Goal: Task Accomplishment & Management: Manage account settings

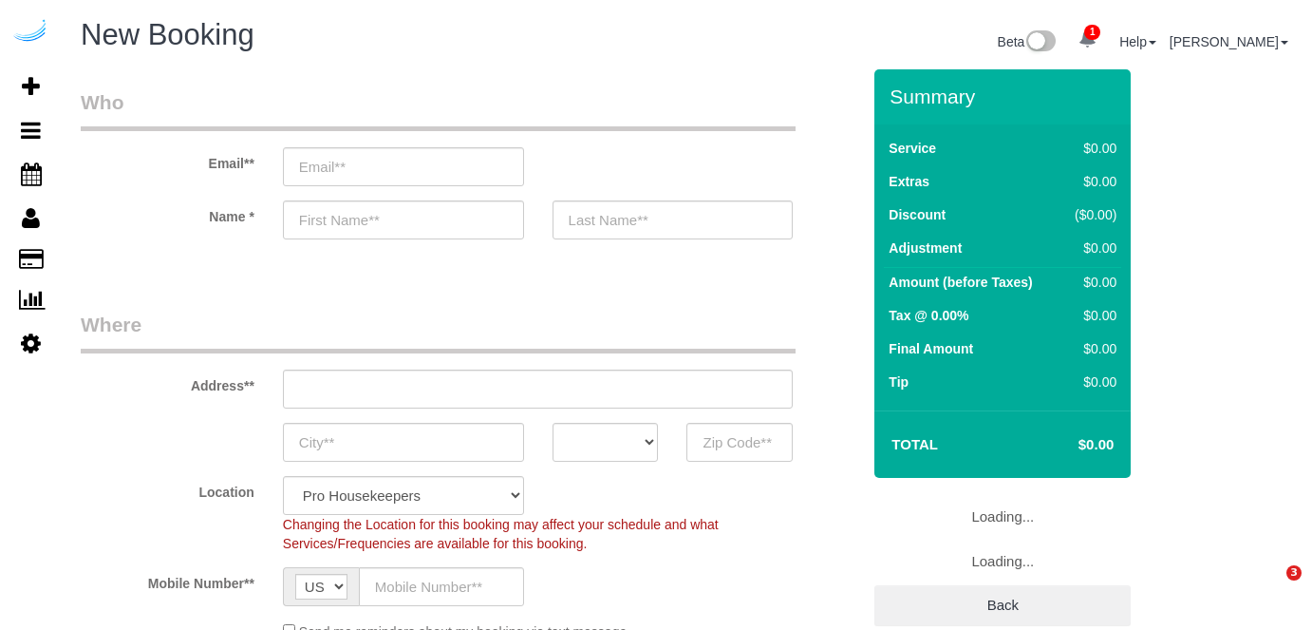
select select "4"
select select "number:9"
click at [467, 178] on input "email" at bounding box center [403, 166] width 241 height 39
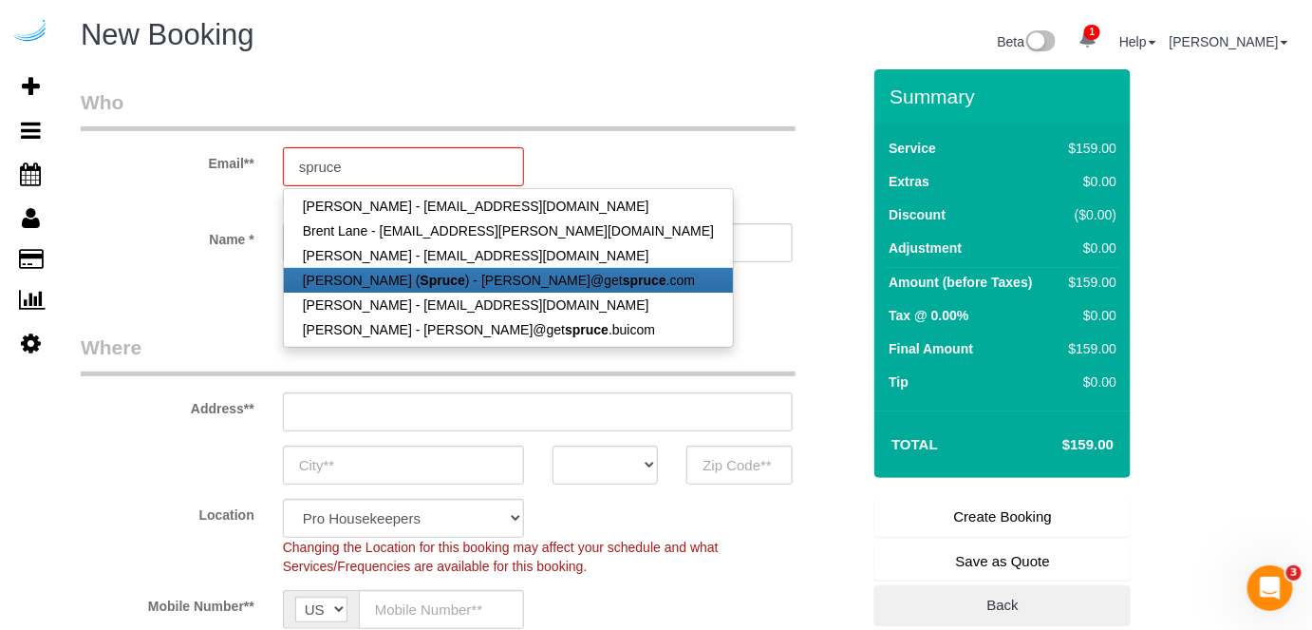
click at [433, 273] on strong "Spruce" at bounding box center [443, 280] width 45 height 15
type input "[PERSON_NAME][EMAIL_ADDRESS][DOMAIN_NAME]"
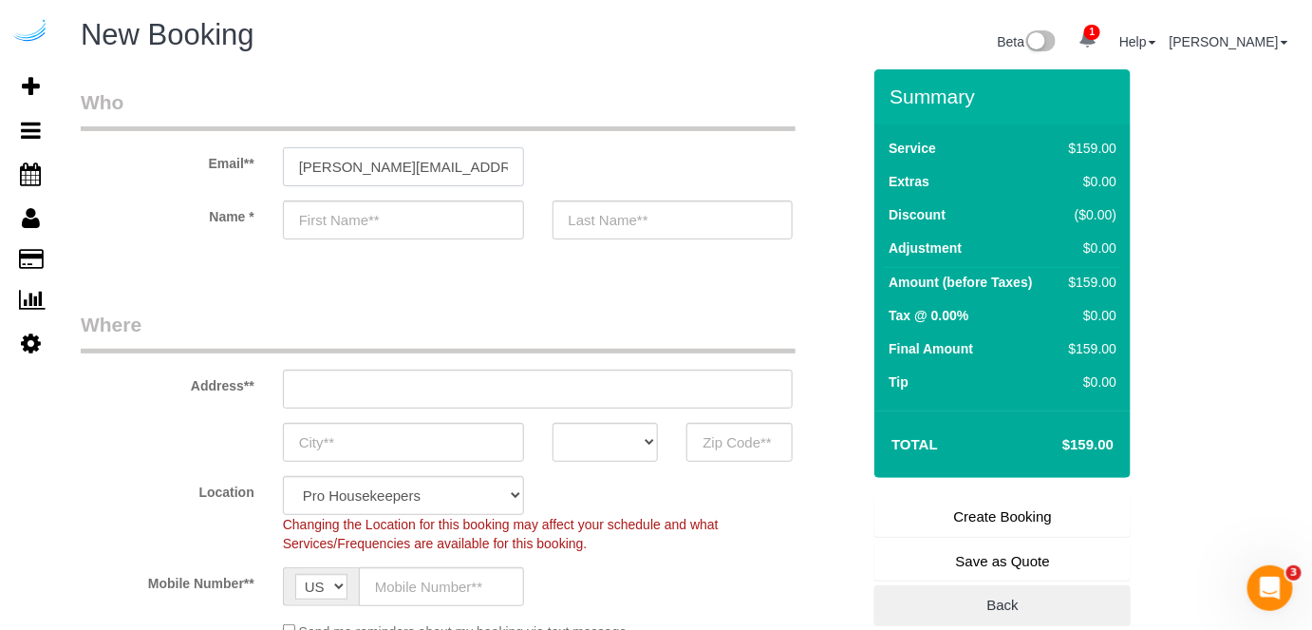
type input "[PERSON_NAME]"
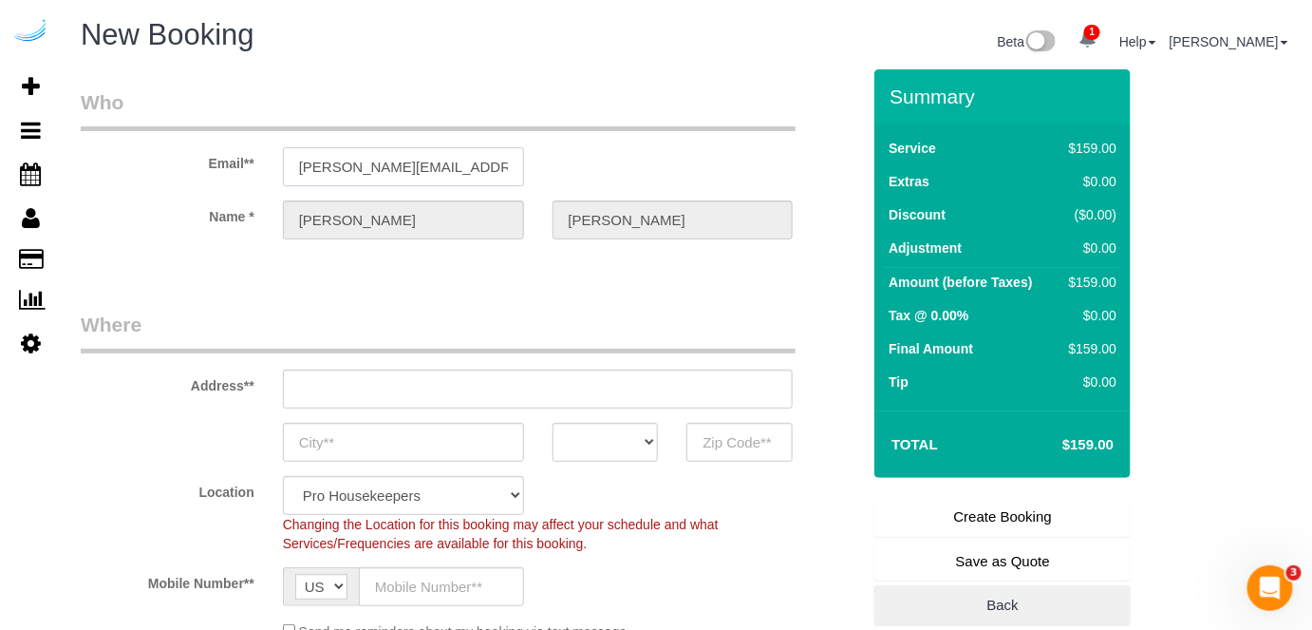
type input "3816 S Lamar Blvd"
type input "Austin"
select select "[GEOGRAPHIC_DATA]"
type input "78704"
click at [463, 387] on input "3816 S Lamar Blvd" at bounding box center [538, 388] width 511 height 39
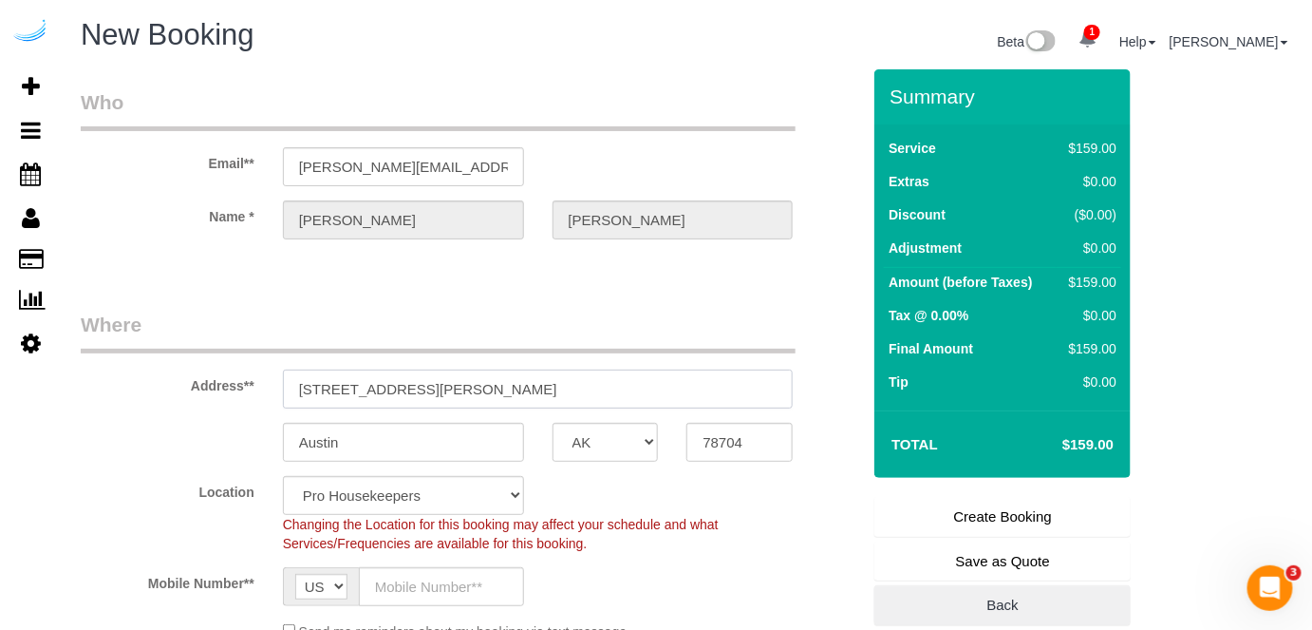
select select "9"
select select "object:3462"
paste input "770 Juniper St NE, Atlanta, GA 30308"
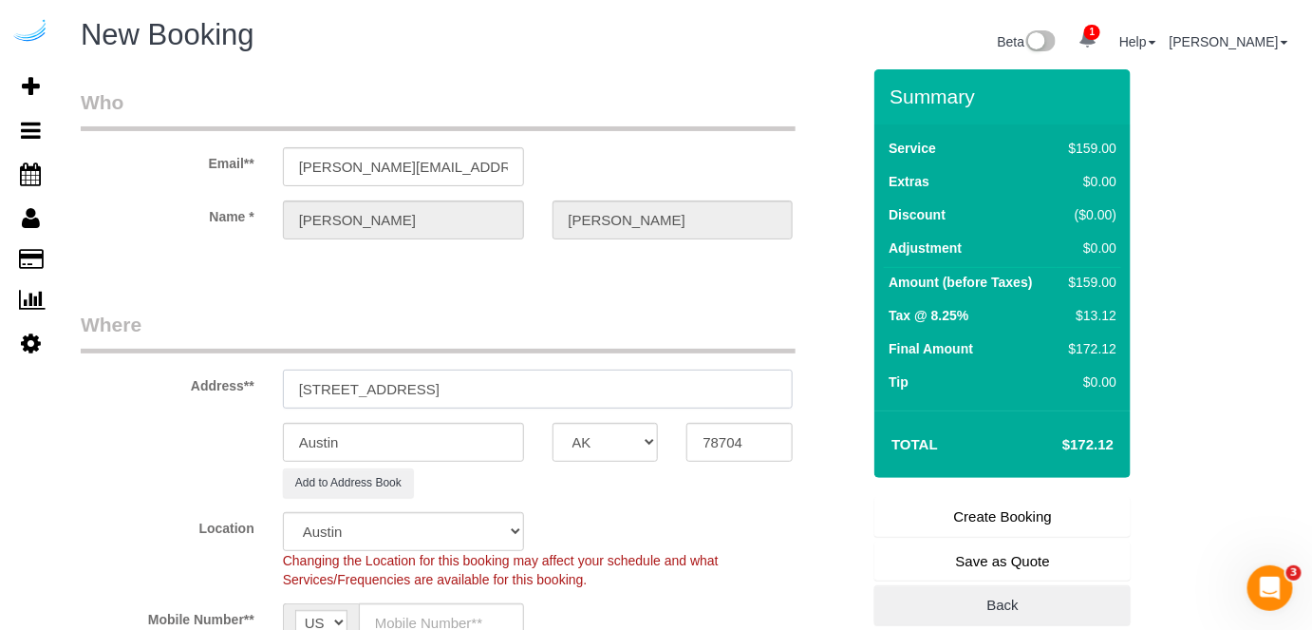
drag, startPoint x: 502, startPoint y: 380, endPoint x: 654, endPoint y: 395, distance: 152.7
click at [654, 395] on input "770 Juniper St NE, Atlanta, GA 30308" at bounding box center [538, 388] width 511 height 39
drag, startPoint x: 493, startPoint y: 380, endPoint x: 673, endPoint y: 385, distance: 180.5
click at [673, 385] on input "770 Juniper St NE, Atlanta, GA 30308" at bounding box center [538, 388] width 511 height 39
type input "770 Juniper St NE, Atlanta, GA 30308"
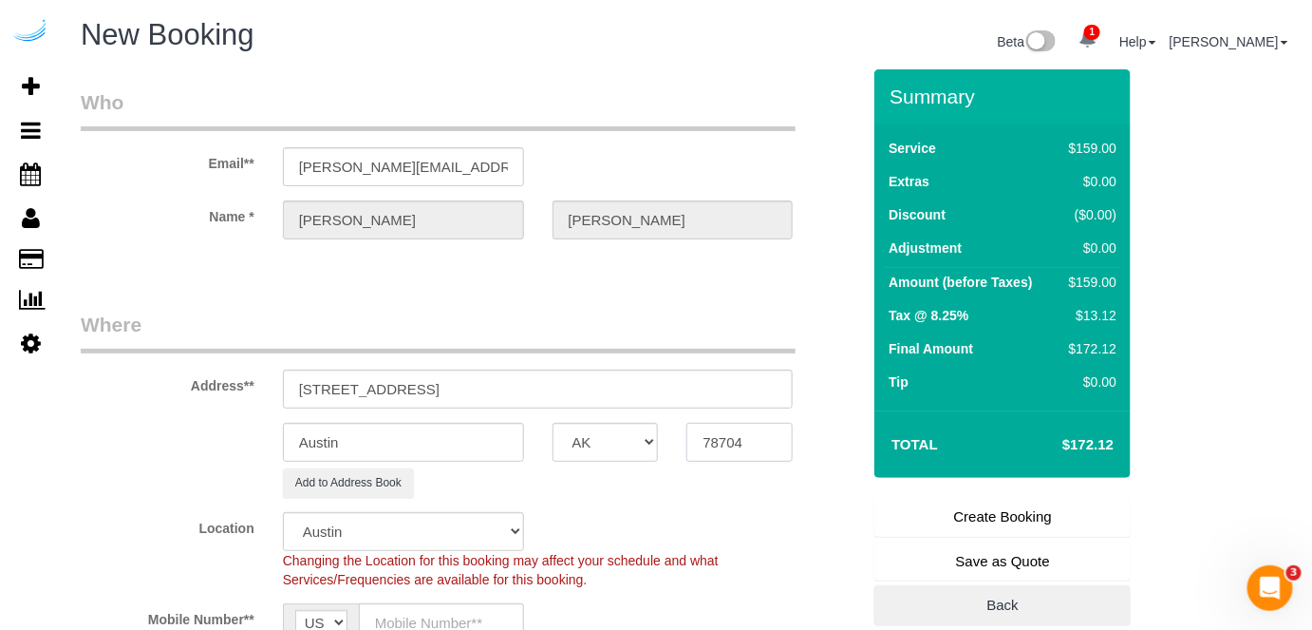
click at [759, 434] on input "78704" at bounding box center [739, 442] width 106 height 39
paste input "30308"
type input "30308"
click at [613, 443] on select "AK AL AR AZ CA CO CT DC DE FL GA HI IA ID IL IN KS KY LA MA MD ME MI MN MO MS M…" at bounding box center [606, 442] width 106 height 39
select select "8"
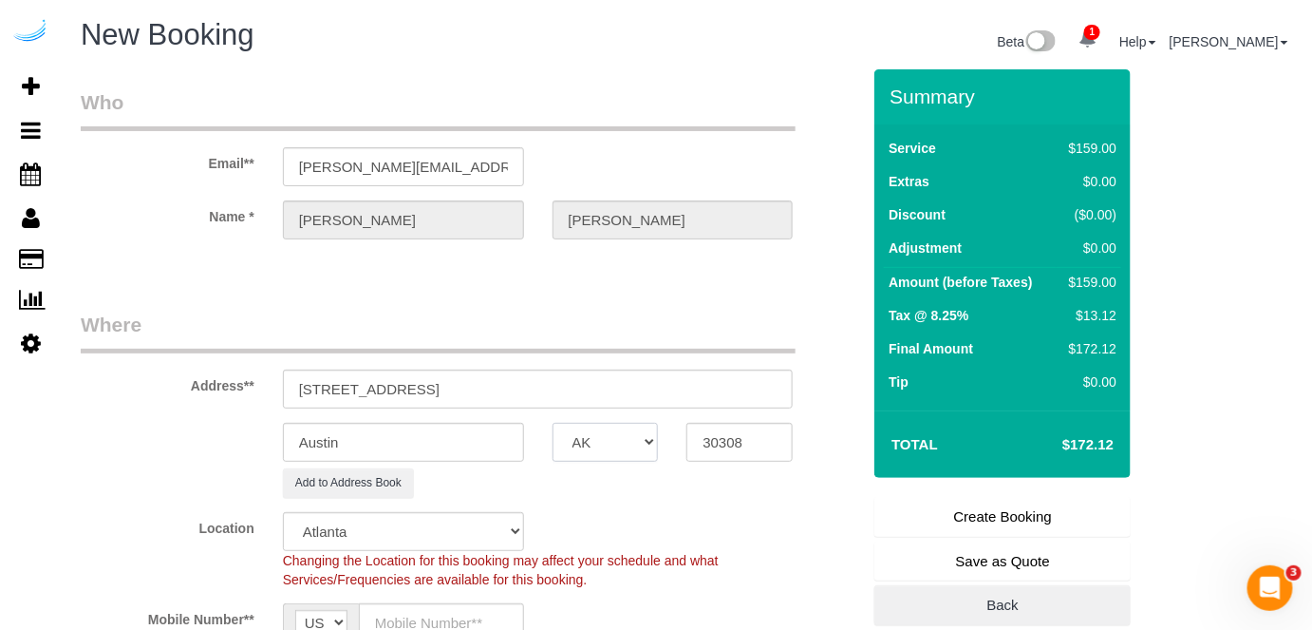
select select "GA"
select select "object:3514"
click at [438, 446] on input "Austin" at bounding box center [403, 442] width 241 height 39
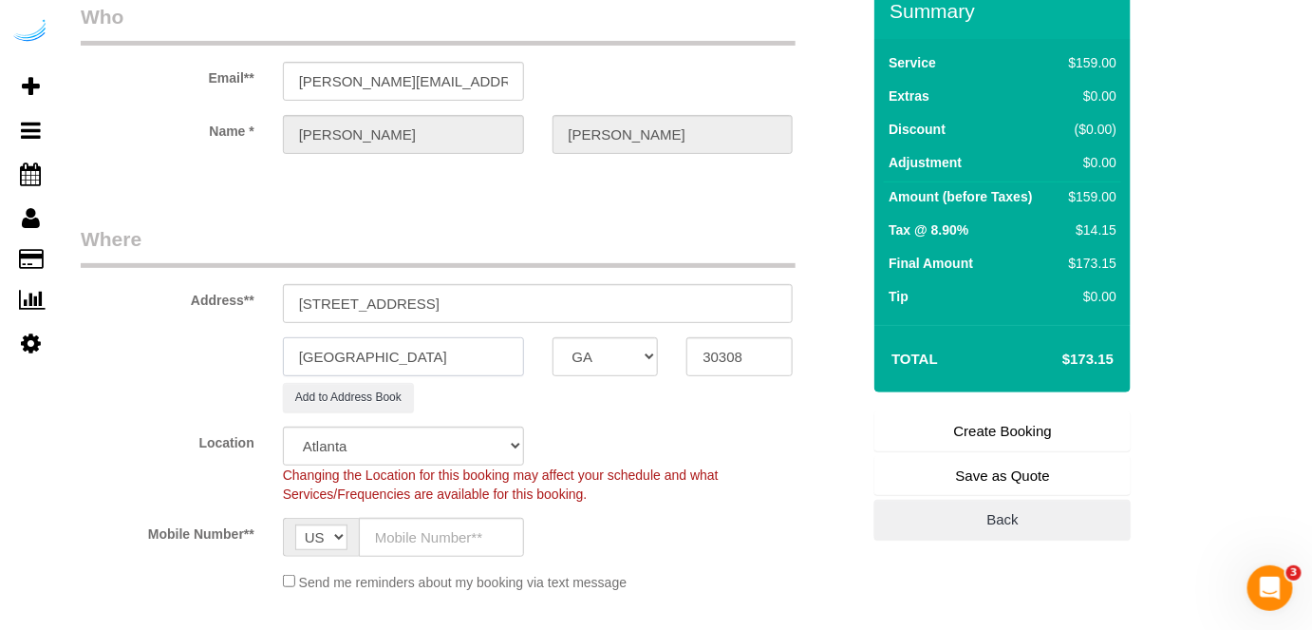
scroll to position [172, 0]
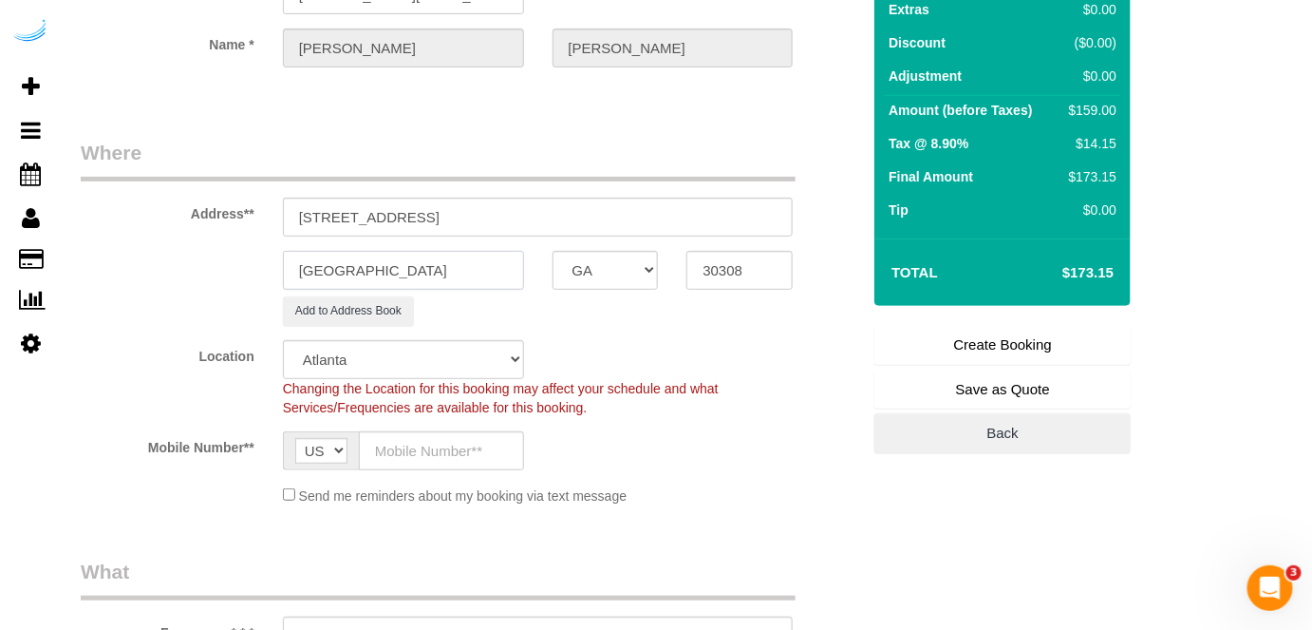
type input "[GEOGRAPHIC_DATA]"
drag, startPoint x: 423, startPoint y: 219, endPoint x: 730, endPoint y: 207, distance: 307.9
click at [730, 207] on input "770 Juniper St NE, Atlanta, GA 30308" at bounding box center [538, 216] width 511 height 39
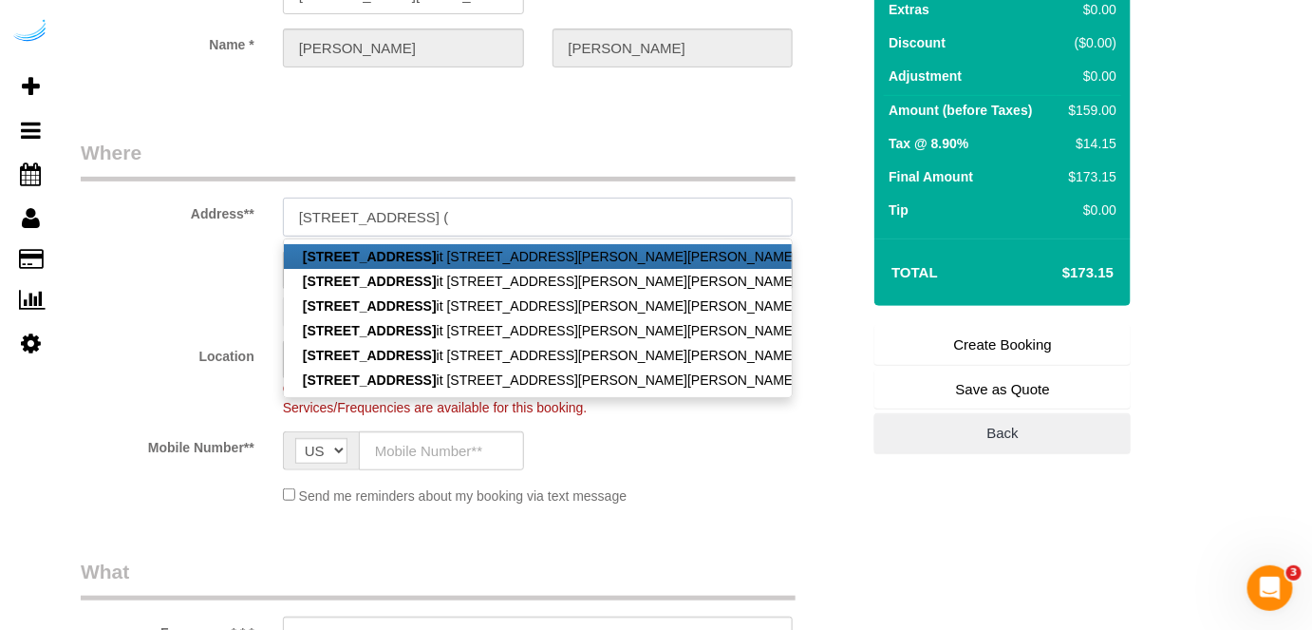
paste input "Deconte Kolleh"
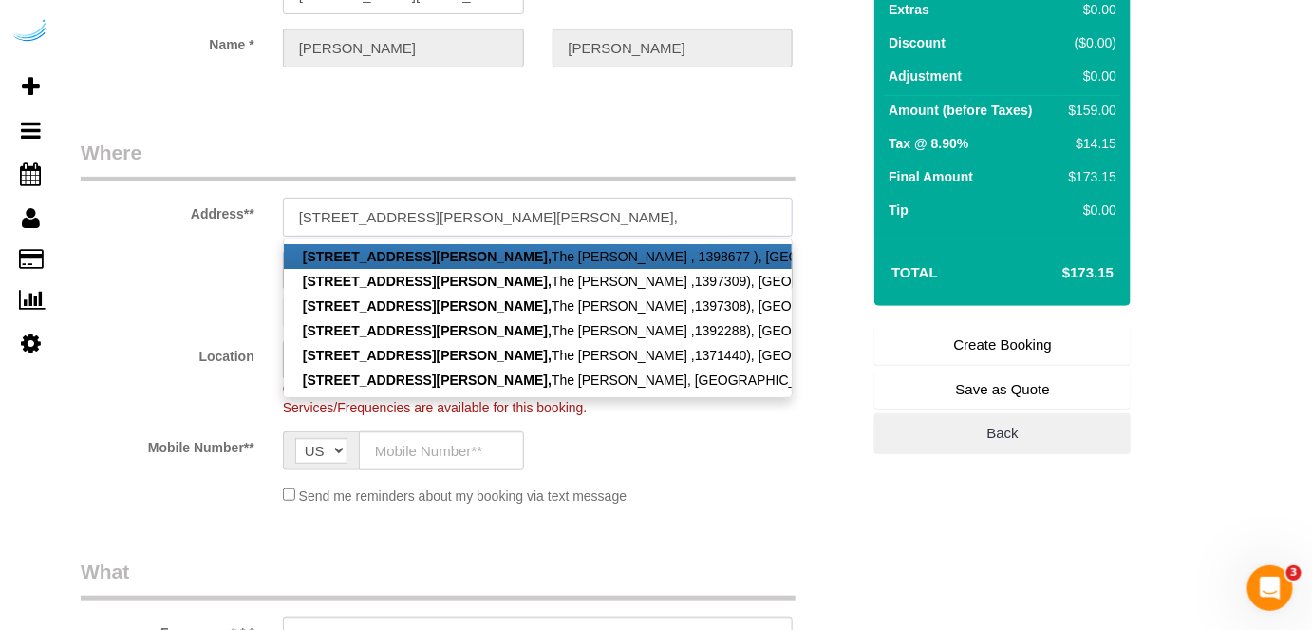
paste input "1411108"
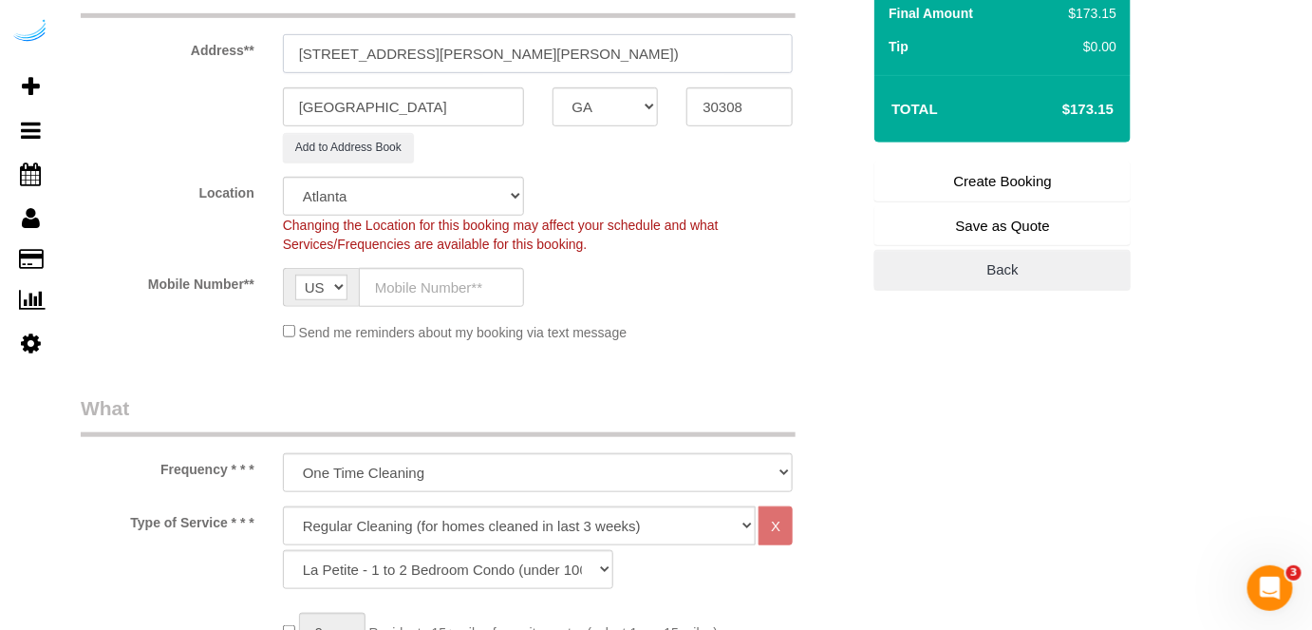
scroll to position [345, 0]
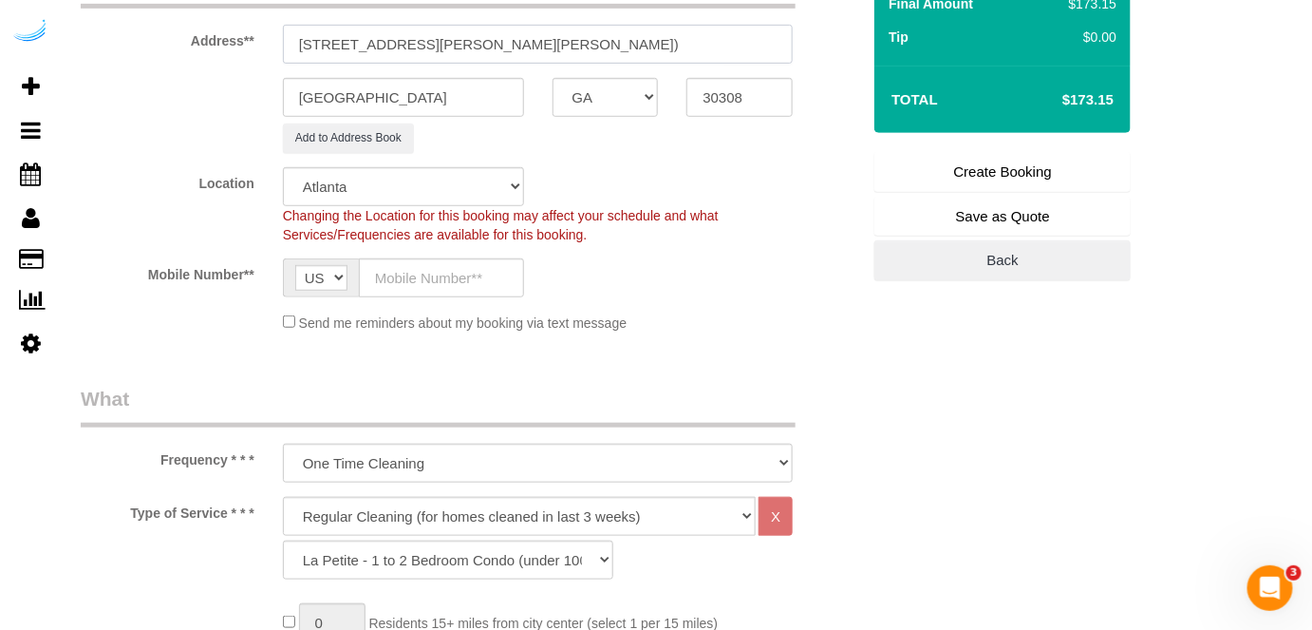
type input "770 Juniper St NE, Building 2110, Unit 2110 (Deconte Kolleh, The Hadley, 141110…"
click at [433, 273] on input "text" at bounding box center [441, 277] width 165 height 39
type input "[PHONE_NUMBER]"
type input "[PERSON_NAME]"
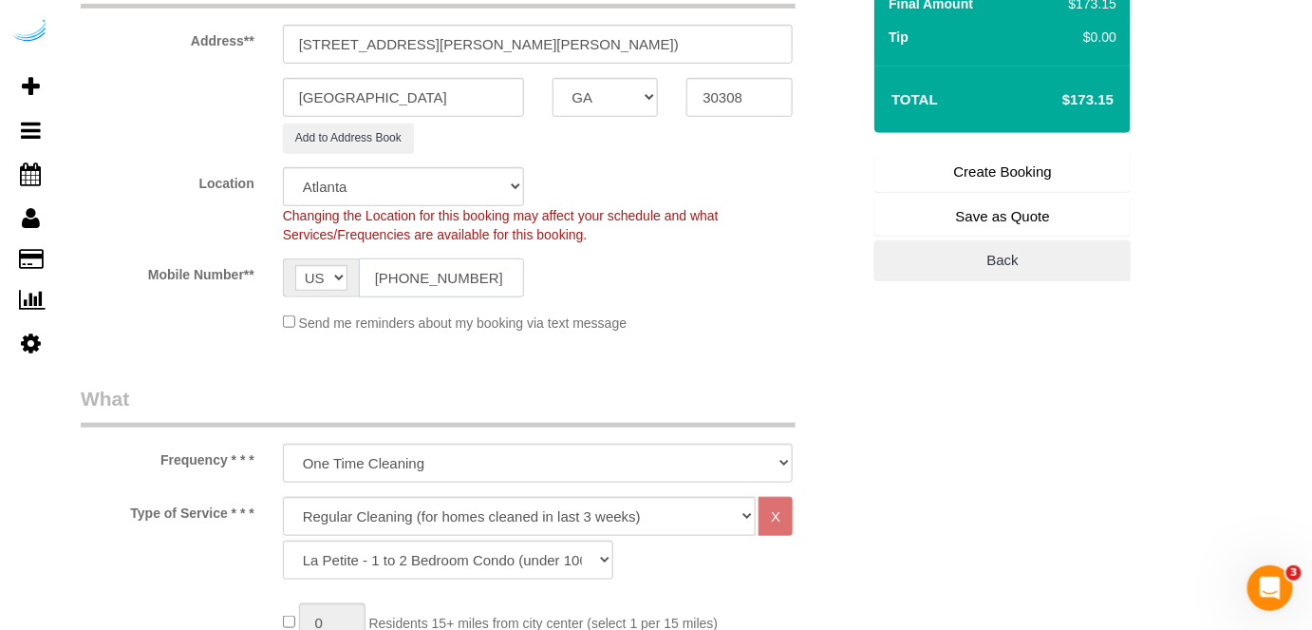
type input "[PHONE_NUMBER]"
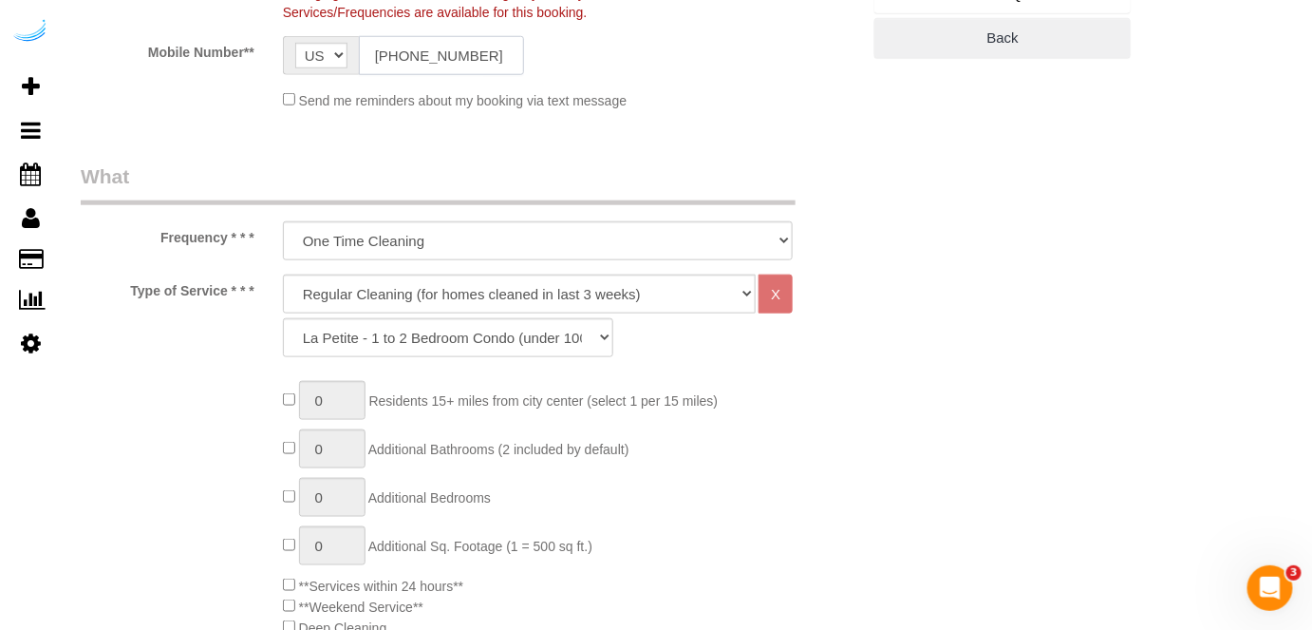
scroll to position [604, 0]
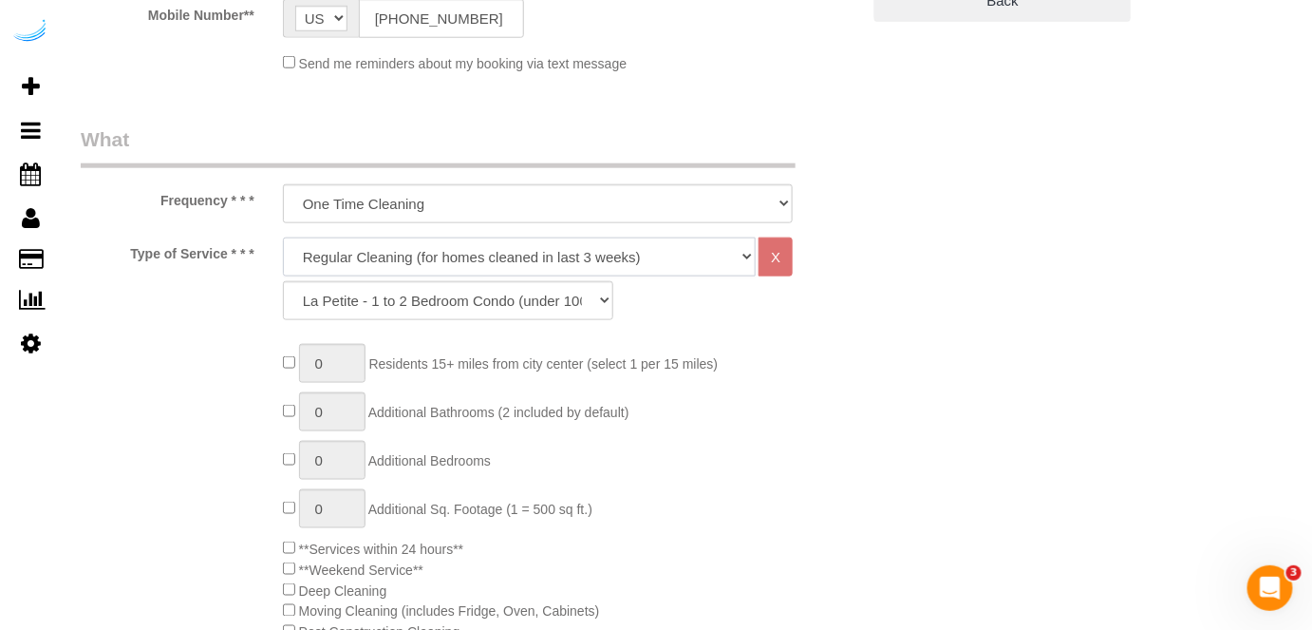
click at [505, 248] on select "Deep Cleaning (for homes that have not been cleaned in 3+ weeks) Spruce Regular…" at bounding box center [520, 256] width 474 height 39
select select "282"
click at [283, 237] on select "Deep Cleaning (for homes that have not been cleaned in 3+ weeks) Spruce Regular…" at bounding box center [520, 256] width 474 height 39
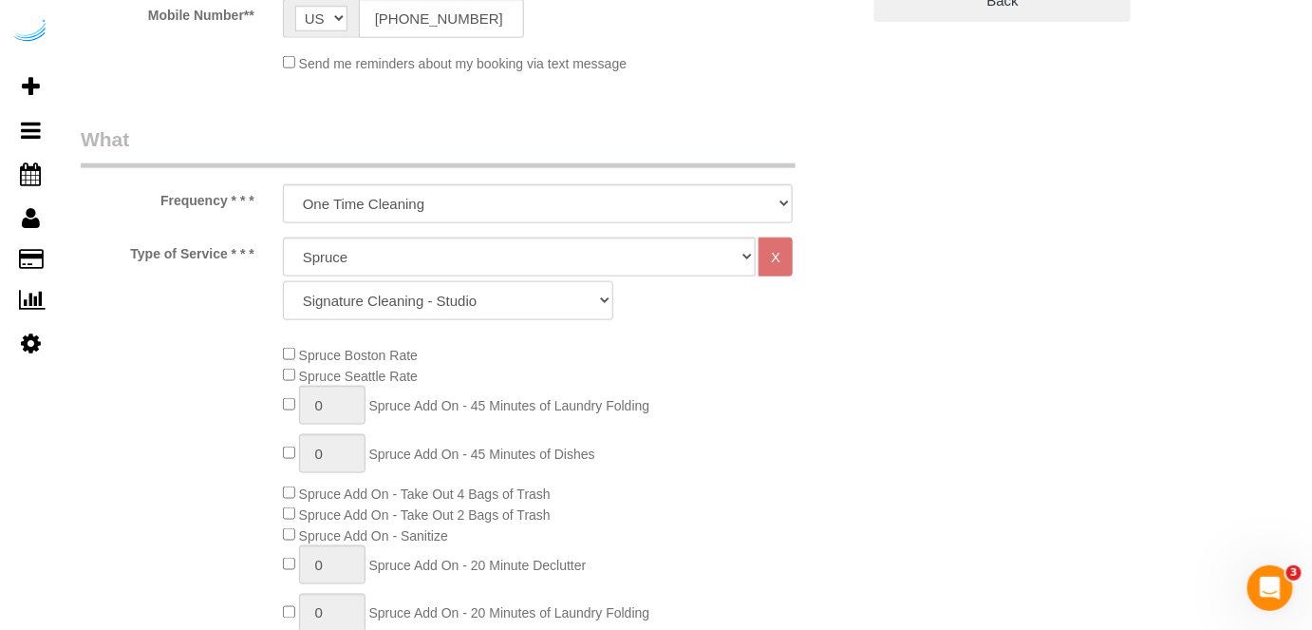
click at [335, 288] on select "Signature Cleaning - Studio Signature Cleaning - 1 Bed 1 Bath Signature Cleanin…" at bounding box center [448, 300] width 330 height 39
select select "304"
click at [283, 281] on select "Signature Cleaning - Studio Signature Cleaning - 1 Bed 1 Bath Signature Cleanin…" at bounding box center [448, 300] width 330 height 39
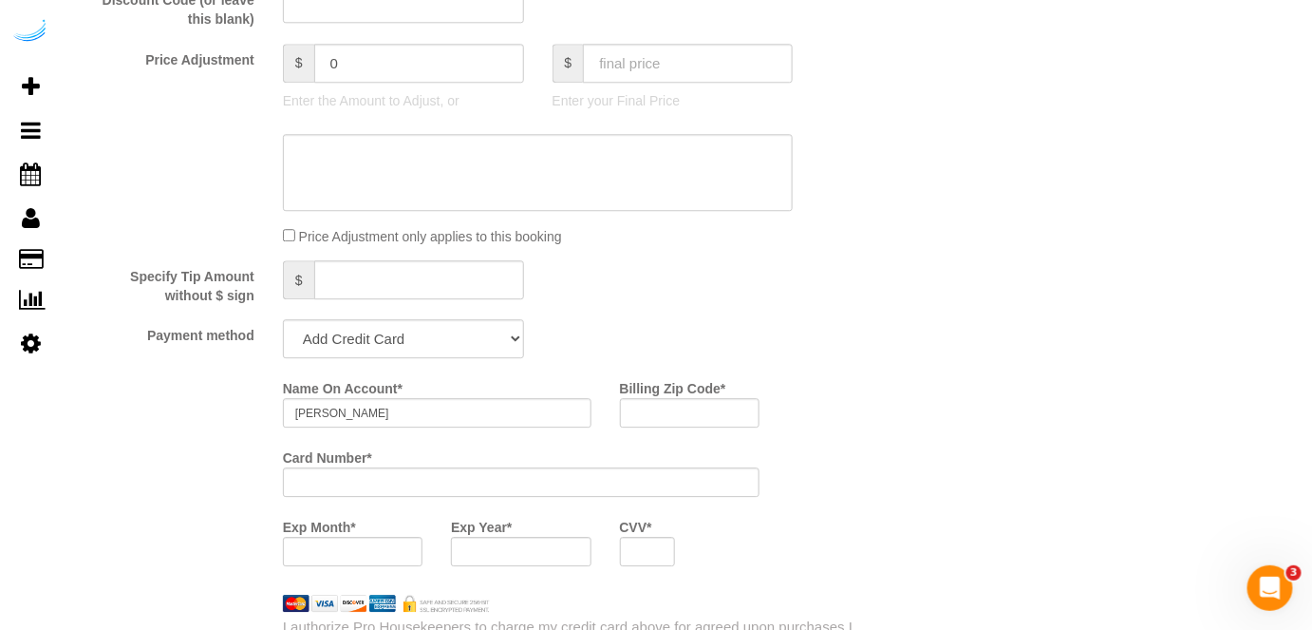
scroll to position [1813, 0]
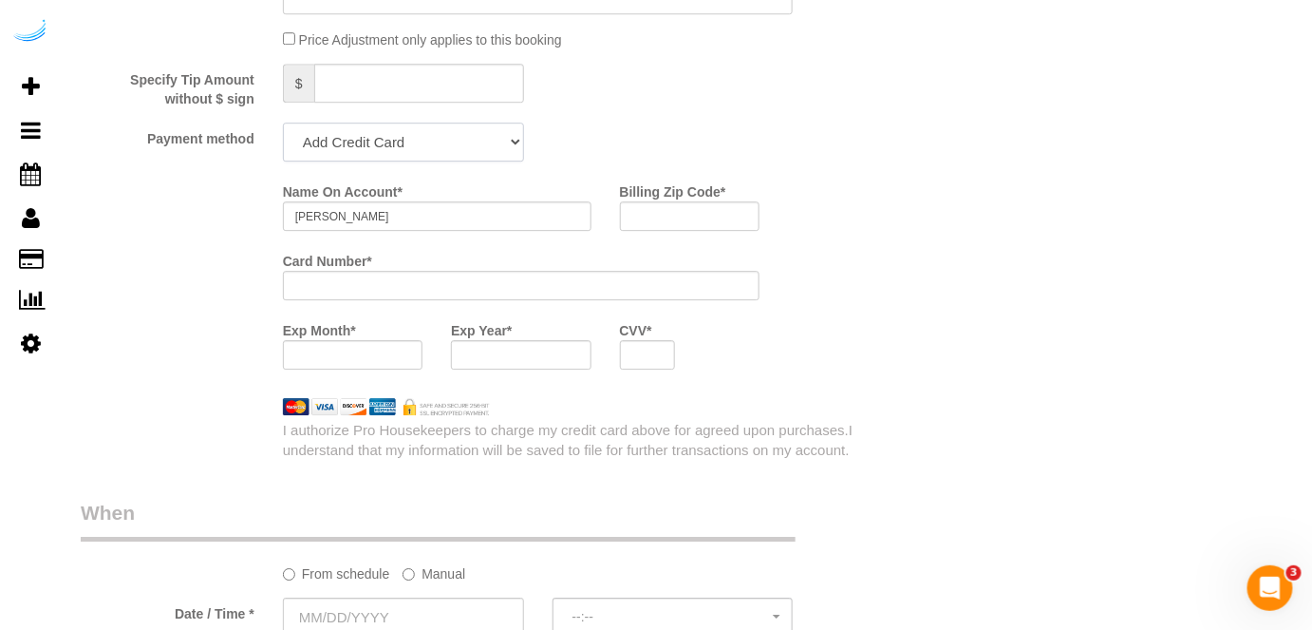
drag, startPoint x: 437, startPoint y: 125, endPoint x: 438, endPoint y: 141, distance: 15.2
click at [437, 125] on select "Add Credit Card Cash Check Paypal" at bounding box center [403, 141] width 241 height 39
select select "string:check"
click at [283, 124] on select "Add Credit Card Cash Check Paypal" at bounding box center [403, 141] width 241 height 39
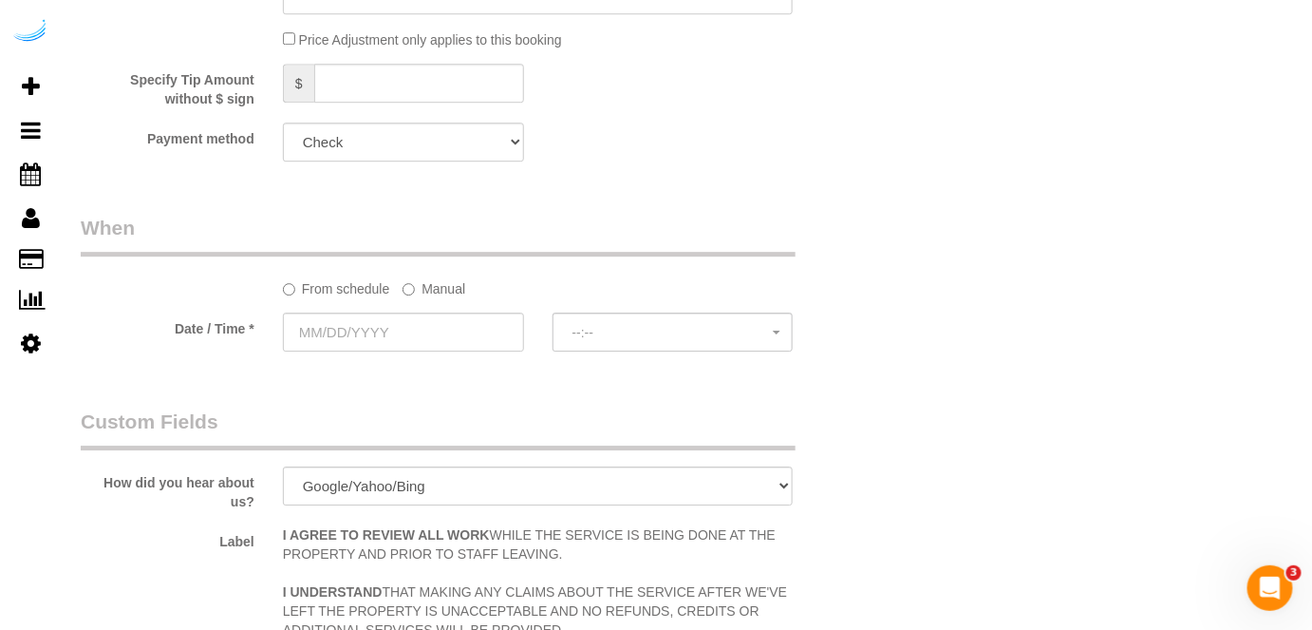
click at [423, 289] on label "Manual" at bounding box center [434, 286] width 63 height 26
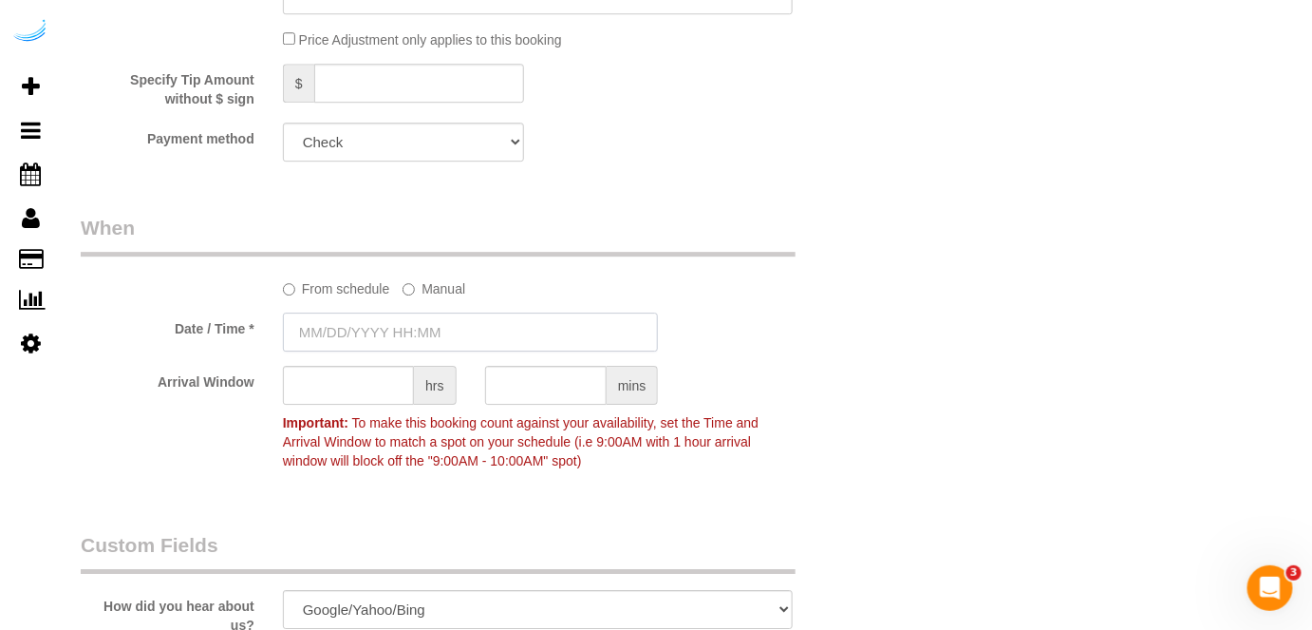
click at [404, 327] on input "text" at bounding box center [471, 331] width 376 height 39
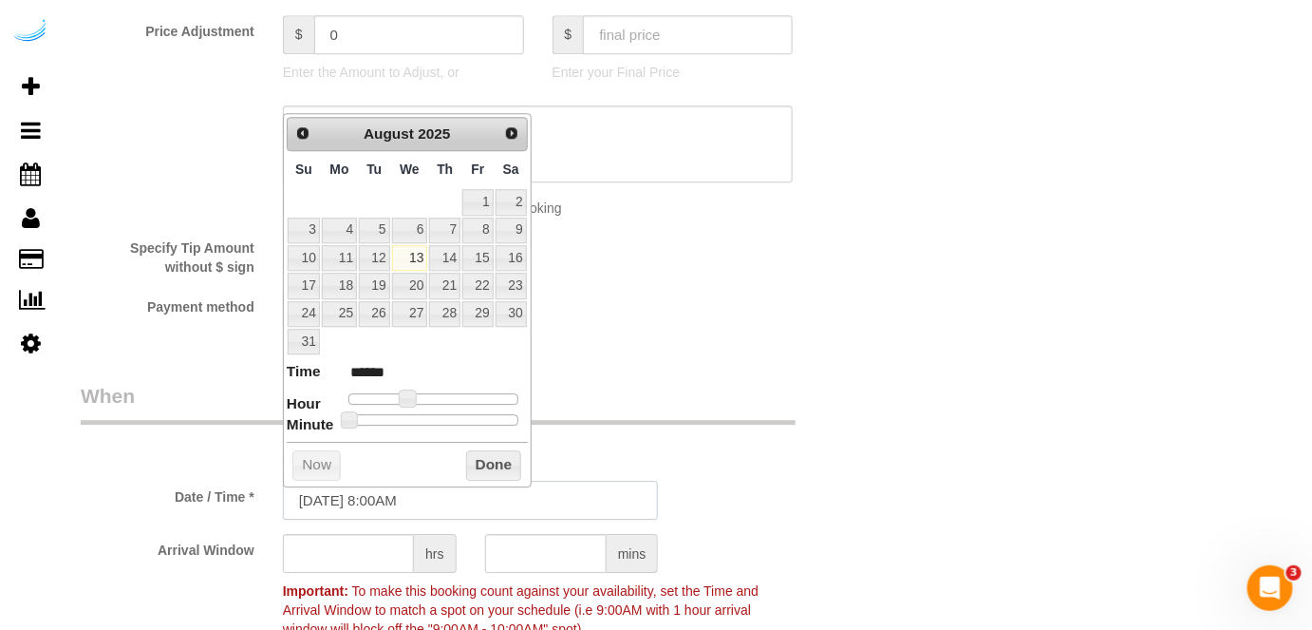
scroll to position [1640, 0]
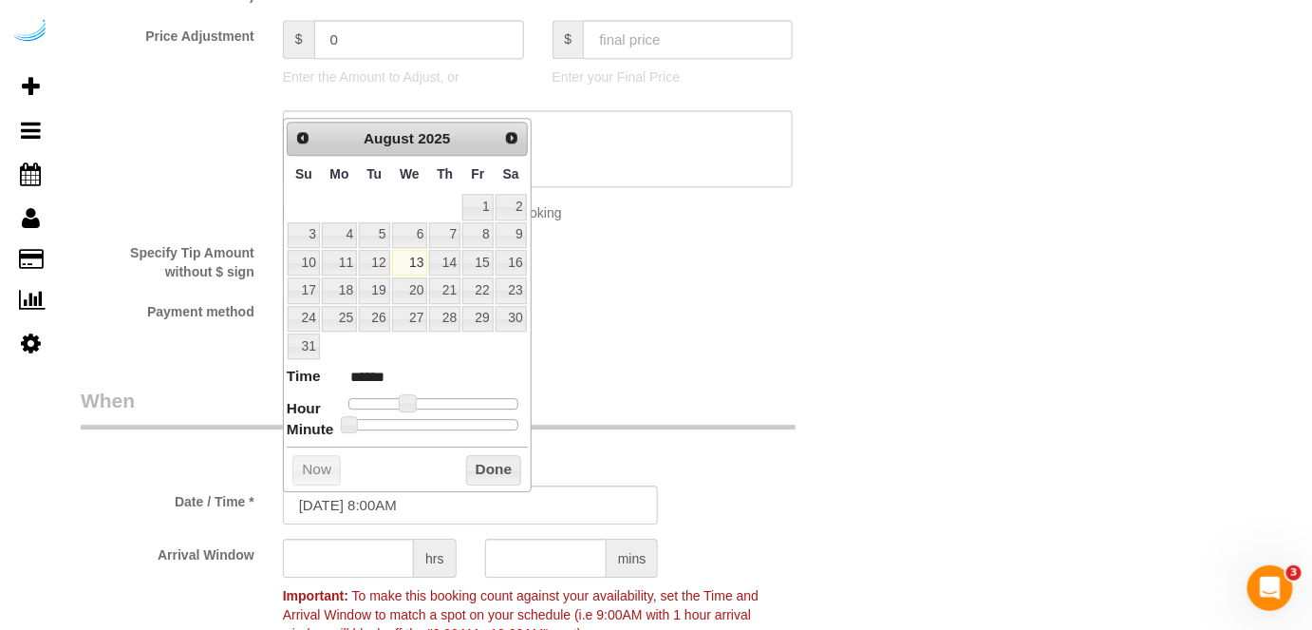
click at [429, 261] on td "14" at bounding box center [444, 263] width 33 height 28
click at [420, 264] on link "13" at bounding box center [410, 263] width 36 height 26
type input "08/13/2025 9:00AM"
type input "******"
click at [411, 396] on span at bounding box center [414, 402] width 17 height 17
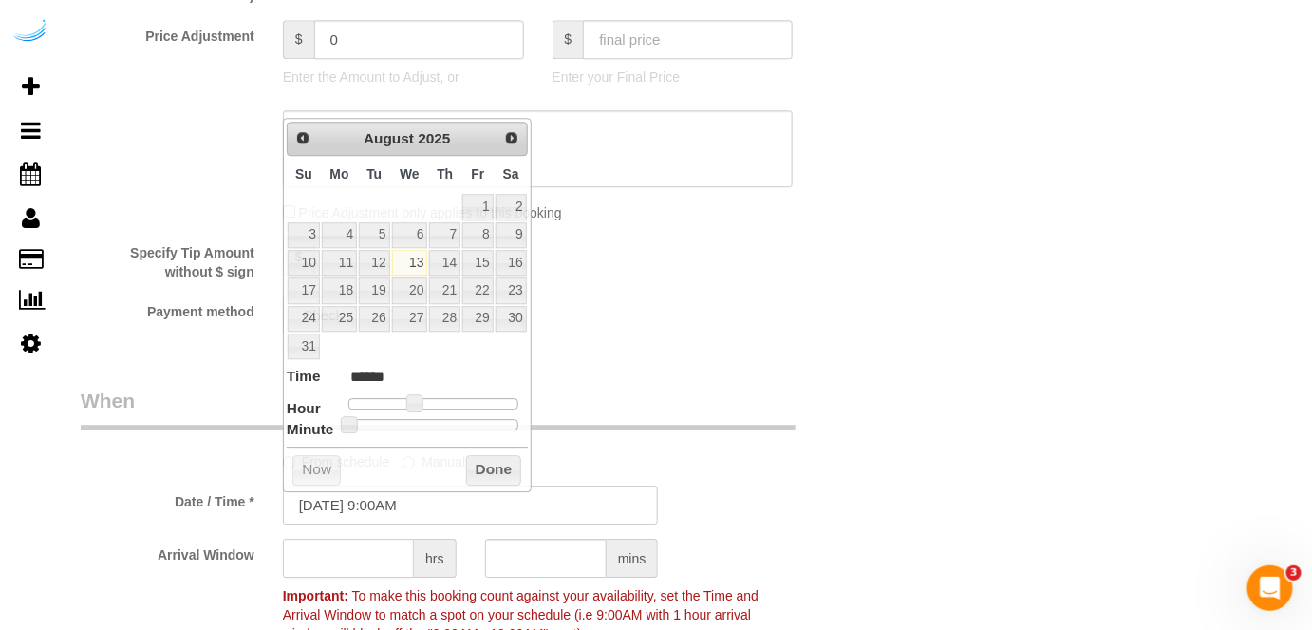
click at [366, 573] on input "text" at bounding box center [348, 557] width 131 height 39
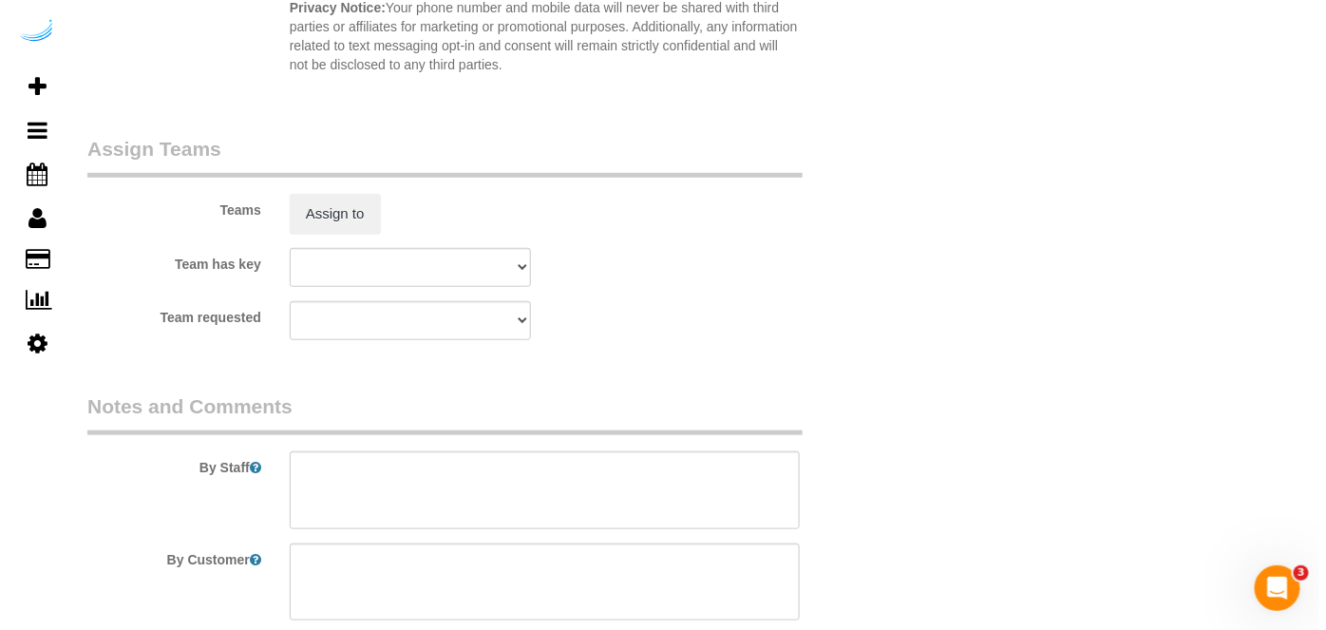
scroll to position [2762, 0]
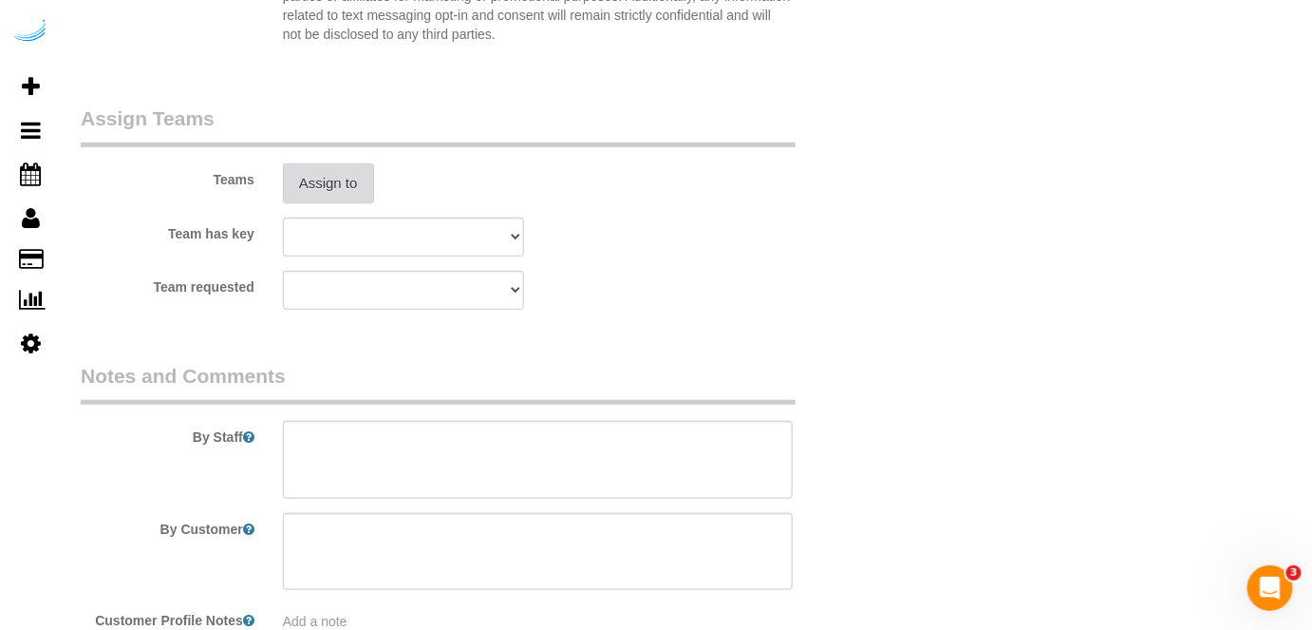
type input "8"
click at [333, 182] on button "Assign to" at bounding box center [328, 183] width 91 height 40
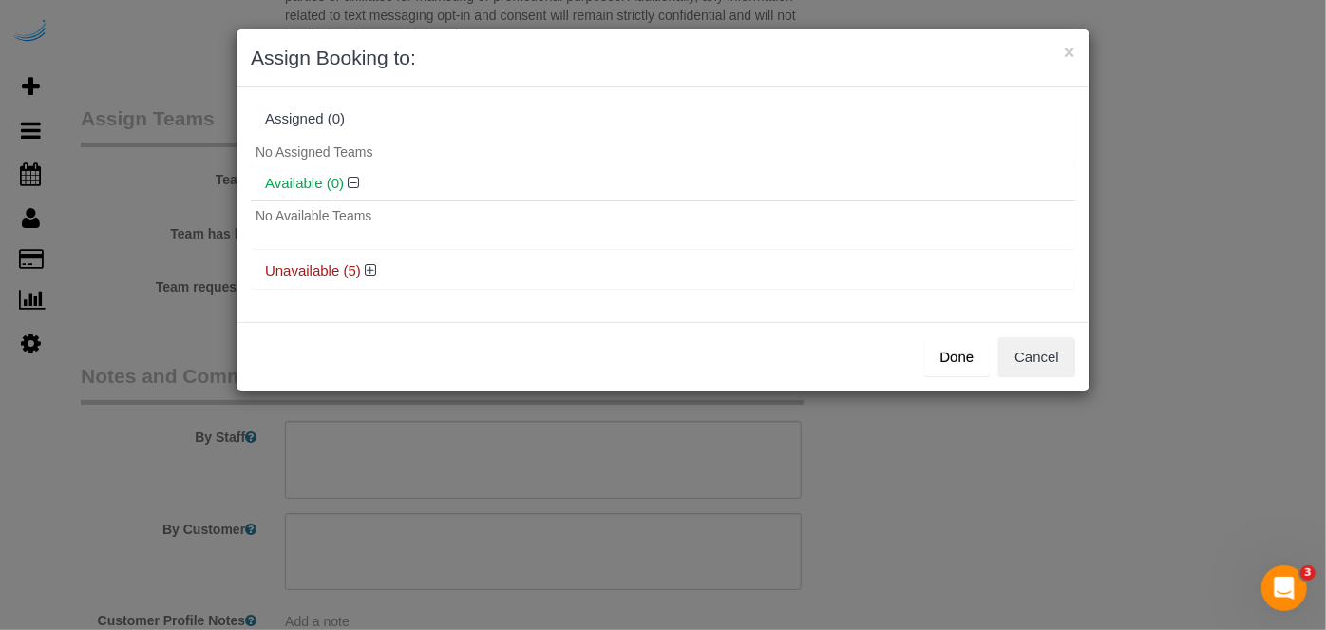
click at [360, 267] on h4 "Unavailable (5)" at bounding box center [663, 271] width 796 height 16
click at [370, 267] on icon at bounding box center [370, 270] width 11 height 14
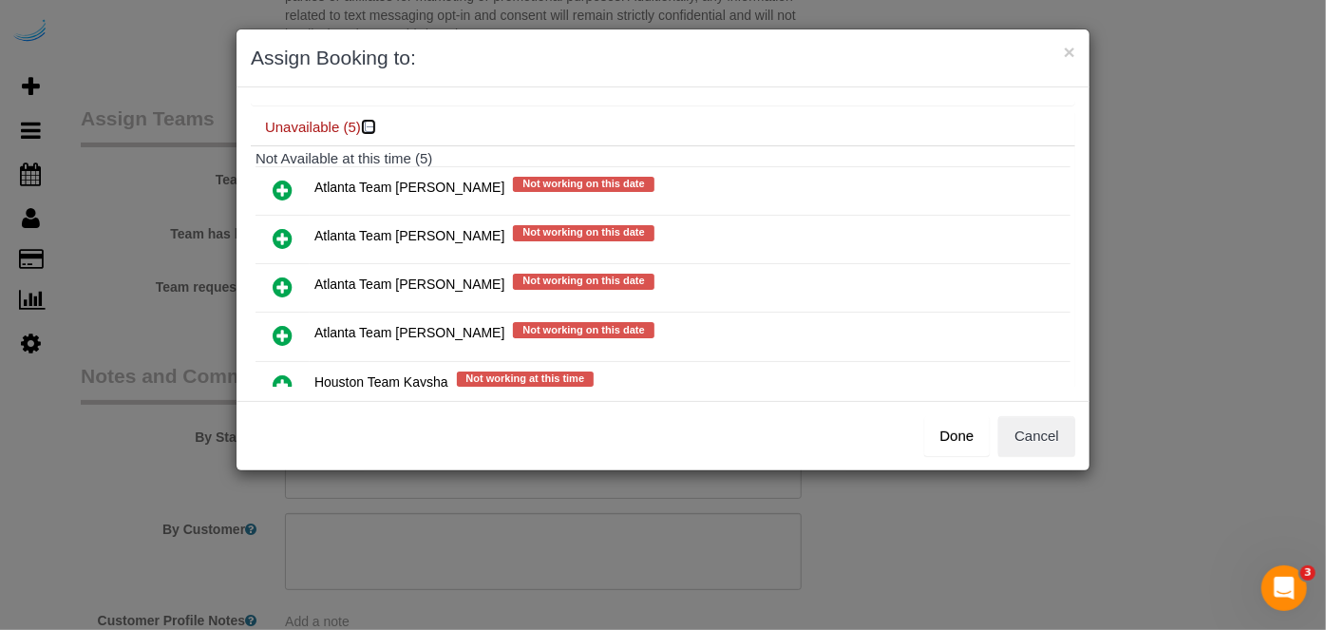
scroll to position [172, 0]
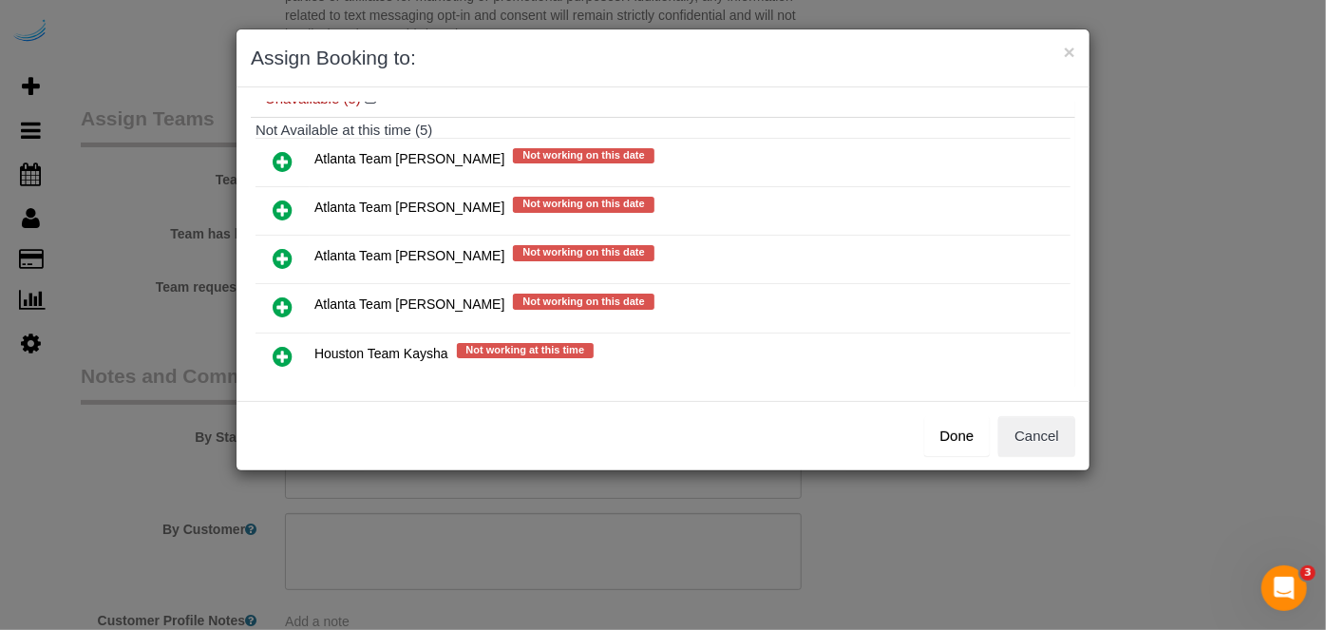
click at [278, 199] on icon at bounding box center [283, 209] width 20 height 23
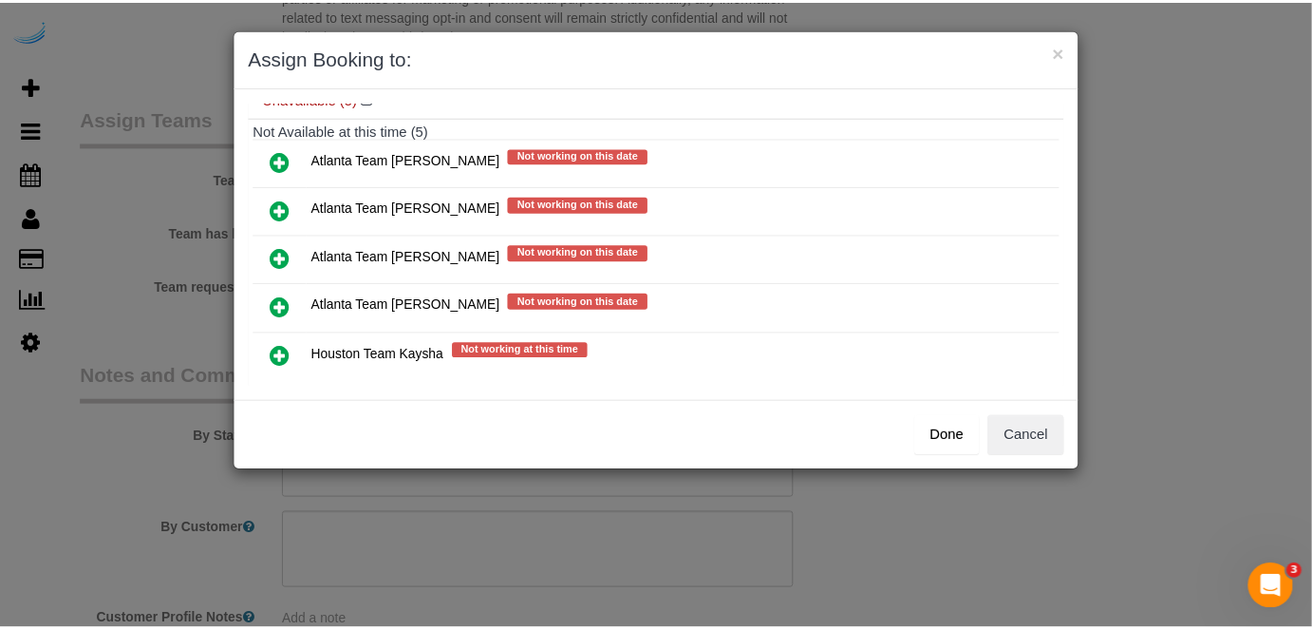
scroll to position [193, 0]
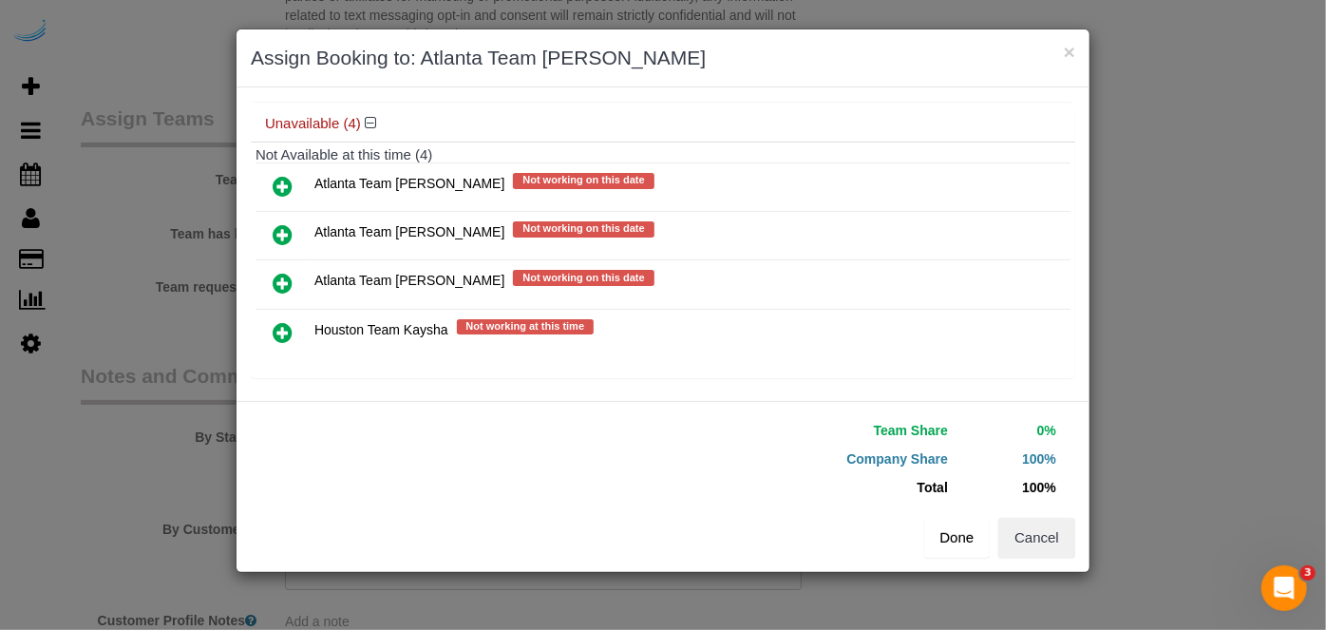
click at [960, 527] on button "Done" at bounding box center [957, 537] width 66 height 40
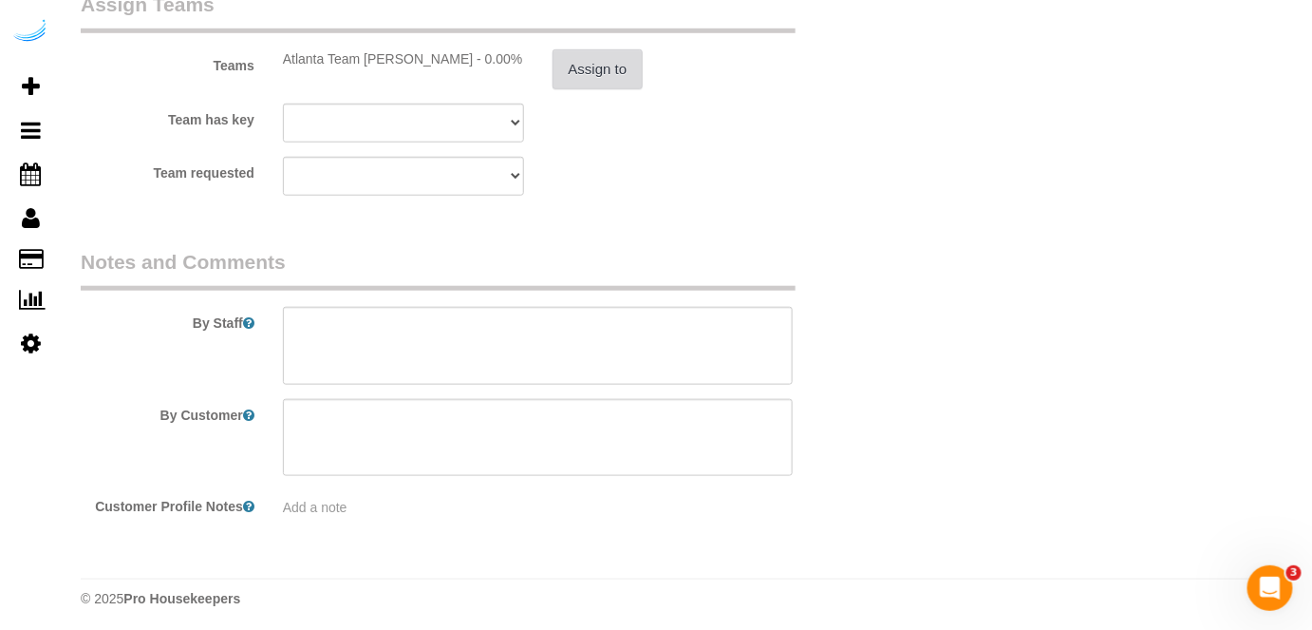
scroll to position [2880, 0]
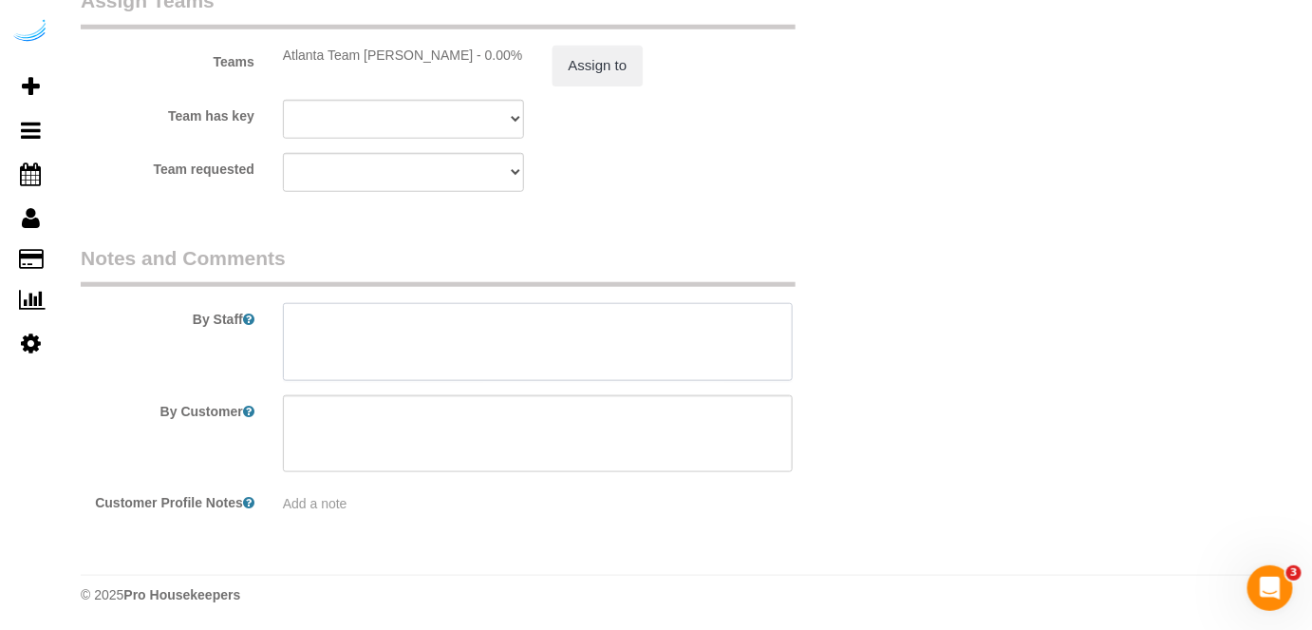
click at [574, 325] on textarea at bounding box center [538, 342] width 511 height 78
paste textarea "Permanent Notes:No notes from this customer.Today's Notes:No notes from this se…"
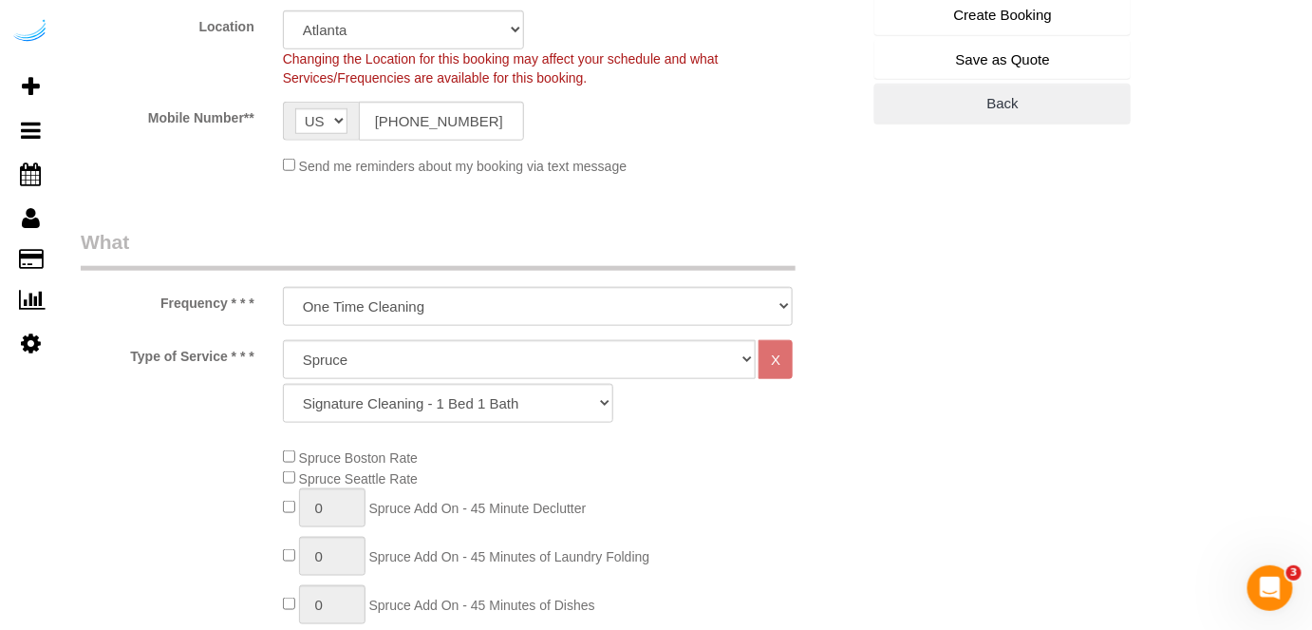
scroll to position [204, 0]
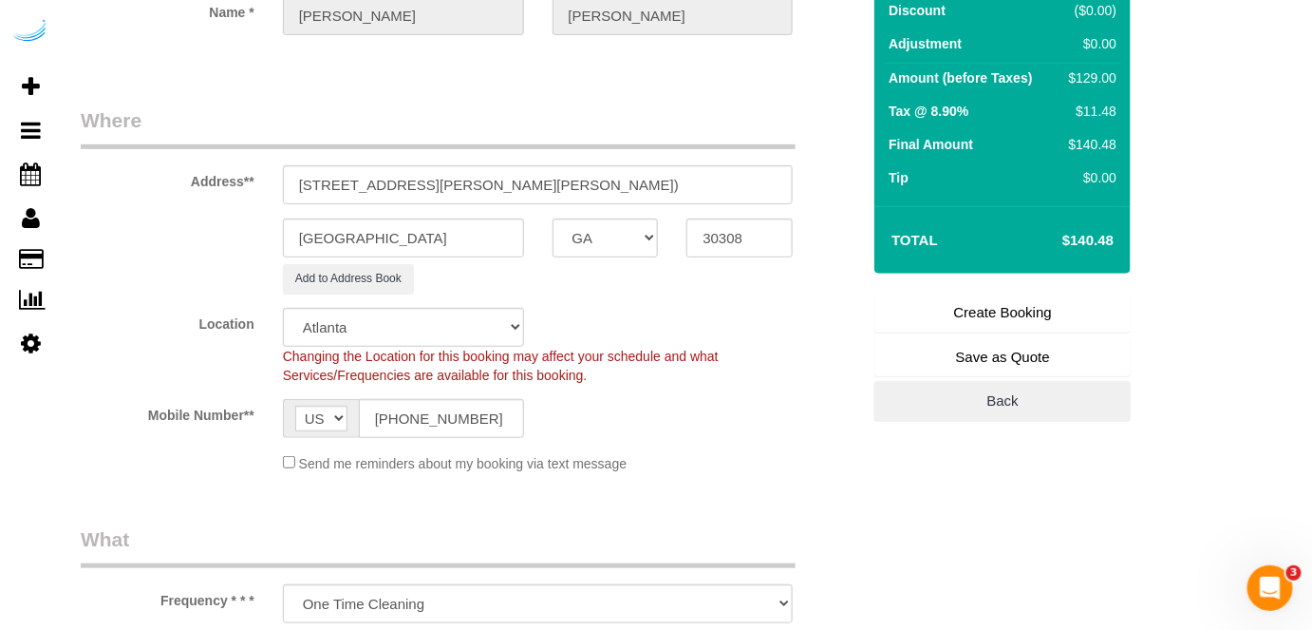
type textarea "Recurrency: Every 4 weeks Permanent Notes:No notes from this customer.Today's N…"
click at [1066, 304] on link "Create Booking" at bounding box center [1003, 312] width 256 height 40
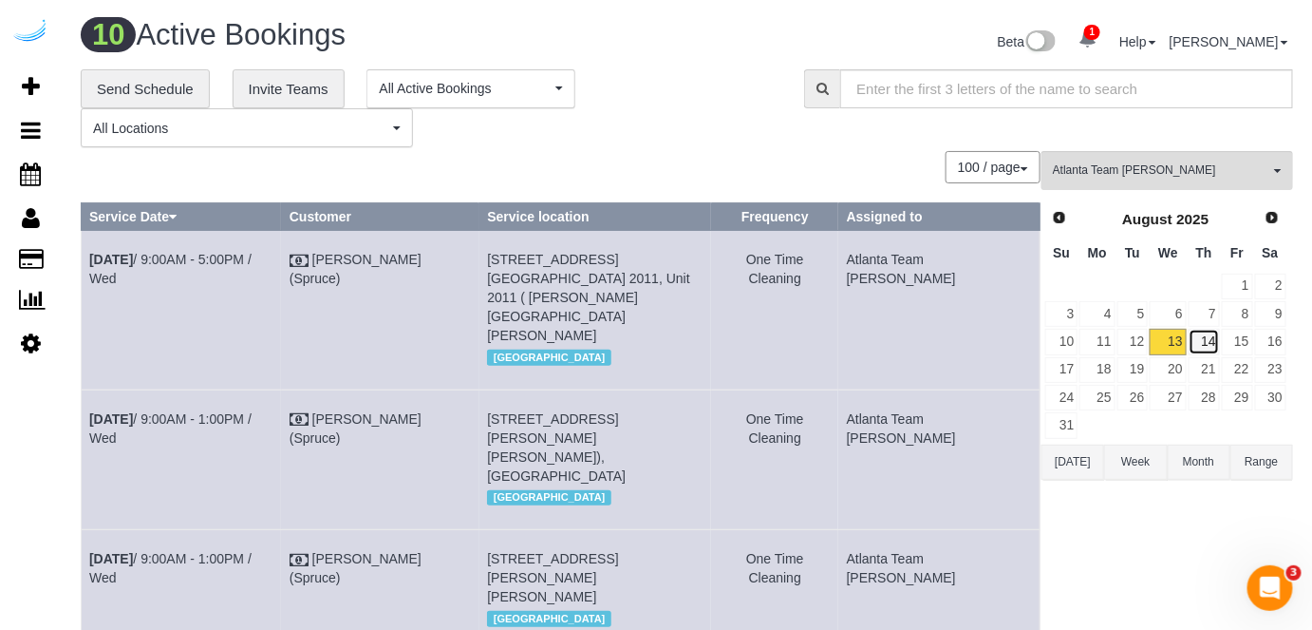
click at [1203, 335] on link "14" at bounding box center [1204, 342] width 31 height 26
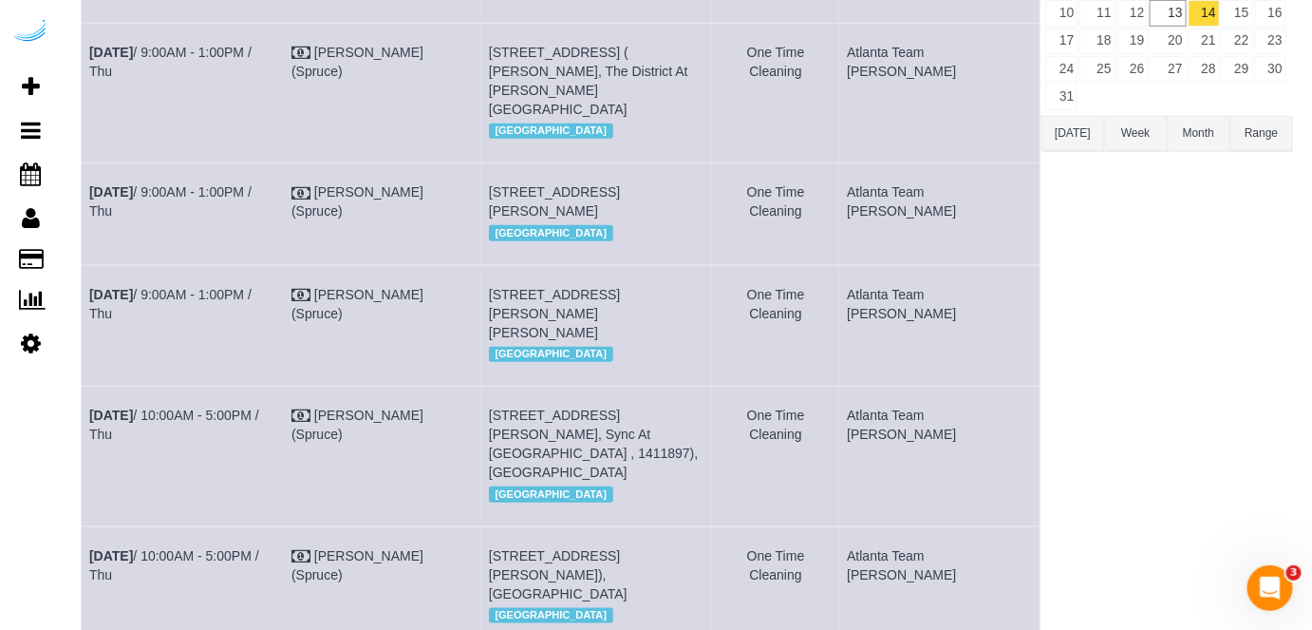
scroll to position [345, 0]
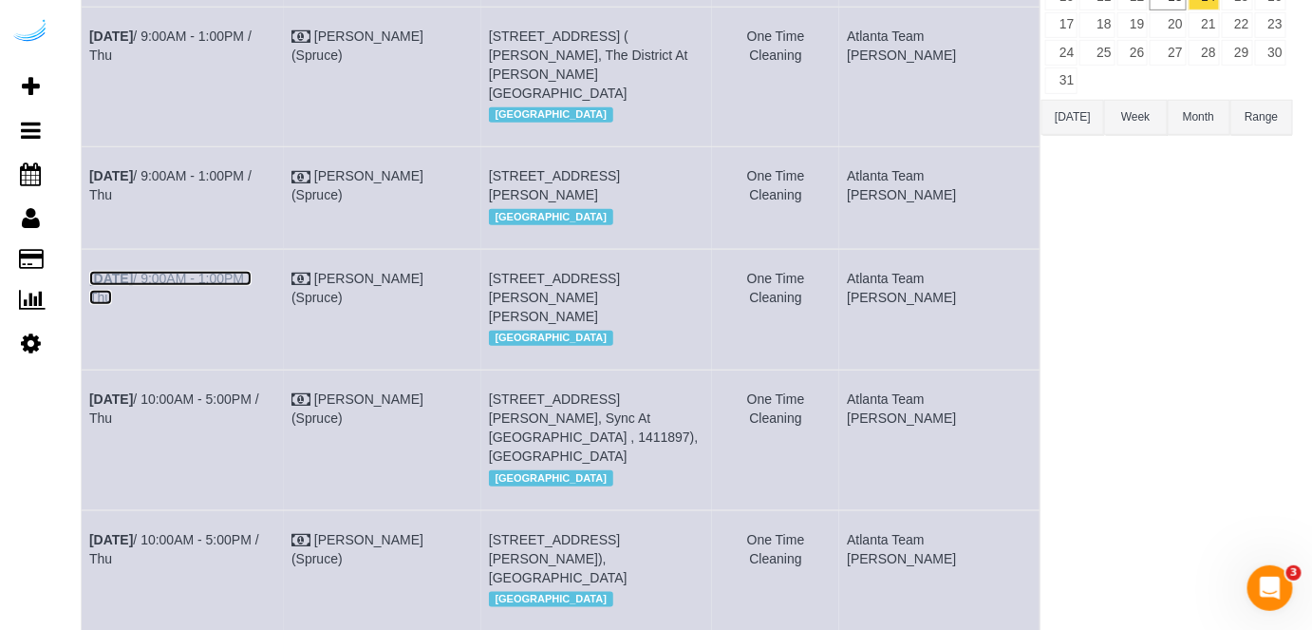
click at [252, 305] on link "[DATE] 9:00AM - 1:00PM / Thu" at bounding box center [170, 288] width 162 height 34
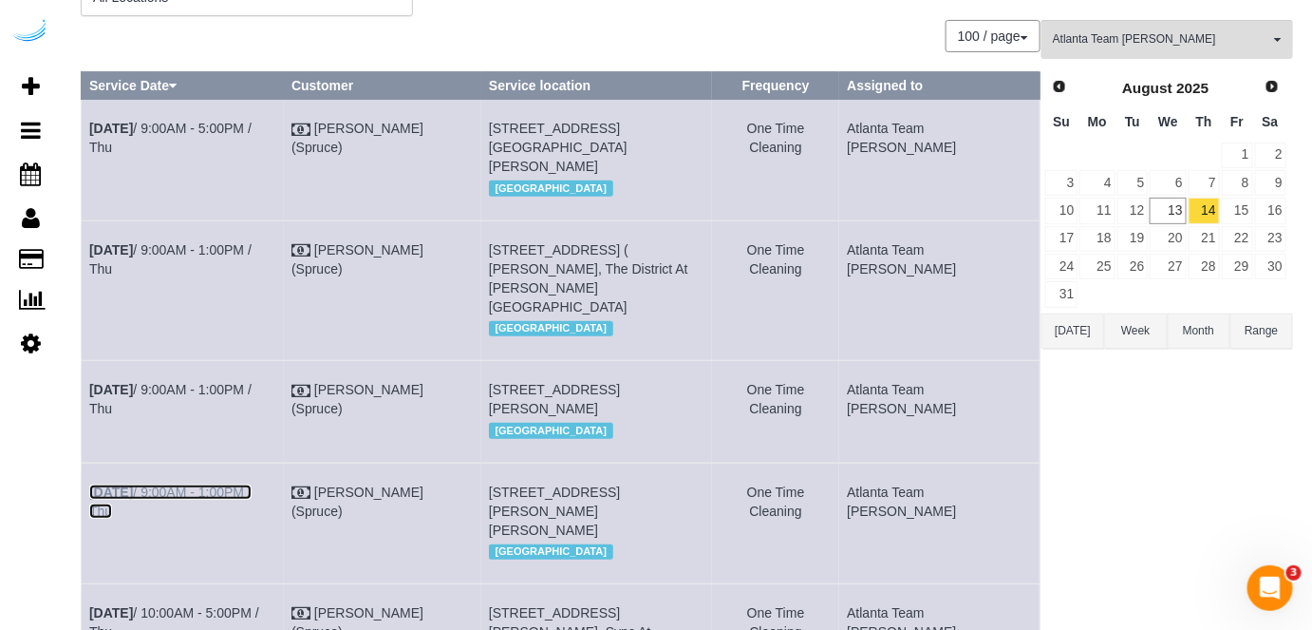
scroll to position [0, 0]
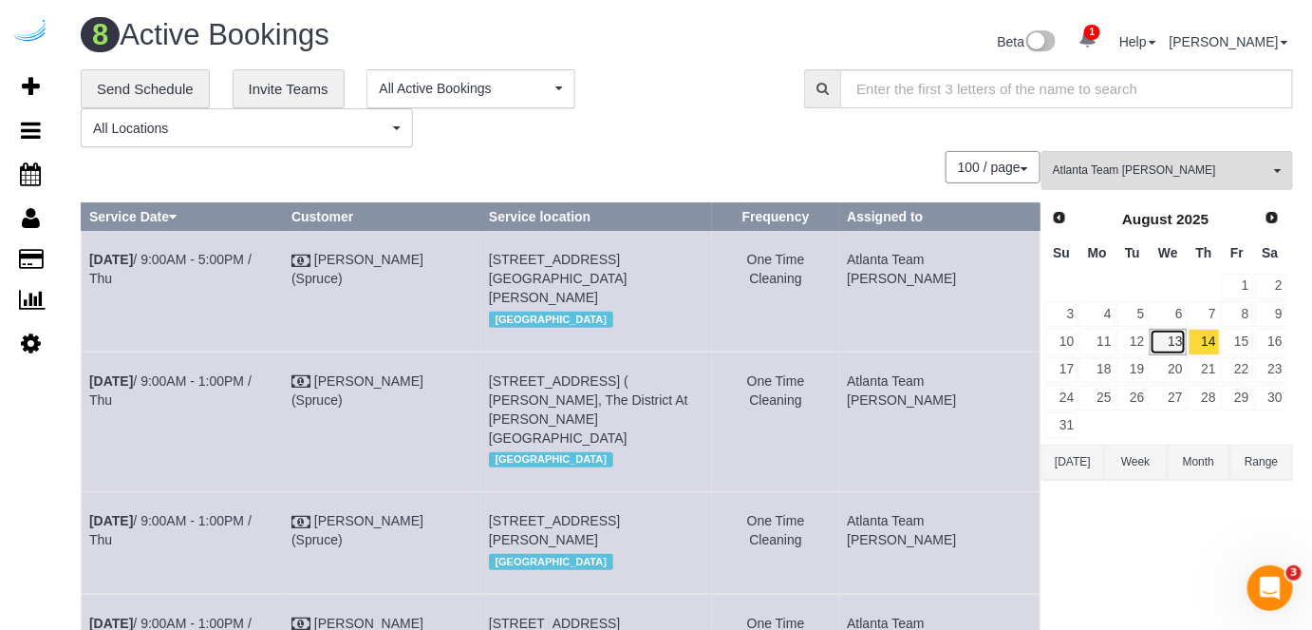
click at [1174, 345] on link "13" at bounding box center [1168, 342] width 36 height 26
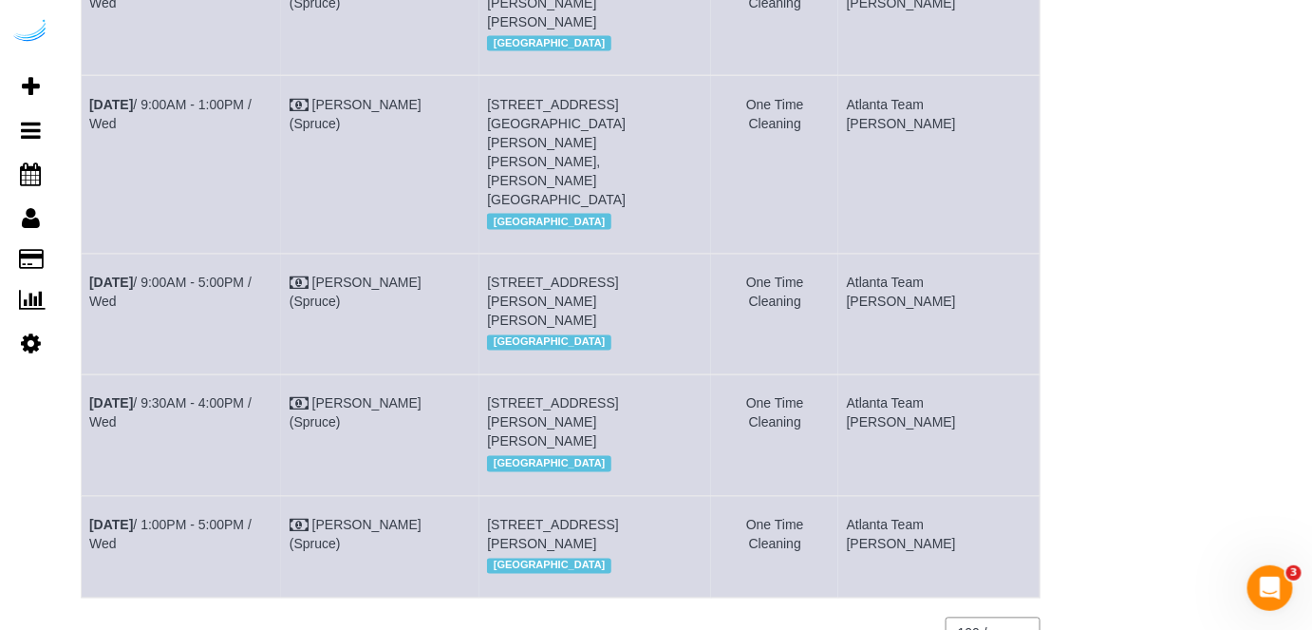
scroll to position [950, 0]
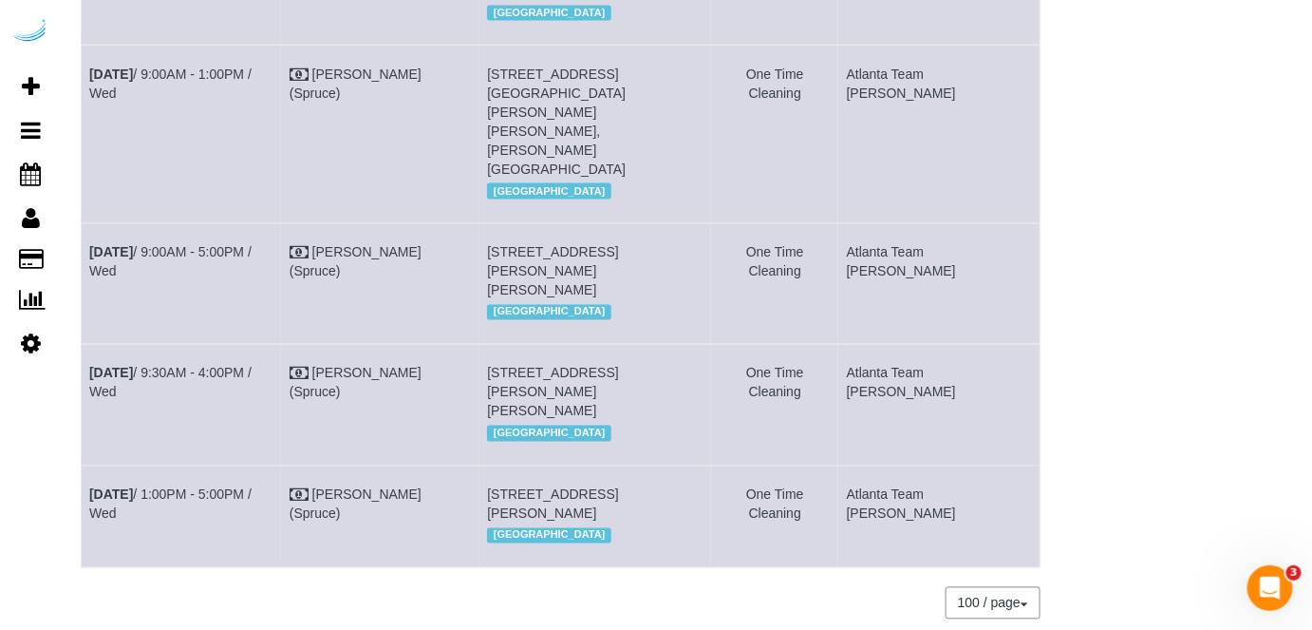
drag, startPoint x: 306, startPoint y: 196, endPoint x: 90, endPoint y: 207, distance: 215.8
click at [90, 223] on td "Aug 13th / 9:00AM - 5:00PM / Wed" at bounding box center [182, 283] width 200 height 121
copy link "Aug 13th / 9:00AM - 5:00PM / Wed"
drag, startPoint x: 710, startPoint y: 239, endPoint x: 503, endPoint y: 197, distance: 211.4
click at [503, 223] on tr "Aug 13th / 9:00AM - 5:00PM / Wed Brandie Louck (Spruce) 770 Juniper St Ne, Buil…" at bounding box center [561, 283] width 959 height 121
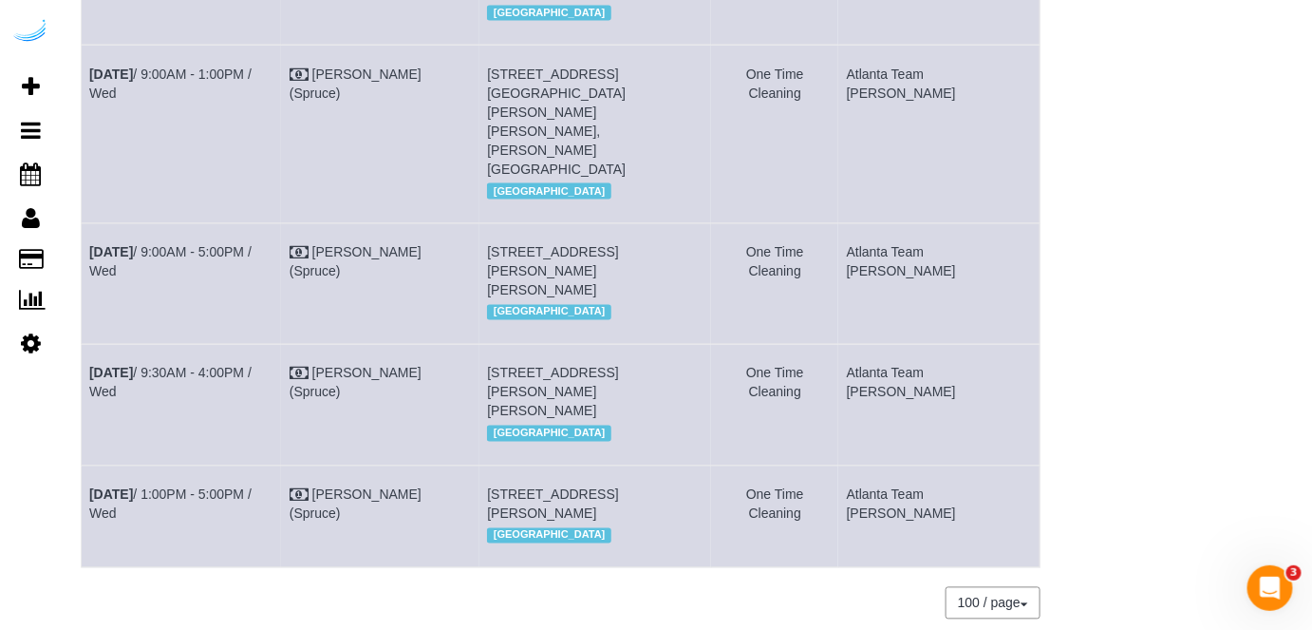
copy tr "770 Juniper St Ne, Building 2110, Unit 2110 (Deconte Kolleh, The Hadley, 141110…"
drag, startPoint x: 1030, startPoint y: 191, endPoint x: 902, endPoint y: 215, distance: 130.4
click at [902, 223] on td "Atlanta Team Eliane" at bounding box center [938, 283] width 201 height 121
copy td "Atlanta Team Eliane"
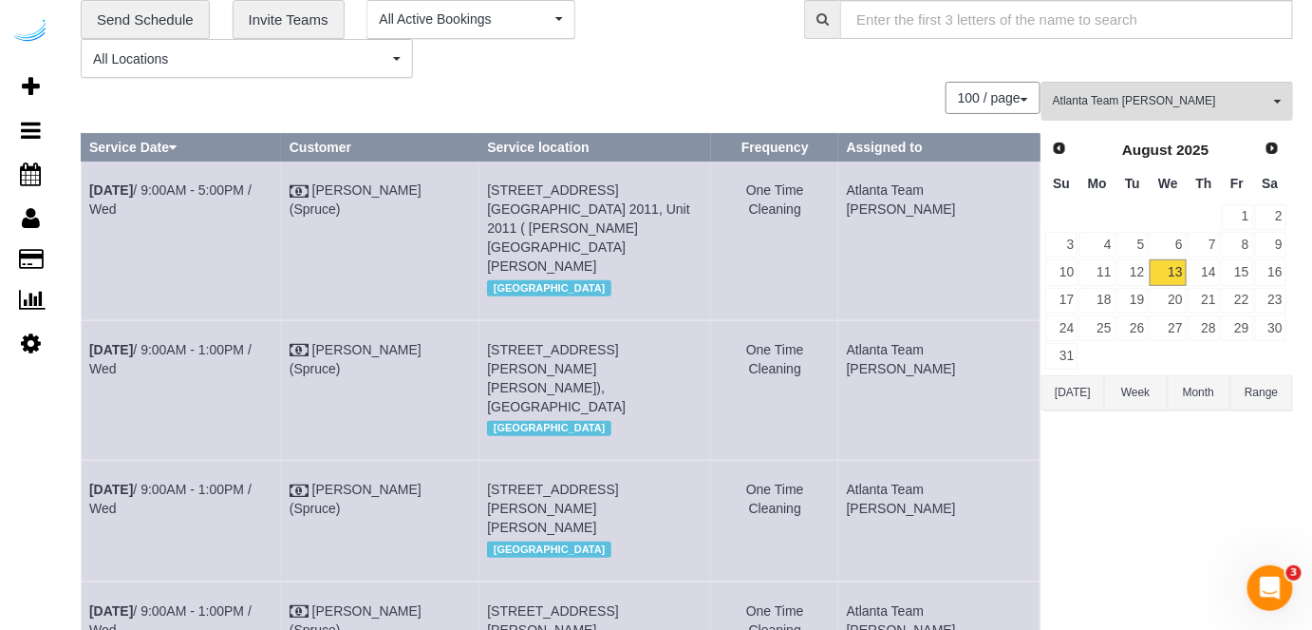
scroll to position [0, 0]
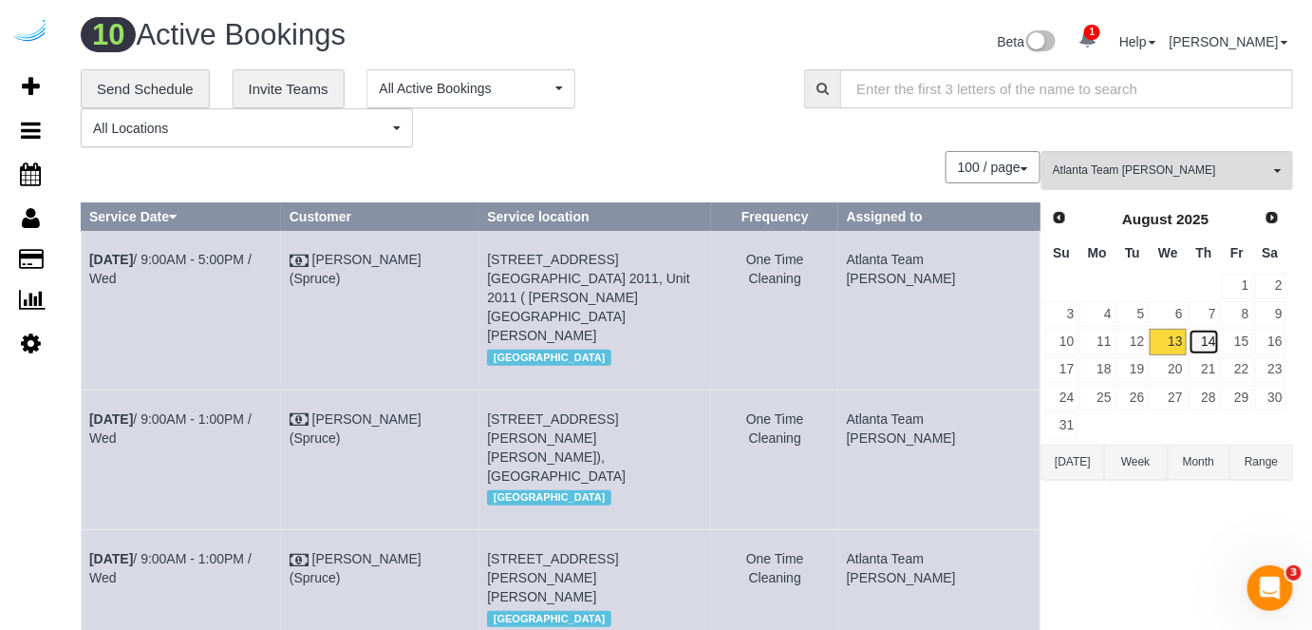
click at [1210, 341] on link "14" at bounding box center [1204, 342] width 31 height 26
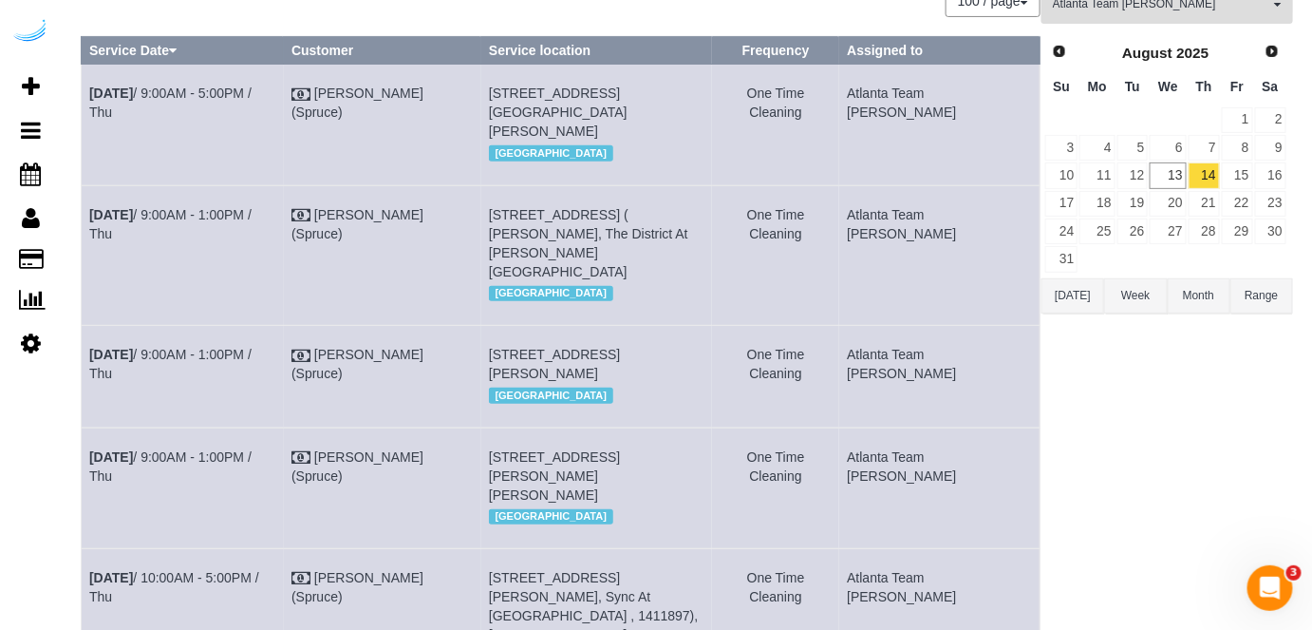
scroll to position [172, 0]
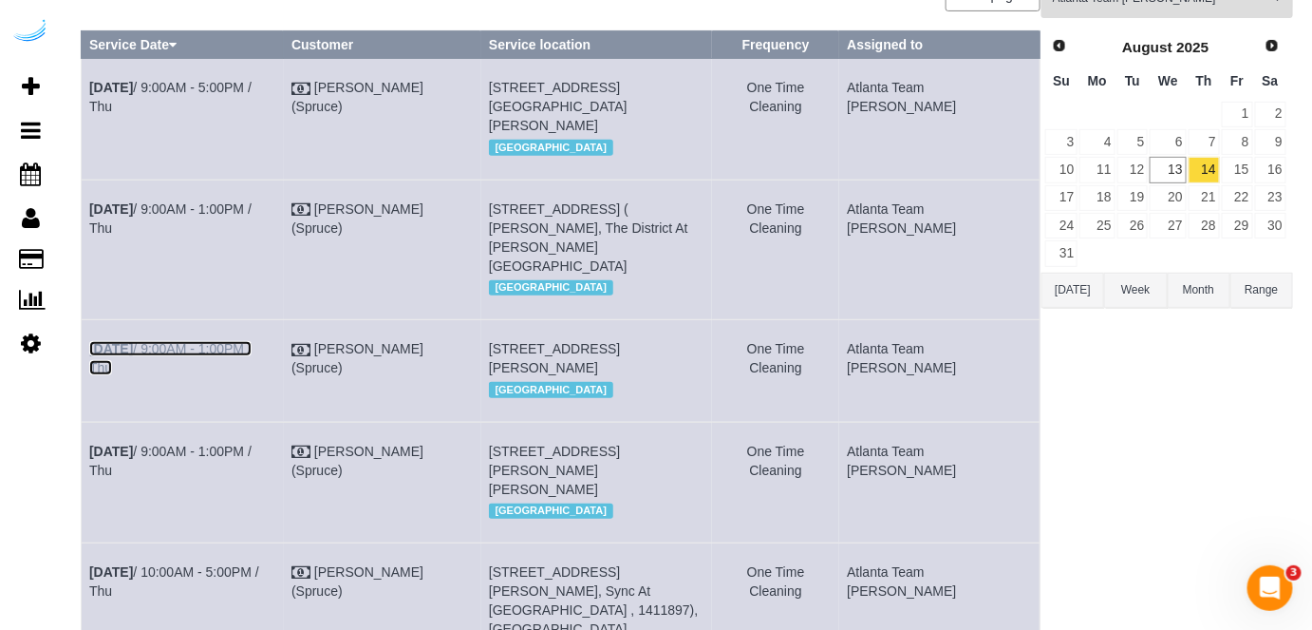
click at [237, 343] on link "Aug 14th / 9:00AM - 1:00PM / Thu" at bounding box center [170, 358] width 162 height 34
click at [213, 227] on link "Aug 14th / 9:00AM - 1:00PM / Thu" at bounding box center [170, 218] width 162 height 34
click at [252, 85] on link "Aug 14th / 9:00AM - 5:00PM / Thu" at bounding box center [170, 97] width 162 height 34
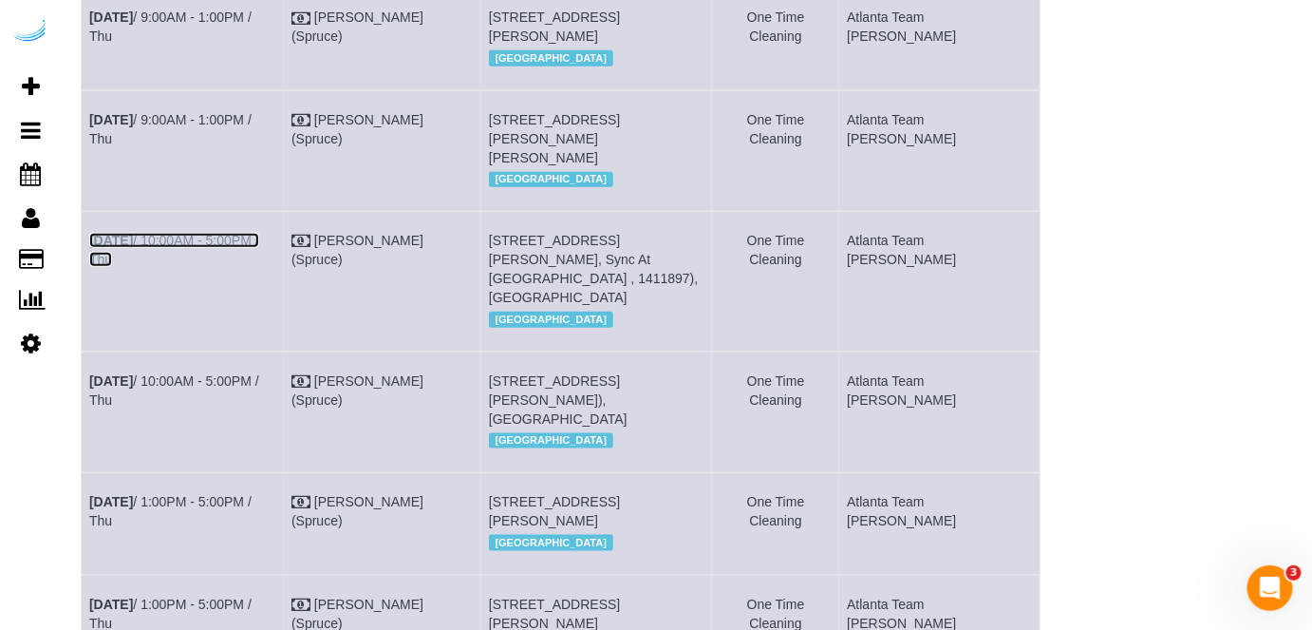
click at [259, 267] on link "Aug 14th / 10:00AM - 5:00PM / Thu" at bounding box center [174, 250] width 170 height 34
click at [259, 393] on link "Aug 14th / 10:00AM - 5:00PM / Thu" at bounding box center [174, 390] width 170 height 34
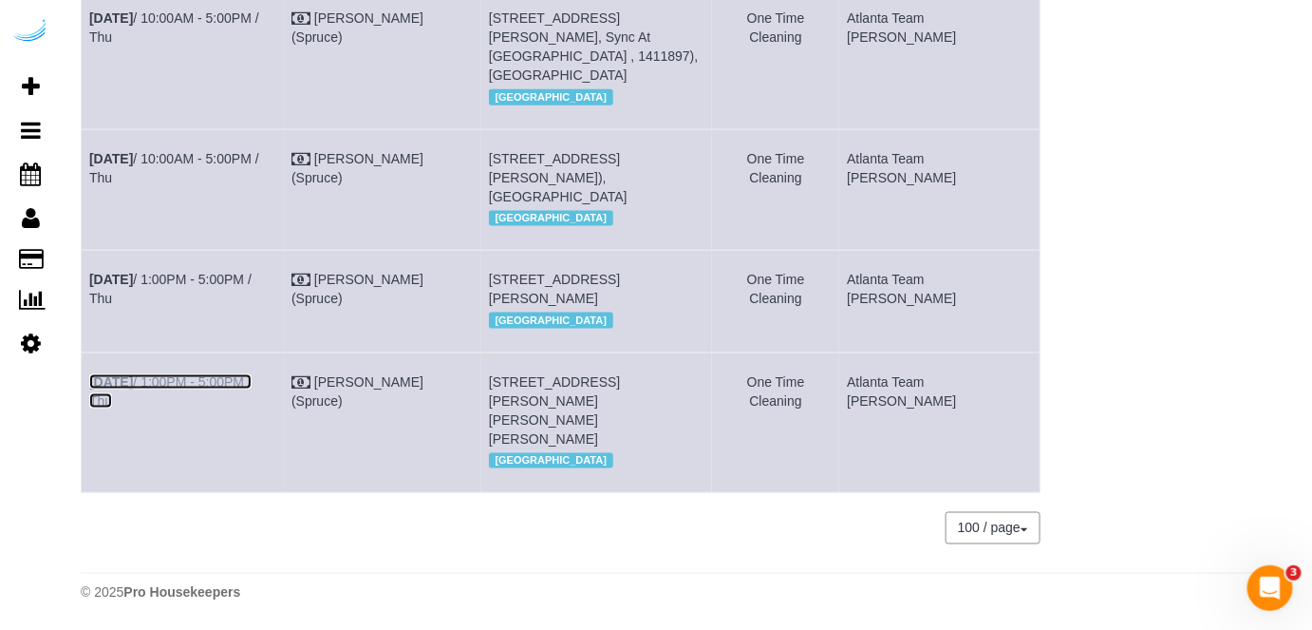
click at [252, 395] on link "Aug 14th / 1:00PM - 5:00PM / Thu" at bounding box center [170, 391] width 162 height 34
click at [252, 275] on link "Aug 14th / 1:00PM - 5:00PM / Thu" at bounding box center [170, 289] width 162 height 34
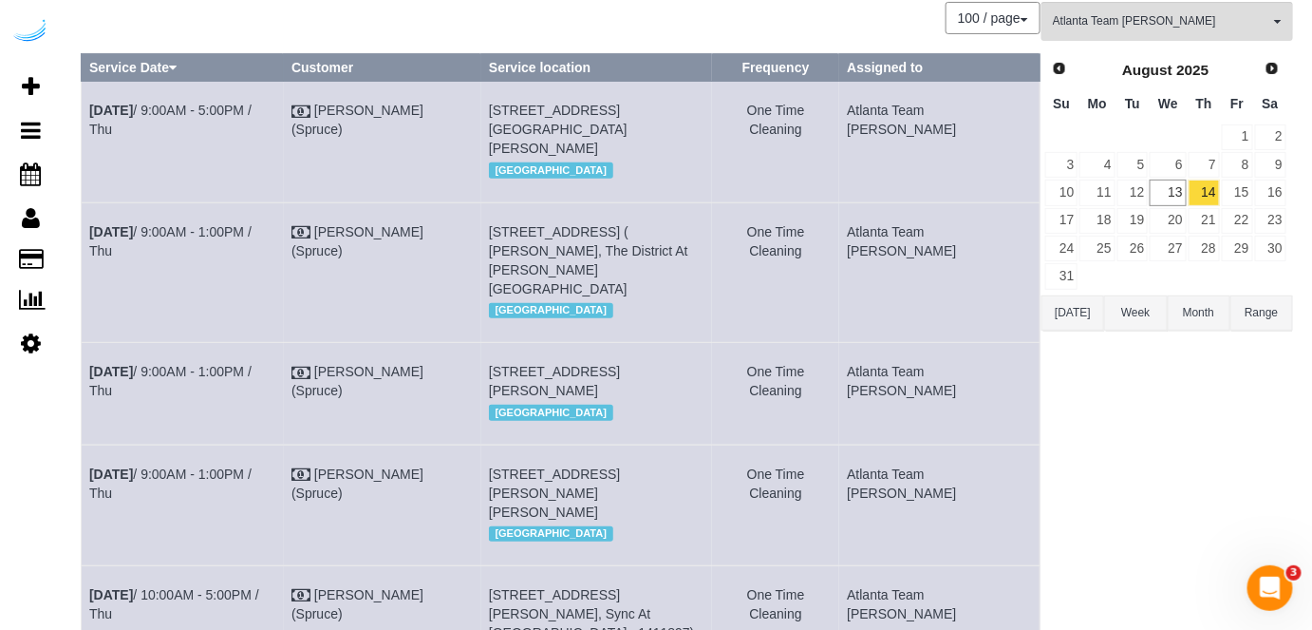
scroll to position [0, 0]
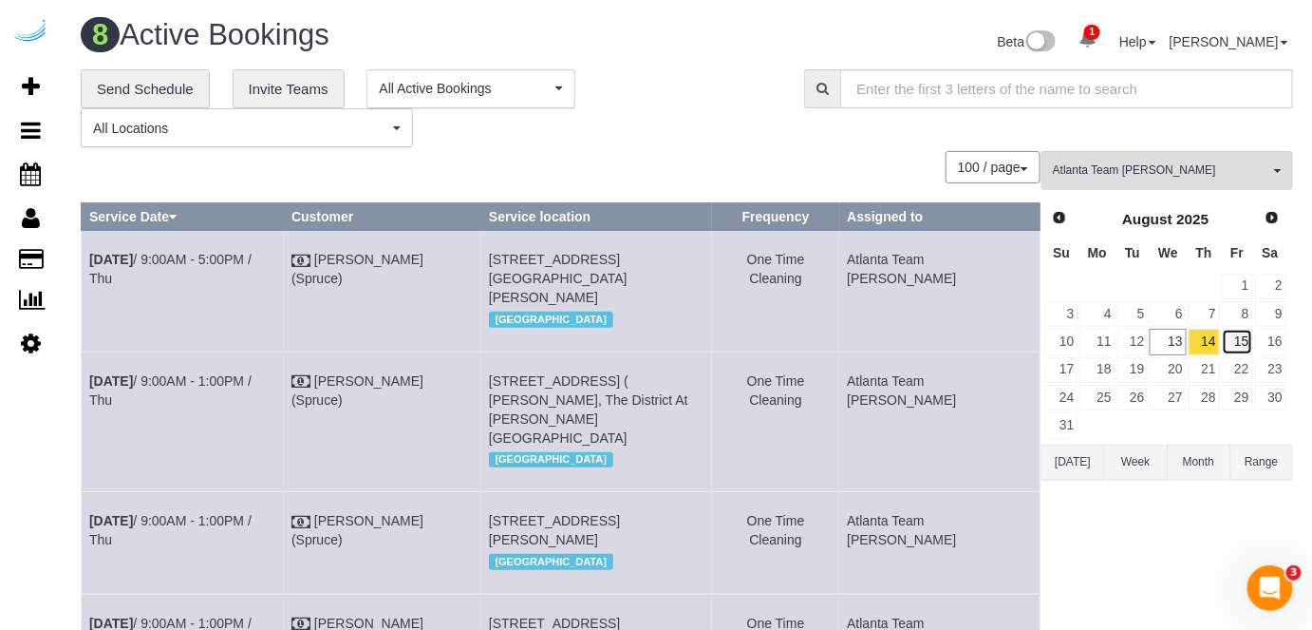
click at [1251, 337] on link "15" at bounding box center [1237, 342] width 31 height 26
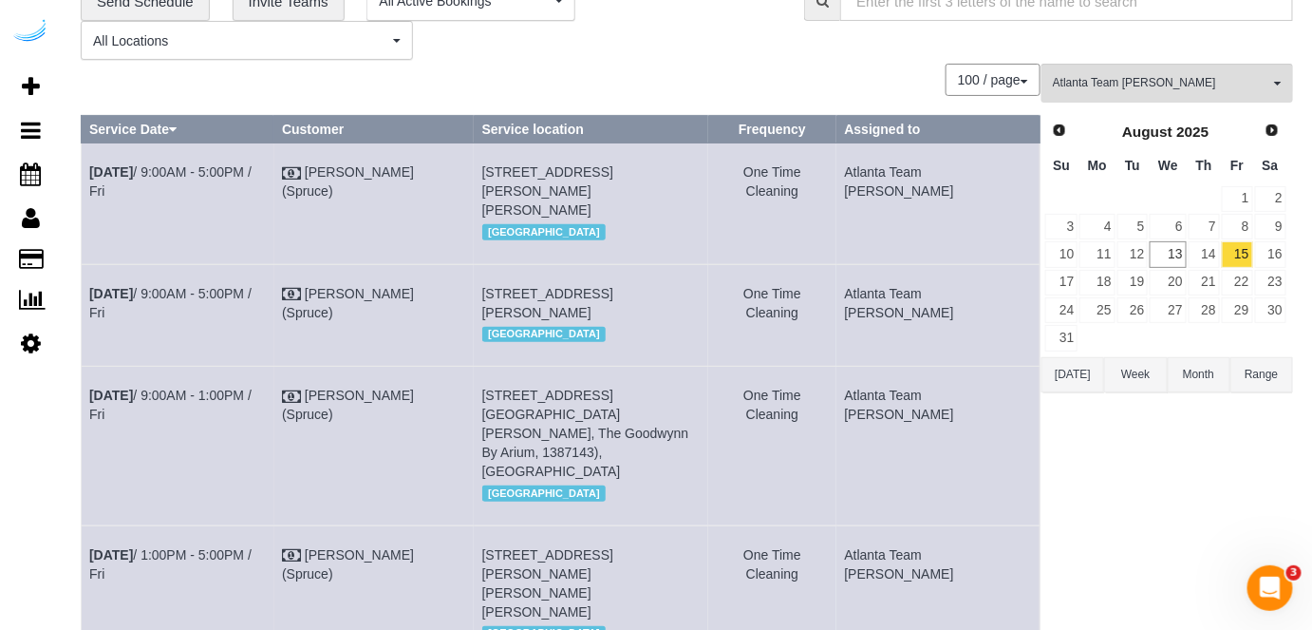
scroll to position [85, 0]
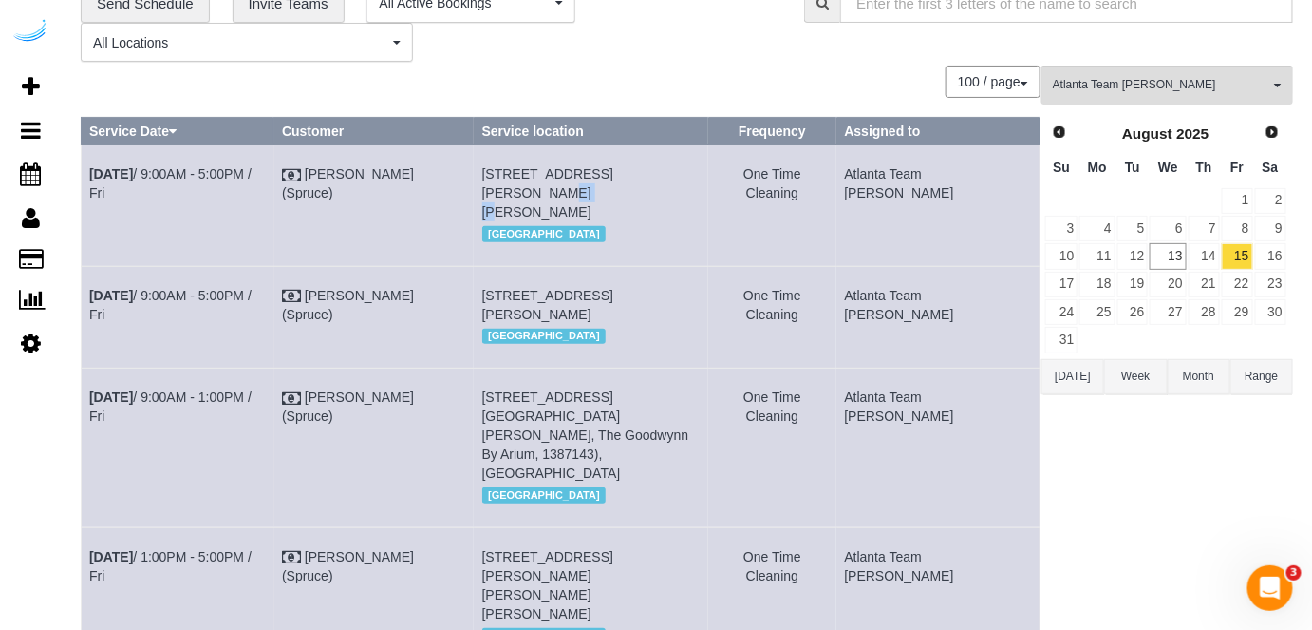
drag, startPoint x: 719, startPoint y: 165, endPoint x: 670, endPoint y: 172, distance: 48.9
click at [670, 172] on td "3300 Overton Park Dr, Unit 211 (Chandler Case, Auden, 1449618), Atlanta, GA 303…" at bounding box center [591, 205] width 235 height 121
copy span "211"
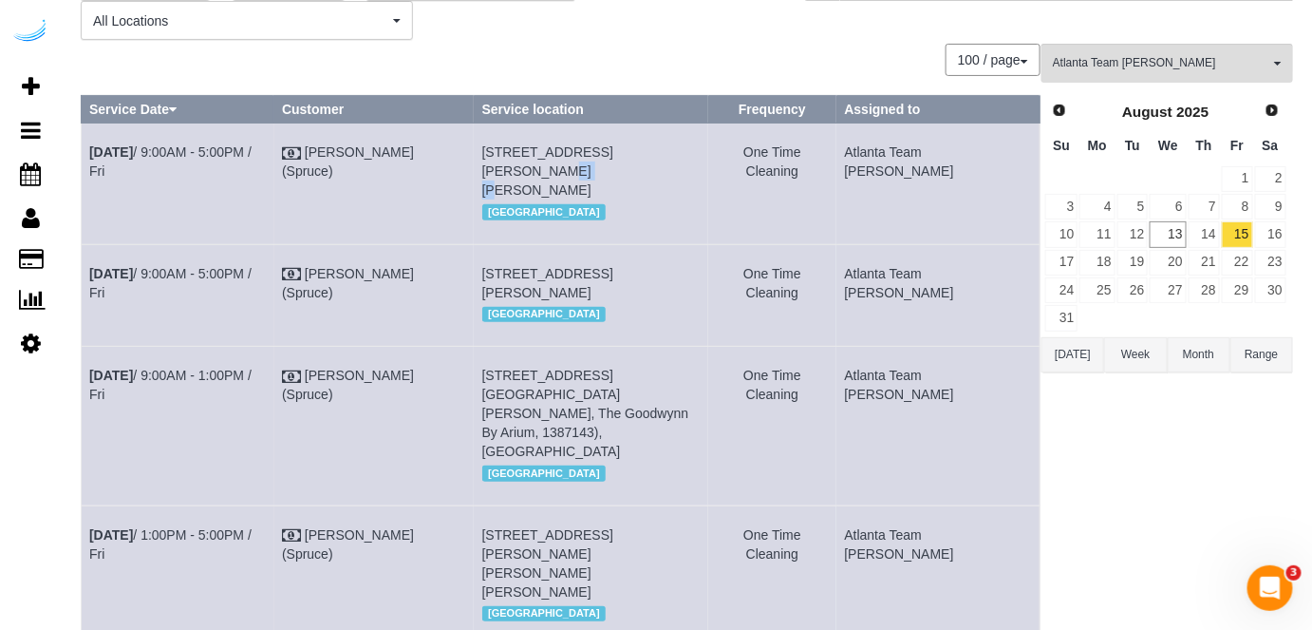
scroll to position [172, 0]
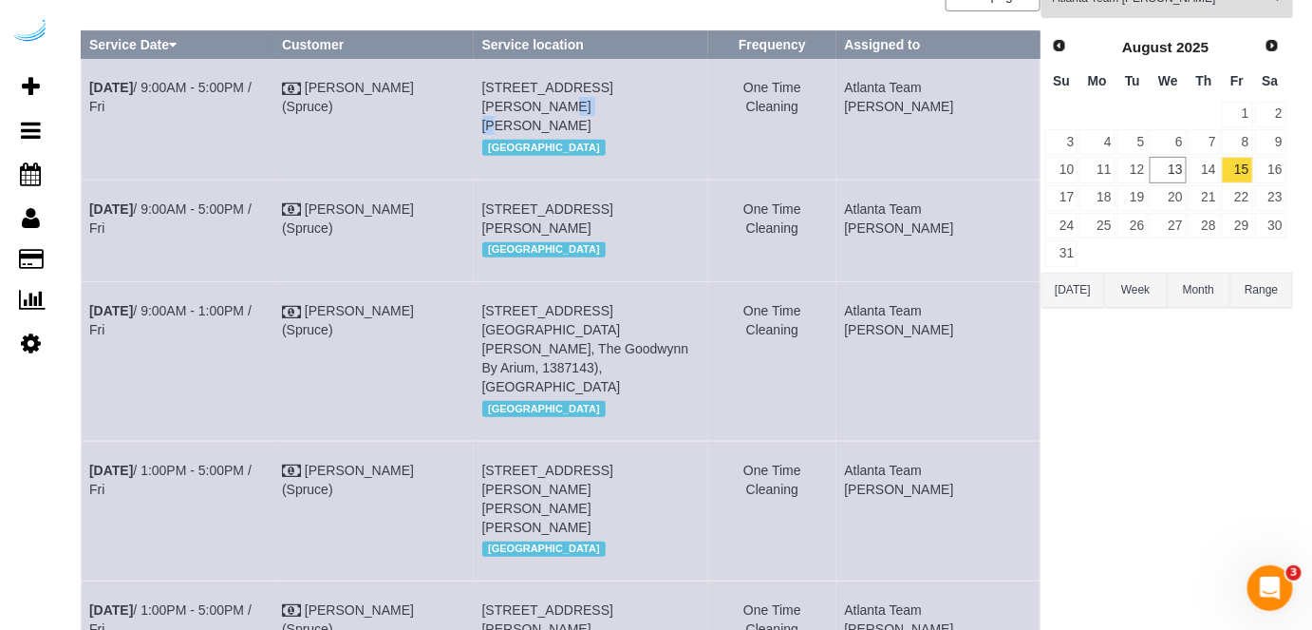
drag, startPoint x: 694, startPoint y: 205, endPoint x: 663, endPoint y: 210, distance: 31.7
click at [613, 210] on span "3300 Roswell Rd Ne, Unit 4809 ( Elizabeth Vitulli, Camden Buckhead , 1410802), …" at bounding box center [547, 218] width 131 height 34
copy span "4809"
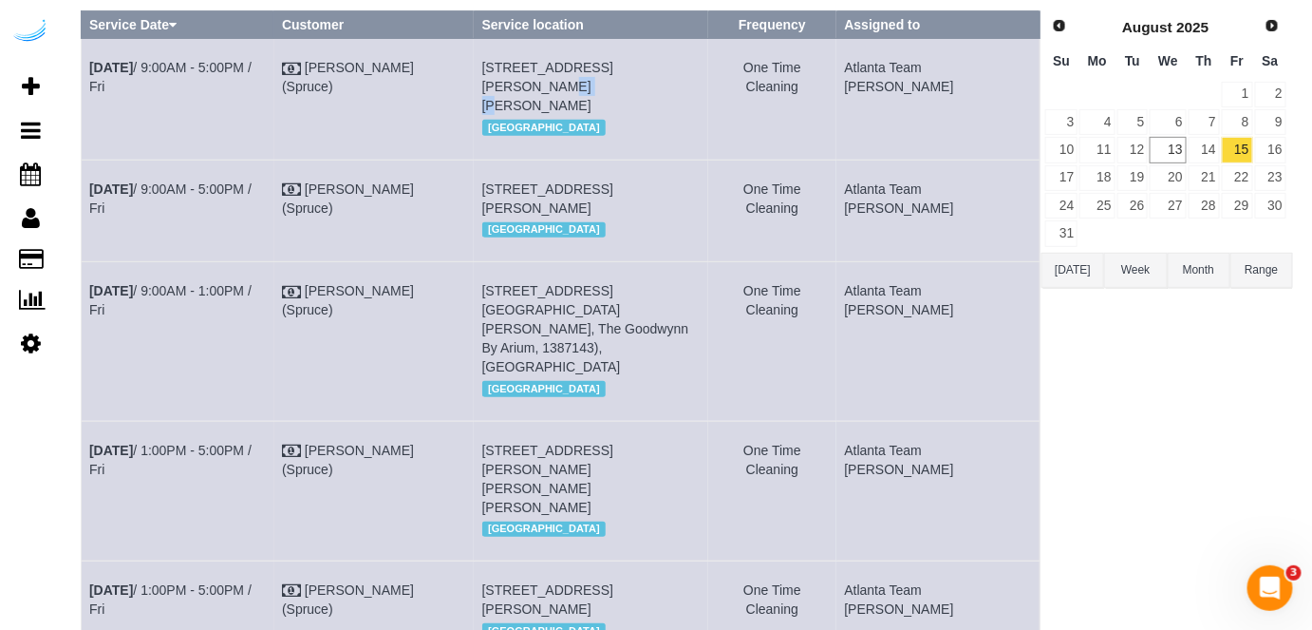
scroll to position [344, 0]
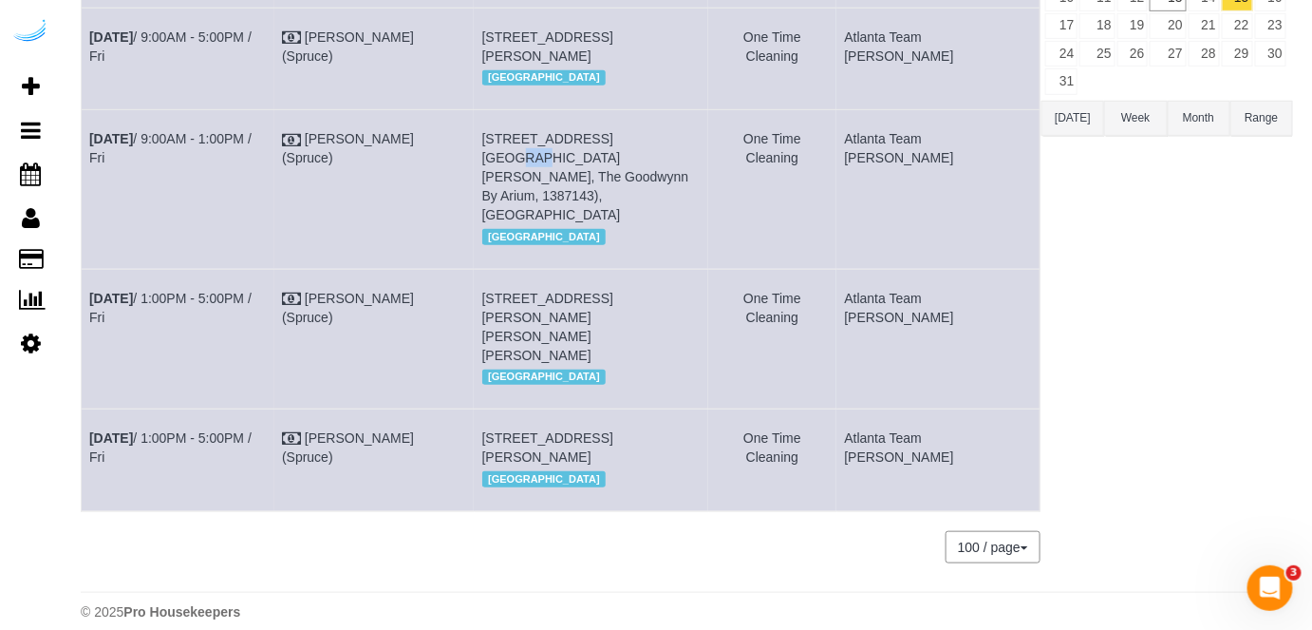
drag, startPoint x: 650, startPoint y: 156, endPoint x: 632, endPoint y: 156, distance: 18.0
click at [632, 156] on span "705 Town Blvd, Unit 629 ( Yonika Bell, The Goodwynn By Arium, 1387143), Atlanta…" at bounding box center [585, 176] width 207 height 91
copy span "629"
click at [252, 157] on link "Aug 15th / 9:00AM - 1:00PM / Fri" at bounding box center [170, 148] width 162 height 34
drag, startPoint x: 291, startPoint y: 155, endPoint x: 85, endPoint y: 161, distance: 205.2
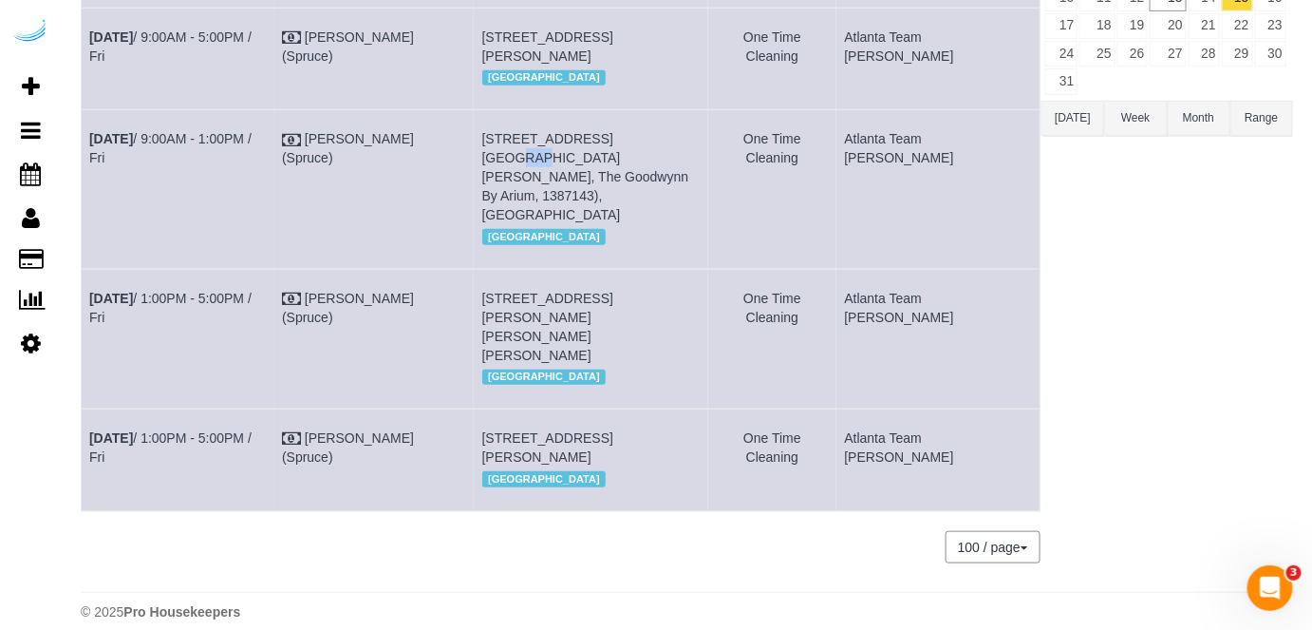
click at [85, 161] on td "Aug 15th / 9:00AM - 1:00PM / Fri" at bounding box center [178, 189] width 193 height 159
copy link "Aug 15th / 9:00AM - 1:00PM / Fri"
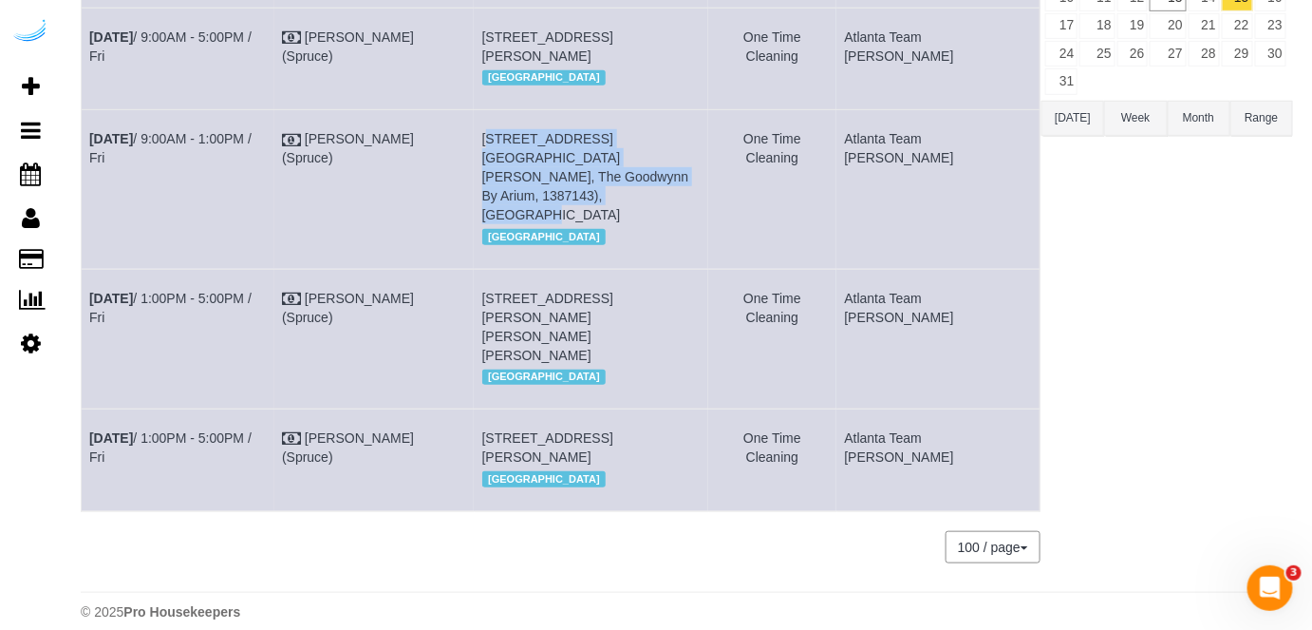
drag, startPoint x: 668, startPoint y: 197, endPoint x: 503, endPoint y: 157, distance: 170.2
click at [503, 157] on td "705 Town Blvd, Unit 629 ( Yonika Bell, The Goodwynn By Arium, 1387143), Atlanta…" at bounding box center [591, 189] width 235 height 159
copy span "705 Town Blvd, Unit 629 ( Yonika Bell, The Goodwynn By Arium, 1387143), Atlanta…"
drag, startPoint x: 1026, startPoint y: 160, endPoint x: 901, endPoint y: 167, distance: 125.6
click at [901, 167] on td "Atlanta Team Eliane" at bounding box center [938, 189] width 203 height 159
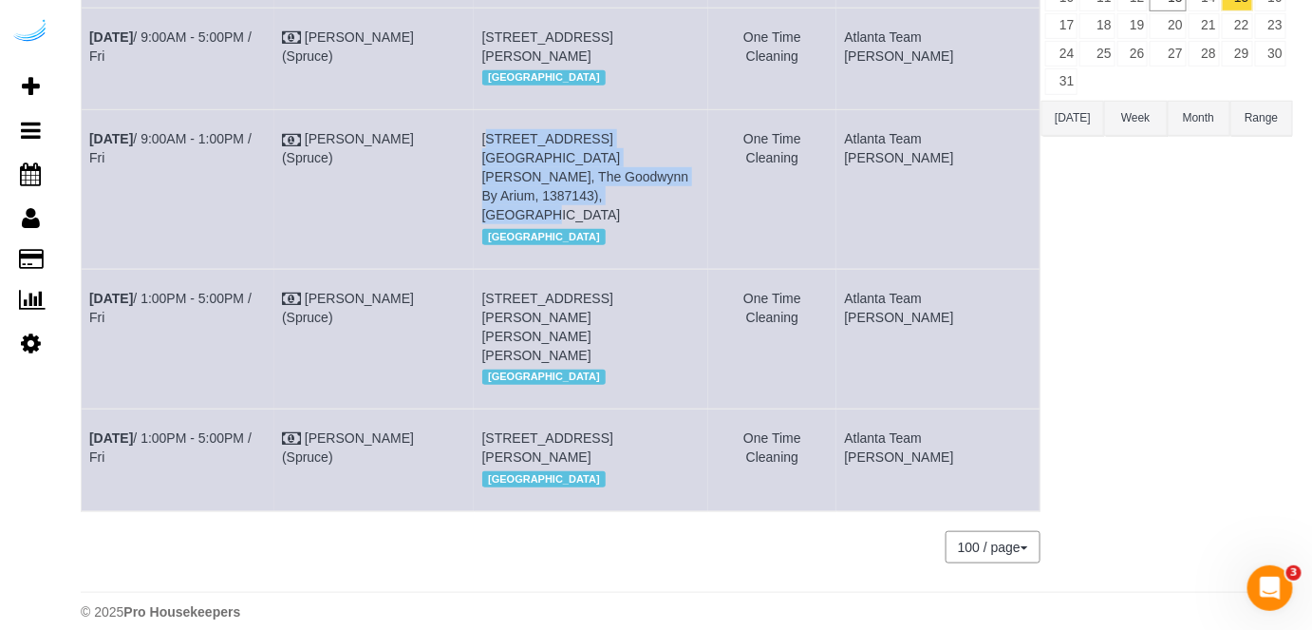
copy td "Atlanta Team Eliane"
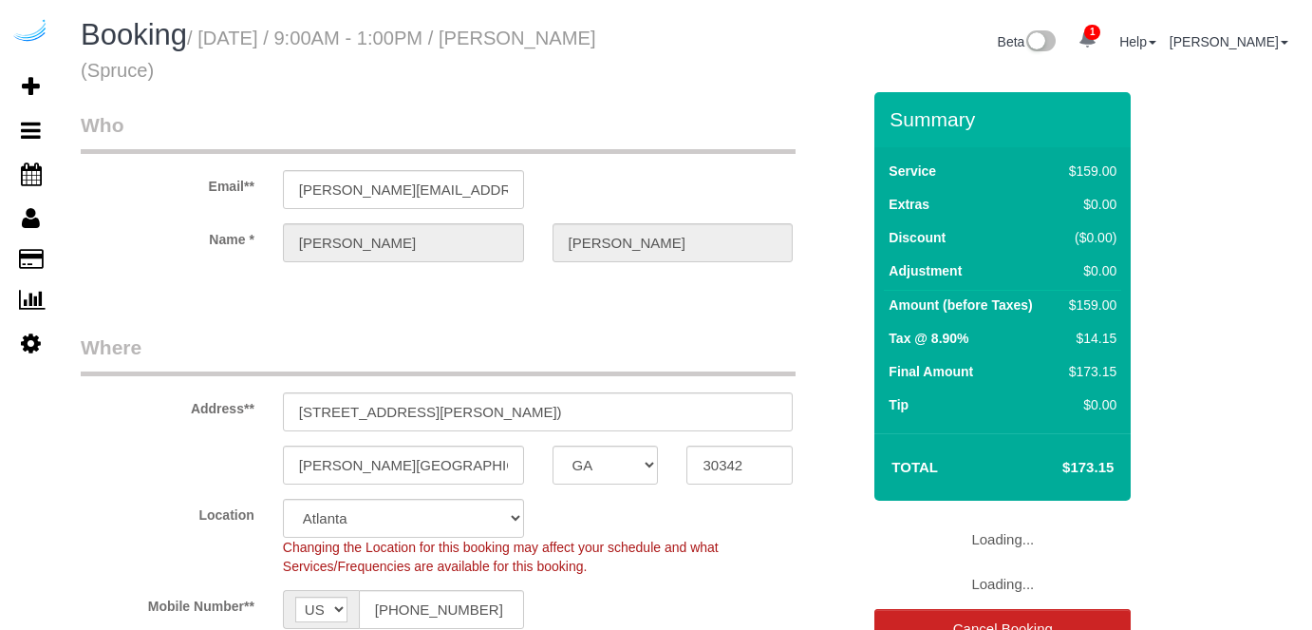
select select "GA"
select select "282"
select select "number:9"
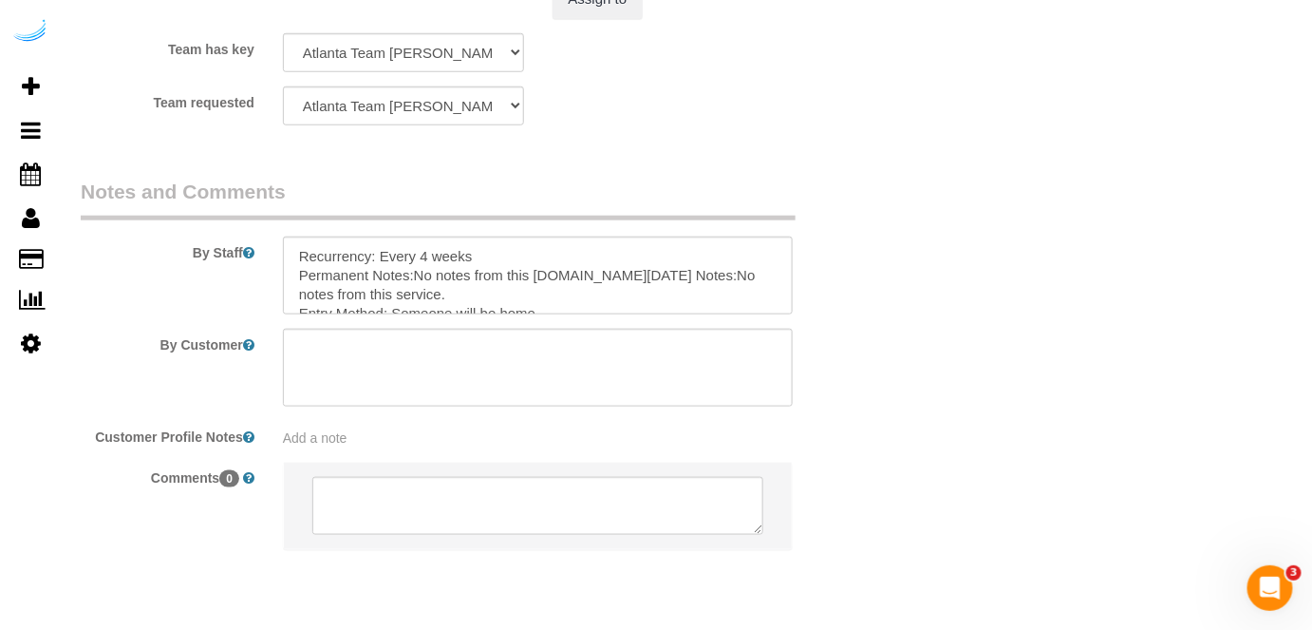
scroll to position [2934, 0]
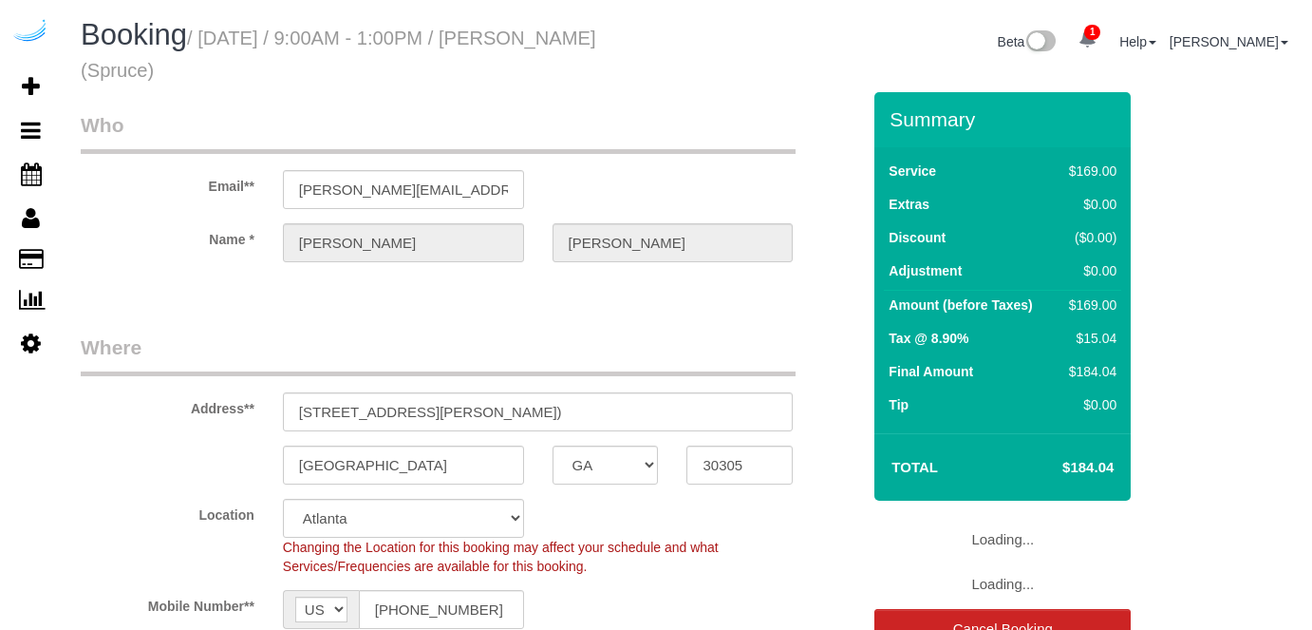
select select "GA"
select select "282"
select select "number:9"
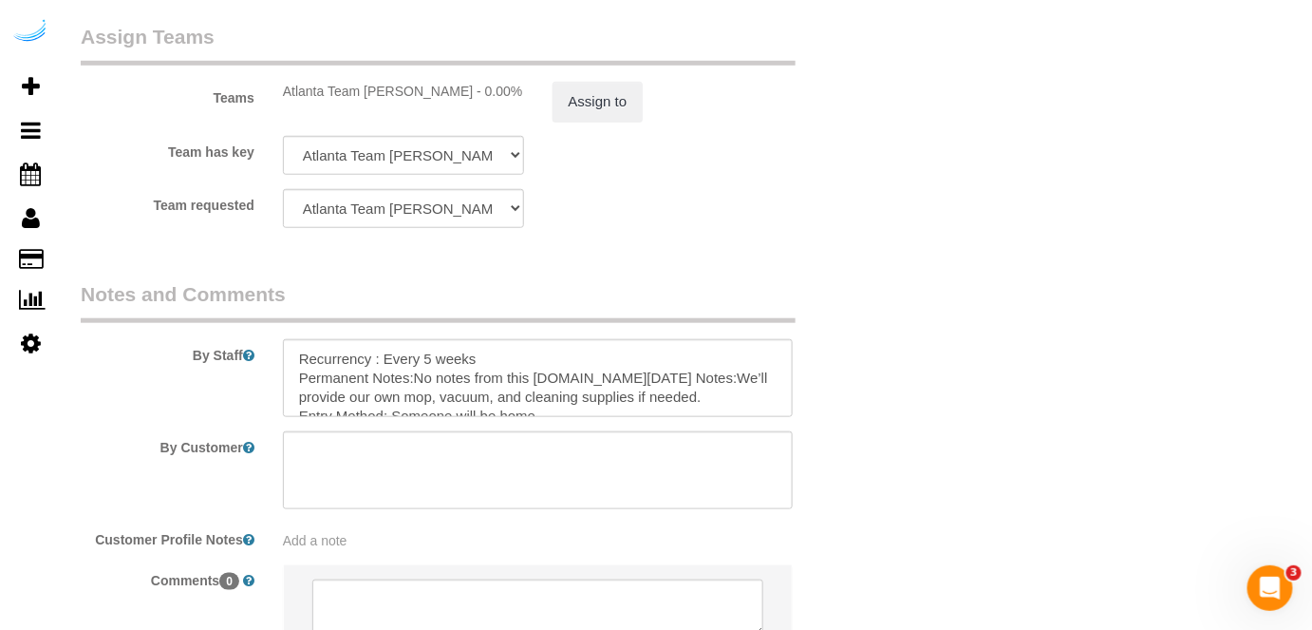
scroll to position [2934, 0]
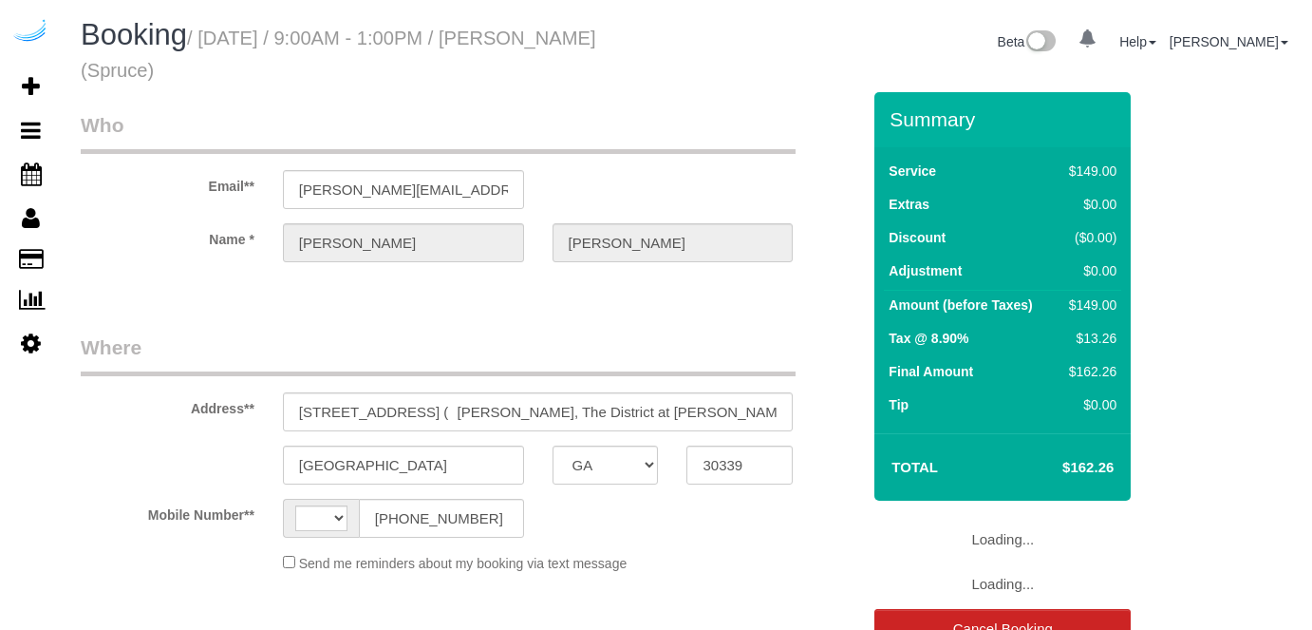
select select "GA"
select select "number:9"
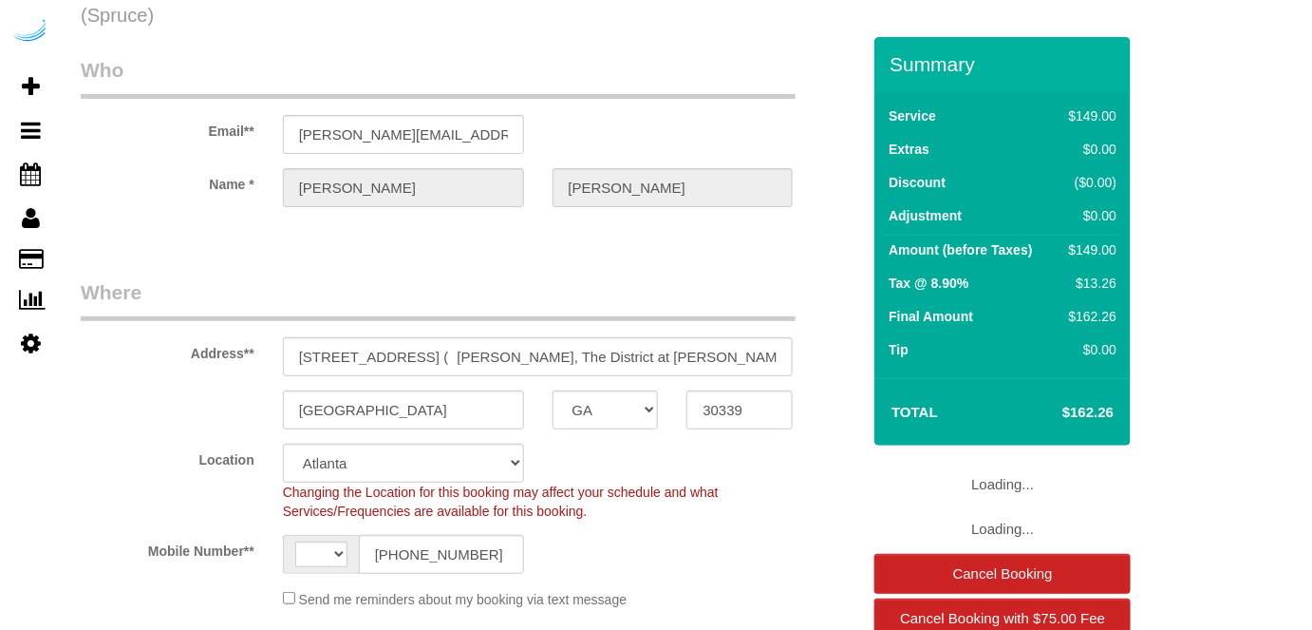
select select "string:US"
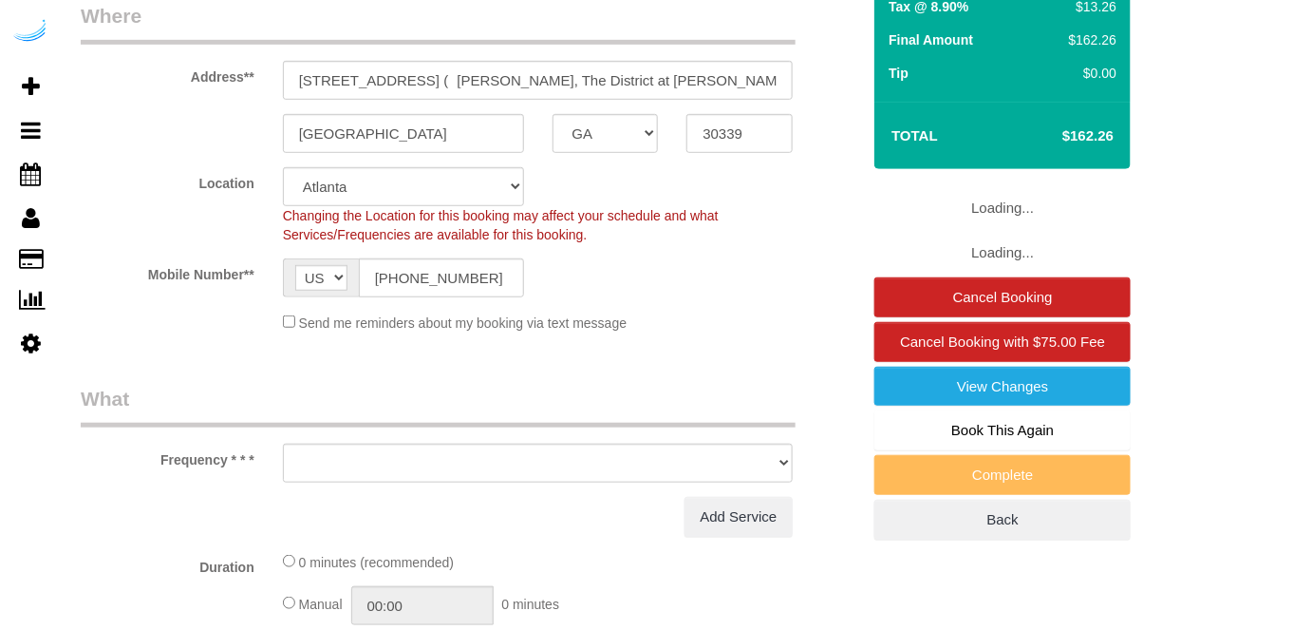
select select "object:695"
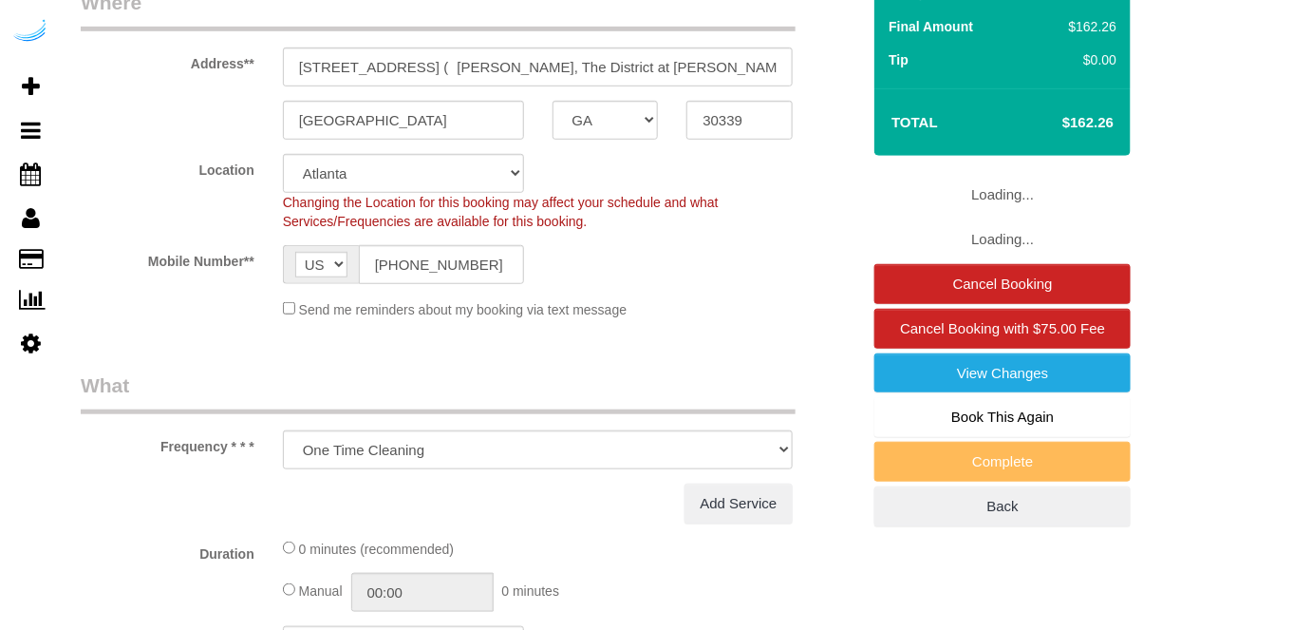
select select "282"
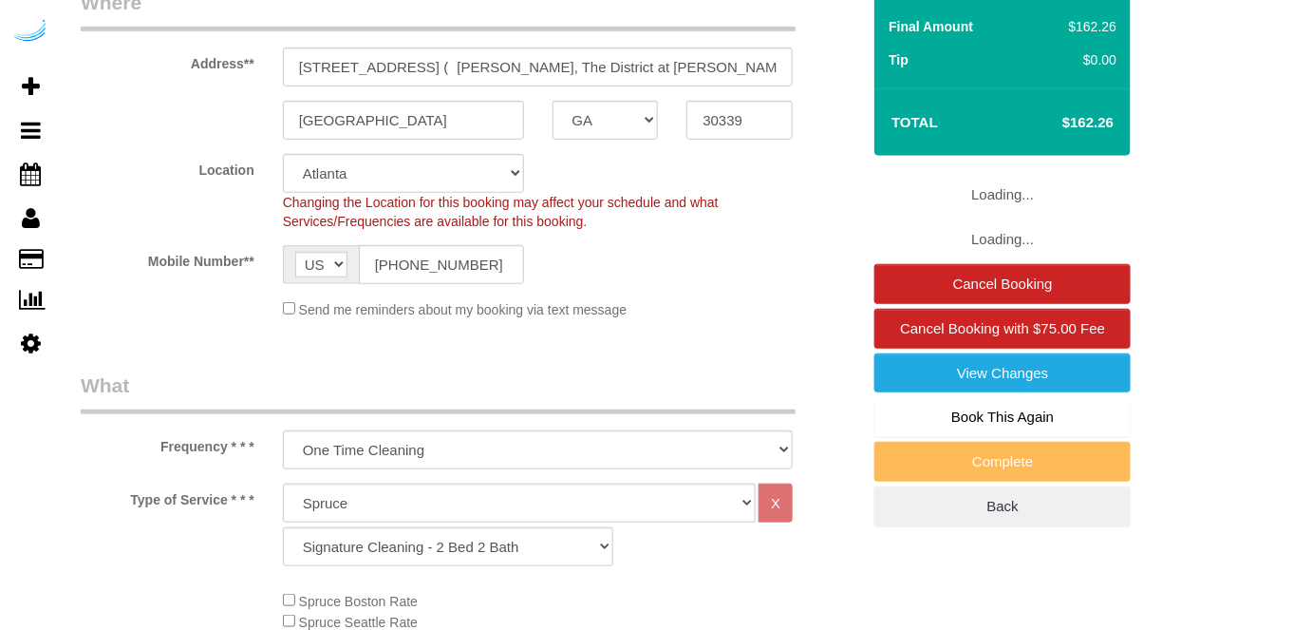
select select "object:793"
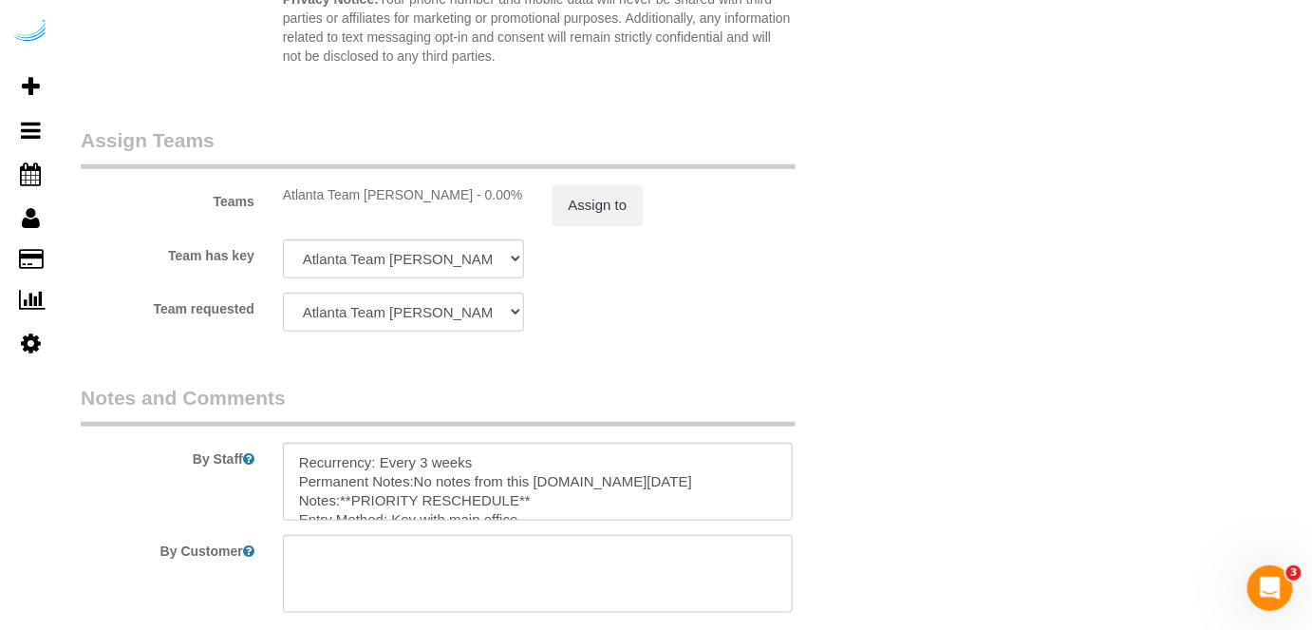
scroll to position [2762, 0]
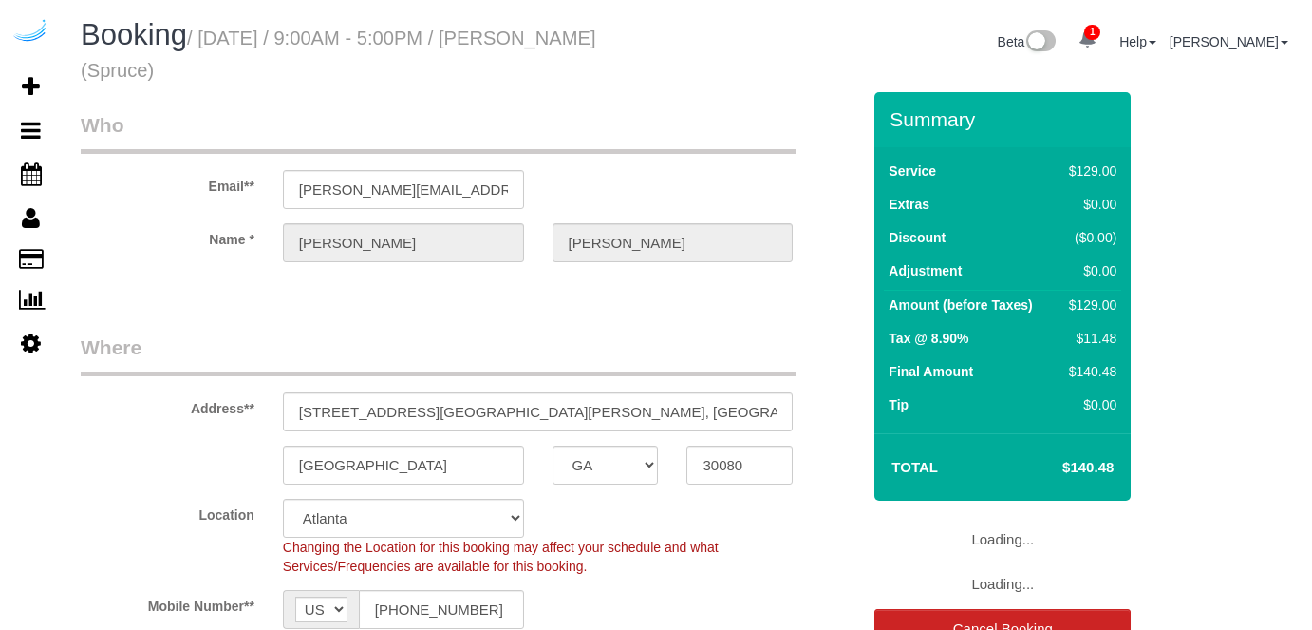
select select "GA"
select select "282"
select select "number:9"
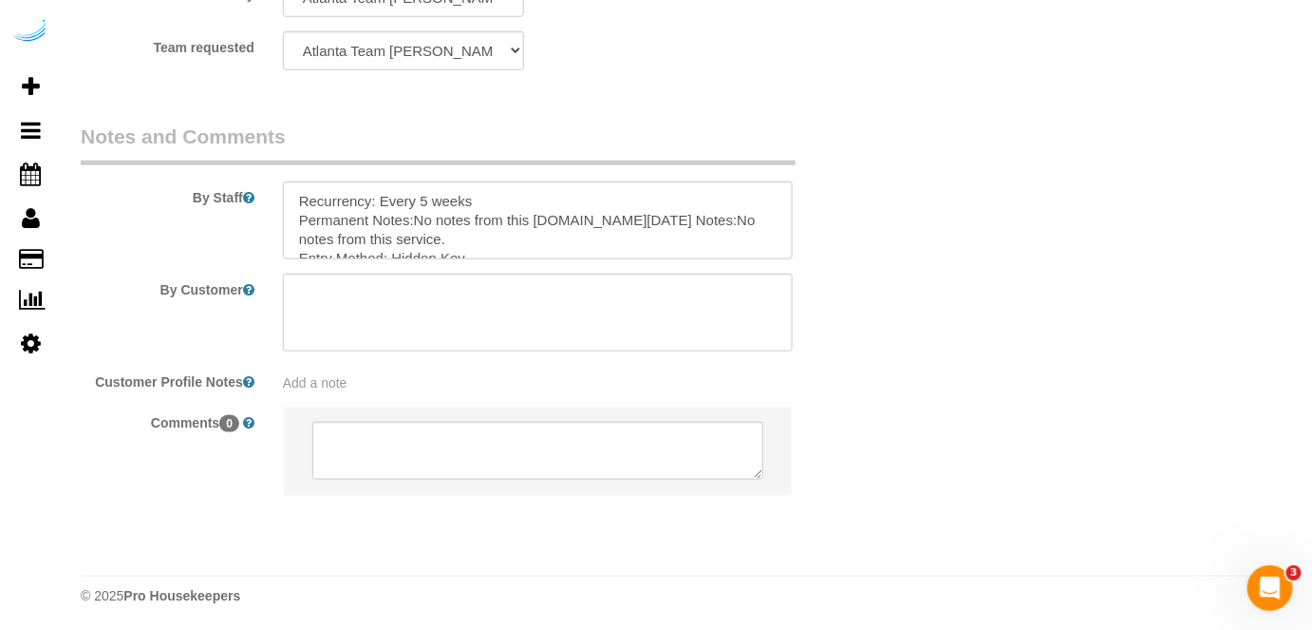
scroll to position [2989, 0]
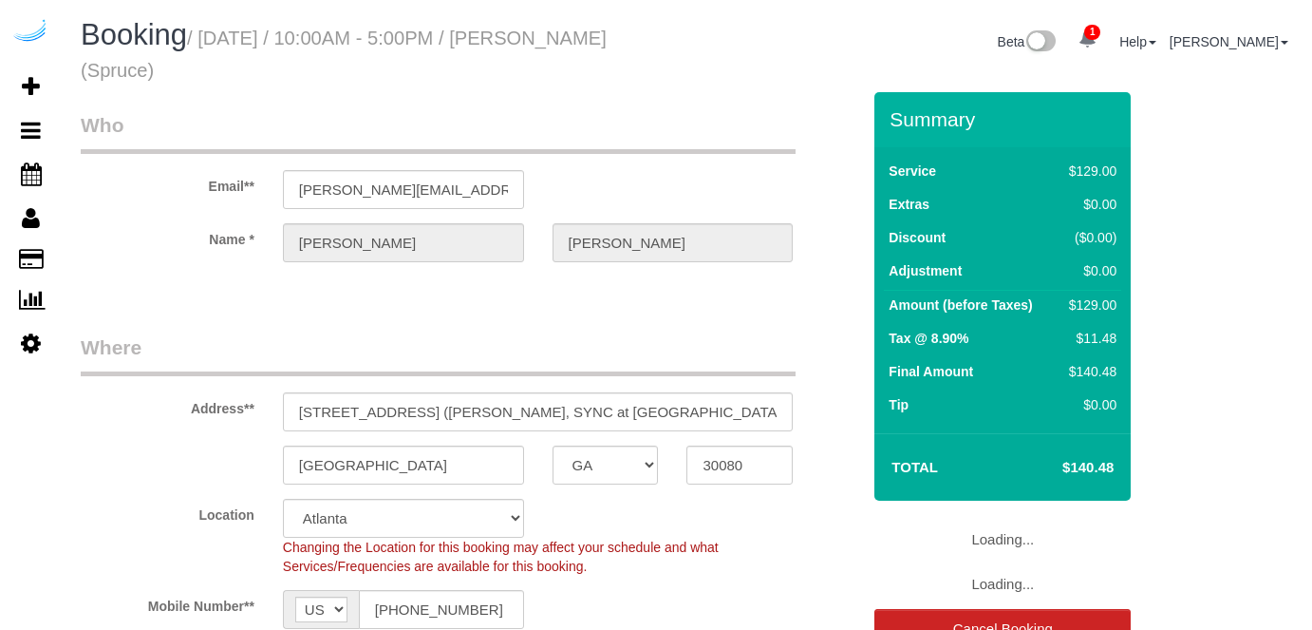
select select "GA"
select select "282"
select select "number:9"
select select "object:793"
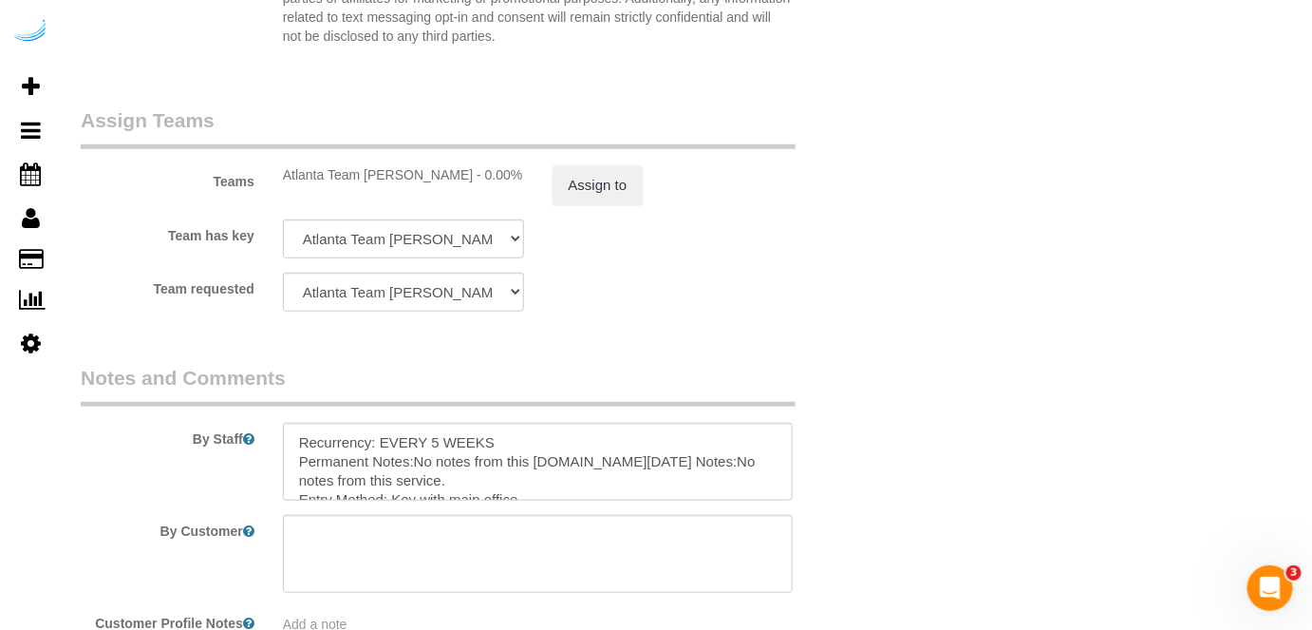
scroll to position [2762, 0]
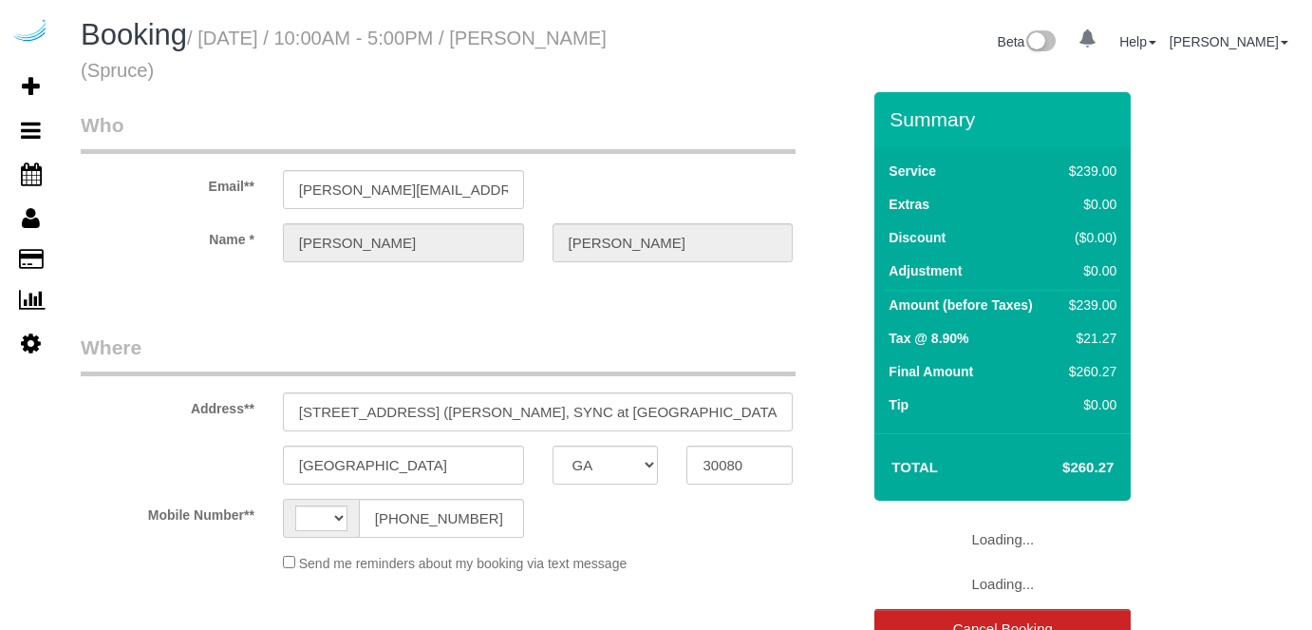
select select "GA"
select select "number:9"
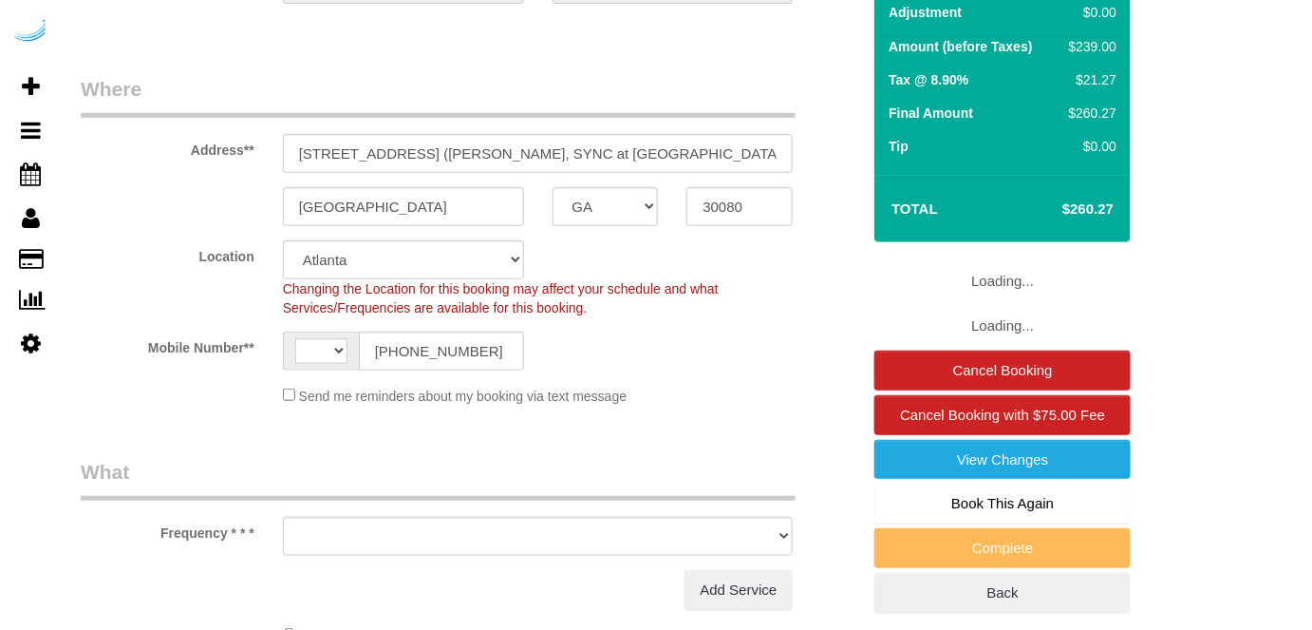
select select "object:417"
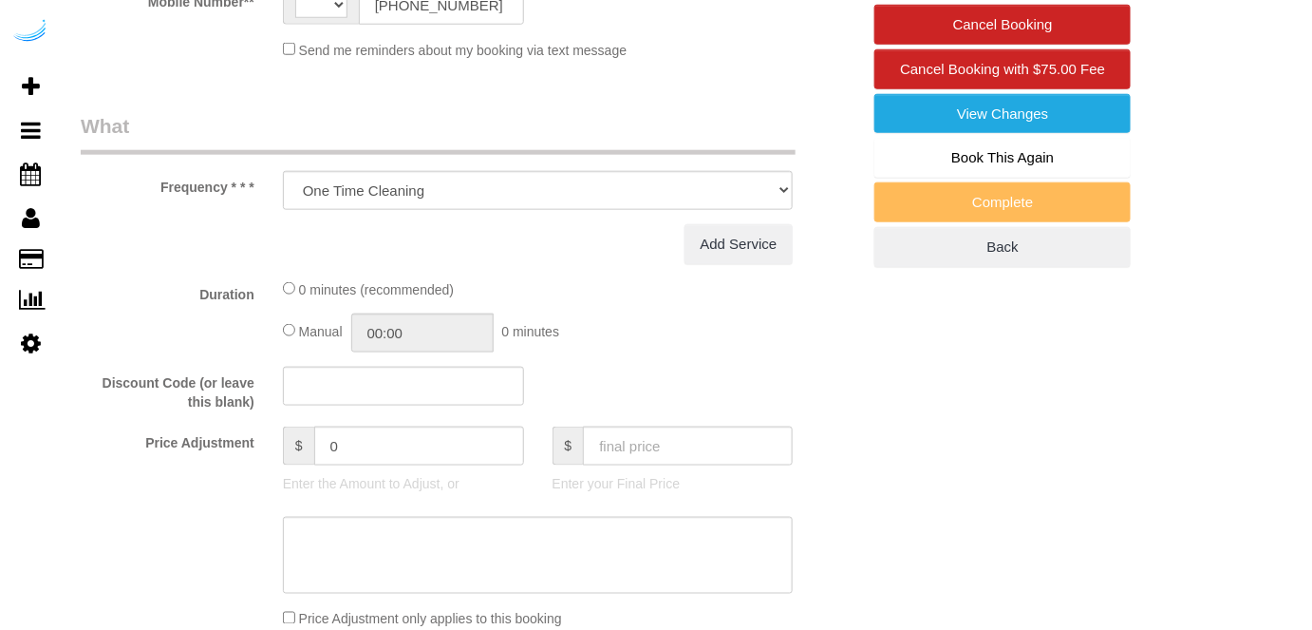
select select "string:US"
select select "object:716"
select select "282"
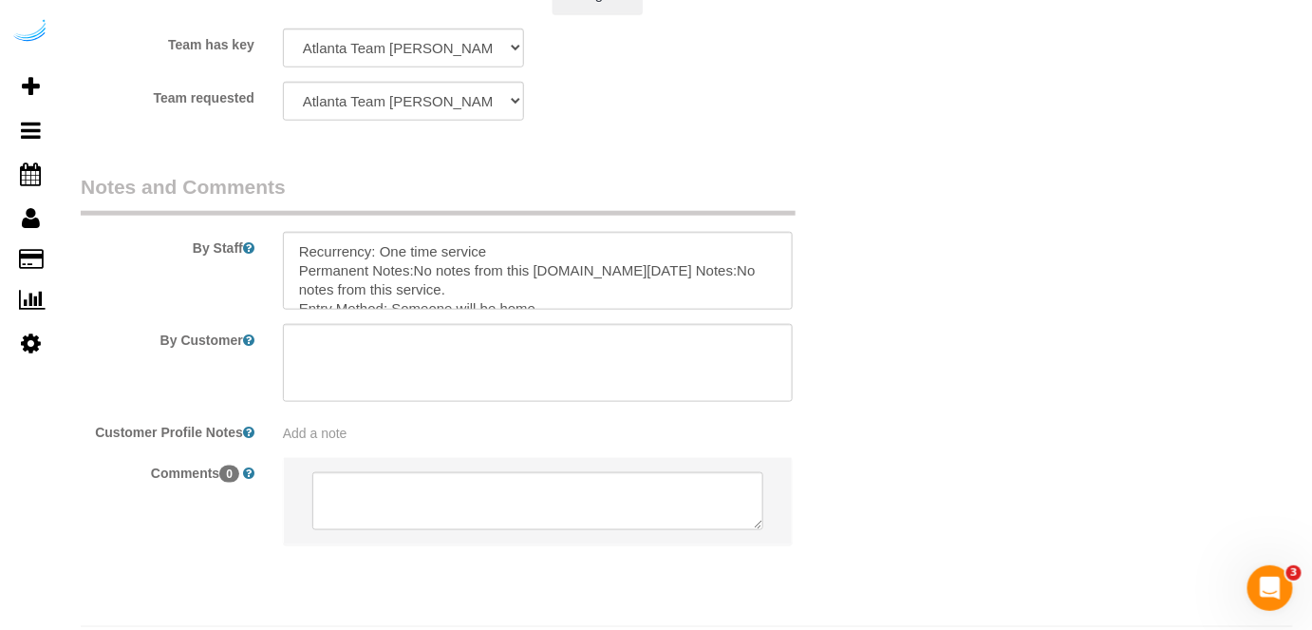
scroll to position [2989, 0]
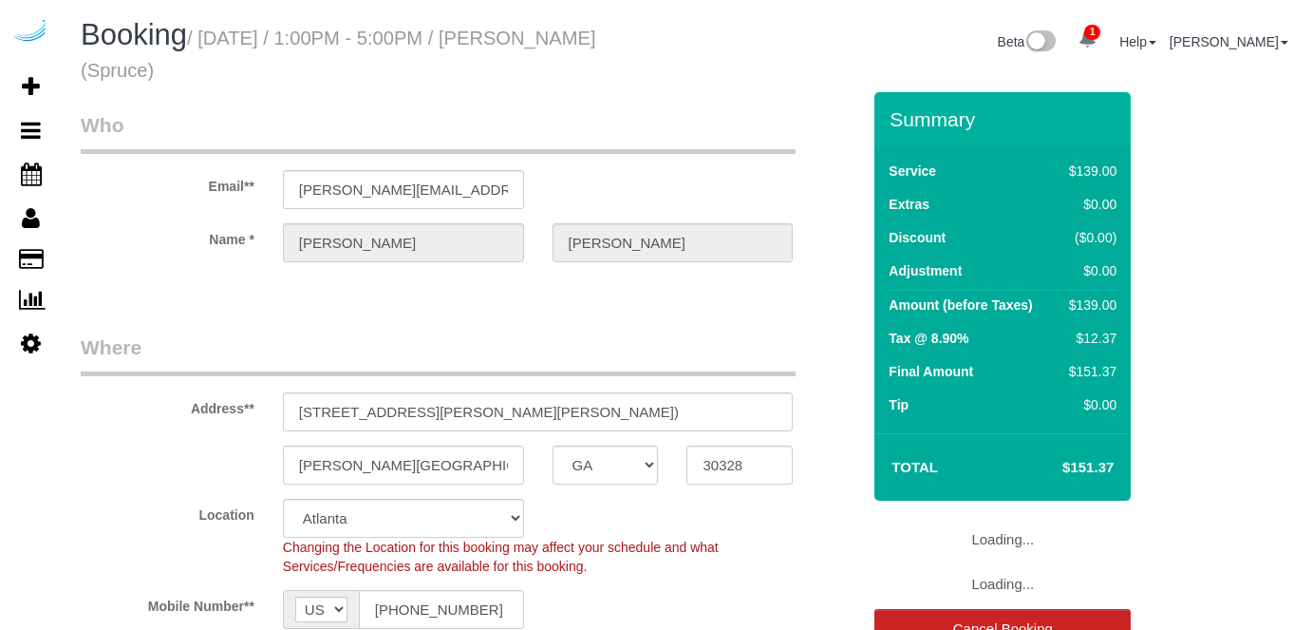
select select "GA"
select select "282"
select select "number:9"
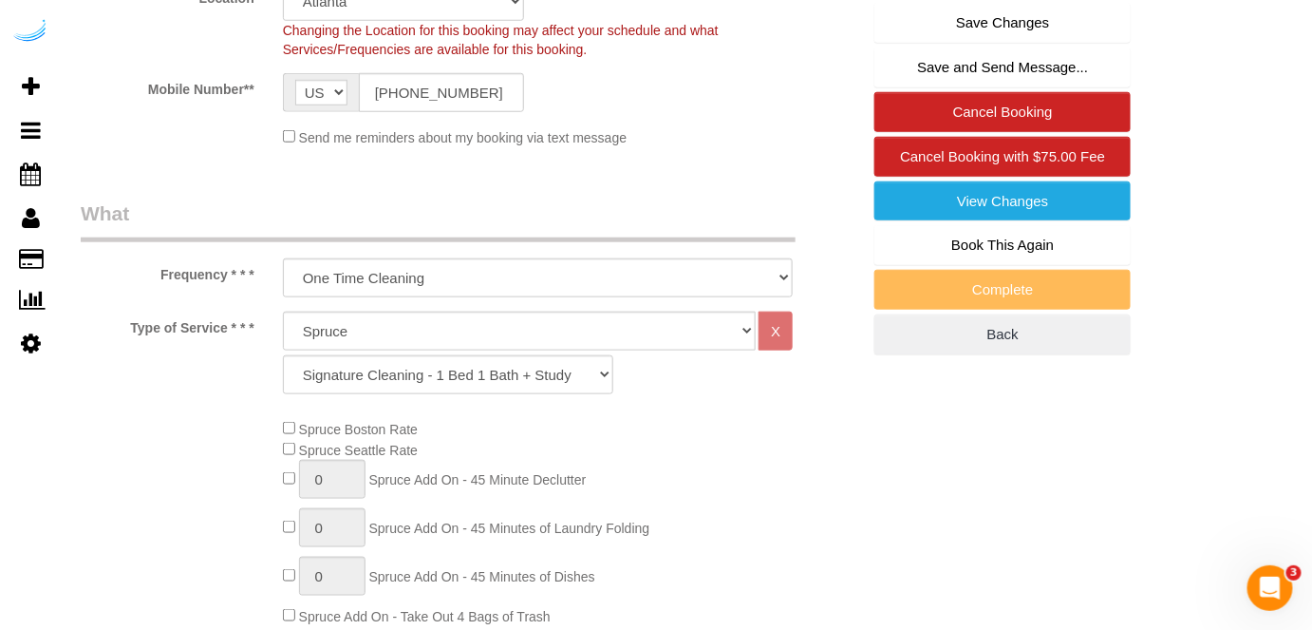
scroll to position [486, 0]
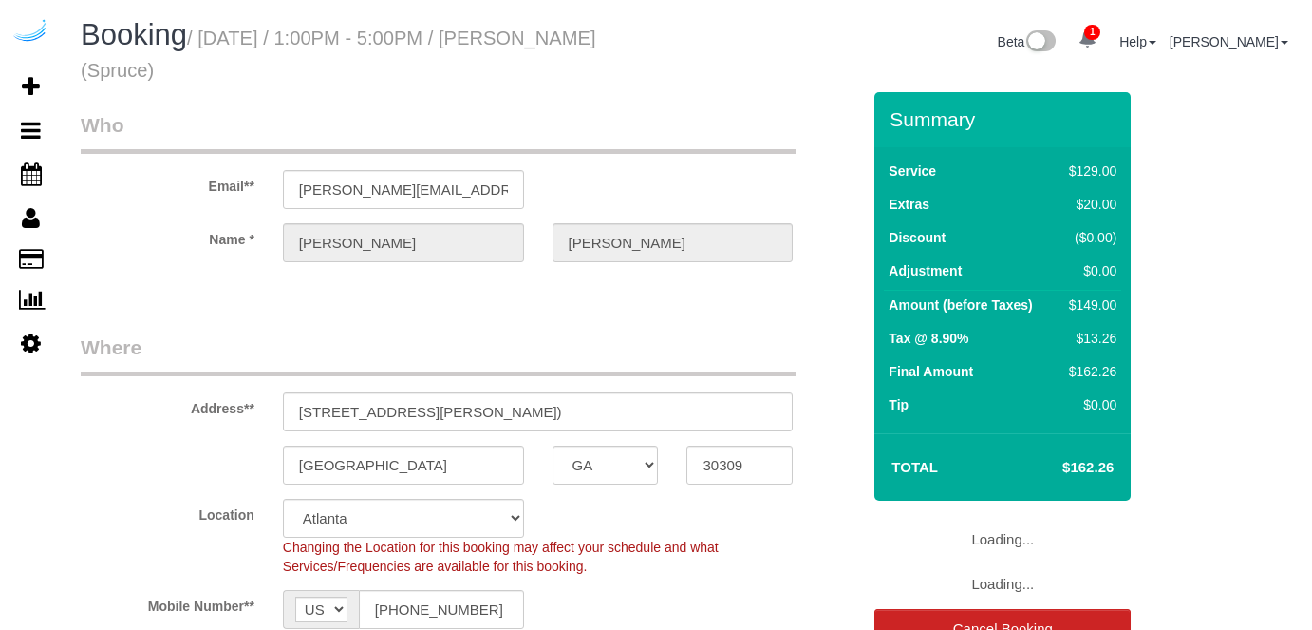
select select "GA"
select select "282"
select select "number:9"
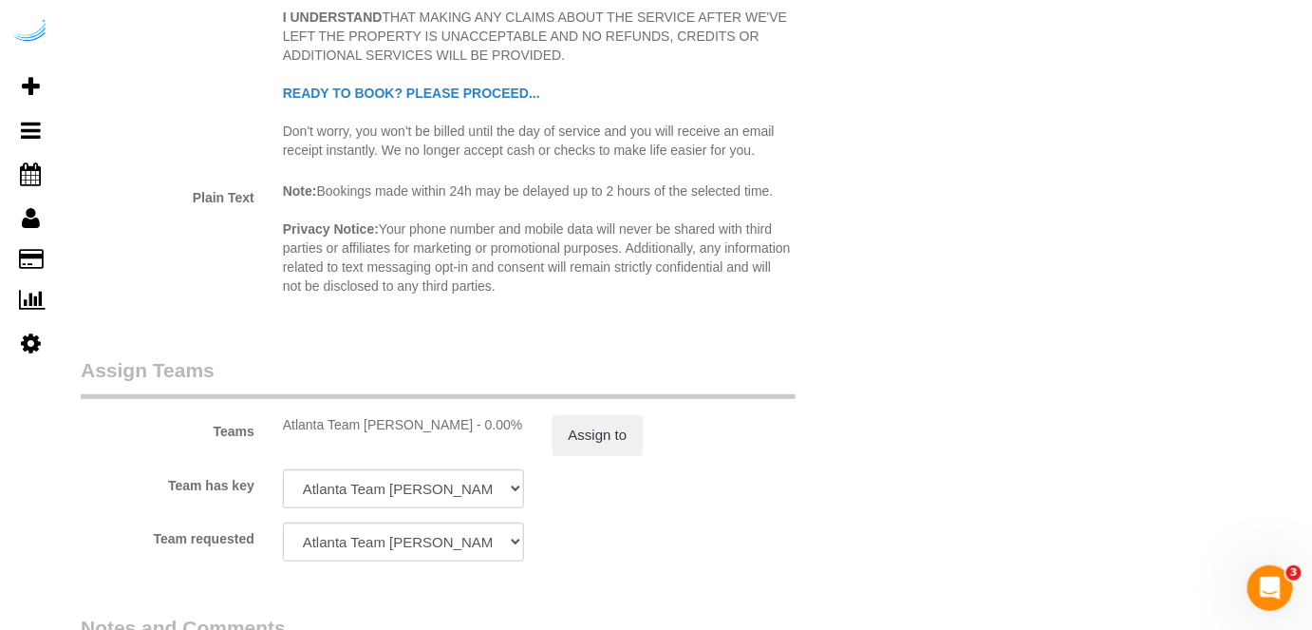
scroll to position [2849, 0]
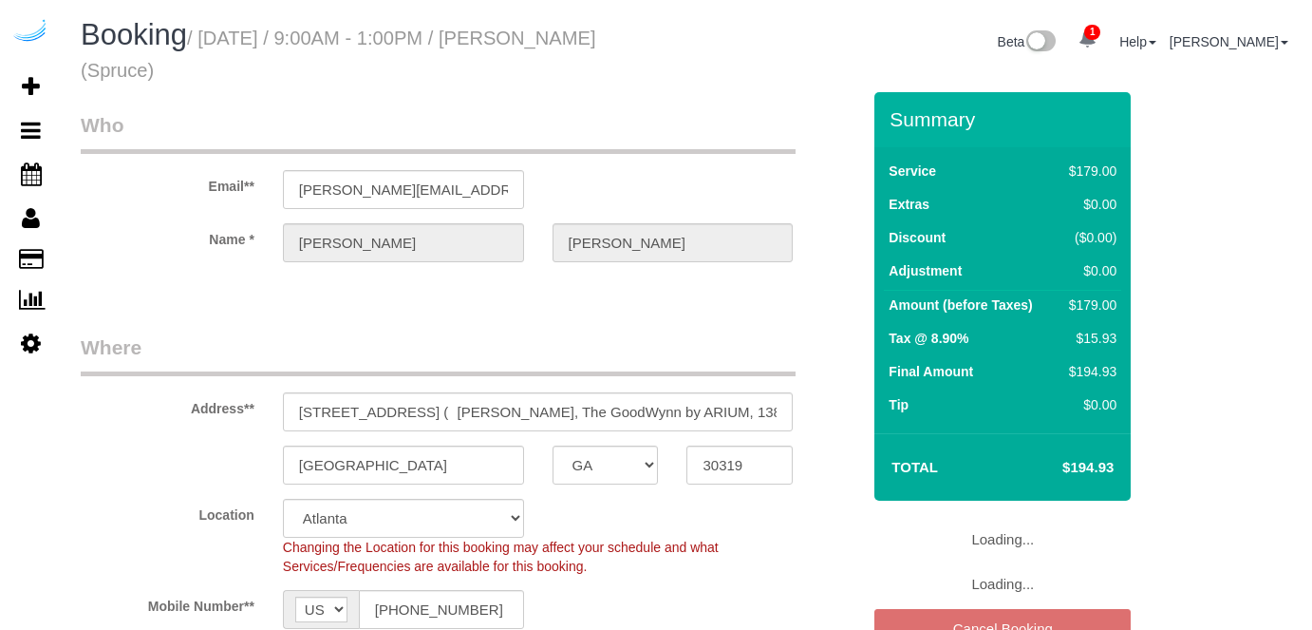
select select "GA"
select select "282"
select select "number:9"
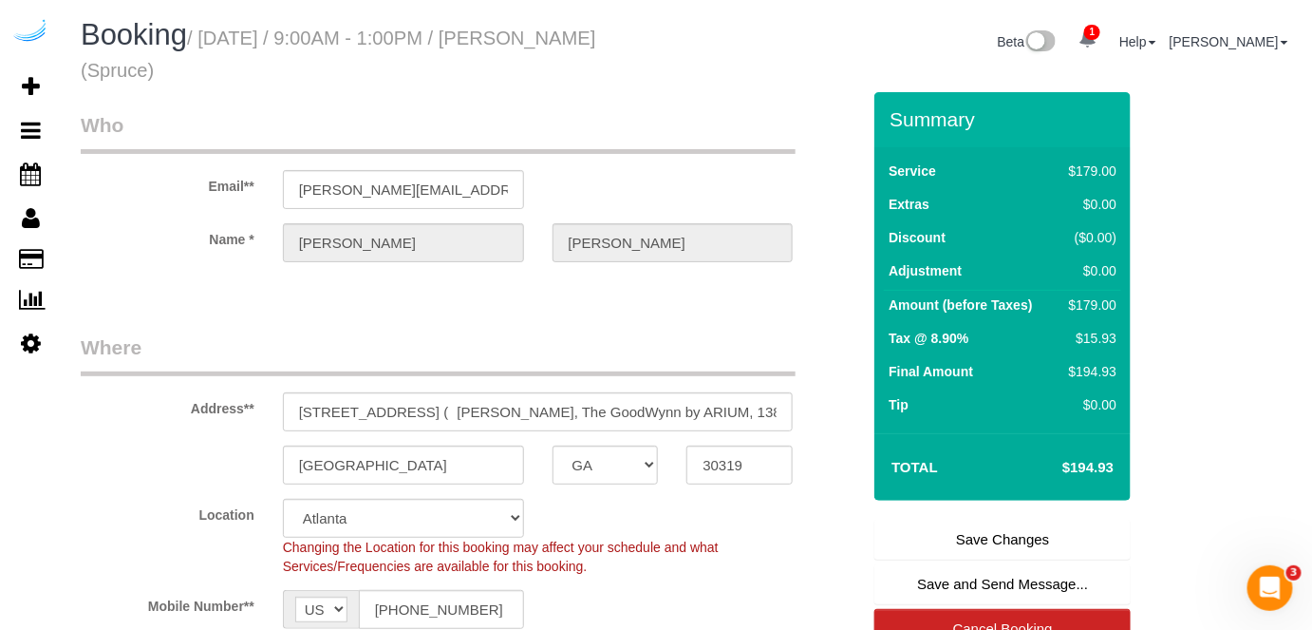
scroll to position [258, 0]
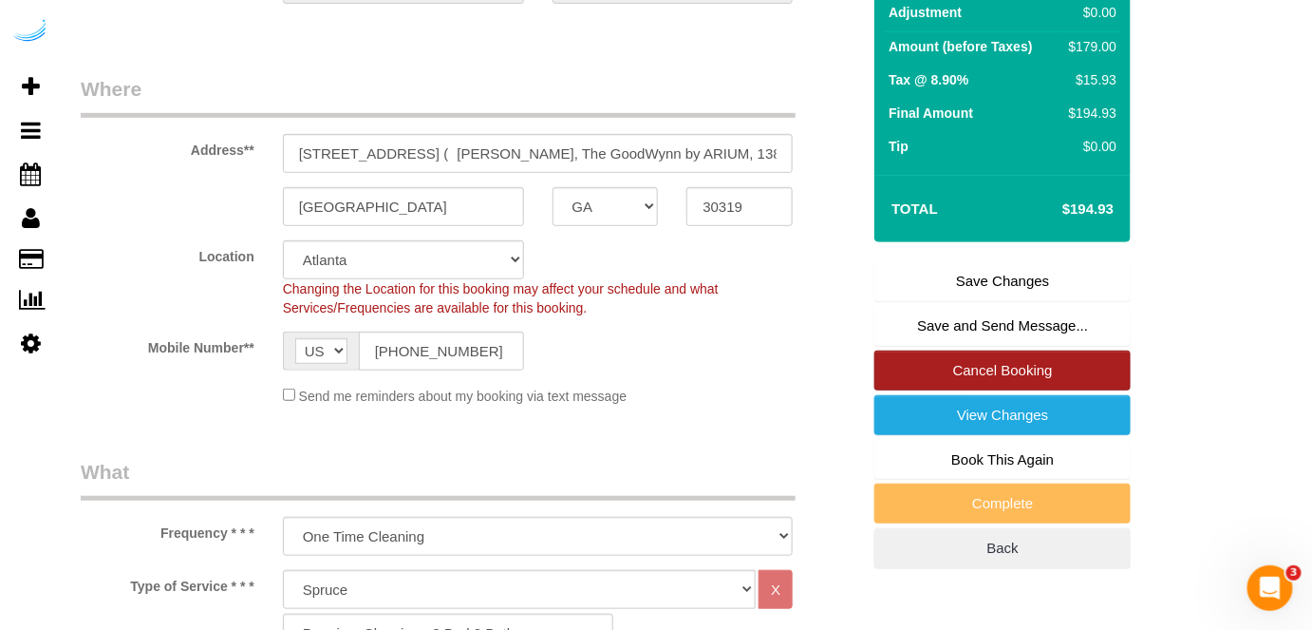
click at [951, 362] on link "Cancel Booking" at bounding box center [1003, 370] width 256 height 40
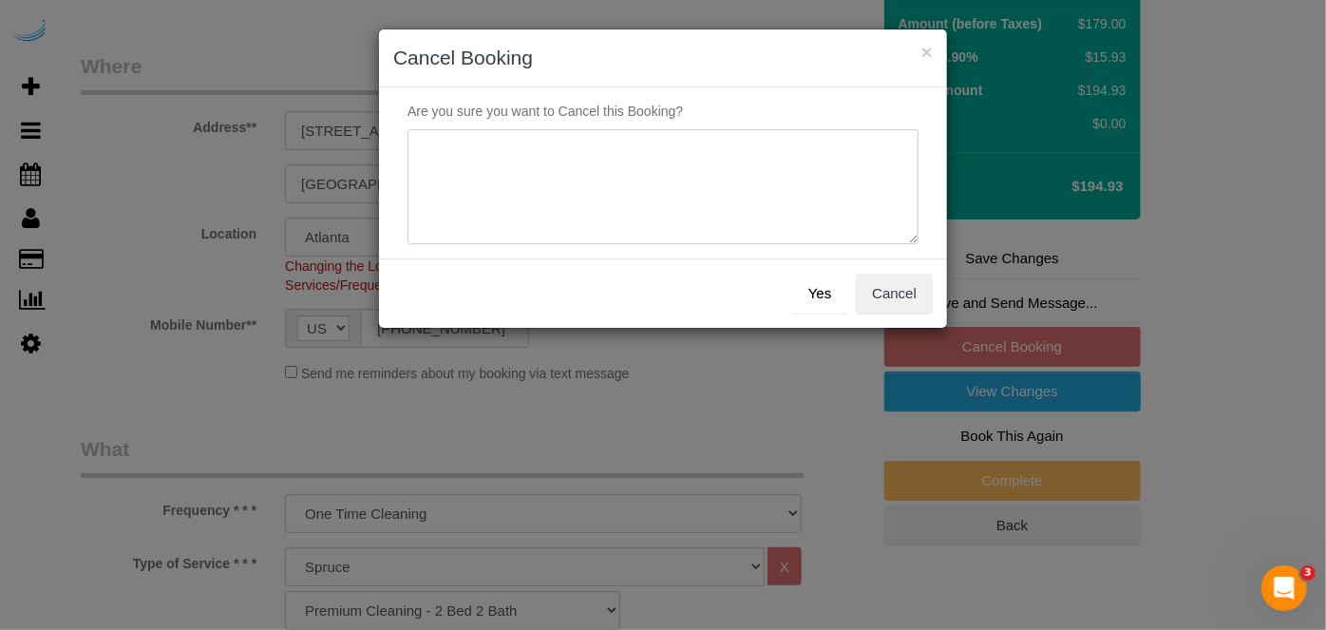
click at [615, 193] on textarea at bounding box center [662, 187] width 511 height 116
type textarea "Not on spruce."
click at [806, 283] on button "Yes" at bounding box center [819, 293] width 55 height 40
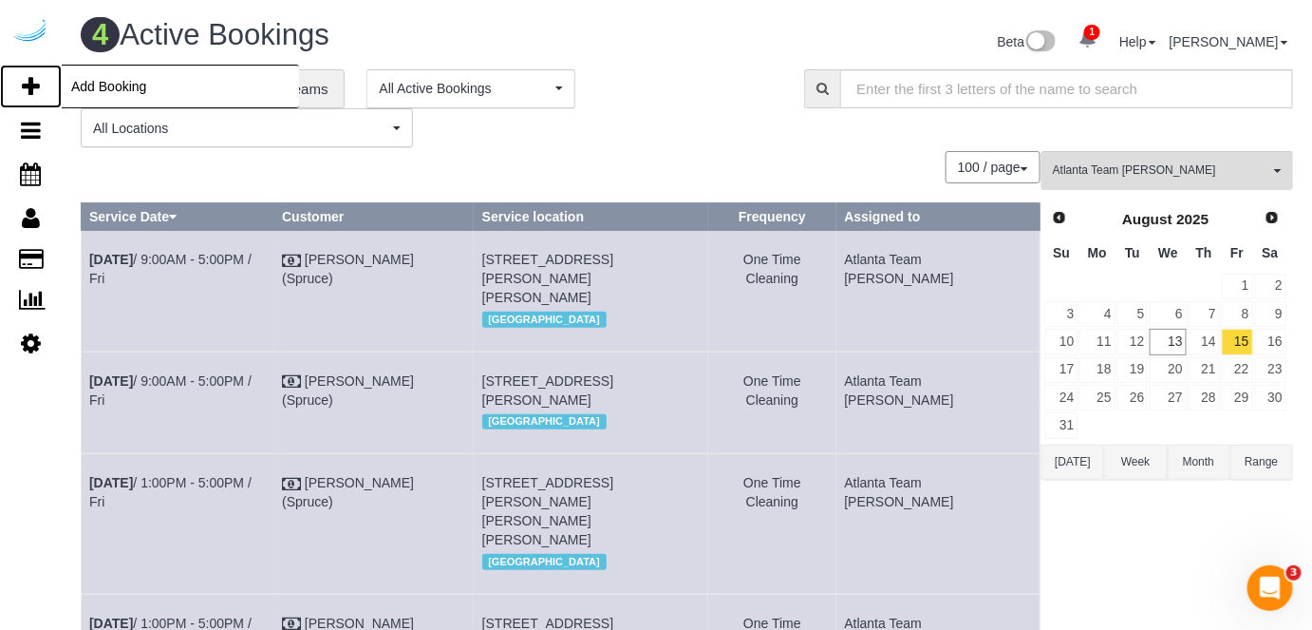
click at [18, 94] on link "Add Booking" at bounding box center [31, 87] width 62 height 44
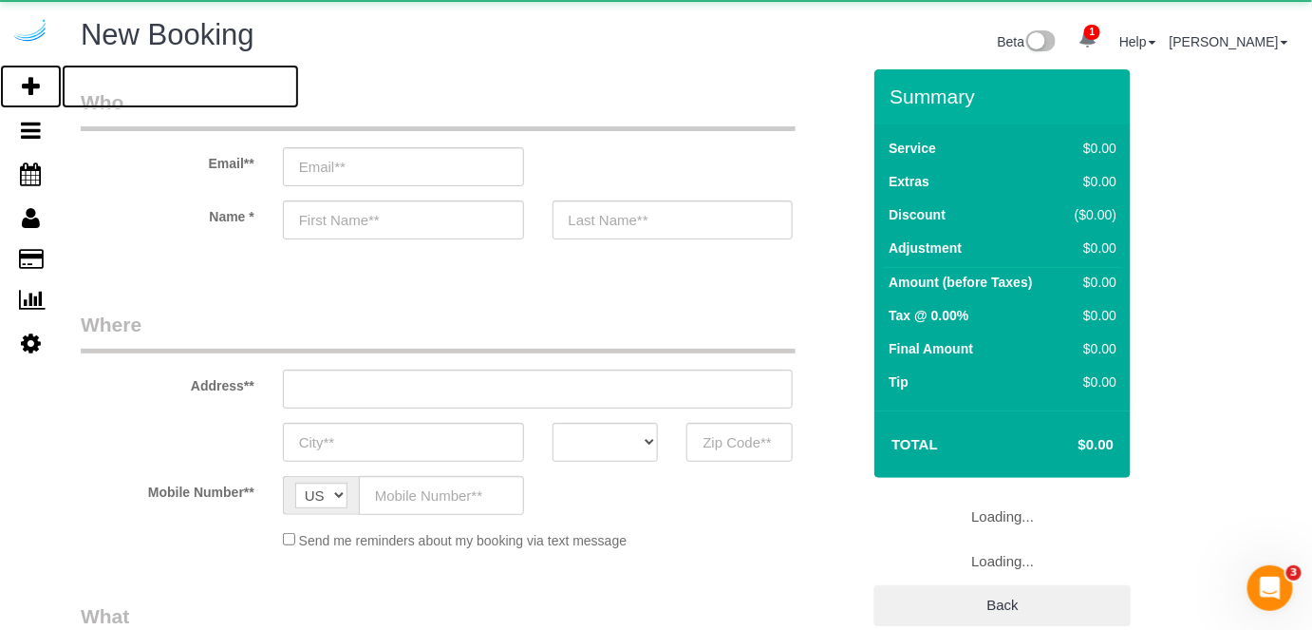
select select "number:9"
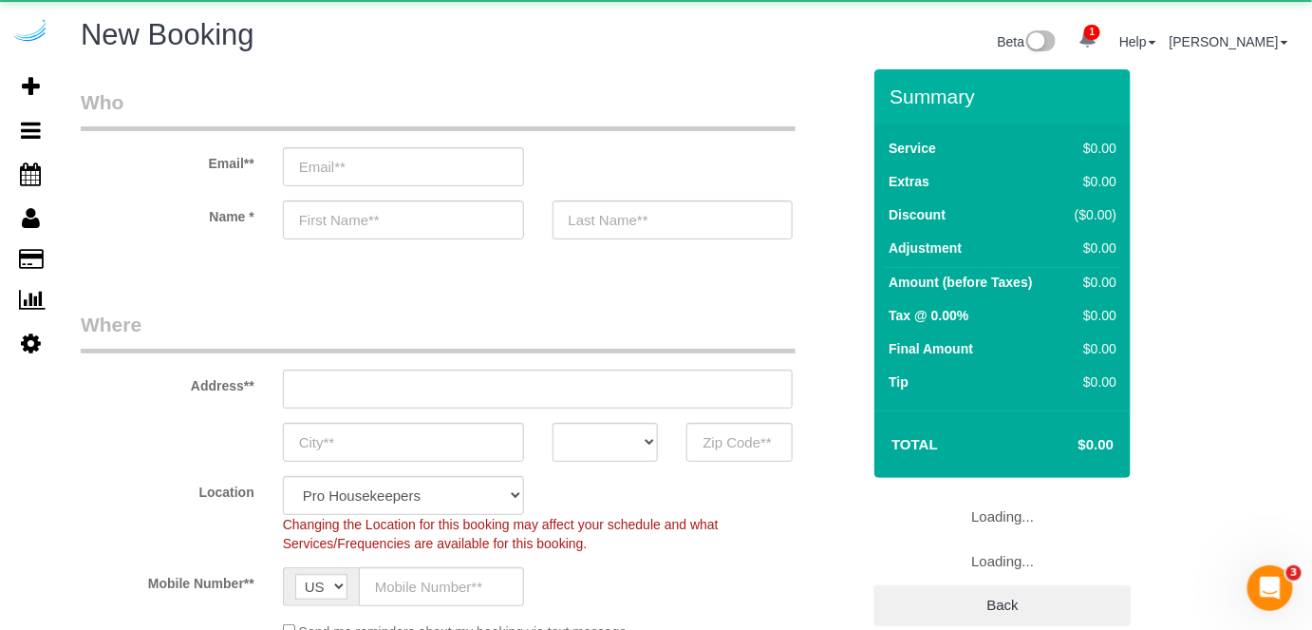
select select "object:1434"
select select "4"
select select "object:2031"
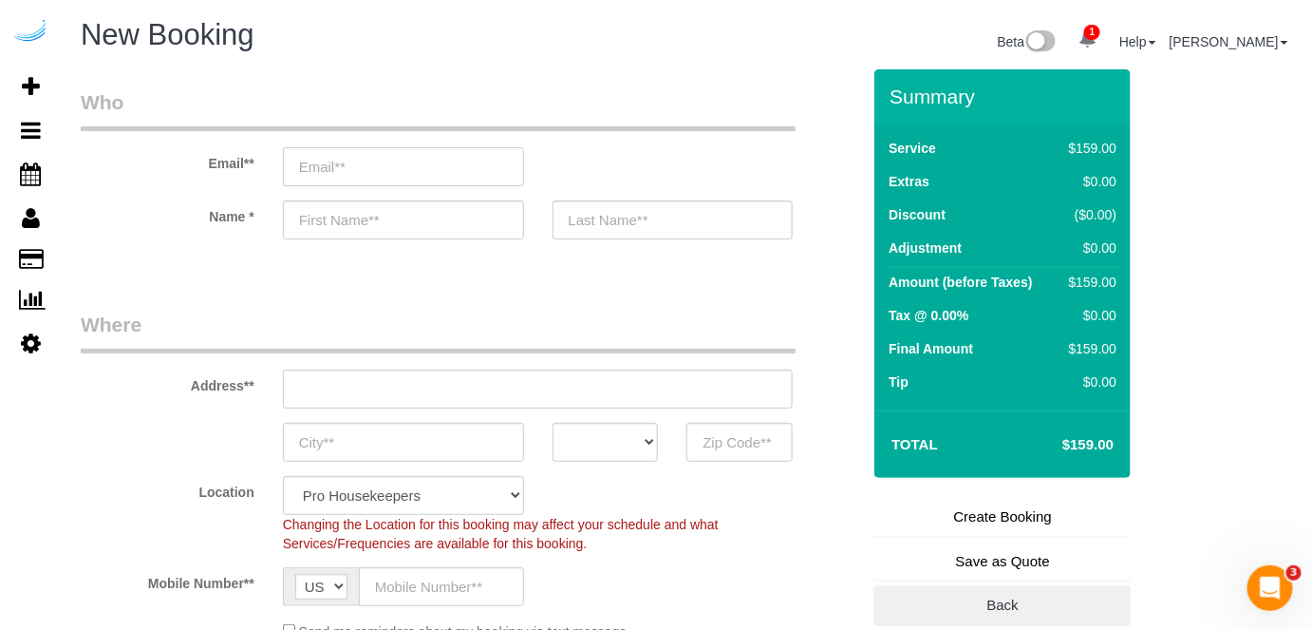
click at [450, 167] on input "email" at bounding box center [403, 166] width 241 height 39
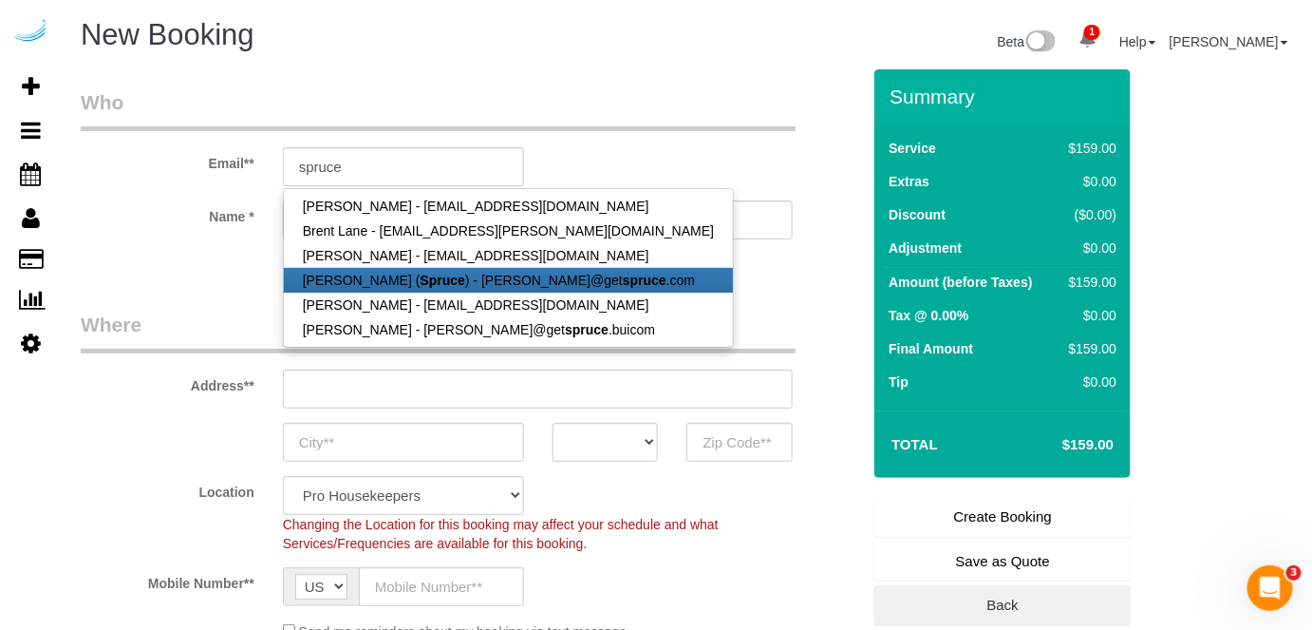
click at [437, 274] on strong "Spruce" at bounding box center [443, 280] width 45 height 15
type input "[PERSON_NAME][EMAIL_ADDRESS][DOMAIN_NAME]"
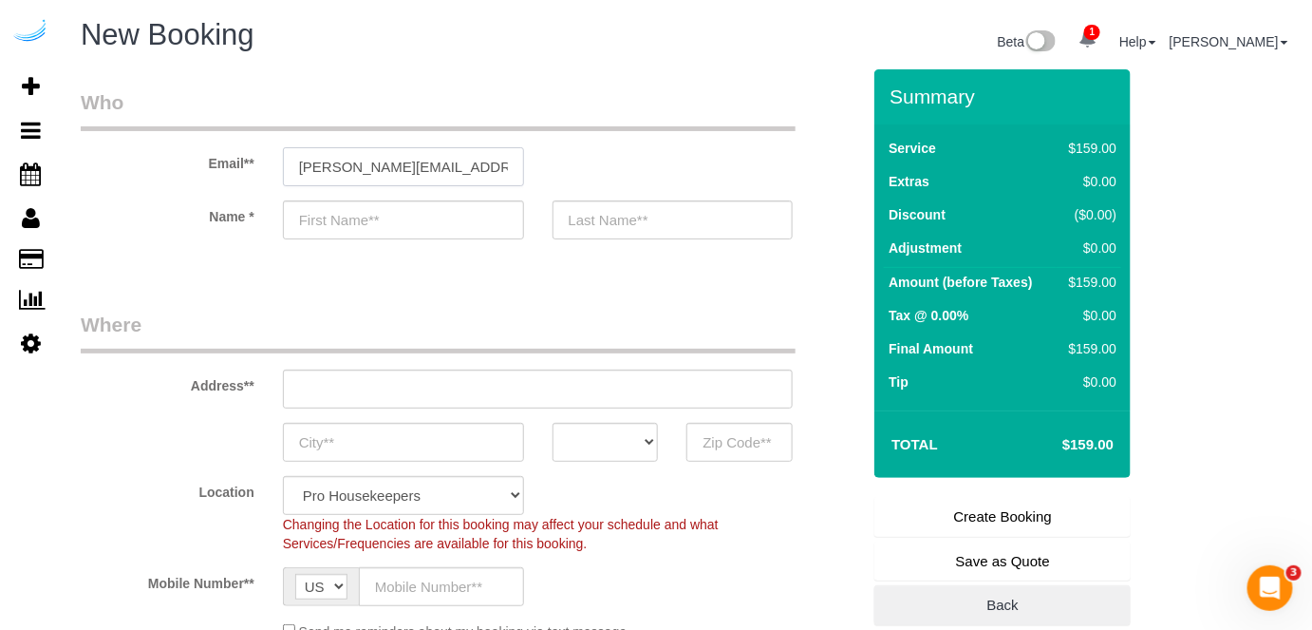
type input "[PERSON_NAME]"
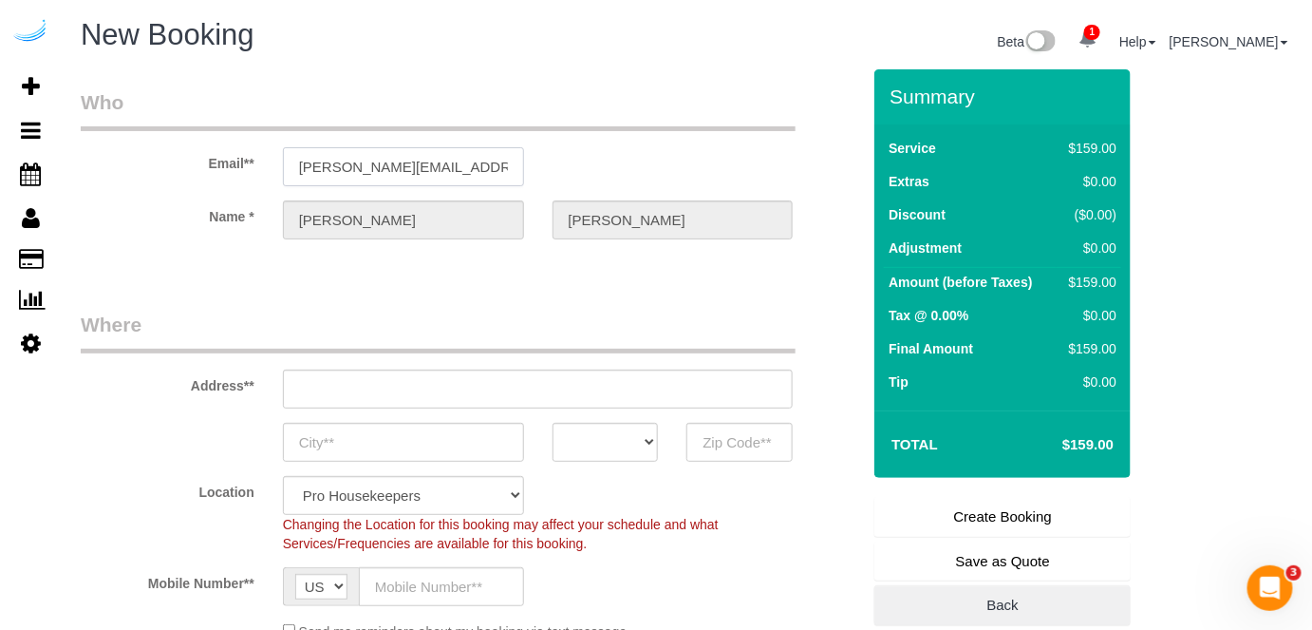
type input "[STREET_ADDRESS][PERSON_NAME]"
type input "Austin"
select select "[GEOGRAPHIC_DATA]"
type input "78704"
click at [544, 402] on input "[STREET_ADDRESS][PERSON_NAME]" at bounding box center [538, 388] width 511 height 39
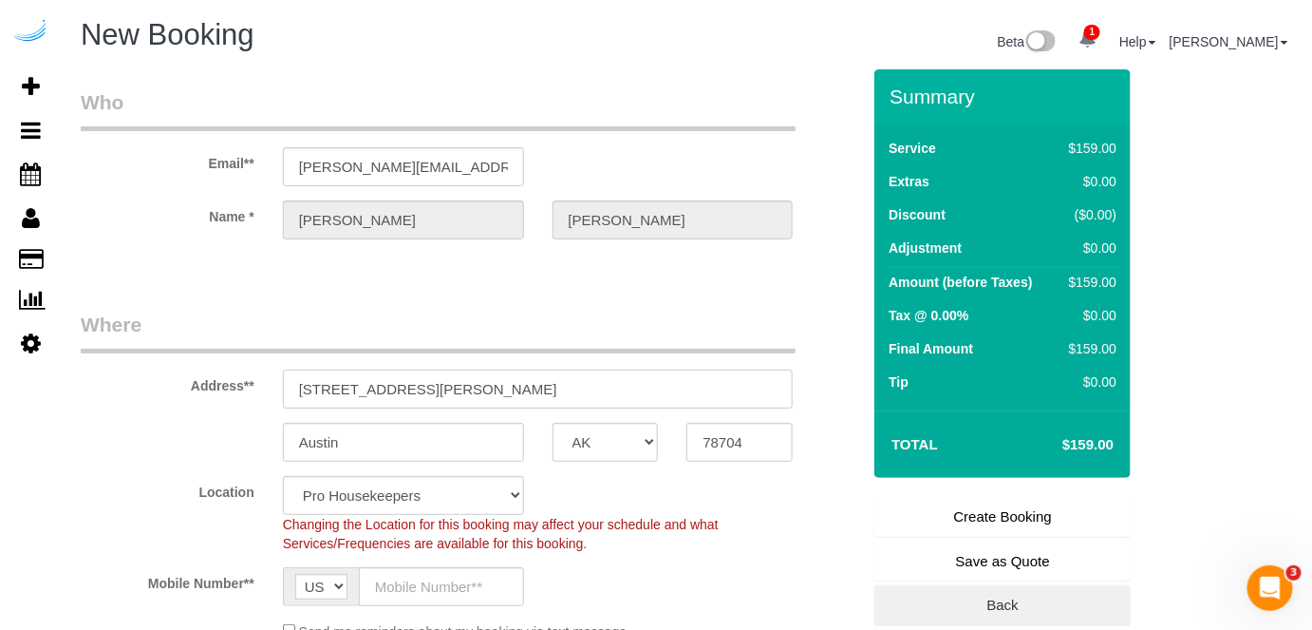
select select "9"
paste input "10 Peachford Cir, Dunwoody, GA 30338"
type input "10 Peachford Cir, Dunwoody, GA 30338"
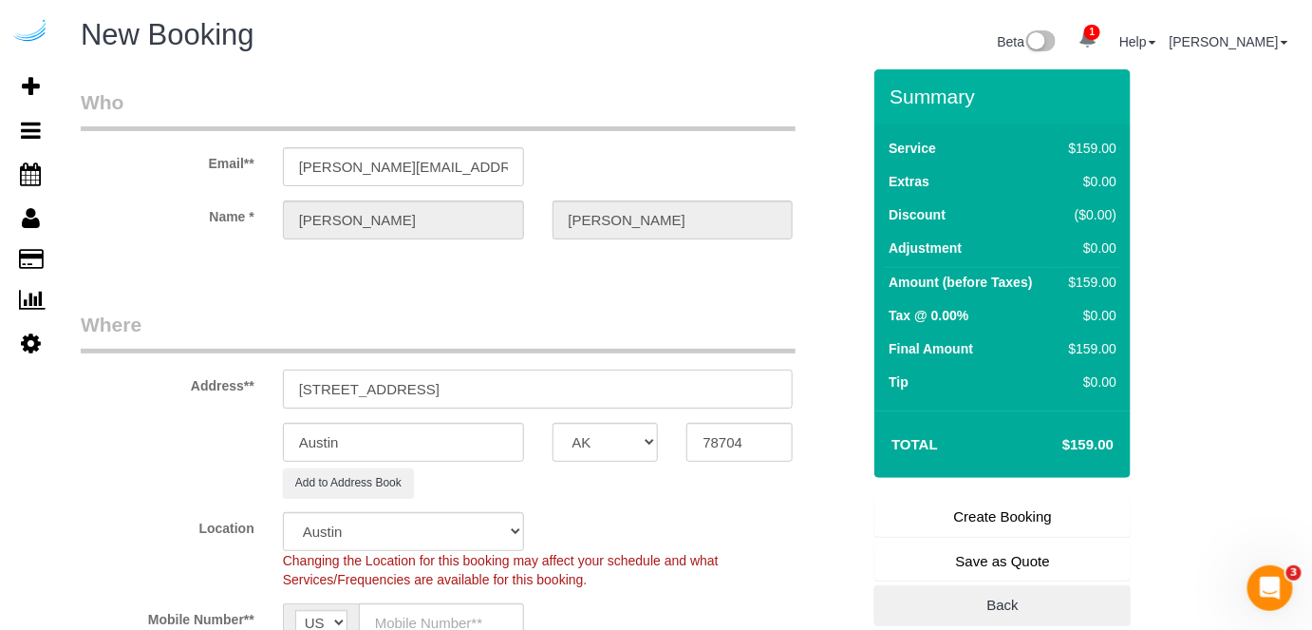
select select "object:2075"
drag, startPoint x: 509, startPoint y: 388, endPoint x: 613, endPoint y: 383, distance: 104.6
click at [613, 383] on input "10 Peachford Cir, Dunwoody, GA 30338" at bounding box center [538, 388] width 511 height 39
type input "10 Peachford Cir, Dunwoody, GA 30338"
click at [719, 437] on input "78704" at bounding box center [739, 442] width 106 height 39
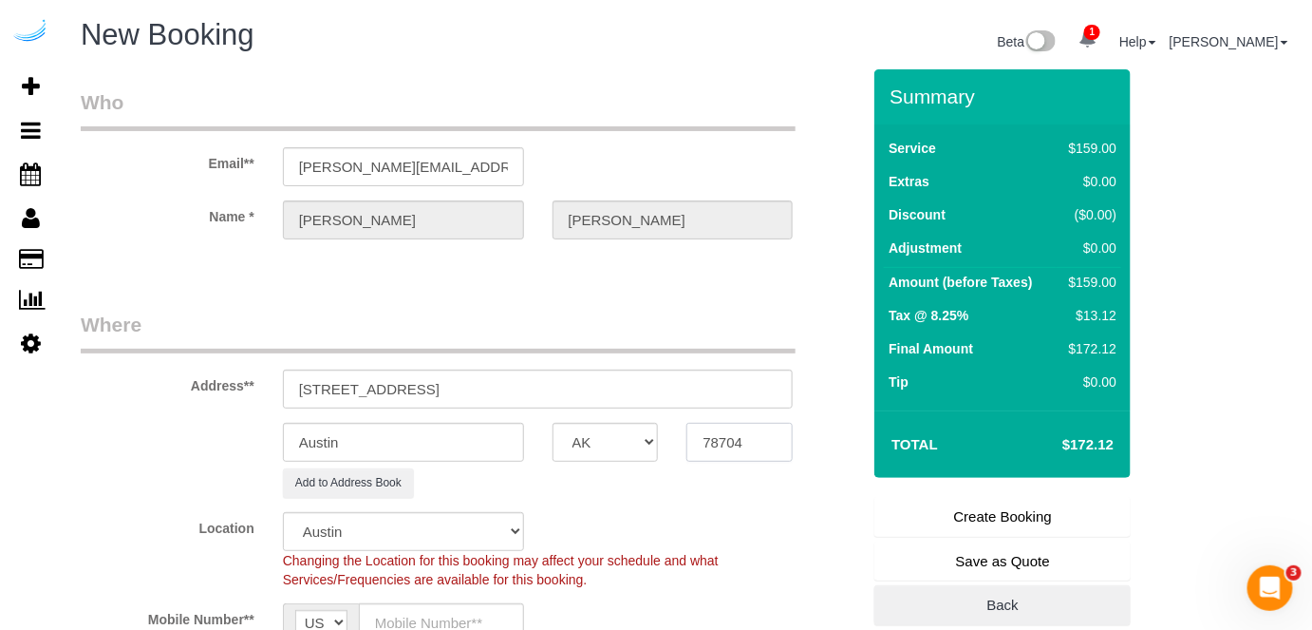
paste input "30338"
type input "30338"
click at [620, 437] on select "AK AL AR AZ CA CO CT DC DE [GEOGRAPHIC_DATA] [GEOGRAPHIC_DATA] HI IA ID IL IN K…" at bounding box center [606, 442] width 106 height 39
select select "8"
select select "GA"
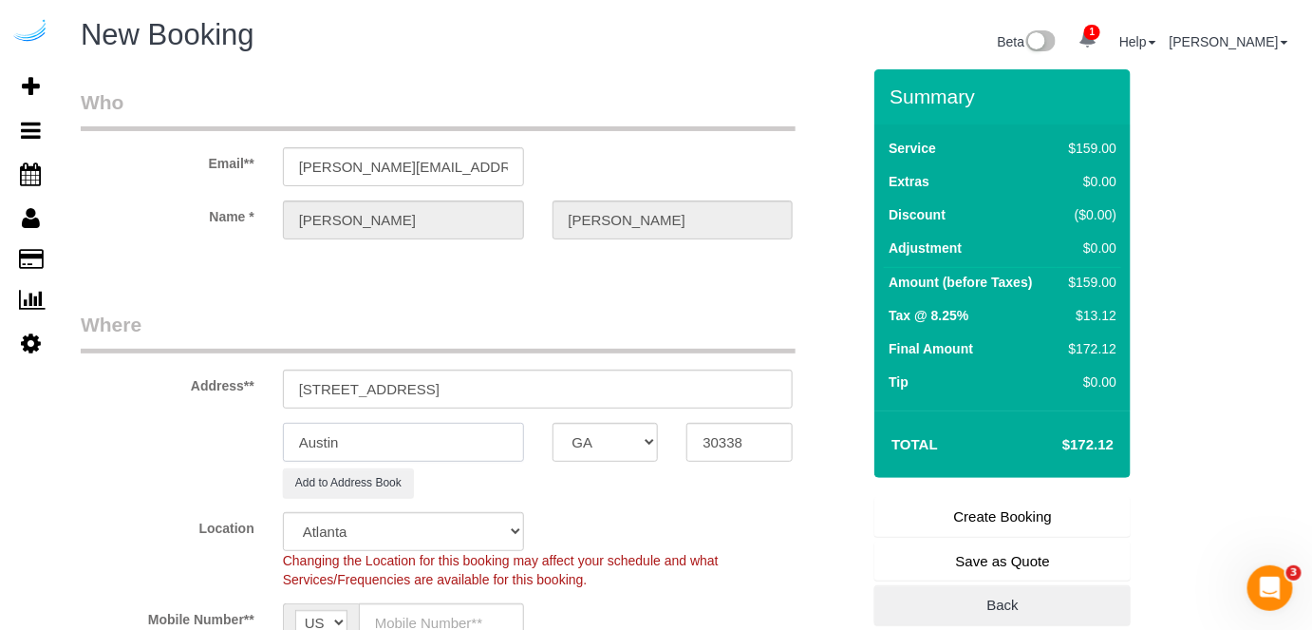
drag, startPoint x: 497, startPoint y: 426, endPoint x: 495, endPoint y: 450, distance: 23.8
click at [495, 445] on input "Austin" at bounding box center [403, 442] width 241 height 39
select select "object:2122"
drag, startPoint x: 476, startPoint y: 383, endPoint x: 407, endPoint y: 384, distance: 68.4
click at [407, 384] on input "10 Peachford Cir, Dunwoody, GA 30338" at bounding box center [538, 388] width 511 height 39
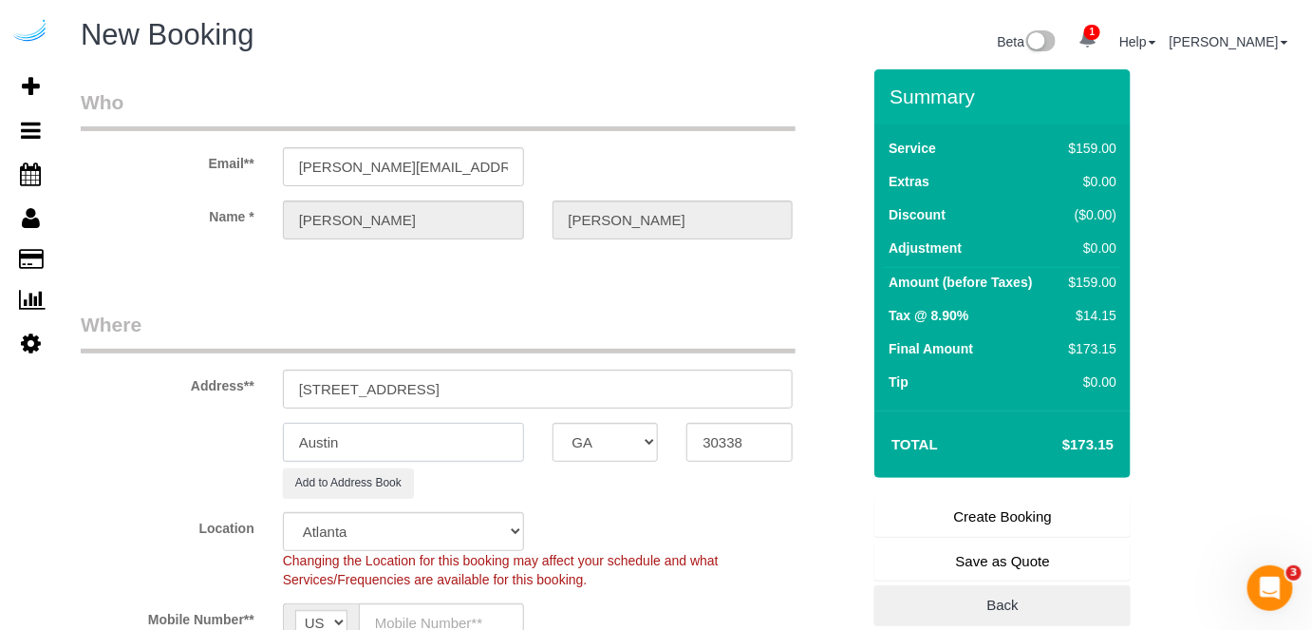
click at [406, 434] on input "Austin" at bounding box center [403, 442] width 241 height 39
paste input "Dunwoody"
type input "Dunwoody"
drag, startPoint x: 415, startPoint y: 387, endPoint x: 739, endPoint y: 381, distance: 323.9
click at [739, 382] on input "10 Peachford Cir, Dunwoody, GA 30338" at bounding box center [538, 388] width 511 height 39
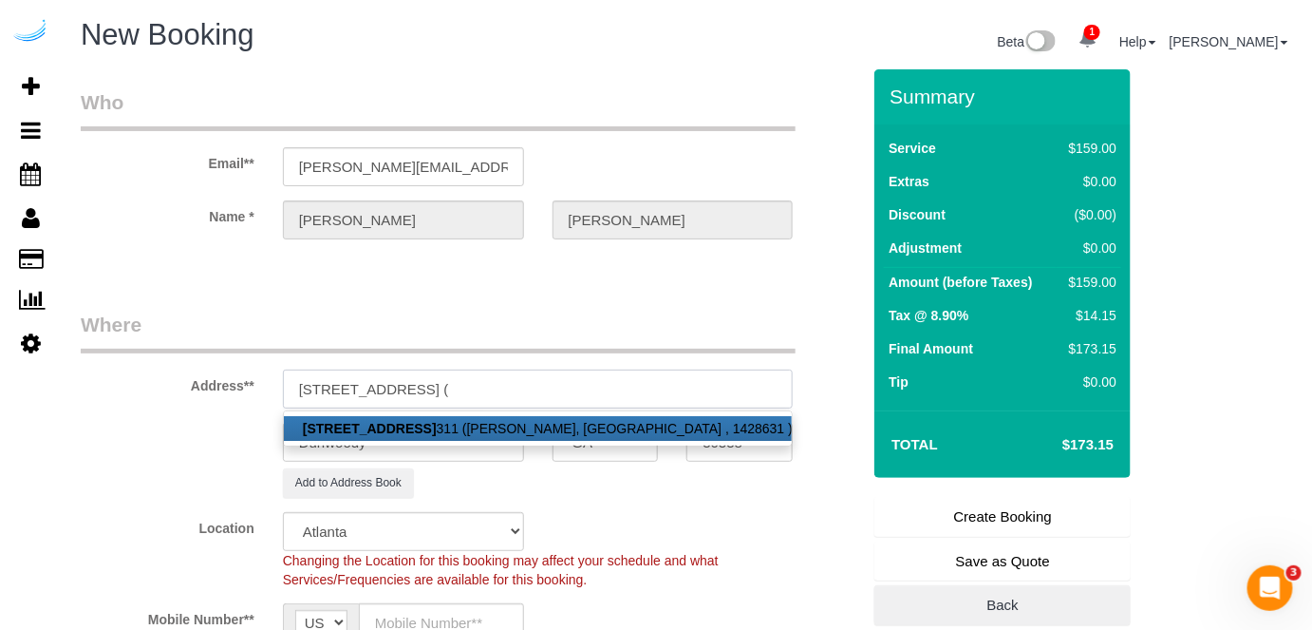
paste input "Ollachi Holman"
paste input "View Checklists Camden Dunwoody"
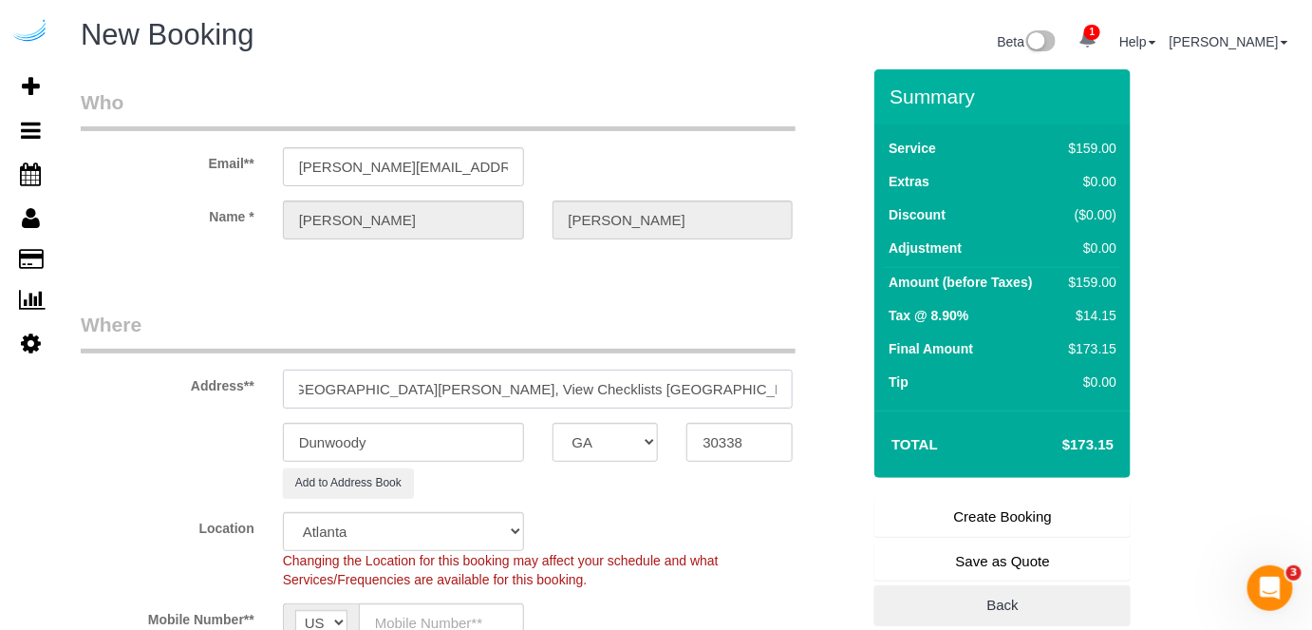
drag, startPoint x: 582, startPoint y: 394, endPoint x: 544, endPoint y: 397, distance: 38.1
click at [544, 397] on input "10 Peachford Cir, Building 5311, Unit 5311 ( Ollachi Holman, View Checklists Ca…" at bounding box center [538, 388] width 511 height 39
drag, startPoint x: 638, startPoint y: 386, endPoint x: 536, endPoint y: 388, distance: 101.6
click at [536, 388] on input "10 Peachford Cir, Building 5311, Unit 5311 ( Ollachi Holman, View Checklists Ca…" at bounding box center [538, 388] width 511 height 39
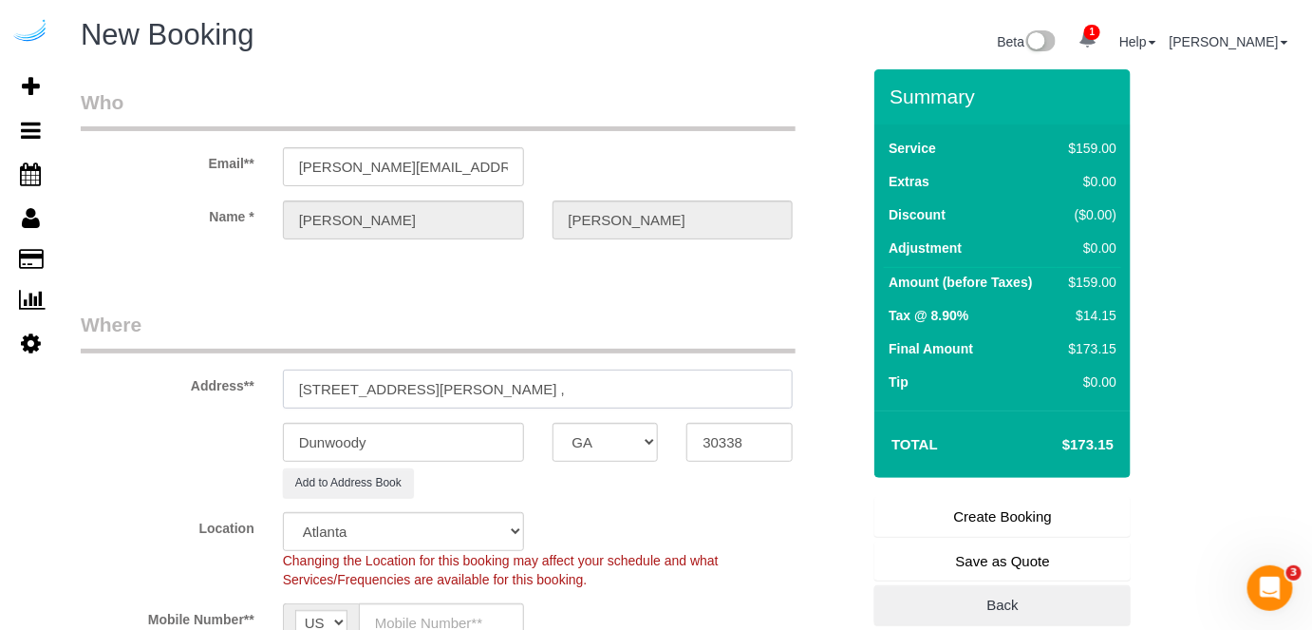
paste input "1463342"
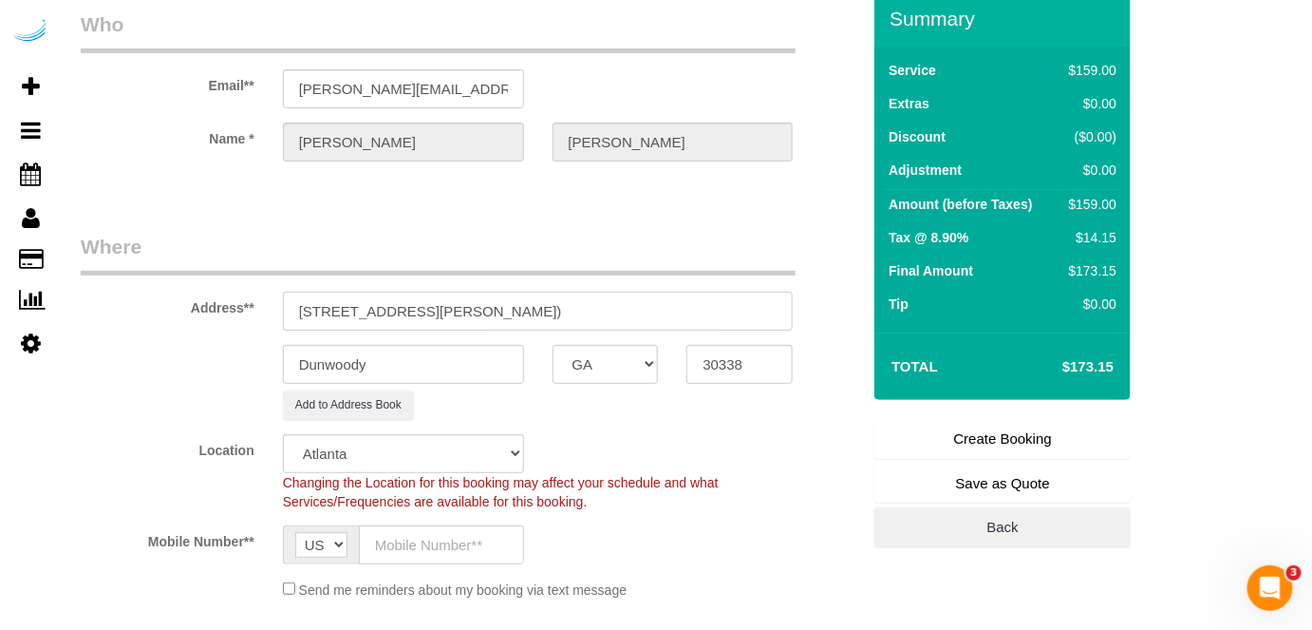
scroll to position [345, 0]
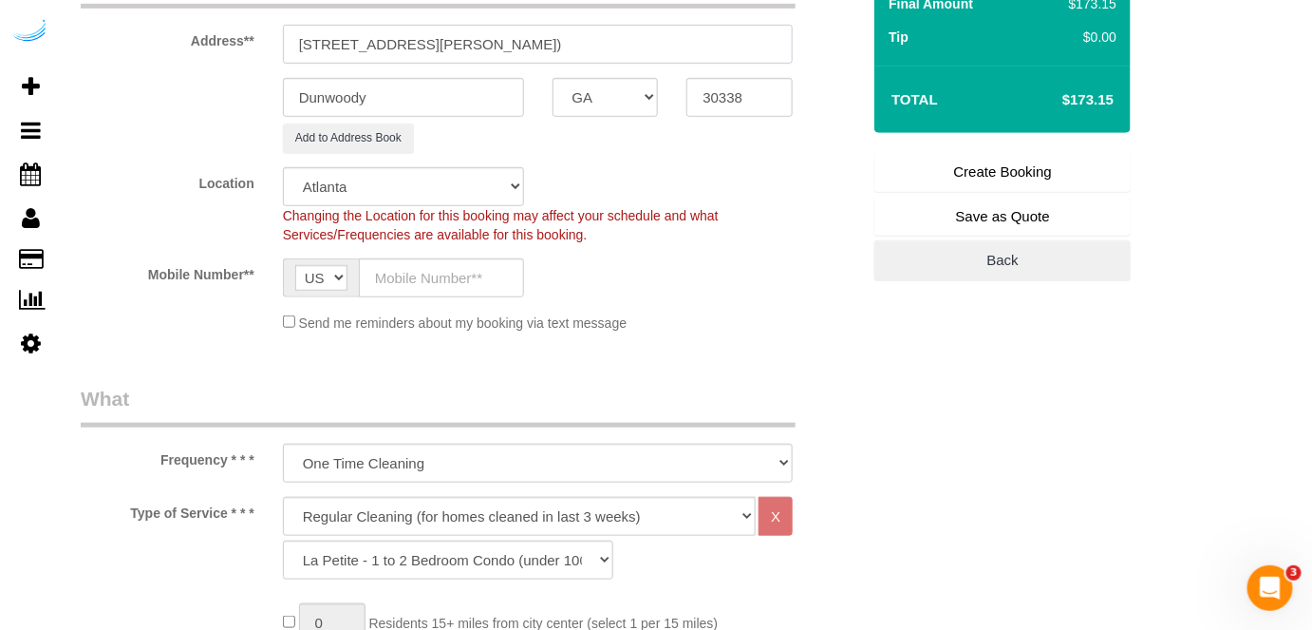
type input "10 Peachford Cir, Building 5311, Unit 5311 ( Ollachi Holman, Camden Dunwoody , …"
click at [418, 283] on input "text" at bounding box center [441, 277] width 165 height 39
type input "[PHONE_NUMBER]"
type input "[PERSON_NAME]"
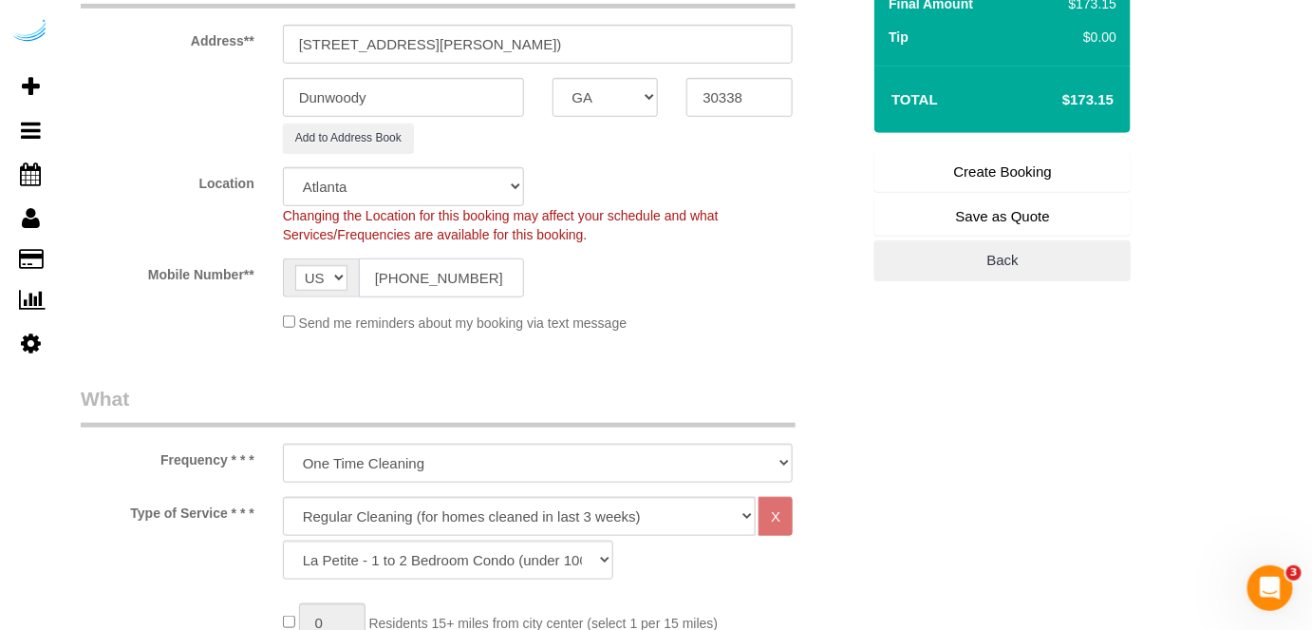
type input "[PHONE_NUMBER]"
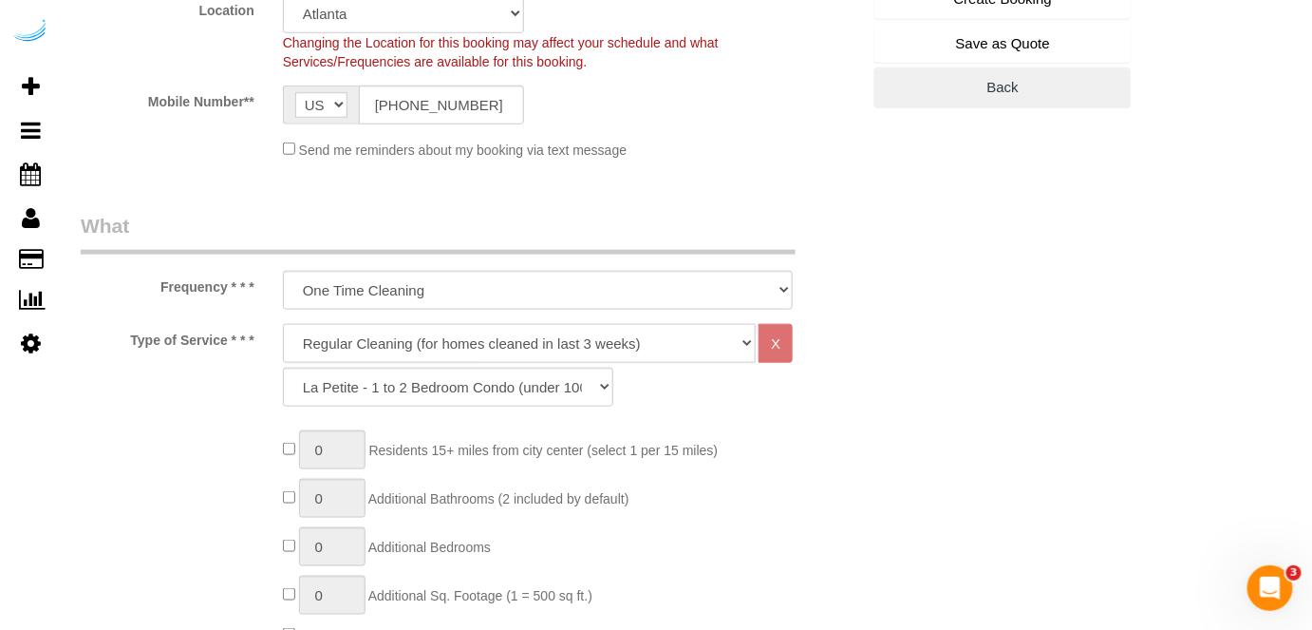
click at [491, 337] on select "Deep Cleaning (for homes that have not been cleaned in 3+ weeks) Spruce Regular…" at bounding box center [520, 343] width 474 height 39
select select "282"
click at [283, 324] on select "Deep Cleaning (for homes that have not been cleaned in 3+ weeks) Spruce Regular…" at bounding box center [520, 343] width 474 height 39
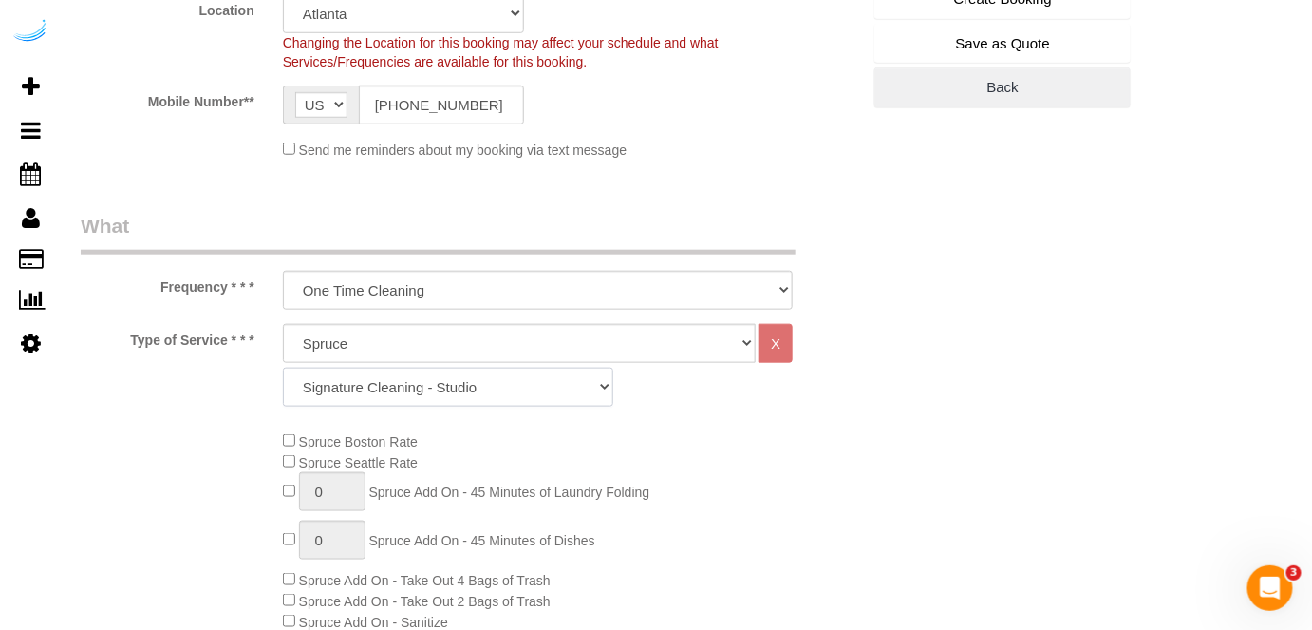
click at [468, 381] on select "Signature Cleaning - Studio Signature Cleaning - 1 Bed 1 Bath Signature Cleanin…" at bounding box center [448, 386] width 330 height 39
select select "312"
click at [283, 367] on select "Signature Cleaning - Studio Signature Cleaning - 1 Bed 1 Bath Signature Cleanin…" at bounding box center [448, 386] width 330 height 39
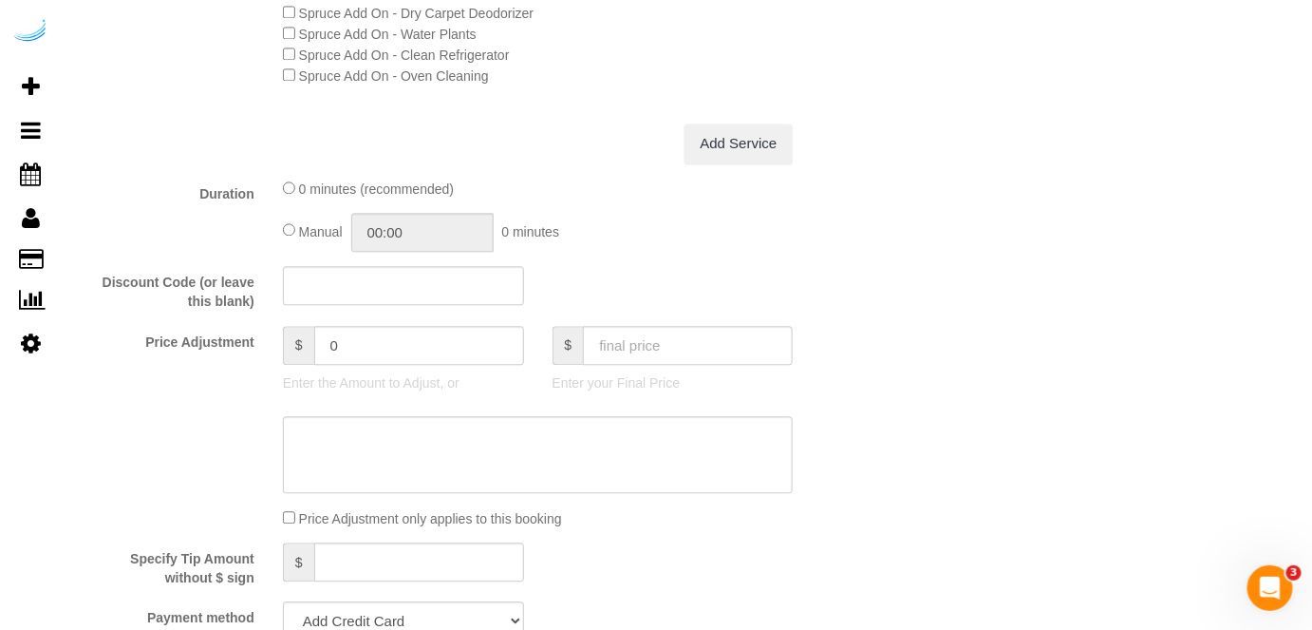
scroll to position [1553, 0]
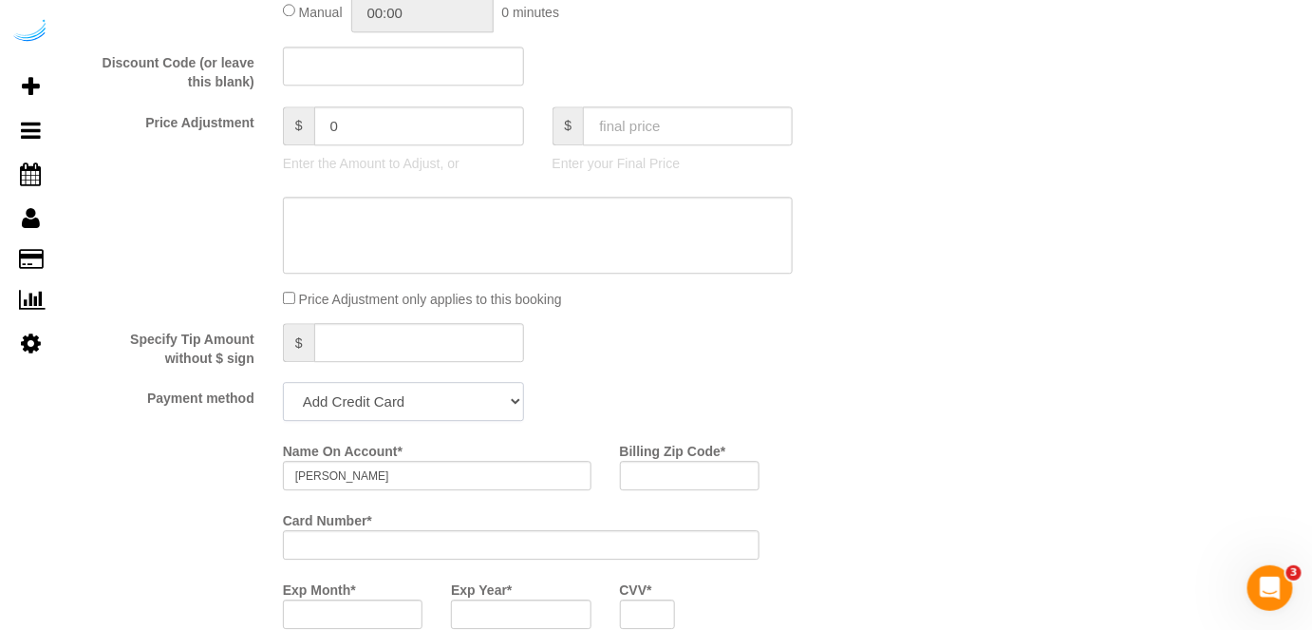
click at [429, 388] on select "Add Credit Card Cash Check Paypal" at bounding box center [403, 401] width 241 height 39
select select "string:check"
click at [283, 384] on select "Add Credit Card Cash Check Paypal" at bounding box center [403, 401] width 241 height 39
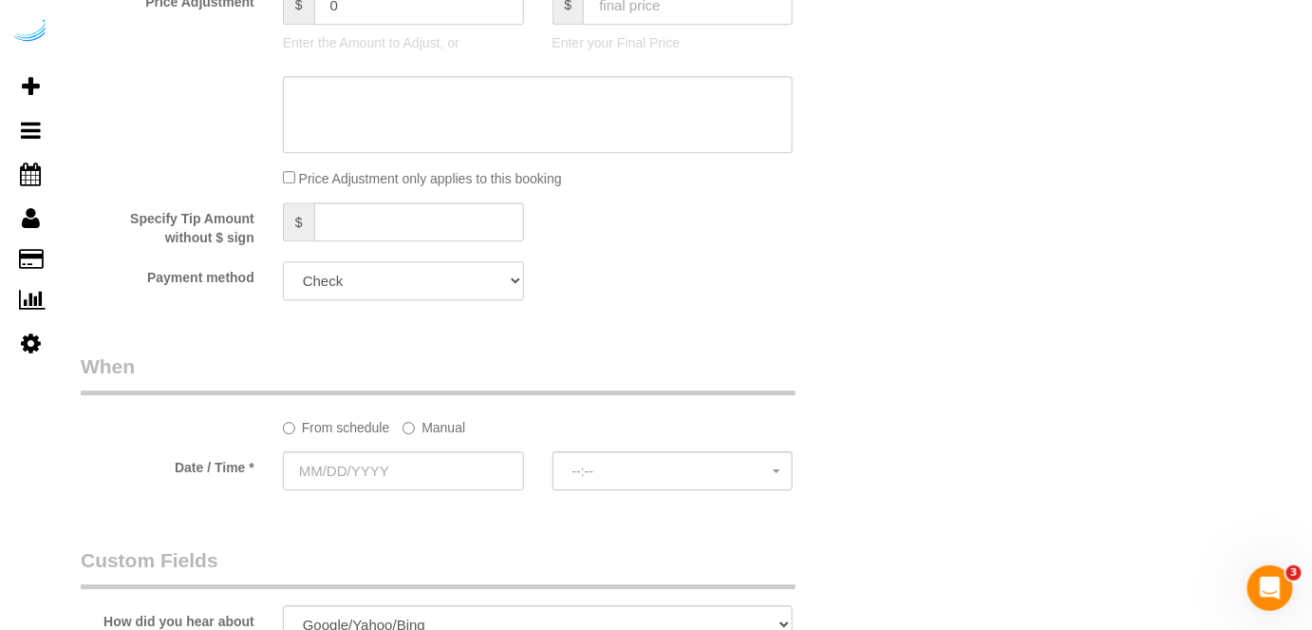
scroll to position [1813, 0]
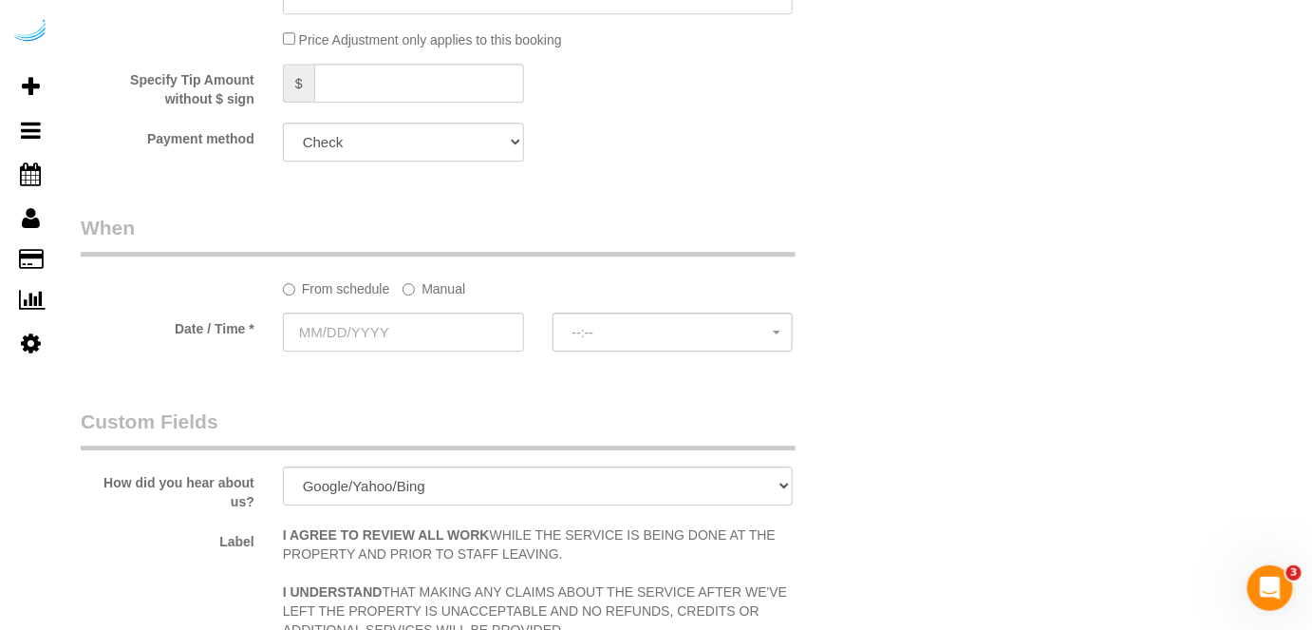
click at [421, 284] on label "Manual" at bounding box center [434, 286] width 63 height 26
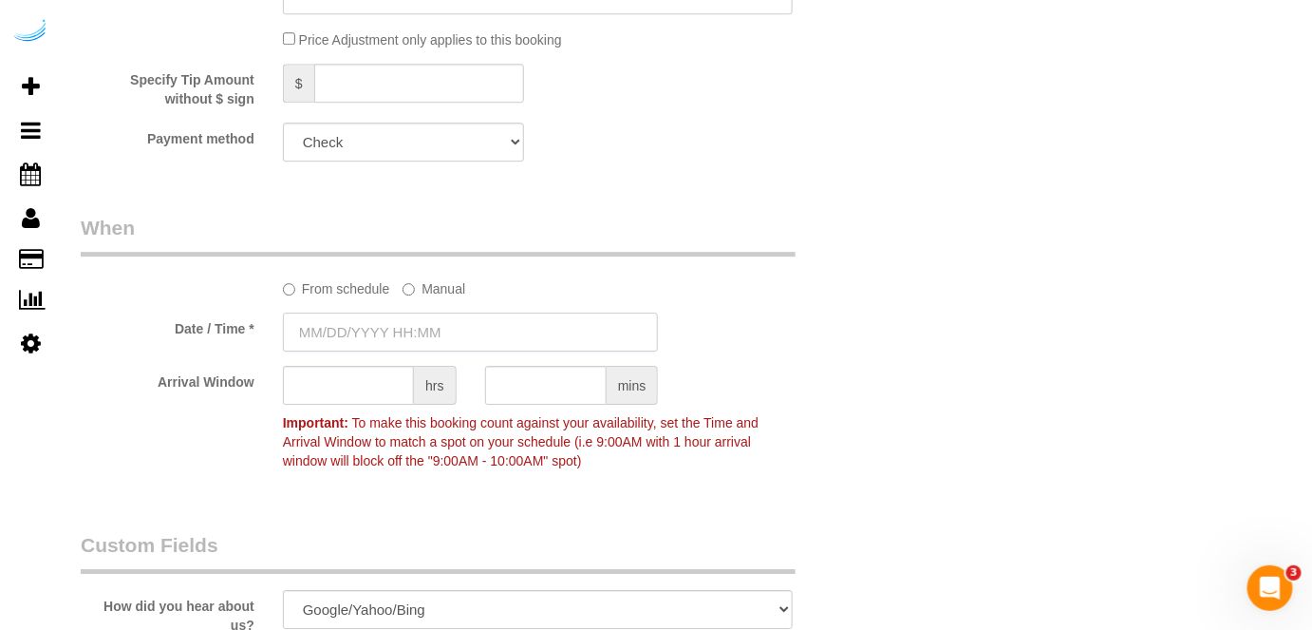
click at [406, 340] on input "text" at bounding box center [471, 331] width 376 height 39
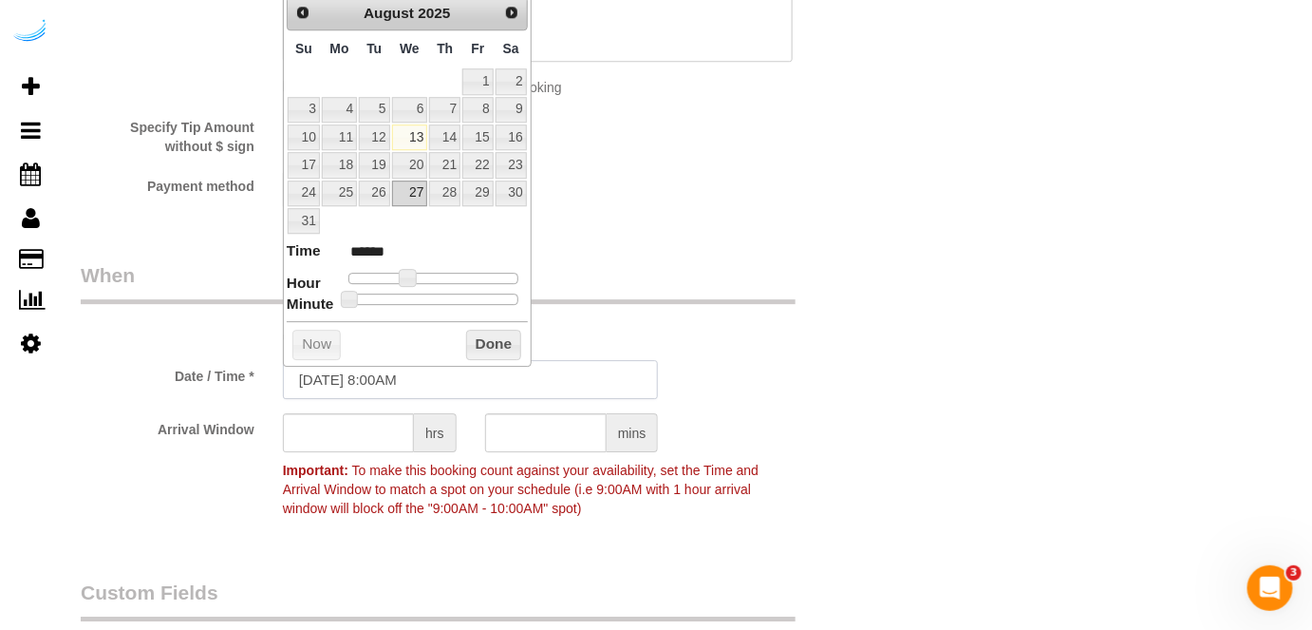
scroll to position [1726, 0]
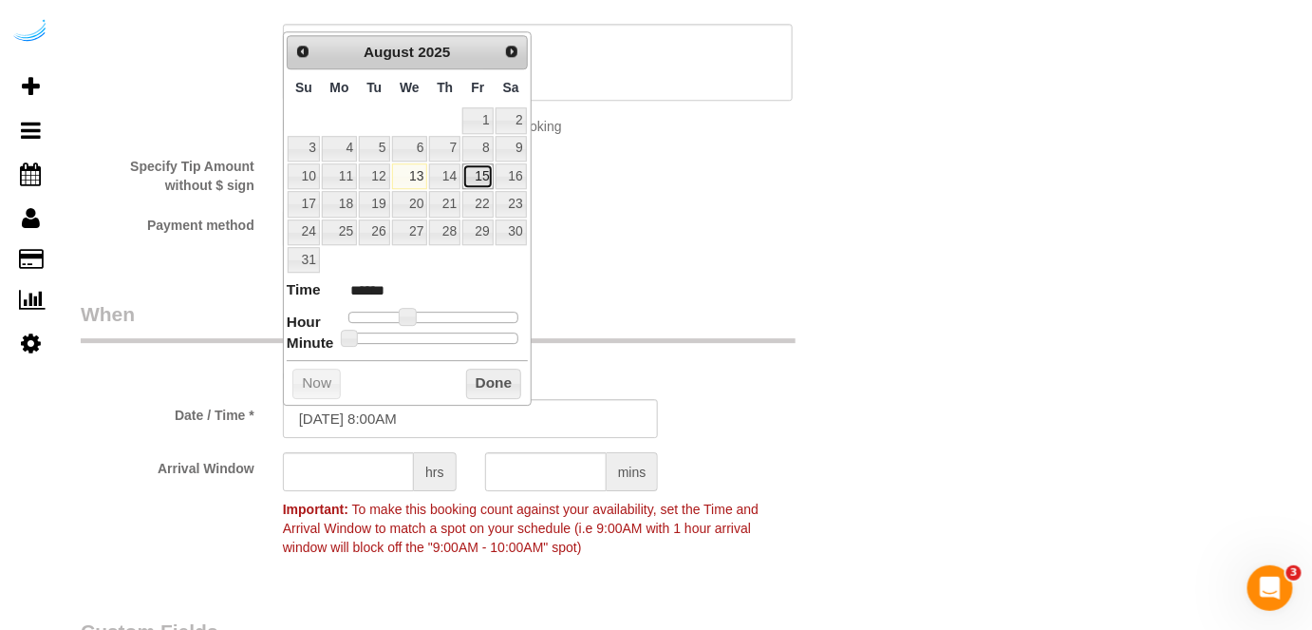
click at [482, 164] on link "15" at bounding box center [477, 176] width 30 height 26
click at [476, 167] on link "15" at bounding box center [477, 176] width 30 height 26
click at [478, 173] on link "15" at bounding box center [477, 176] width 30 height 26
type input "[DATE] 9:00AM"
type input "******"
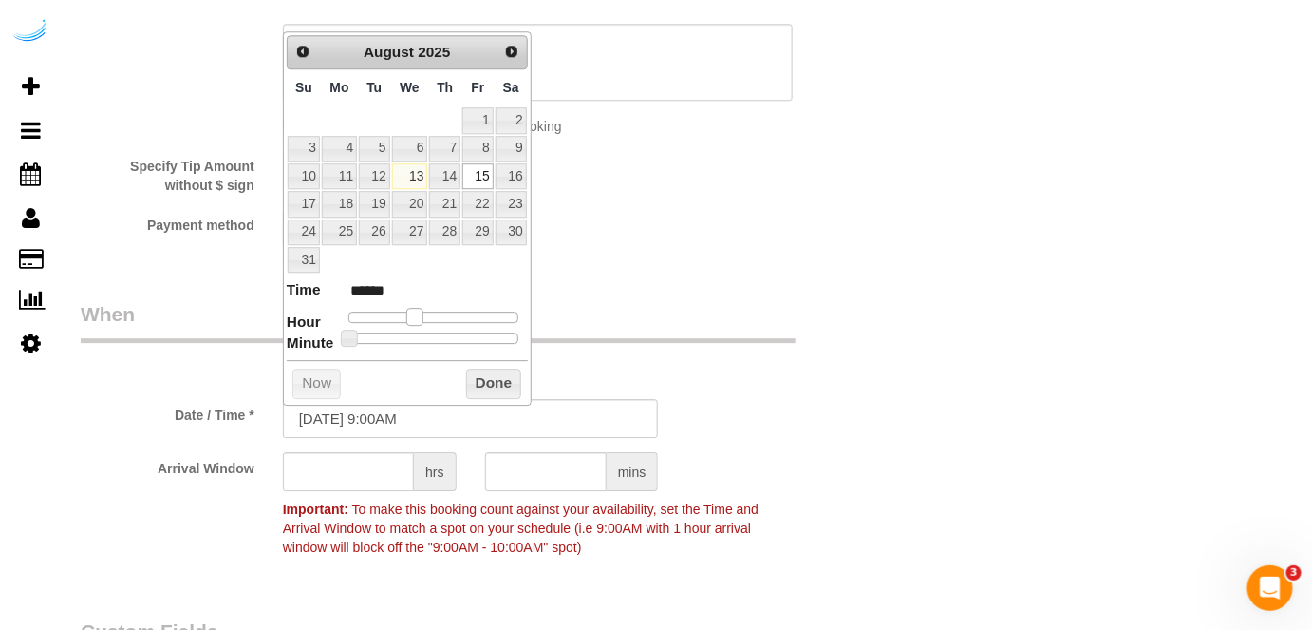
click at [404, 311] on div at bounding box center [433, 316] width 170 height 11
click at [371, 482] on input "text" at bounding box center [348, 471] width 131 height 39
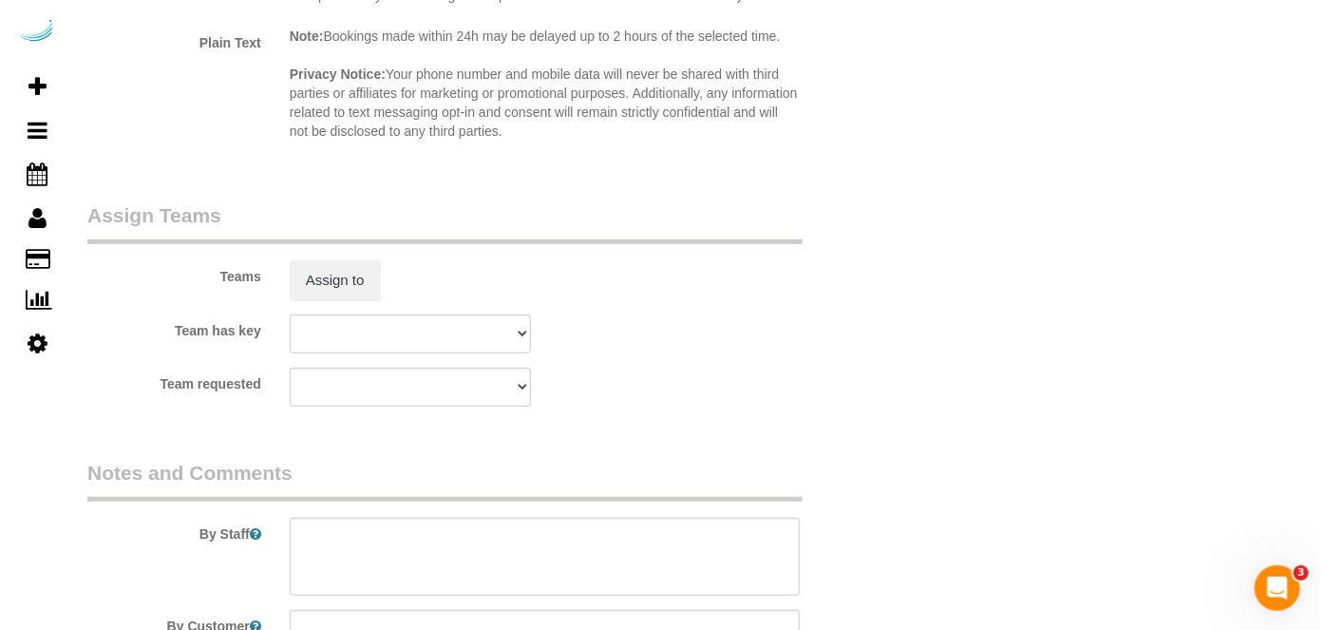
scroll to position [2676, 0]
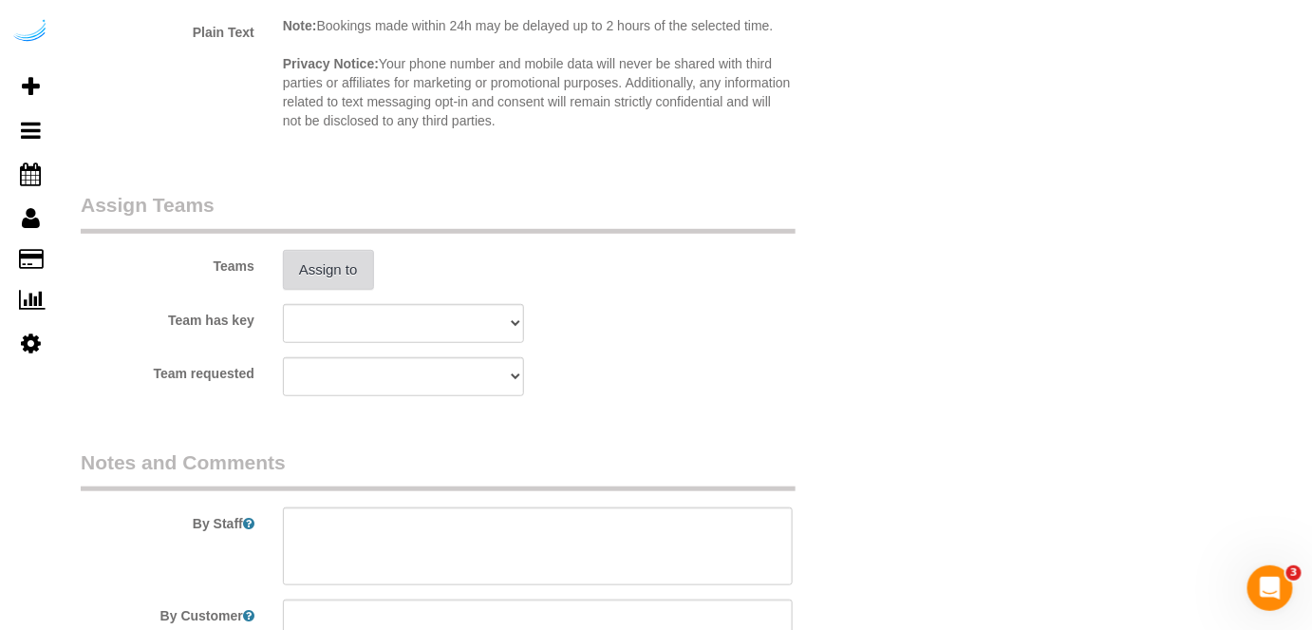
type input "4"
click at [335, 285] on button "Assign to" at bounding box center [328, 270] width 91 height 40
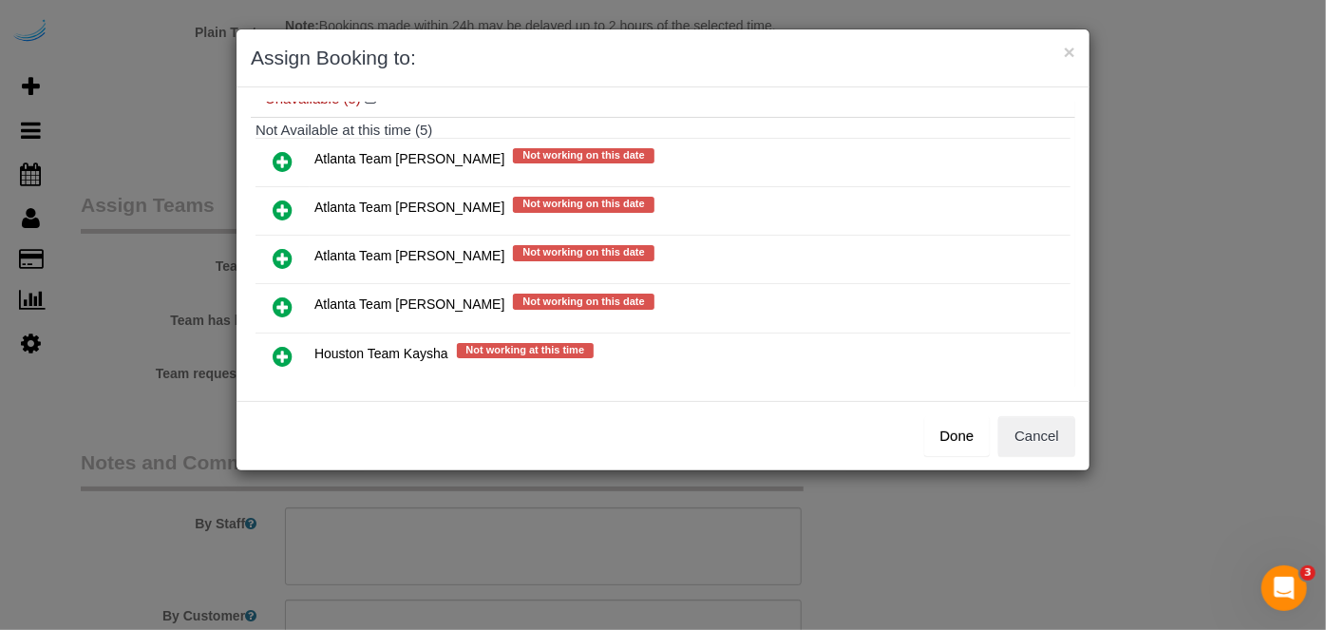
click at [274, 204] on icon at bounding box center [283, 209] width 20 height 23
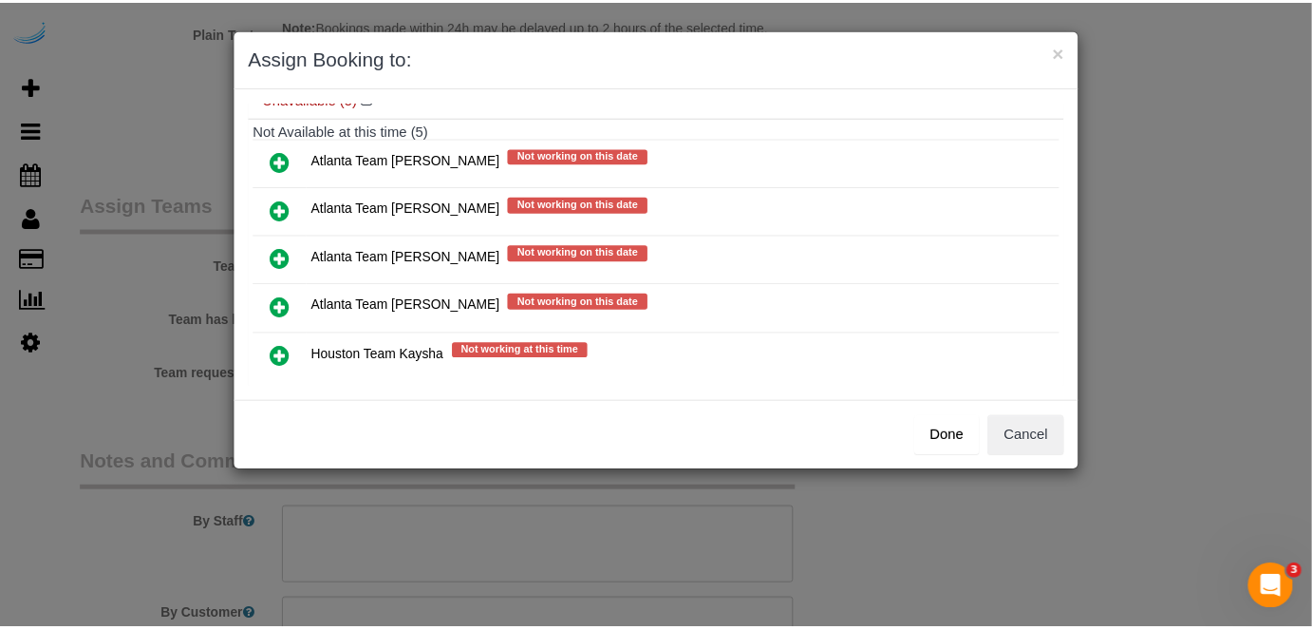
scroll to position [193, 0]
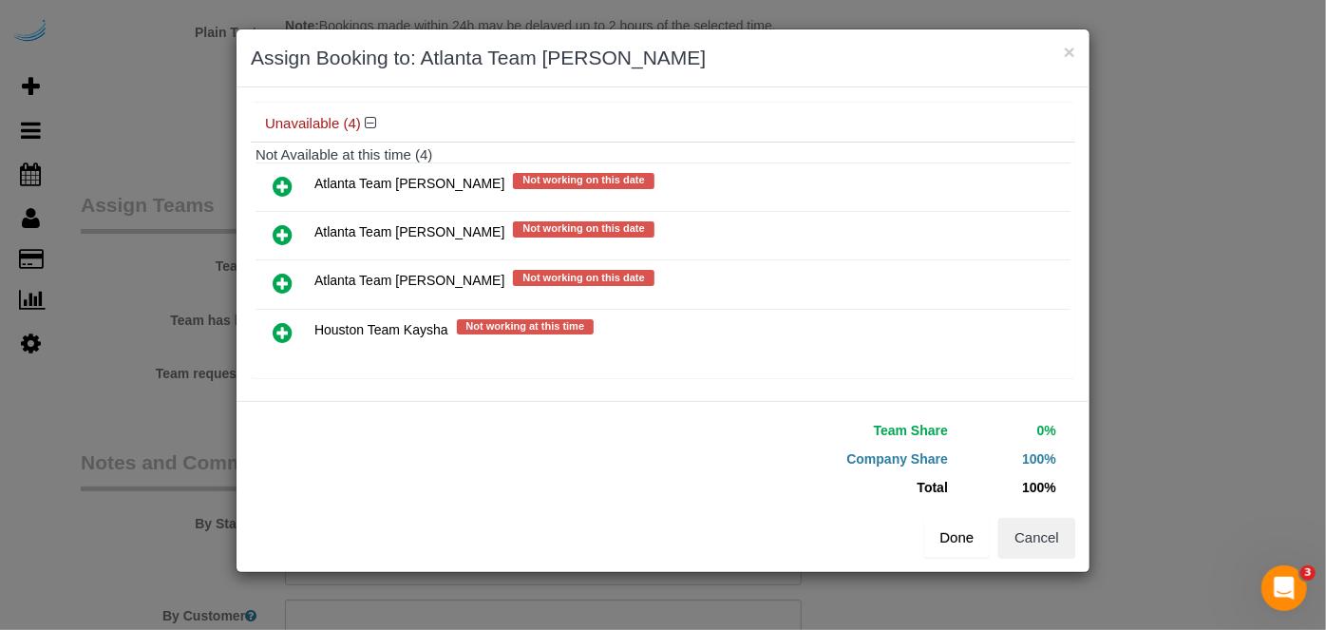
click at [976, 533] on button "Done" at bounding box center [957, 537] width 66 height 40
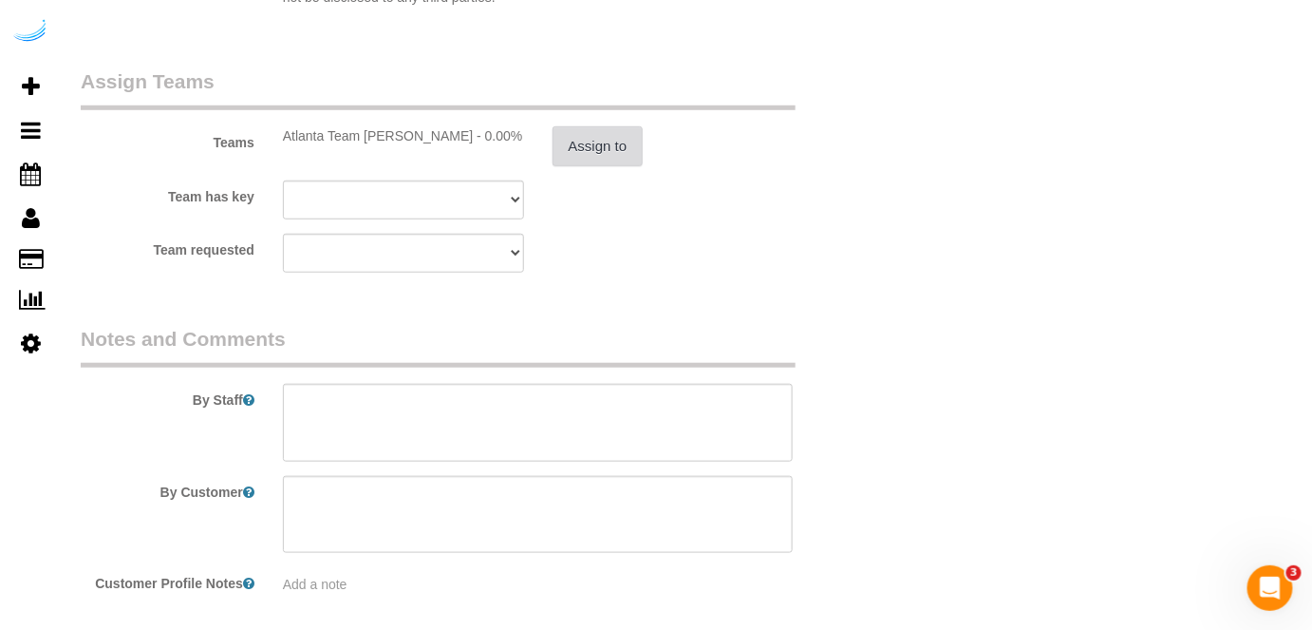
scroll to position [2849, 0]
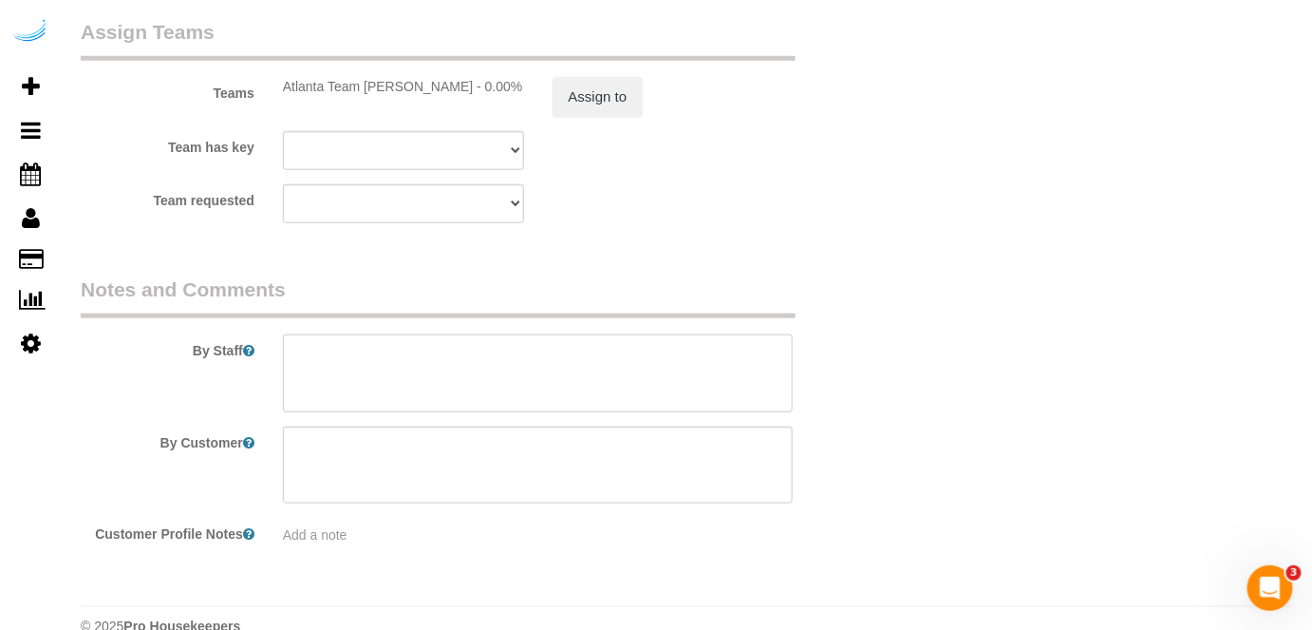
click at [611, 376] on textarea at bounding box center [538, 373] width 511 height 78
paste textarea "Permanent Notes:No notes from this customer.Today's Notes:No notes from this se…"
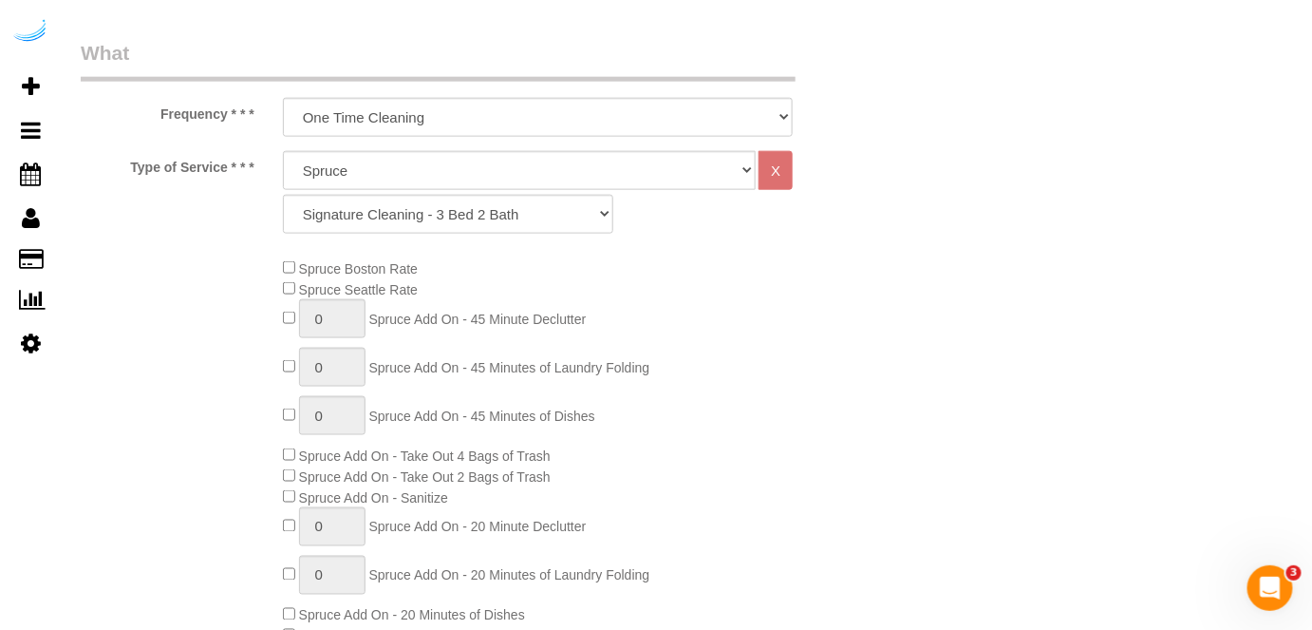
scroll to position [345, 0]
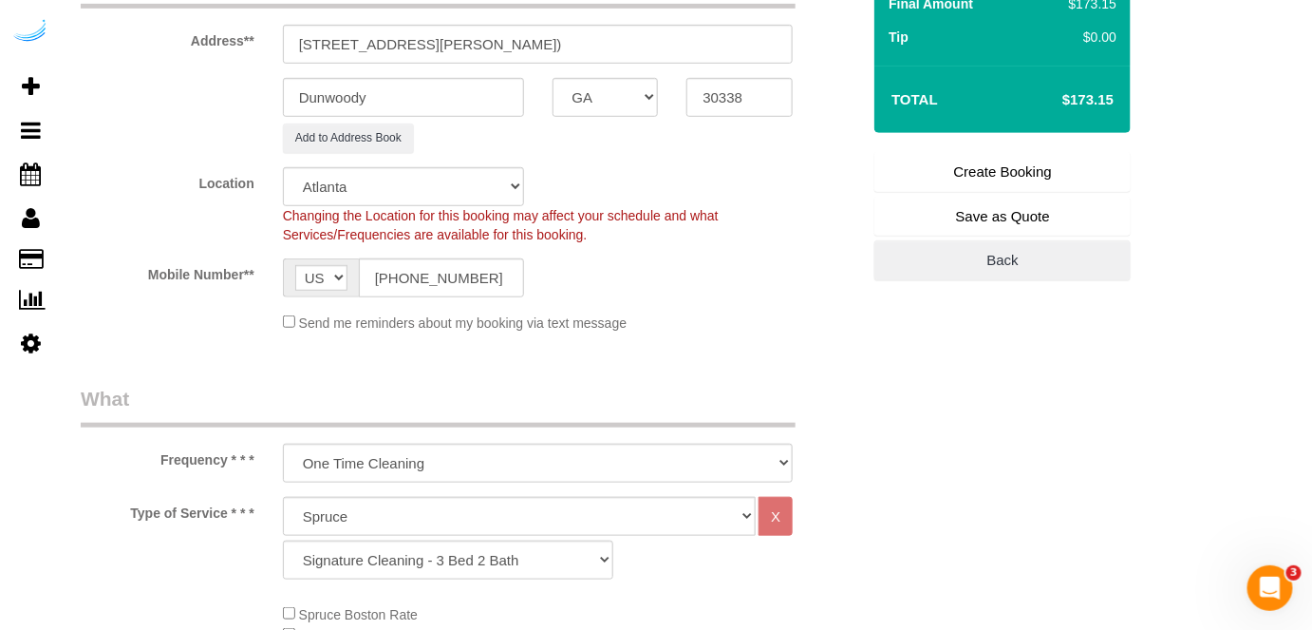
type textarea "Recurrency: One time service Permanent Notes:No notes from this customer.Today'…"
click at [957, 158] on link "Create Booking" at bounding box center [1003, 172] width 256 height 40
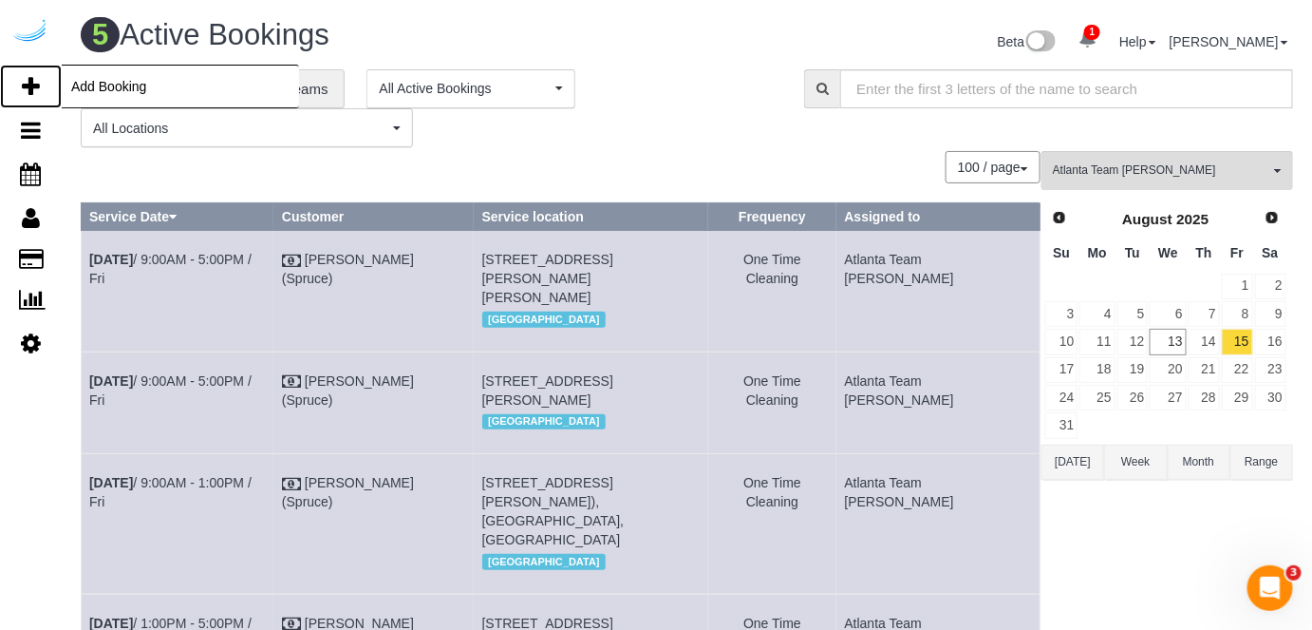
click at [33, 91] on icon at bounding box center [31, 86] width 18 height 23
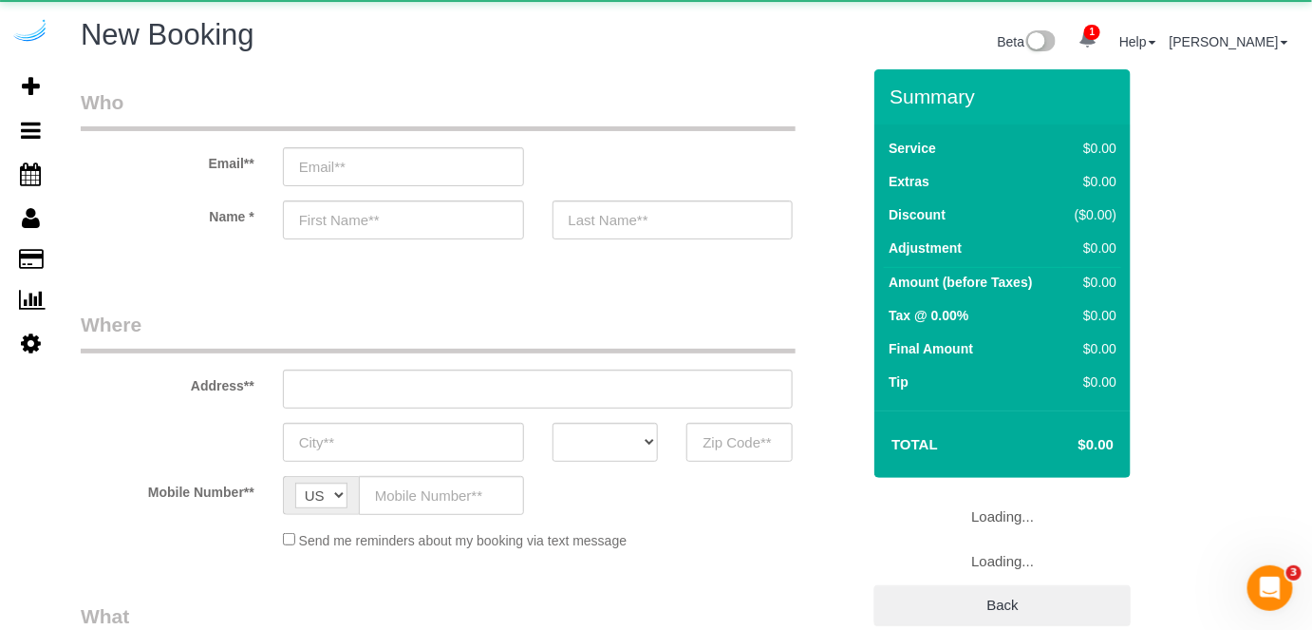
select select "4"
select select "number:9"
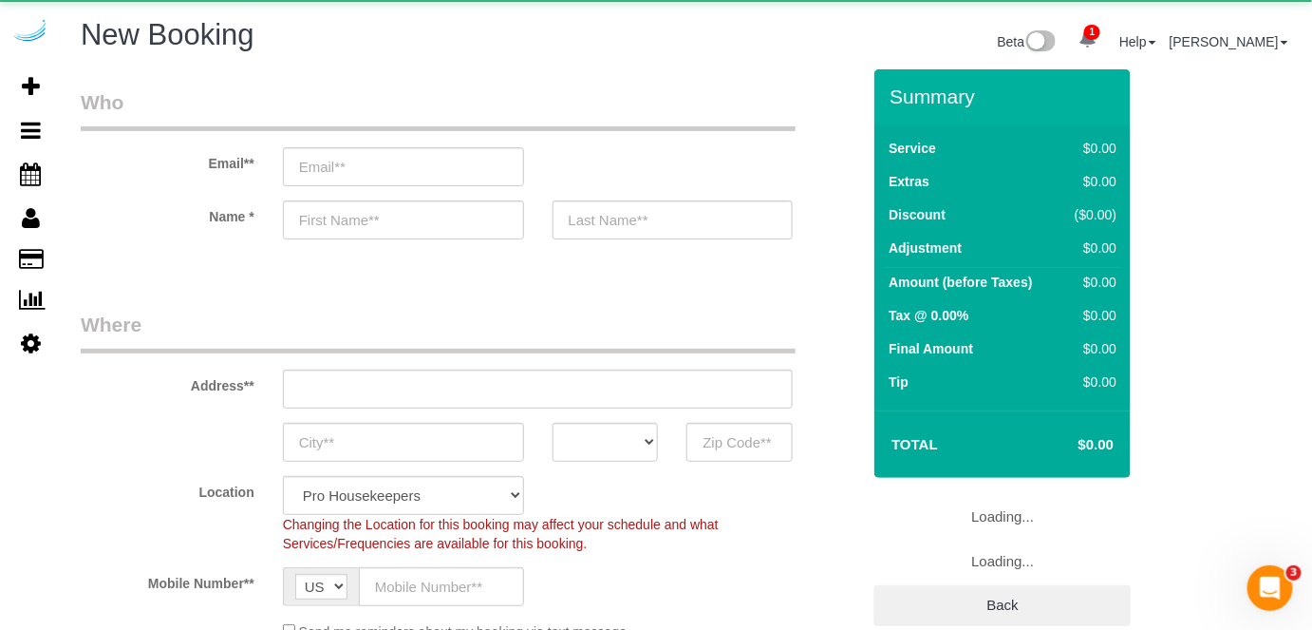
select select "object:3823"
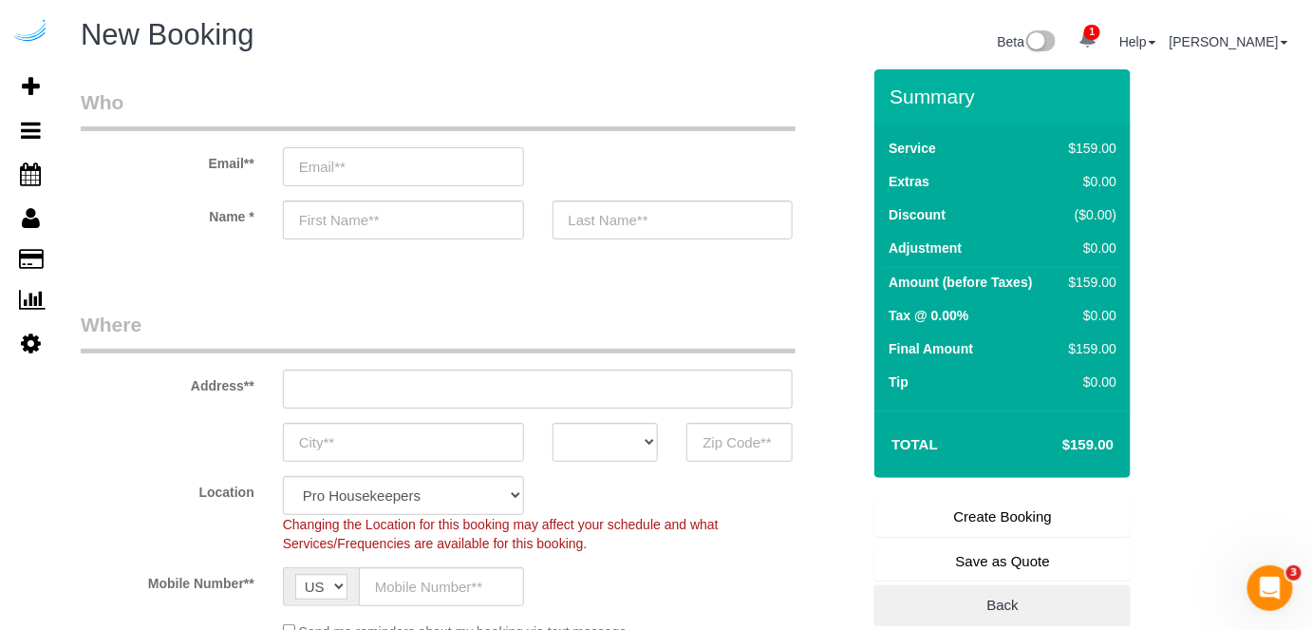
click at [497, 159] on input "email" at bounding box center [403, 166] width 241 height 39
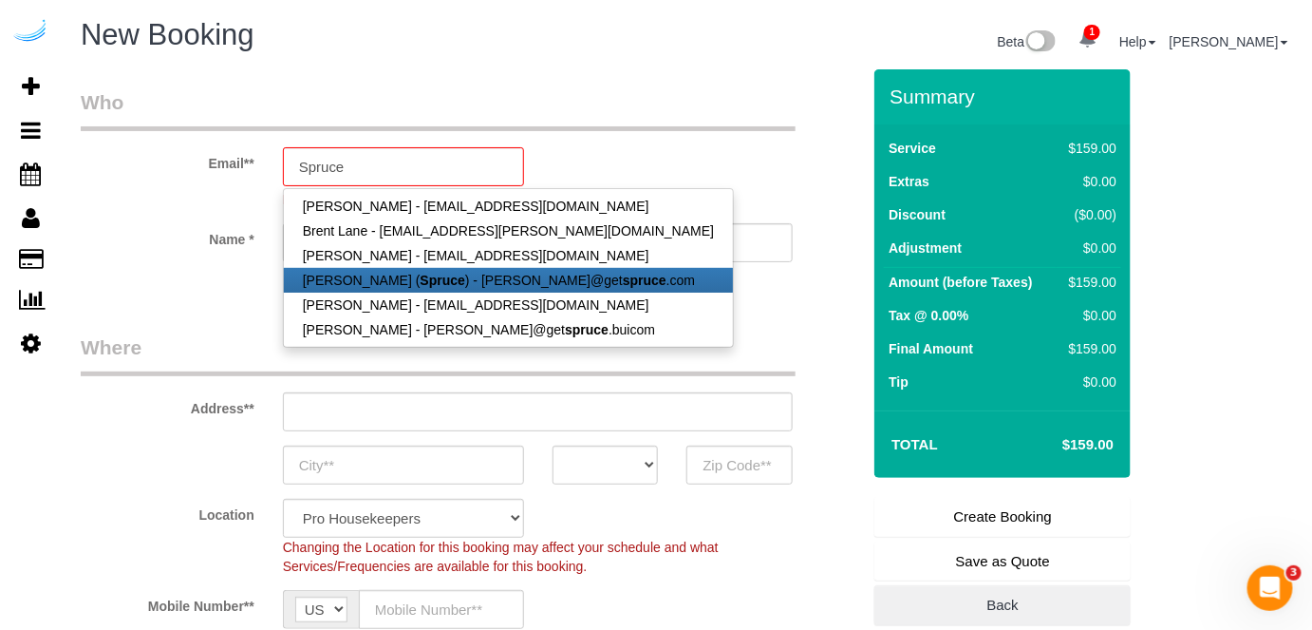
click at [461, 275] on link "[PERSON_NAME] ( Spruce ) - [PERSON_NAME]@get spruce .com" at bounding box center [508, 280] width 449 height 25
type input "[PERSON_NAME][EMAIL_ADDRESS][DOMAIN_NAME]"
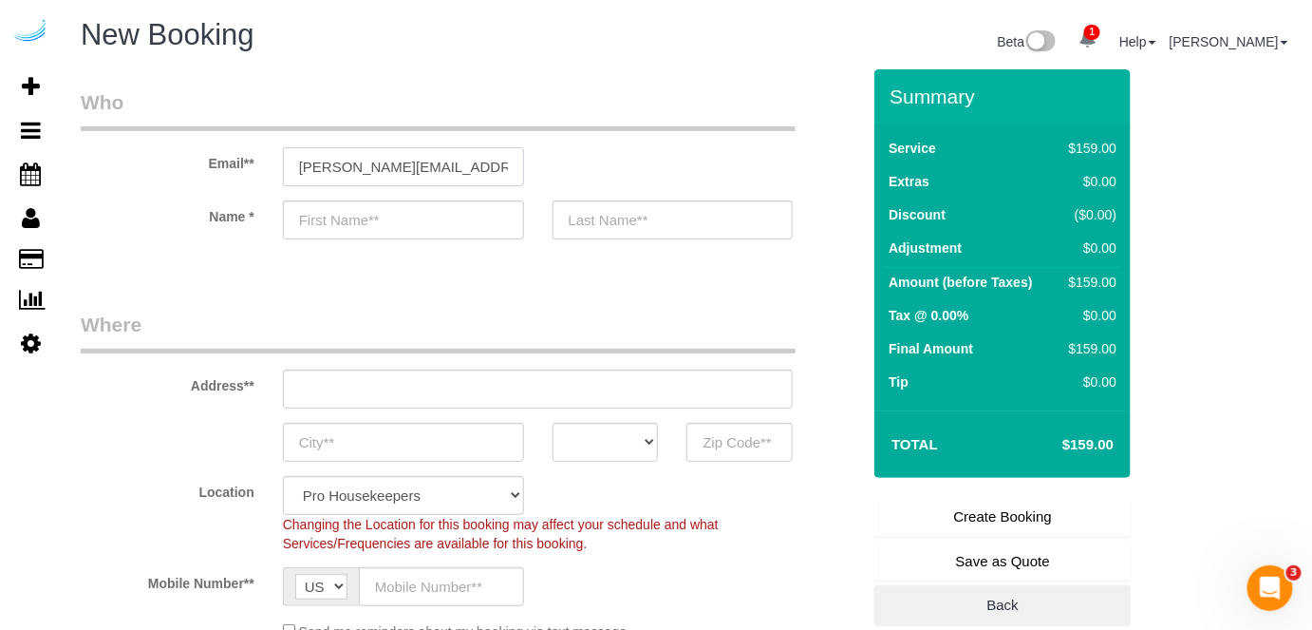
type input "[PERSON_NAME]"
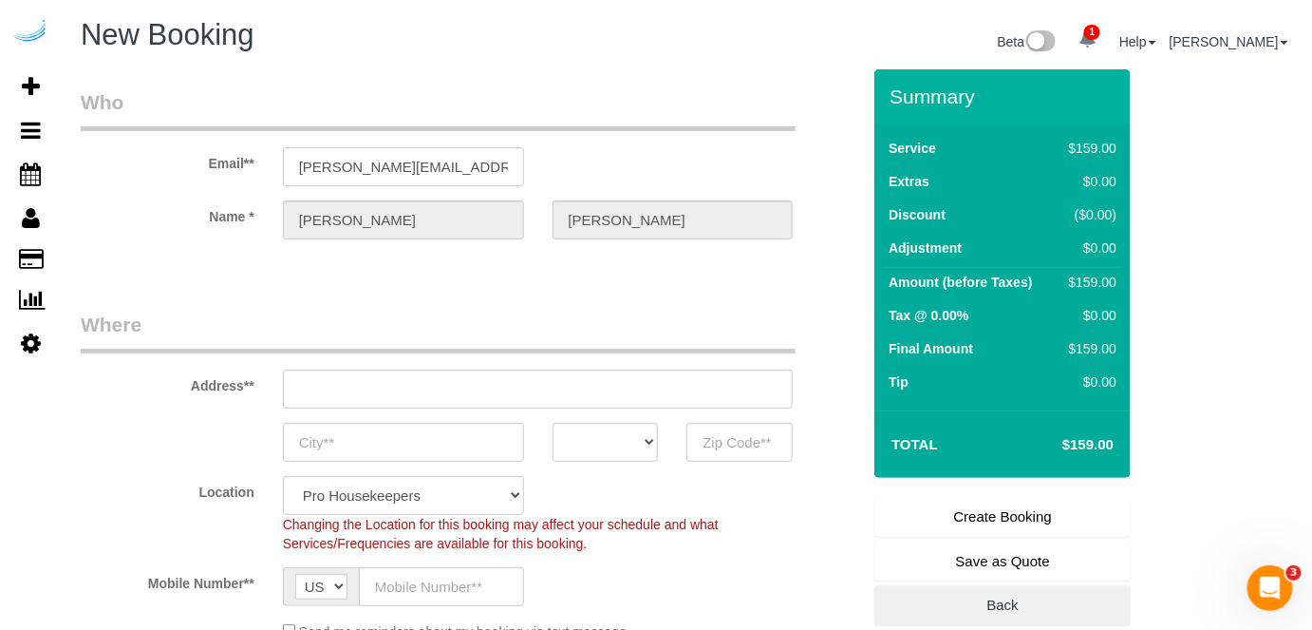
type input "[STREET_ADDRESS][PERSON_NAME]"
type input "Austin"
select select "[GEOGRAPHIC_DATA]"
type input "78704"
click at [555, 380] on input "[STREET_ADDRESS][PERSON_NAME]" at bounding box center [538, 388] width 511 height 39
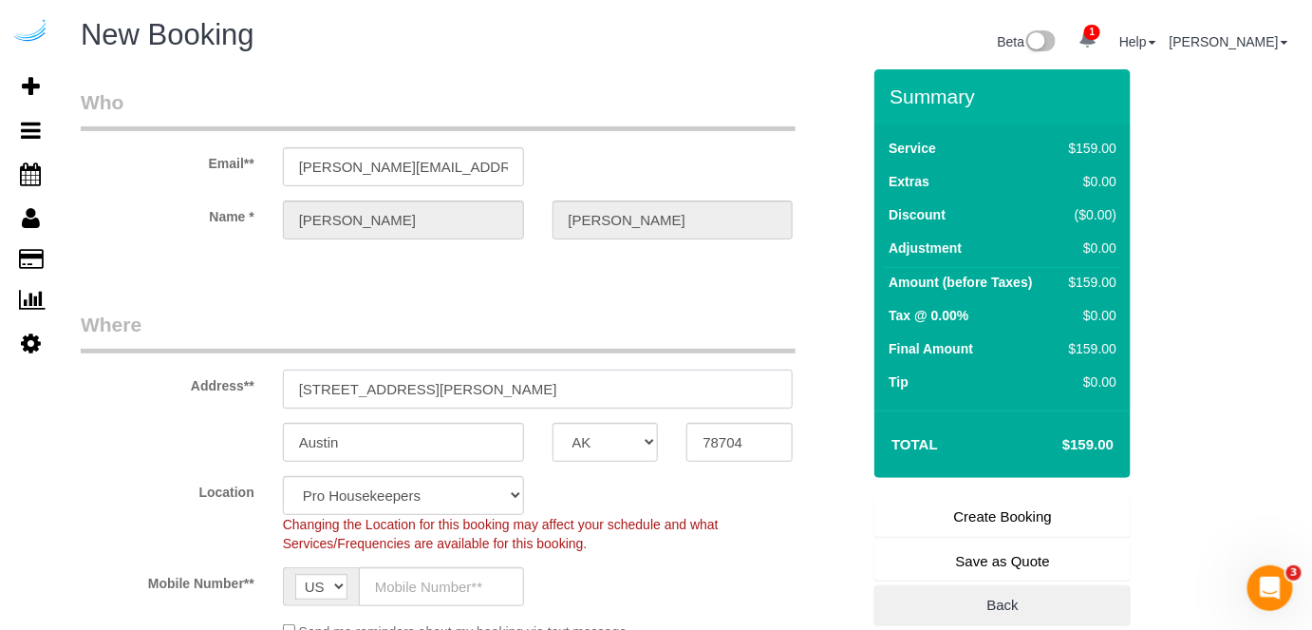
select select "9"
paste input "747 Ralph McGill Blvd NE, Atlanta, GA 30312"
type input "747 Ralph McGill Blvd NE, Atlanta, GA 30312"
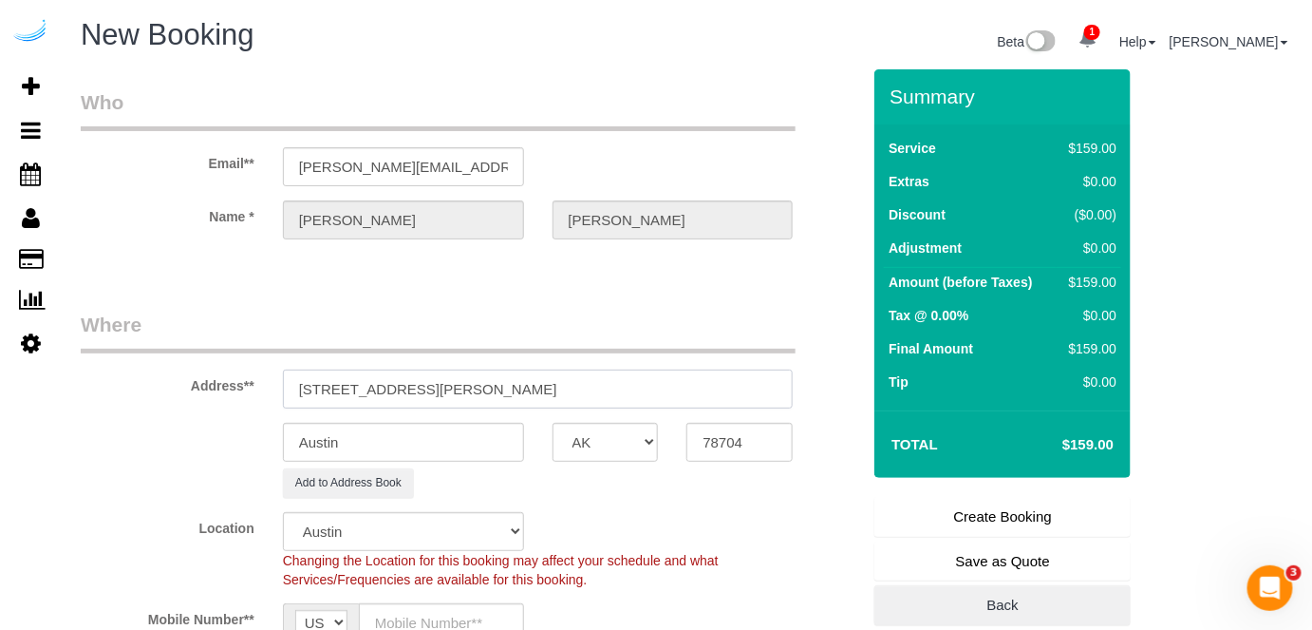
select select "object:3867"
drag, startPoint x: 546, startPoint y: 387, endPoint x: 626, endPoint y: 383, distance: 79.9
click at [626, 383] on input "747 Ralph McGill Blvd NE, Atlanta, GA 30312" at bounding box center [538, 388] width 511 height 39
type input "747 Ralph McGill Blvd NE, Atlanta, GA 30312"
click at [728, 440] on input "78704" at bounding box center [739, 442] width 106 height 39
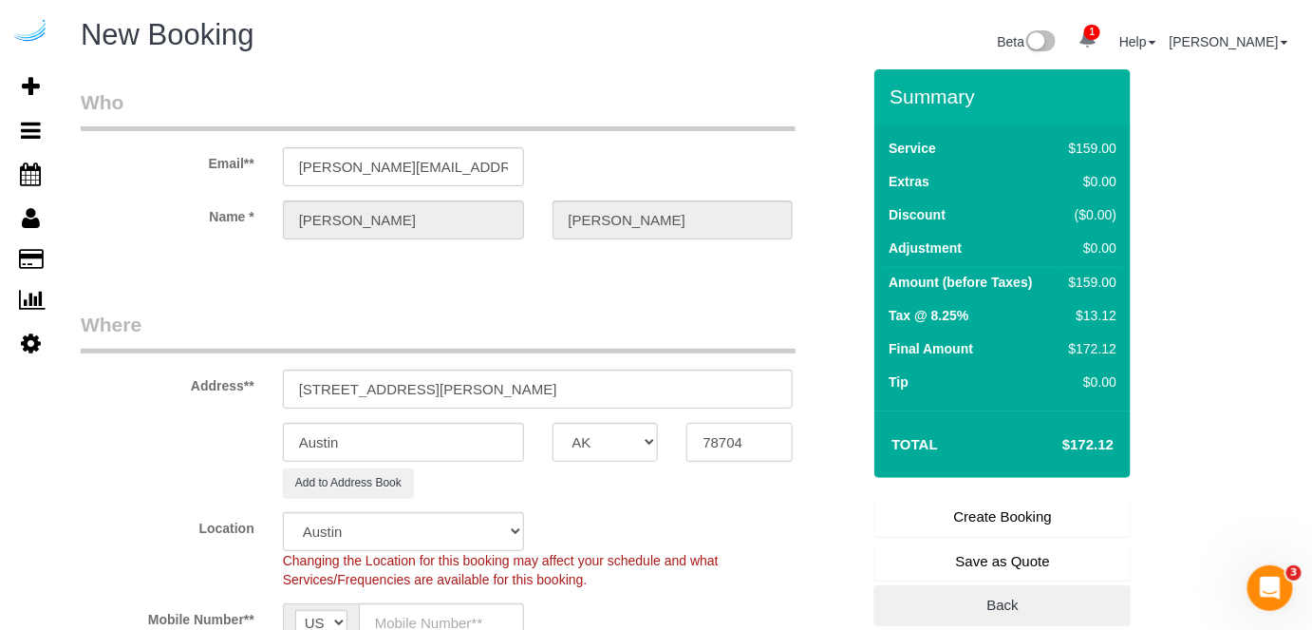
paste input "30312"
type input "30312"
click at [623, 435] on select "AK AL AR AZ CA CO CT DC DE [GEOGRAPHIC_DATA] [GEOGRAPHIC_DATA] HI IA ID IL IN K…" at bounding box center [606, 442] width 106 height 39
select select "8"
select select "GA"
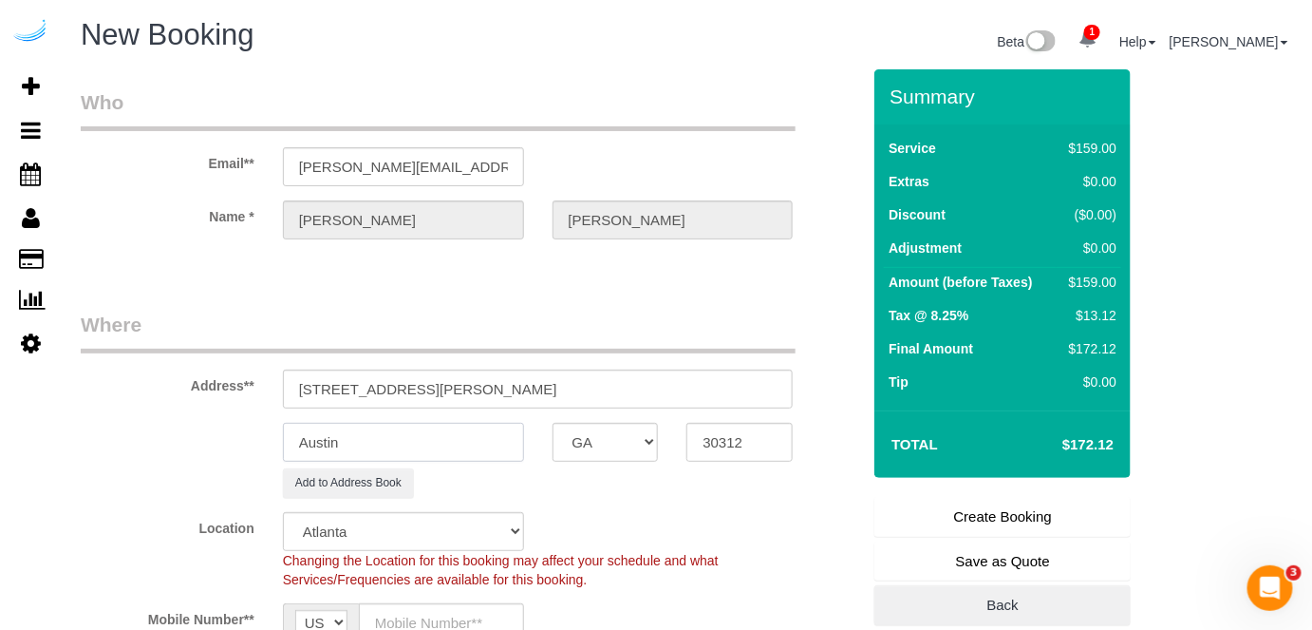
click at [510, 439] on input "Austin" at bounding box center [403, 442] width 241 height 39
select select "object:3914"
type input "[GEOGRAPHIC_DATA]"
drag, startPoint x: 472, startPoint y: 386, endPoint x: 647, endPoint y: 368, distance: 175.5
click at [647, 369] on input "747 Ralph McGill Blvd NE, Atlanta, GA 30312" at bounding box center [538, 388] width 511 height 39
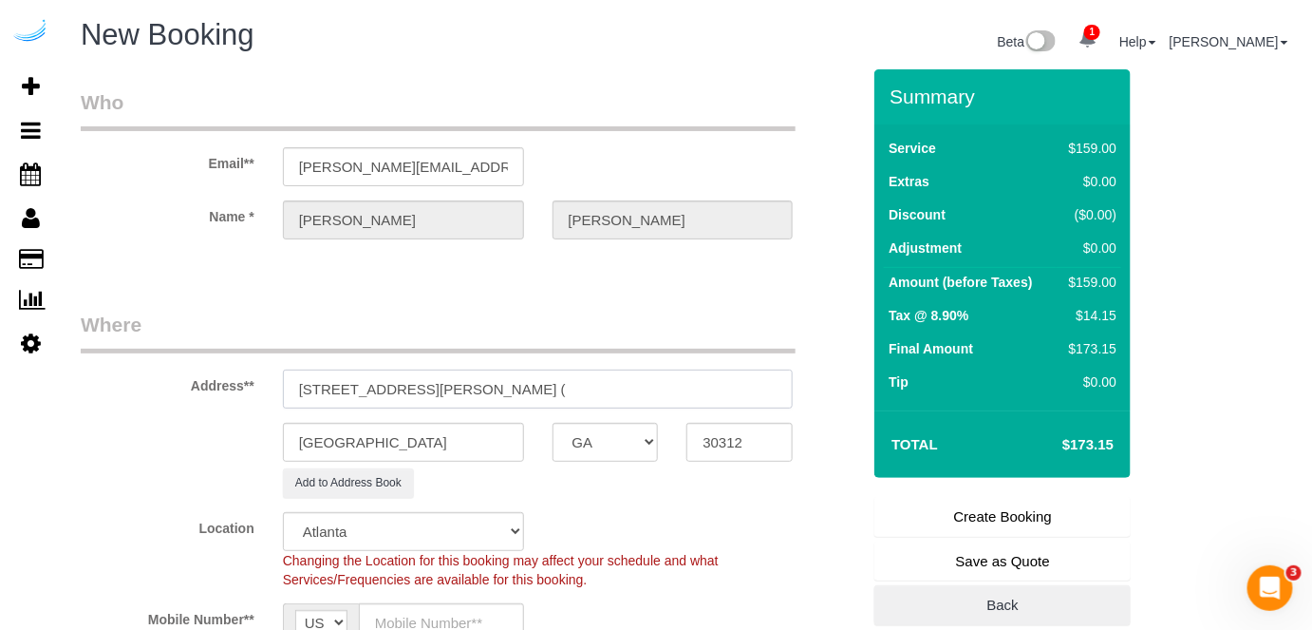
paste input "30312"
paste input "Katharine Chiseri"
click at [667, 388] on input "747 Ralph McGill Blvd NE, Building 1470, Unit 1470 (30312, Katharine Chiseri," at bounding box center [538, 388] width 511 height 39
paste input "Katharine Chiseri"
paste input "Block Lofts"
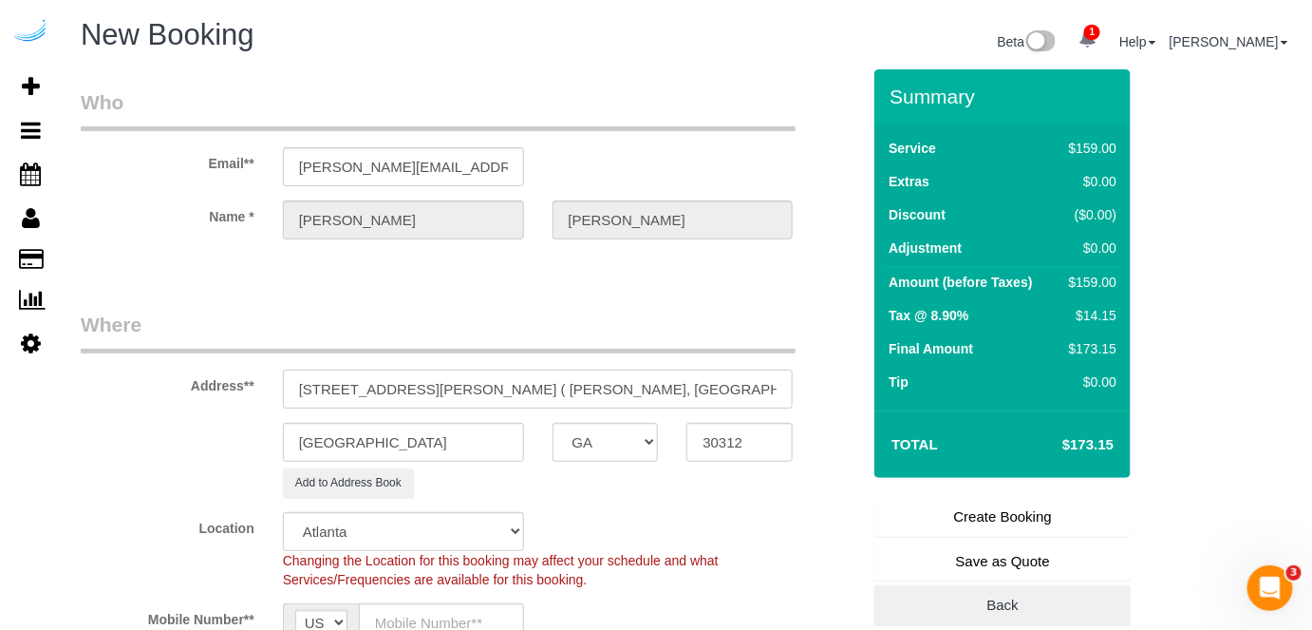
paste input "1463244"
click at [718, 405] on input "747 Ralph McGill Blvd NE, Building 1470, Unit 1470 ( Katharine Chiseri, Block L…" at bounding box center [538, 388] width 511 height 39
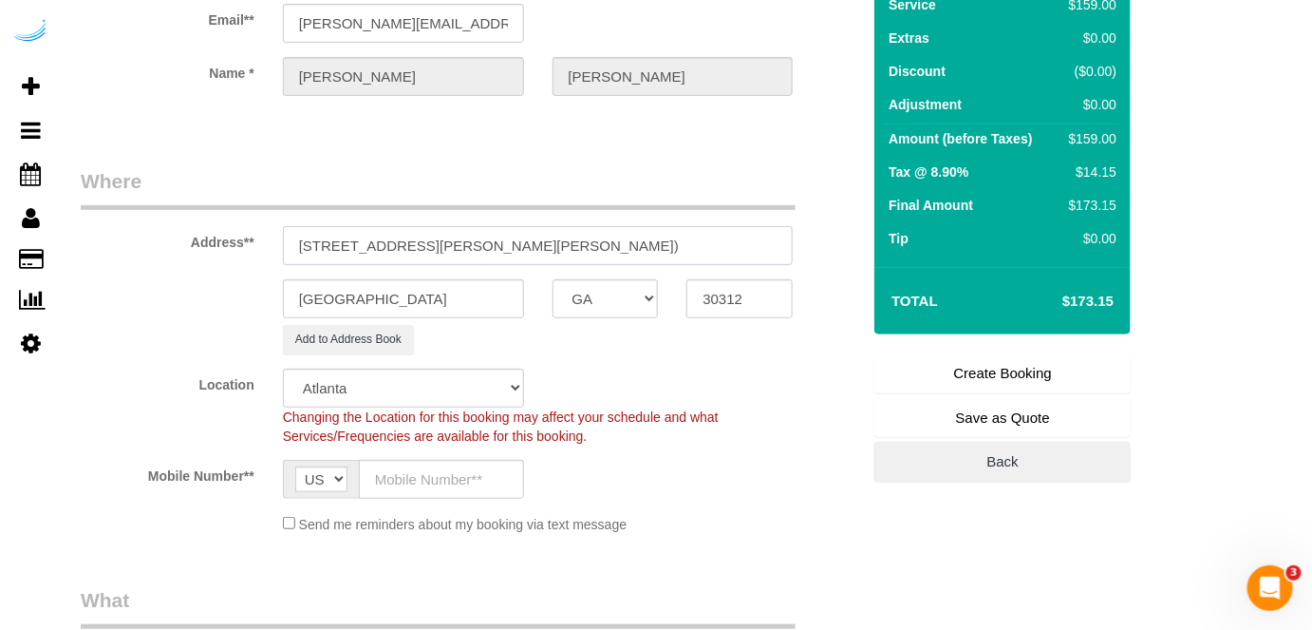
scroll to position [172, 0]
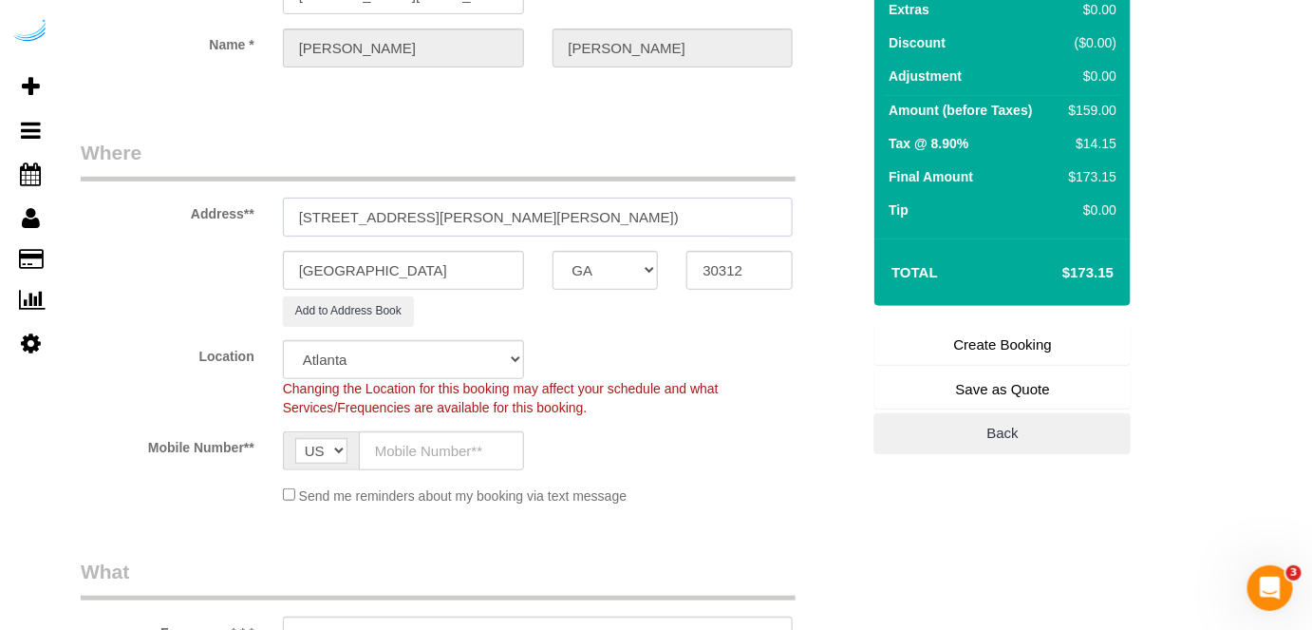
type input "747 Ralph McGill Blvd NE, Building 1470, Unit 1470 ( Katharine Chiseri, Block L…"
click at [506, 443] on input "text" at bounding box center [441, 450] width 165 height 39
type input "[PHONE_NUMBER]"
type input "[PERSON_NAME]"
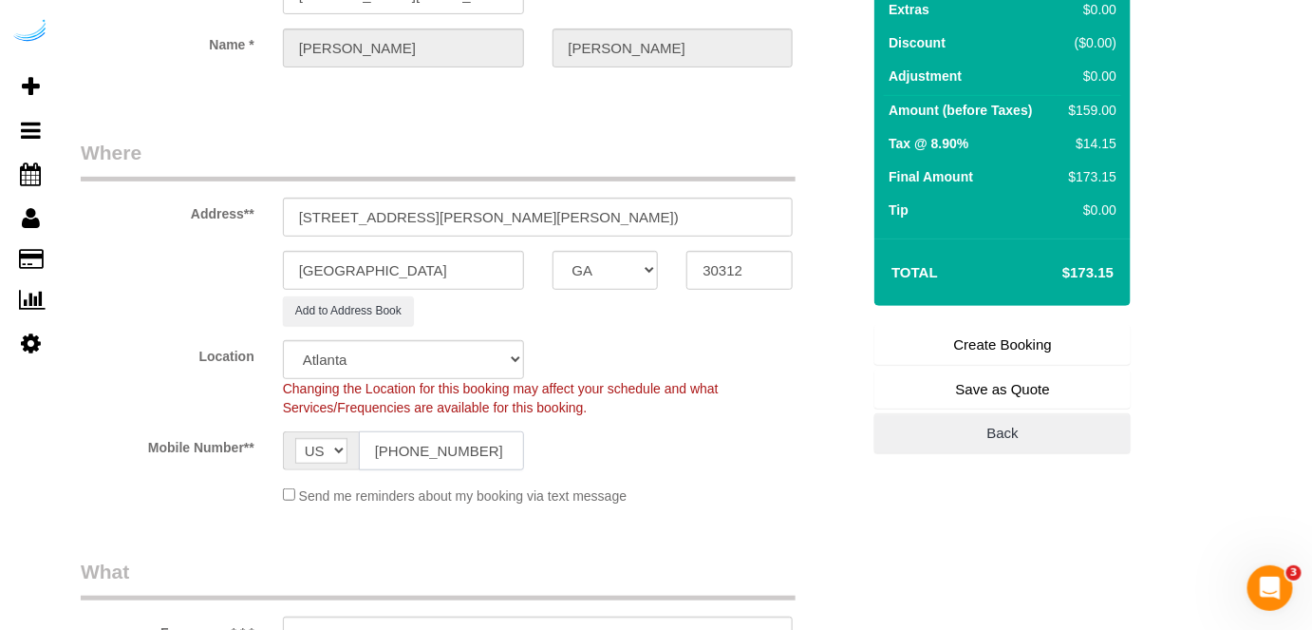
type input "[PHONE_NUMBER]"
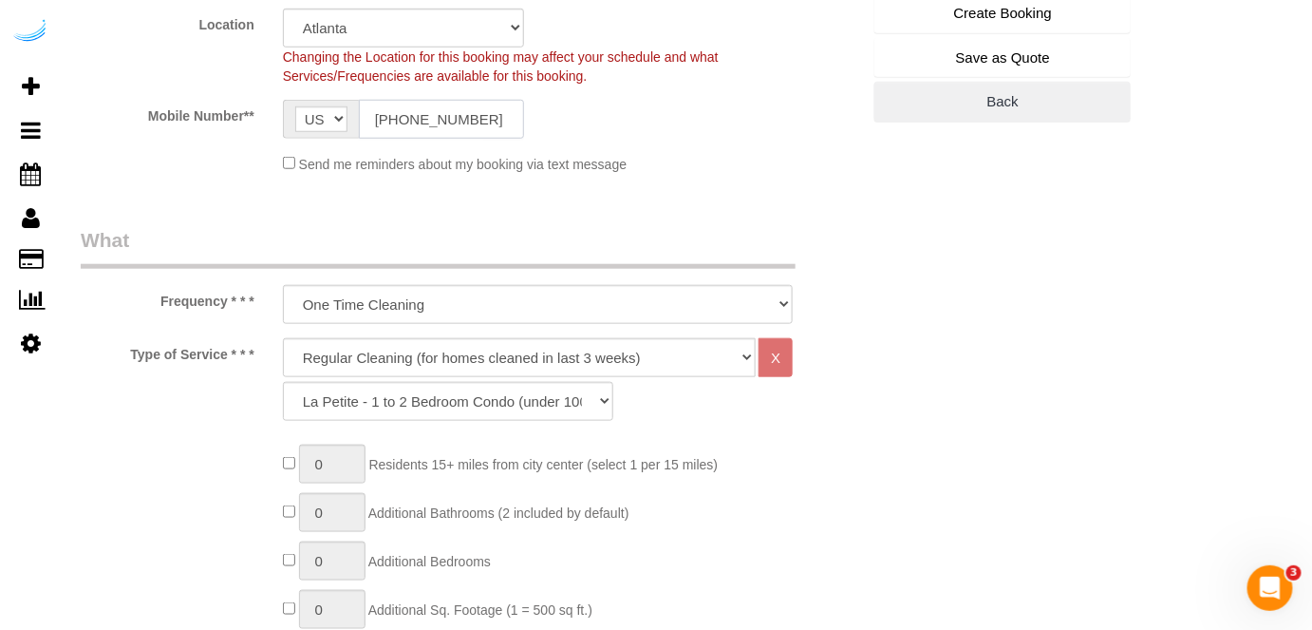
scroll to position [517, 0]
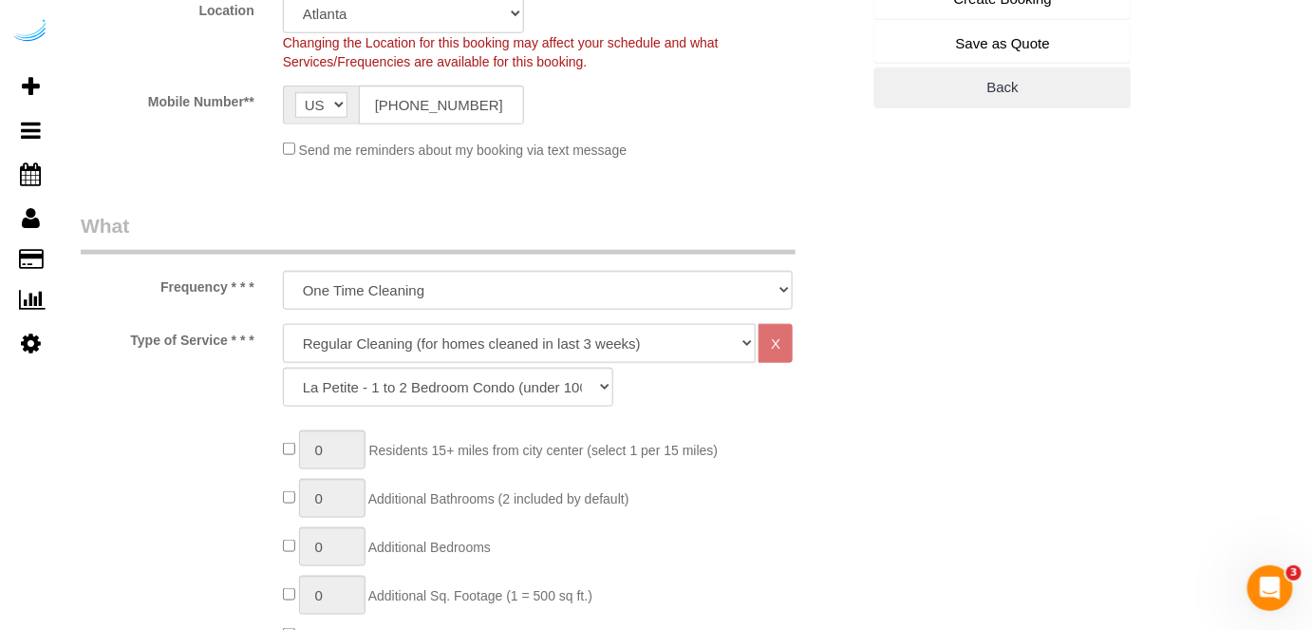
drag, startPoint x: 509, startPoint y: 344, endPoint x: 506, endPoint y: 356, distance: 12.7
click at [511, 343] on select "Deep Cleaning (for homes that have not been cleaned in 3+ weeks) Spruce Regular…" at bounding box center [520, 343] width 474 height 39
select select "282"
click at [283, 324] on select "Deep Cleaning (for homes that have not been cleaned in 3+ weeks) Spruce Regular…" at bounding box center [520, 343] width 474 height 39
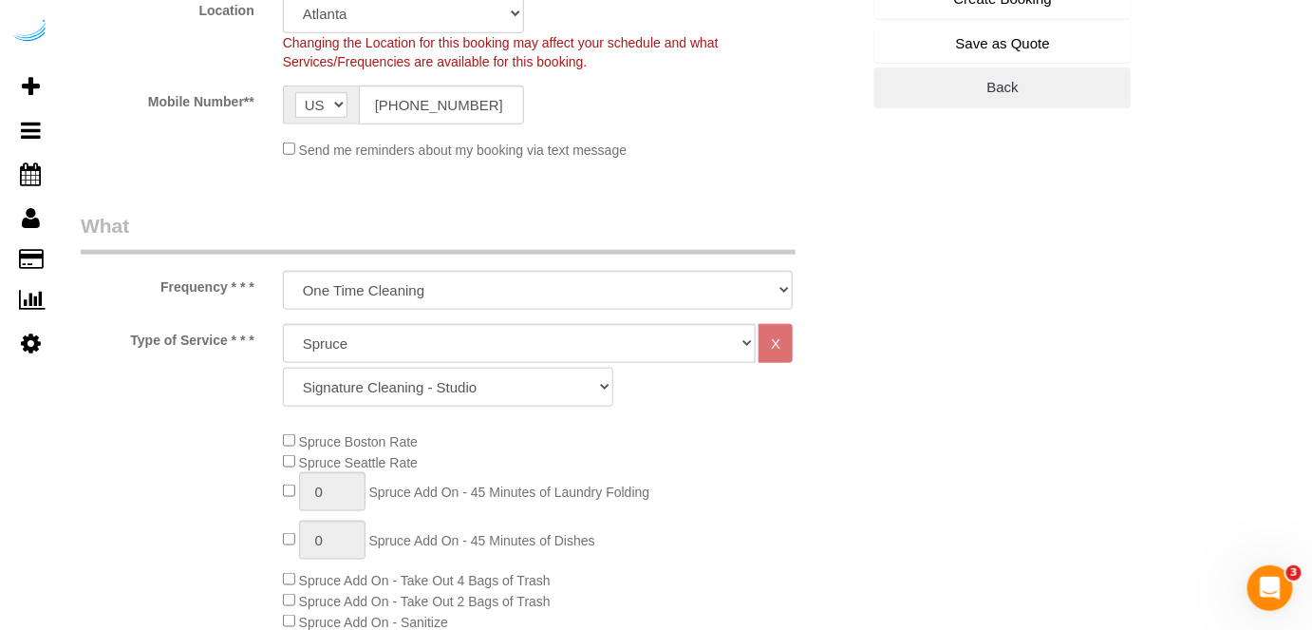
drag, startPoint x: 476, startPoint y: 386, endPoint x: 476, endPoint y: 370, distance: 16.1
click at [476, 386] on select "Signature Cleaning - Studio Signature Cleaning - 1 Bed 1 Bath Signature Cleanin…" at bounding box center [448, 386] width 330 height 39
select select "320"
click at [283, 367] on select "Signature Cleaning - Studio Signature Cleaning - 1 Bed 1 Bath Signature Cleanin…" at bounding box center [448, 386] width 330 height 39
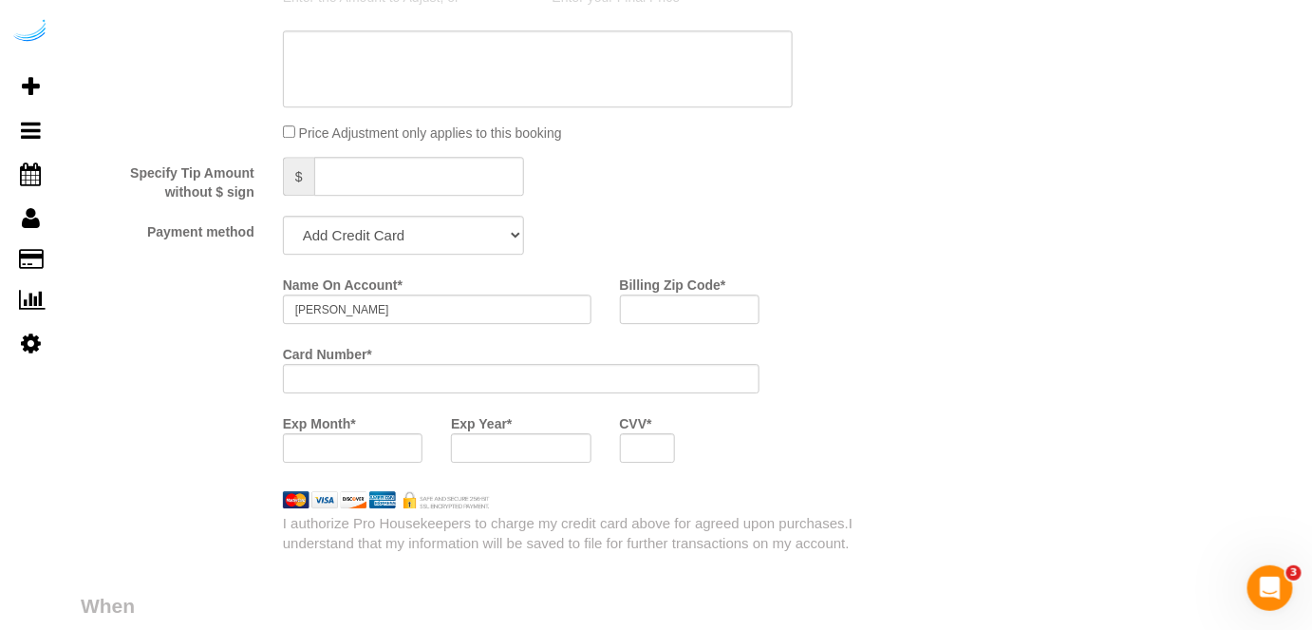
scroll to position [1813, 0]
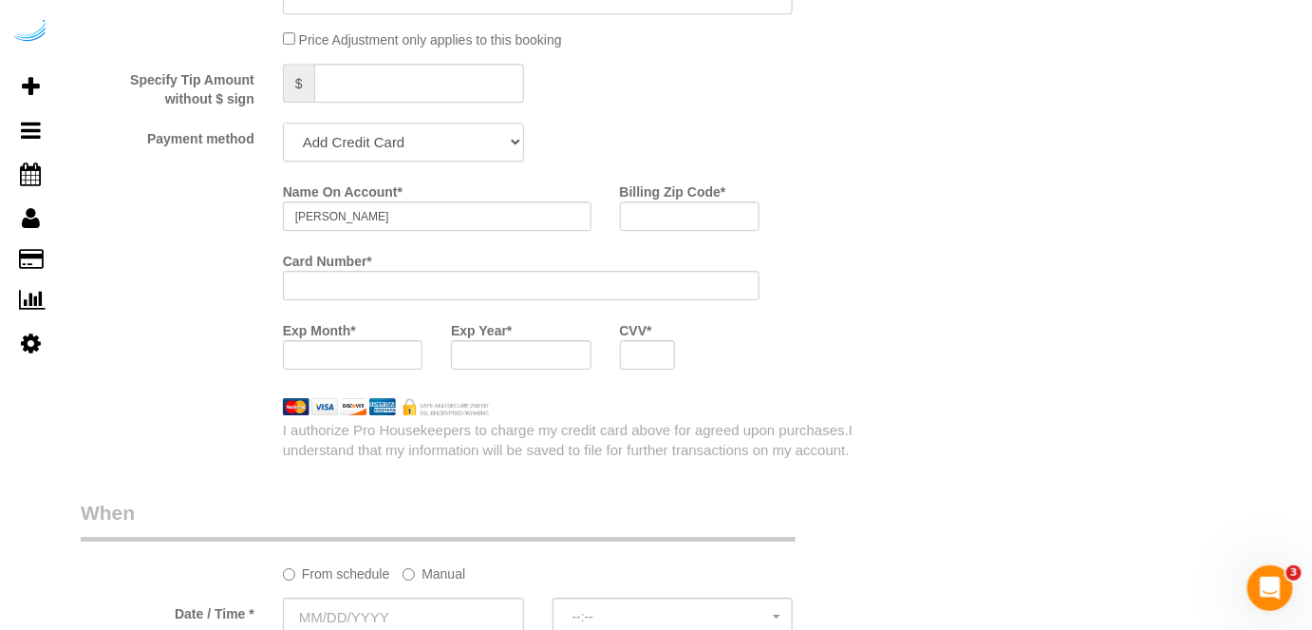
click at [461, 145] on select "Add Credit Card Cash Check Paypal" at bounding box center [403, 141] width 241 height 39
select select "string:check"
click at [283, 124] on select "Add Credit Card Cash Check Paypal" at bounding box center [403, 141] width 241 height 39
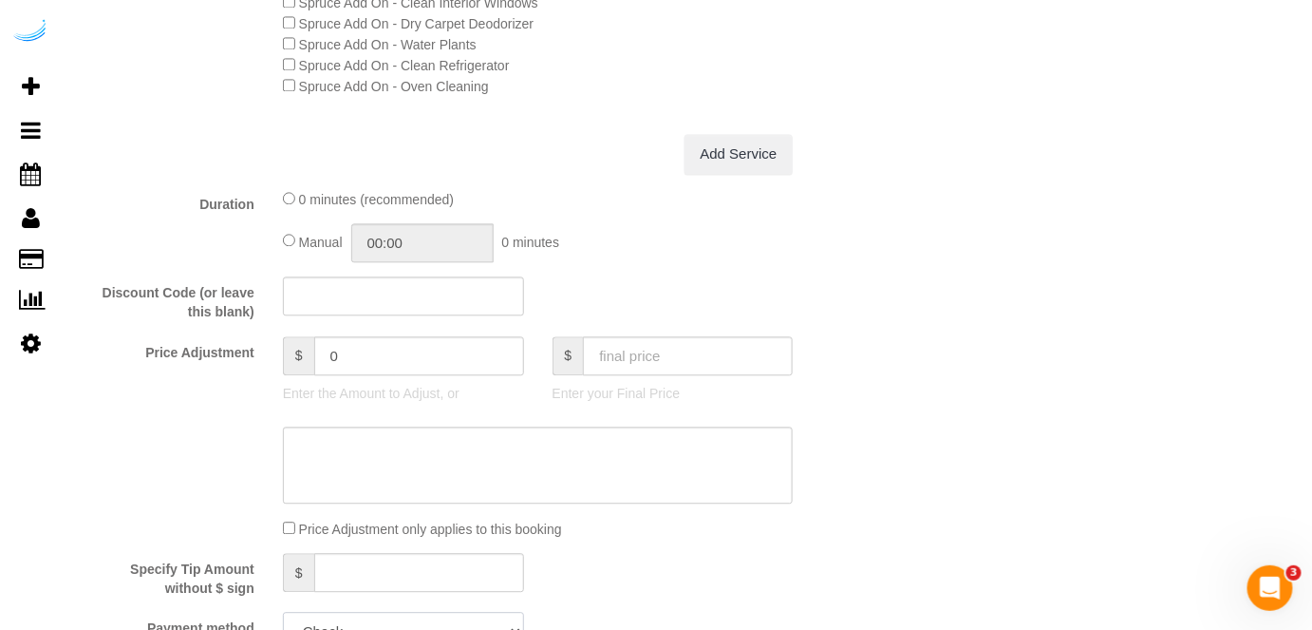
scroll to position [1640, 0]
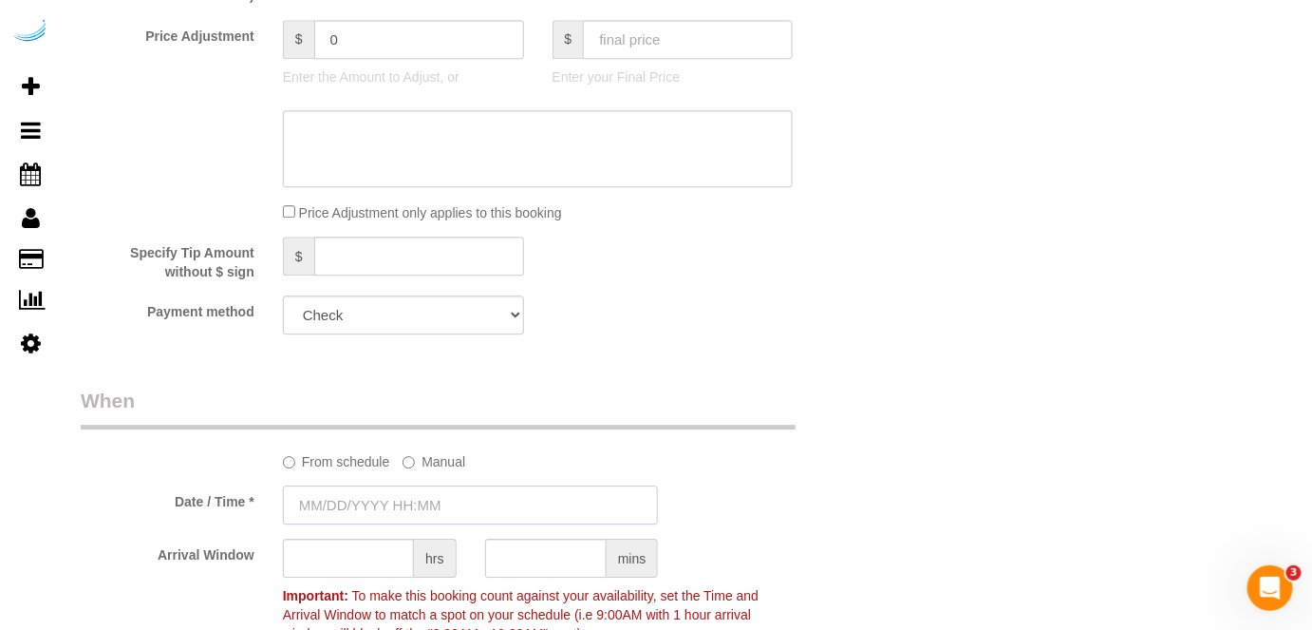
click at [386, 505] on input "text" at bounding box center [471, 504] width 376 height 39
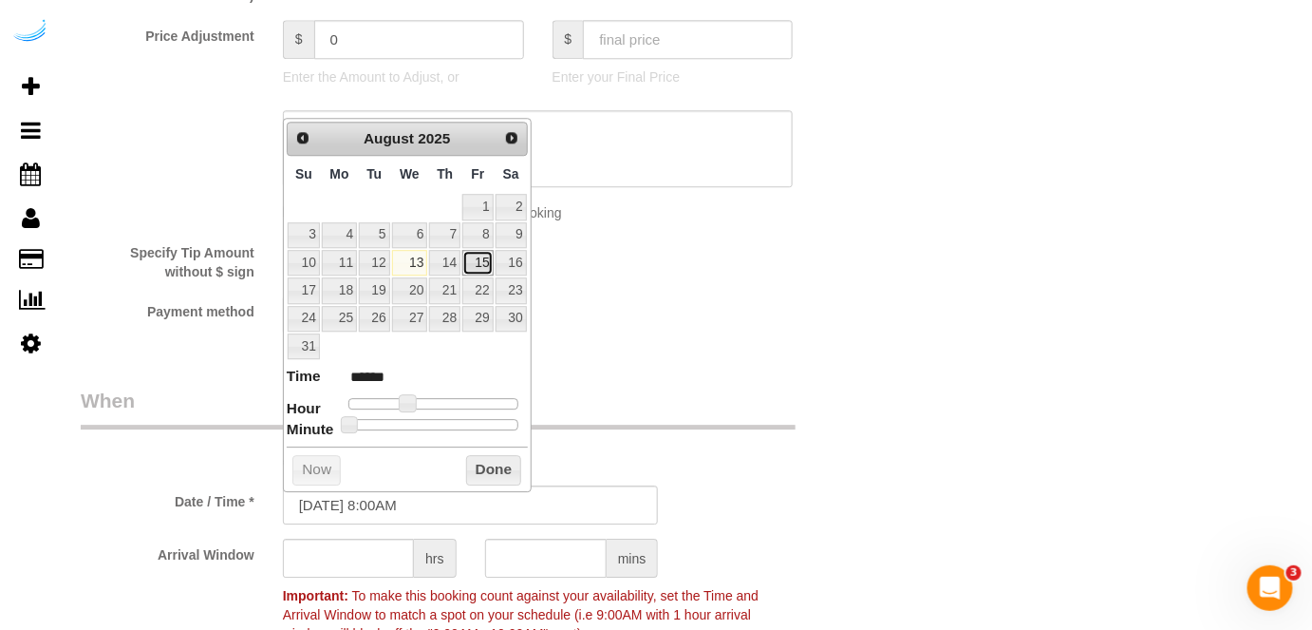
click at [483, 265] on link "15" at bounding box center [477, 263] width 30 height 26
type input "08/15/2025 9:00AM"
type input "******"
click at [407, 401] on span at bounding box center [414, 402] width 17 height 17
click at [354, 557] on input "text" at bounding box center [348, 557] width 131 height 39
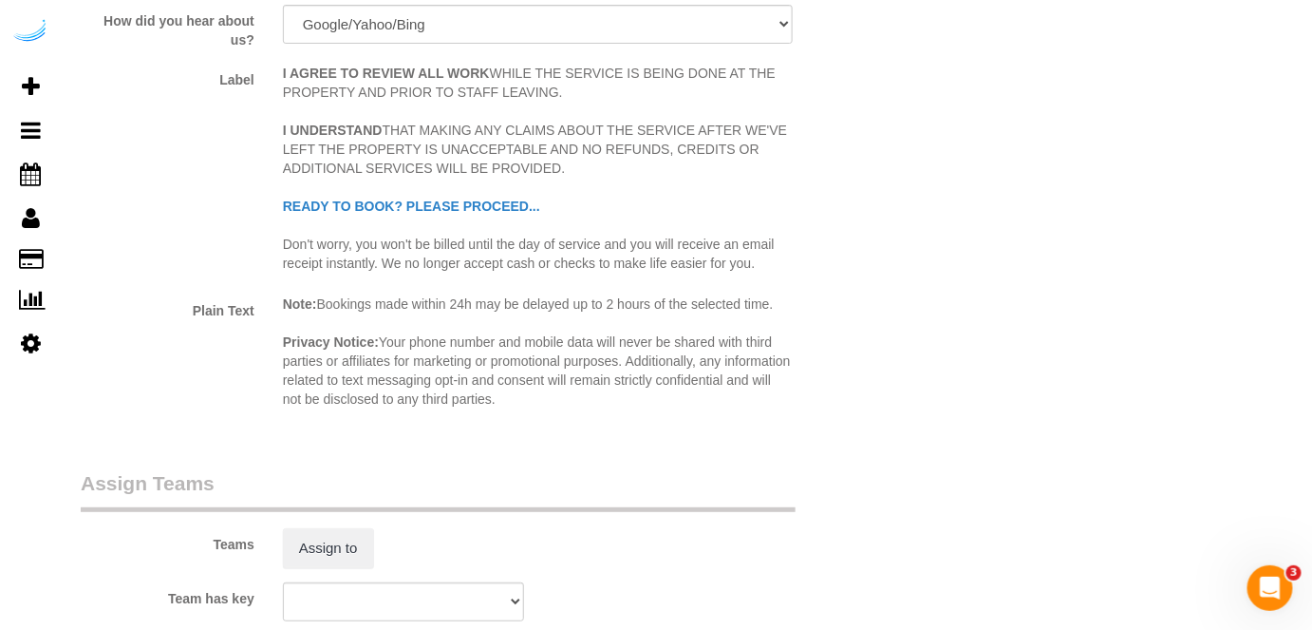
scroll to position [2503, 0]
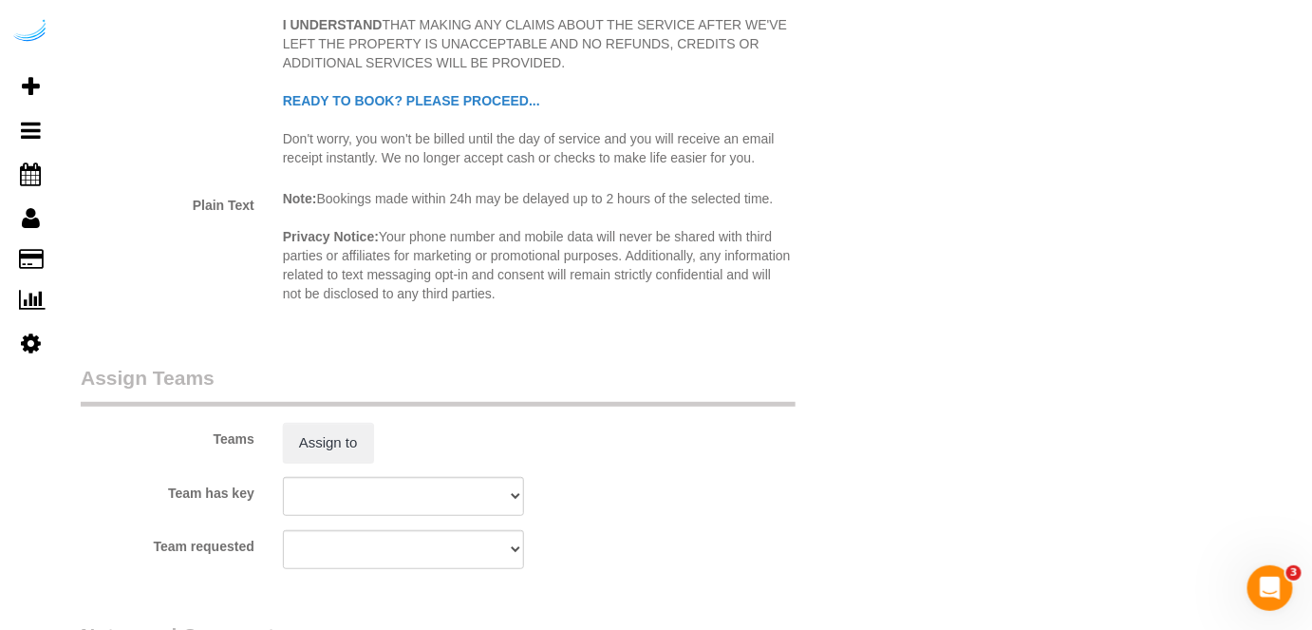
type input "4"
click at [326, 463] on sui-booking-teams "Teams Assign to Team has key Atlanta Team Andrea Atlanta Team Eliane Atlanta Te…" at bounding box center [471, 466] width 780 height 205
click at [329, 446] on button "Assign to" at bounding box center [328, 443] width 91 height 40
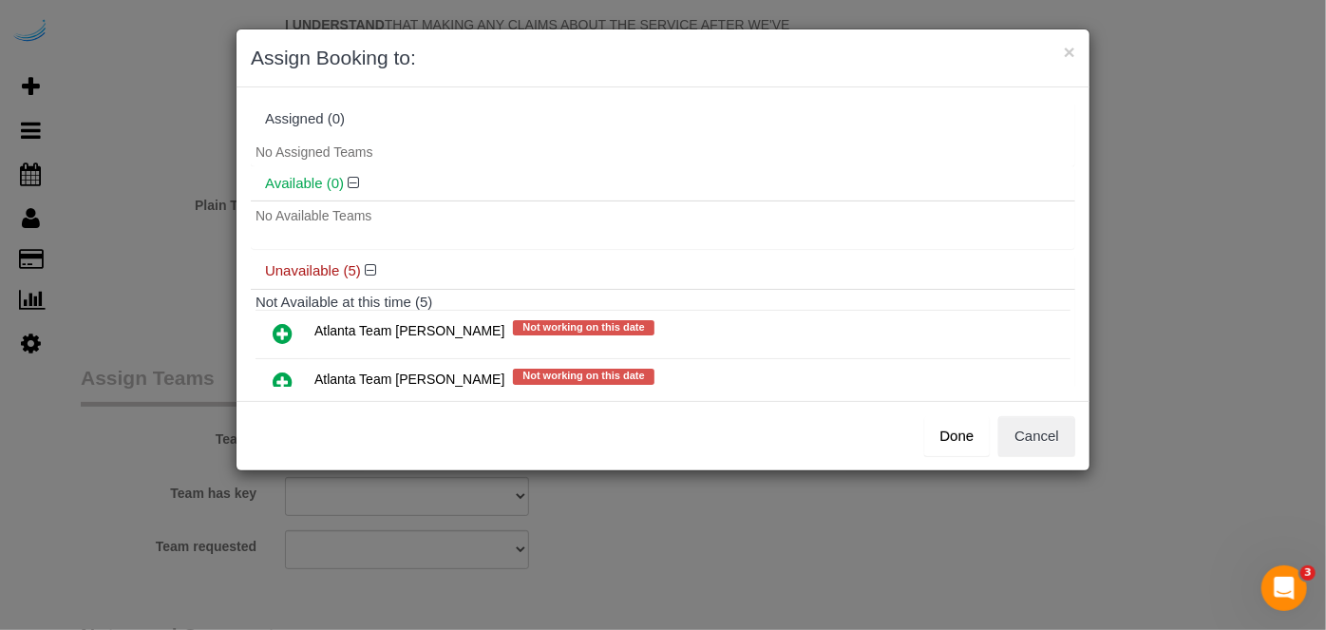
click at [285, 375] on icon at bounding box center [283, 381] width 20 height 23
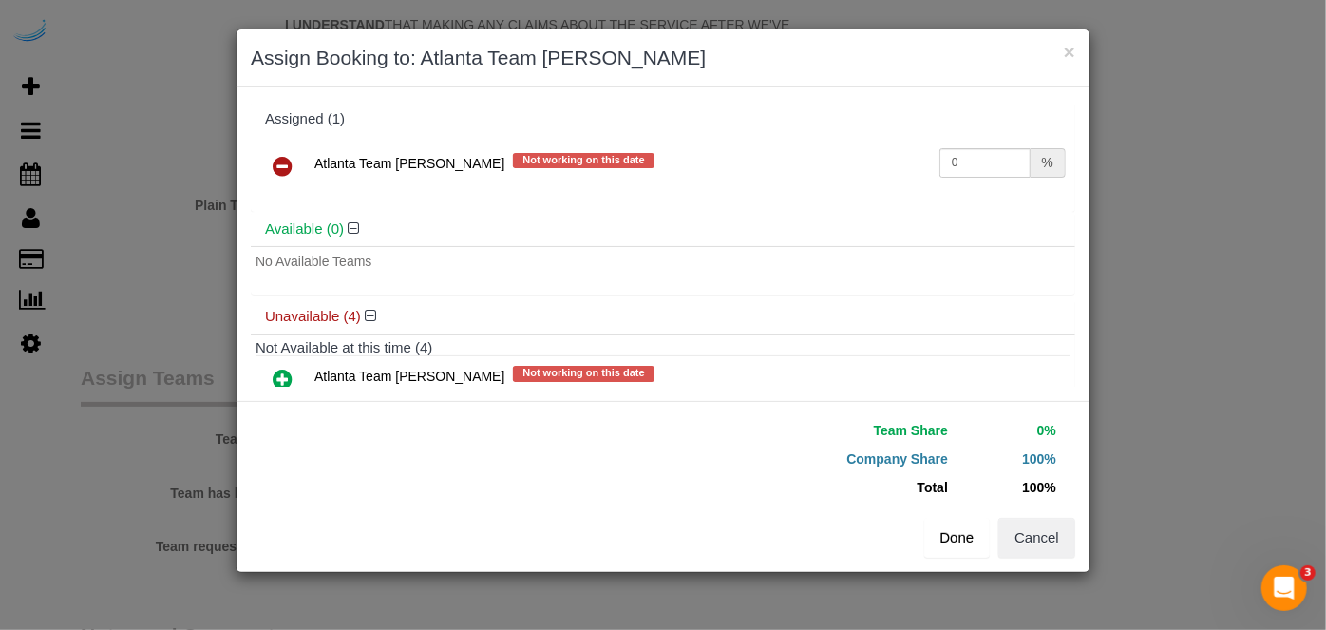
click at [967, 554] on button "Done" at bounding box center [957, 537] width 66 height 40
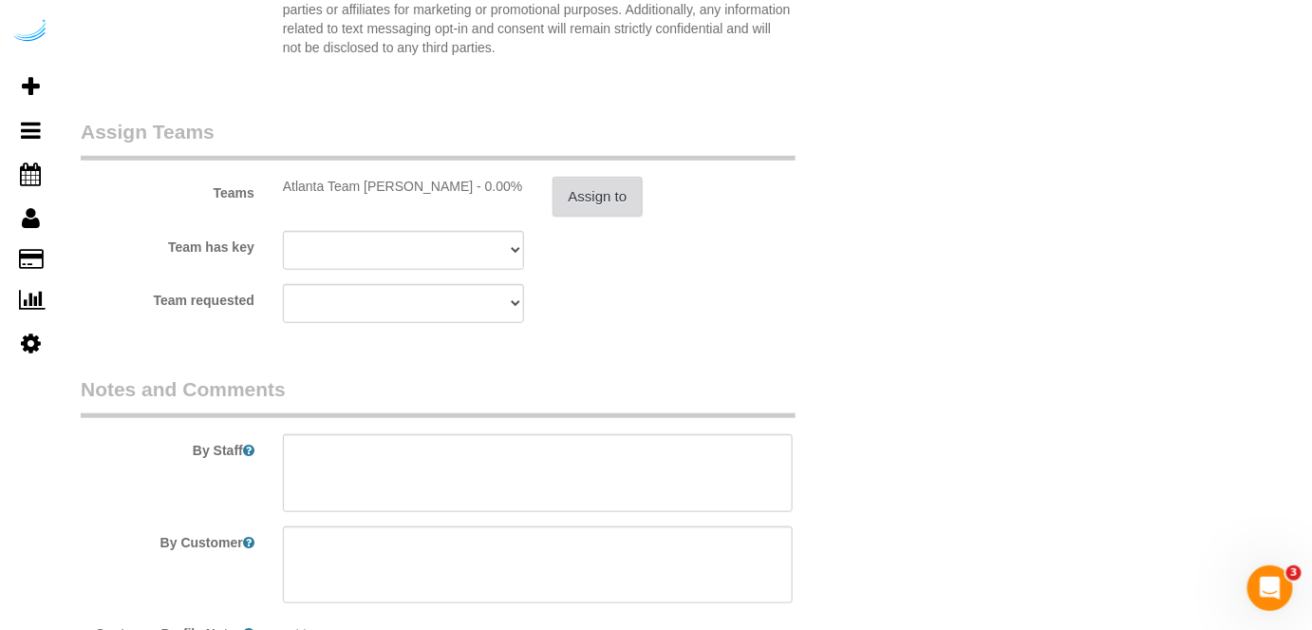
scroll to position [2762, 0]
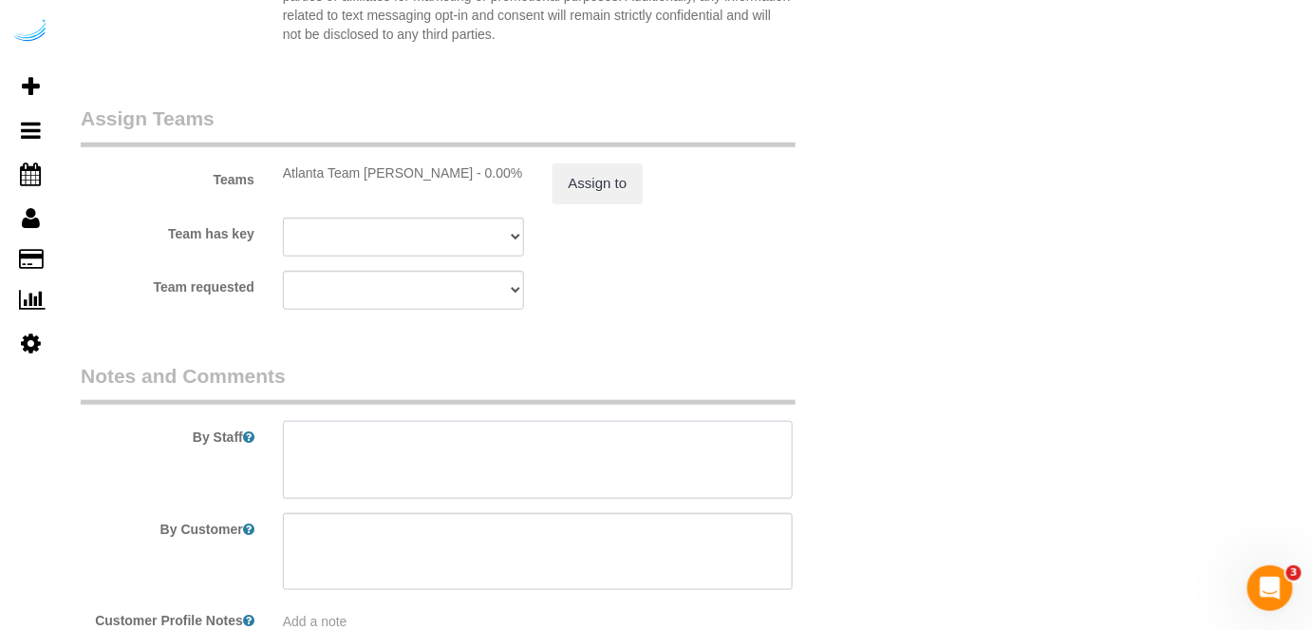
click at [482, 439] on textarea at bounding box center [538, 460] width 511 height 78
paste textarea "Permanent Notes:No notes from this customer.Today's Notes:Please give special a…"
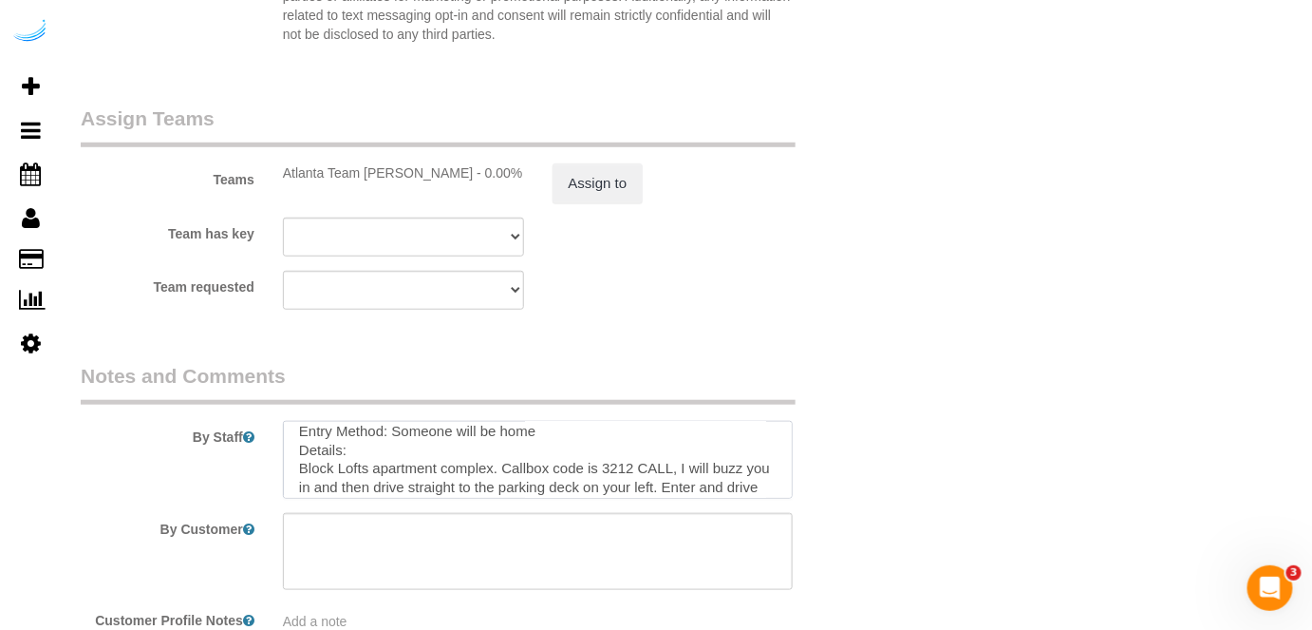
scroll to position [0, 0]
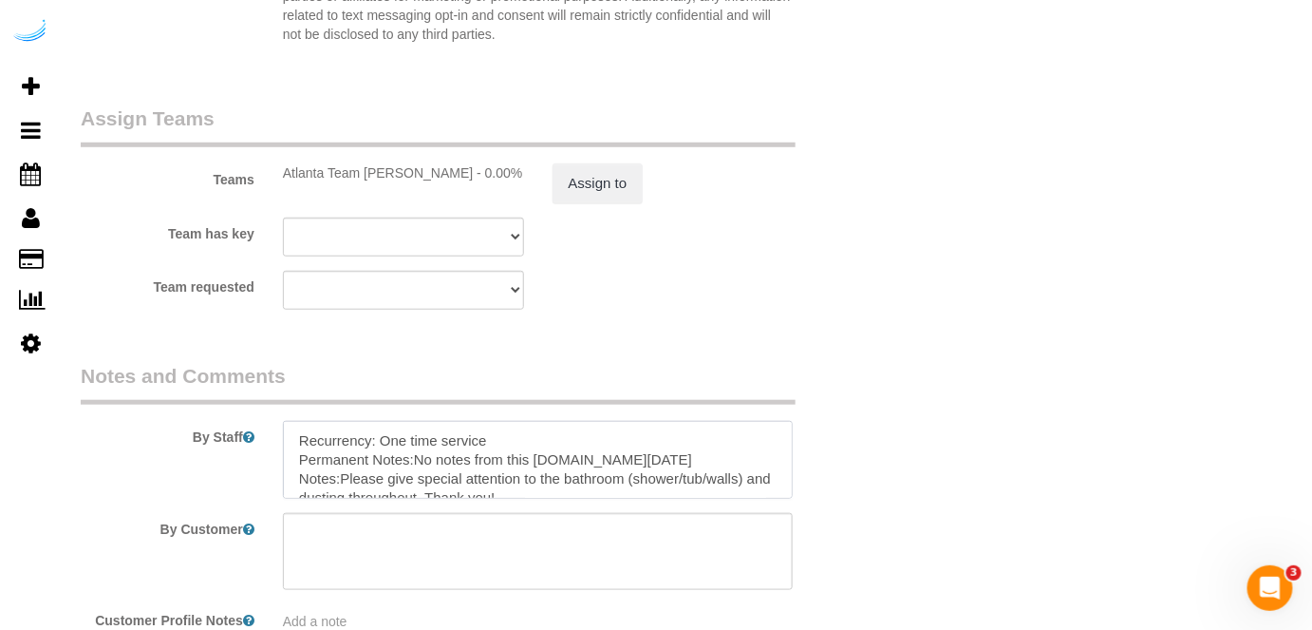
type textarea "Recurrency: One time service Permanent Notes:No notes from this customer.Today'…"
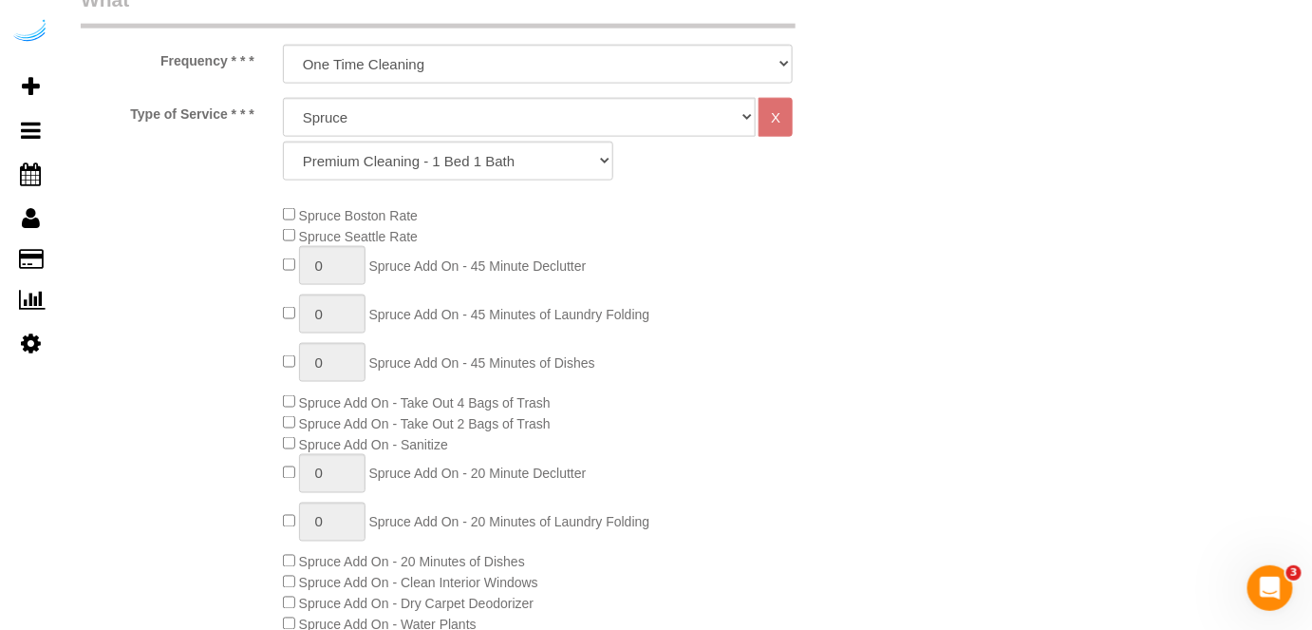
scroll to position [345, 0]
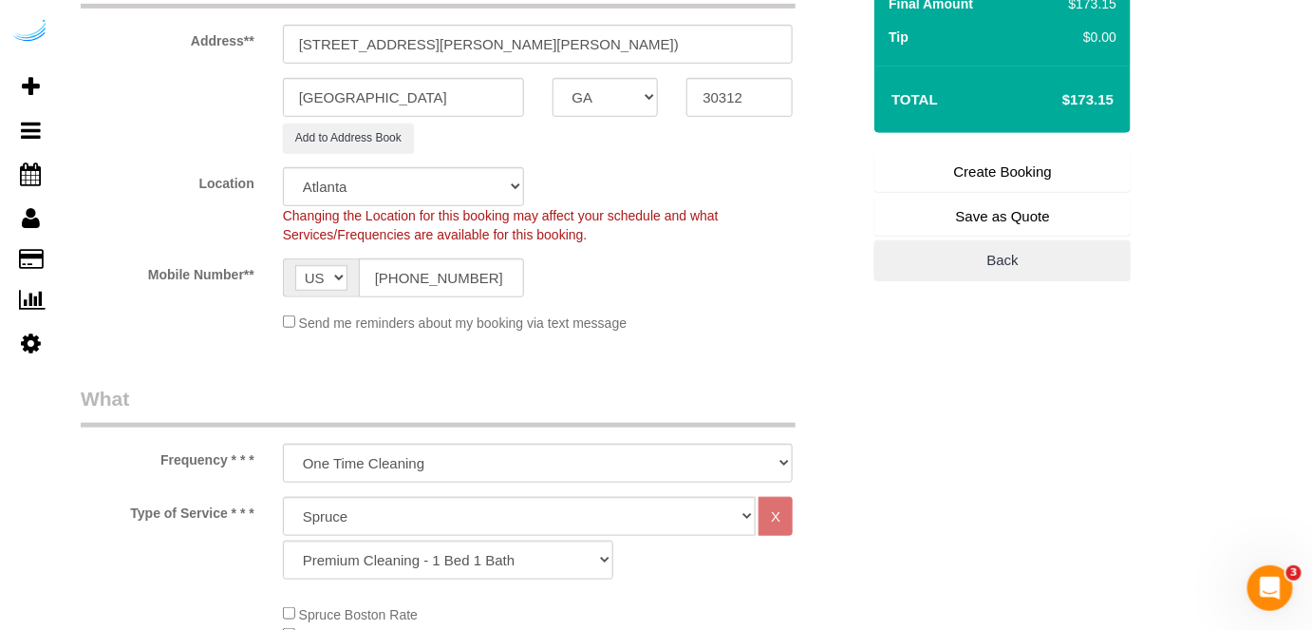
click at [991, 166] on link "Create Booking" at bounding box center [1003, 172] width 256 height 40
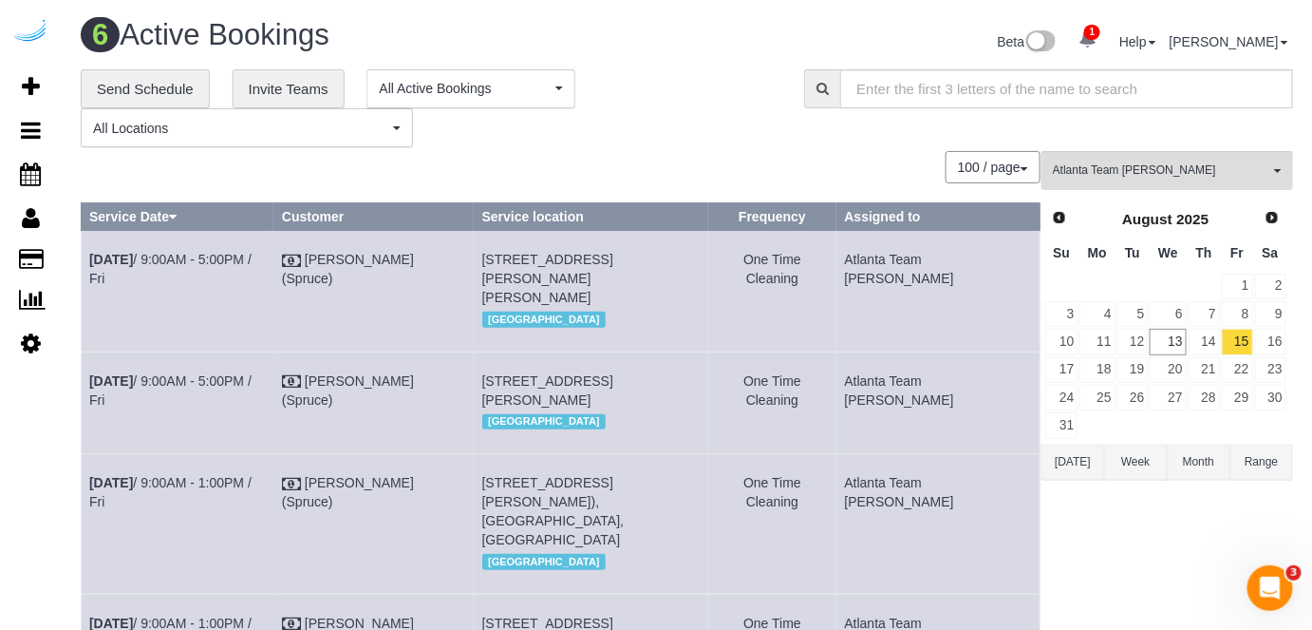
scroll to position [344, 0]
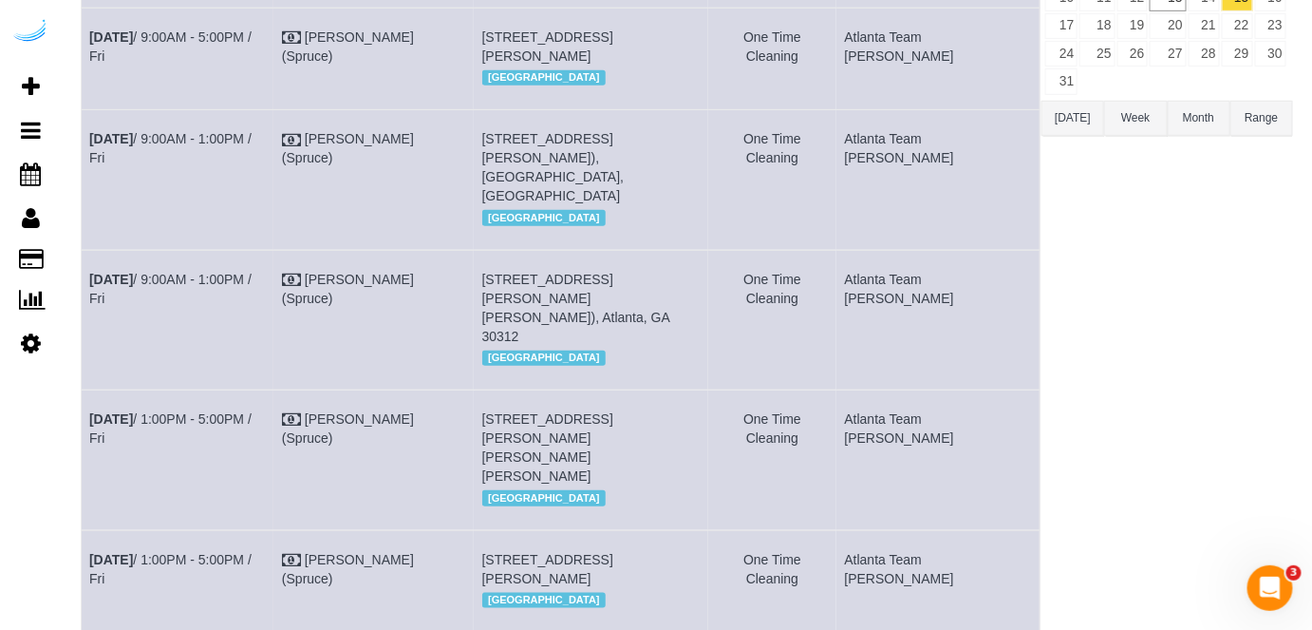
drag, startPoint x: 298, startPoint y: 300, endPoint x: 85, endPoint y: 319, distance: 214.5
click at [85, 319] on td "Aug 15th / 9:00AM - 1:00PM / Fri" at bounding box center [178, 320] width 193 height 140
copy link "Aug 15th / 9:00AM - 1:00PM / Fri"
drag, startPoint x: 591, startPoint y: 350, endPoint x: 513, endPoint y: 294, distance: 95.9
click at [513, 294] on td "747 Ralph Mcgill Blvd Ne, Building 1470, Unit 1470 ( Katharine Chiseri, Block L…" at bounding box center [591, 320] width 235 height 140
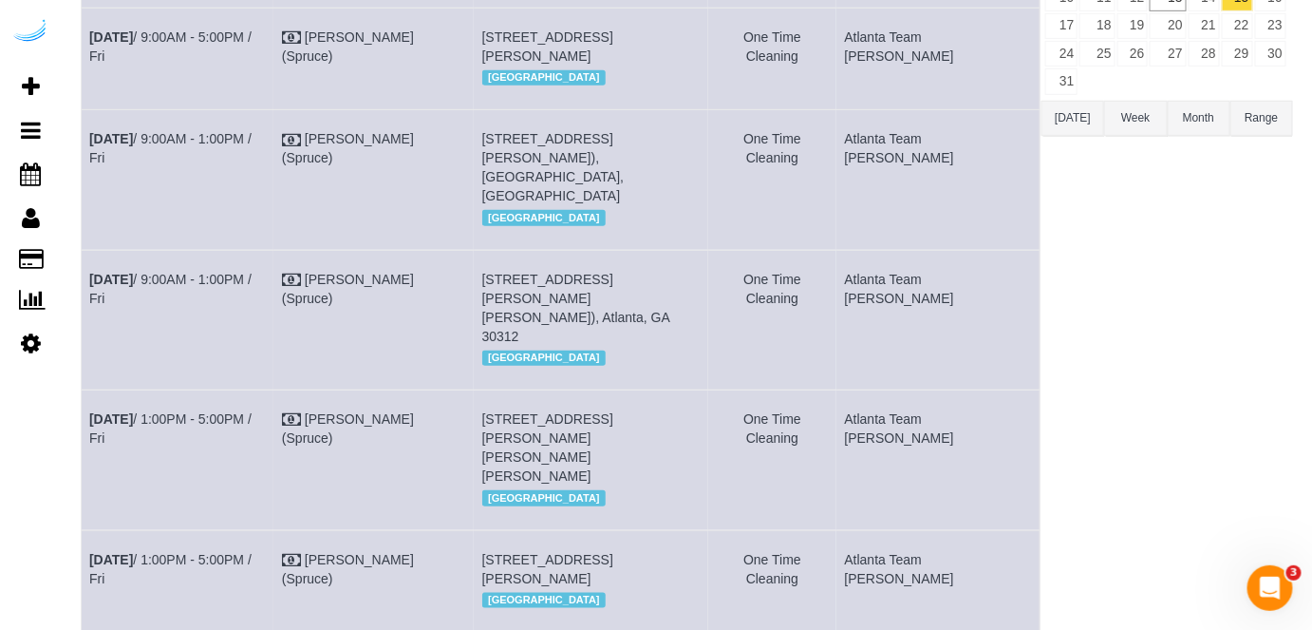
copy span "747 Ralph Mcgill Blvd Ne, Building 1470, Unit 1470 ( Katharine Chiseri, Block L…"
drag, startPoint x: 1019, startPoint y: 305, endPoint x: 897, endPoint y: 314, distance: 121.9
click at [897, 314] on td "Atlanta Team Eliane" at bounding box center [938, 320] width 203 height 140
copy td "Atlanta Team Eliane"
drag, startPoint x: 289, startPoint y: 160, endPoint x: 84, endPoint y: 158, distance: 205.1
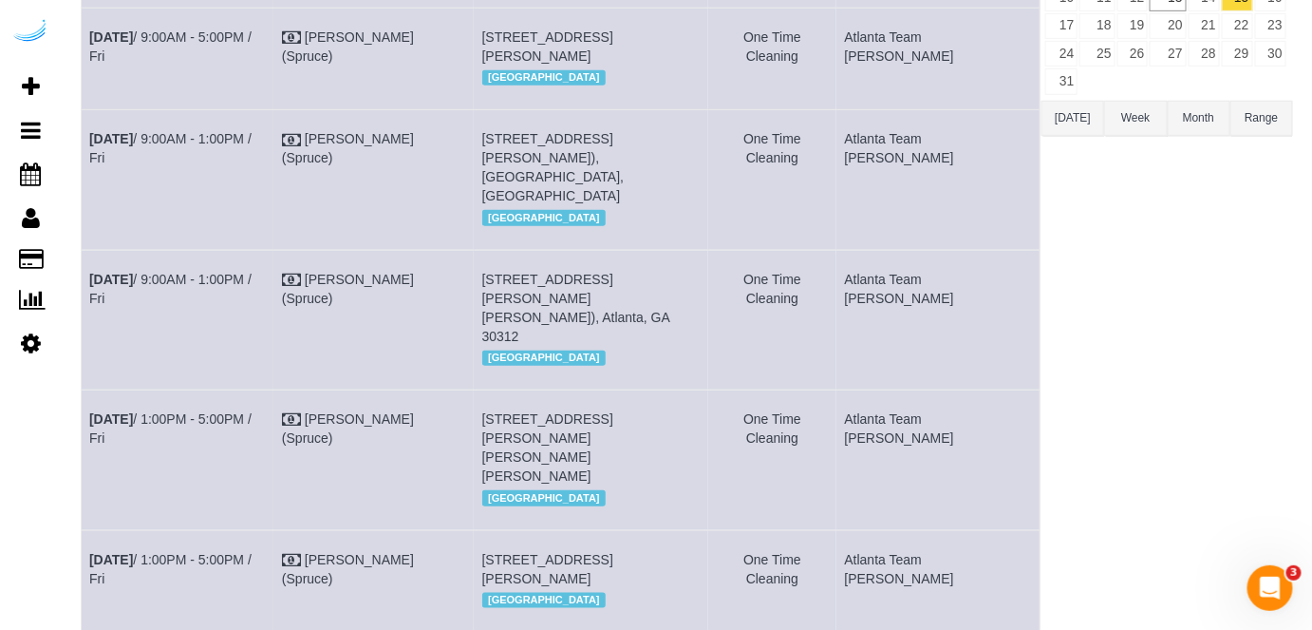
click at [84, 158] on td "Aug 15th / 9:00AM - 1:00PM / Fri" at bounding box center [178, 180] width 193 height 140
copy link "Aug 15th / 9:00AM - 1:00PM / Fri"
drag, startPoint x: 579, startPoint y: 213, endPoint x: 506, endPoint y: 158, distance: 91.5
click at [506, 158] on td "10 Peachford Cir, Building 5311, Unit 5311 ( Ollachi Holman, Camden Dunwoody , …" at bounding box center [591, 180] width 235 height 140
copy span "10 Peachford Cir, Building 5311, Unit 5311 ( Ollachi Holman, Camden Dunwoody , …"
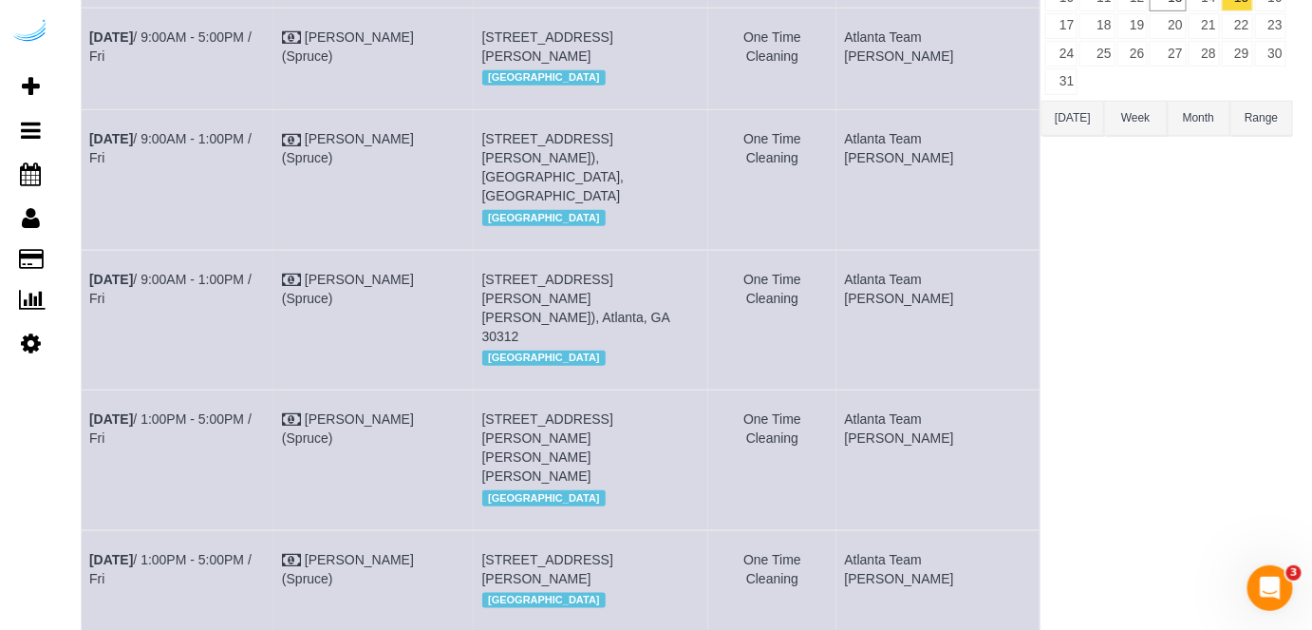
drag, startPoint x: 1028, startPoint y: 165, endPoint x: 881, endPoint y: 172, distance: 147.3
click at [881, 172] on tr "Aug 15th / 9:00AM - 1:00PM / Fri Brandie Louck (Spruce) 10 Peachford Cir, Build…" at bounding box center [561, 180] width 959 height 140
copy tr "Atlanta Team Eliane"
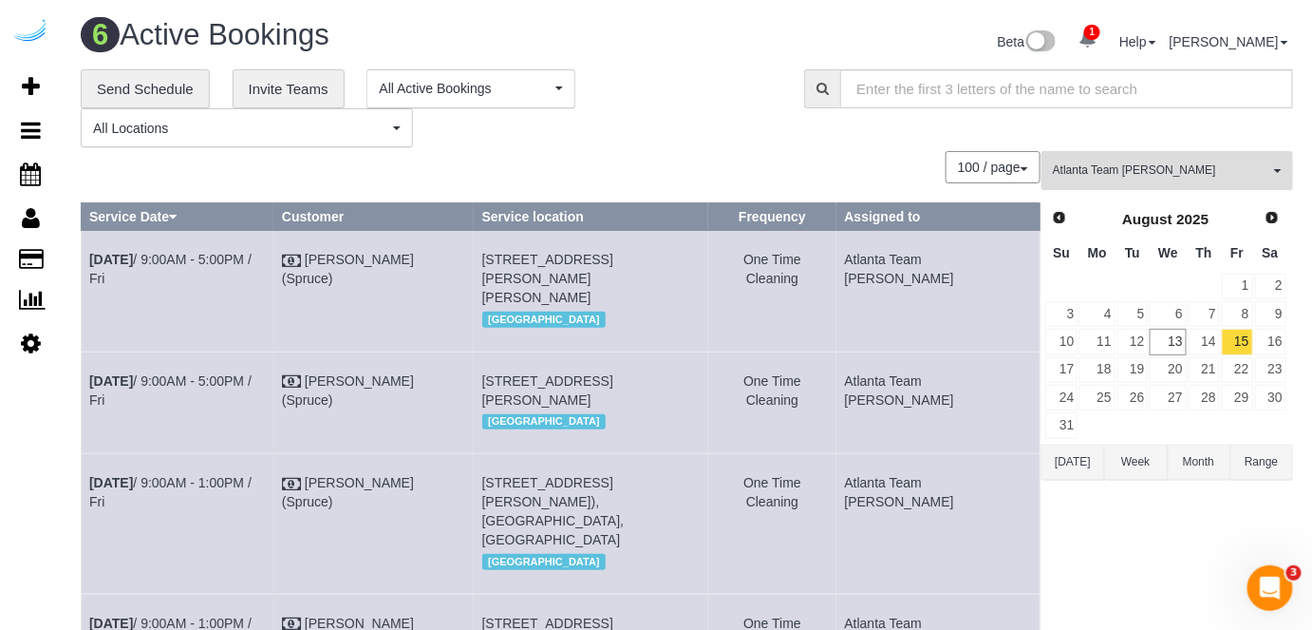
click at [1111, 157] on button "Atlanta Team Eliane All Teams" at bounding box center [1168, 170] width 252 height 39
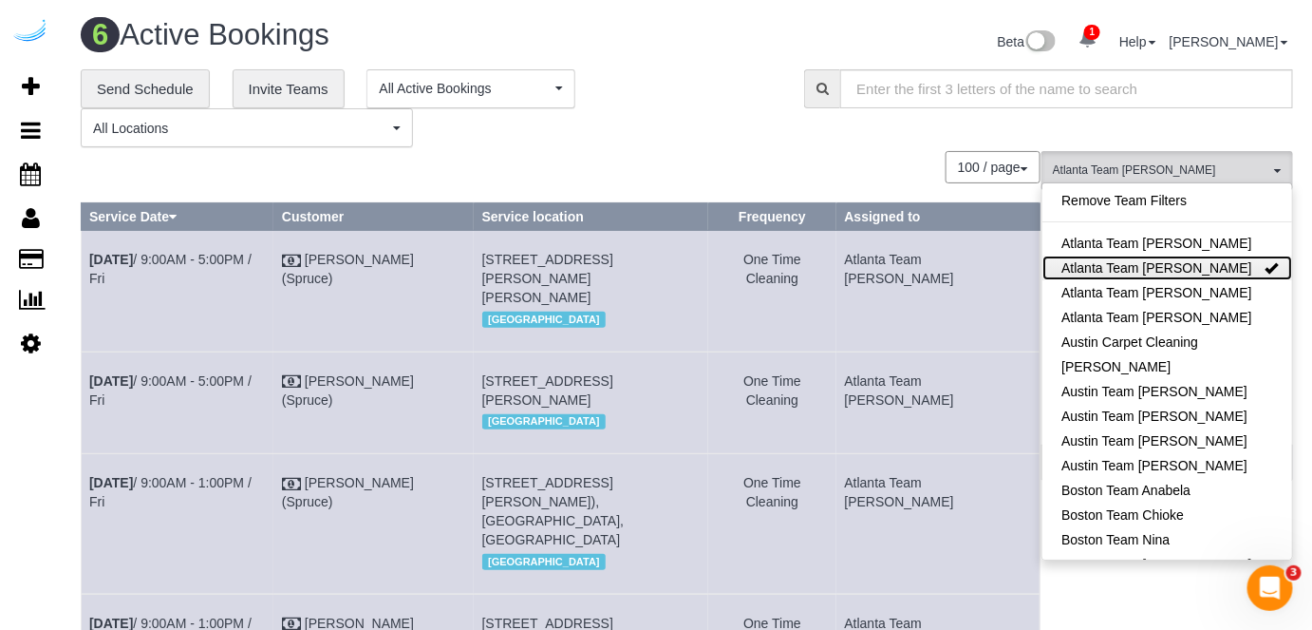
click at [1213, 258] on link "Atlanta Team Eliane" at bounding box center [1168, 267] width 250 height 25
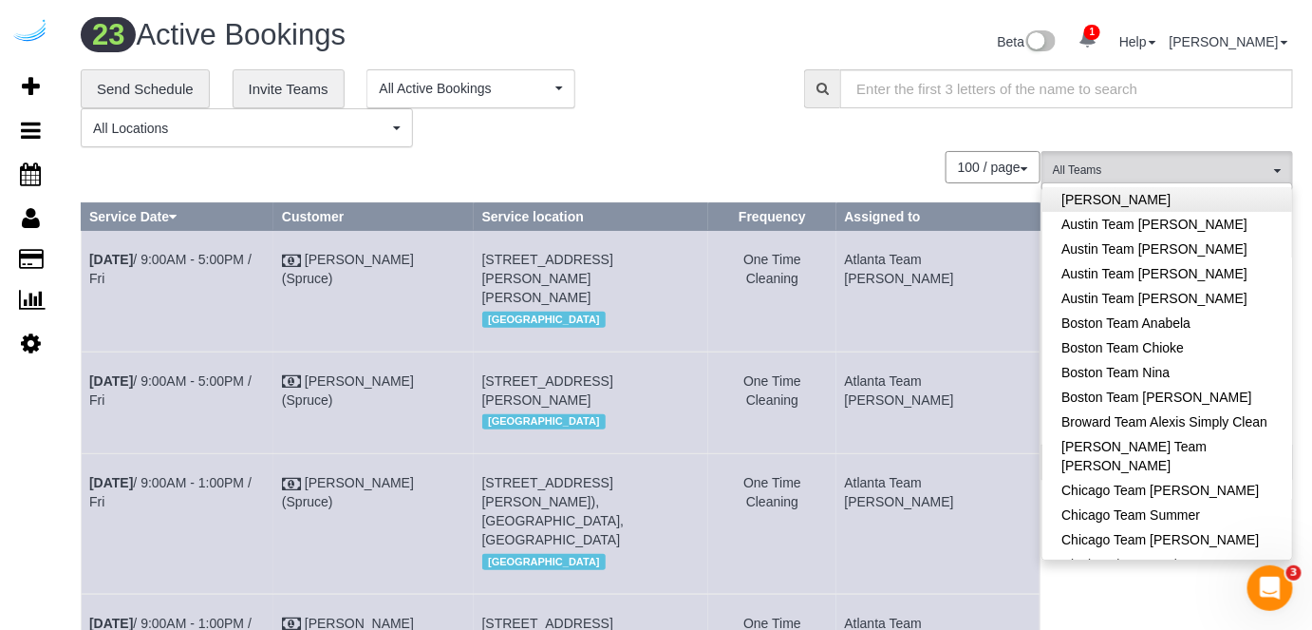
scroll to position [172, 0]
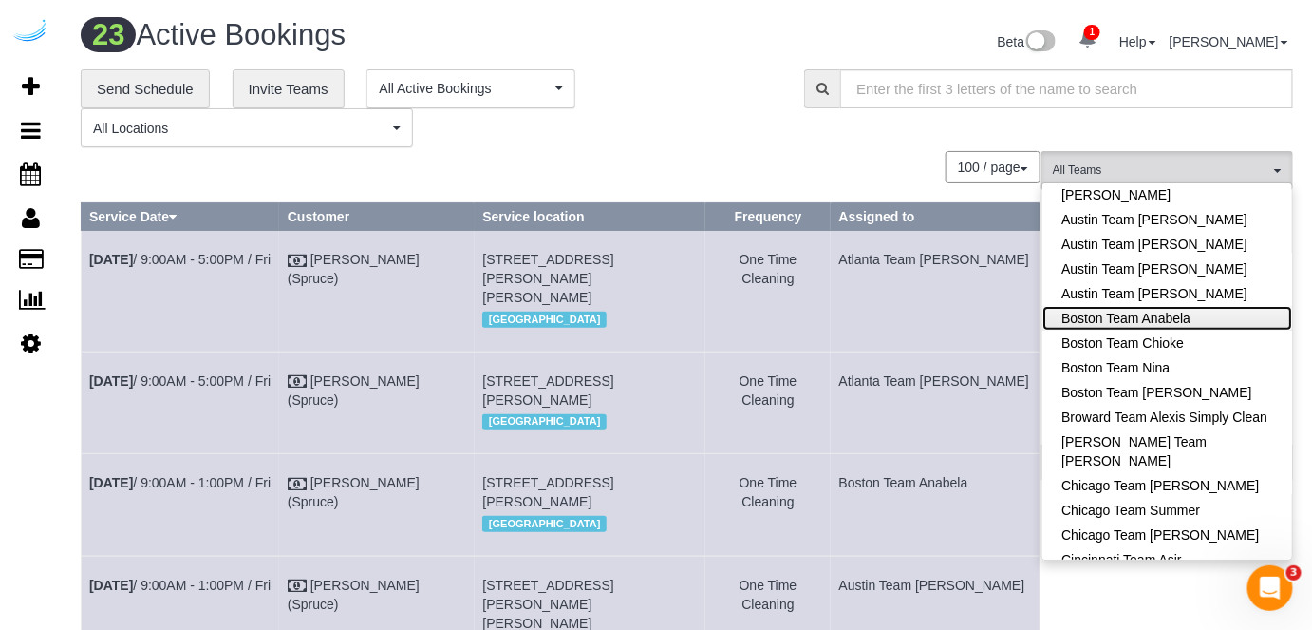
click at [1193, 319] on link "Boston Team Anabela" at bounding box center [1168, 318] width 250 height 25
click at [836, 155] on div "100 / page 10 / page 20 / page 30 / page 40 / page 50 / page 100 / page" at bounding box center [561, 167] width 960 height 32
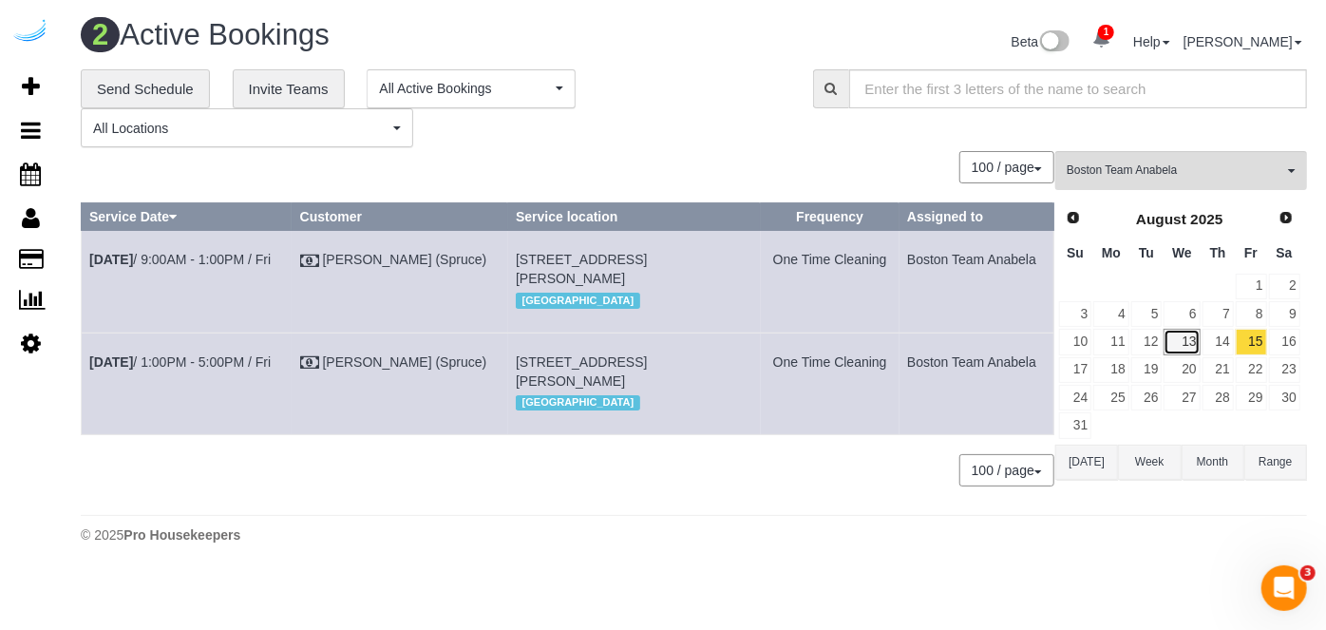
click at [1193, 337] on link "13" at bounding box center [1181, 342] width 36 height 26
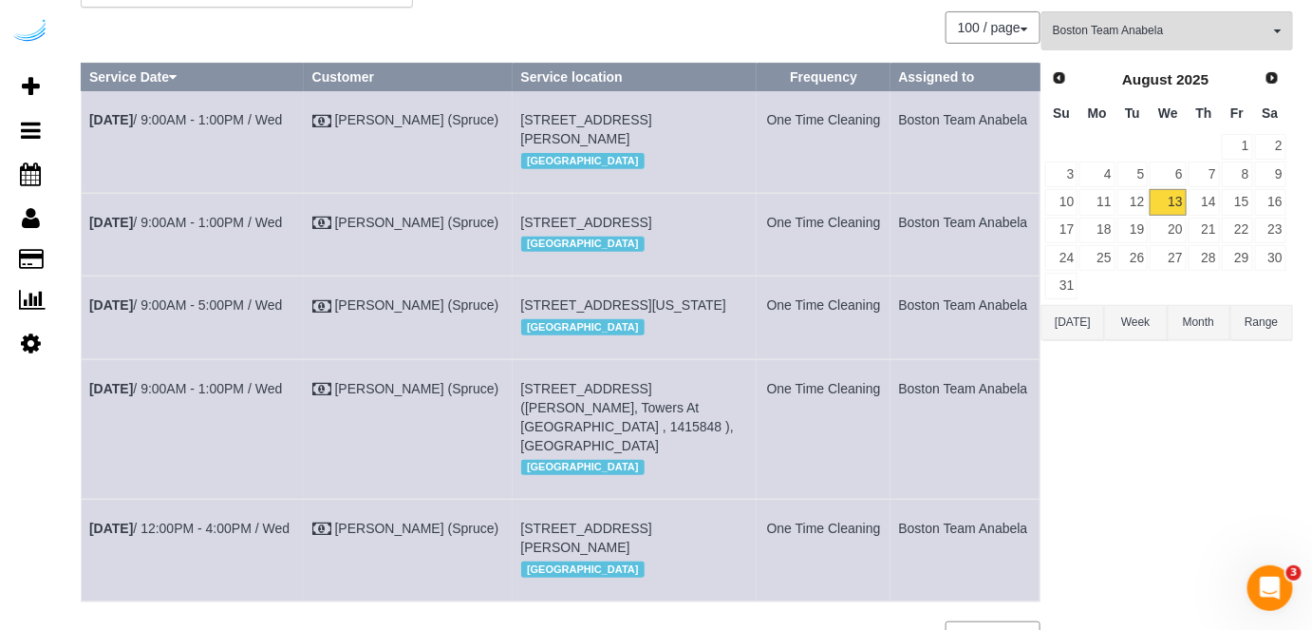
scroll to position [104, 0]
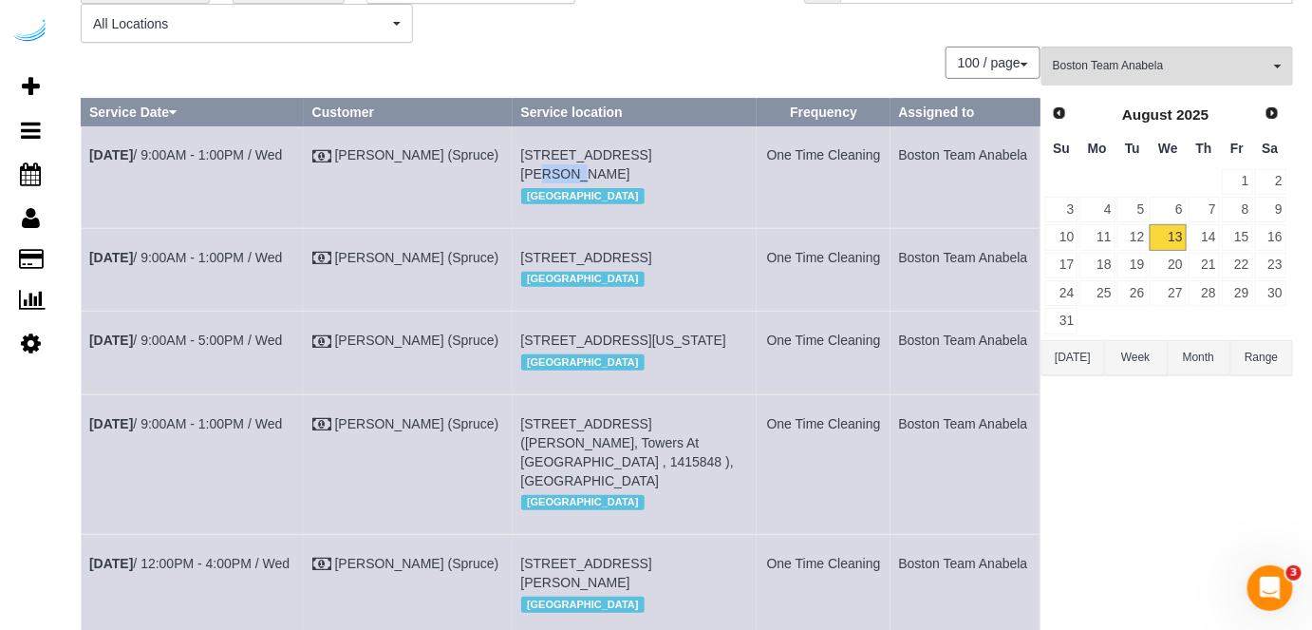
drag, startPoint x: 658, startPoint y: 149, endPoint x: 624, endPoint y: 159, distance: 35.5
click at [624, 159] on span "449 Canal St, Unit 0219 (Shavornya Brown, Montaje,1443713), Somerville, MA 02145" at bounding box center [586, 164] width 131 height 34
copy span "0219"
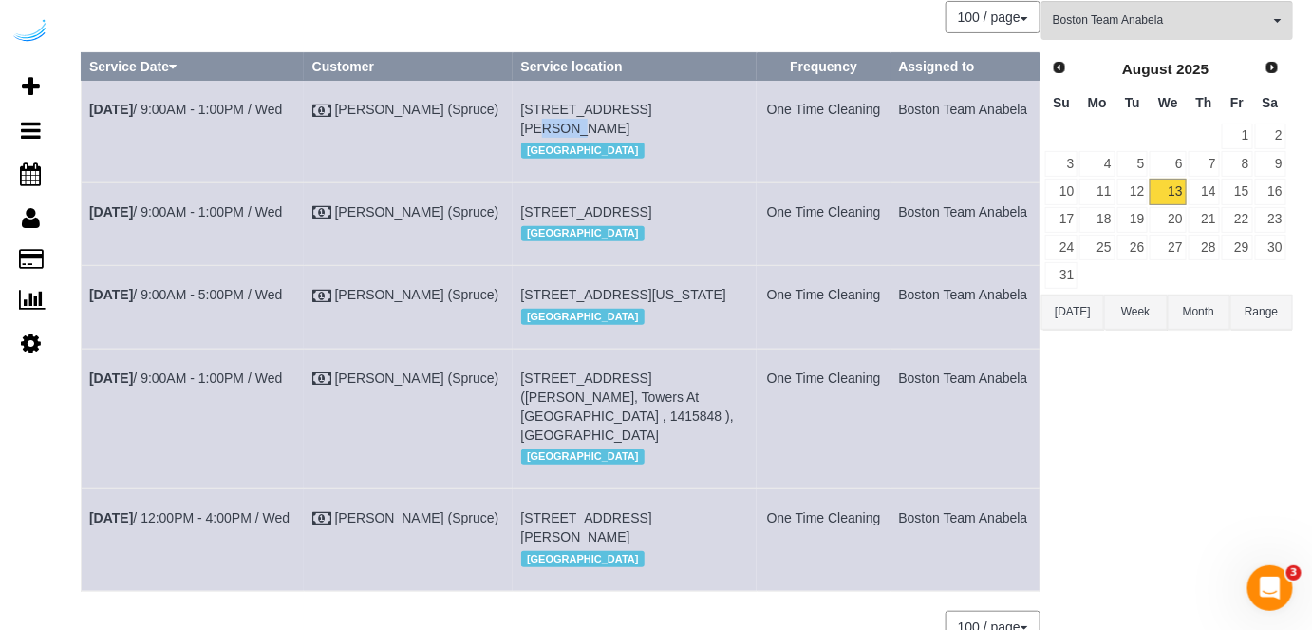
scroll to position [191, 0]
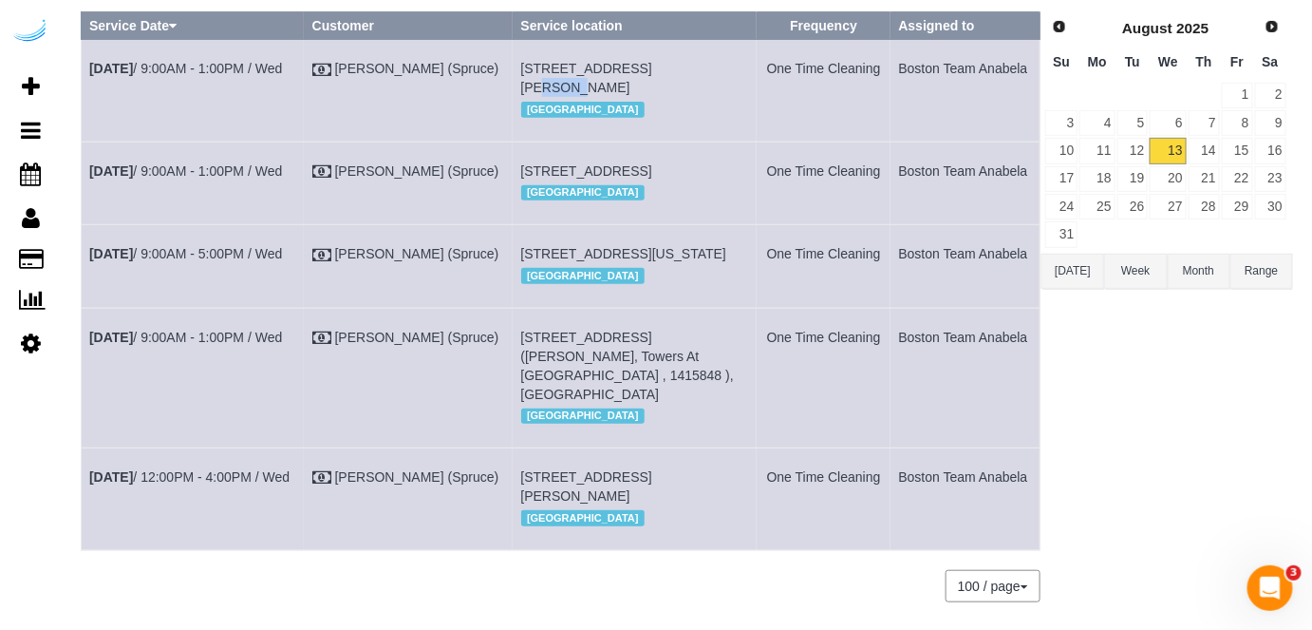
drag, startPoint x: 719, startPoint y: 187, endPoint x: 696, endPoint y: 194, distance: 23.7
click at [696, 194] on td "1 Leighton St, Building T, Unit 1504 (Brandur Thorgrimsson, Elevate, 1425988 ),…" at bounding box center [635, 182] width 244 height 83
copy span "1504"
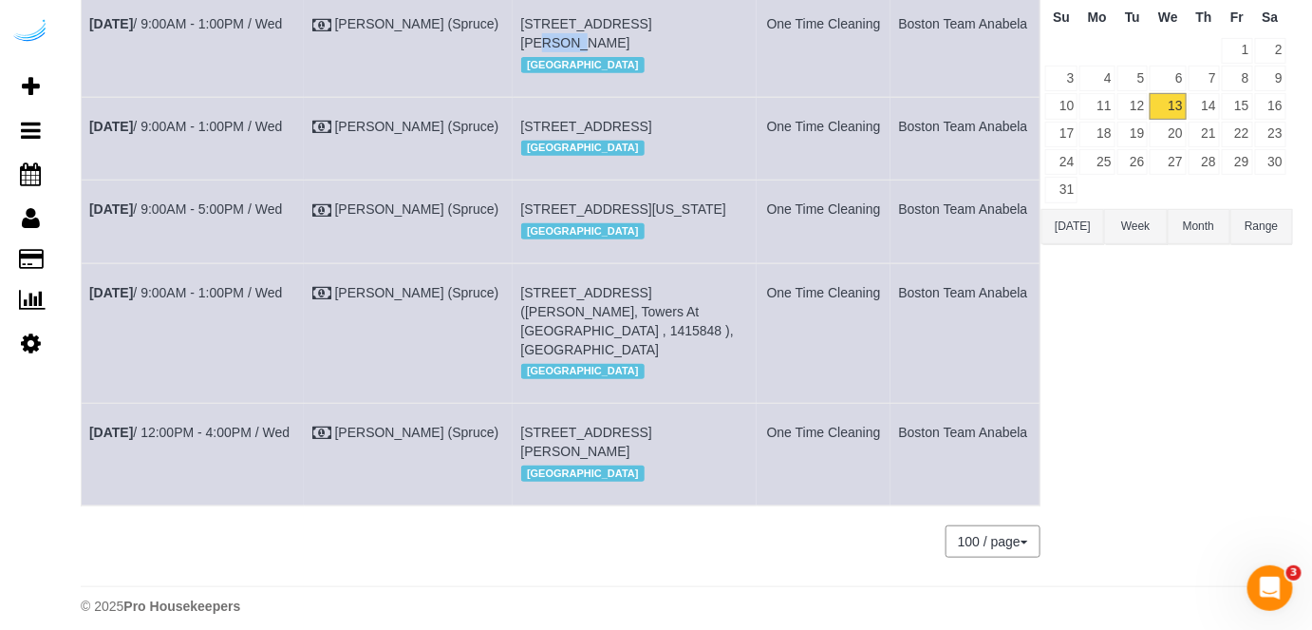
scroll to position [364, 0]
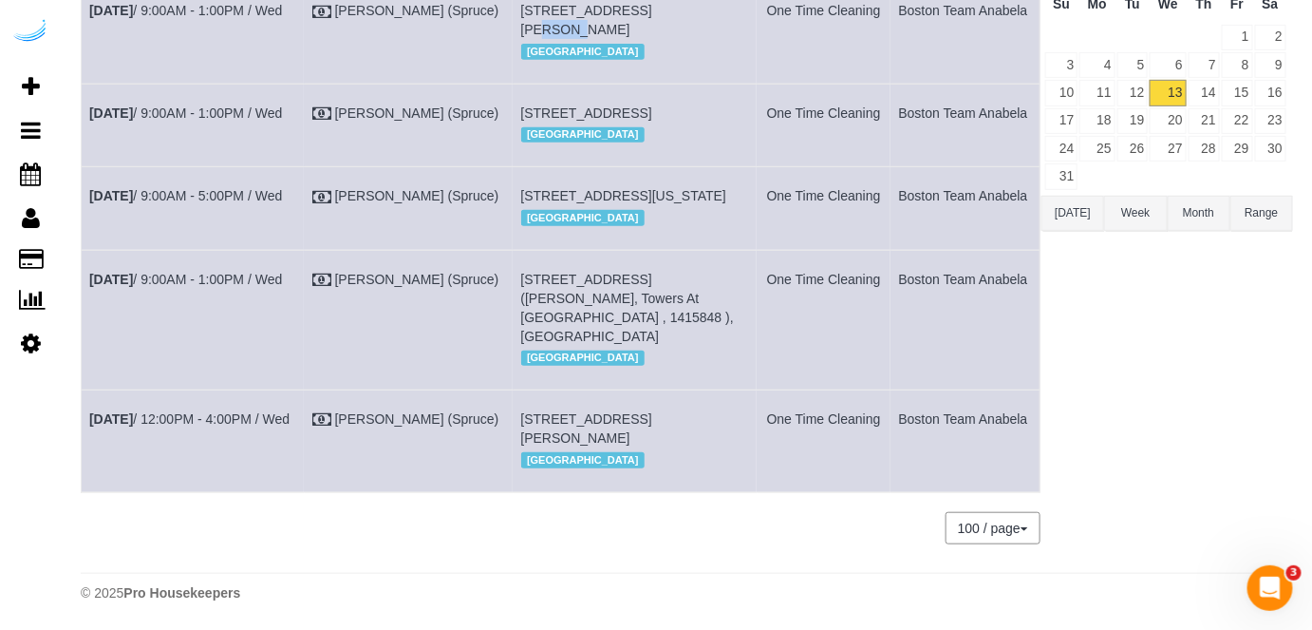
drag, startPoint x: 724, startPoint y: 141, endPoint x: 688, endPoint y: 146, distance: 35.5
click at [688, 167] on td "425 Massachusetts Ave, Unit 813 (Yuchen Ji, Market Central - Watermark , 140613…" at bounding box center [635, 208] width 244 height 83
click at [722, 167] on td "425 Massachusetts Ave, Unit 813 (Yuchen Ji, Market Central - Watermark , 140613…" at bounding box center [635, 208] width 244 height 83
drag, startPoint x: 715, startPoint y: 140, endPoint x: 694, endPoint y: 142, distance: 21.1
click at [694, 167] on td "425 Massachusetts Ave, Unit 813 (Yuchen Ji, Market Central - Watermark , 140613…" at bounding box center [635, 208] width 244 height 83
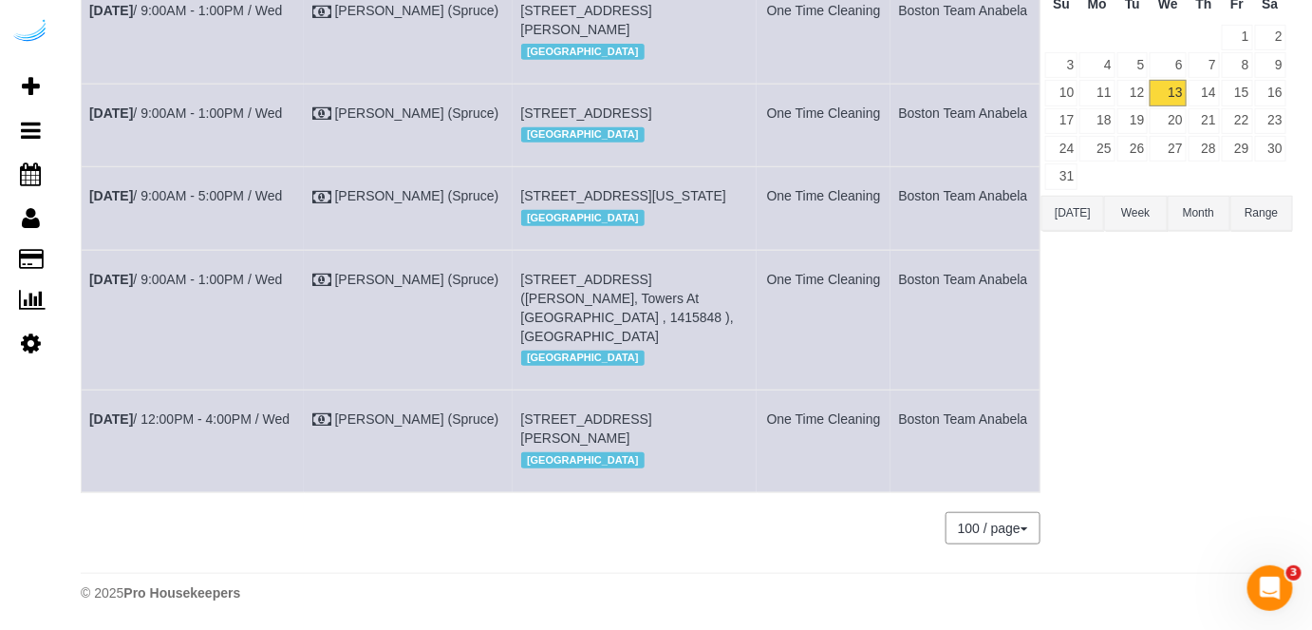
scroll to position [380, 0]
drag, startPoint x: 735, startPoint y: 260, endPoint x: 703, endPoint y: 260, distance: 32.3
click at [703, 260] on td "72 Staniford St, Building 4, Unit 2508 (Kevin Fallon, Towers At Longfellow , 14…" at bounding box center [635, 320] width 244 height 140
copy span "2508"
drag, startPoint x: 590, startPoint y: 401, endPoint x: 547, endPoint y: 408, distance: 43.4
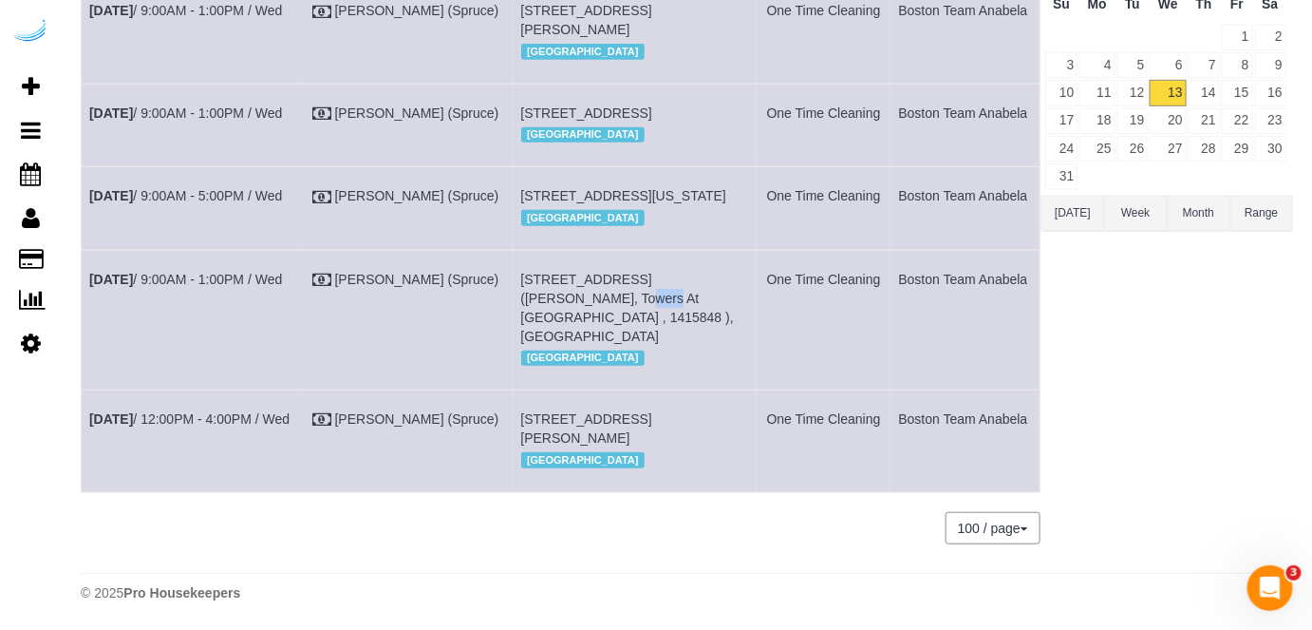
click at [547, 408] on td "100 Heard St, Building 100 Heard St, Unit 100-436 (Matteo Caligiuri, One North …" at bounding box center [635, 441] width 244 height 102
copy span "100-436"
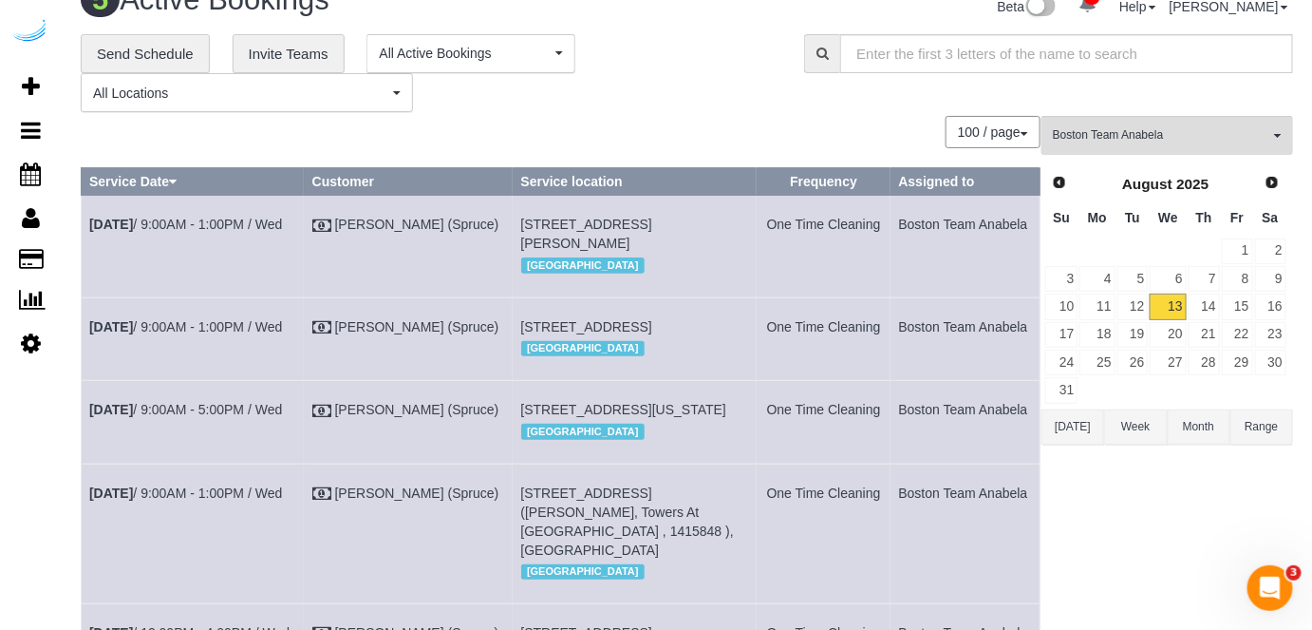
click at [272, 231] on td "Aug 13th / 9:00AM - 1:00PM / Wed" at bounding box center [193, 247] width 223 height 102
click at [275, 223] on link "Aug 13th / 9:00AM - 1:00PM / Wed" at bounding box center [185, 223] width 193 height 15
drag, startPoint x: 320, startPoint y: 225, endPoint x: 92, endPoint y: 250, distance: 229.2
click at [92, 250] on td "Aug 13th / 9:00AM - 1:00PM / Wed" at bounding box center [193, 247] width 223 height 102
click at [611, 122] on div "100 / page 10 / page 20 / page 30 / page 40 / page 50 / page 100 / page" at bounding box center [561, 132] width 960 height 32
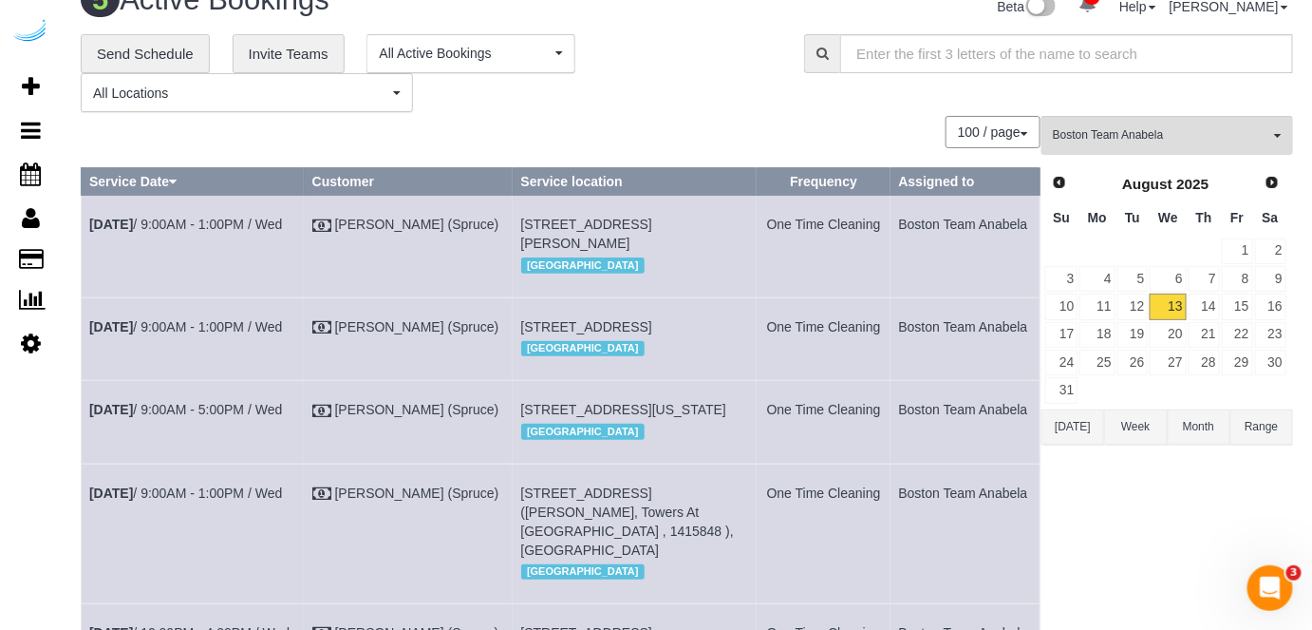
click at [652, 223] on span "449 Canal St, Unit 0219 (Shavornya Brown, Montaje,1443713), Somerville, MA 02145" at bounding box center [586, 233] width 131 height 34
click at [658, 168] on th "Service location" at bounding box center [635, 182] width 244 height 28
click at [693, 103] on div "**********" at bounding box center [428, 73] width 695 height 79
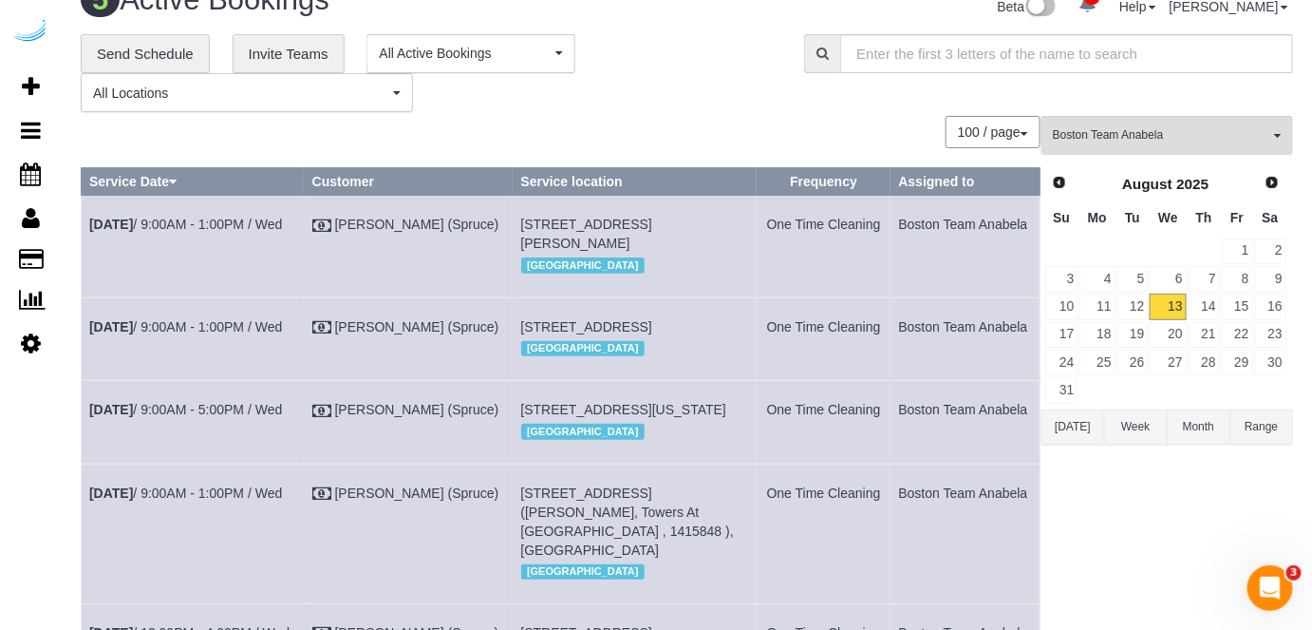
click at [693, 103] on div "**********" at bounding box center [428, 73] width 695 height 79
drag, startPoint x: 733, startPoint y: 274, endPoint x: 698, endPoint y: 249, distance: 43.5
click at [734, 273] on div "[GEOGRAPHIC_DATA]" at bounding box center [635, 265] width 228 height 25
drag, startPoint x: 658, startPoint y: 219, endPoint x: 630, endPoint y: 227, distance: 28.6
click at [630, 227] on span "449 Canal St, Unit 0219 (Shavornya Brown, Montaje,1443713), Somerville, MA 02145" at bounding box center [586, 233] width 131 height 34
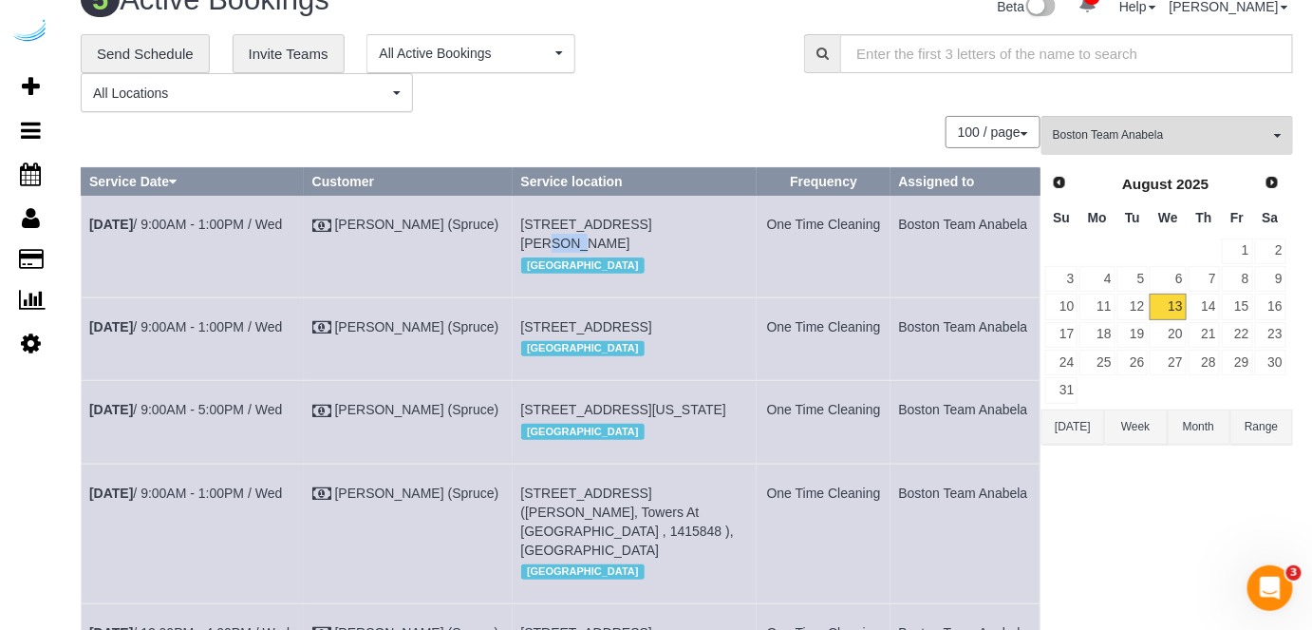
drag, startPoint x: 310, startPoint y: 226, endPoint x: 90, endPoint y: 273, distance: 224.4
click at [91, 273] on td "Aug 13th / 9:00AM - 1:00PM / Wed" at bounding box center [193, 247] width 223 height 102
drag, startPoint x: 602, startPoint y: 264, endPoint x: 518, endPoint y: 225, distance: 92.2
click at [518, 225] on td "449 Canal St, Unit 0219 (Shavornya Brown, Montaje,1443713), Somerville, MA 0214…" at bounding box center [635, 247] width 244 height 102
drag, startPoint x: 1028, startPoint y: 234, endPoint x: 891, endPoint y: 246, distance: 138.2
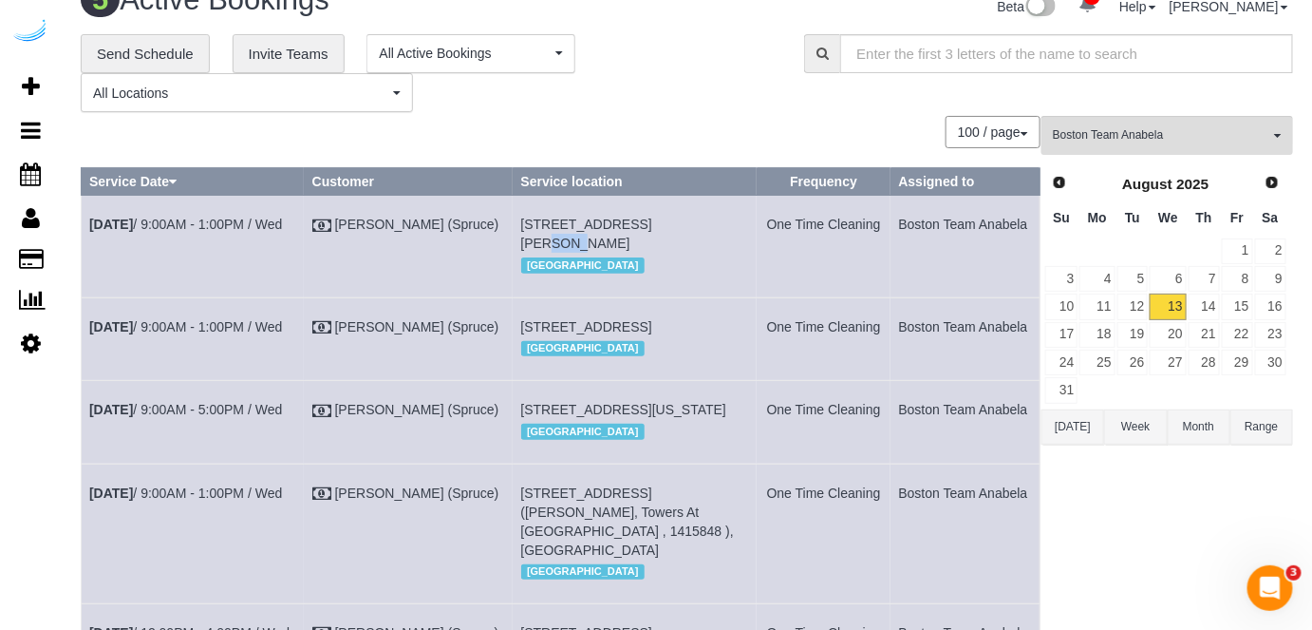
click at [891, 246] on td "Boston Team Anabela" at bounding box center [965, 247] width 149 height 102
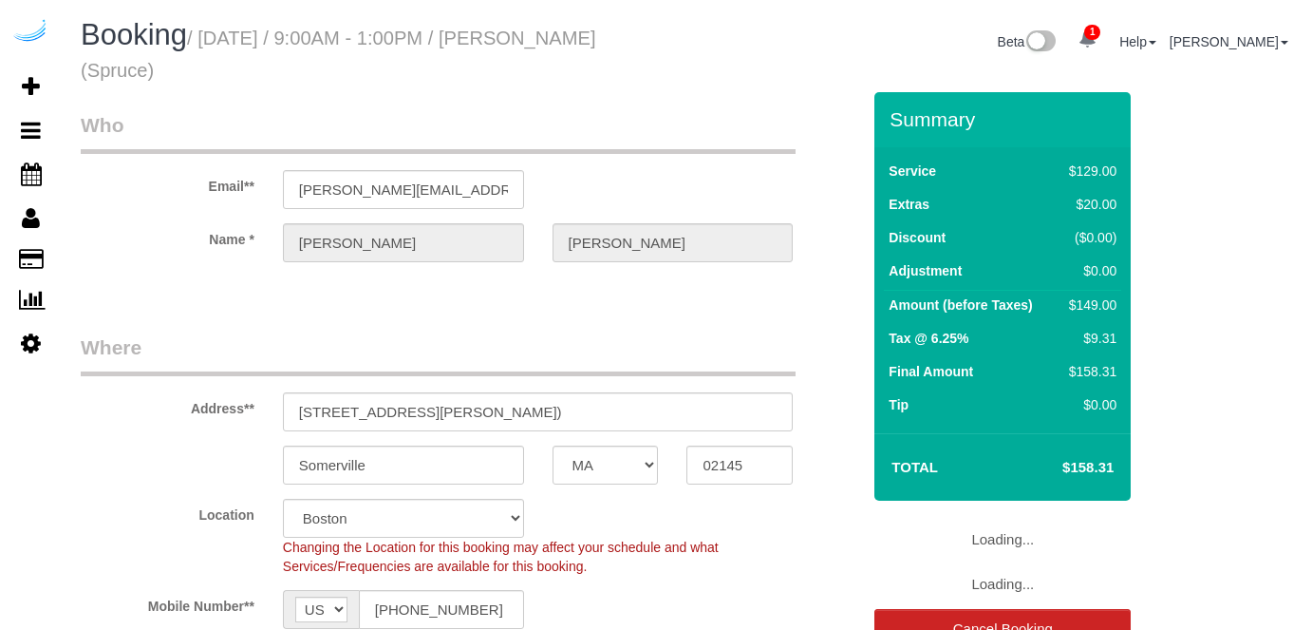
select select "MA"
select select "282"
select select "number:9"
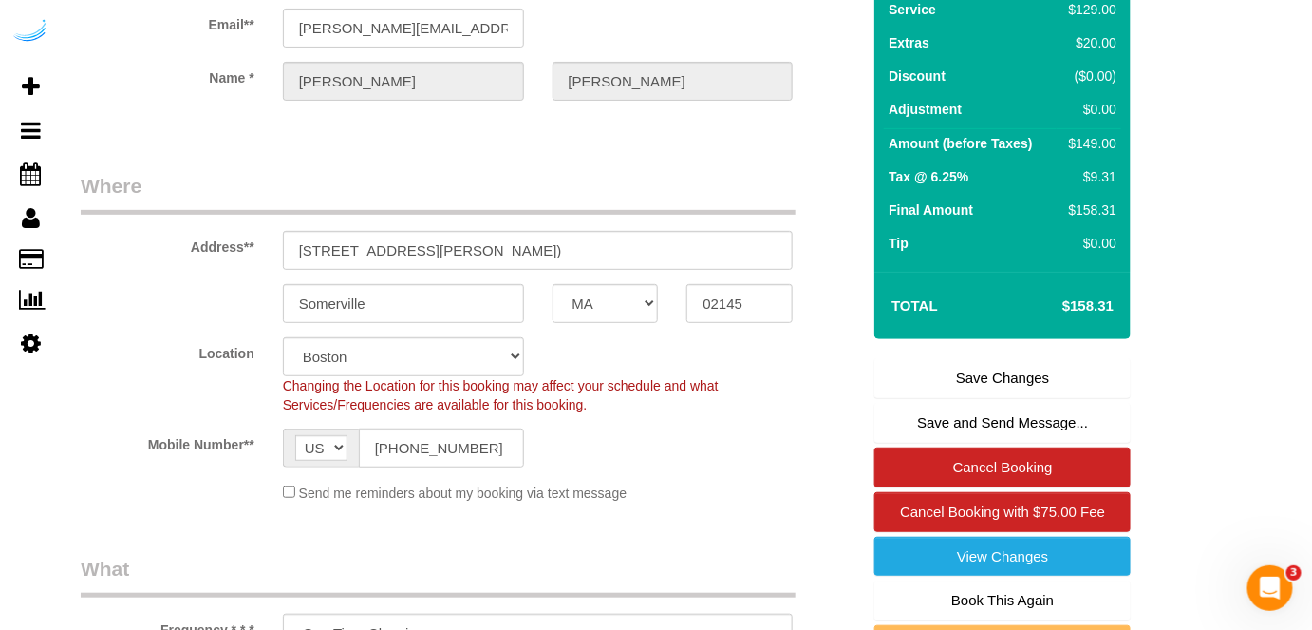
scroll to position [172, 0]
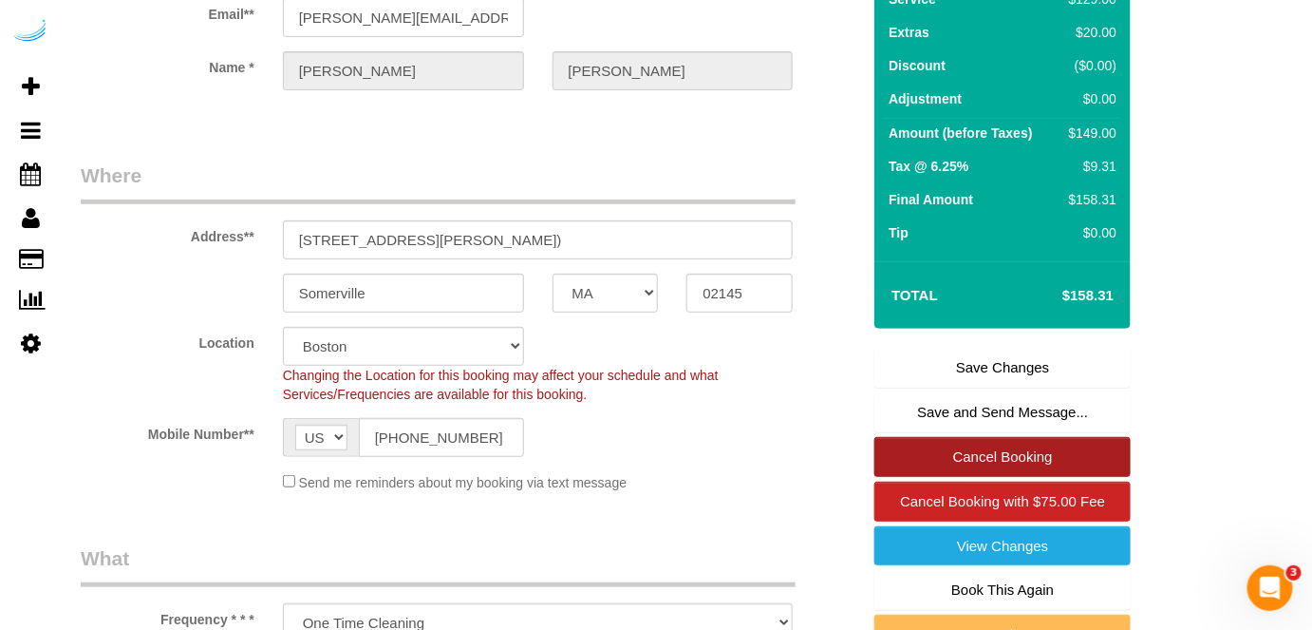
click at [977, 446] on link "Cancel Booking" at bounding box center [1003, 457] width 256 height 40
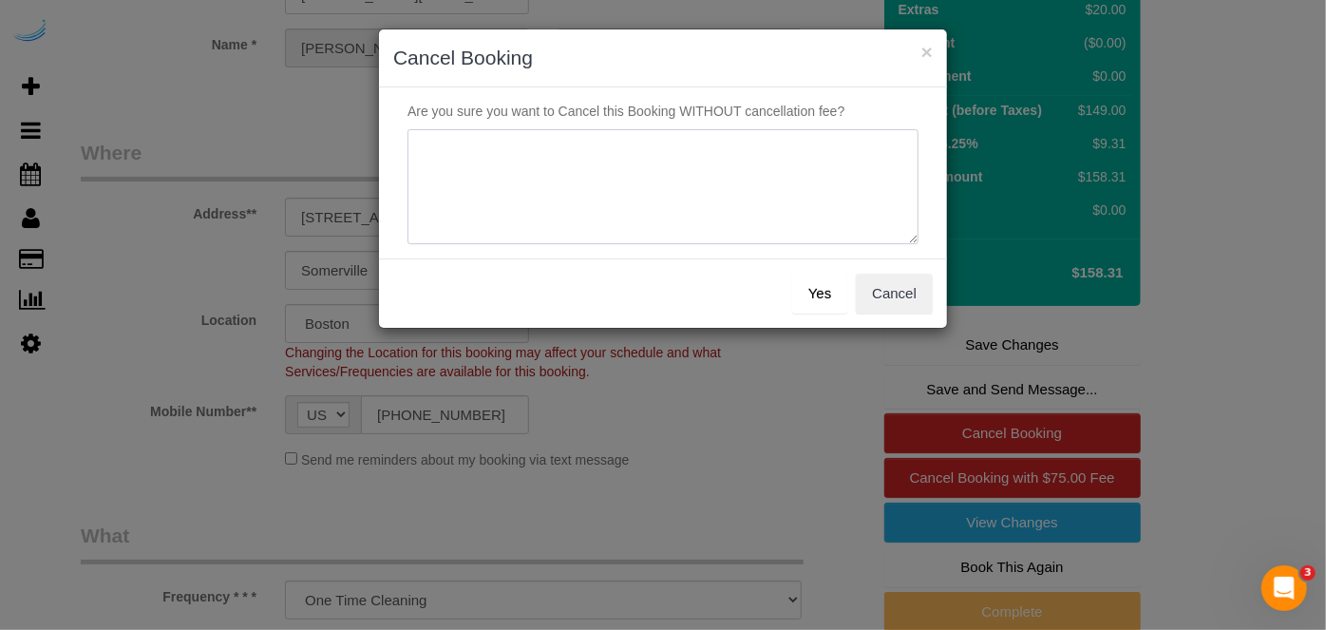
click at [678, 223] on textarea at bounding box center [662, 187] width 511 height 116
type textarea "Not on spruce."
click at [830, 287] on button "Yes" at bounding box center [819, 293] width 55 height 40
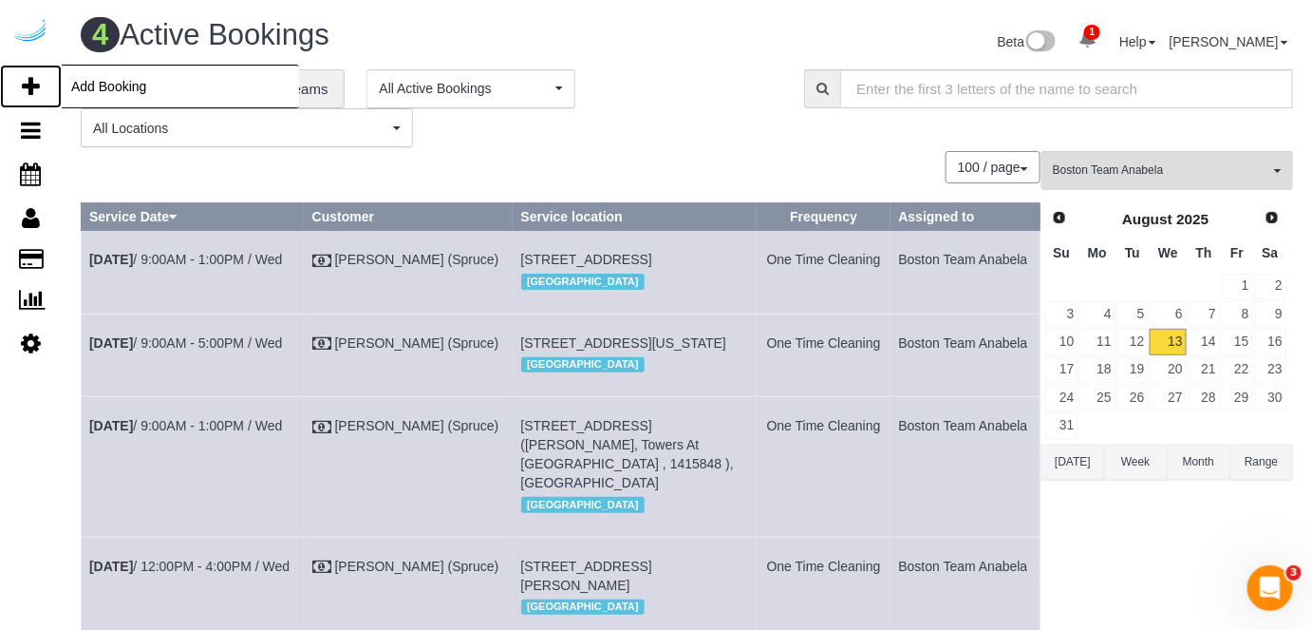
click at [35, 77] on icon at bounding box center [31, 86] width 18 height 23
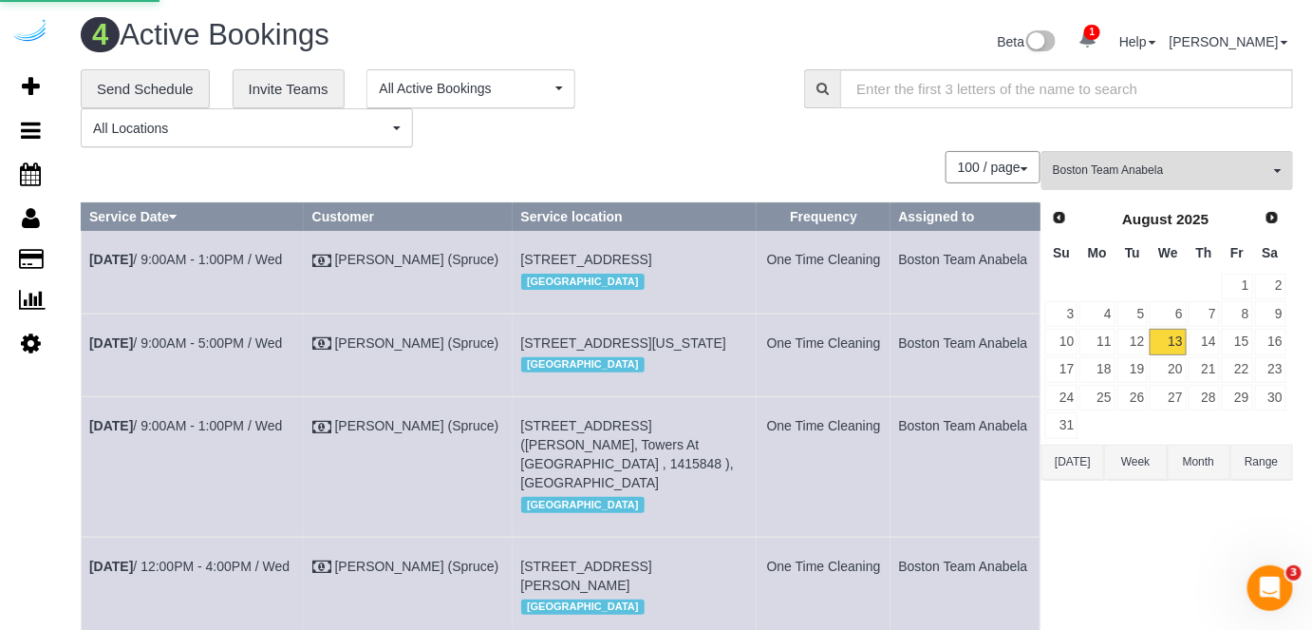
select select "number:9"
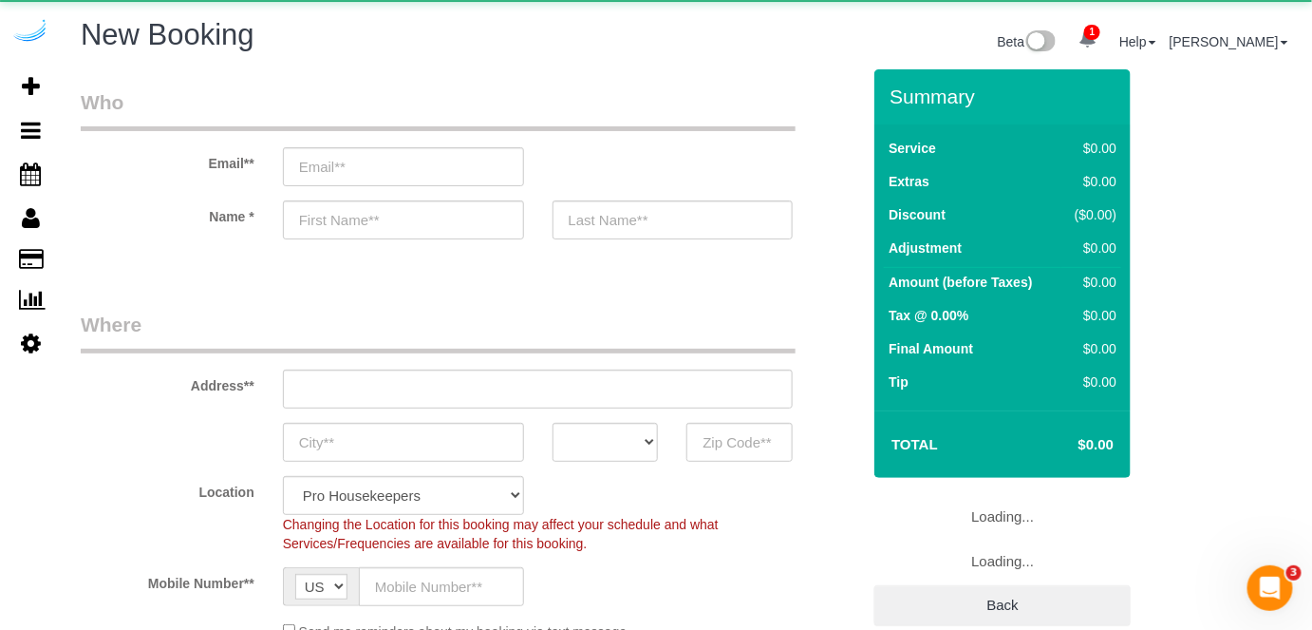
select select "object:2010"
select select "4"
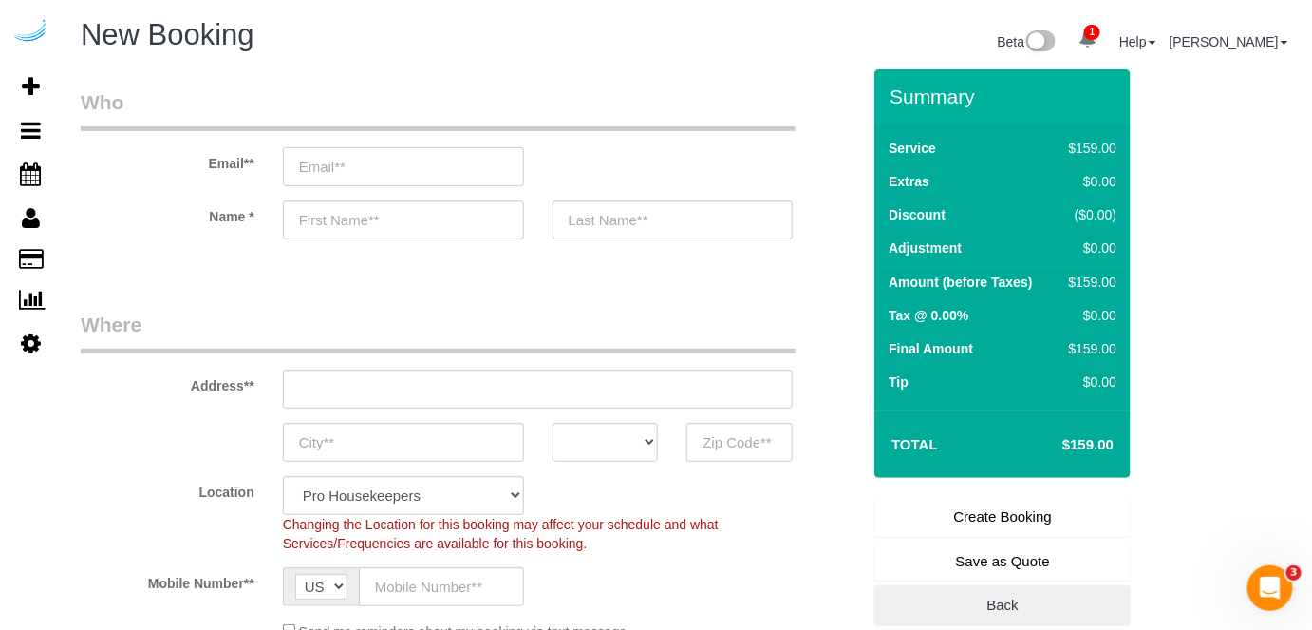
click at [389, 161] on input "email" at bounding box center [403, 166] width 241 height 39
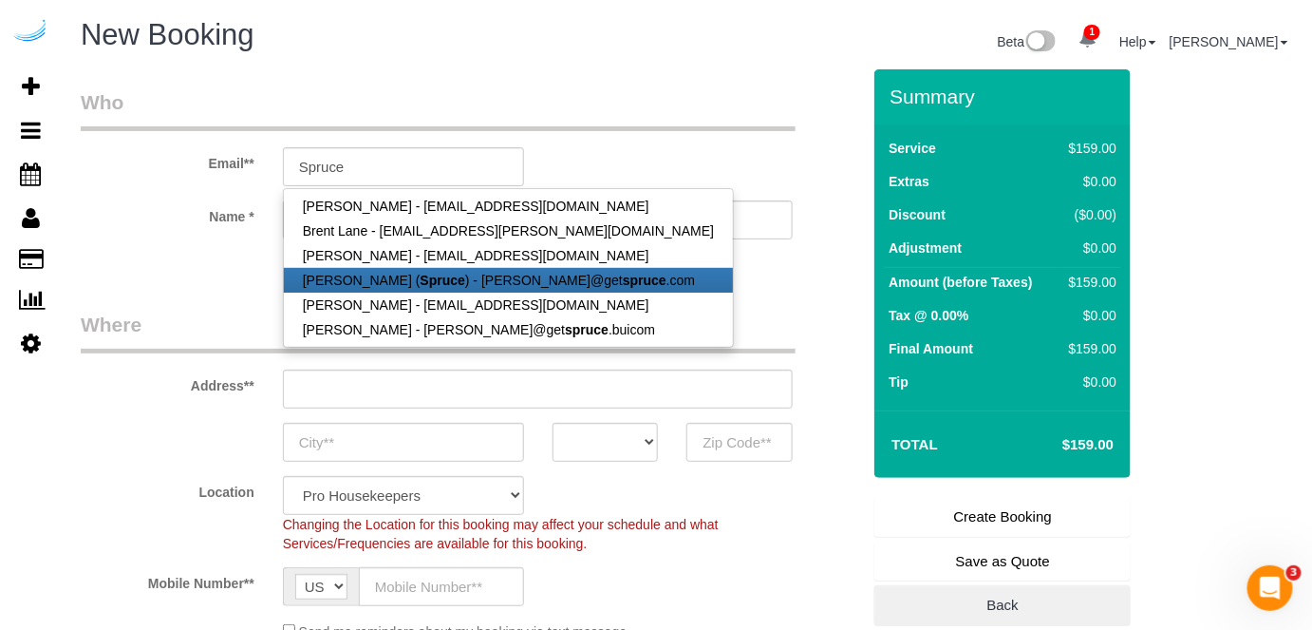
click at [421, 276] on strong "Spruce" at bounding box center [443, 280] width 45 height 15
type input "[PERSON_NAME][EMAIL_ADDRESS][DOMAIN_NAME]"
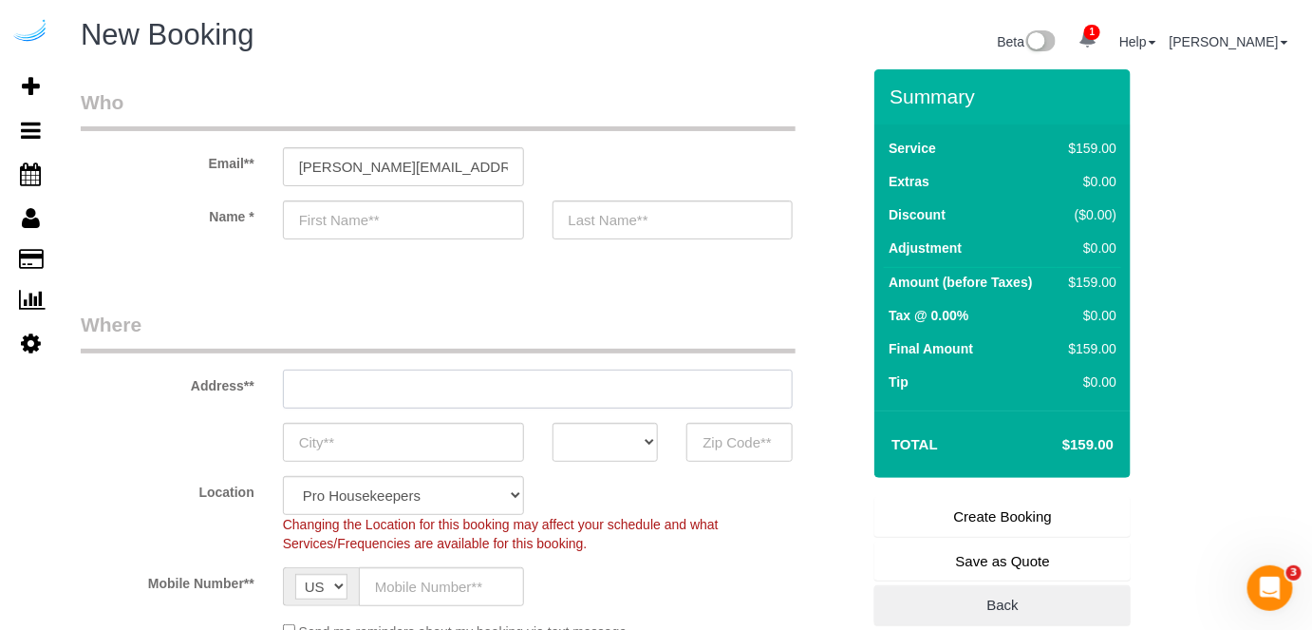
click at [517, 395] on input "text" at bounding box center [538, 388] width 511 height 39
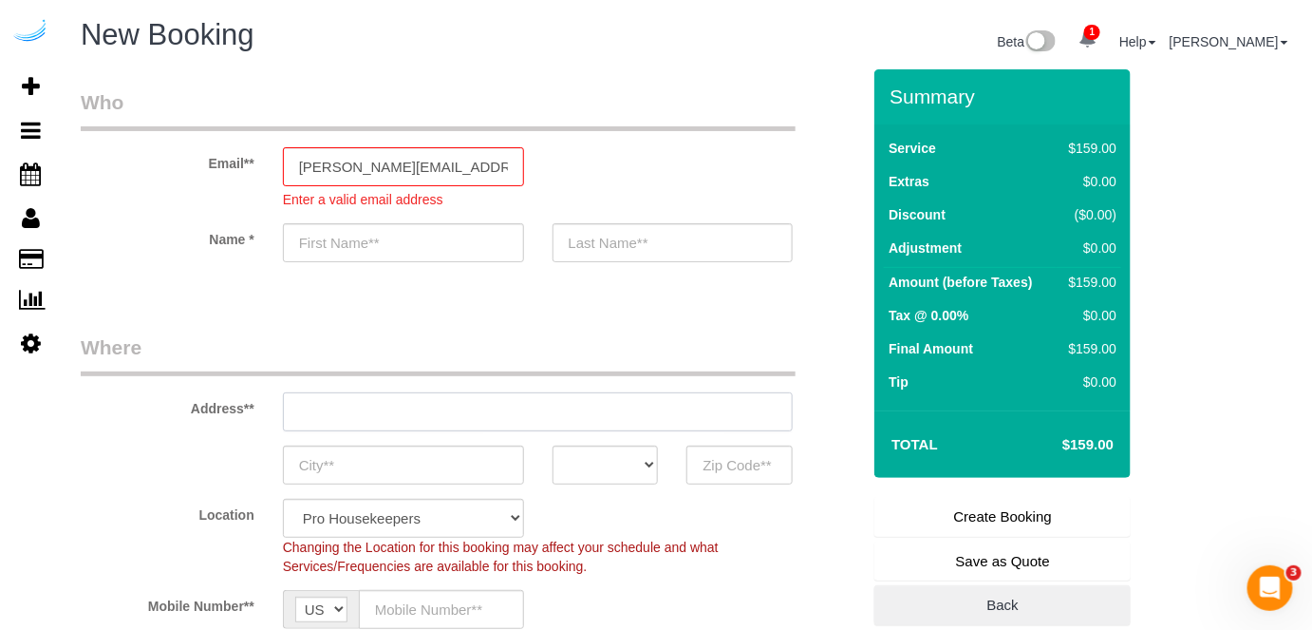
type input "[PERSON_NAME]"
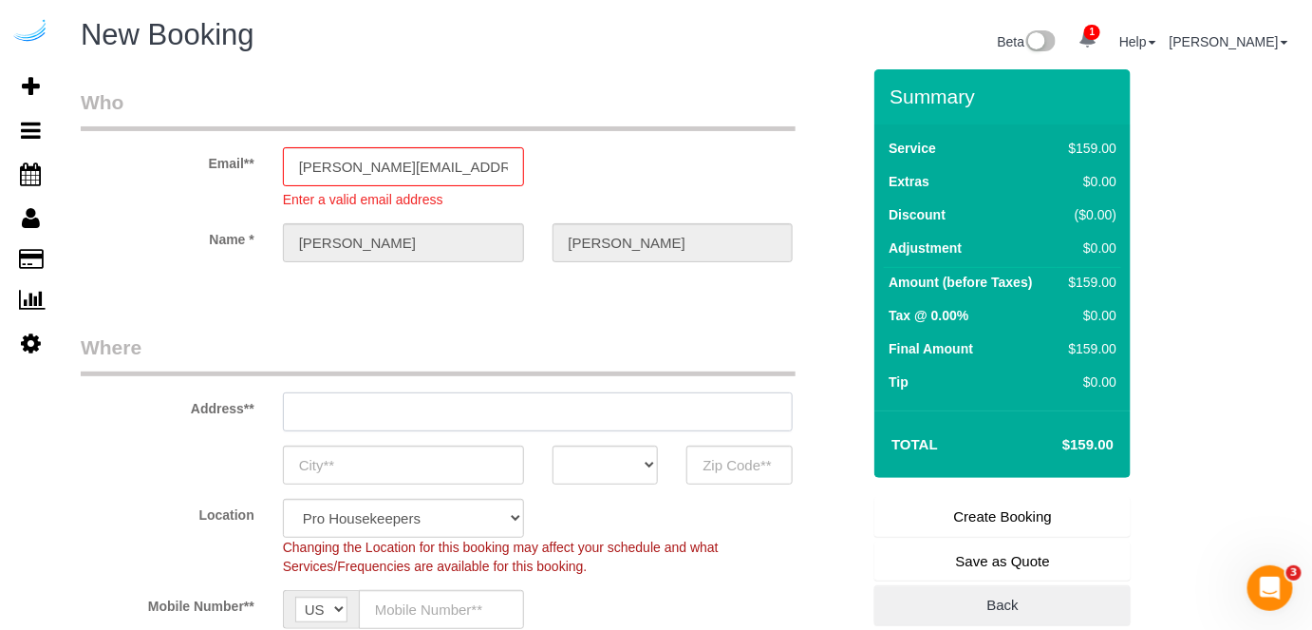
paste input "484 2nd St, Everett, MA 02149"
type input "[STREET_ADDRESS][PERSON_NAME]"
type input "Austin"
select select "[GEOGRAPHIC_DATA]"
type input "78704"
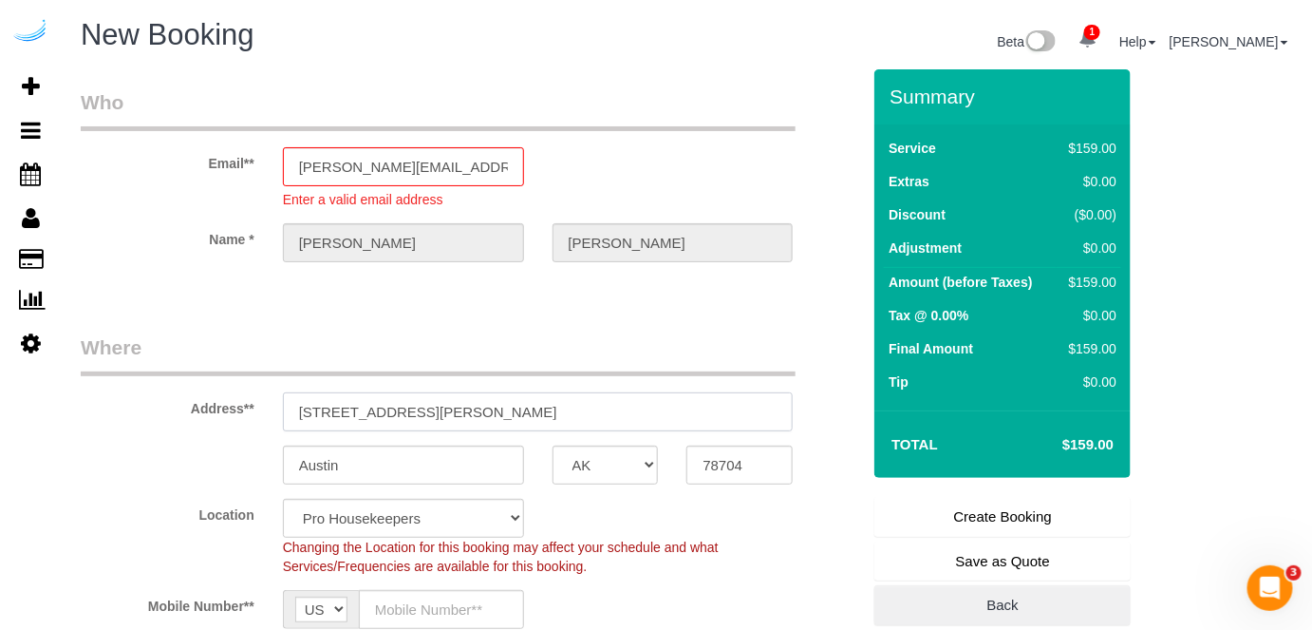
click at [517, 392] on input "[STREET_ADDRESS][PERSON_NAME]" at bounding box center [538, 411] width 511 height 39
paste input "484 2nd St, Everett, MA 02149"
type input "484 2nd St, Everett, MA 02149"
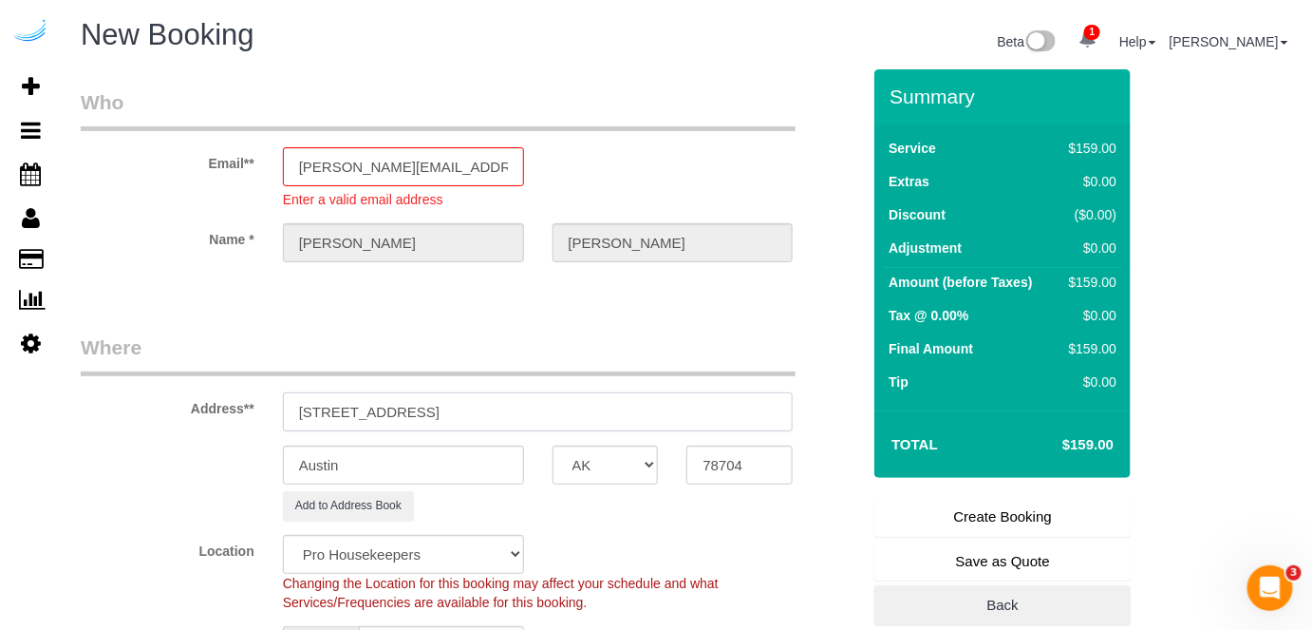
select select "9"
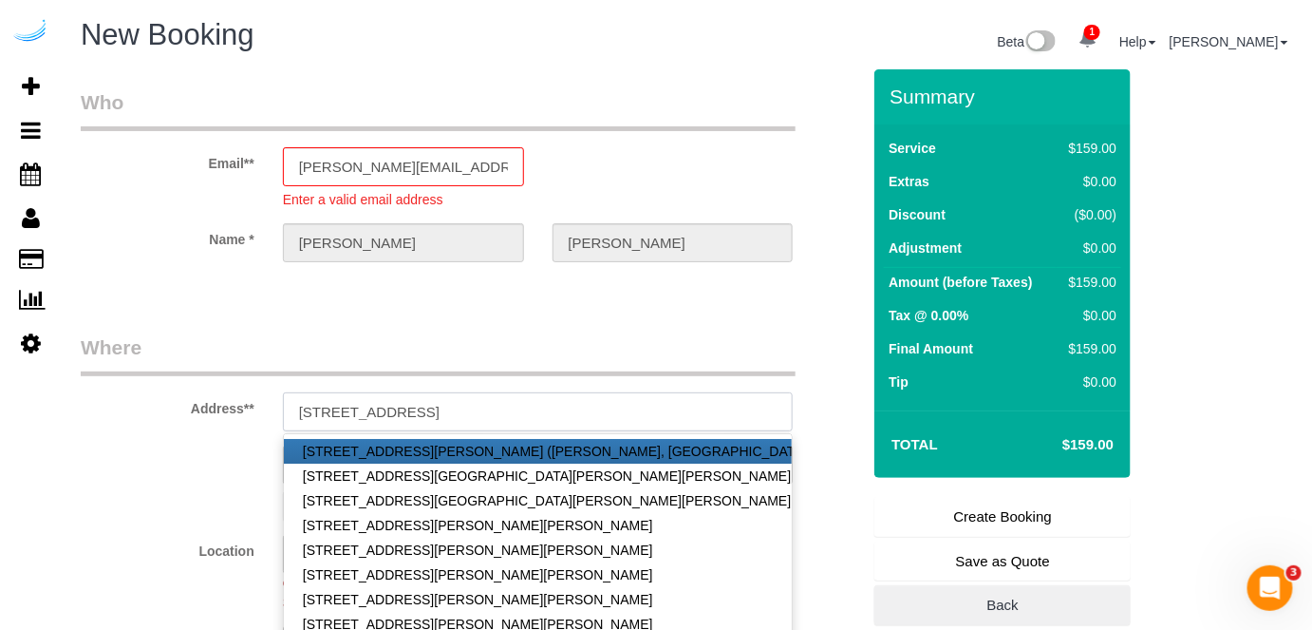
select select "object:2176"
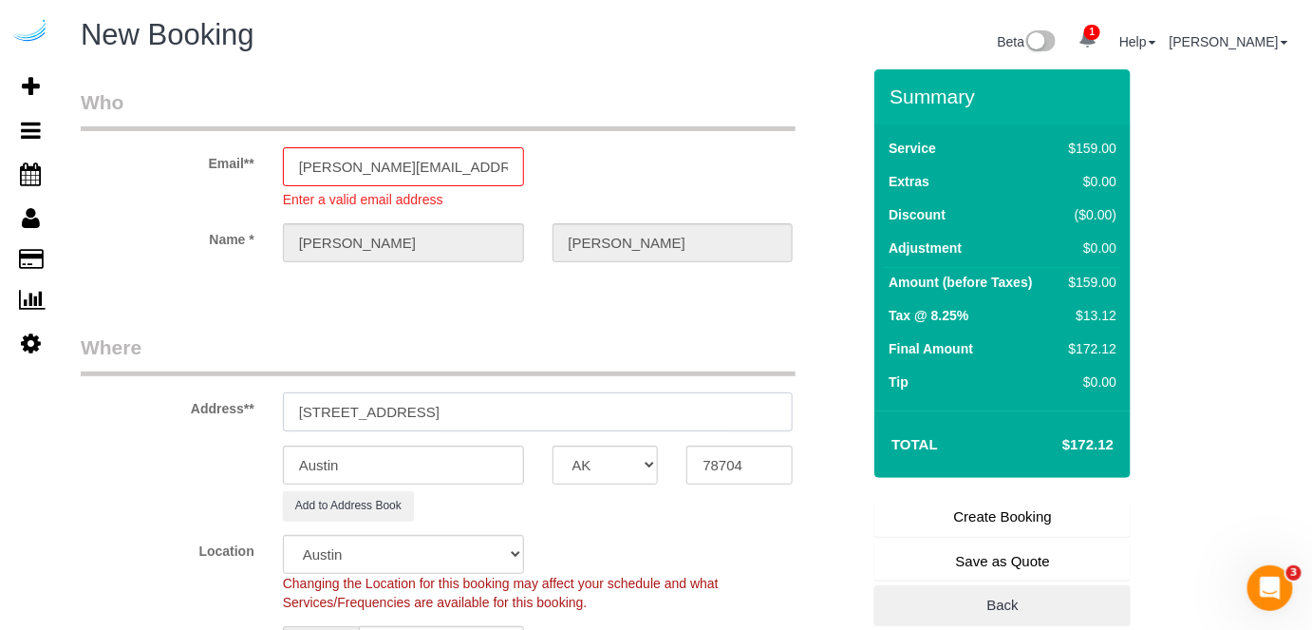
drag, startPoint x: 455, startPoint y: 412, endPoint x: 546, endPoint y: 415, distance: 91.2
click at [546, 415] on input "484 2nd St, Everett, MA 02149" at bounding box center [538, 411] width 511 height 39
type input "484 2nd St, Everett, MA 02149"
click at [687, 450] on input "78704" at bounding box center [739, 464] width 106 height 39
paste input "02149"
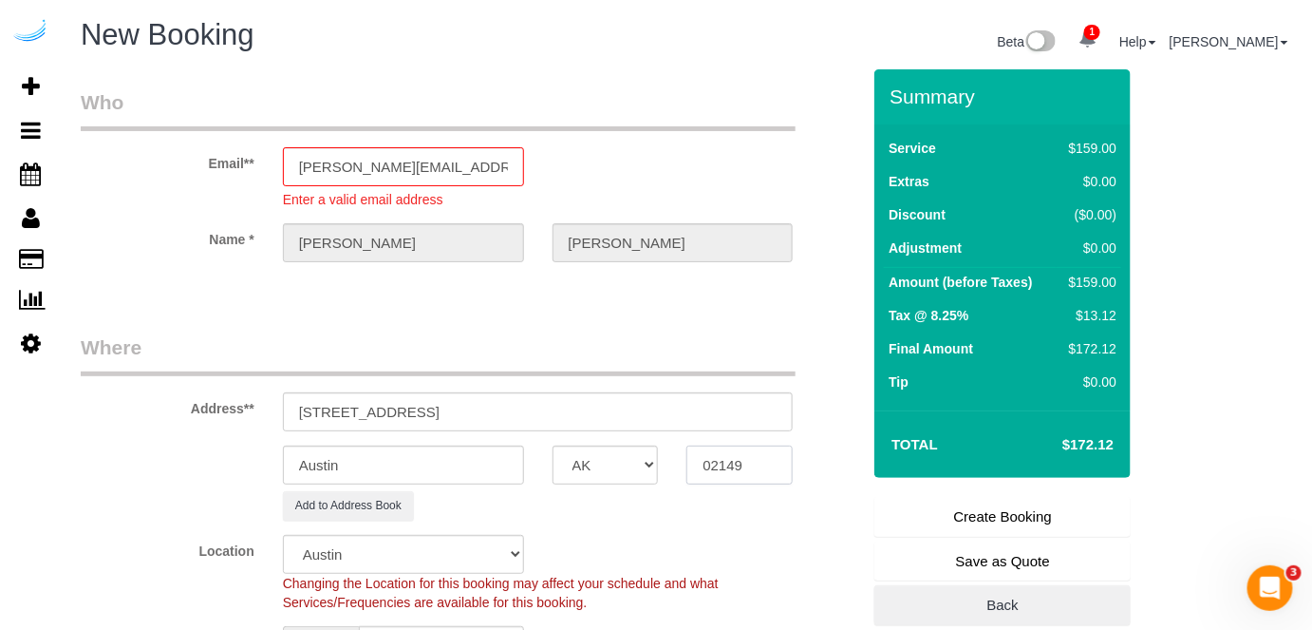
type input "02149"
click at [595, 455] on select "AK AL AR AZ CA CO CT DC DE [GEOGRAPHIC_DATA] [GEOGRAPHIC_DATA] HI IA ID IL IN K…" at bounding box center [606, 464] width 106 height 39
select select "1"
select select "MA"
click at [476, 469] on input "Austin" at bounding box center [403, 464] width 241 height 39
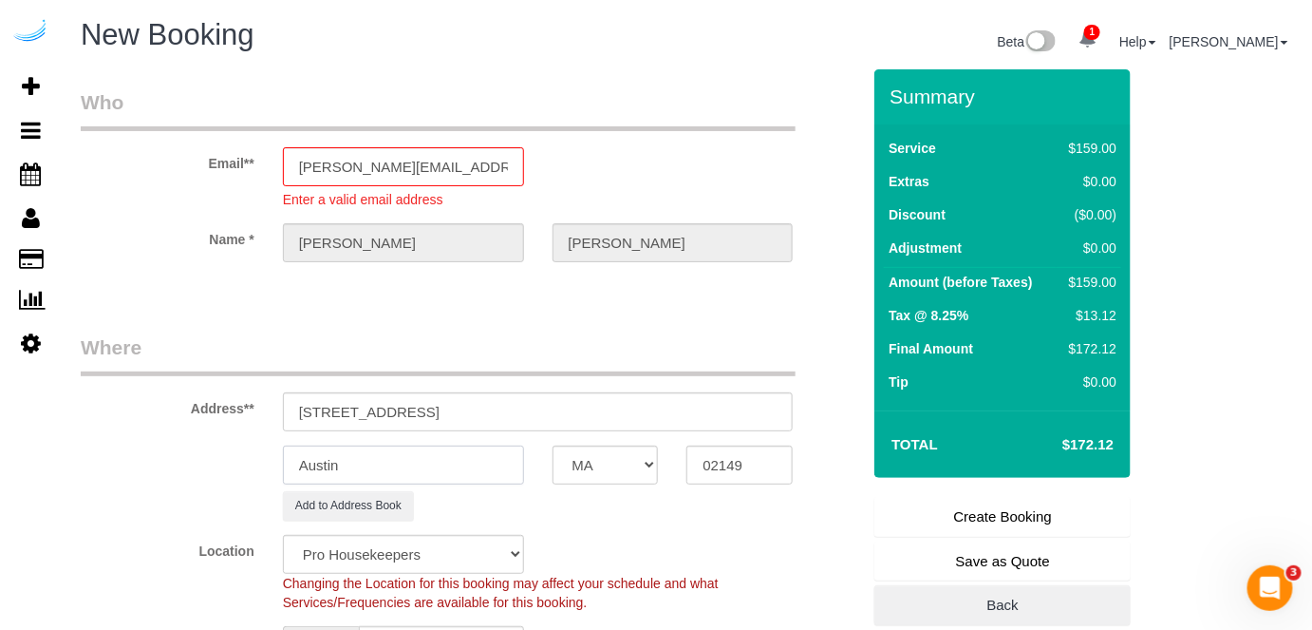
select select "object:2223"
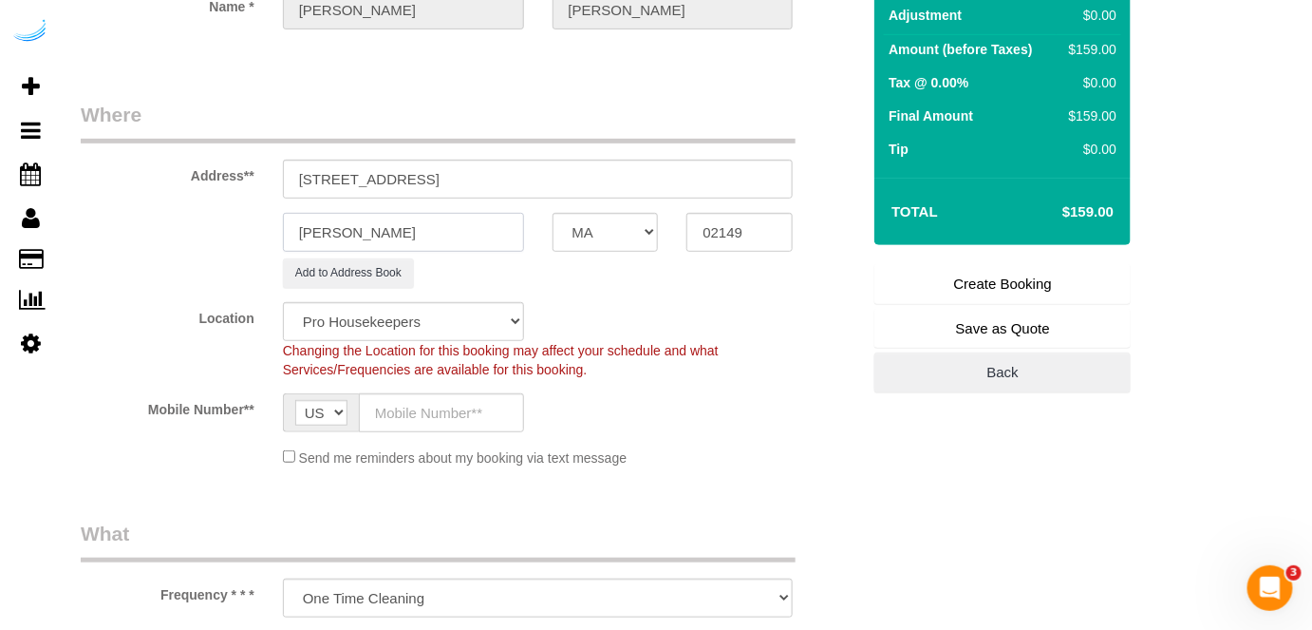
scroll to position [258, 0]
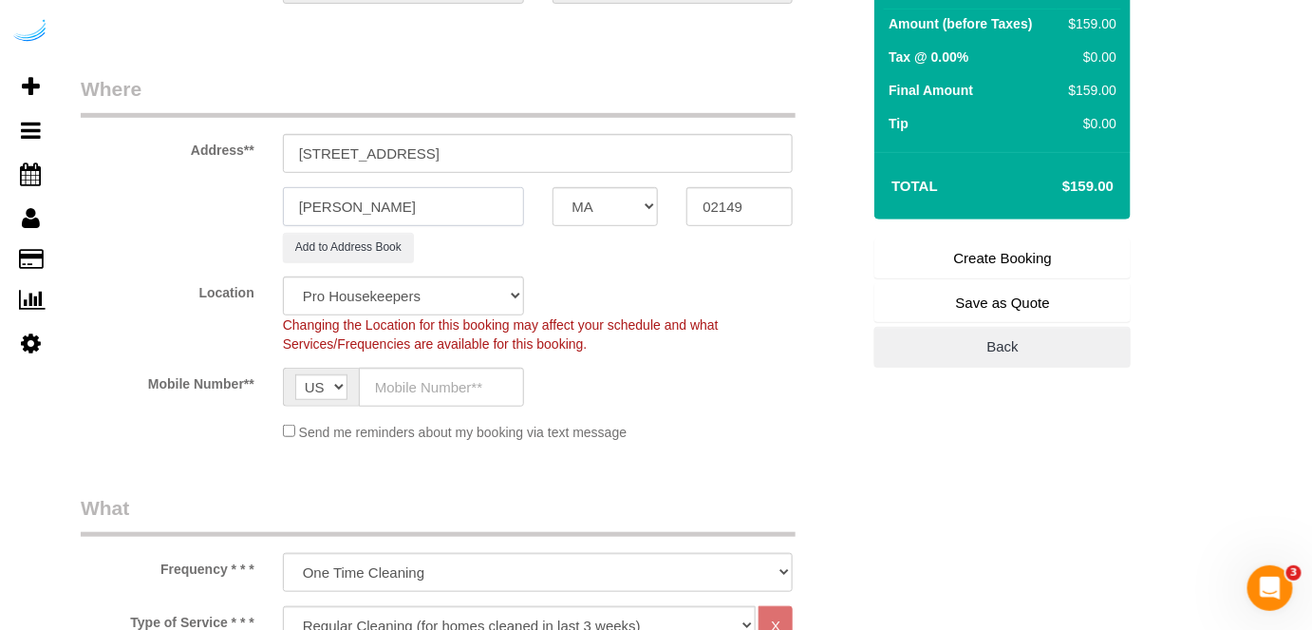
type input "Everett"
drag, startPoint x: 375, startPoint y: 146, endPoint x: 639, endPoint y: 129, distance: 264.5
click at [638, 129] on div "Address** 484 2nd St, Everett, MA 02149" at bounding box center [470, 124] width 808 height 98
paste input "giana stratmann"
paste input "Anthem Everett"
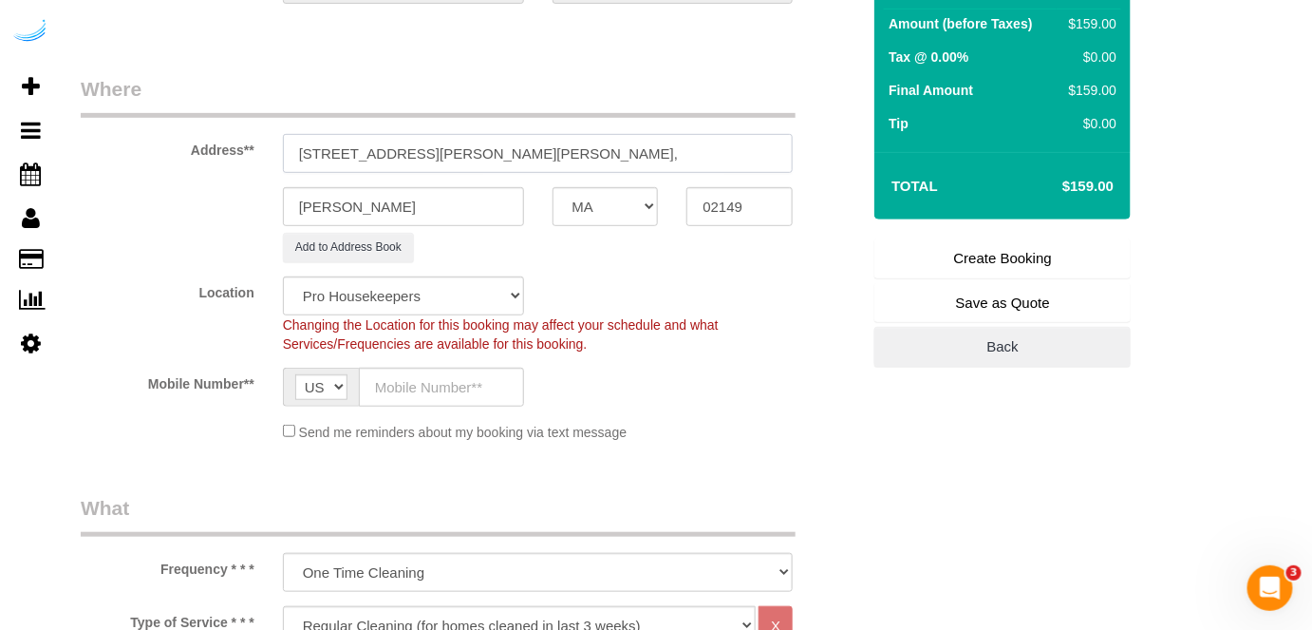
paste input "1463314"
type input "484 2nd St, Unit 4067 (giana stratmann, Anthem Everett, 1463314)"
click at [461, 292] on select "Pro Housekeepers Atlanta Austin Boston Chicago Cincinnati Clearwater Denver Ft …" at bounding box center [403, 295] width 241 height 39
select select "7"
click at [283, 276] on select "Pro Housekeepers Atlanta Austin Boston Chicago Cincinnati Clearwater Denver Ft …" at bounding box center [403, 295] width 241 height 39
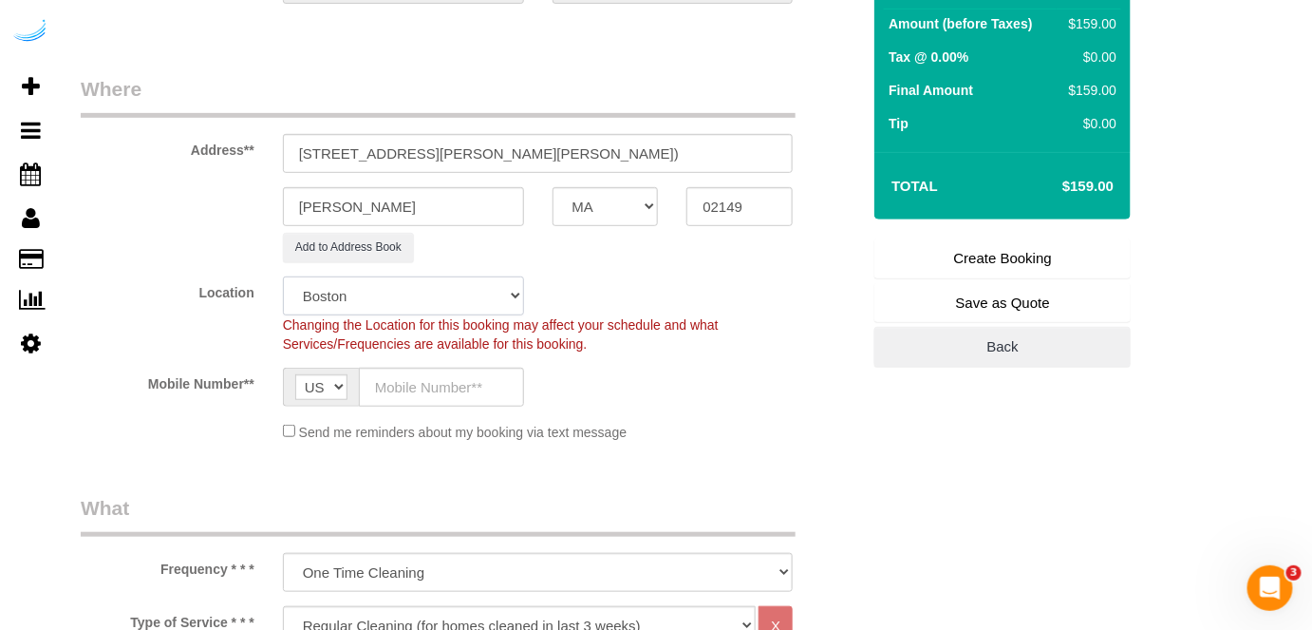
select select "object:2687"
click at [439, 370] on input "text" at bounding box center [441, 386] width 165 height 39
type input "[PHONE_NUMBER]"
type input "[PERSON_NAME]"
type input "[PHONE_NUMBER]"
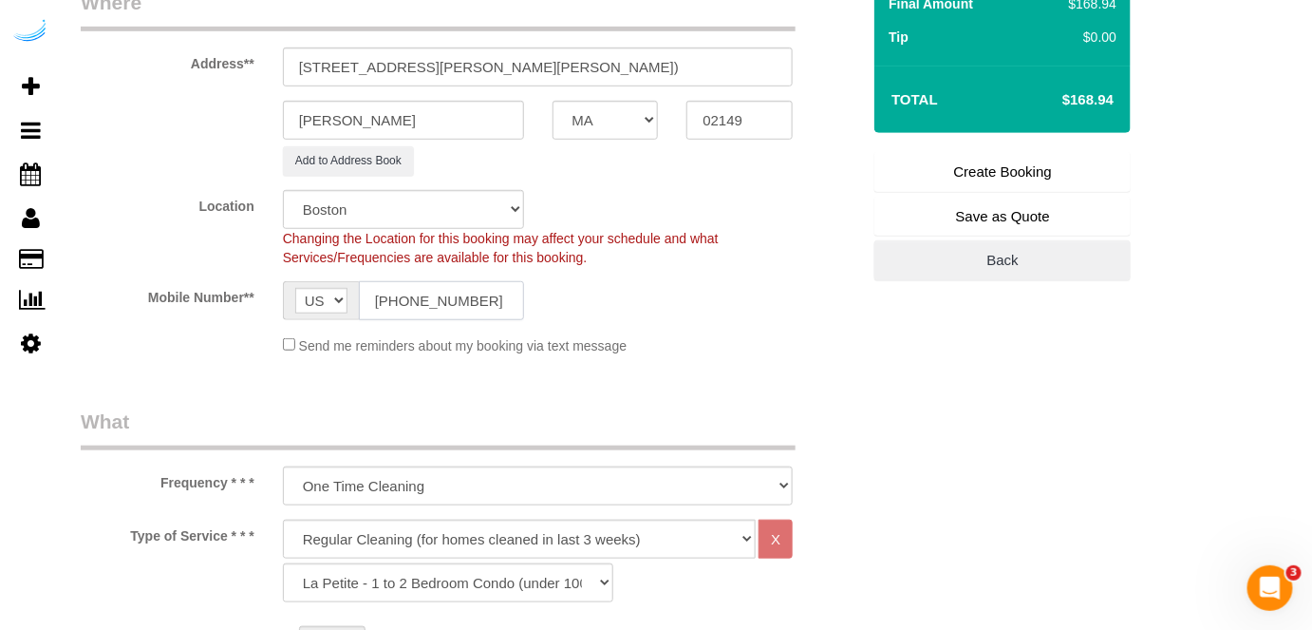
scroll to position [431, 0]
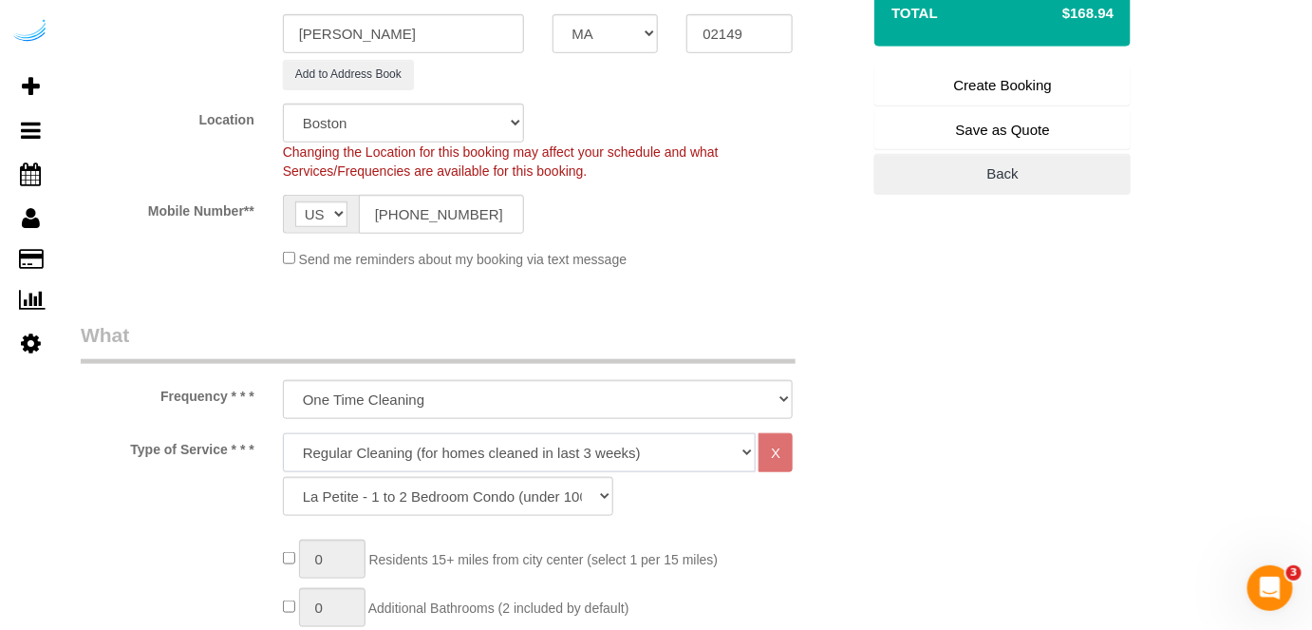
click at [501, 448] on select "Deep Cleaning (for homes that have not been cleaned in 3+ weeks) Spruce Regular…" at bounding box center [520, 452] width 474 height 39
select select "282"
click at [283, 433] on select "Deep Cleaning (for homes that have not been cleaned in 3+ weeks) Spruce Regular…" at bounding box center [520, 452] width 474 height 39
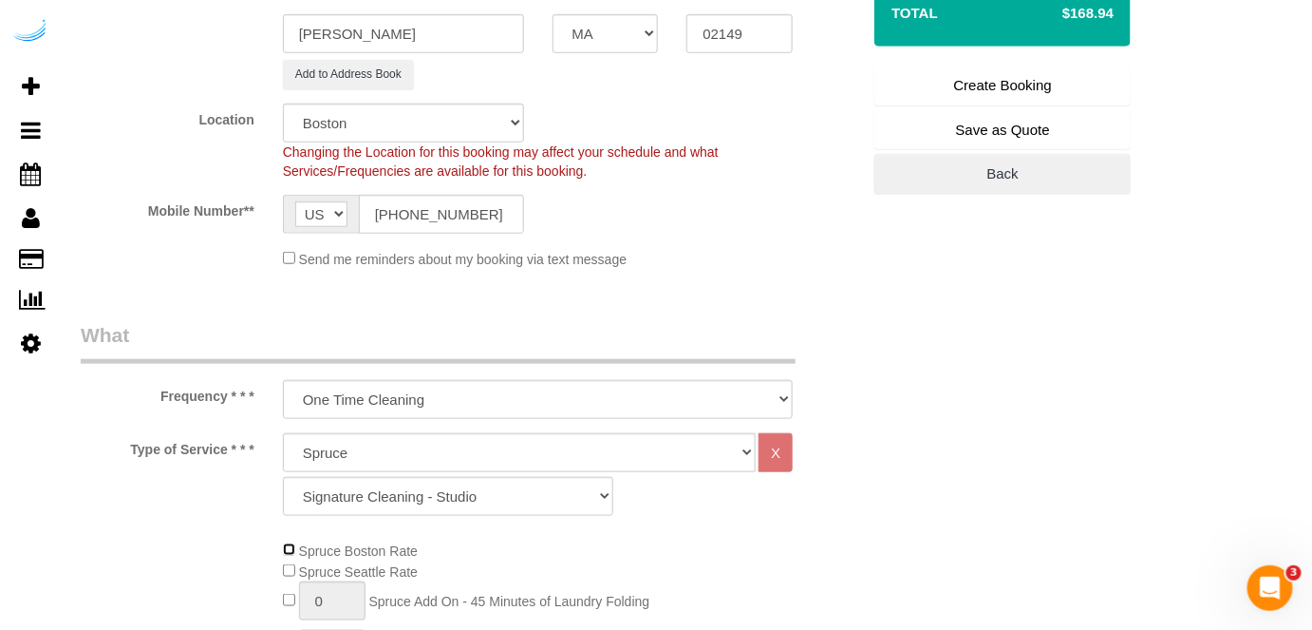
click at [295, 545] on span "Spruce Boston Rate" at bounding box center [350, 550] width 135 height 15
click at [496, 494] on select "Signature Cleaning - Studio Signature Cleaning - 1 Bed 1 Bath Signature Cleanin…" at bounding box center [448, 496] width 330 height 39
select select "309"
click at [283, 477] on select "Signature Cleaning - Studio Signature Cleaning - 1 Bed 1 Bath Signature Cleanin…" at bounding box center [448, 496] width 330 height 39
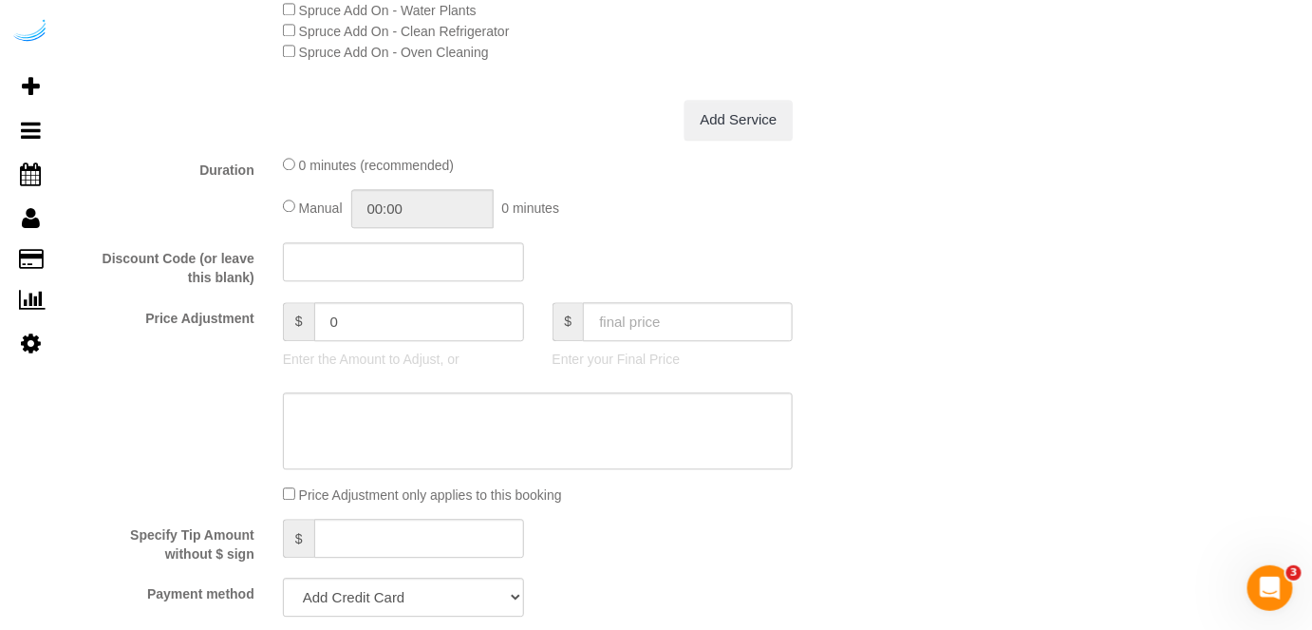
scroll to position [1640, 0]
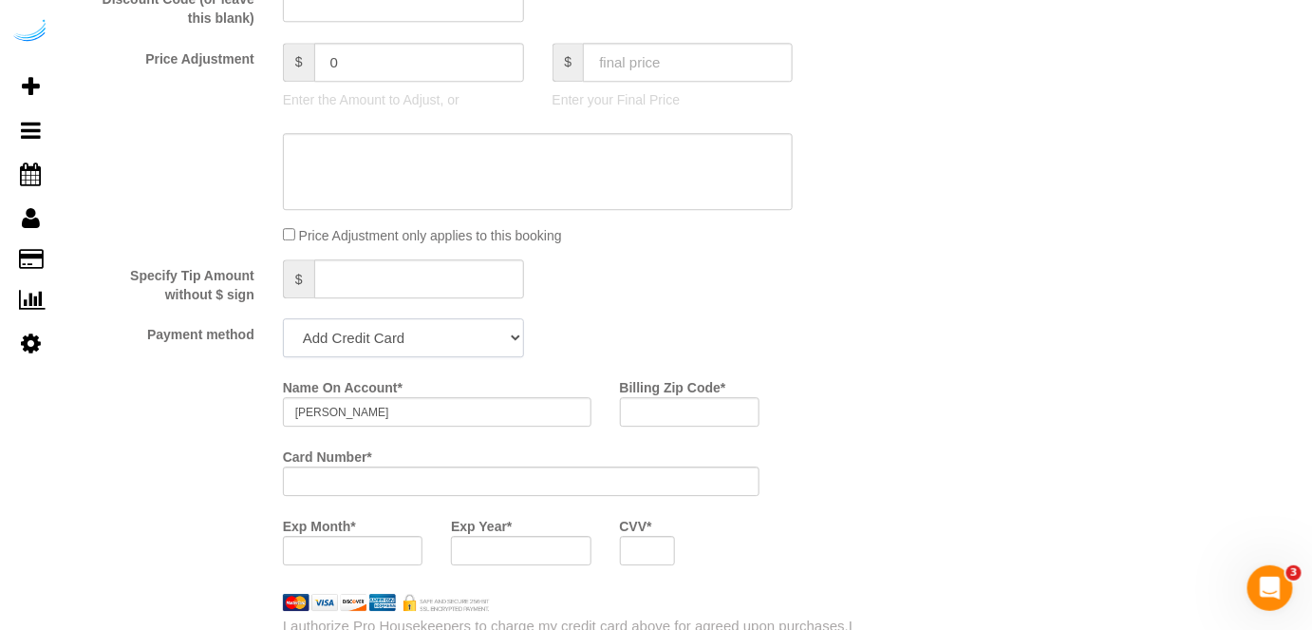
drag, startPoint x: 388, startPoint y: 335, endPoint x: 385, endPoint y: 356, distance: 21.2
click at [388, 336] on select "Add Credit Card Cash Check Paypal" at bounding box center [403, 337] width 241 height 39
select select "string:check"
click at [283, 320] on select "Add Credit Card Cash Check Paypal" at bounding box center [403, 337] width 241 height 39
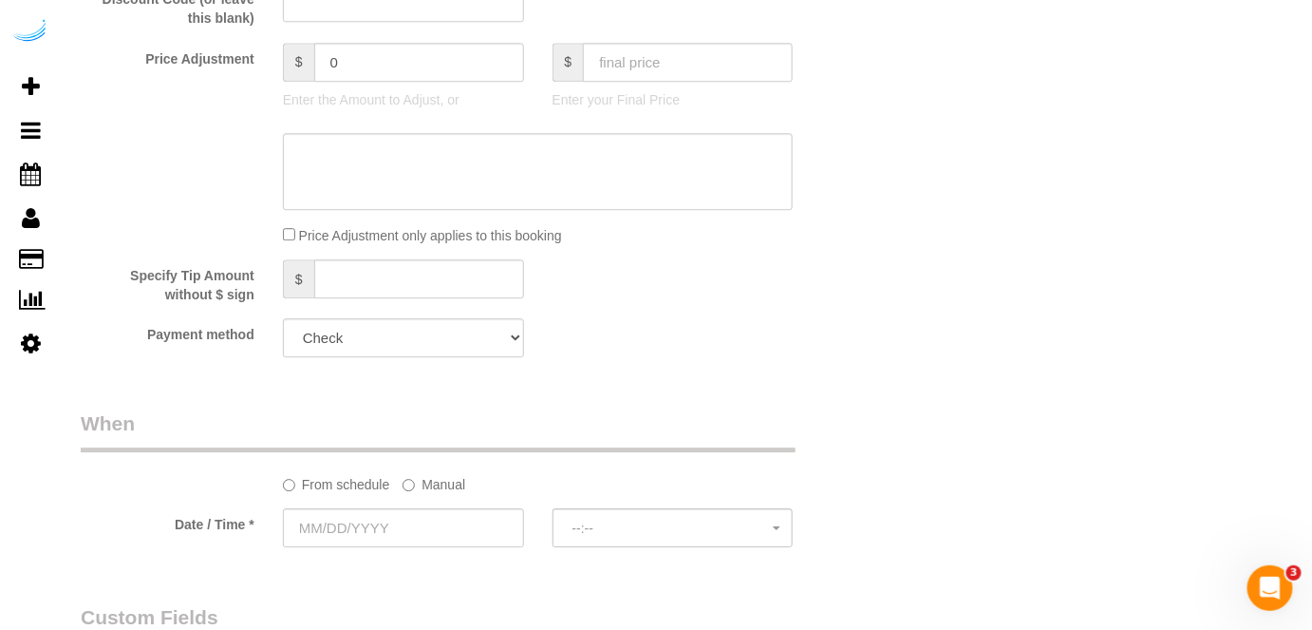
click at [422, 486] on label "Manual" at bounding box center [434, 481] width 63 height 26
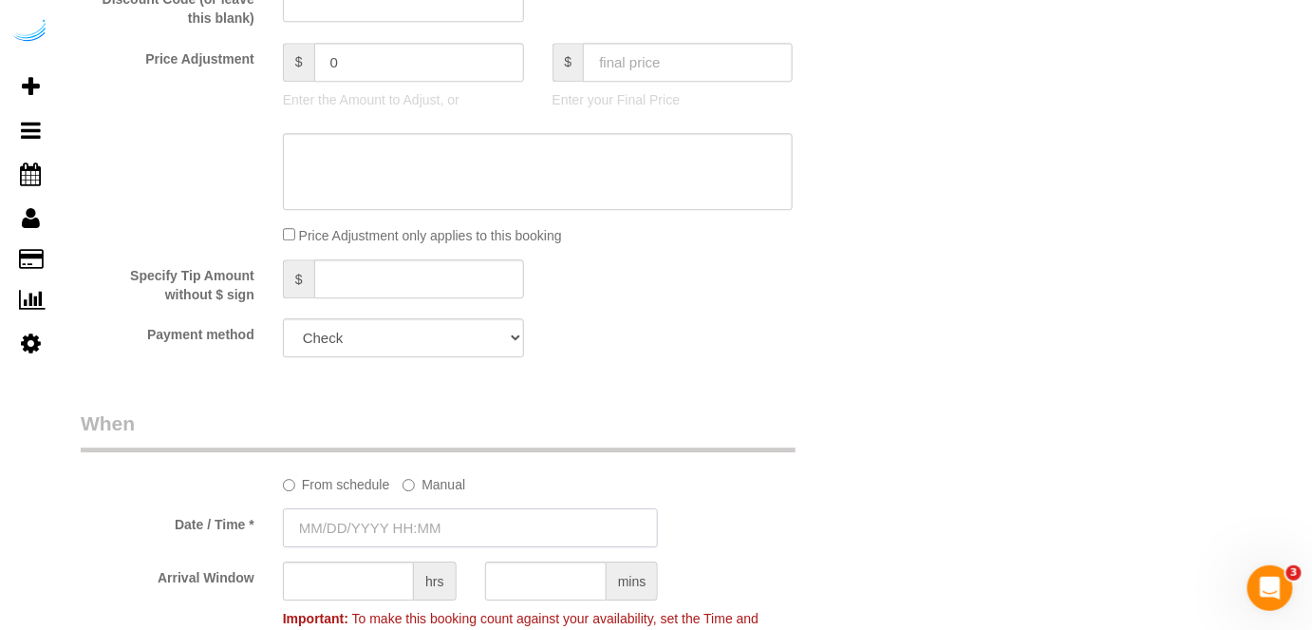
click at [403, 537] on input "text" at bounding box center [471, 527] width 376 height 39
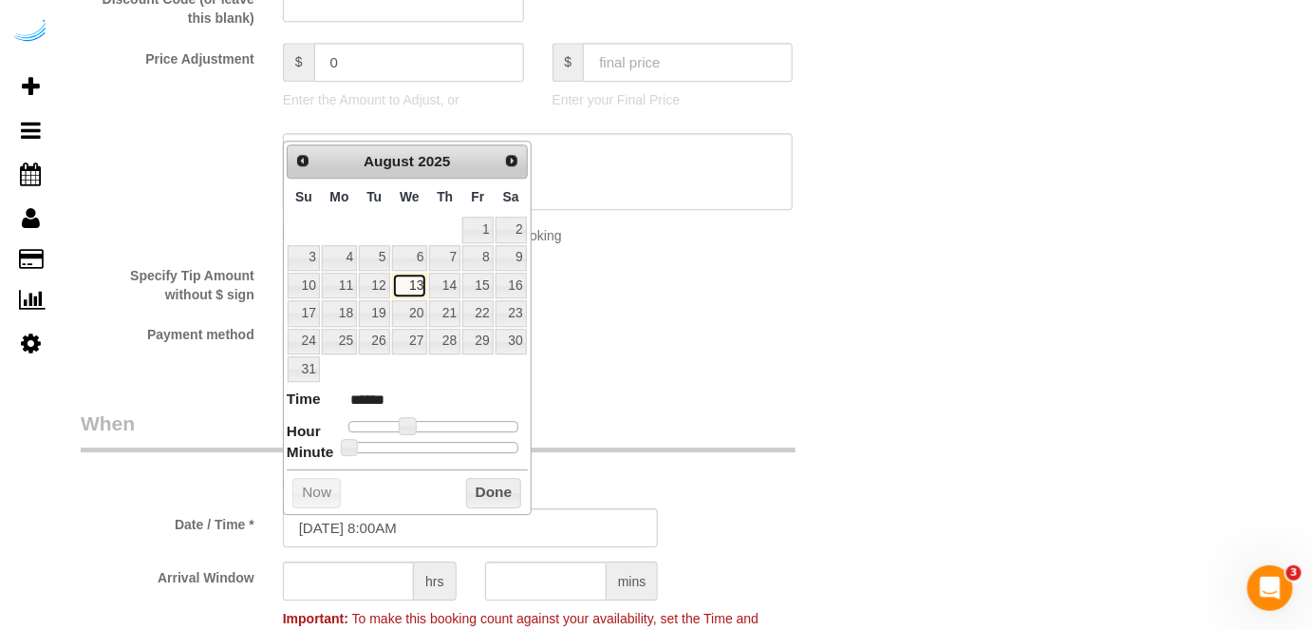
click at [418, 286] on link "13" at bounding box center [410, 286] width 36 height 26
type input "08/13/2025 9:00AM"
type input "******"
type input "08/13/2025 10:00AM"
type input "*******"
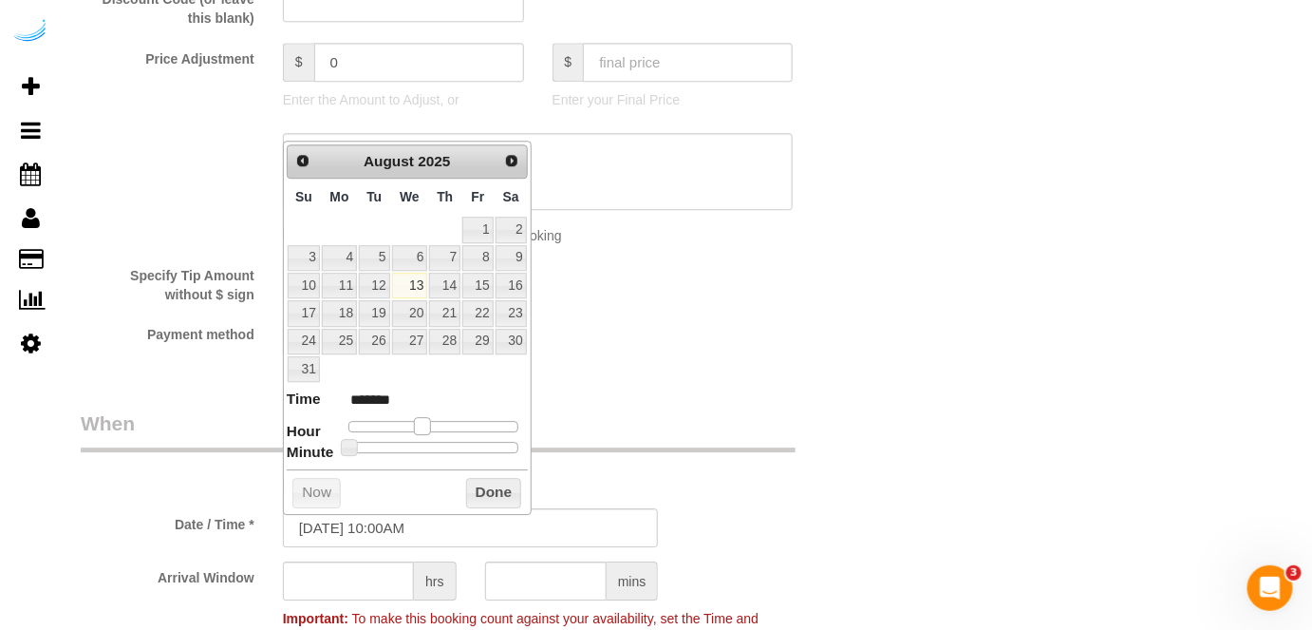
type input "08/13/2025 11:00AM"
type input "*******"
type input "08/13/2025 12:00PM"
type input "*******"
type input "08/13/2025 1:00PM"
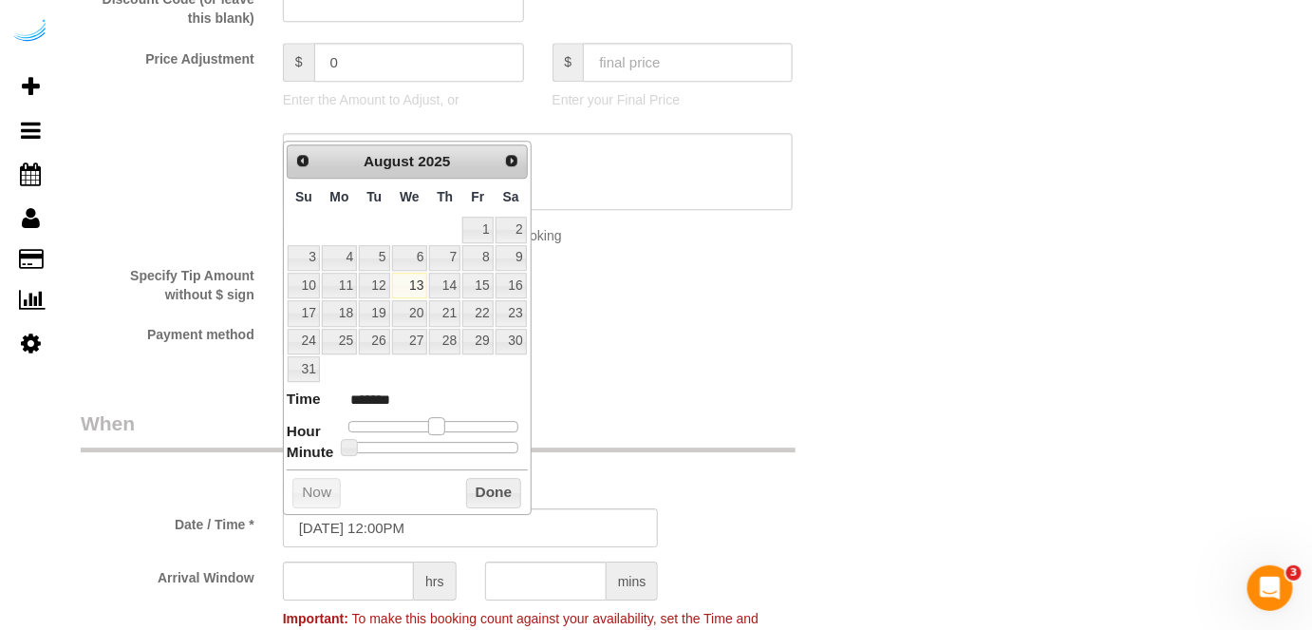
type input "******"
drag, startPoint x: 404, startPoint y: 423, endPoint x: 440, endPoint y: 427, distance: 36.3
click at [440, 427] on span at bounding box center [444, 425] width 17 height 17
click at [340, 586] on input "text" at bounding box center [348, 580] width 131 height 39
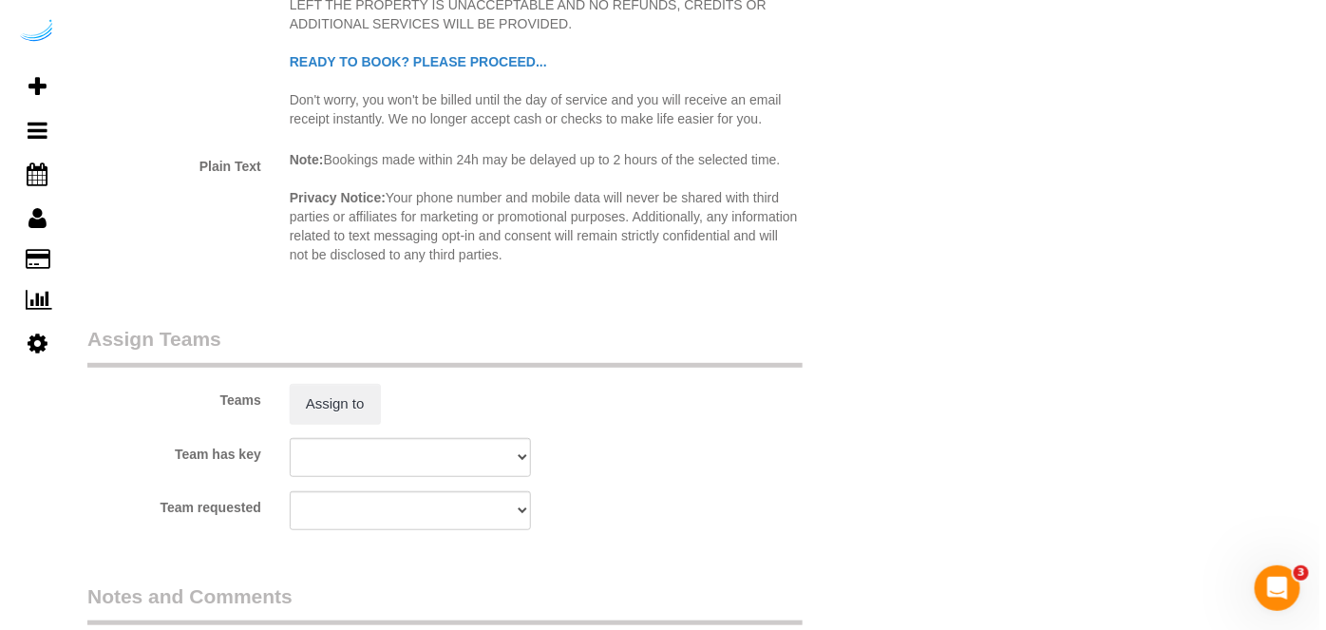
scroll to position [2589, 0]
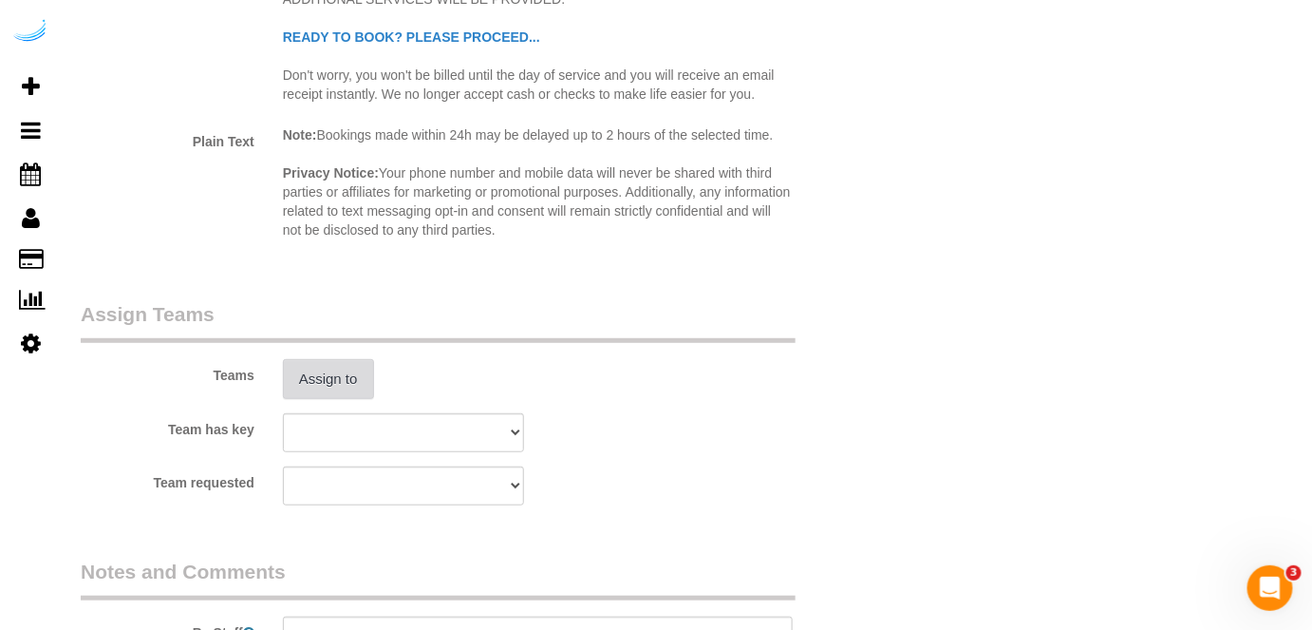
type input "4"
click at [354, 383] on button "Assign to" at bounding box center [328, 379] width 91 height 40
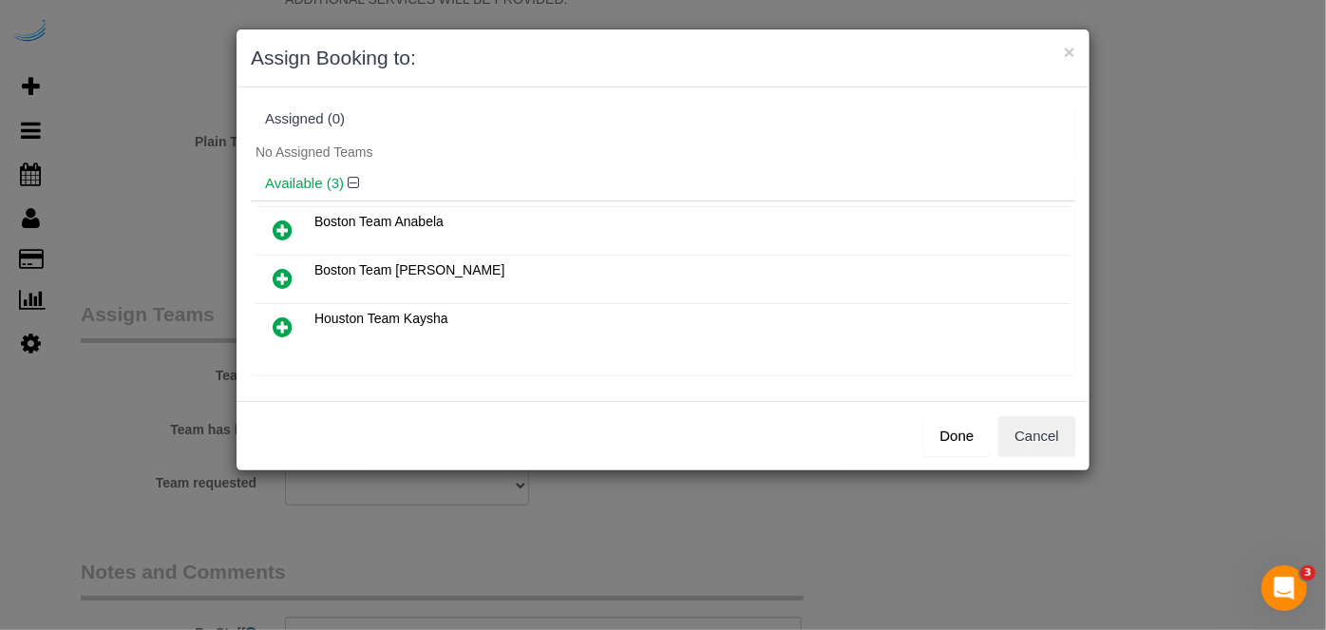
scroll to position [85, 0]
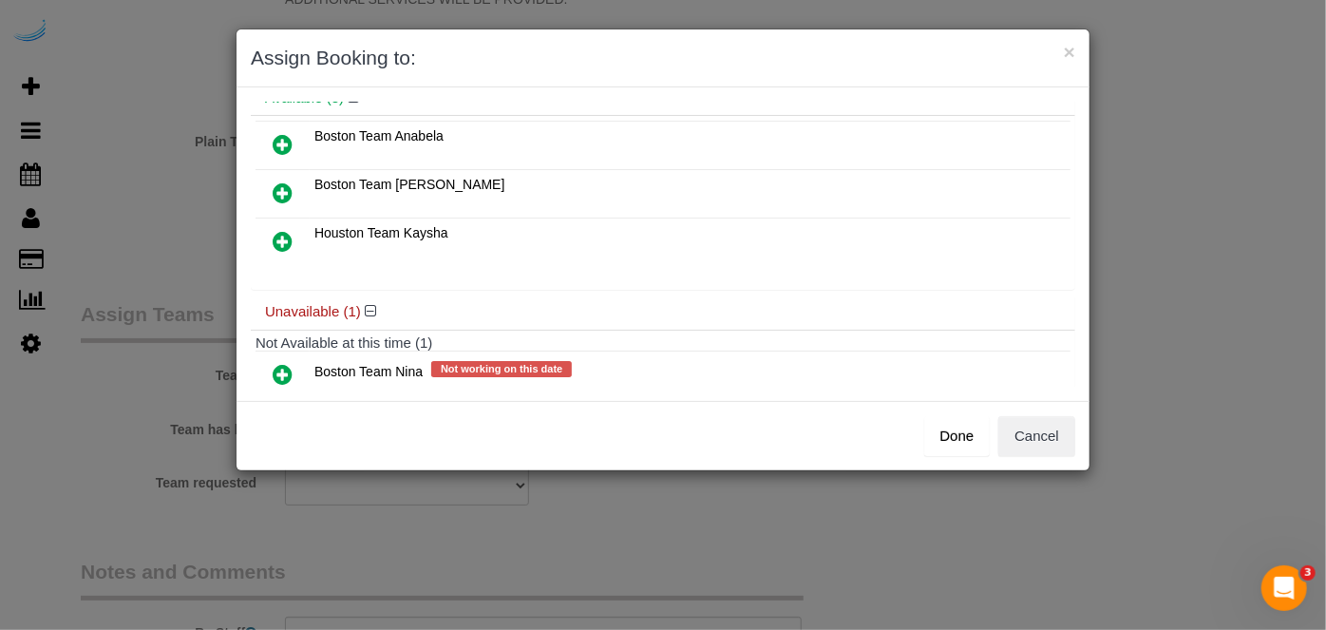
click at [280, 142] on icon at bounding box center [283, 144] width 20 height 23
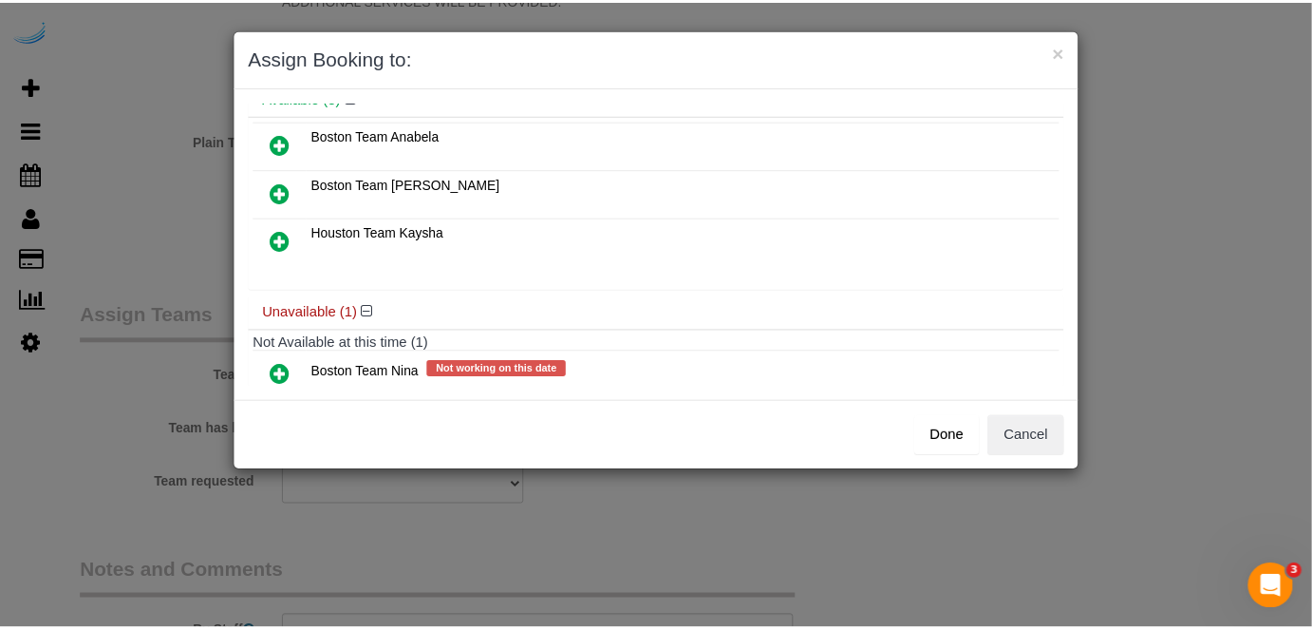
scroll to position [126, 0]
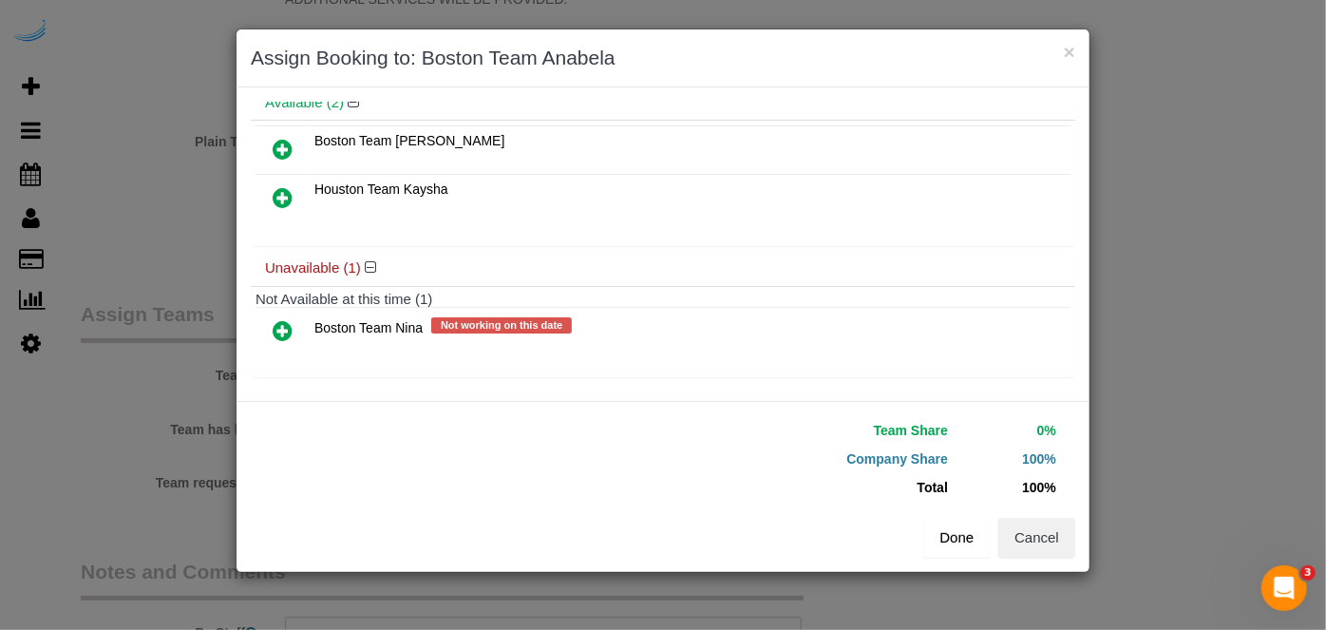
click at [957, 548] on button "Done" at bounding box center [957, 537] width 66 height 40
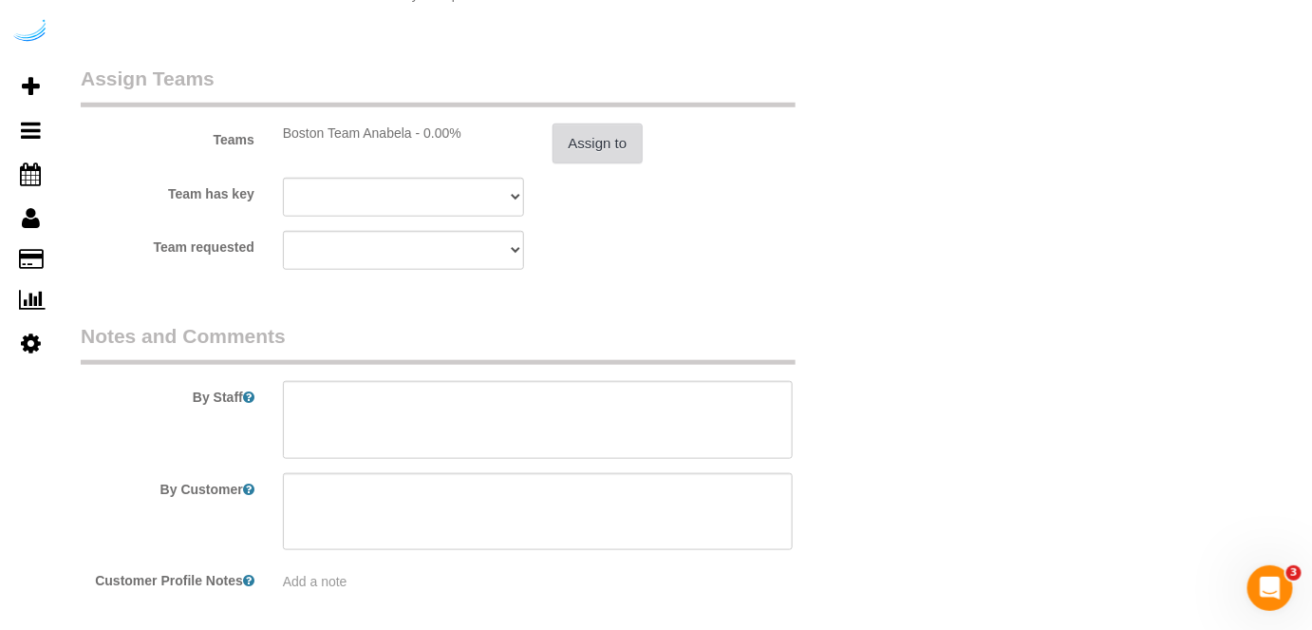
scroll to position [2849, 0]
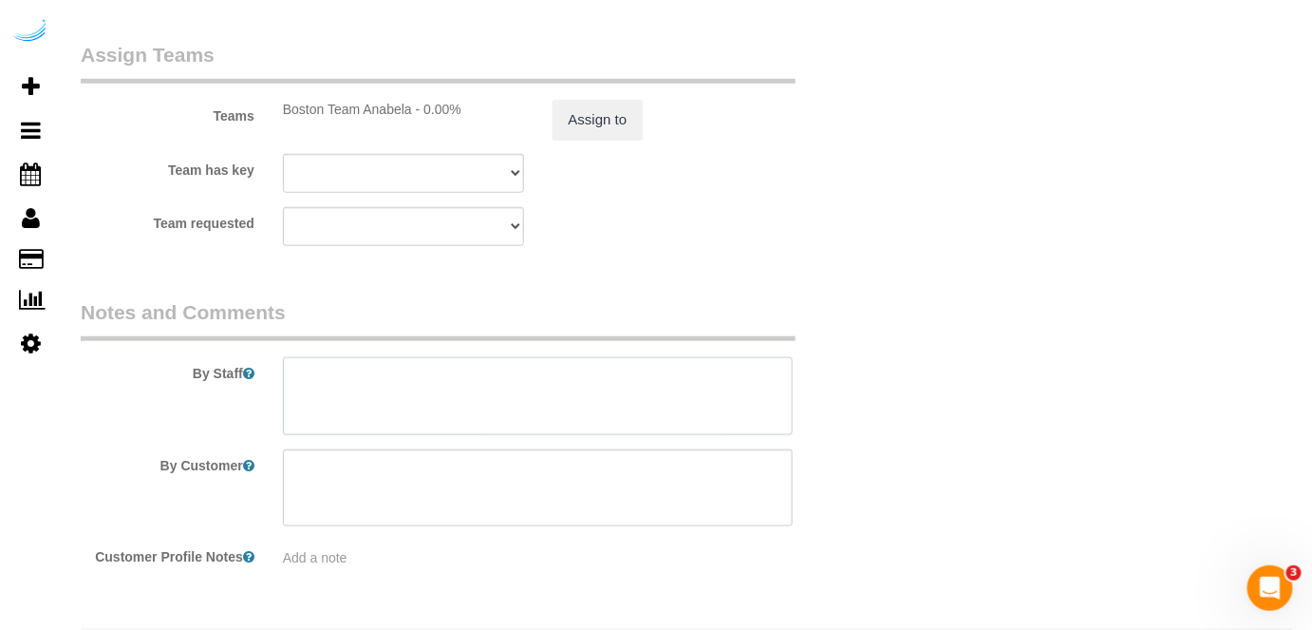
click at [570, 383] on textarea at bounding box center [538, 396] width 511 height 78
click at [492, 391] on textarea at bounding box center [538, 396] width 511 height 78
paste textarea "Permanent Notes:No notes from this customer.Today's Notes:No notes from this se…"
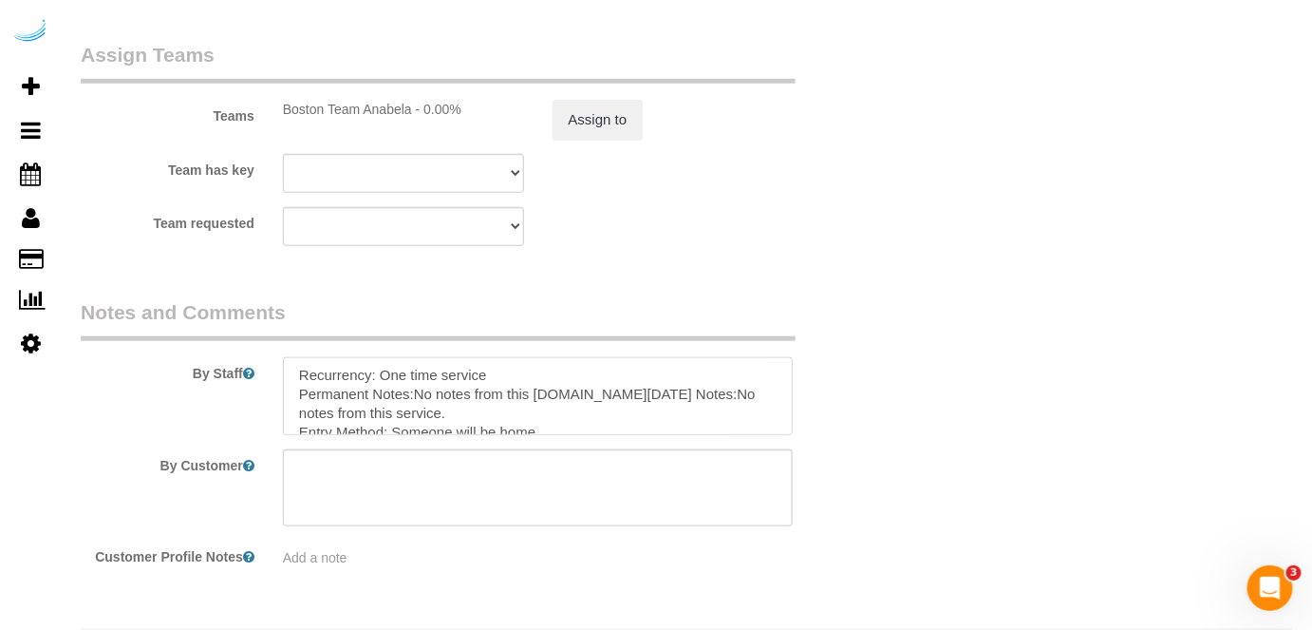
scroll to position [0, 0]
type textarea "Recurrency: One time service Permanent Notes:No notes from this customer.Today'…"
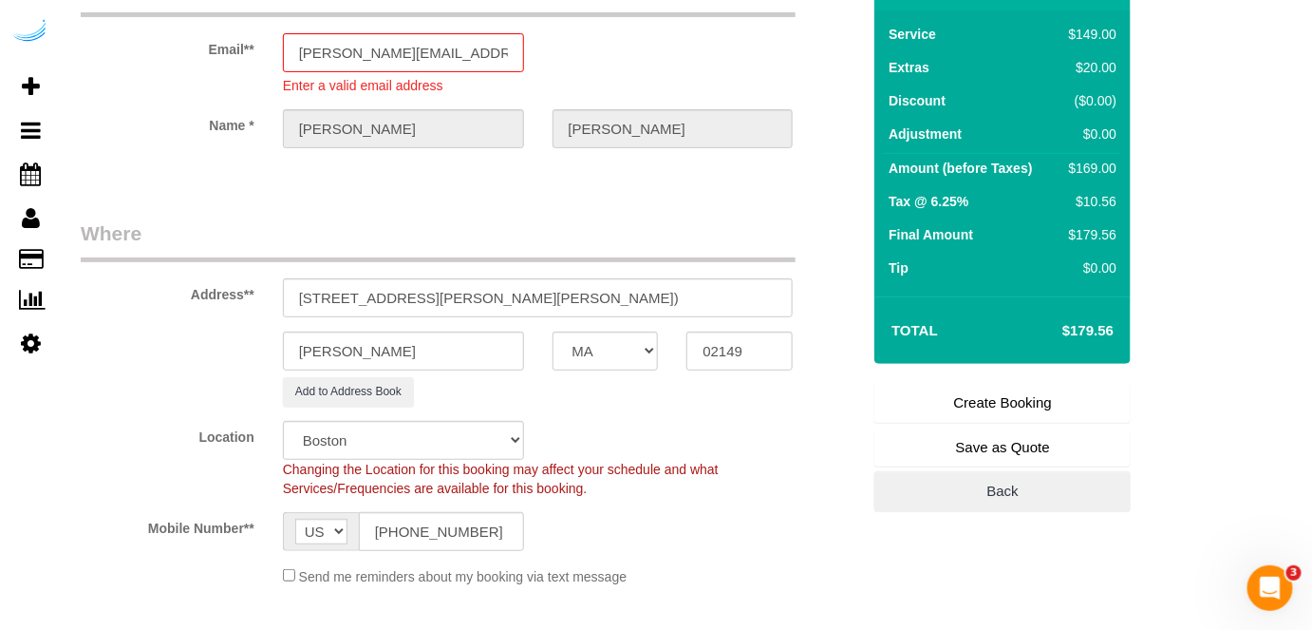
scroll to position [85, 0]
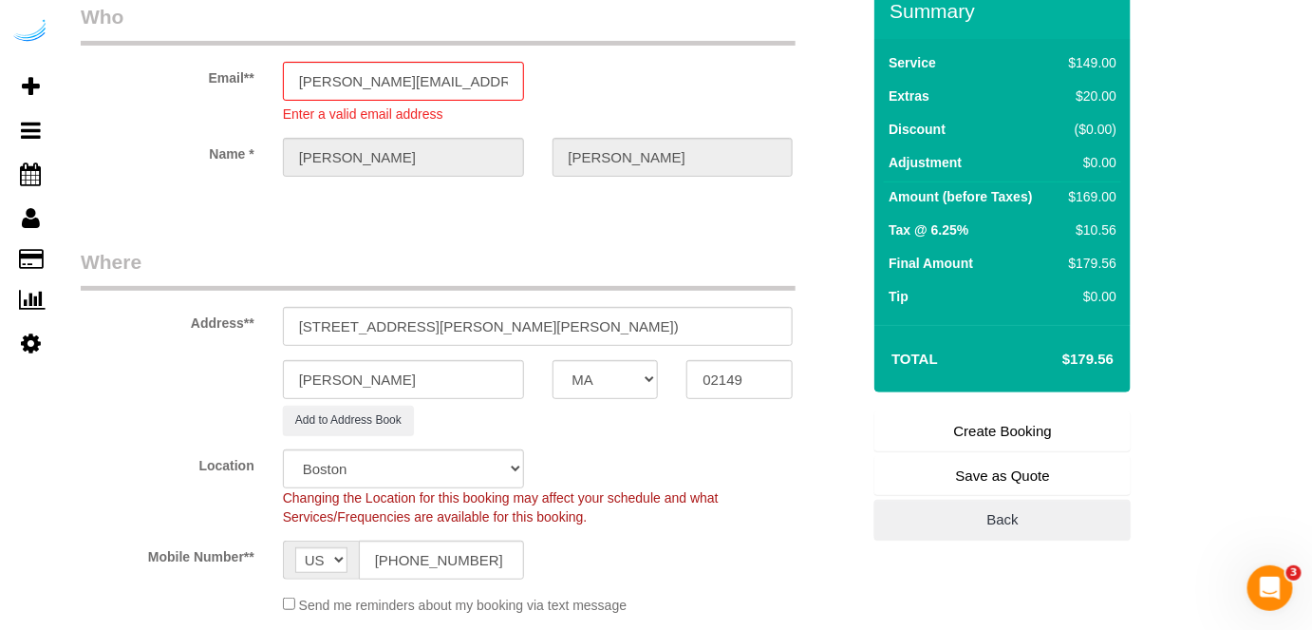
click at [944, 415] on link "Create Booking" at bounding box center [1003, 431] width 256 height 40
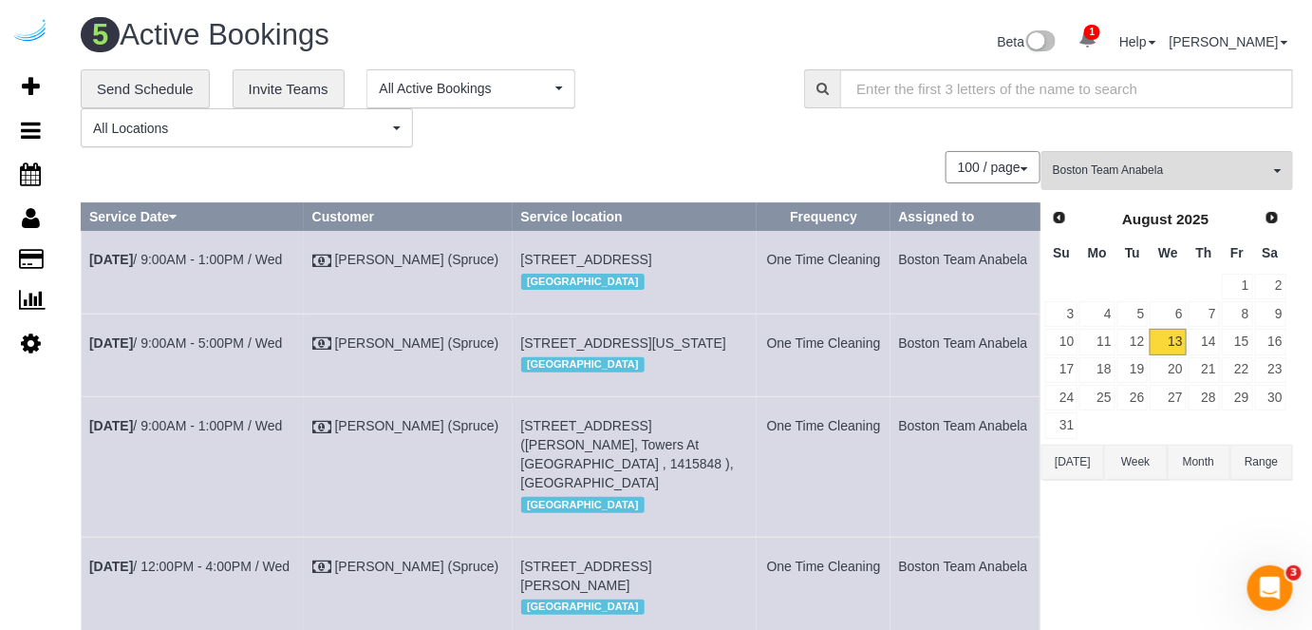
scroll to position [380, 0]
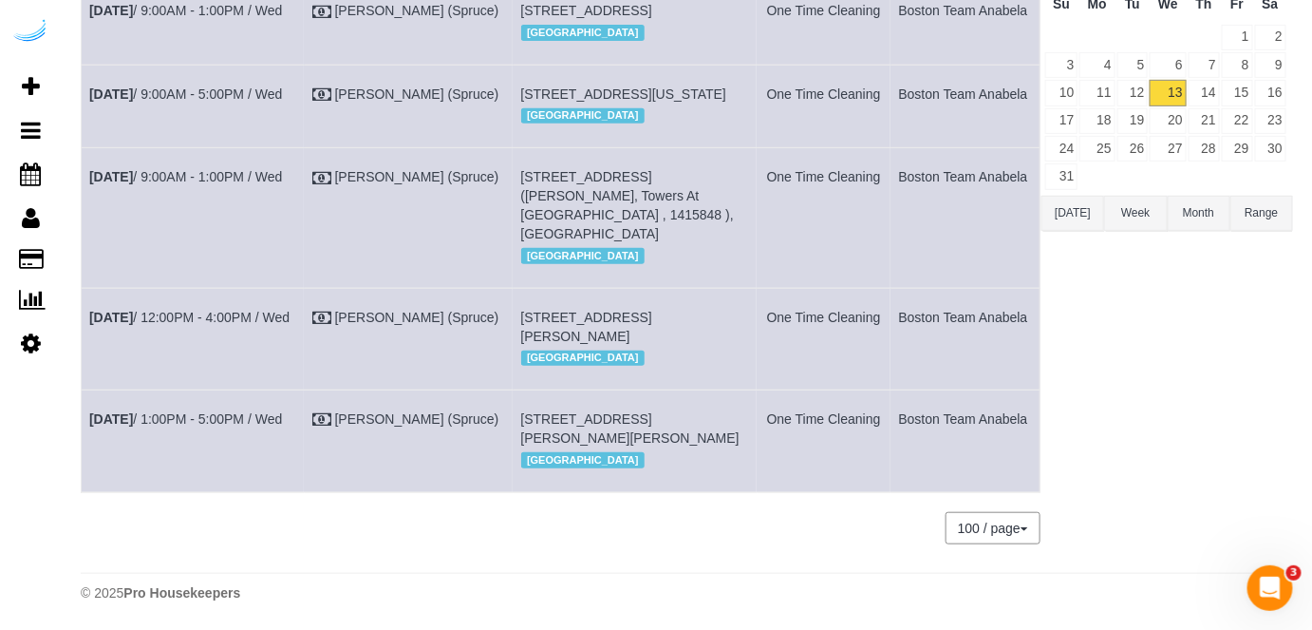
drag, startPoint x: 310, startPoint y: 408, endPoint x: 93, endPoint y: 432, distance: 218.7
click at [93, 432] on td "Aug 13th / 1:00PM - 5:00PM / Wed" at bounding box center [193, 441] width 223 height 102
click at [93, 430] on td "Aug 13th / 1:00PM - 5:00PM / Wed" at bounding box center [193, 441] width 223 height 102
drag, startPoint x: 323, startPoint y: 405, endPoint x: 89, endPoint y: 417, distance: 233.9
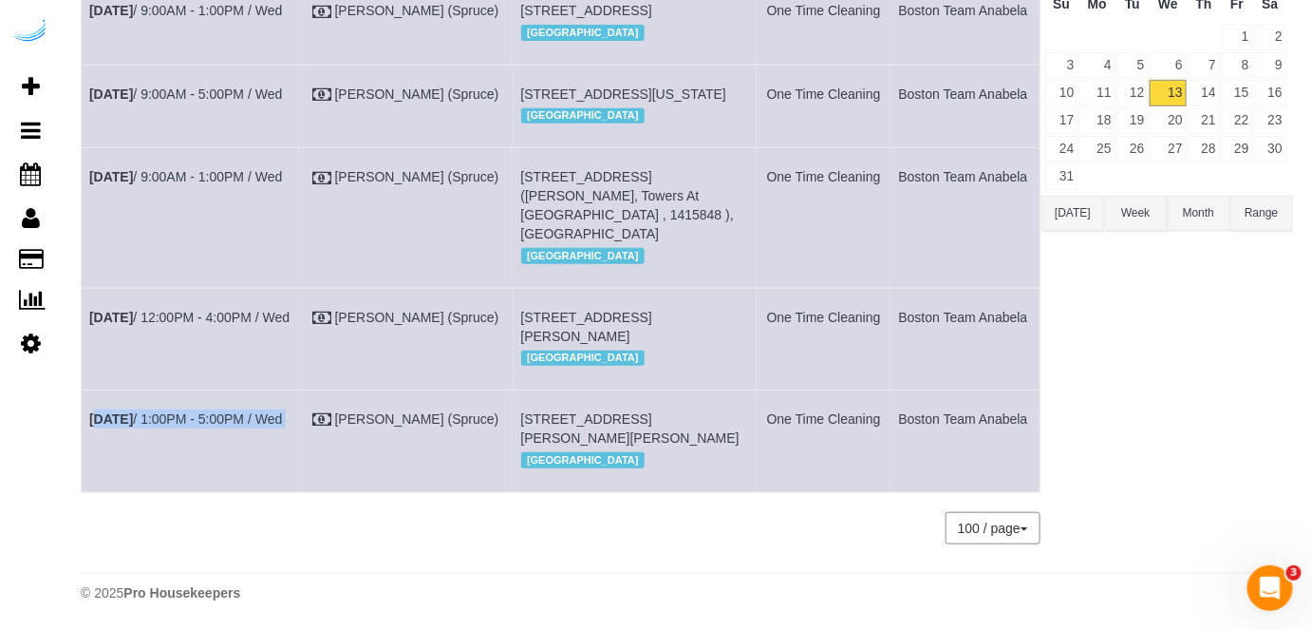
click at [89, 417] on tr "Aug 13th / 1:00PM - 5:00PM / Wed Brandie Louck (Spruce) 484 2nd St, Unit 4067 (…" at bounding box center [561, 441] width 959 height 102
copy tr "Aug 13th / 1:00PM - 5:00PM / Wed"
drag, startPoint x: 619, startPoint y: 431, endPoint x: 511, endPoint y: 404, distance: 111.5
click at [513, 404] on td "484 2nd St, Unit 4067 (Giana Stratmann, Anthem Everett, 1463314), Everett, MA 0…" at bounding box center [635, 441] width 244 height 102
copy span "[STREET_ADDRESS][PERSON_NAME][PERSON_NAME]"
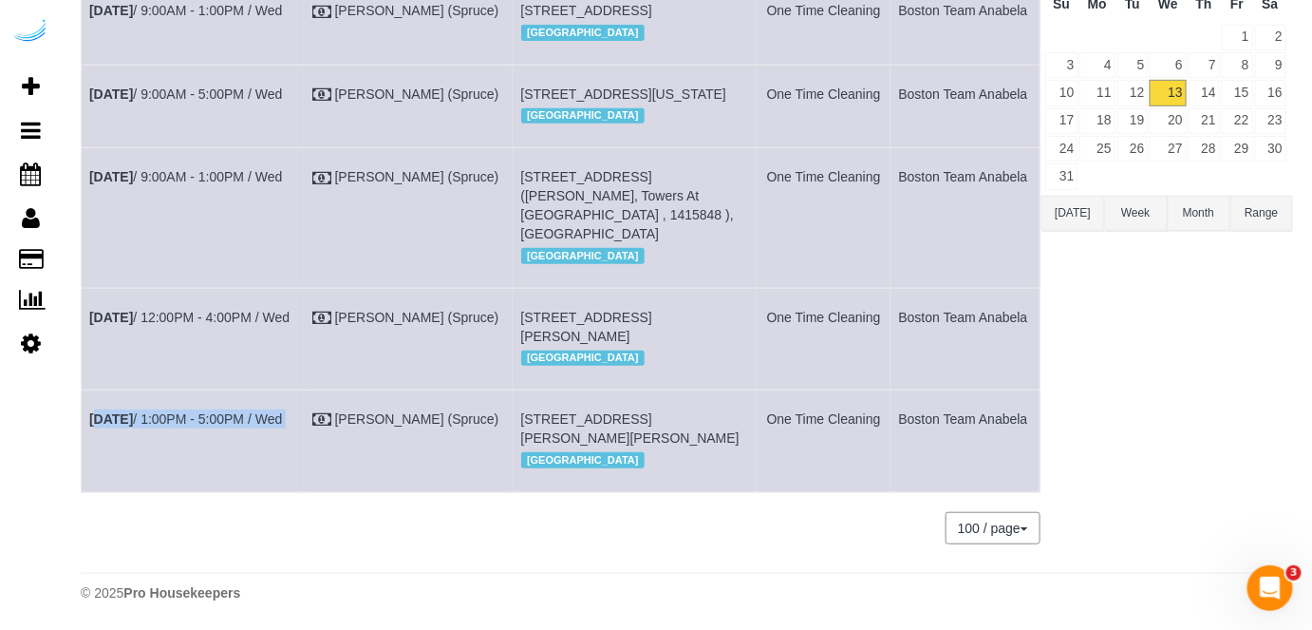
drag, startPoint x: 1025, startPoint y: 402, endPoint x: 880, endPoint y: 418, distance: 146.2
click at [880, 418] on tr "Aug 13th / 1:00PM - 5:00PM / Wed Brandie Louck (Spruce) 484 2nd St, Unit 4067 (…" at bounding box center [561, 441] width 959 height 102
copy tr "Boston Team Anabela"
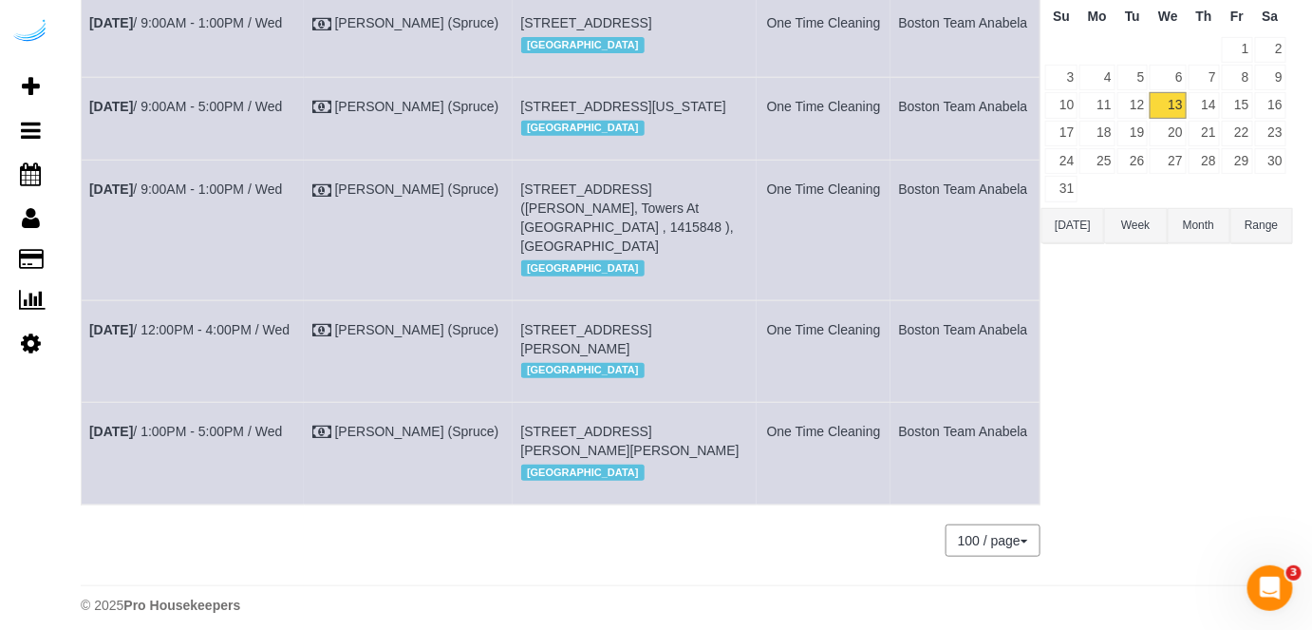
scroll to position [0, 0]
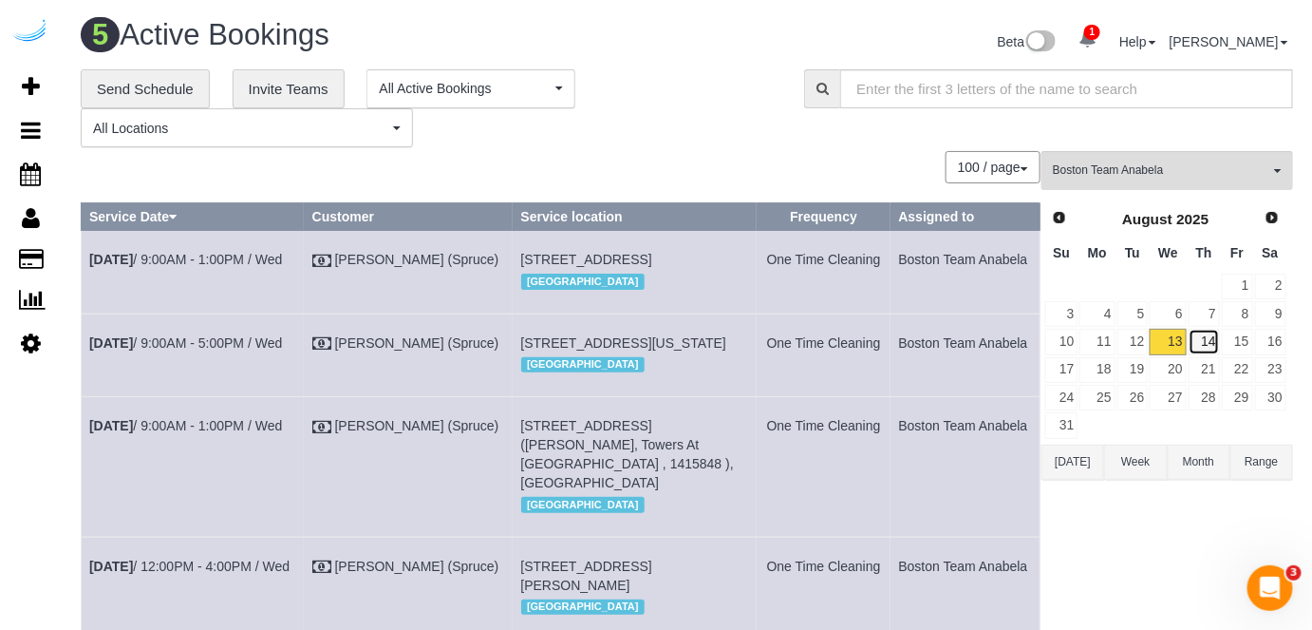
click at [1215, 347] on link "14" at bounding box center [1204, 342] width 31 height 26
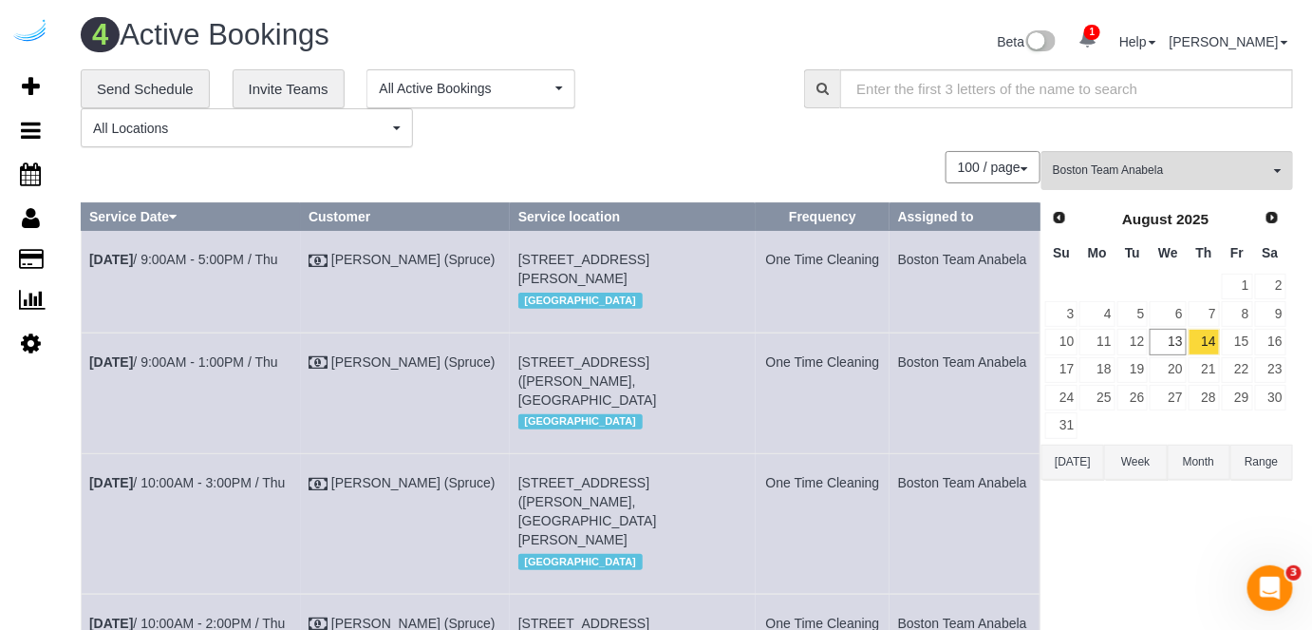
scroll to position [85, 0]
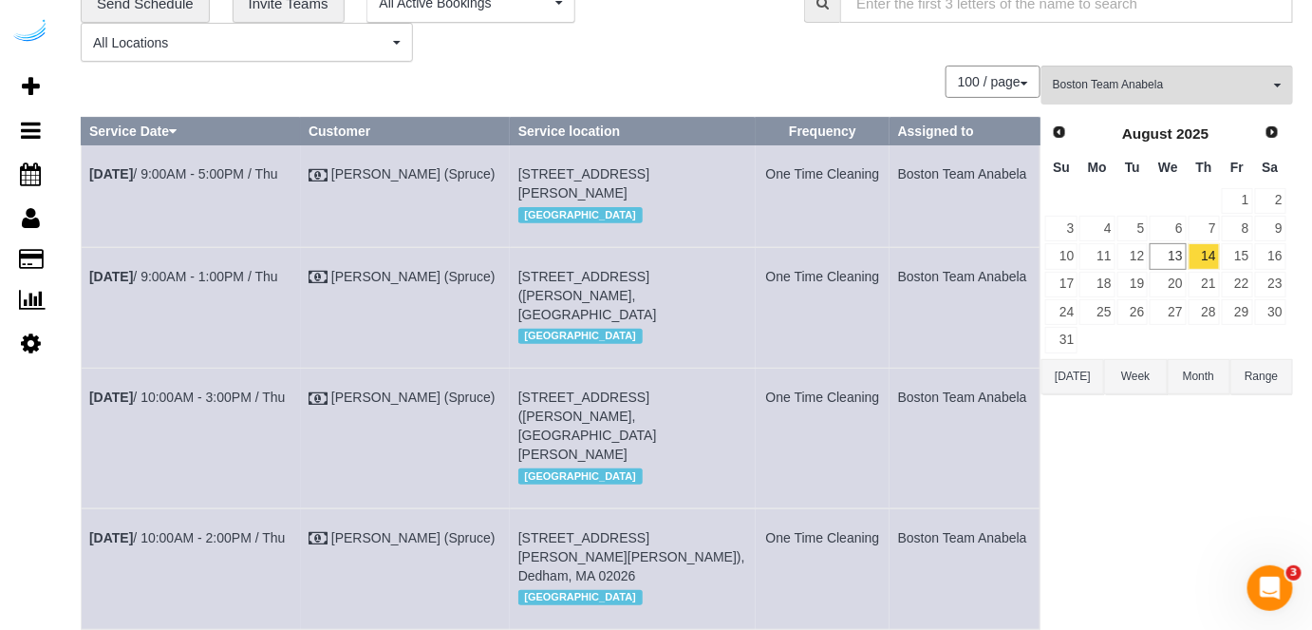
drag, startPoint x: 543, startPoint y: 195, endPoint x: 511, endPoint y: 193, distance: 32.3
click at [511, 193] on td "120 Kingston St, Building 1904 , Unit 1904 ( Patricia Garza Gonzalez, Radian, 1…" at bounding box center [632, 196] width 245 height 102
copy span "1904"
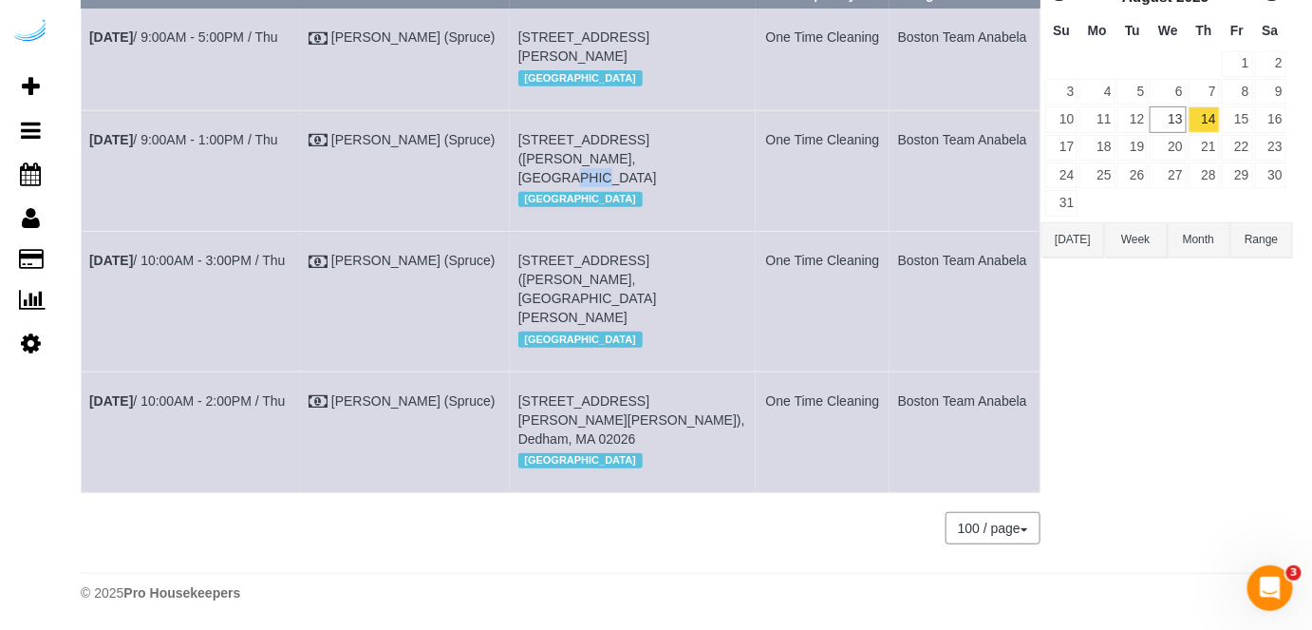
drag, startPoint x: 544, startPoint y: 137, endPoint x: 514, endPoint y: 137, distance: 30.4
click at [518, 137] on span "[STREET_ADDRESS] ([PERSON_NAME], [GEOGRAPHIC_DATA]" at bounding box center [587, 158] width 139 height 53
copy span "1306"
drag, startPoint x: 544, startPoint y: 261, endPoint x: 508, endPoint y: 261, distance: 36.1
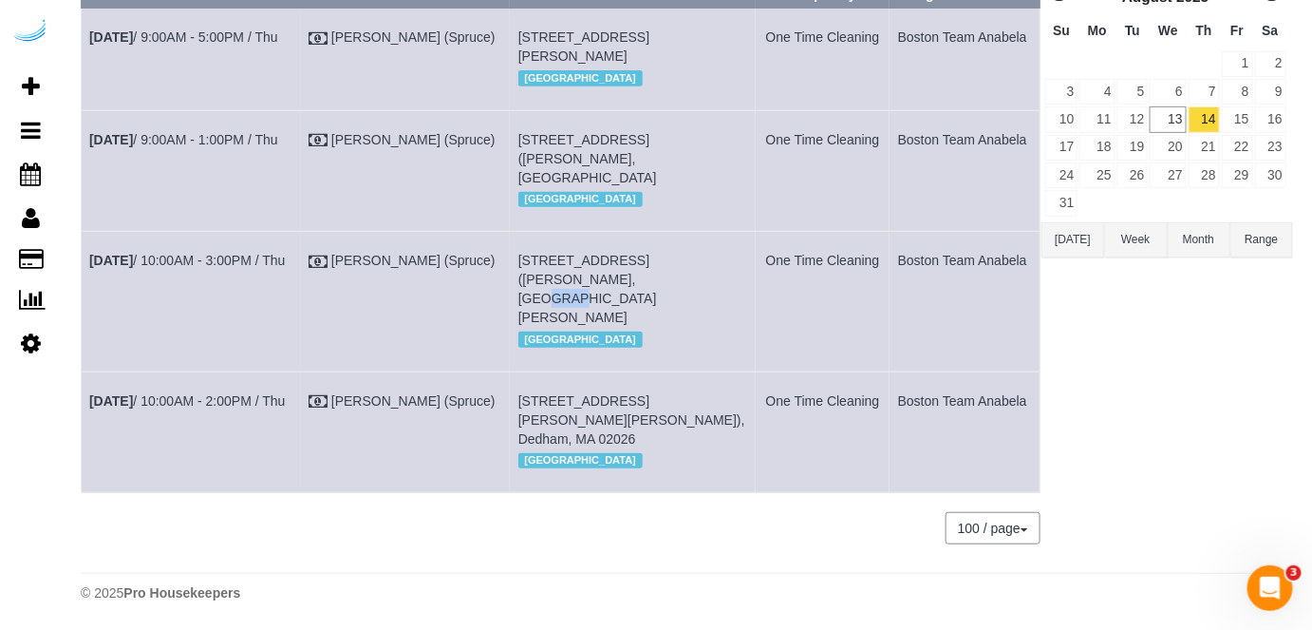
click at [510, 261] on td "250 Station Cir, Building 3105, Unit 3105 (Anabel Jimenez, The Avens At Dedham …" at bounding box center [632, 302] width 245 height 140
copy span "3105"
click at [212, 232] on td "Aug 14th / 10:00AM - 3:00PM / Thu" at bounding box center [191, 302] width 219 height 140
click at [213, 253] on link "Aug 14th / 10:00AM - 3:00PM / Thu" at bounding box center [187, 260] width 196 height 15
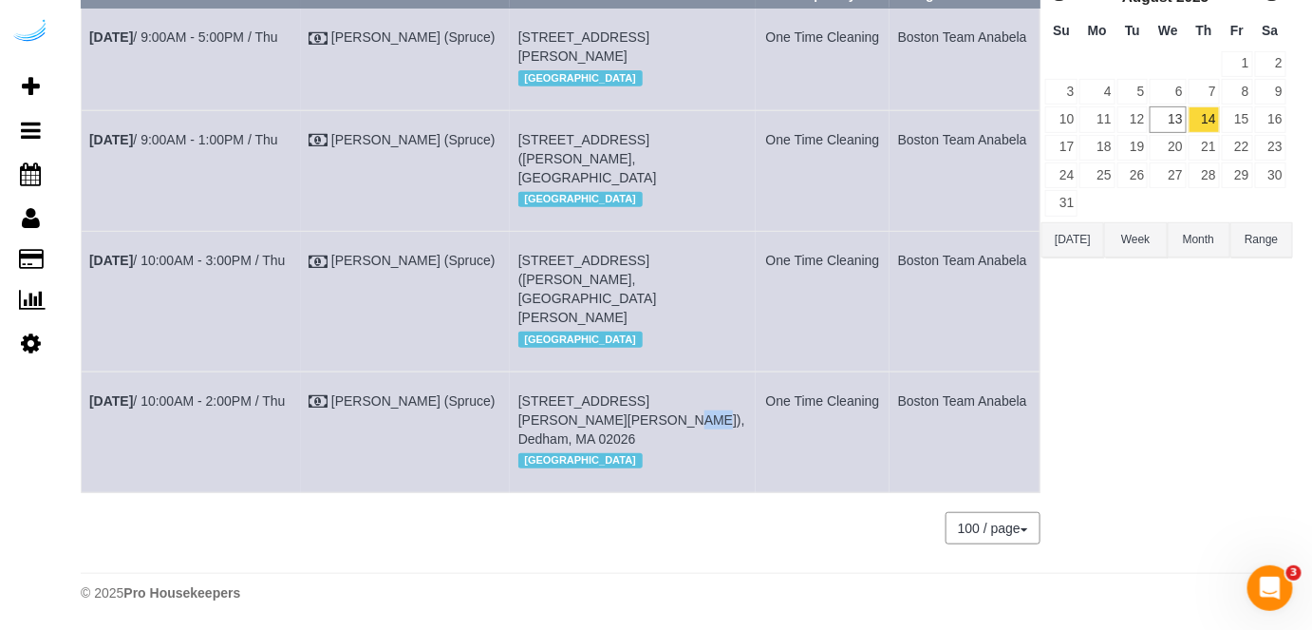
drag, startPoint x: 502, startPoint y: 398, endPoint x: 513, endPoint y: 404, distance: 11.9
click at [513, 404] on td "250 Station Cir, Building 3101, Unit 3101 ( Joseph Cromarty, The Avens At Dedha…" at bounding box center [632, 431] width 245 height 121
click at [543, 399] on span "[STREET_ADDRESS][PERSON_NAME][PERSON_NAME]), Dedham, MA 02026" at bounding box center [631, 419] width 227 height 53
drag, startPoint x: 544, startPoint y: 398, endPoint x: 520, endPoint y: 402, distance: 24.0
click at [520, 402] on span "[STREET_ADDRESS][PERSON_NAME][PERSON_NAME]), Dedham, MA 02026" at bounding box center [631, 419] width 227 height 53
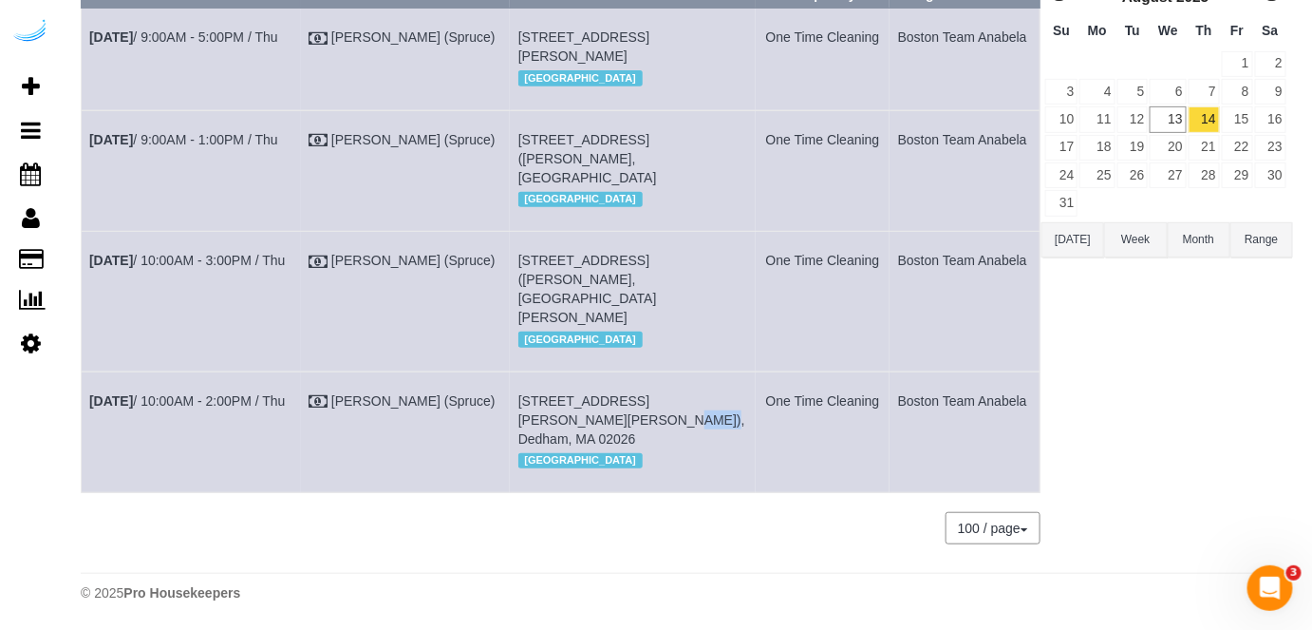
copy span "3101"
drag, startPoint x: 306, startPoint y: 247, endPoint x: 91, endPoint y: 267, distance: 215.5
click at [91, 267] on td "Aug 14th / 10:00AM - 3:00PM / Thu" at bounding box center [191, 302] width 219 height 140
copy link "Aug 14th / 10:00AM - 3:00PM / Thu"
drag, startPoint x: 605, startPoint y: 287, endPoint x: 500, endPoint y: 228, distance: 119.9
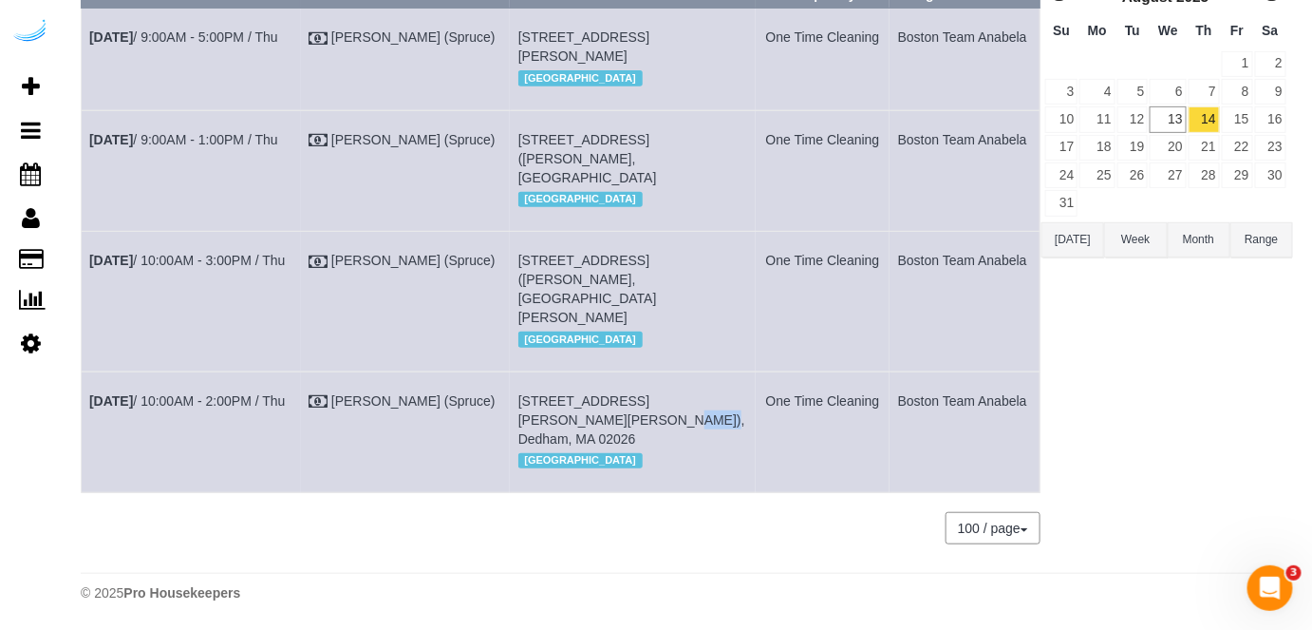
click at [500, 232] on tr "Aug 14th / 10:00AM - 3:00PM / Thu Brandie Louck (Spruce) 250 Station Cir, Build…" at bounding box center [561, 302] width 959 height 140
copy tr "250 Station Cir, Building 3105, Unit 3105 (Anabel Jimenez, The Avens At Dedham …"
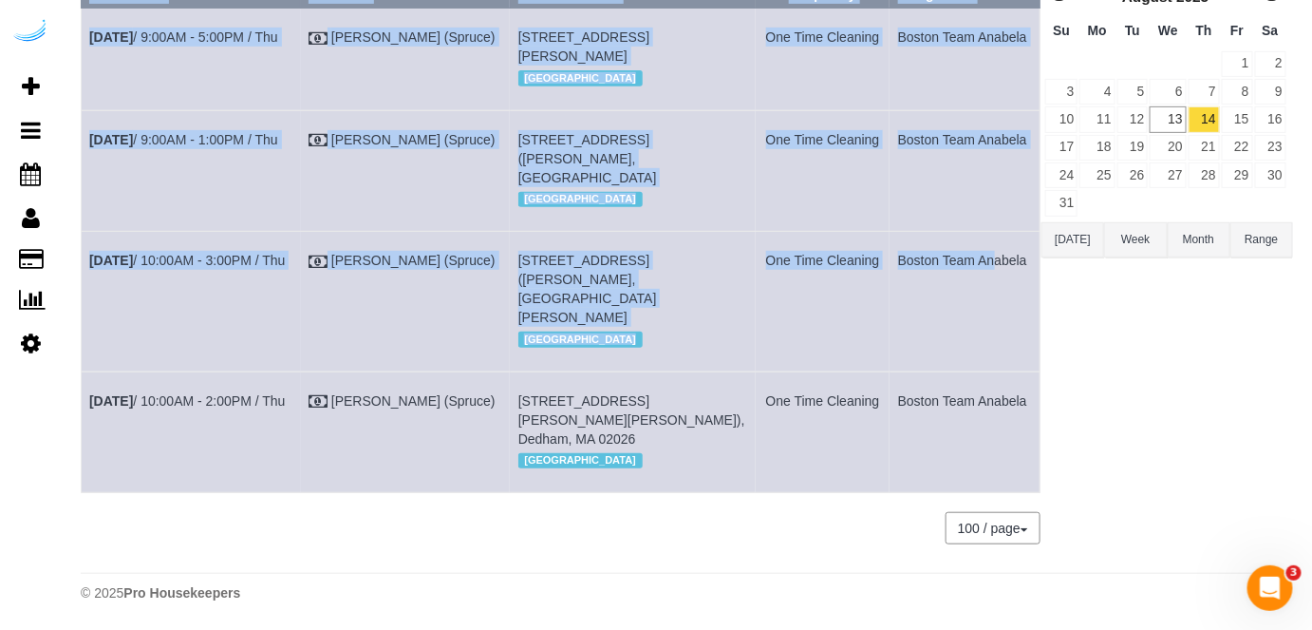
drag, startPoint x: 1026, startPoint y: 251, endPoint x: 919, endPoint y: 246, distance: 107.4
click at [919, 246] on div "0 Bookings found. We couldn't find any bookings that matched your search. Creat…" at bounding box center [561, 246] width 961 height 634
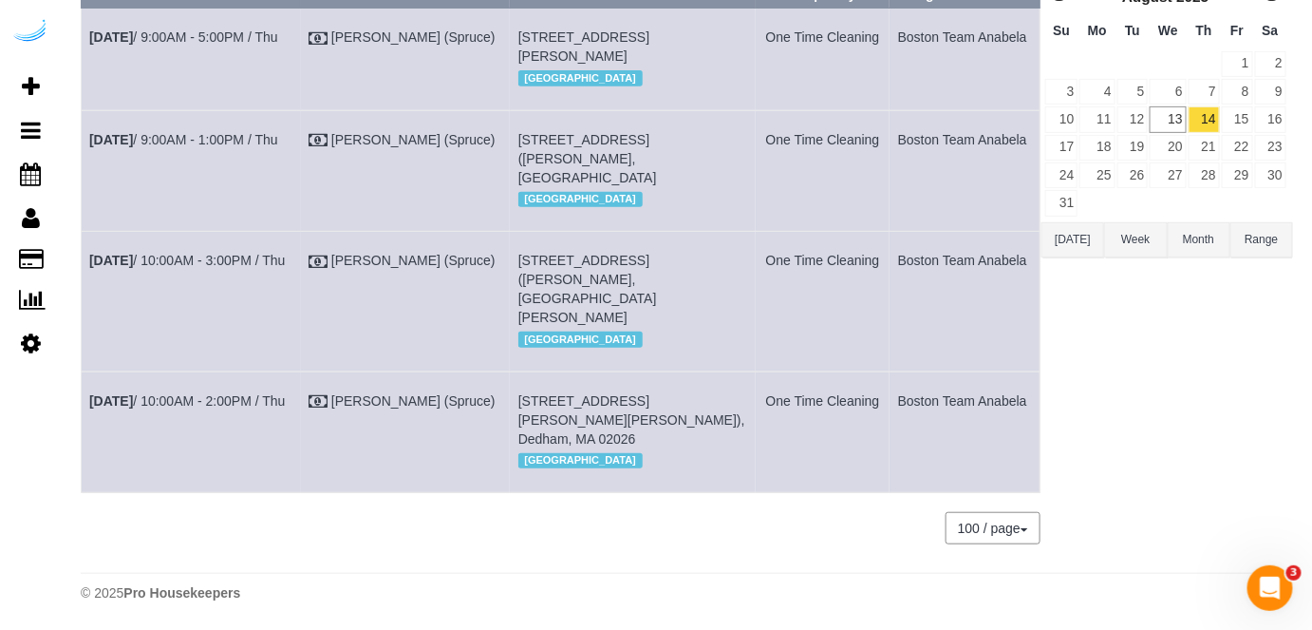
click at [916, 270] on td "Boston Team Anabela" at bounding box center [965, 302] width 150 height 140
drag, startPoint x: 1030, startPoint y: 246, endPoint x: 882, endPoint y: 255, distance: 148.4
click at [882, 255] on tr "Aug 14th / 10:00AM - 3:00PM / Thu Brandie Louck (Spruce) 250 Station Cir, Build…" at bounding box center [561, 302] width 959 height 140
copy tr "Boston Team Anabela"
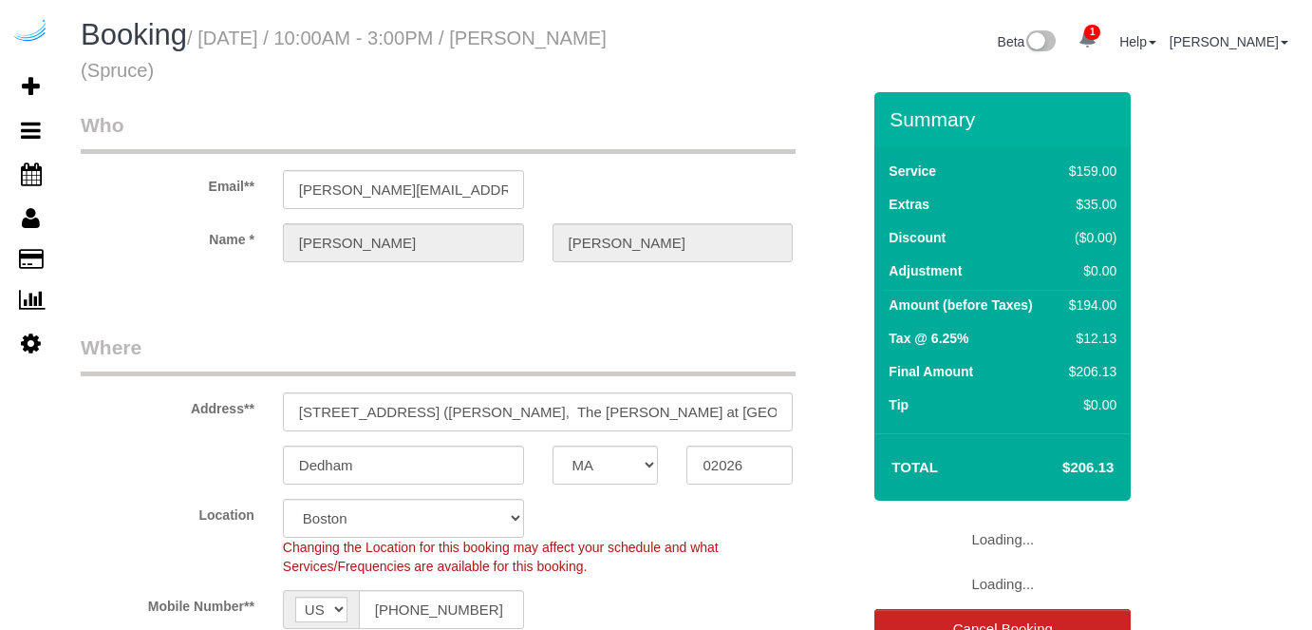
select select "MA"
select select "282"
select select "number:9"
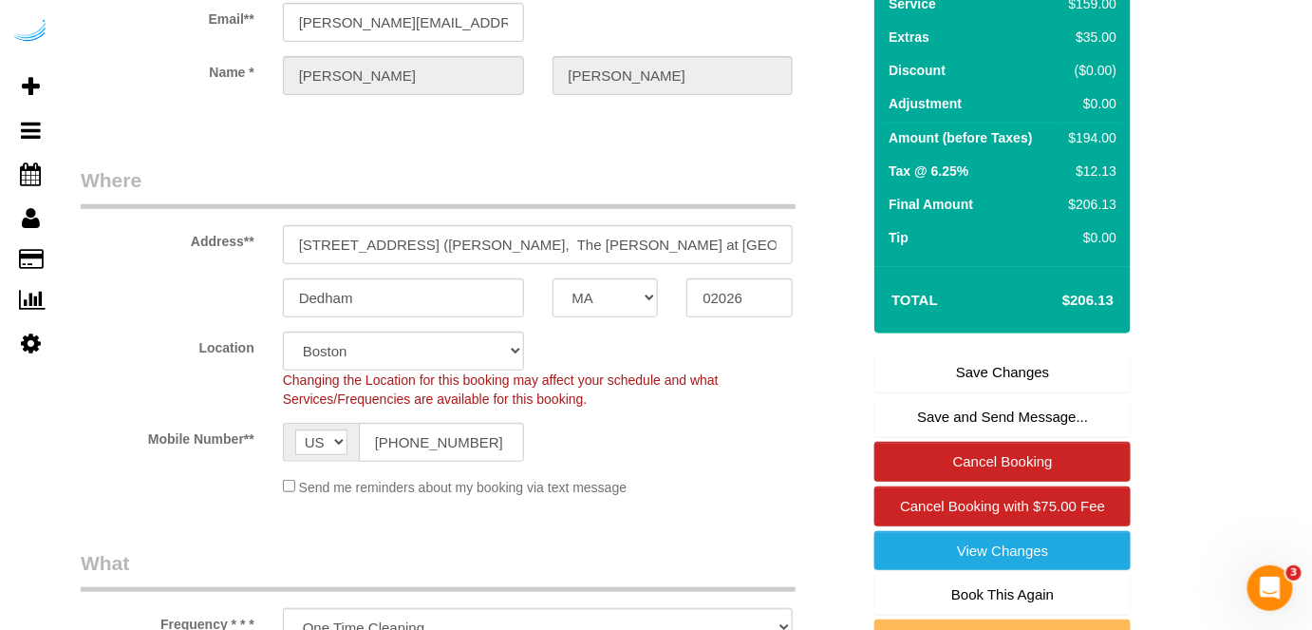
scroll to position [172, 0]
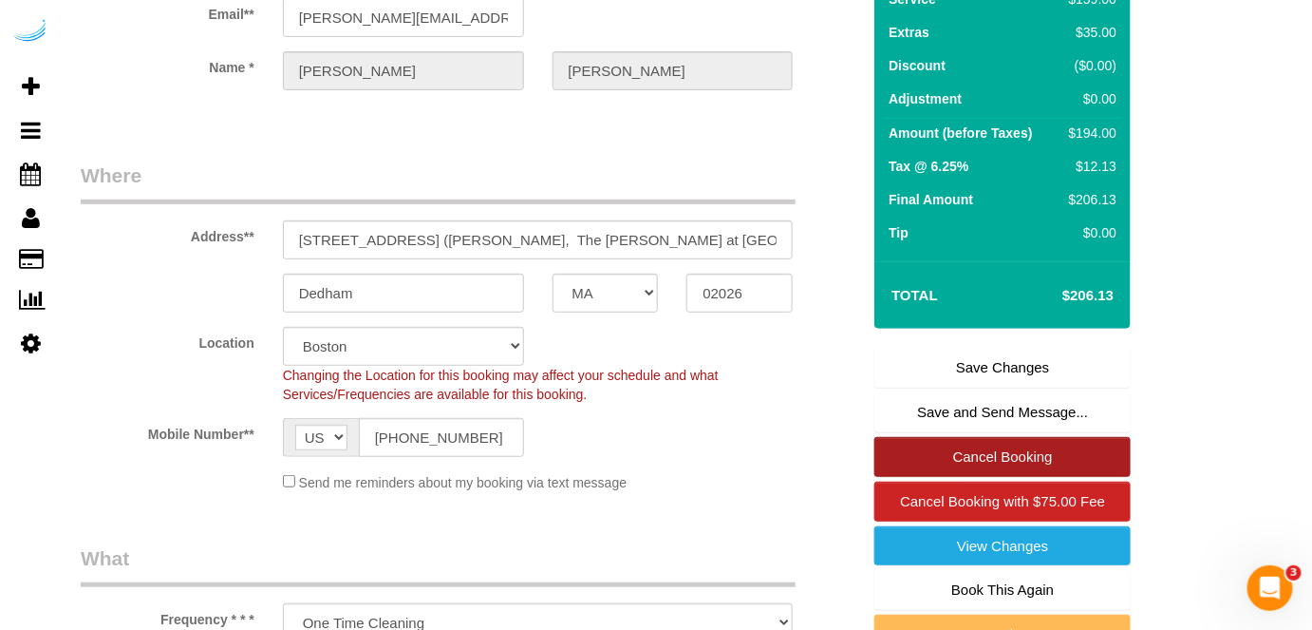
click at [1033, 448] on link "Cancel Booking" at bounding box center [1003, 457] width 256 height 40
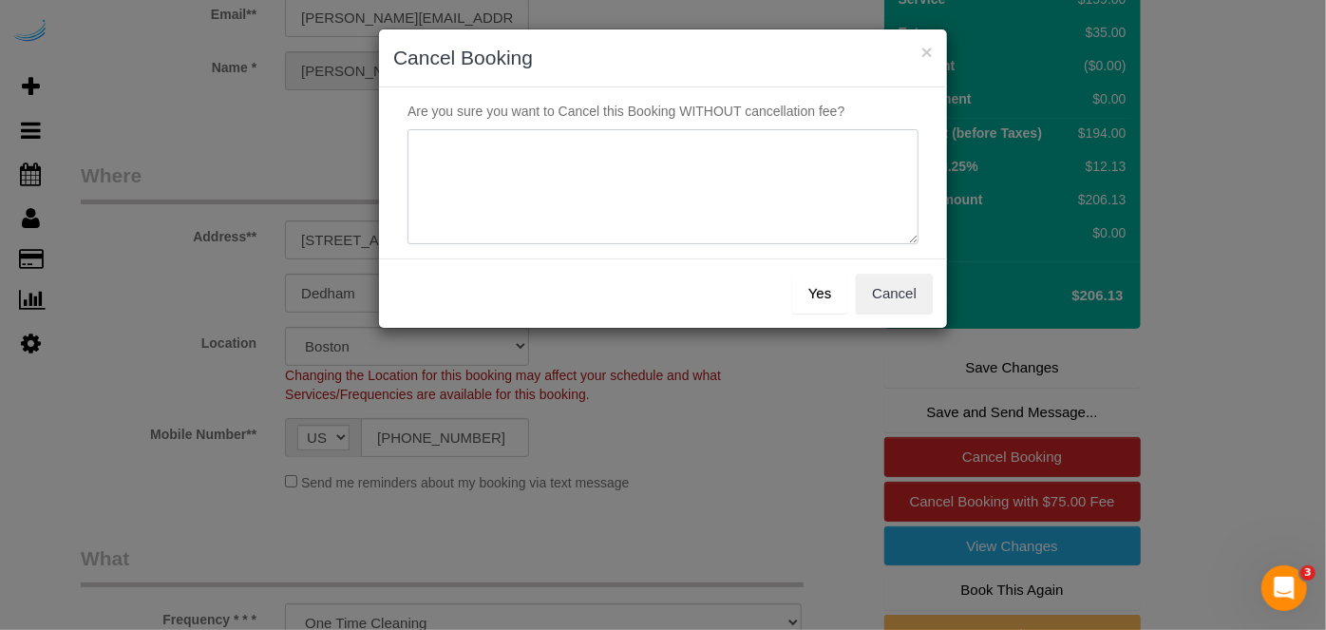
click at [713, 187] on textarea at bounding box center [662, 187] width 511 height 116
click at [906, 282] on button "Cancel" at bounding box center [894, 293] width 77 height 40
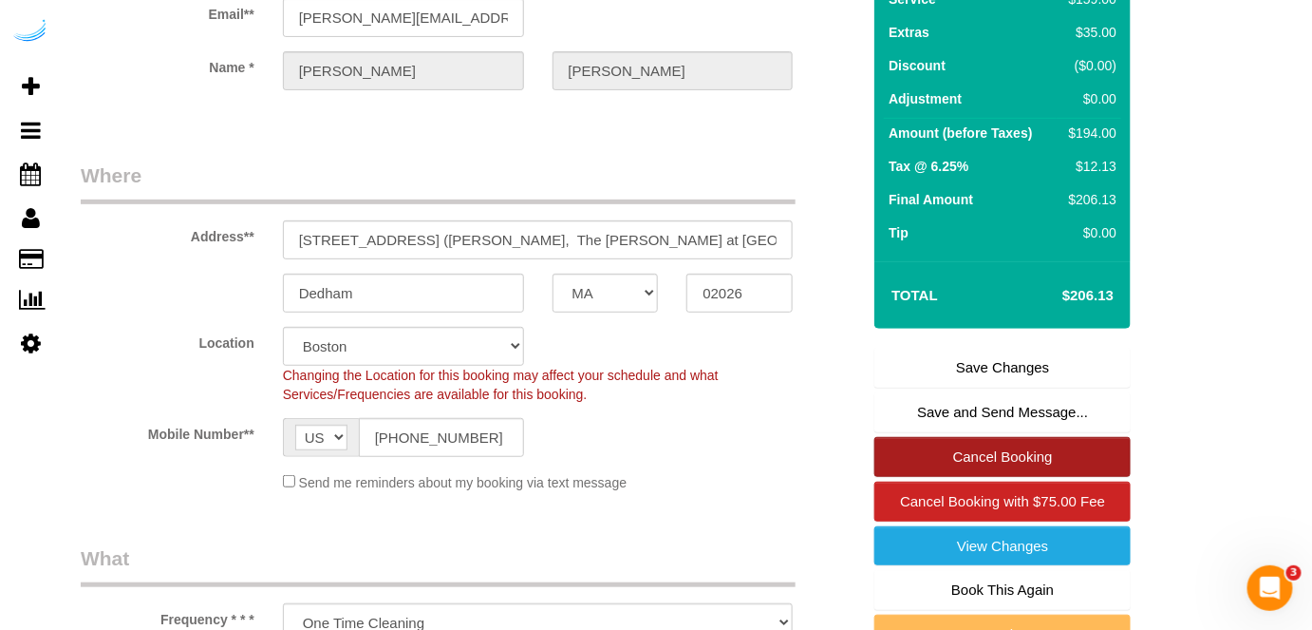
click at [1023, 454] on link "Cancel Booking" at bounding box center [1003, 457] width 256 height 40
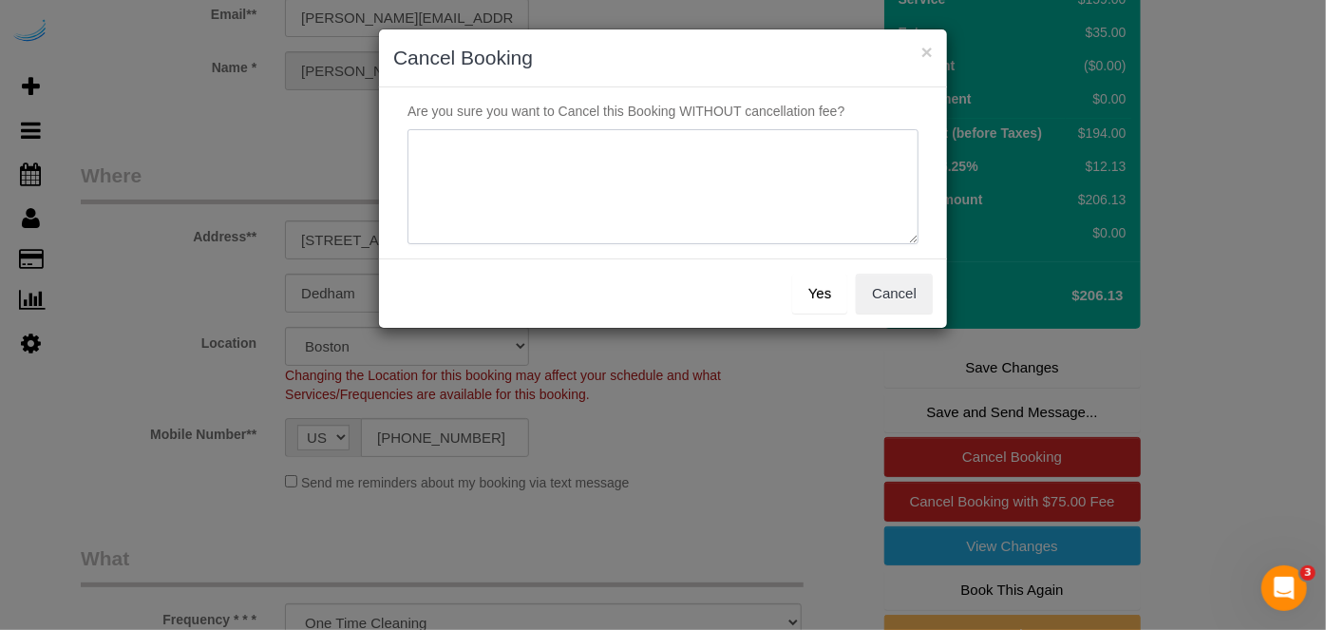
click at [803, 200] on textarea at bounding box center [662, 187] width 511 height 116
type textarea "Not on spruce."
click at [827, 296] on button "Yes" at bounding box center [819, 293] width 55 height 40
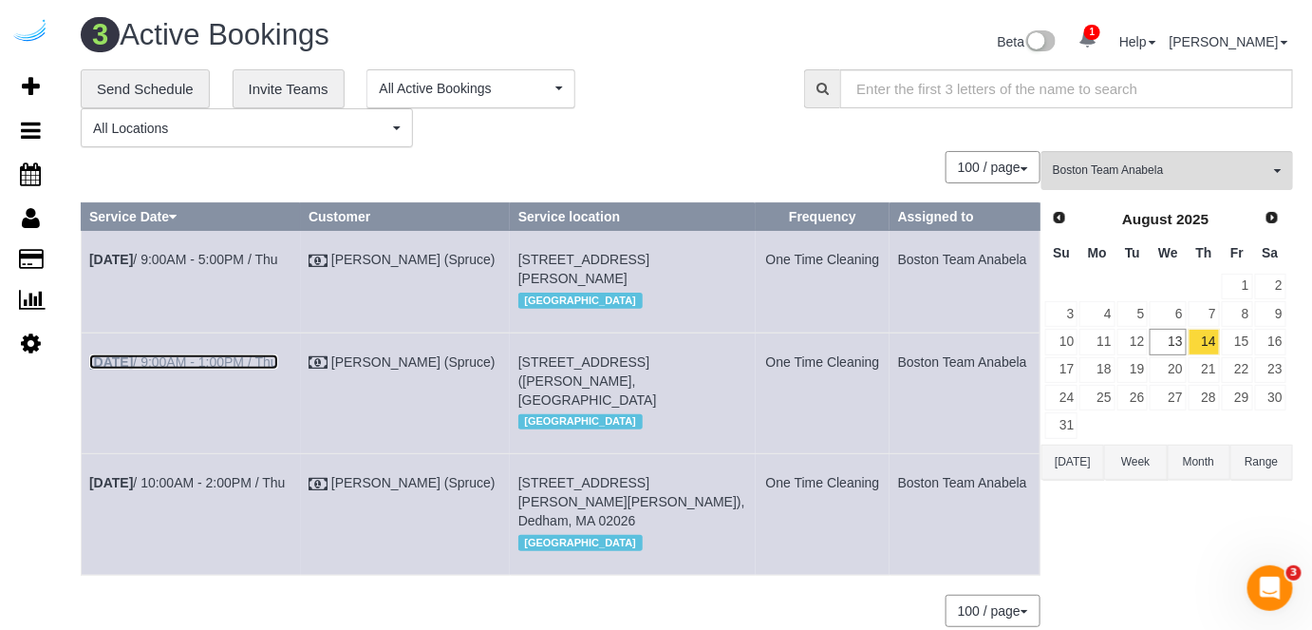
click at [260, 369] on link "[DATE] 9:00AM - 1:00PM / Thu" at bounding box center [183, 361] width 189 height 15
click at [240, 256] on link "[DATE] 9:00AM - 5:00PM / Thu" at bounding box center [183, 259] width 189 height 15
click at [260, 490] on link "[DATE] 10:00AM - 2:00PM / Thu" at bounding box center [187, 482] width 196 height 15
click at [1232, 340] on link "15" at bounding box center [1237, 342] width 31 height 26
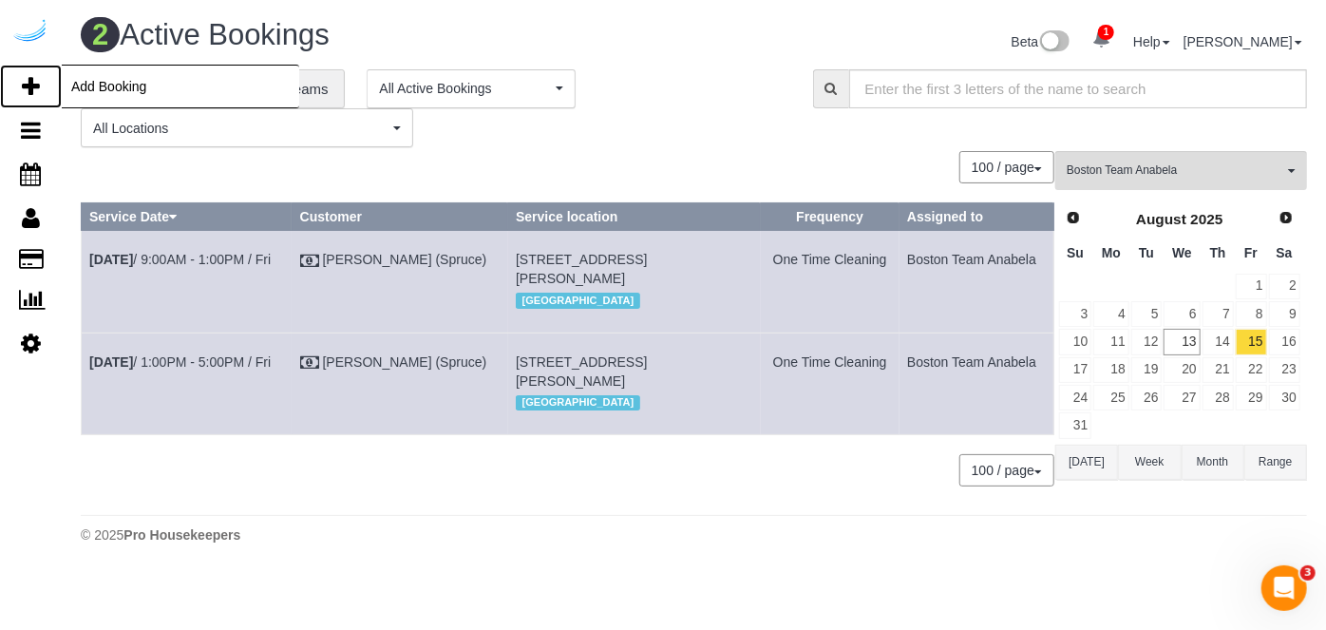
click at [41, 80] on link "Add Booking" at bounding box center [31, 87] width 62 height 44
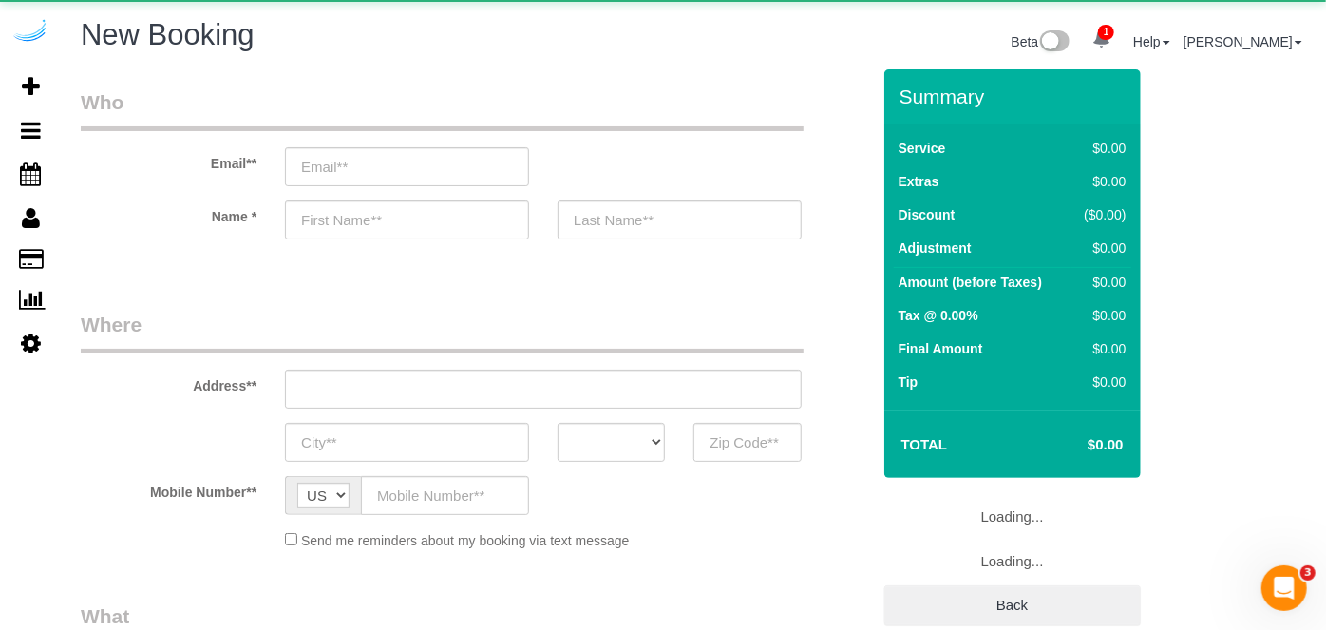
select select "4"
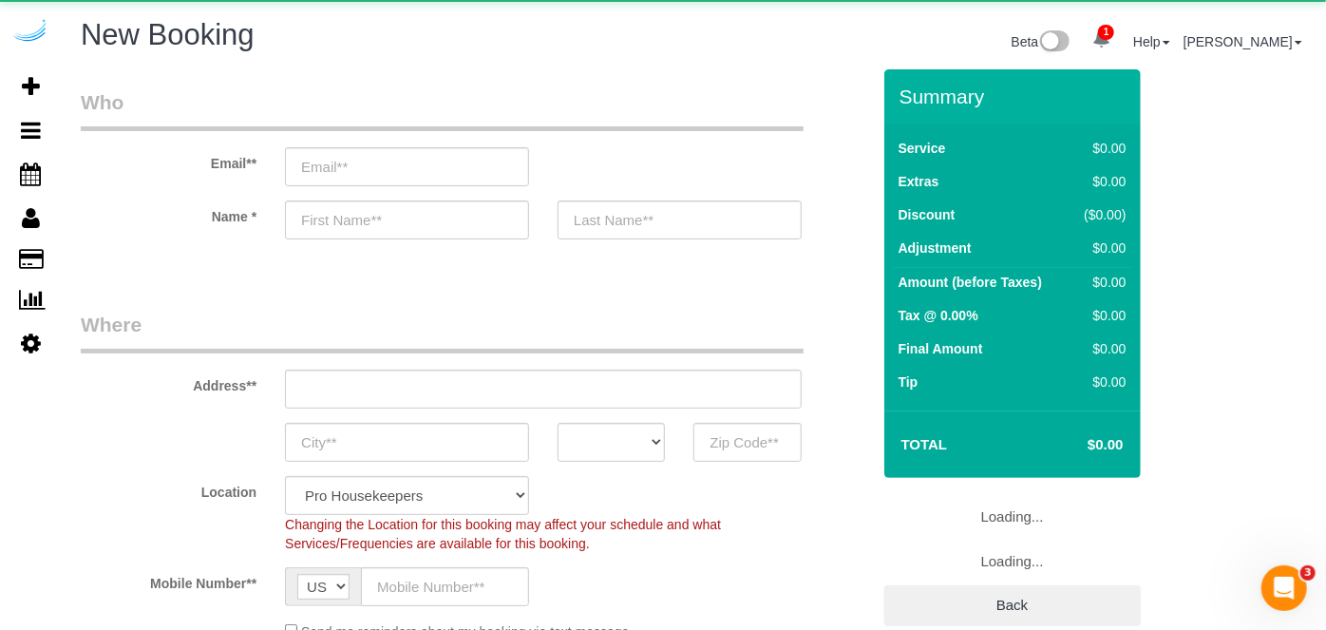
select select "object:2061"
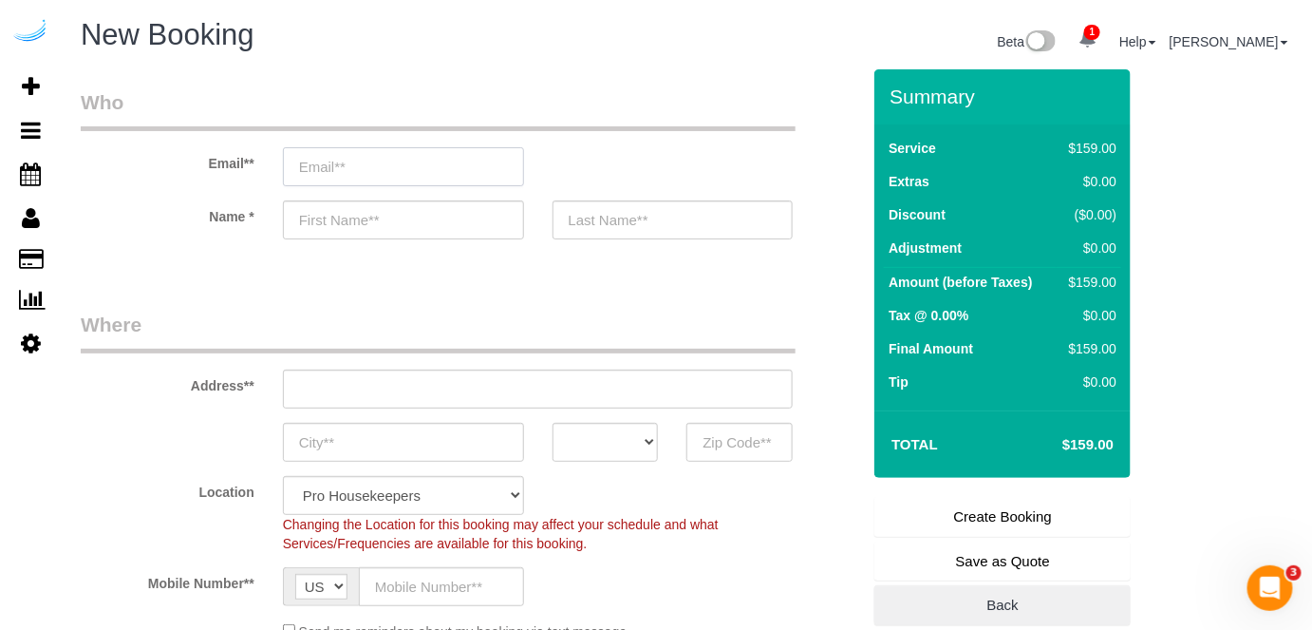
click at [421, 165] on input "email" at bounding box center [403, 166] width 241 height 39
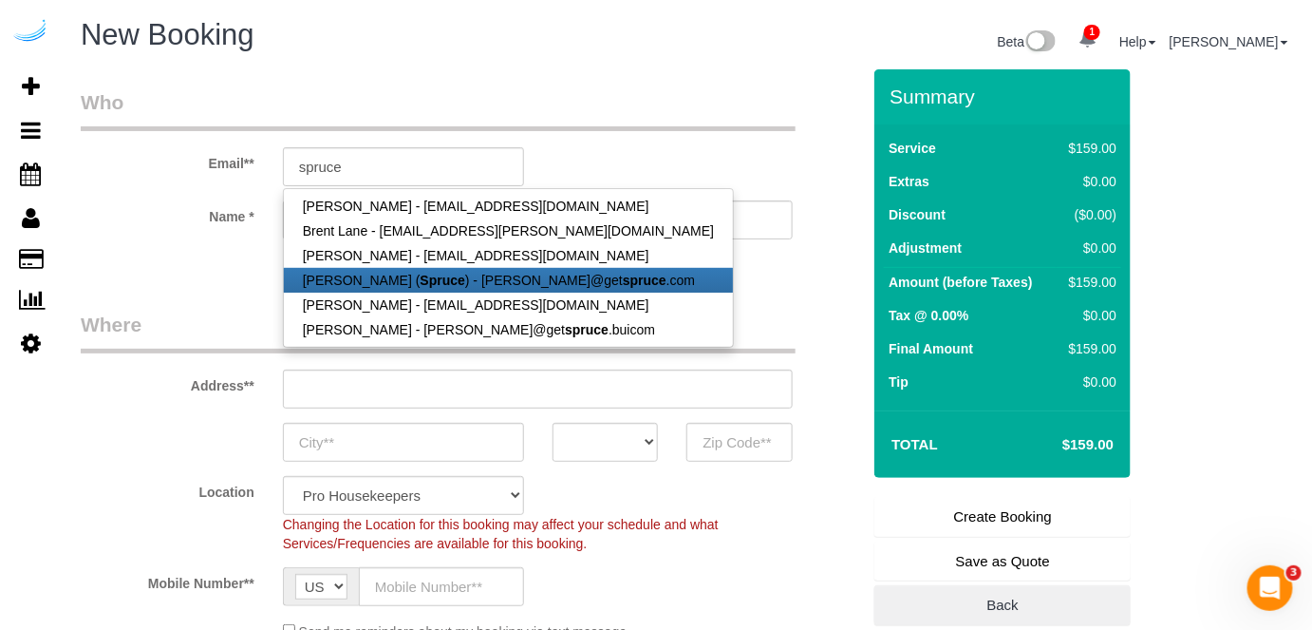
click at [421, 281] on strong "Spruce" at bounding box center [443, 280] width 45 height 15
type input "[PERSON_NAME][EMAIL_ADDRESS][DOMAIN_NAME]"
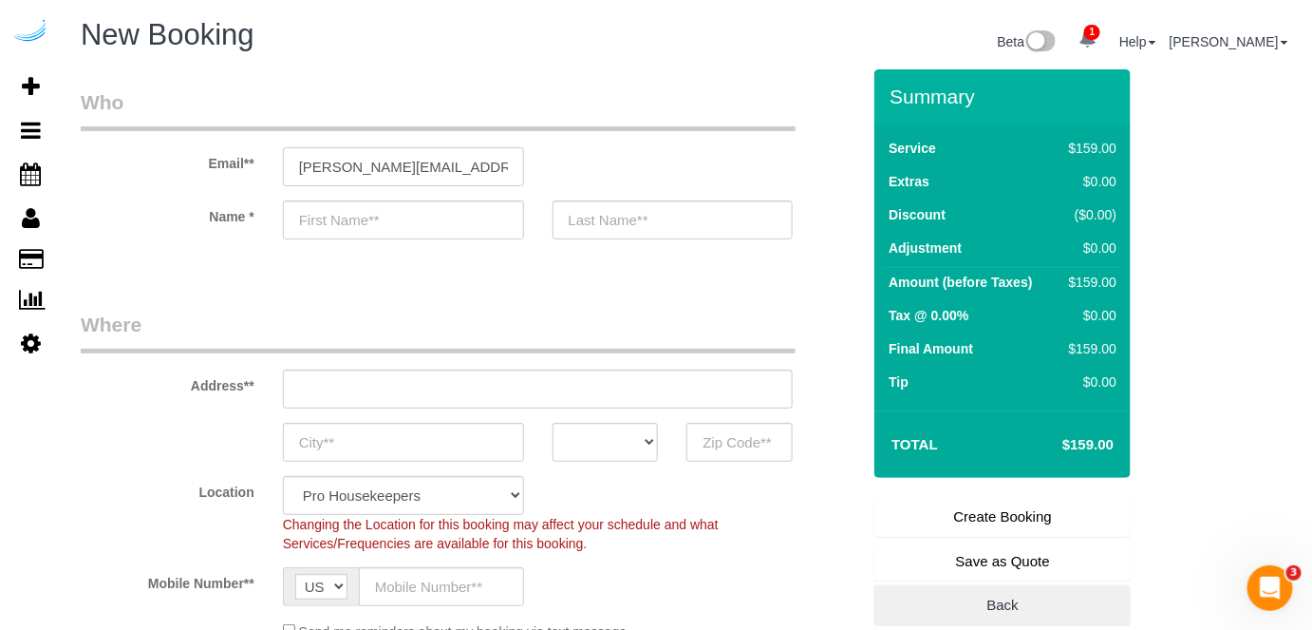
type input "[PERSON_NAME]"
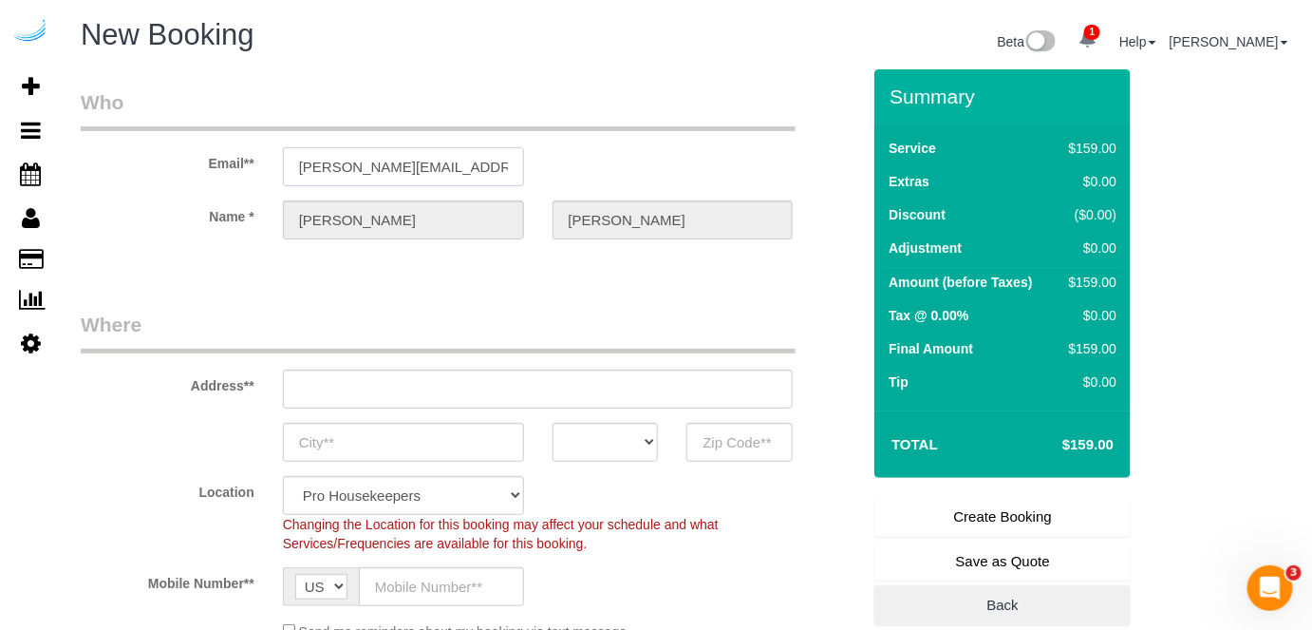
type input "[STREET_ADDRESS][PERSON_NAME]"
type input "Austin"
select select "[GEOGRAPHIC_DATA]"
type input "78704"
click at [555, 387] on input "[STREET_ADDRESS][PERSON_NAME]" at bounding box center [538, 388] width 511 height 39
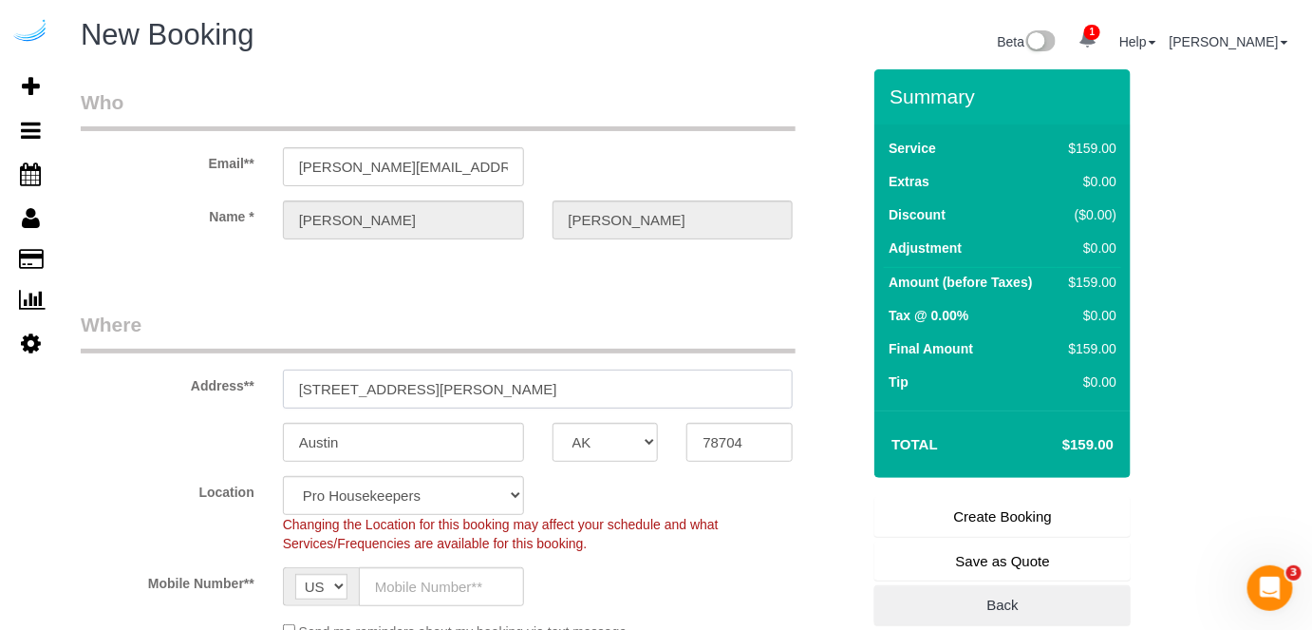
select select "9"
paste input "[STREET_ADDRESS]"
type input "[STREET_ADDRESS]"
select select "object:2100"
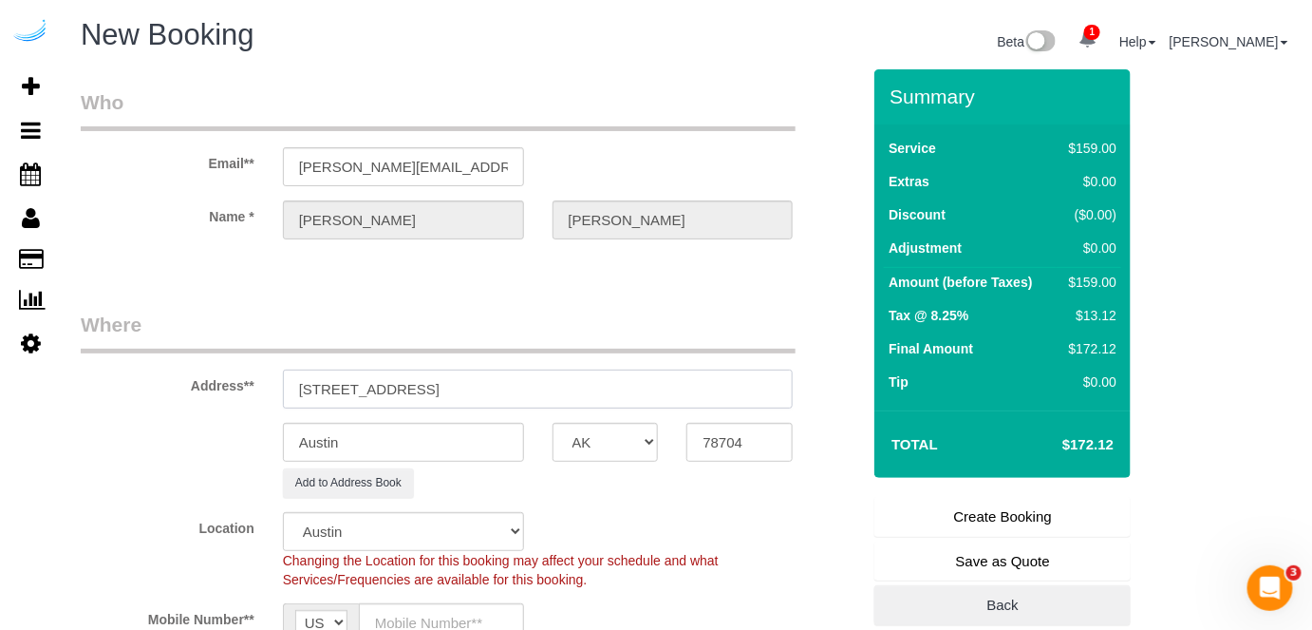
drag, startPoint x: 489, startPoint y: 392, endPoint x: 715, endPoint y: 428, distance: 228.8
click at [562, 386] on input "[STREET_ADDRESS]" at bounding box center [538, 388] width 511 height 39
type input "[STREET_ADDRESS]"
click at [731, 439] on input "78704" at bounding box center [739, 442] width 106 height 39
paste input "02145"
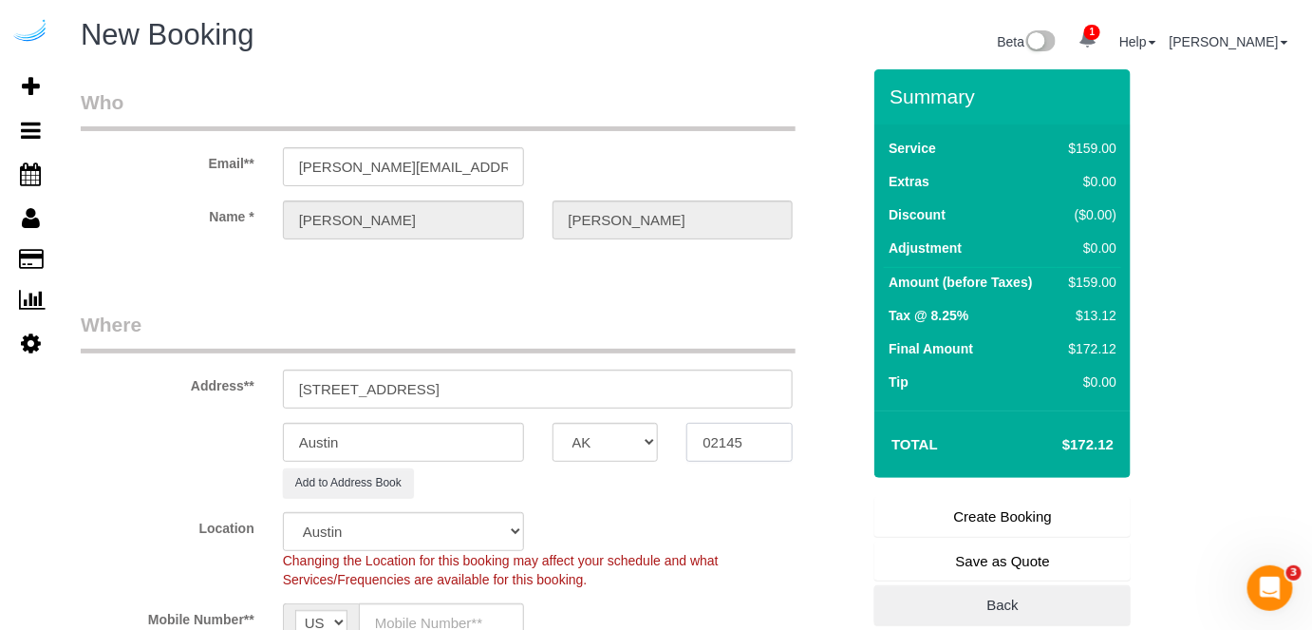
type input "02145"
click at [635, 442] on select "AK AL AR AZ CA CO CT DC DE [GEOGRAPHIC_DATA] [GEOGRAPHIC_DATA] HI IA ID IL IN K…" at bounding box center [606, 442] width 106 height 39
select select "7"
select select "MA"
click at [553, 423] on select "AK AL AR AZ CA CO CT DC DE [GEOGRAPHIC_DATA] [GEOGRAPHIC_DATA] HI IA ID IL IN K…" at bounding box center [606, 442] width 106 height 39
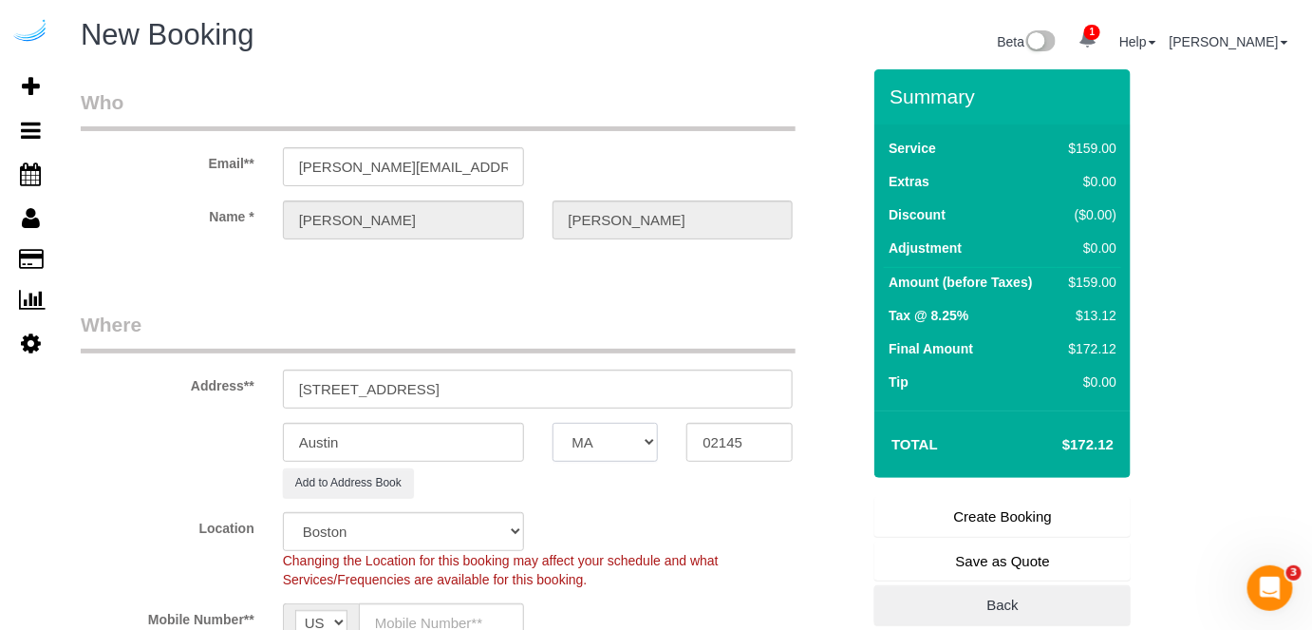
select select "object:2152"
click at [442, 431] on input "Austin" at bounding box center [403, 442] width 241 height 39
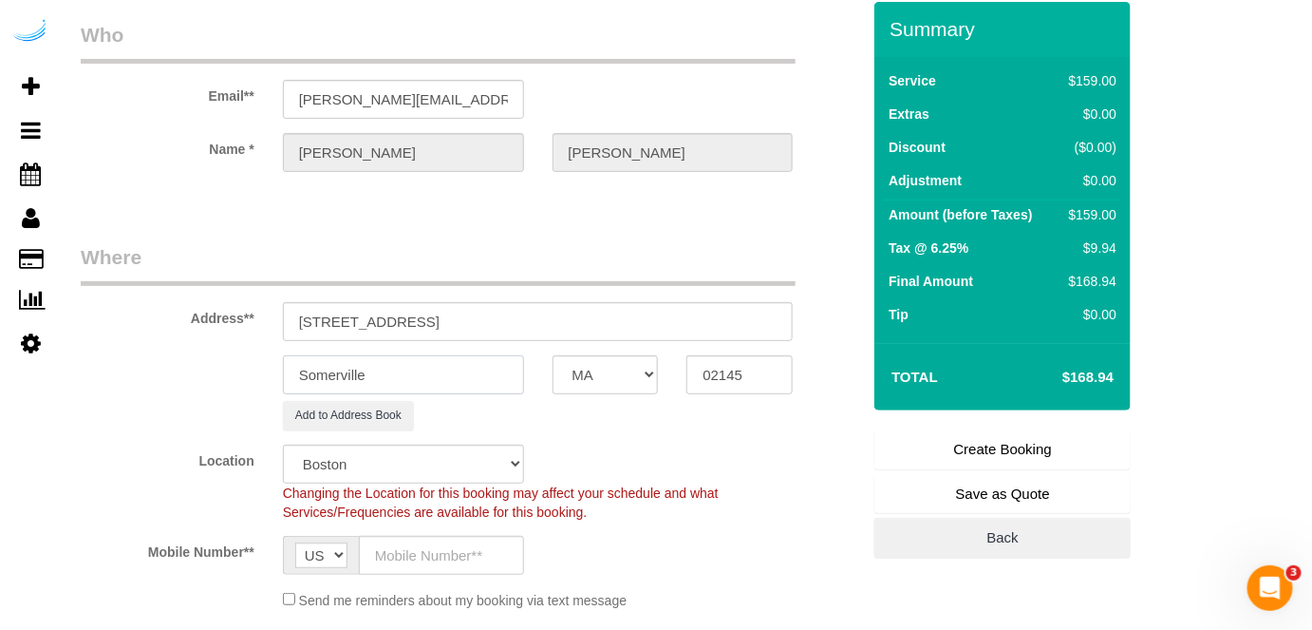
scroll to position [85, 0]
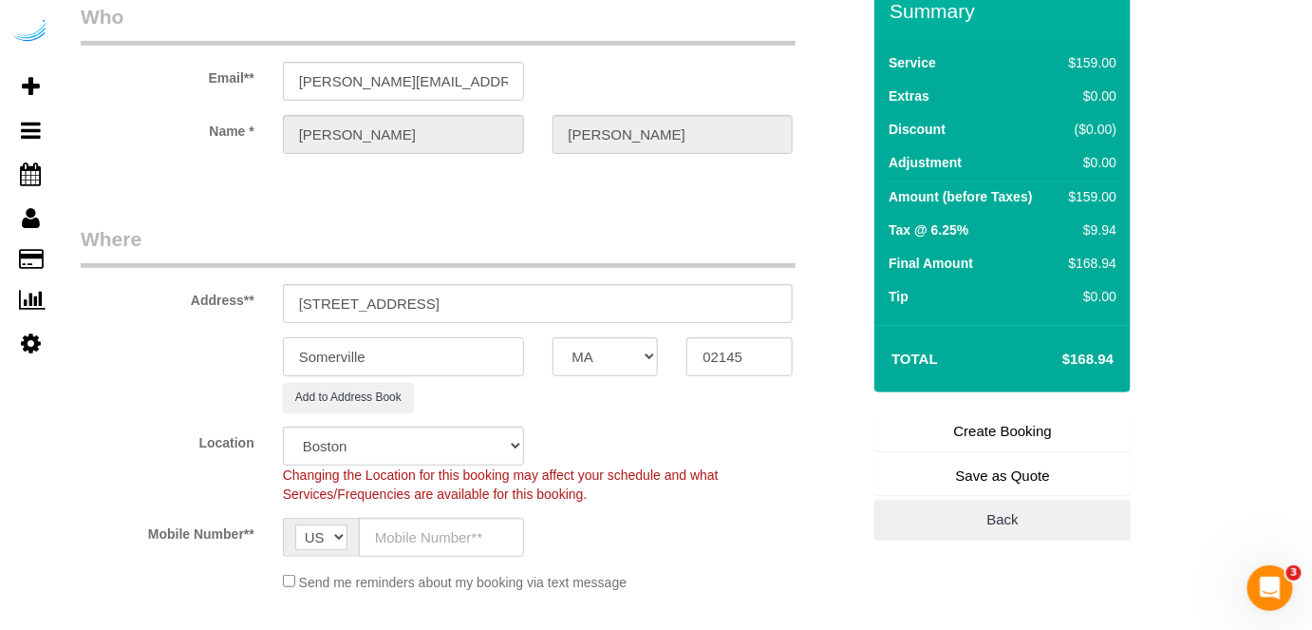
type input "Somerville"
drag, startPoint x: 397, startPoint y: 300, endPoint x: 757, endPoint y: 289, distance: 360.0
click at [756, 290] on input "[STREET_ADDRESS]" at bounding box center [538, 303] width 511 height 39
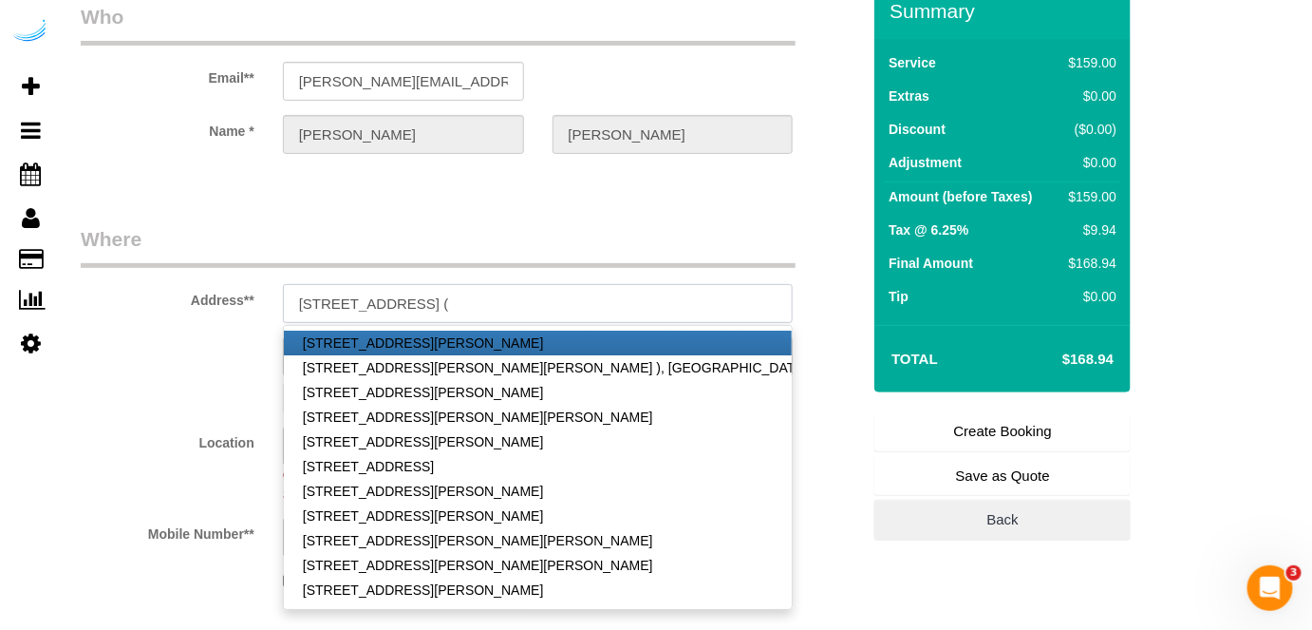
paste input "[PERSON_NAME]"
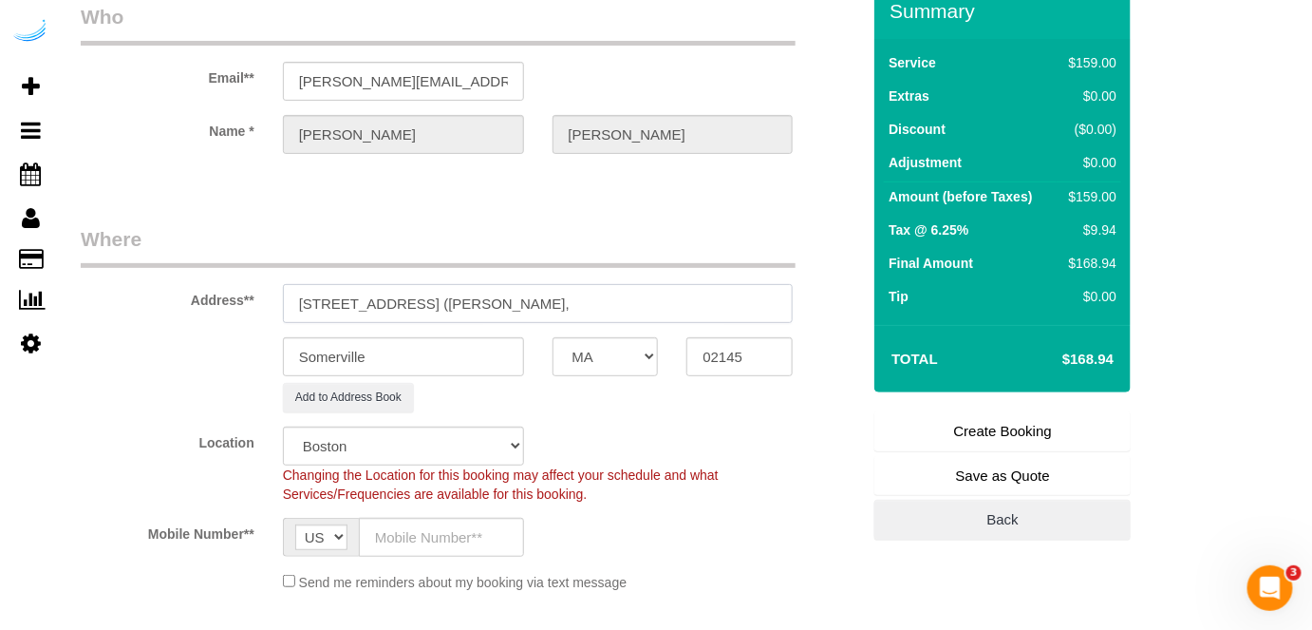
paste input "Montaje"
paste input "1463139"
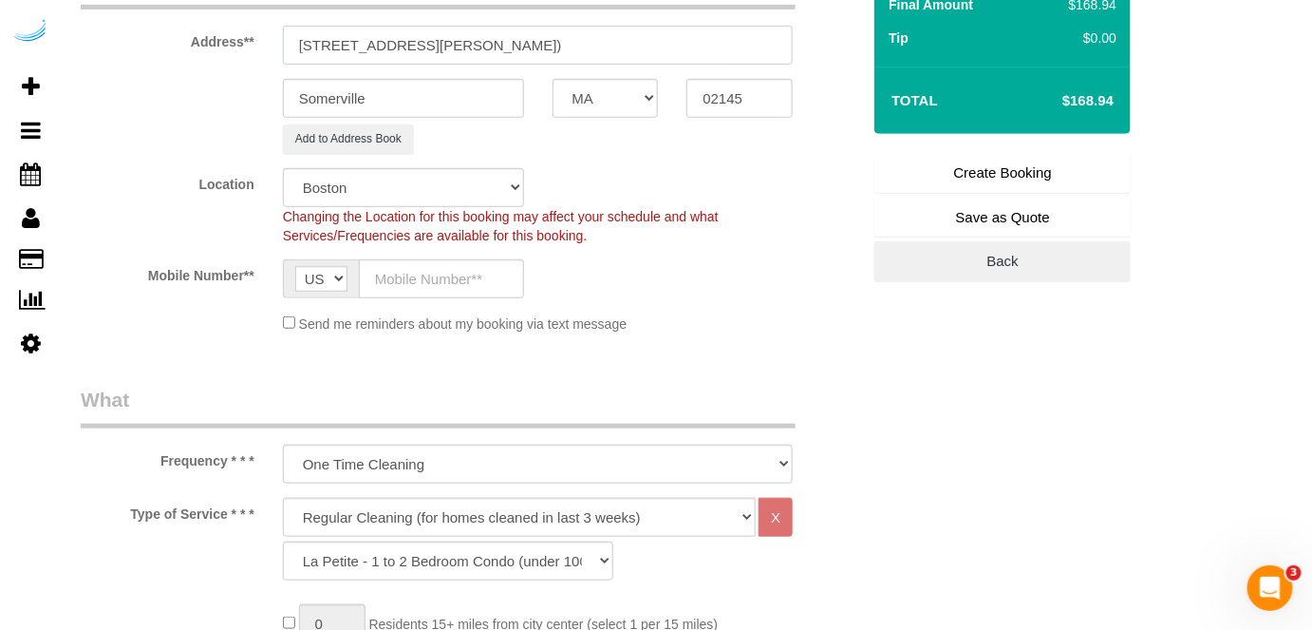
scroll to position [345, 0]
type input "[STREET_ADDRESS][PERSON_NAME])"
drag, startPoint x: 451, startPoint y: 274, endPoint x: 464, endPoint y: 281, distance: 14.9
click at [451, 274] on input "text" at bounding box center [441, 277] width 165 height 39
type input "[PHONE_NUMBER]"
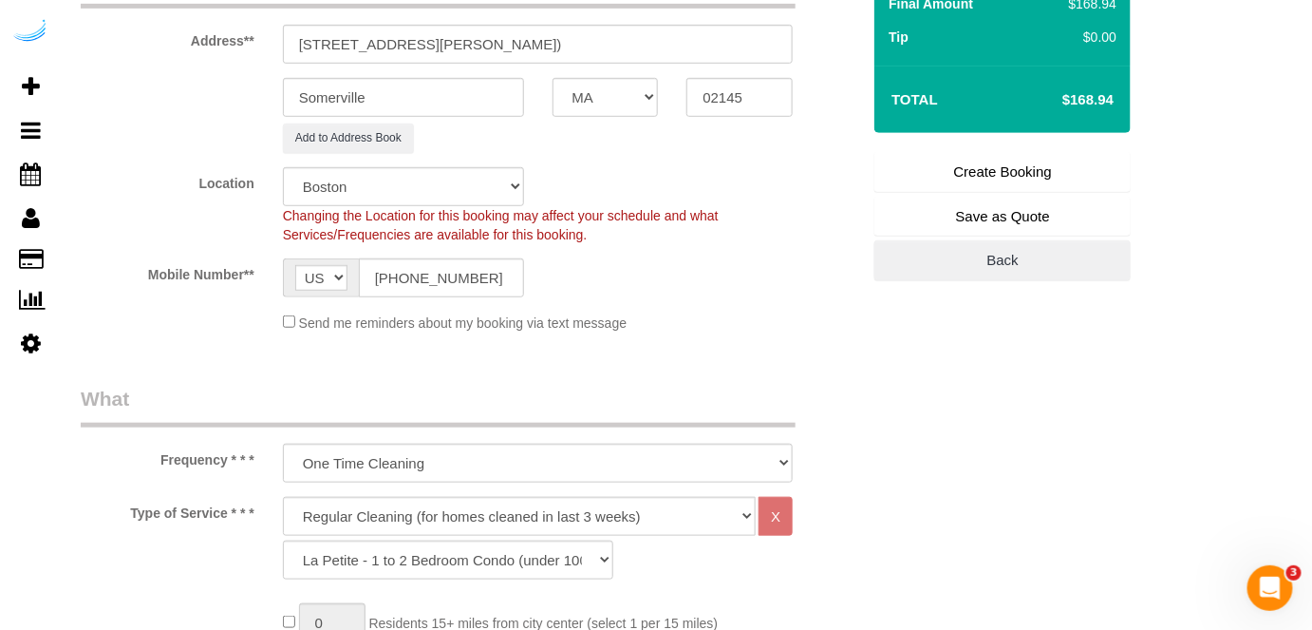
type input "Brandie Louck"
type input "[PHONE_NUMBER]"
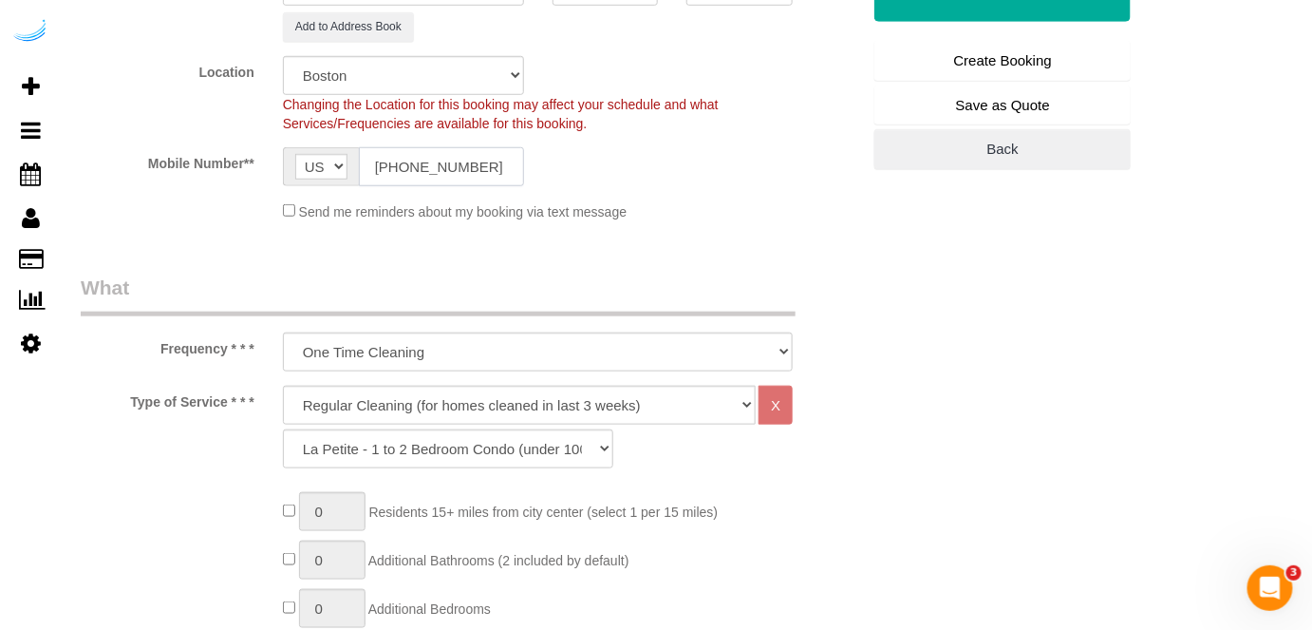
scroll to position [517, 0]
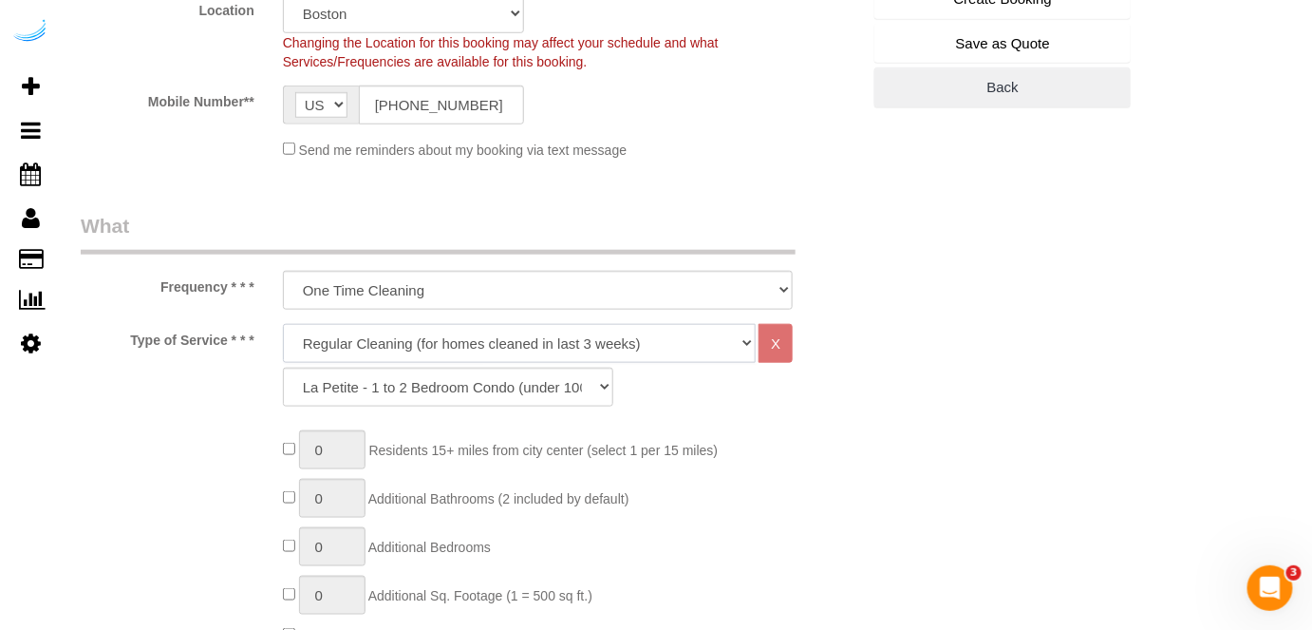
drag, startPoint x: 487, startPoint y: 336, endPoint x: 483, endPoint y: 357, distance: 21.2
click at [487, 336] on select "Deep Cleaning (for homes that have not been cleaned in 3+ weeks) Spruce Regular…" at bounding box center [520, 343] width 474 height 39
select select "282"
click at [283, 324] on select "Deep Cleaning (for homes that have not been cleaned in 3+ weeks) Spruce Regular…" at bounding box center [520, 343] width 474 height 39
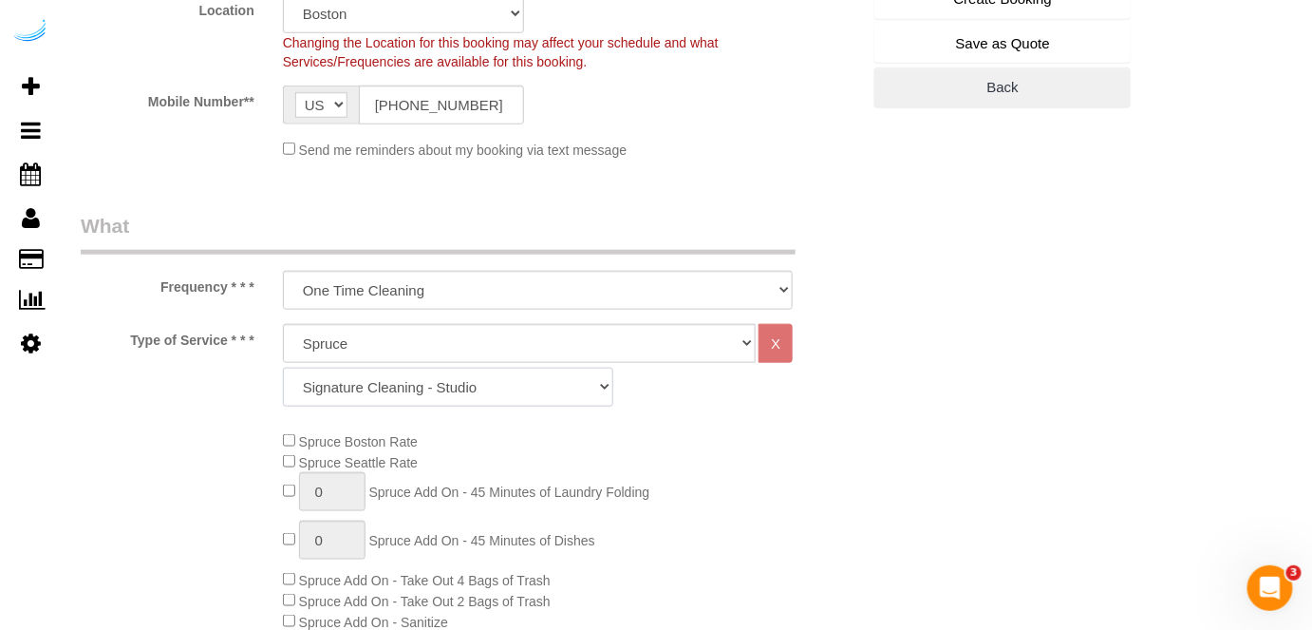
click at [397, 390] on select "Signature Cleaning - Studio Signature Cleaning - 1 Bed 1 Bath Signature Cleanin…" at bounding box center [448, 386] width 330 height 39
select select "325"
click at [283, 367] on select "Signature Cleaning - Studio Signature Cleaning - 1 Bed 1 Bath Signature Cleanin…" at bounding box center [448, 386] width 330 height 39
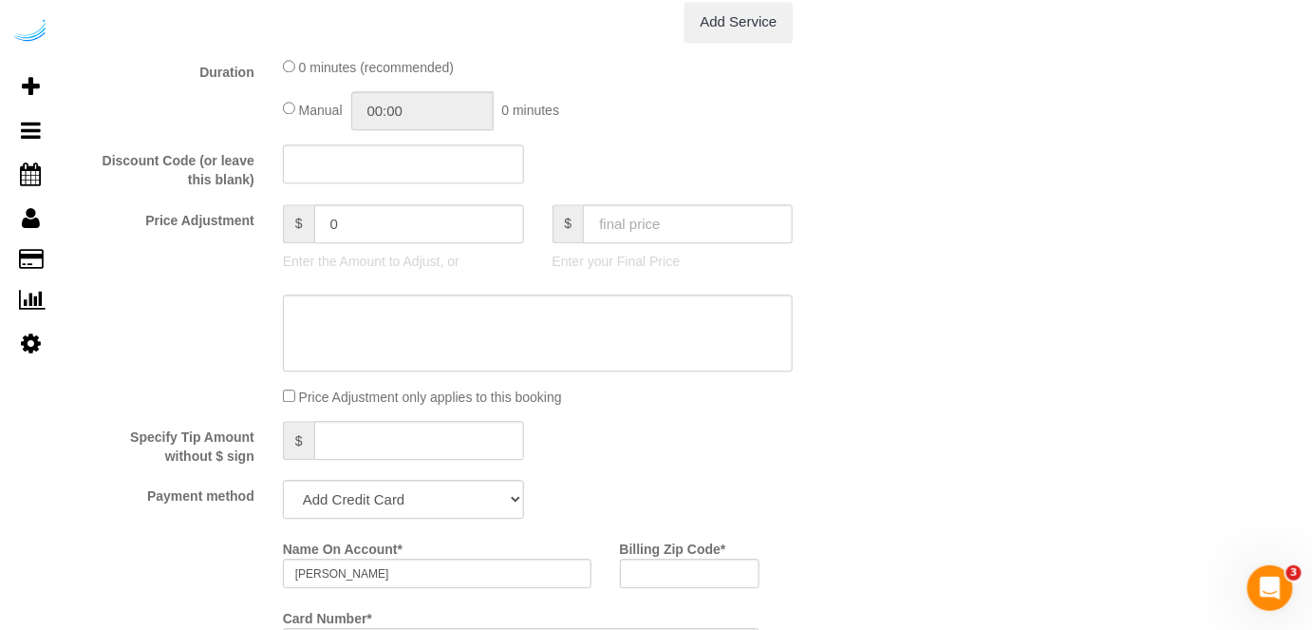
scroll to position [1640, 0]
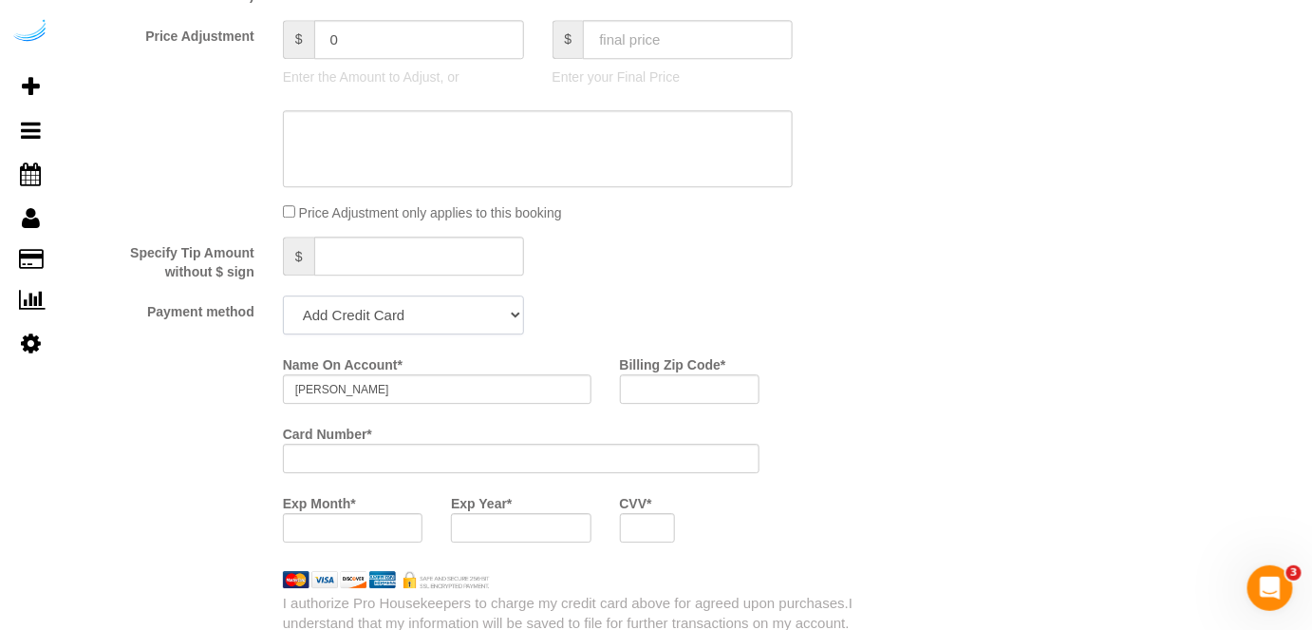
click at [469, 319] on select "Add Credit Card Cash Check Paypal" at bounding box center [403, 314] width 241 height 39
select select "string:check"
click at [283, 297] on select "Add Credit Card Cash Check Paypal" at bounding box center [403, 314] width 241 height 39
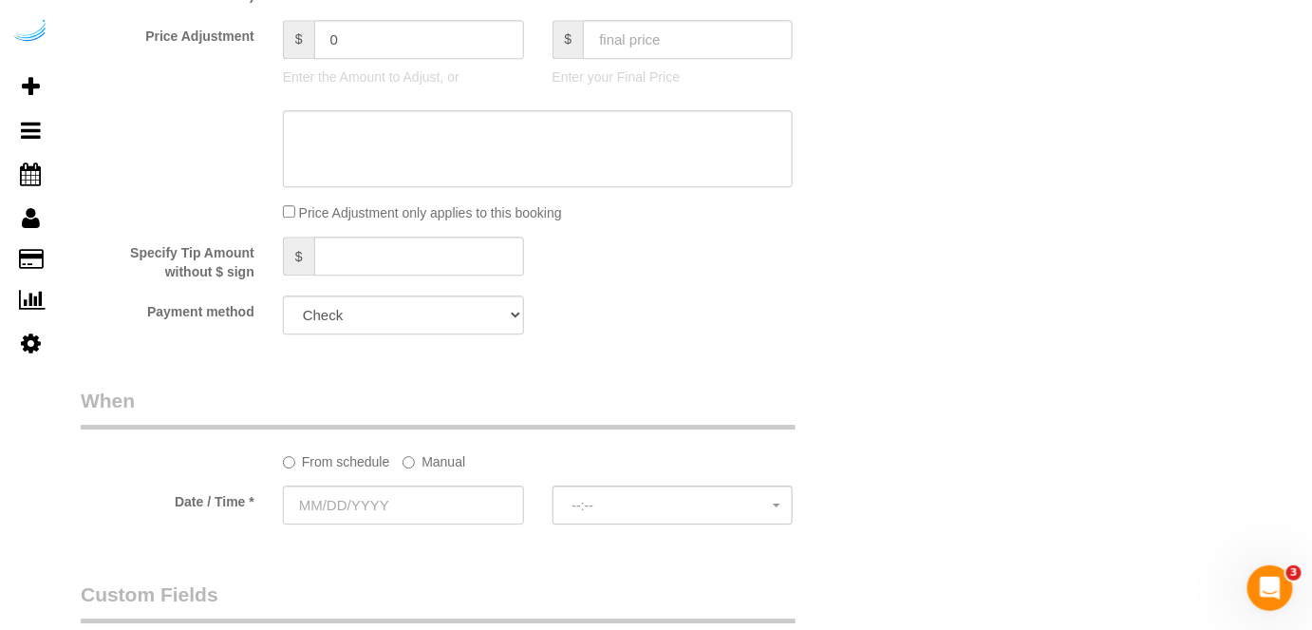
click at [446, 462] on label "Manual" at bounding box center [434, 458] width 63 height 26
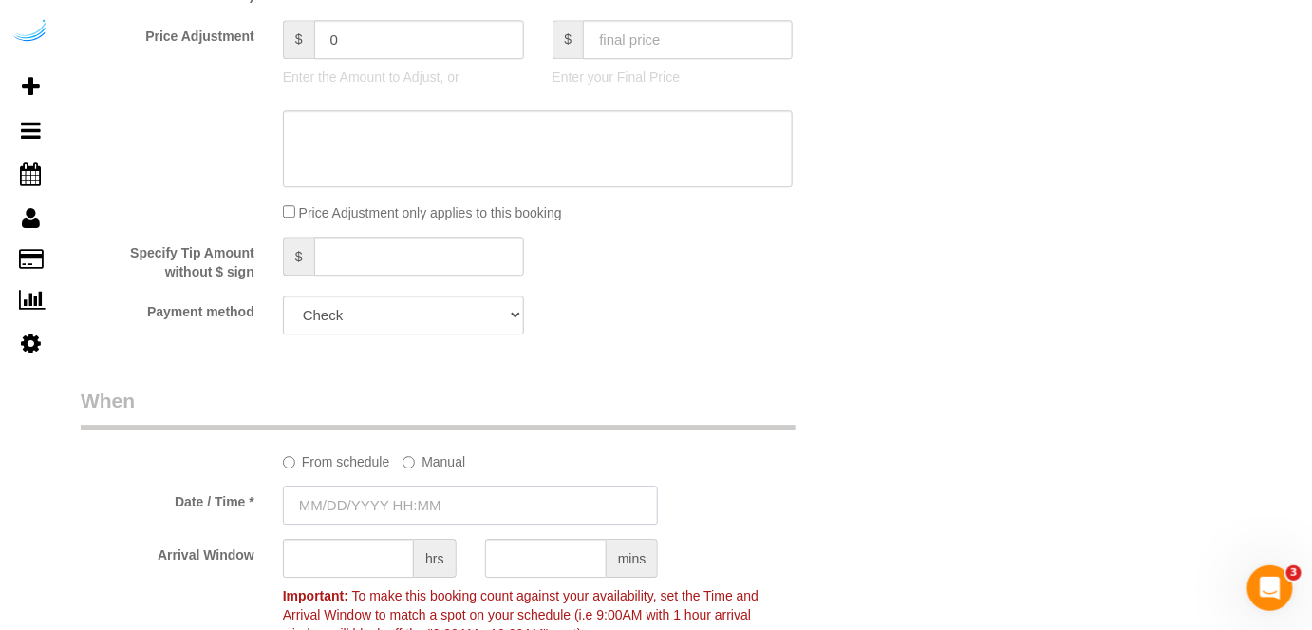
click at [425, 501] on input "text" at bounding box center [471, 504] width 376 height 39
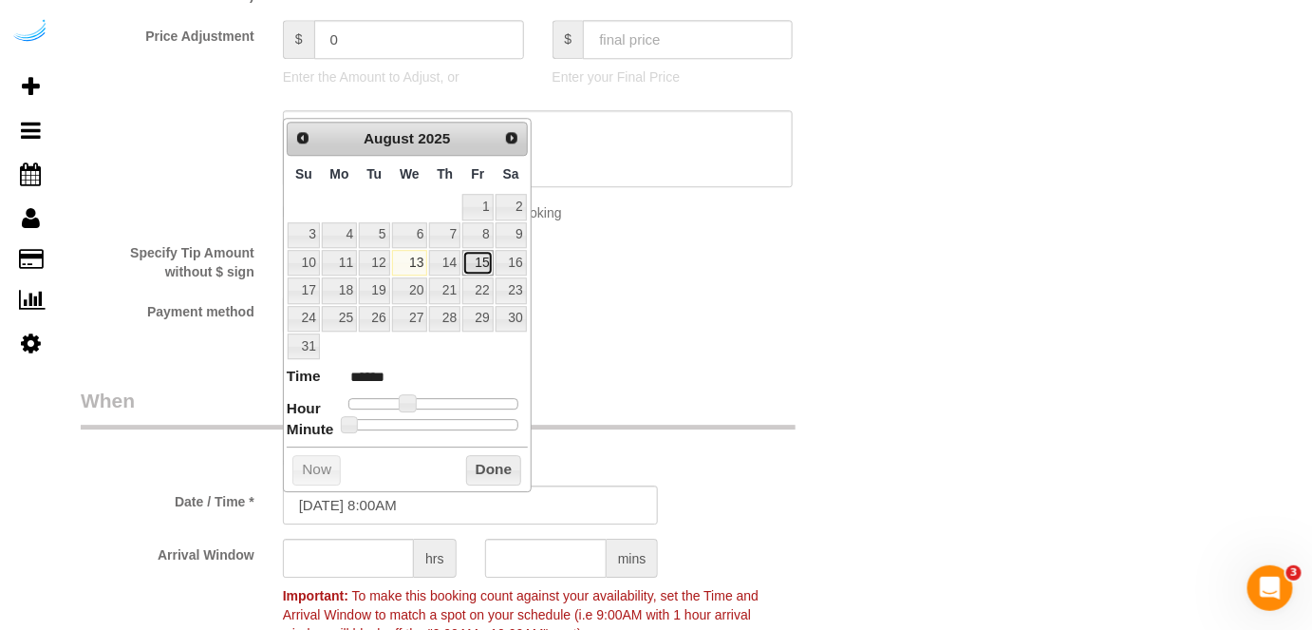
click at [481, 261] on link "15" at bounding box center [477, 263] width 30 height 26
click at [472, 249] on td "15" at bounding box center [477, 263] width 32 height 28
click at [479, 254] on link "15" at bounding box center [477, 263] width 30 height 26
type input "08/15/2025 9:00AM"
type input "******"
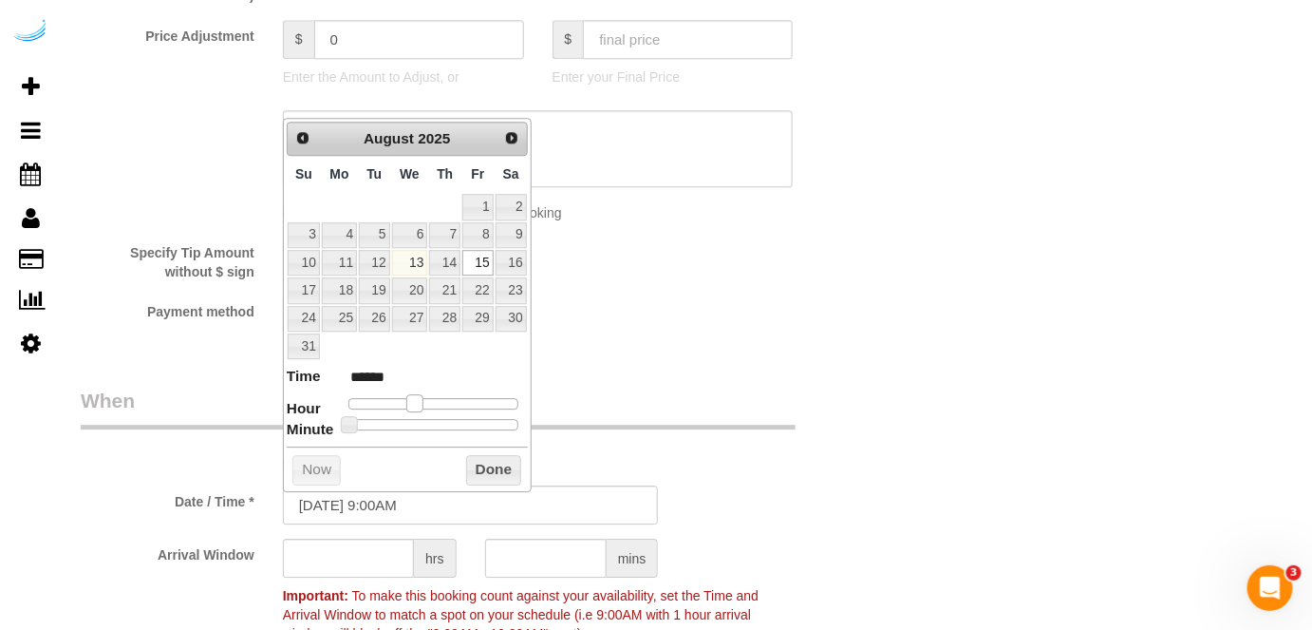
click at [414, 404] on span at bounding box center [414, 402] width 17 height 17
drag, startPoint x: 367, startPoint y: 575, endPoint x: 370, endPoint y: 566, distance: 10.2
click at [367, 572] on input "text" at bounding box center [348, 557] width 131 height 39
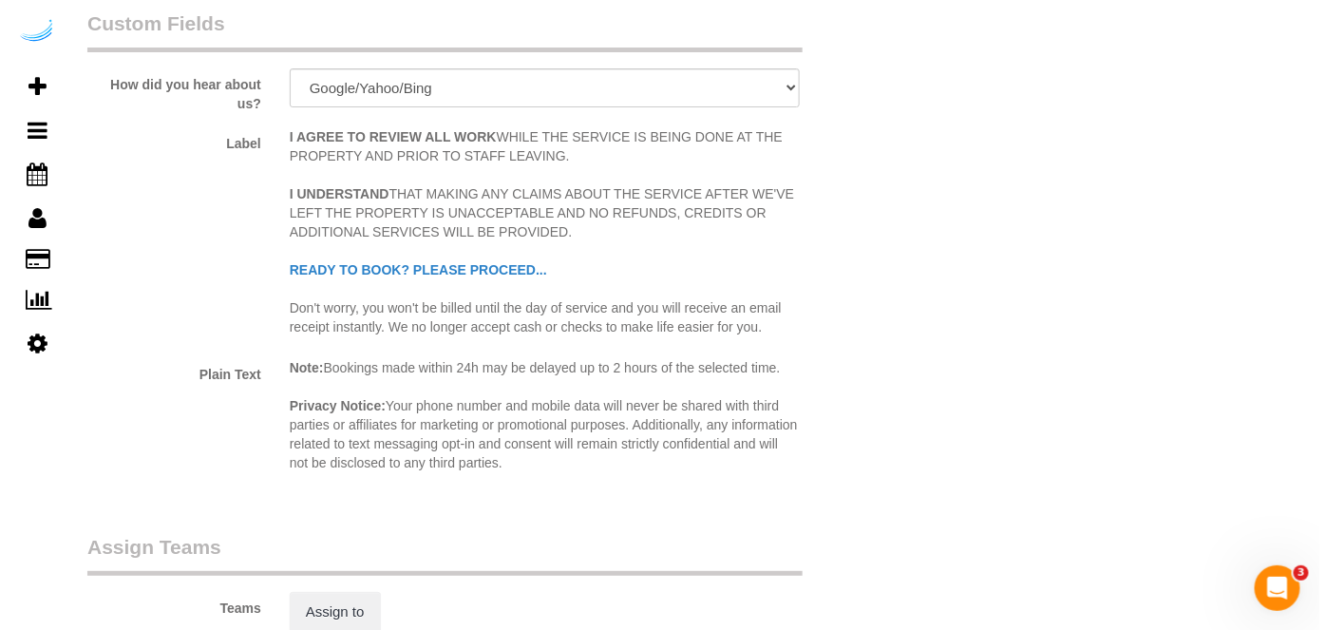
scroll to position [2589, 0]
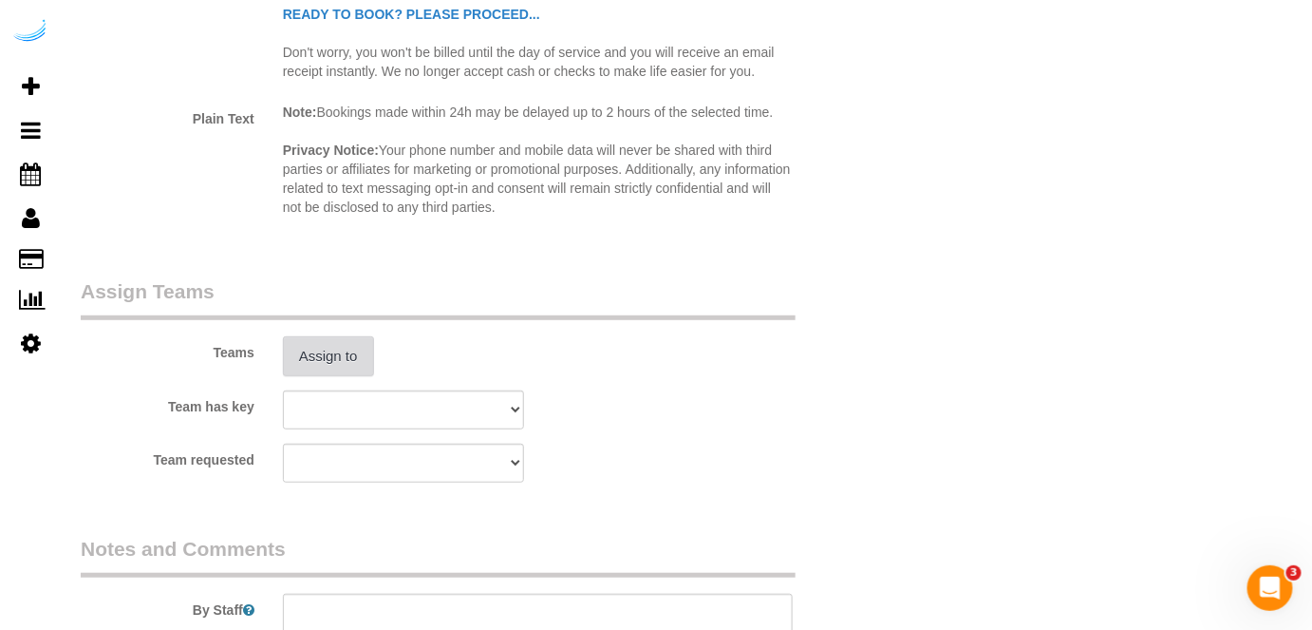
type input "4"
click at [348, 348] on button "Assign to" at bounding box center [328, 356] width 91 height 40
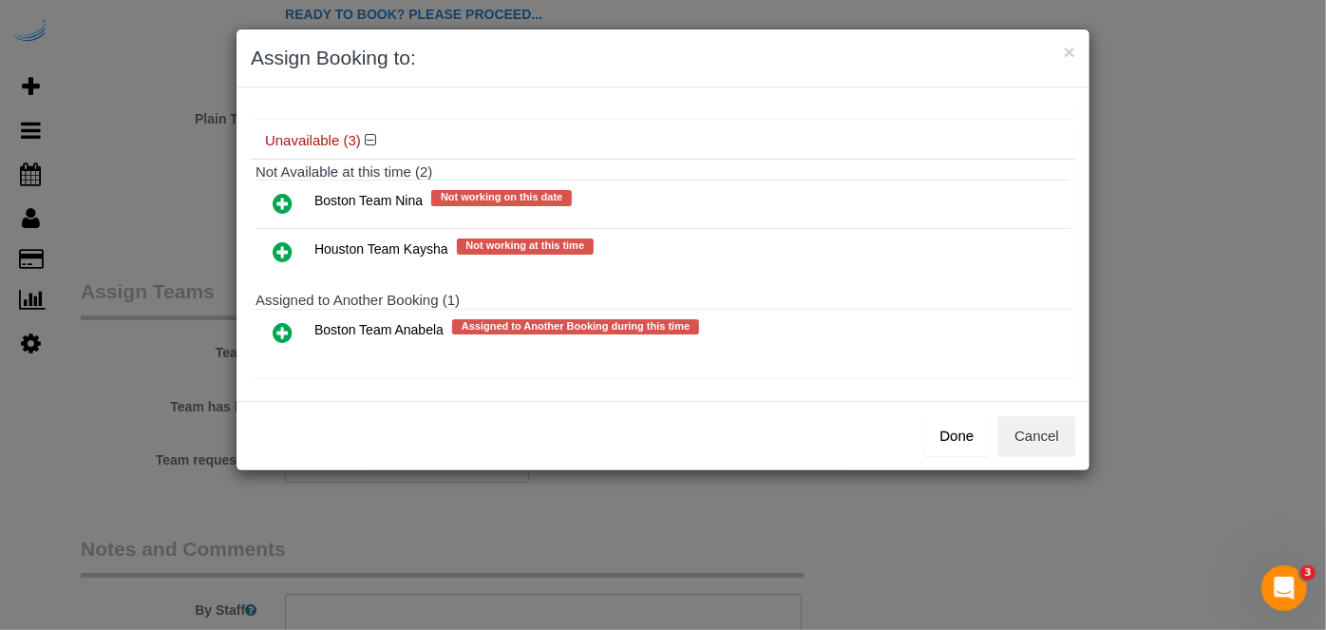
scroll to position [161, 0]
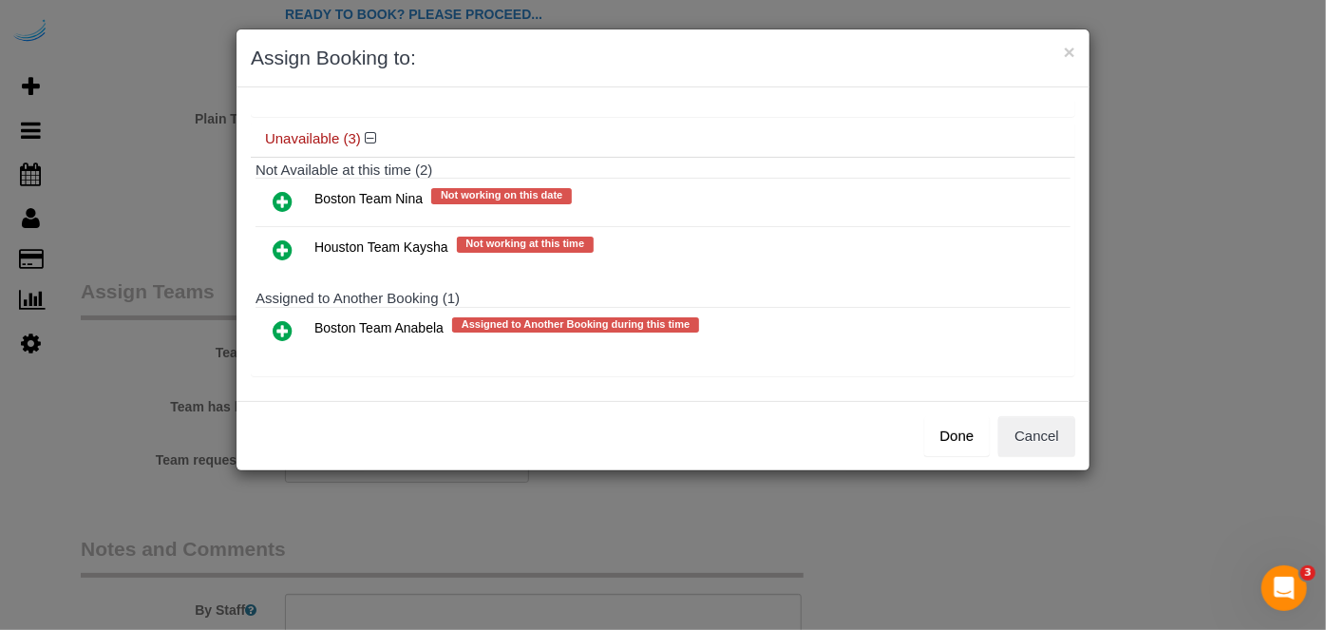
click at [278, 325] on icon at bounding box center [283, 330] width 20 height 23
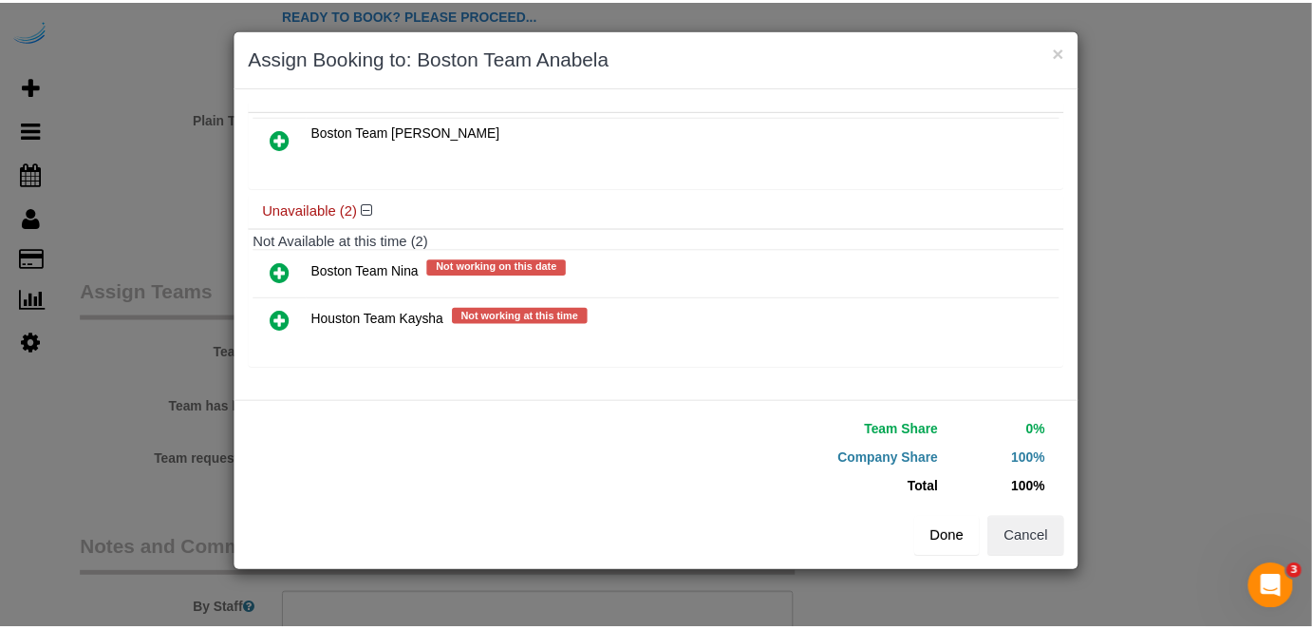
scroll to position [126, 0]
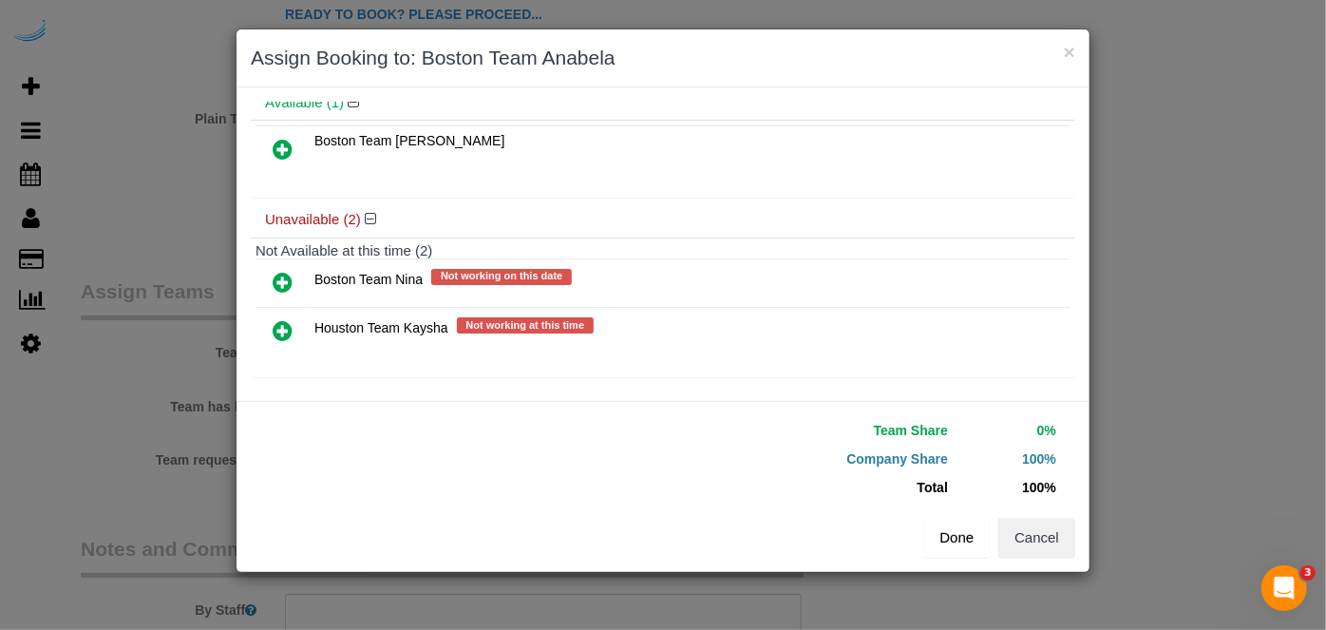
click at [949, 527] on button "Done" at bounding box center [957, 537] width 66 height 40
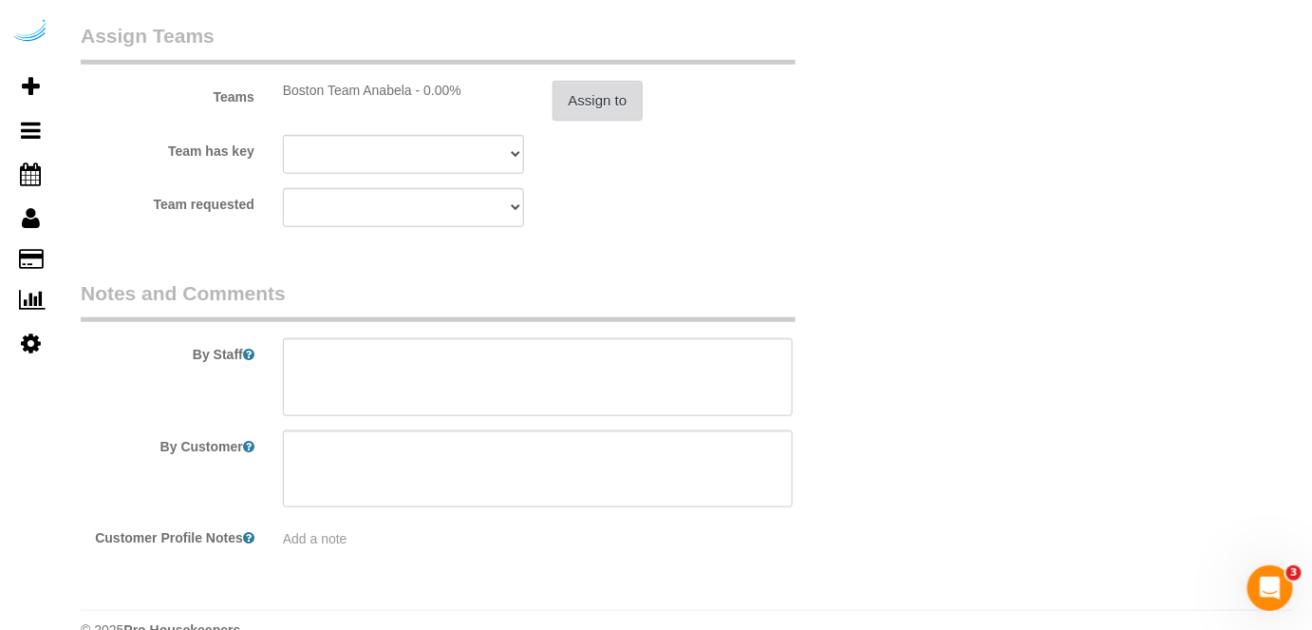
scroll to position [2849, 0]
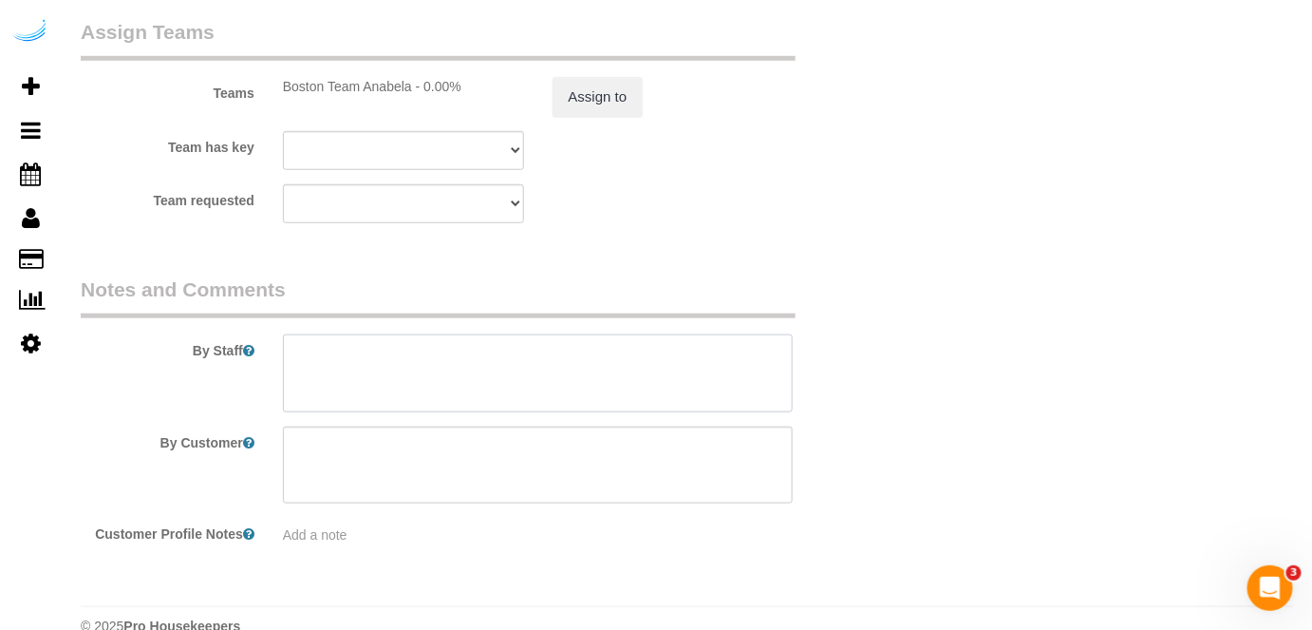
click at [541, 378] on textarea at bounding box center [538, 373] width 511 height 78
paste textarea "Permanent Notes:No notes from this customer.Today's Notes:No notes from this se…"
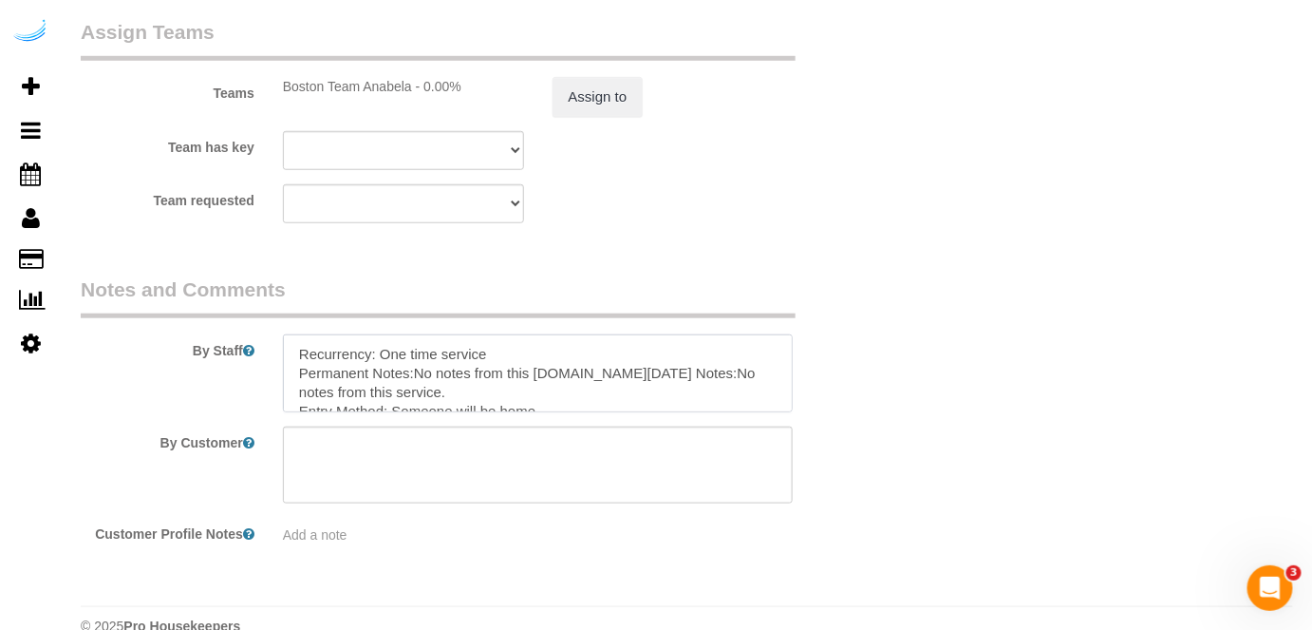
type textarea "Recurrency: One time service Permanent Notes:No notes from this customer.Today'…"
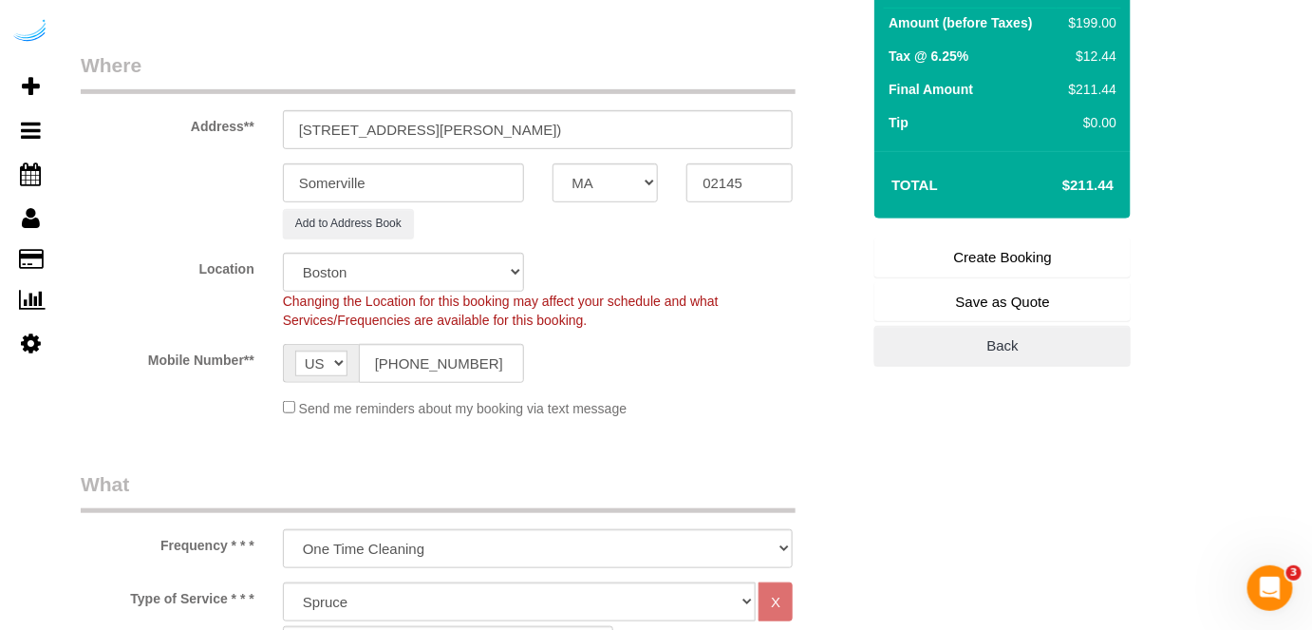
scroll to position [258, 0]
click at [956, 261] on link "Create Booking" at bounding box center [1003, 258] width 256 height 40
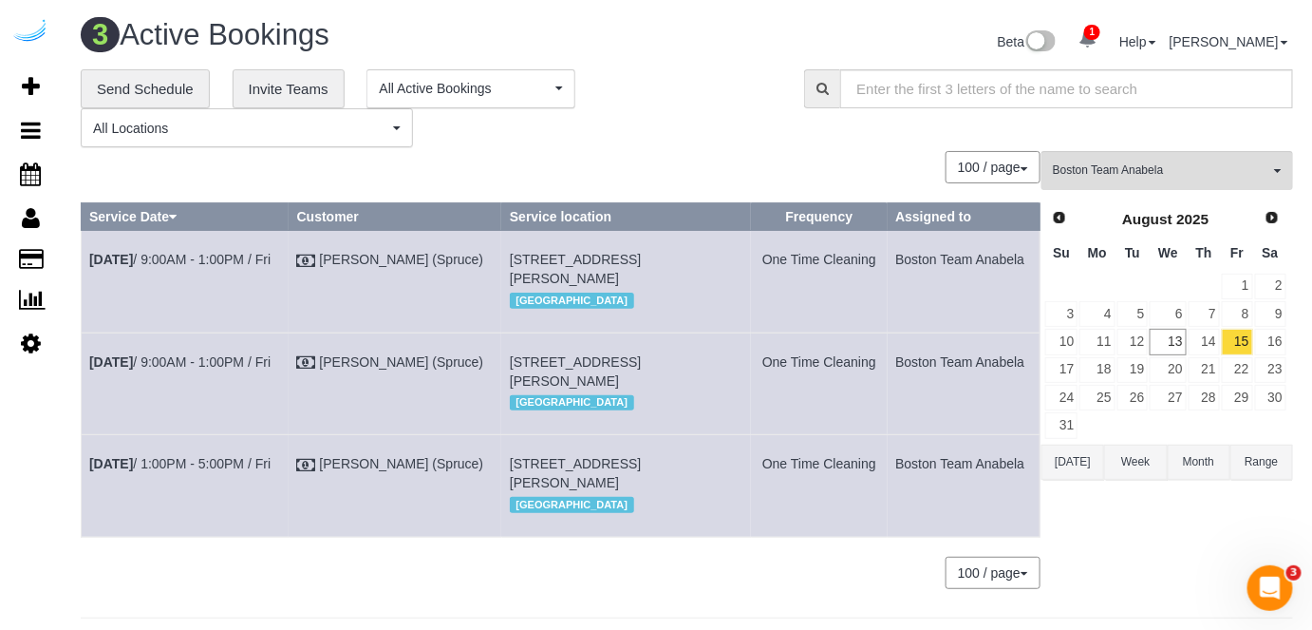
drag, startPoint x: 299, startPoint y: 405, endPoint x: 88, endPoint y: 408, distance: 210.8
click at [88, 408] on td "Aug 15th / 9:00AM - 1:00PM / Fri" at bounding box center [186, 383] width 208 height 102
copy link "Aug 15th / 9:00AM - 1:00PM / Fri"
drag, startPoint x: 564, startPoint y: 441, endPoint x: 484, endPoint y: 401, distance: 89.2
click at [484, 401] on tr "Aug 15th / 9:00AM - 1:00PM / Fri Brandie Louck (Spruce) 449 Canal St, Unit 916 …" at bounding box center [561, 383] width 959 height 102
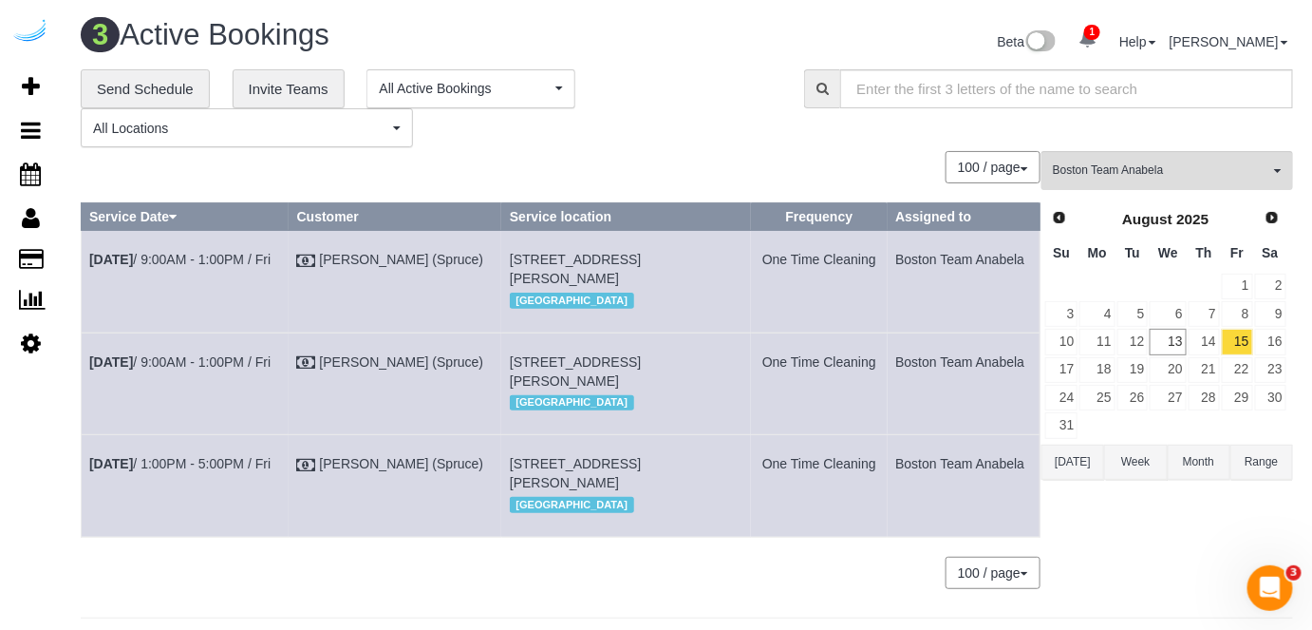
copy tr "449 Canal St, Unit 916 (Varun Kasturia, Montaje, 1463139), Somerville, MA 02145"
drag, startPoint x: 1027, startPoint y: 406, endPoint x: 893, endPoint y: 418, distance: 135.3
click at [893, 418] on td "Boston Team Anabela" at bounding box center [964, 383] width 153 height 102
copy td "Boston Team Anabela"
click at [1245, 345] on link "15" at bounding box center [1237, 342] width 31 height 26
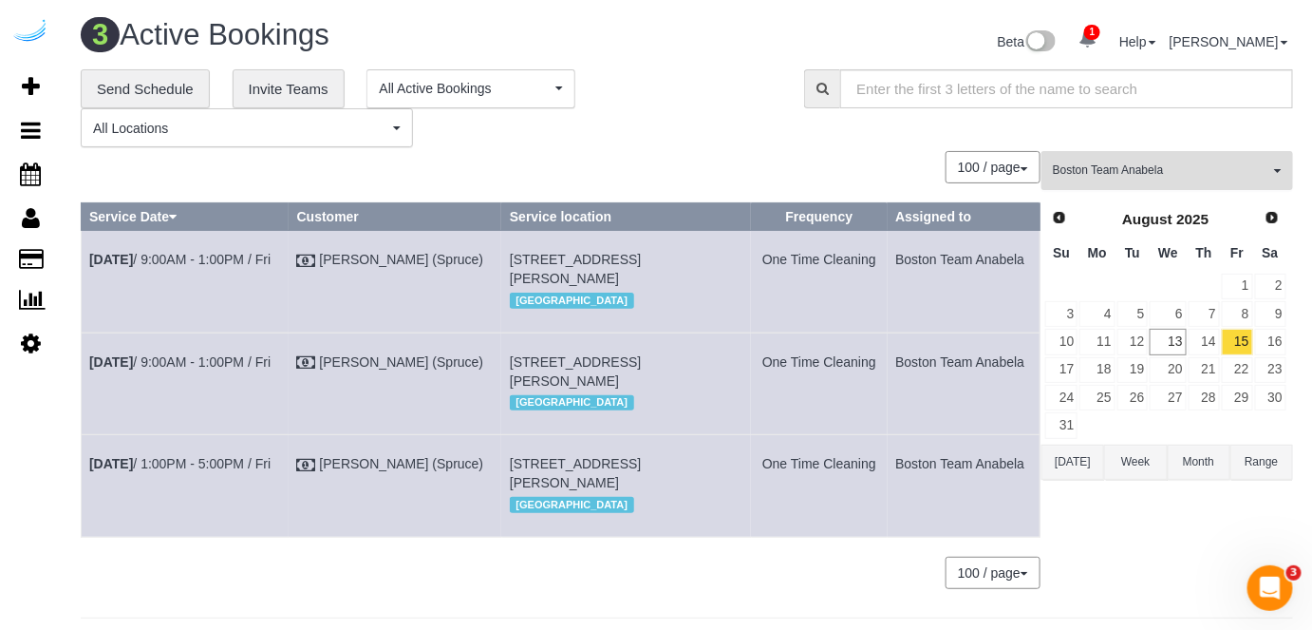
click at [1145, 180] on button "Boston Team Anabela All Teams" at bounding box center [1168, 170] width 252 height 39
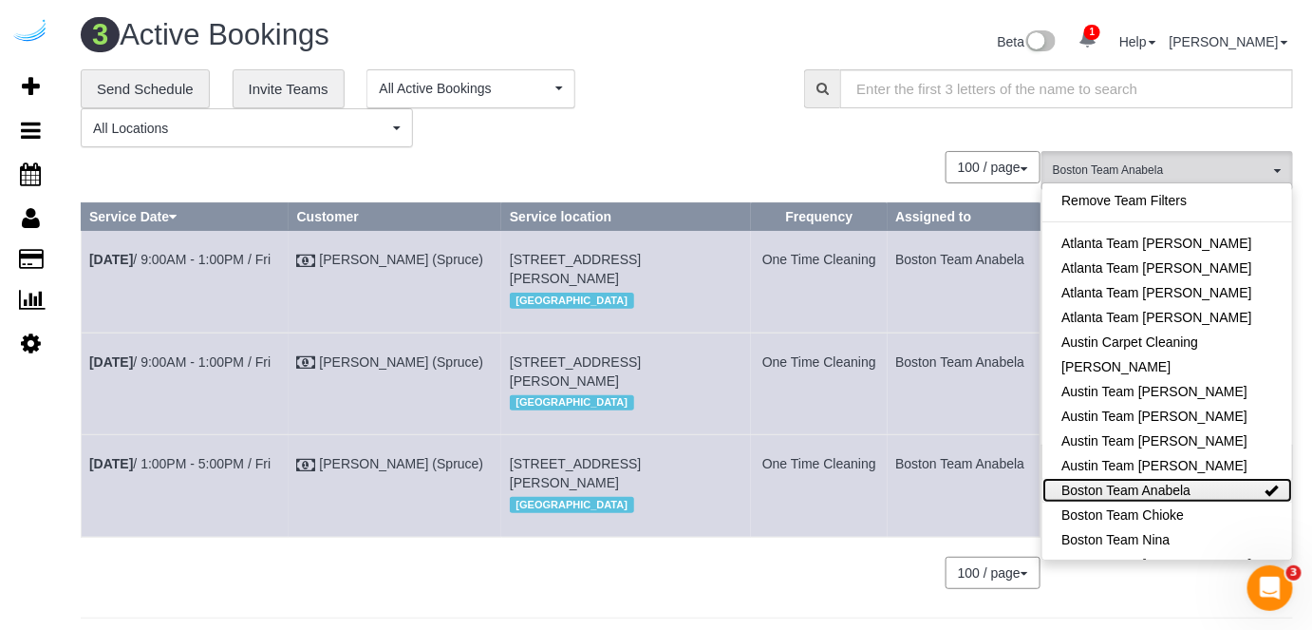
click at [1200, 484] on link "Boston Team Anabela" at bounding box center [1168, 490] width 250 height 25
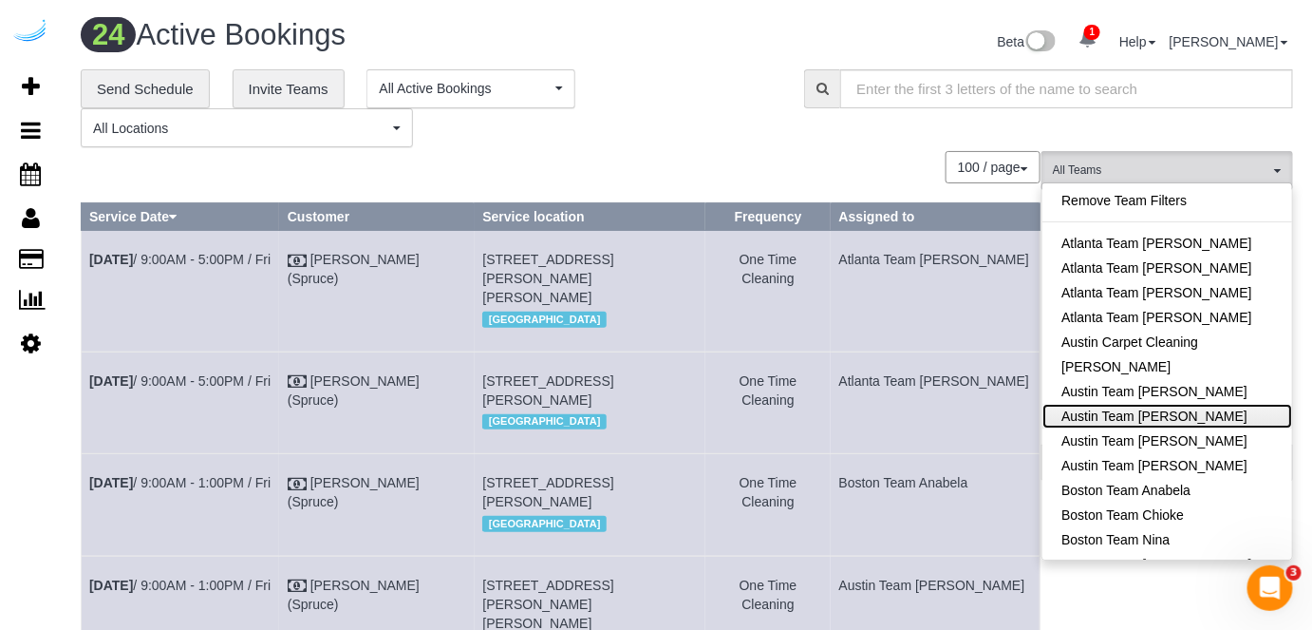
click at [1190, 416] on link "Austin Team Isabel" at bounding box center [1168, 416] width 250 height 25
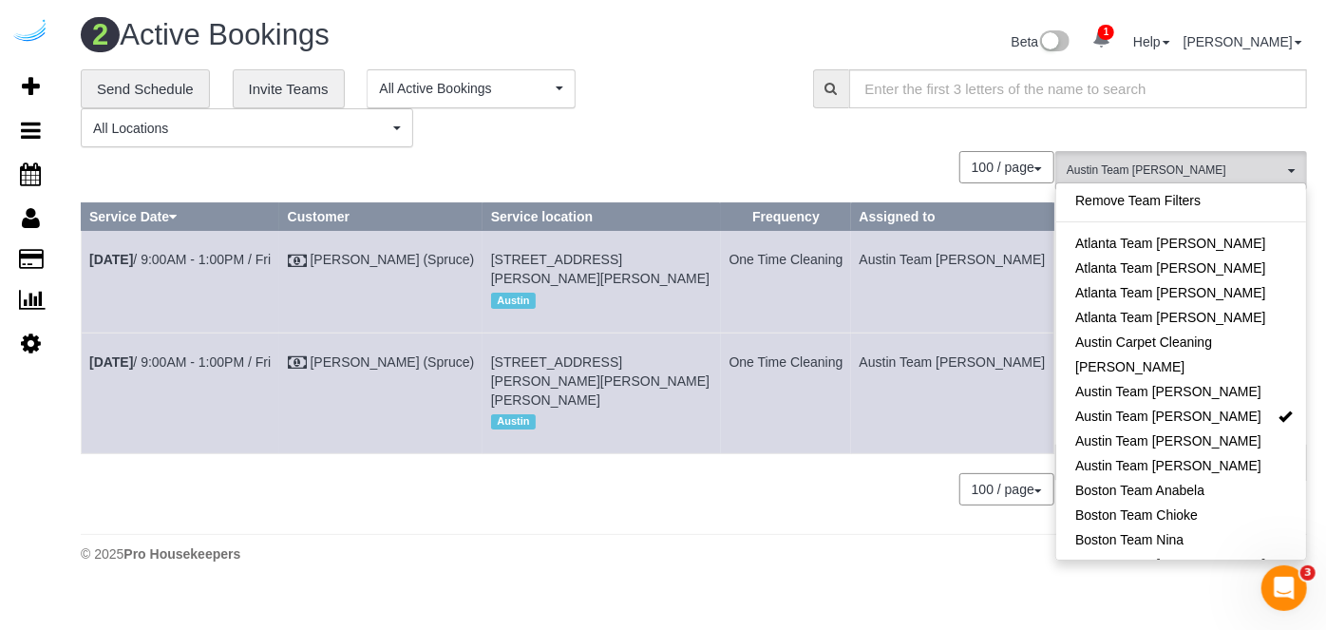
click at [736, 153] on div "100 / page 10 / page 20 / page 30 / page 40 / page 50 / page 100 / page" at bounding box center [567, 167] width 973 height 32
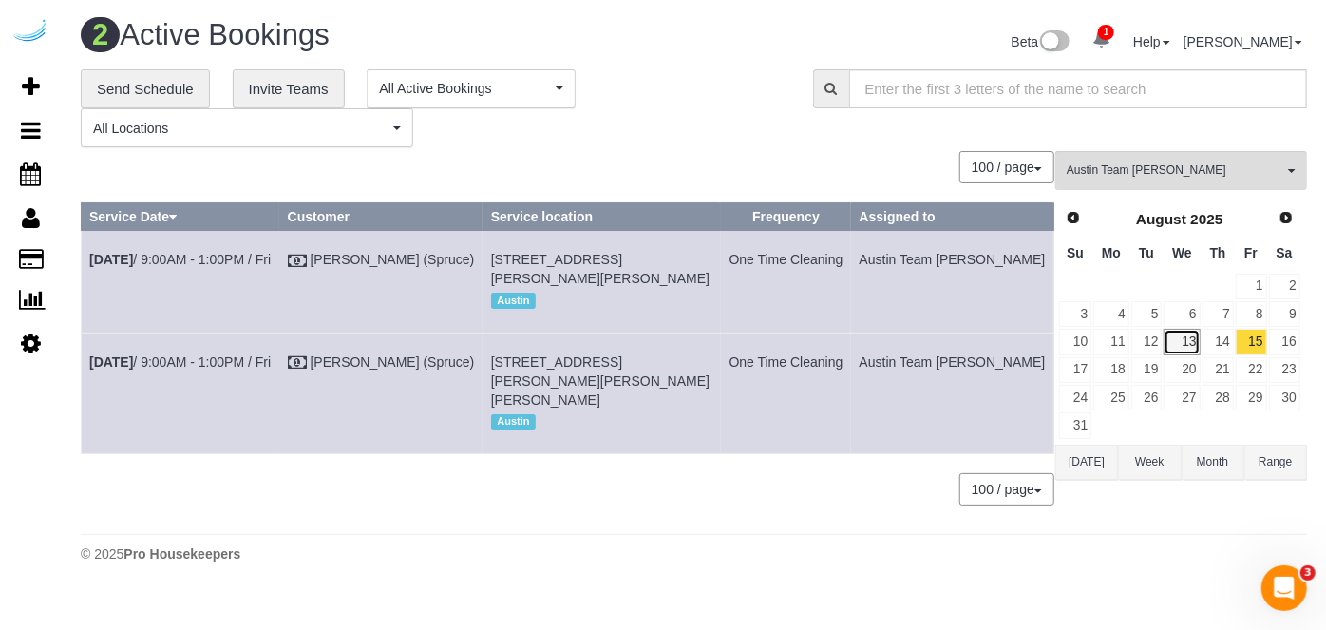
click at [1176, 337] on link "13" at bounding box center [1181, 342] width 36 height 26
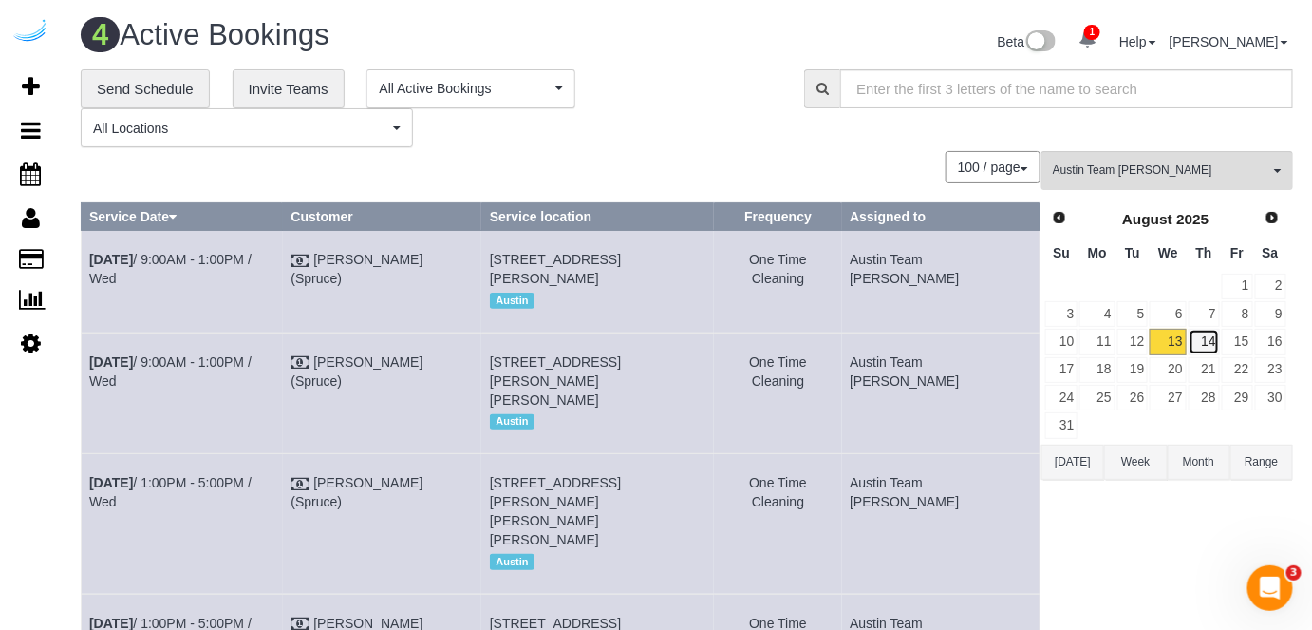
click at [1219, 341] on link "14" at bounding box center [1204, 342] width 31 height 26
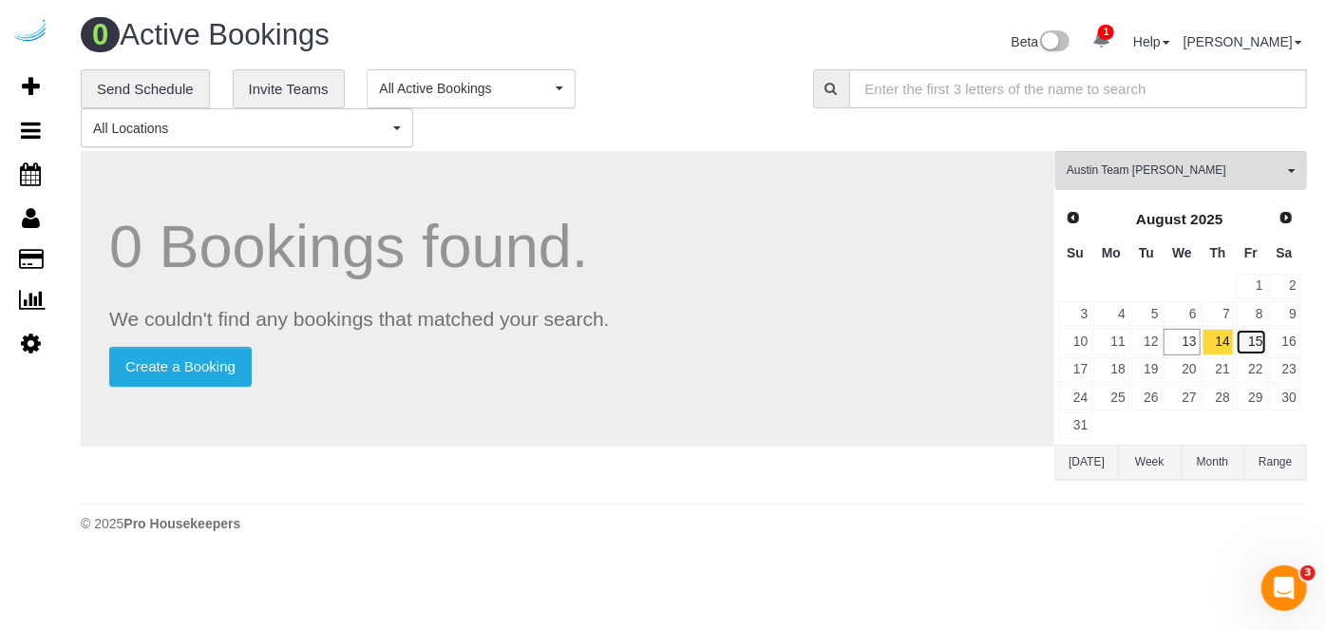
click at [1252, 331] on link "15" at bounding box center [1250, 342] width 31 height 26
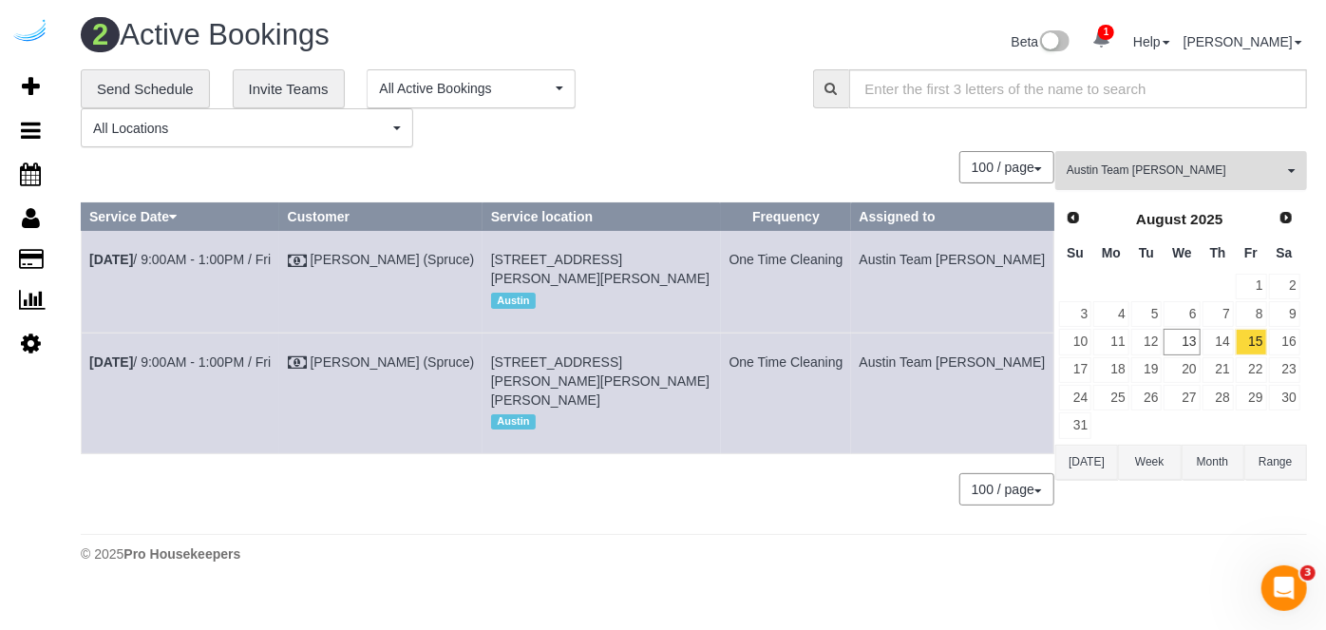
click at [1093, 152] on button "Austin Team Isabel All Teams" at bounding box center [1181, 170] width 252 height 39
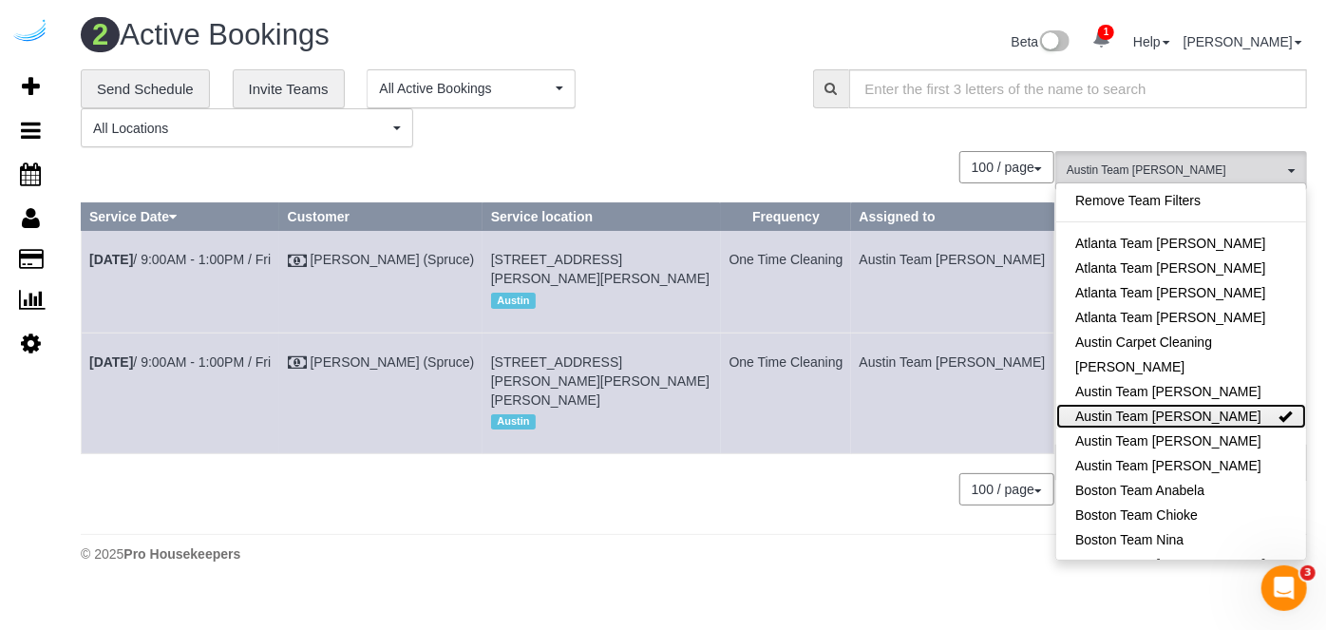
click at [1184, 409] on link "Austin Team Isabel" at bounding box center [1181, 416] width 250 height 25
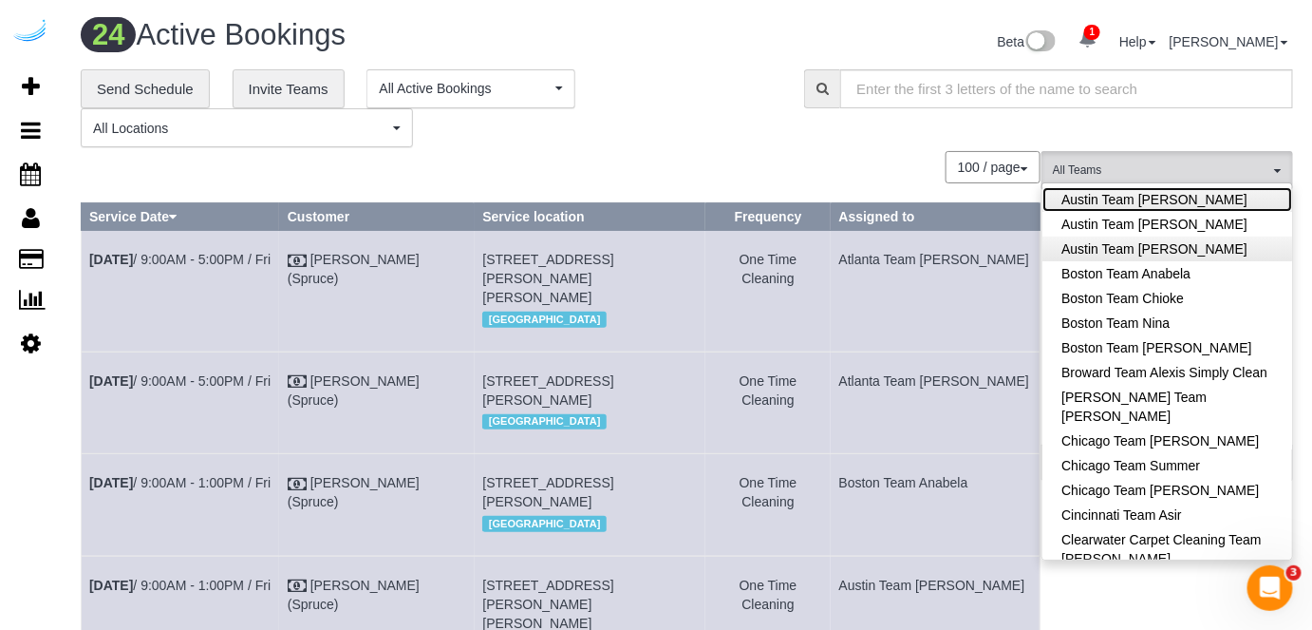
scroll to position [258, 0]
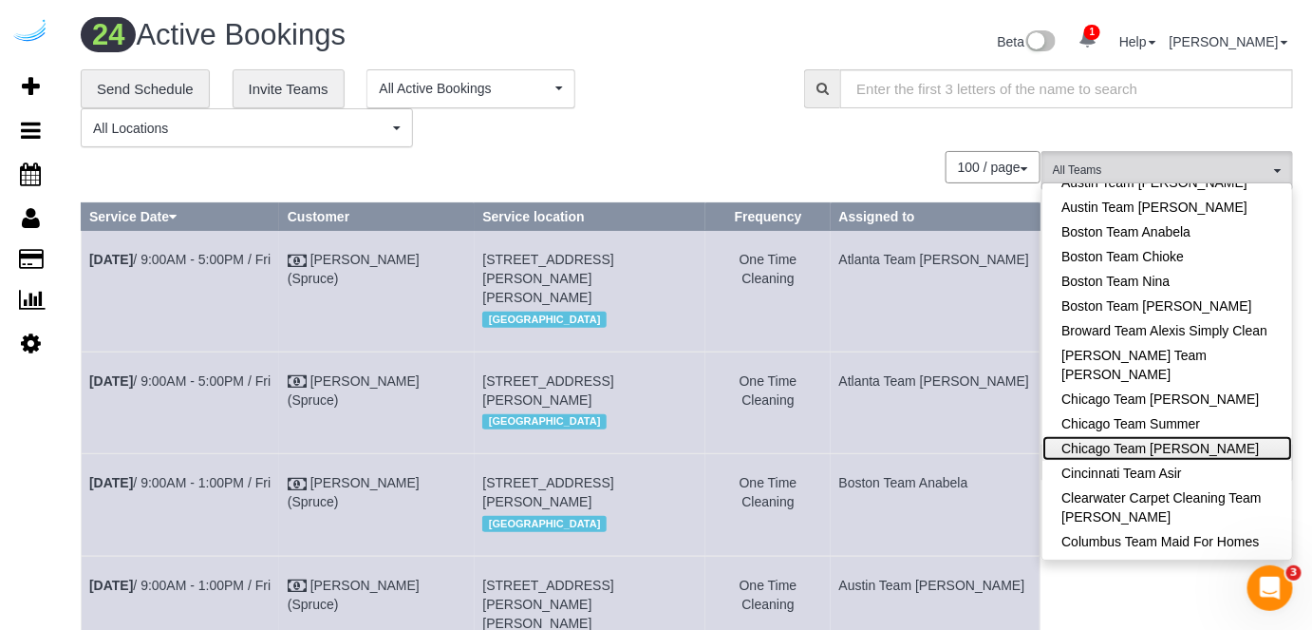
click at [1224, 445] on link "Chicago Team [PERSON_NAME]" at bounding box center [1168, 448] width 250 height 25
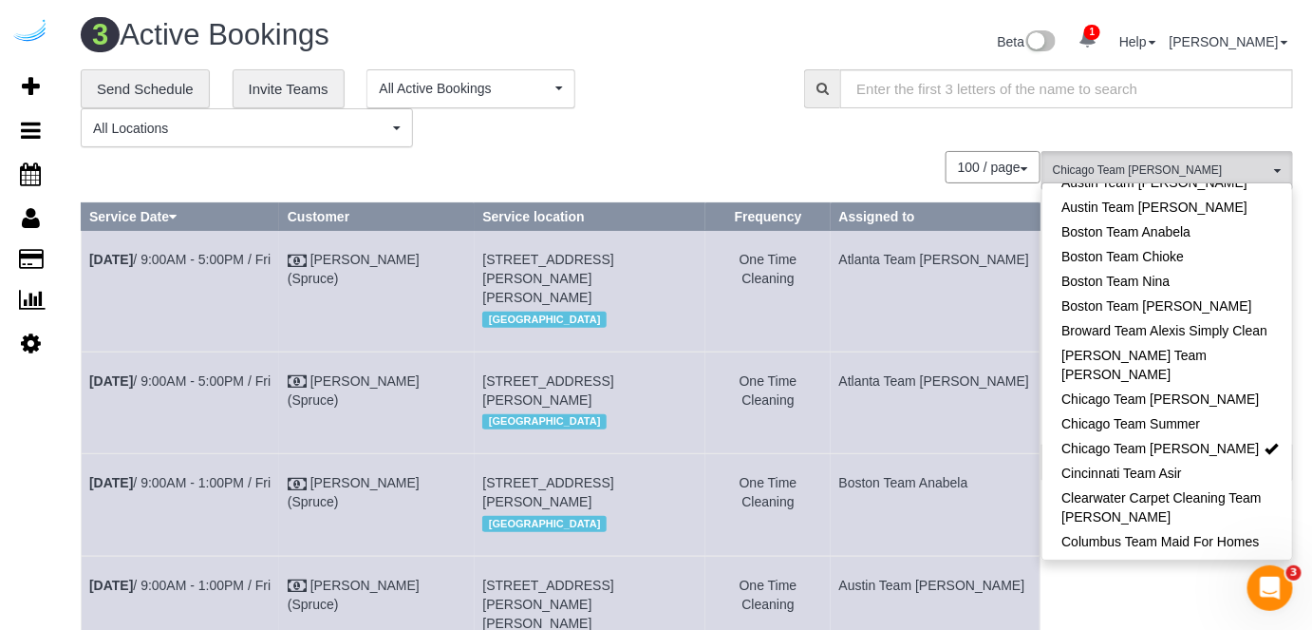
click at [858, 142] on div "**********" at bounding box center [686, 108] width 1241 height 79
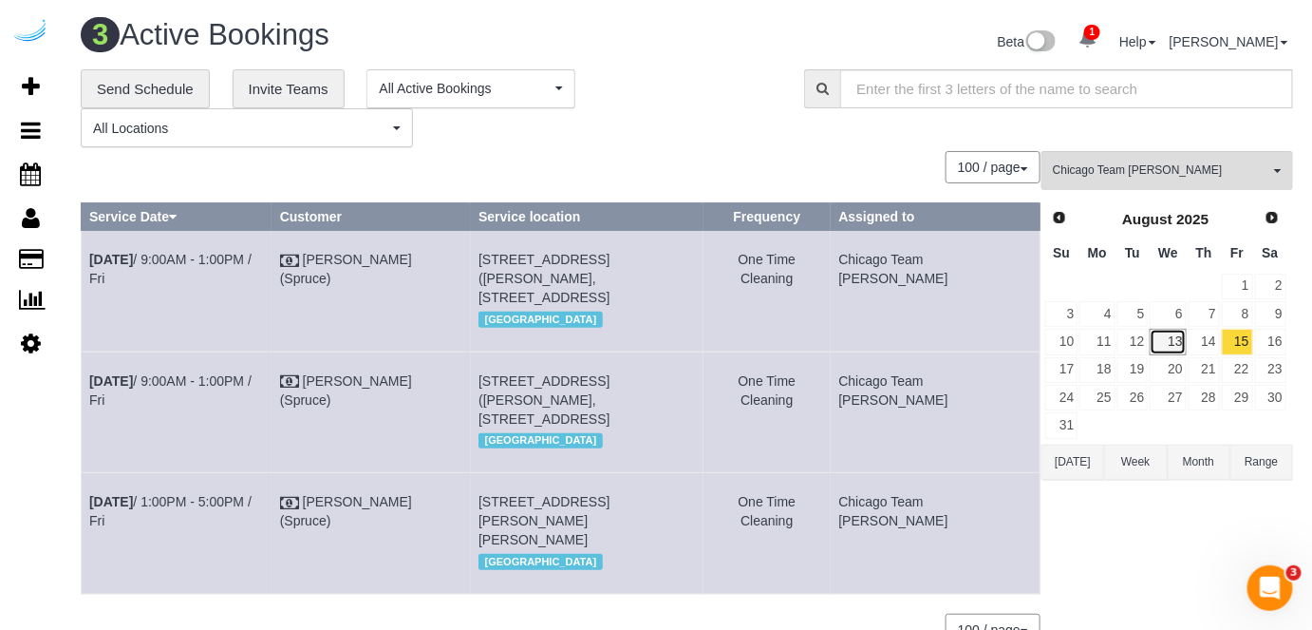
click at [1155, 342] on link "13" at bounding box center [1168, 342] width 36 height 26
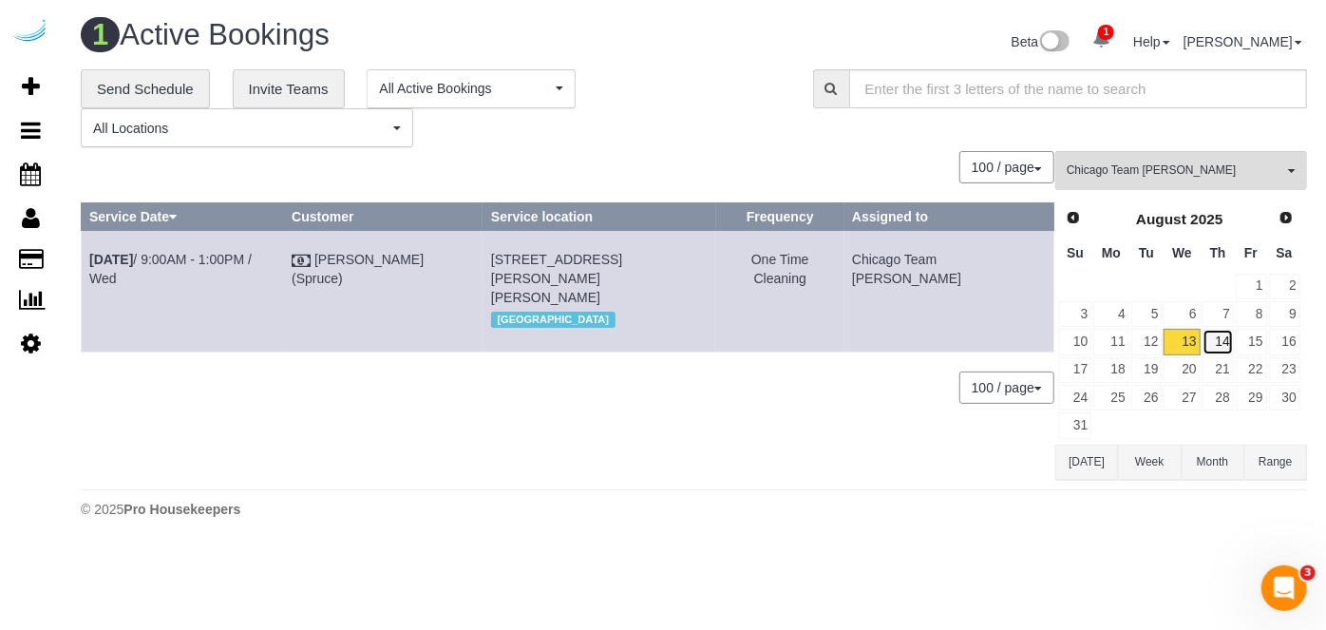
click at [1222, 348] on link "14" at bounding box center [1217, 342] width 31 height 26
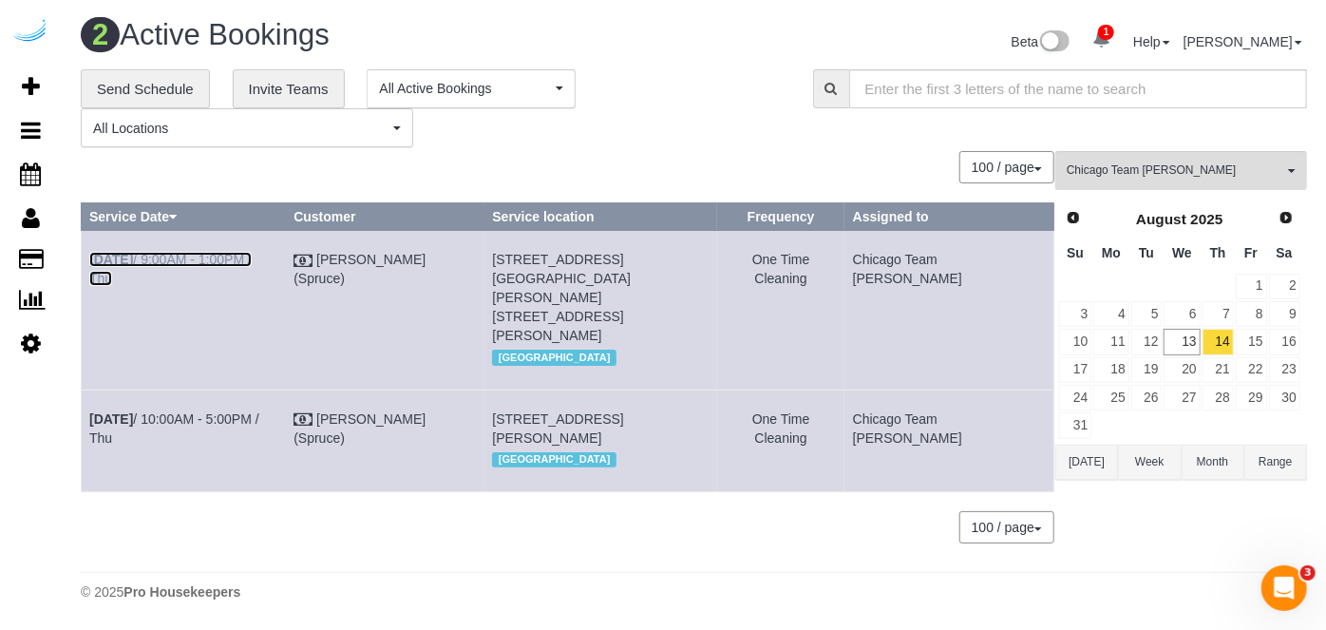
click at [177, 258] on link "Aug 14th / 9:00AM - 1:00PM / Thu" at bounding box center [170, 269] width 162 height 34
click at [225, 411] on link "Aug 14th / 10:00AM - 5:00PM / Thu" at bounding box center [174, 428] width 170 height 34
click at [1252, 337] on link "15" at bounding box center [1250, 342] width 31 height 26
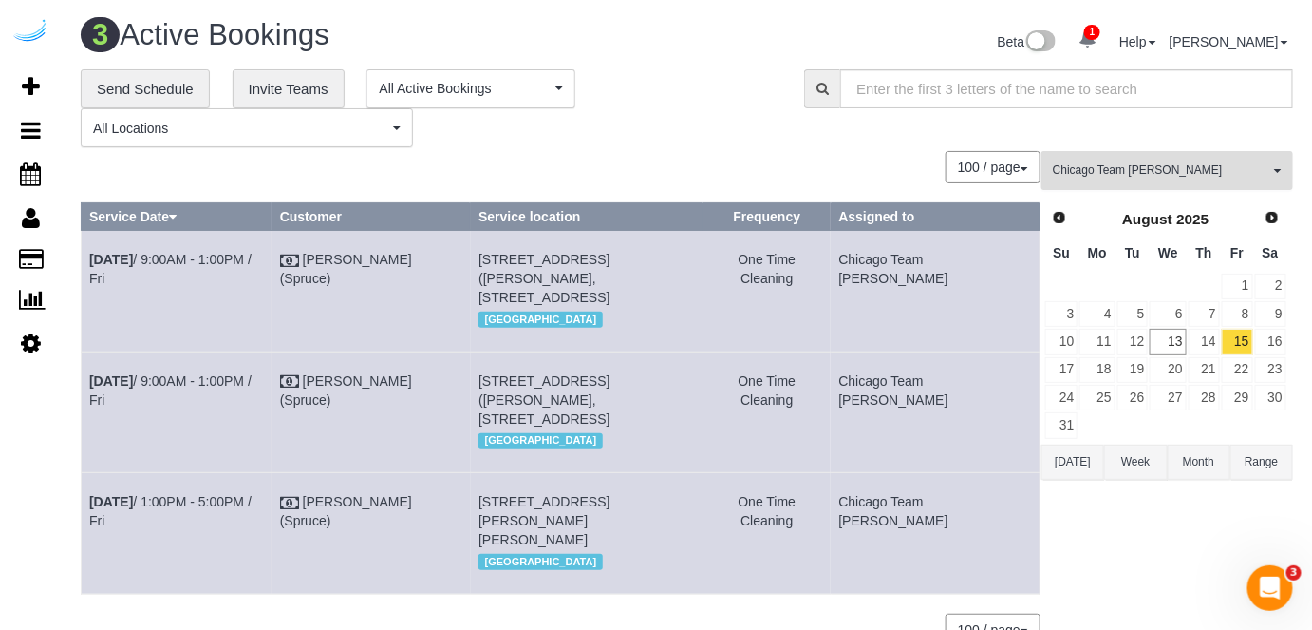
click at [1081, 176] on span "Chicago Team Wesley" at bounding box center [1161, 170] width 216 height 16
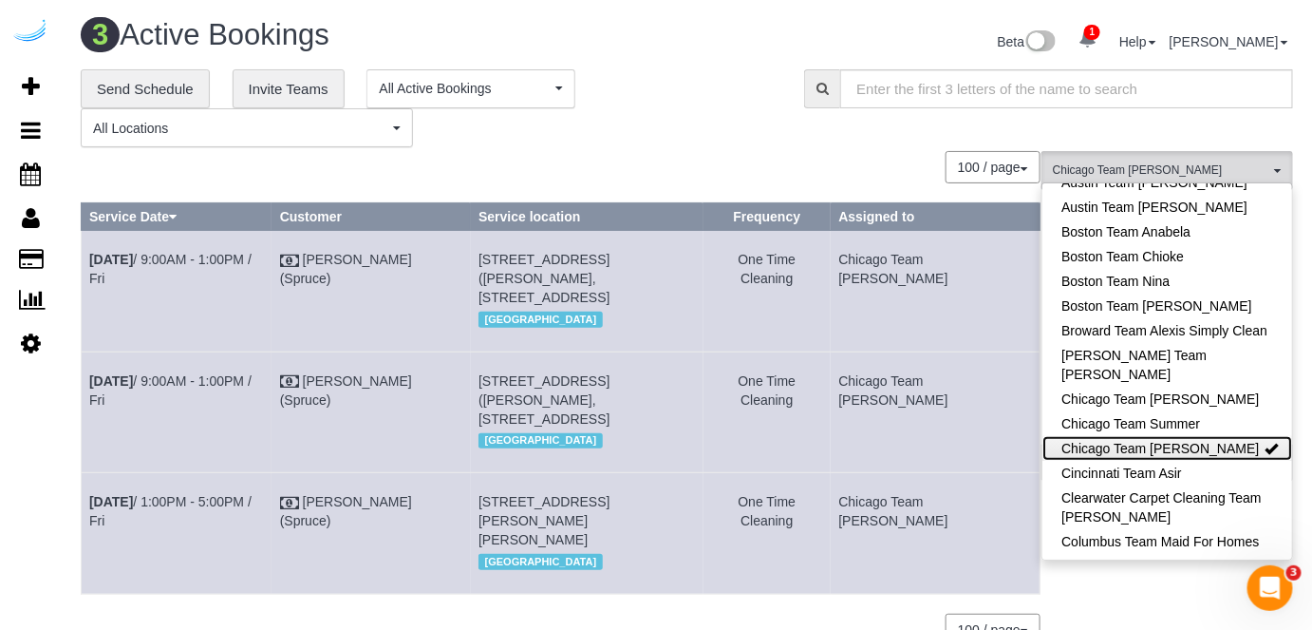
click at [1144, 450] on link "Chicago Team Wesley" at bounding box center [1168, 448] width 250 height 25
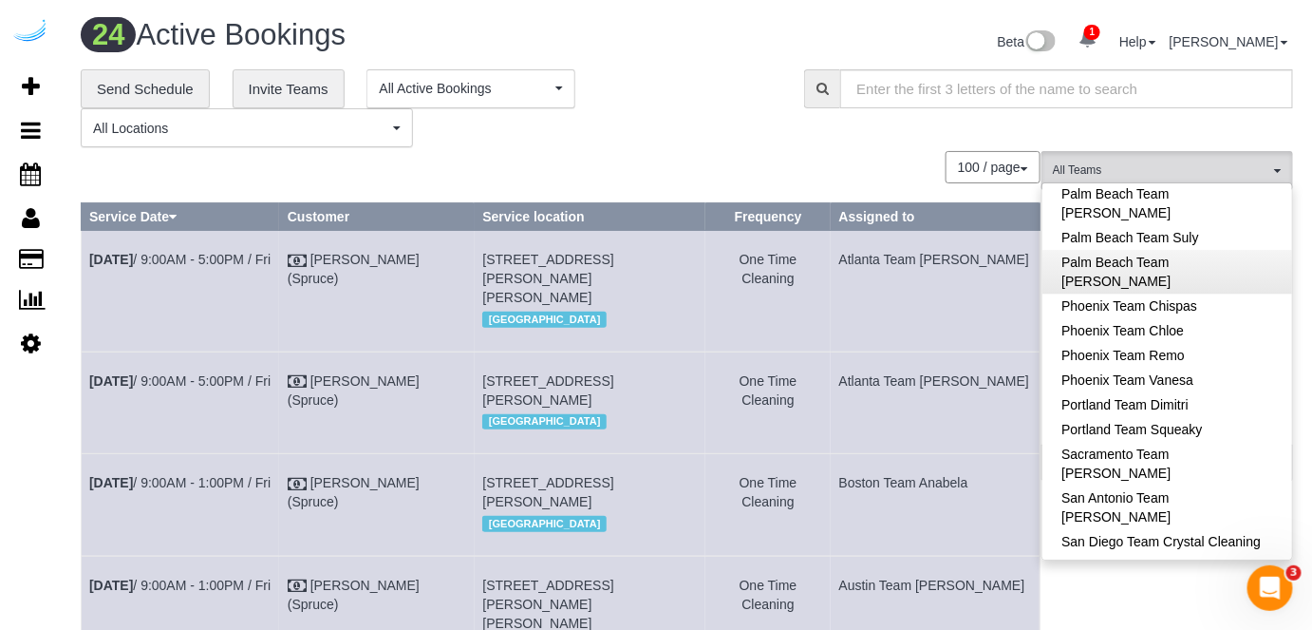
scroll to position [1726, 0]
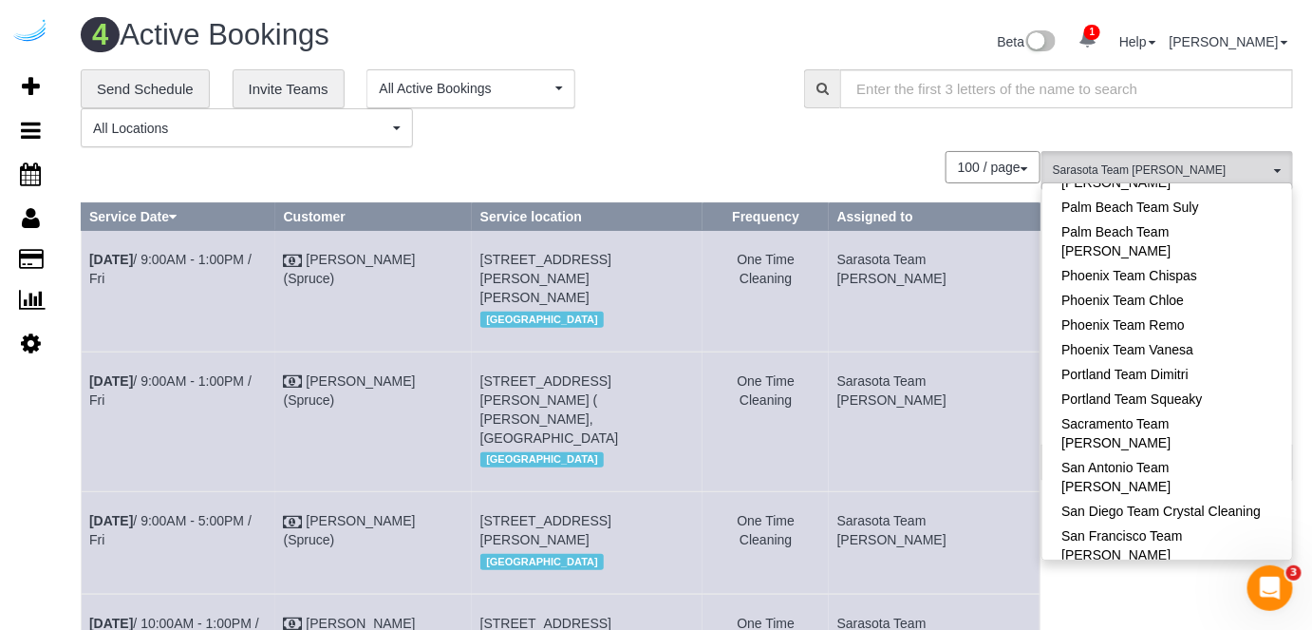
click at [839, 141] on div "**********" at bounding box center [686, 108] width 1241 height 79
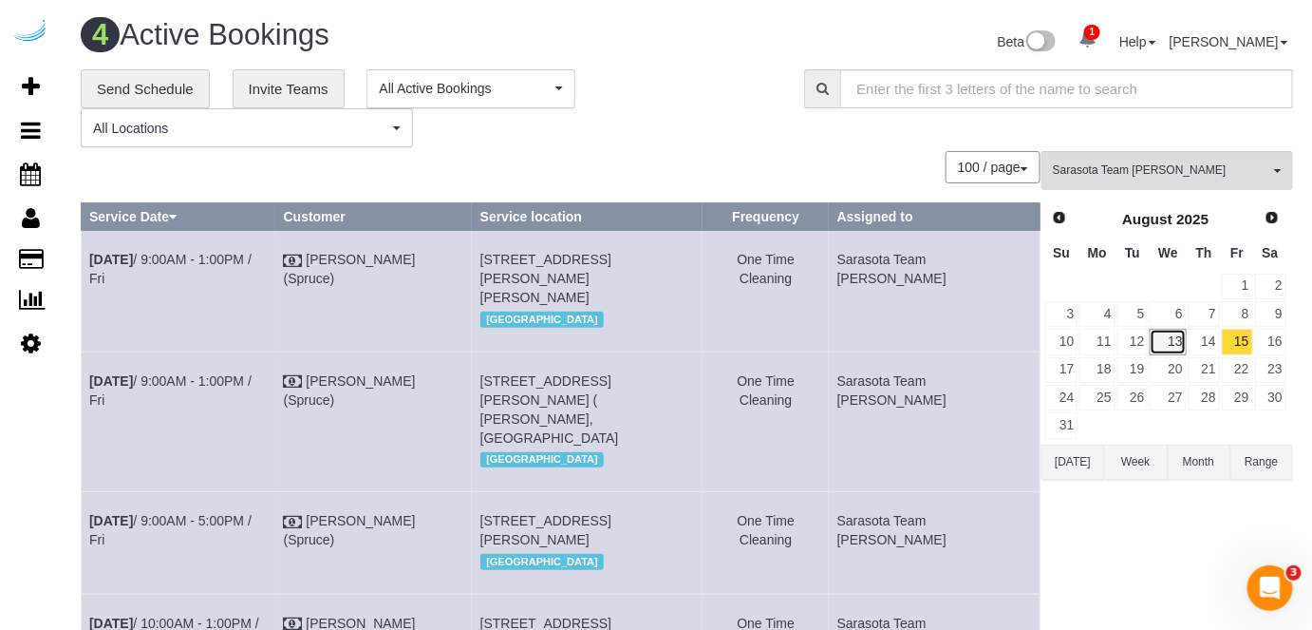
click at [1171, 338] on link "13" at bounding box center [1168, 342] width 36 height 26
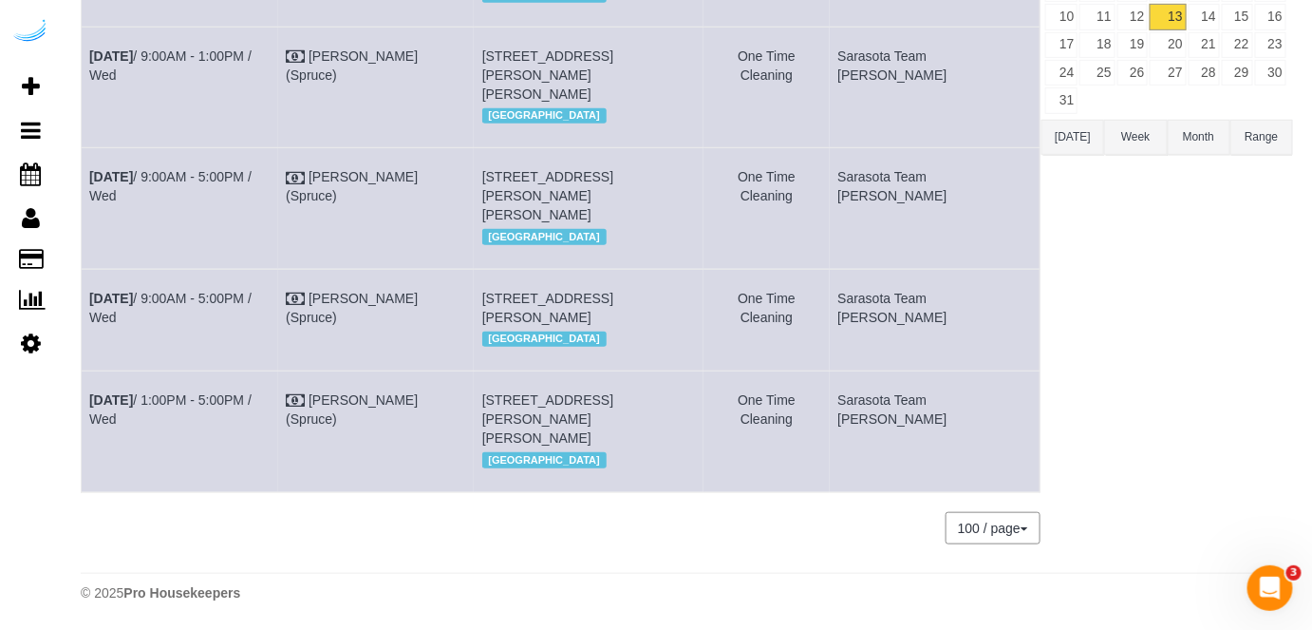
scroll to position [172, 0]
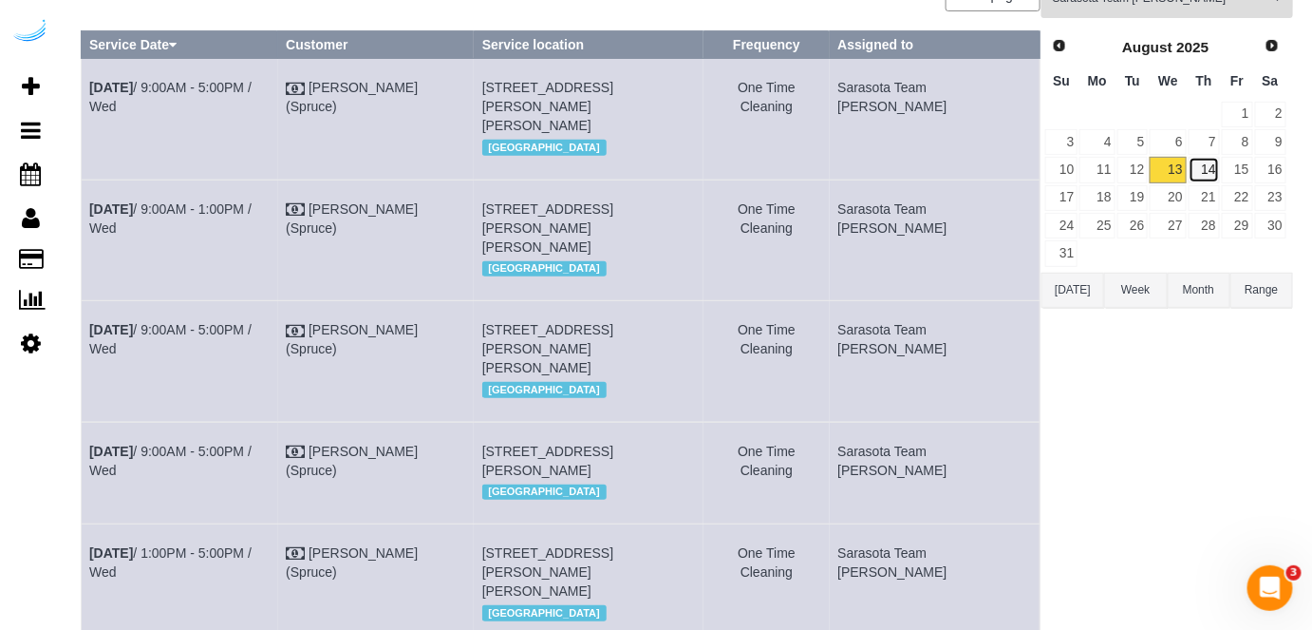
click at [1200, 160] on link "14" at bounding box center [1204, 170] width 31 height 26
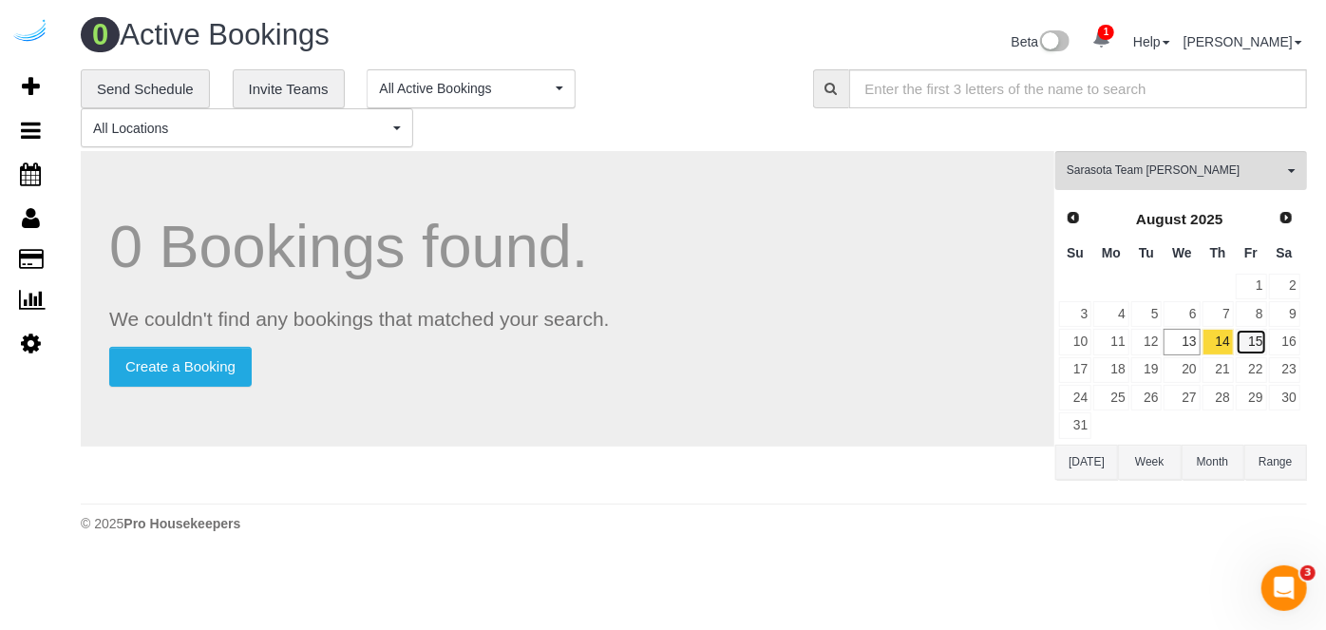
click at [1263, 341] on link "15" at bounding box center [1250, 342] width 31 height 26
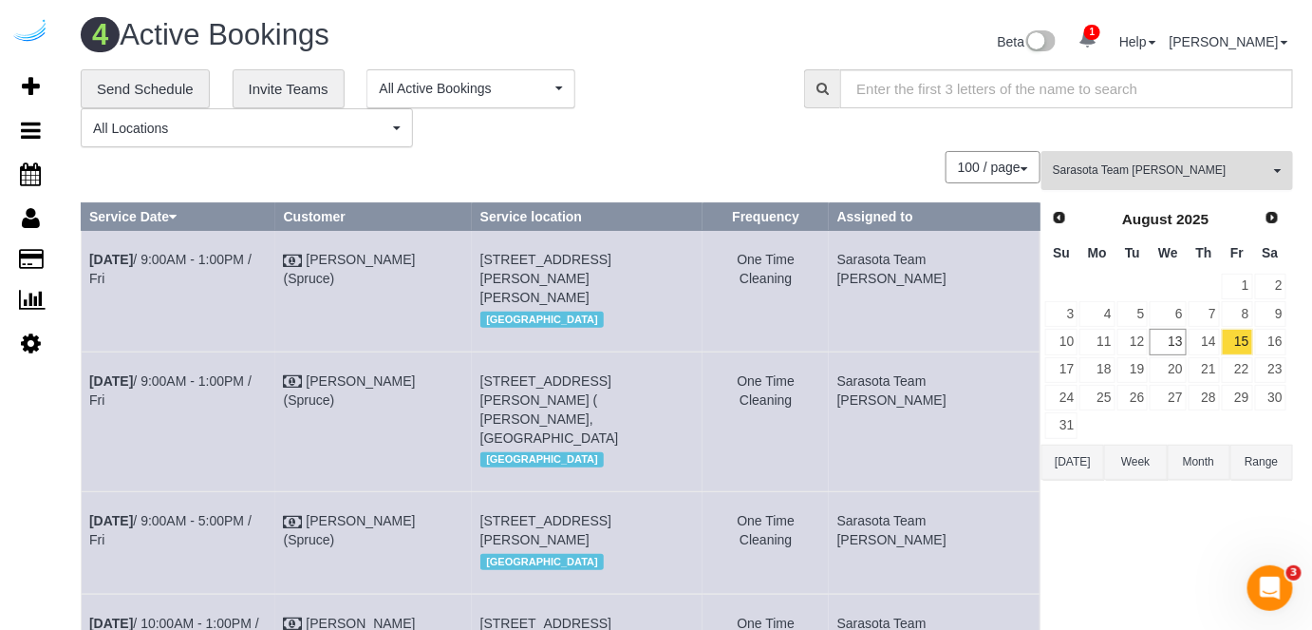
click at [1132, 160] on button "Sarasota Team Juan All Teams" at bounding box center [1168, 170] width 252 height 39
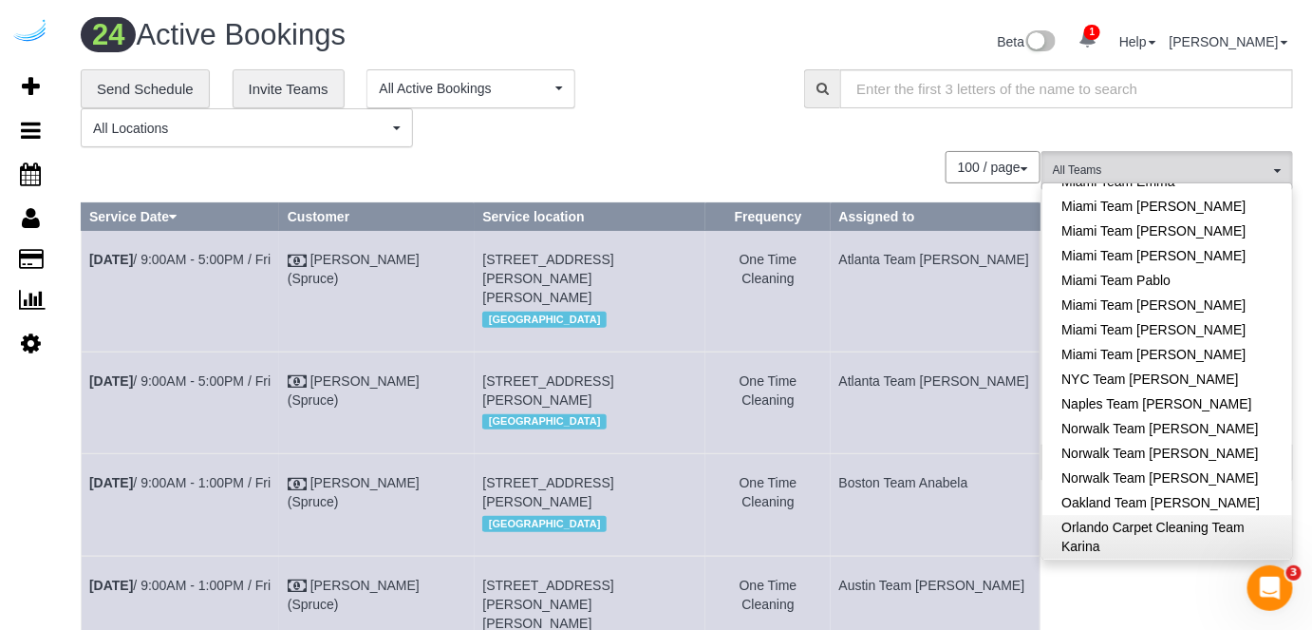
scroll to position [1208, 0]
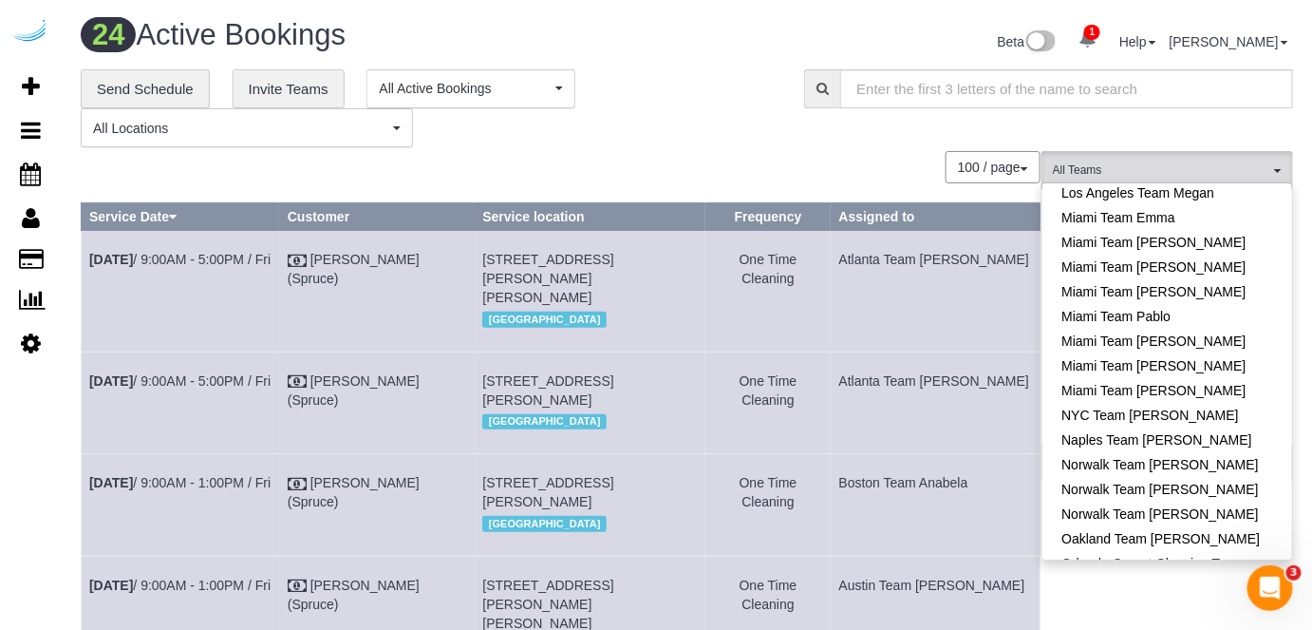
click at [621, 143] on div "**********" at bounding box center [428, 108] width 695 height 79
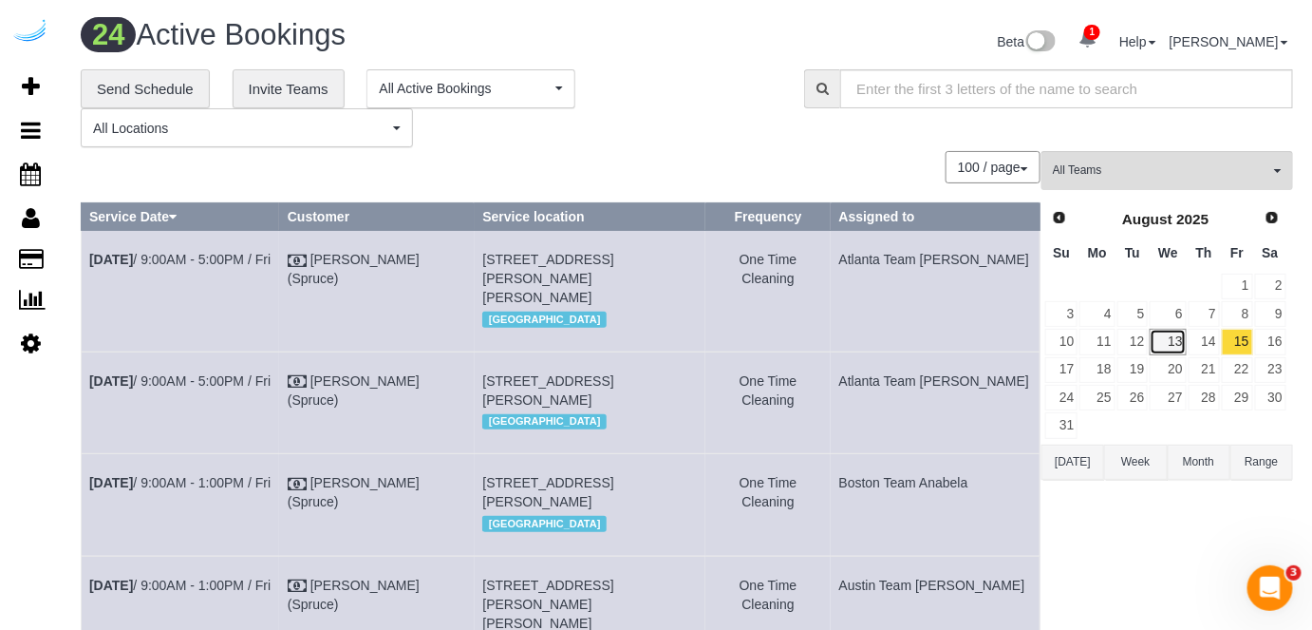
click at [1170, 329] on link "13" at bounding box center [1168, 342] width 36 height 26
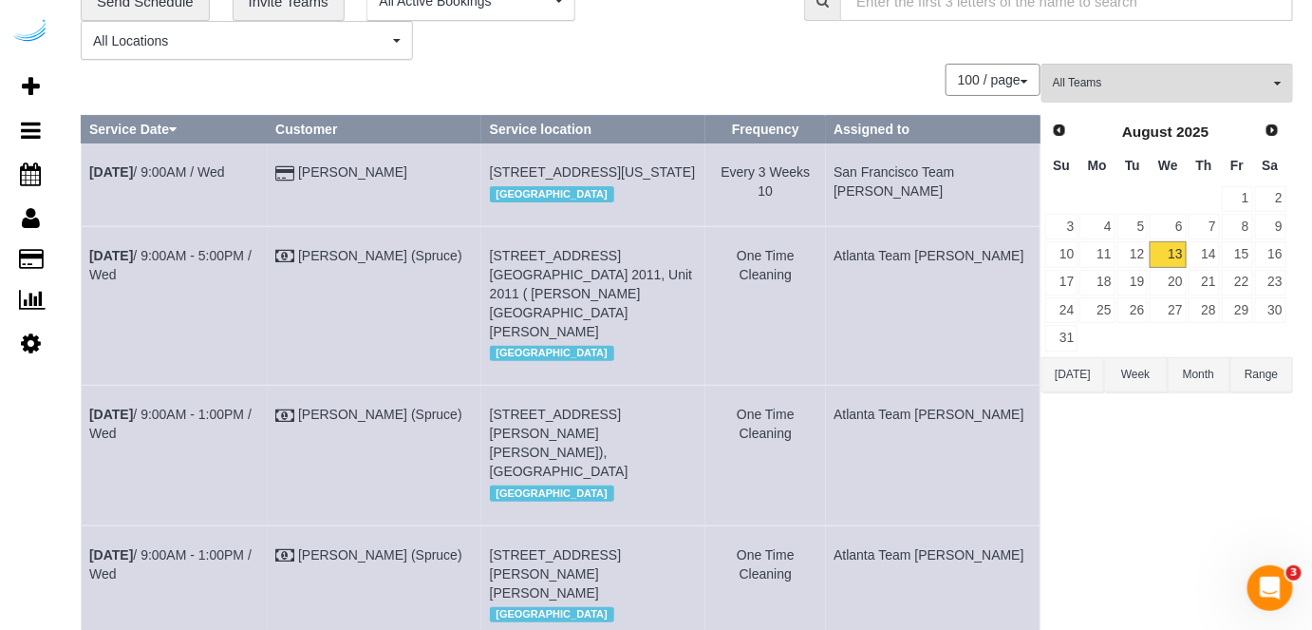
scroll to position [0, 0]
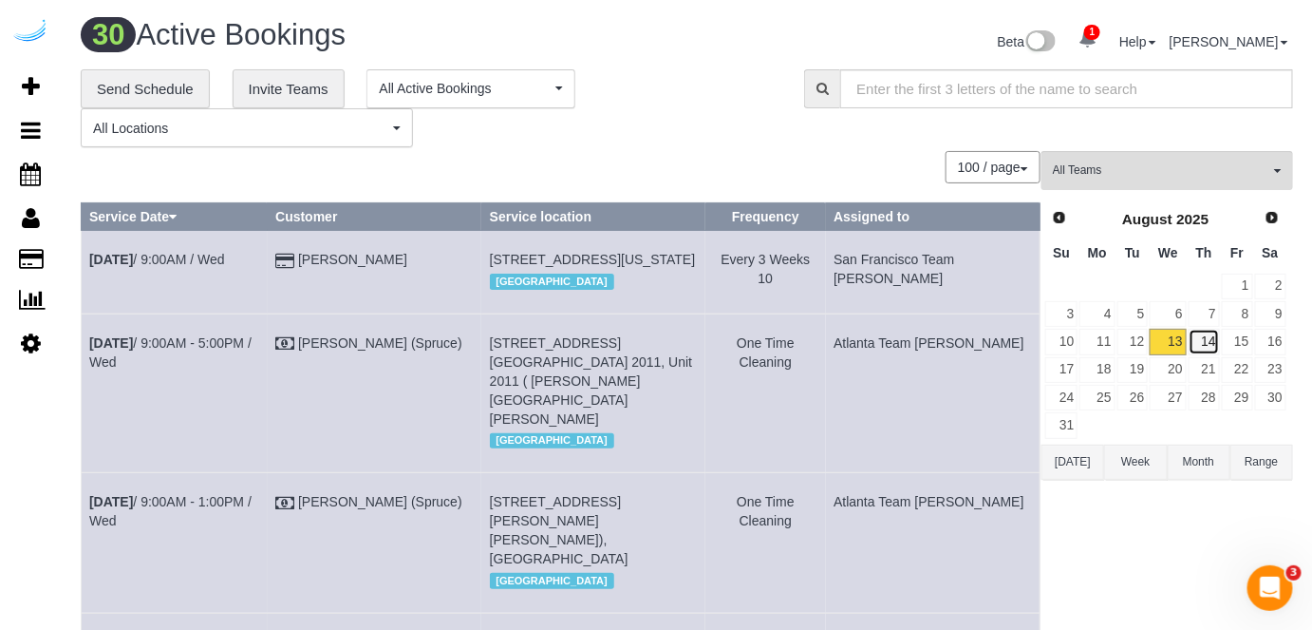
click at [1213, 335] on link "14" at bounding box center [1204, 342] width 31 height 26
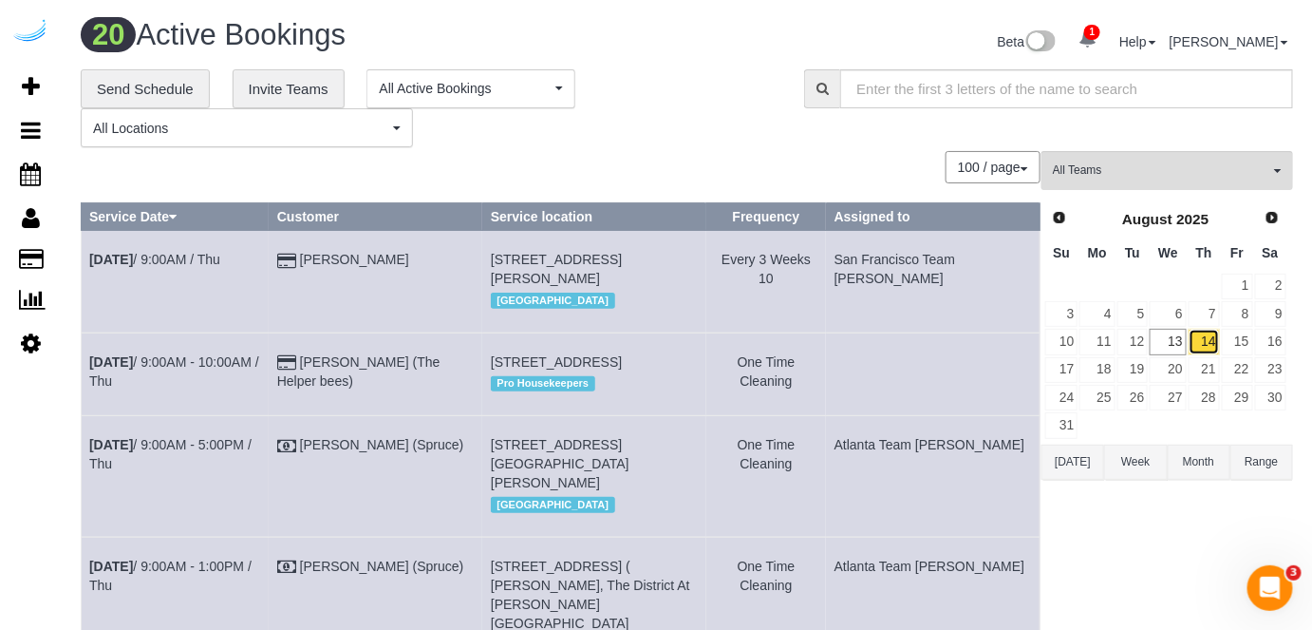
click at [1204, 332] on link "14" at bounding box center [1204, 342] width 31 height 26
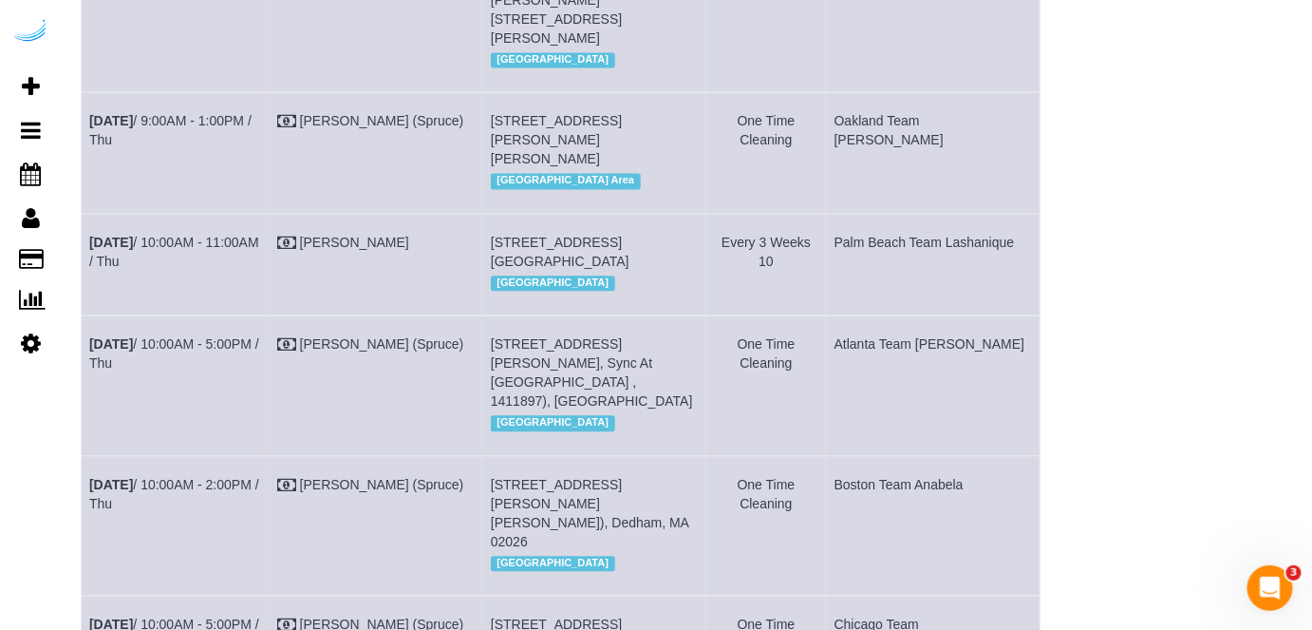
scroll to position [1296, 0]
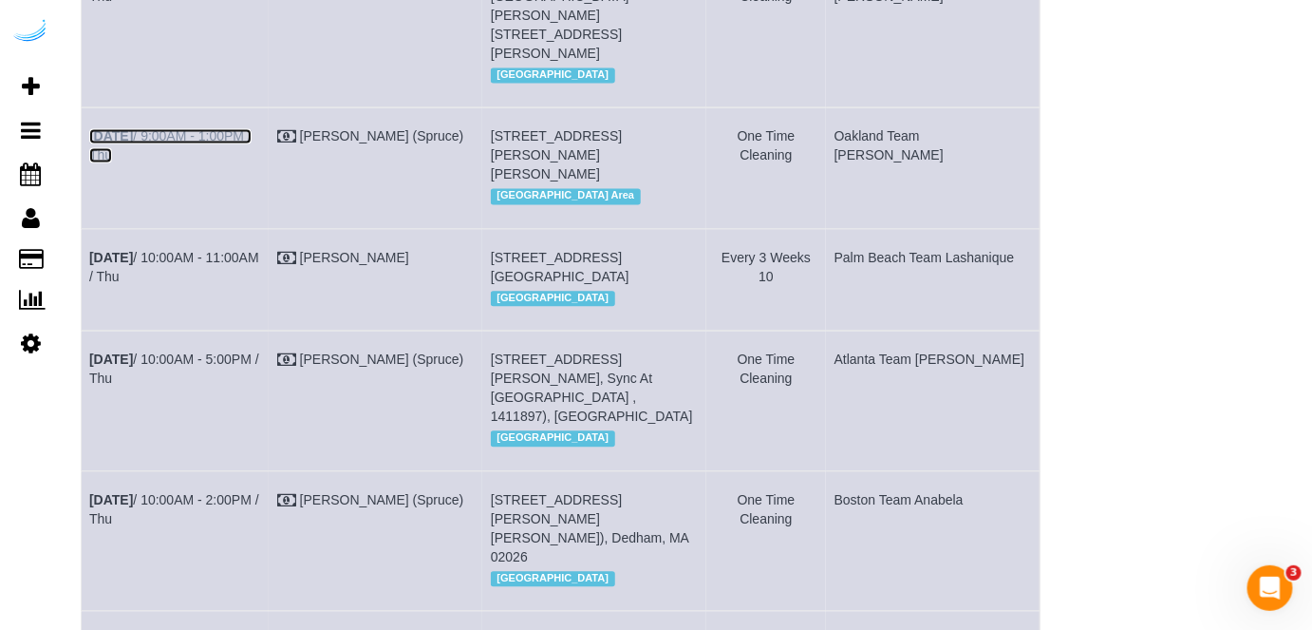
click at [237, 162] on link "Aug 14th / 9:00AM - 1:00PM / Thu" at bounding box center [170, 145] width 162 height 34
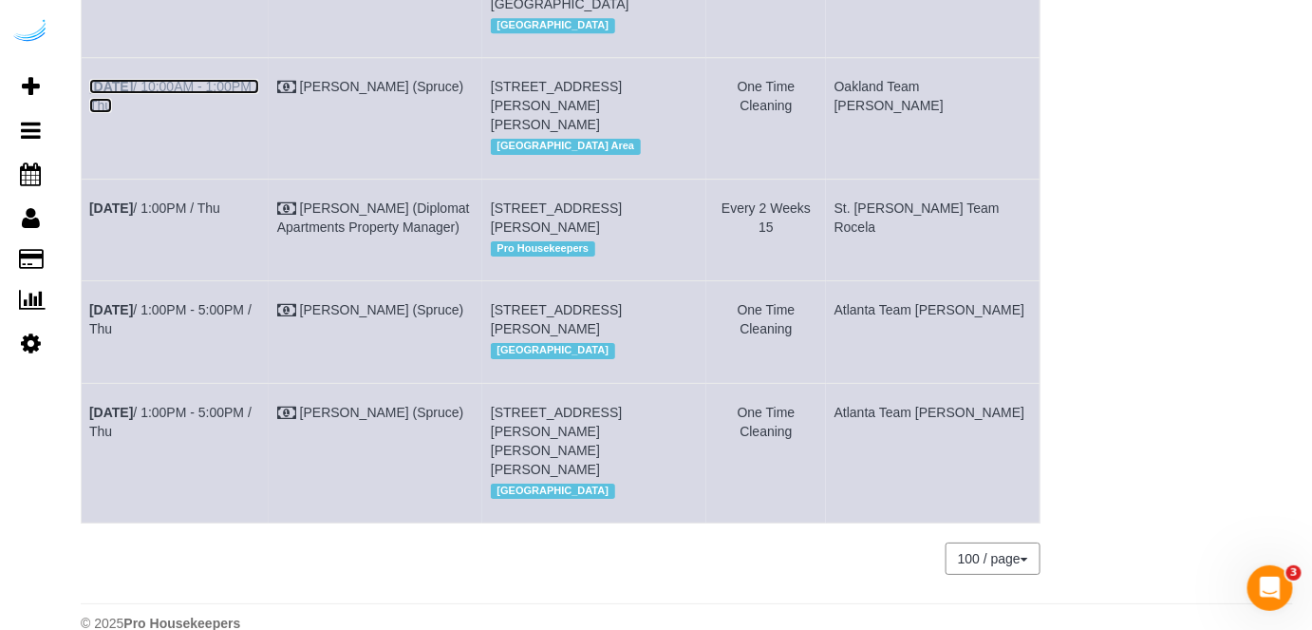
click at [246, 113] on link "Aug 14th / 10:00AM - 1:00PM / Thu" at bounding box center [174, 96] width 170 height 34
click at [216, 113] on link "Aug 14th / 10:00AM - 1:00PM / Thu" at bounding box center [174, 96] width 170 height 34
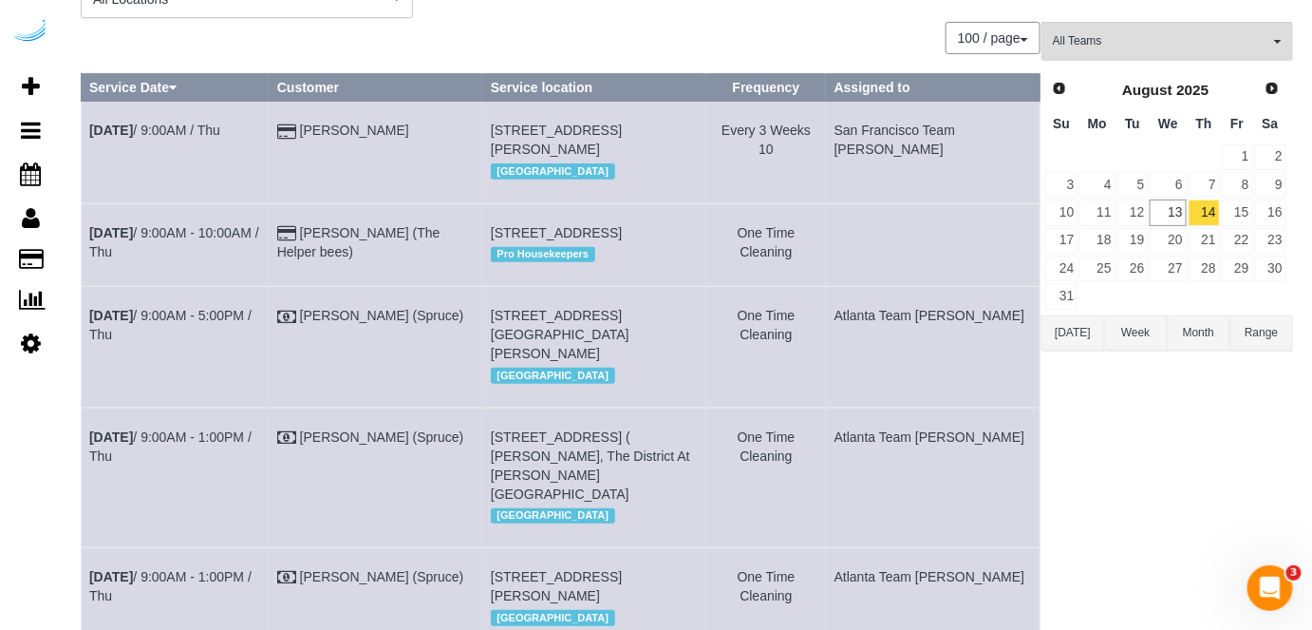
scroll to position [0, 0]
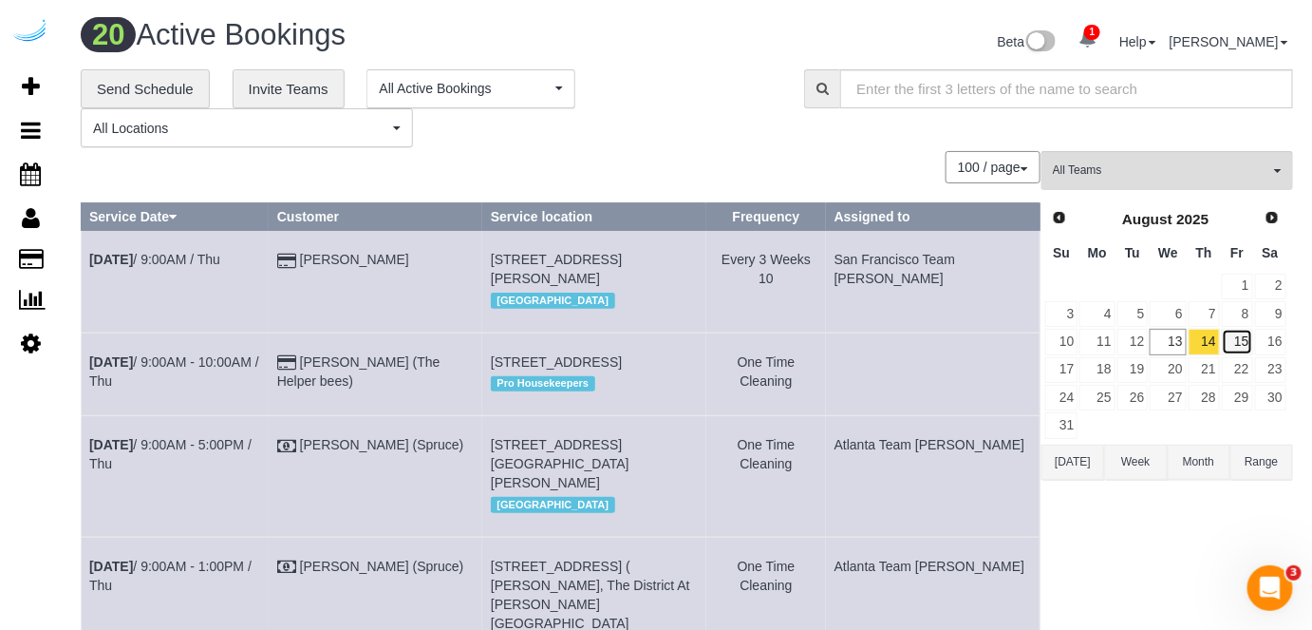
click at [1244, 334] on link "15" at bounding box center [1237, 342] width 31 height 26
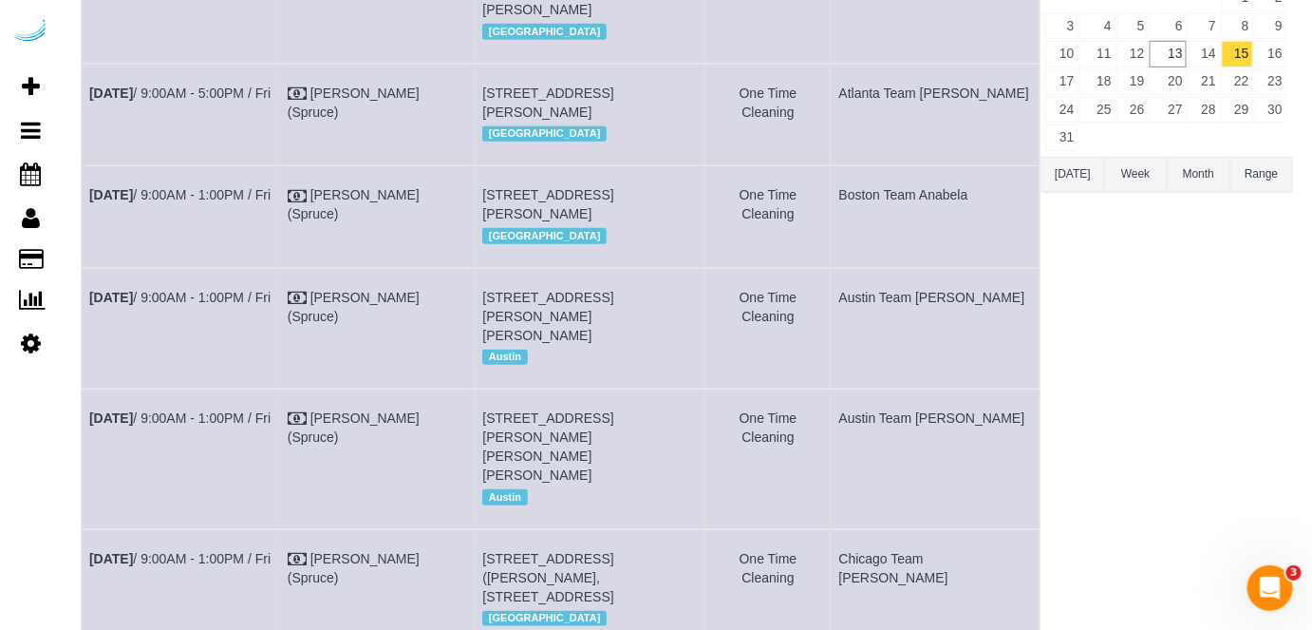
scroll to position [132, 0]
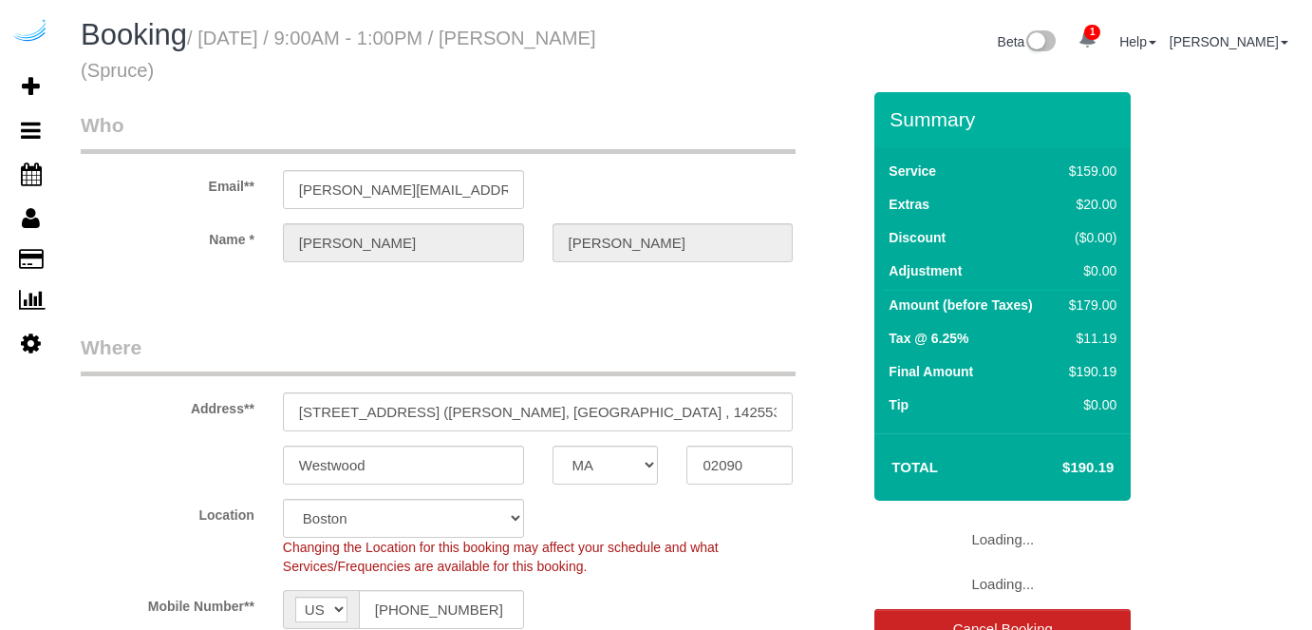
select select "MA"
select select "282"
select select "number:9"
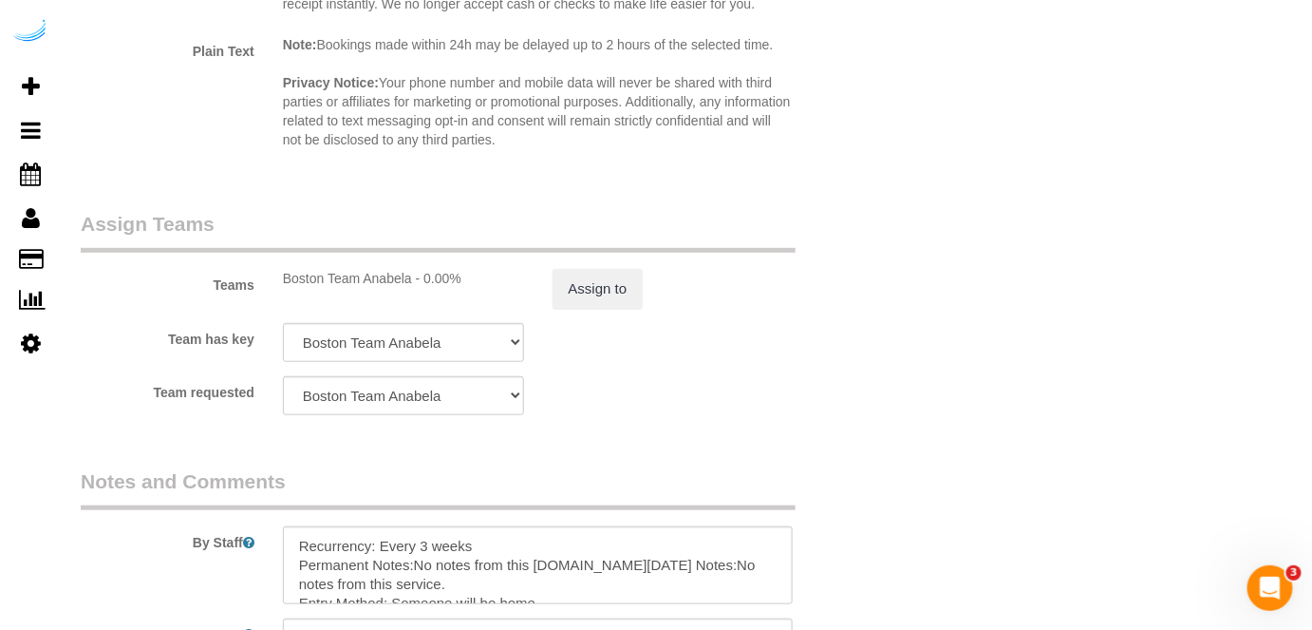
scroll to position [2989, 0]
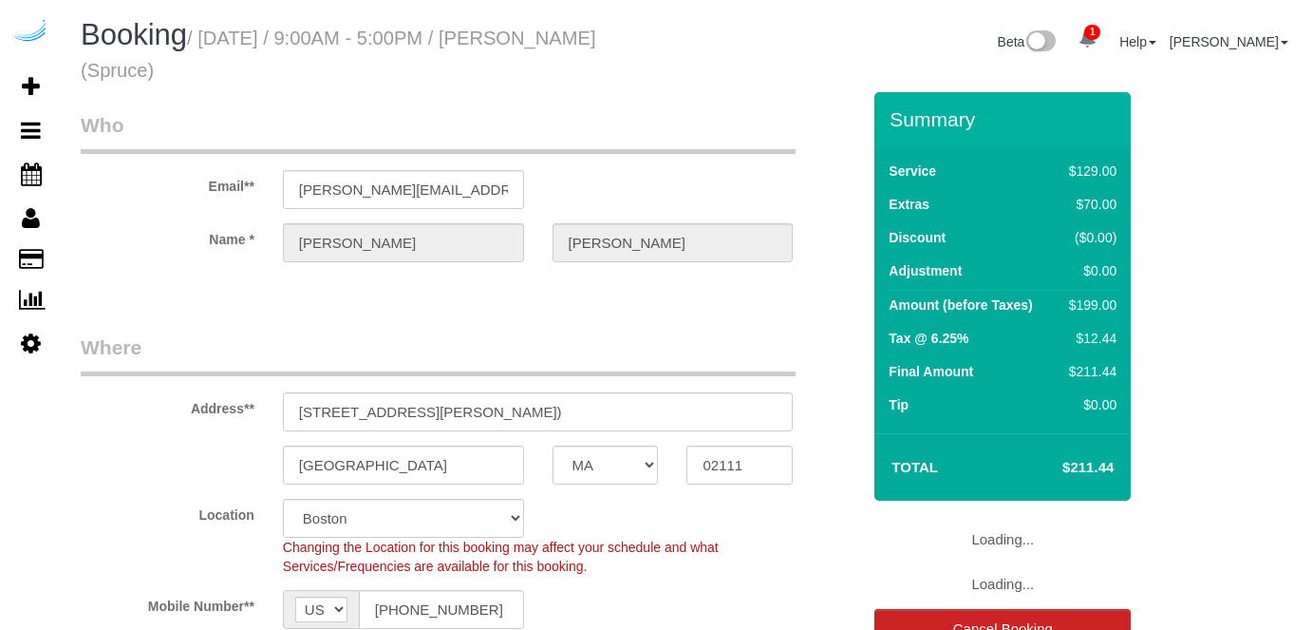
select select "MA"
select select "282"
select select "number:9"
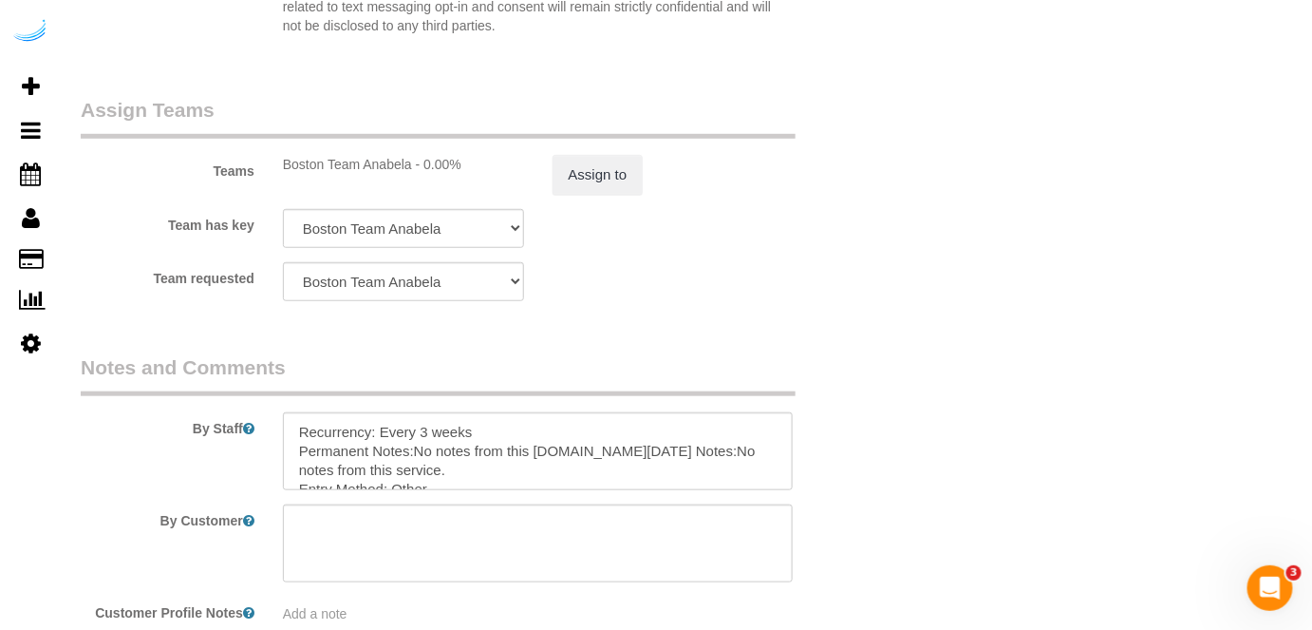
scroll to position [2762, 0]
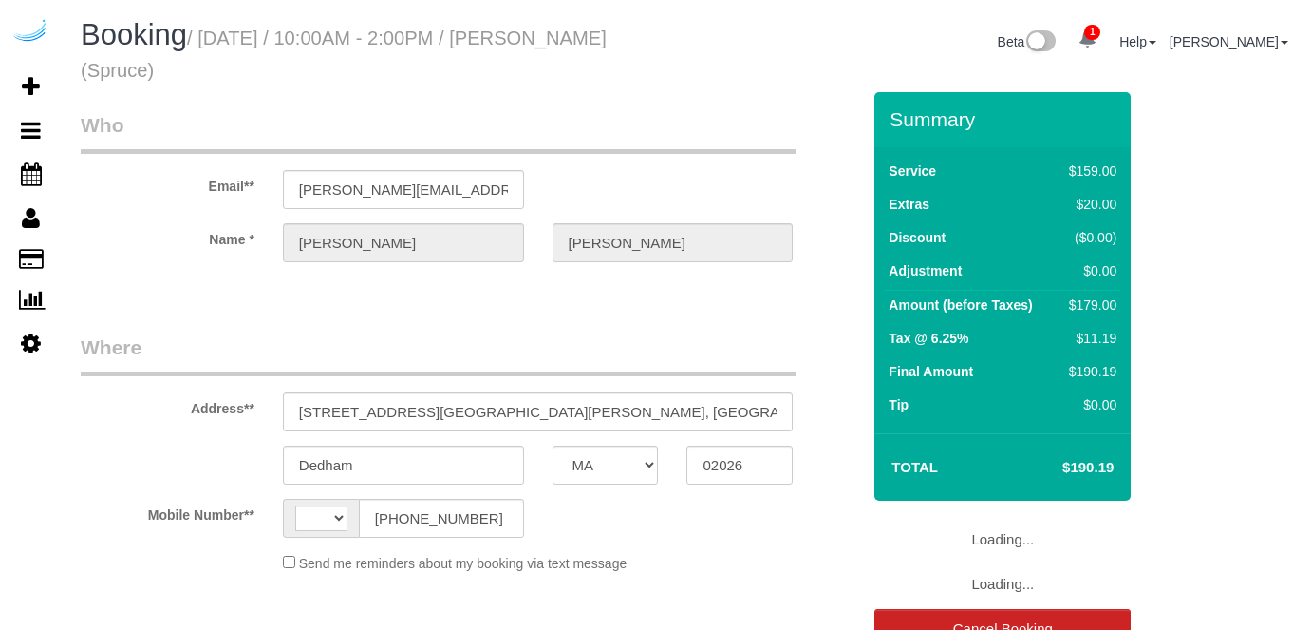
select select "MA"
select select "number:9"
select select "string:[GEOGRAPHIC_DATA]"
select select "object:678"
select select "282"
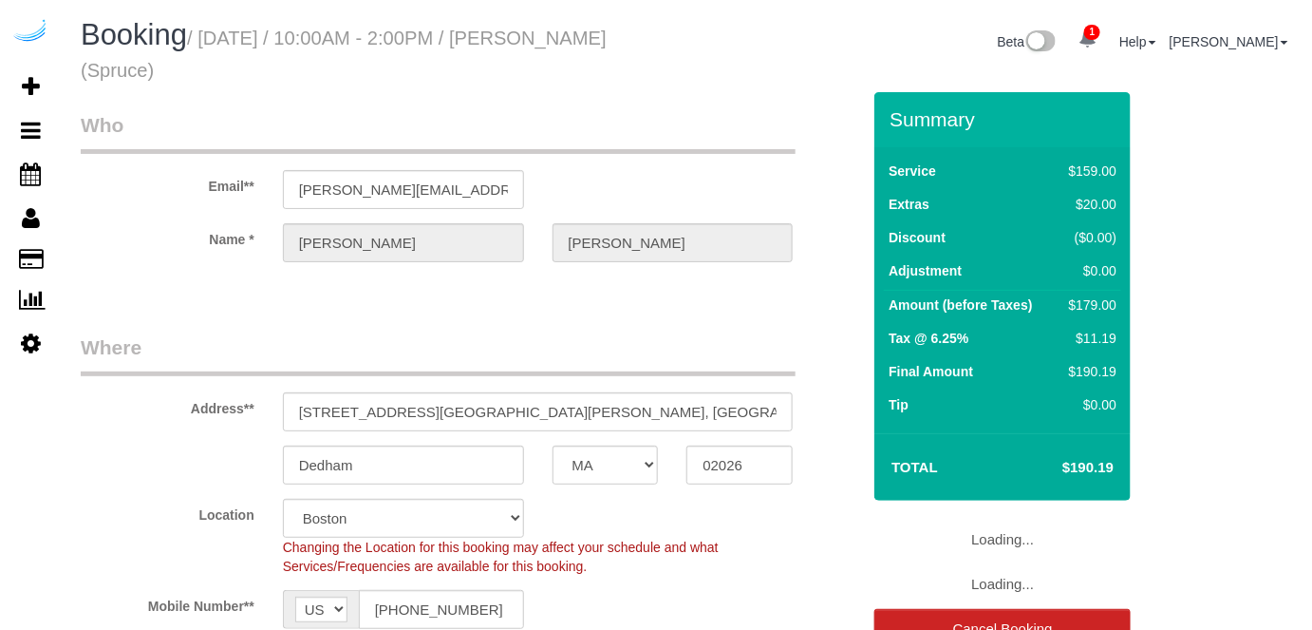
select select "object:788"
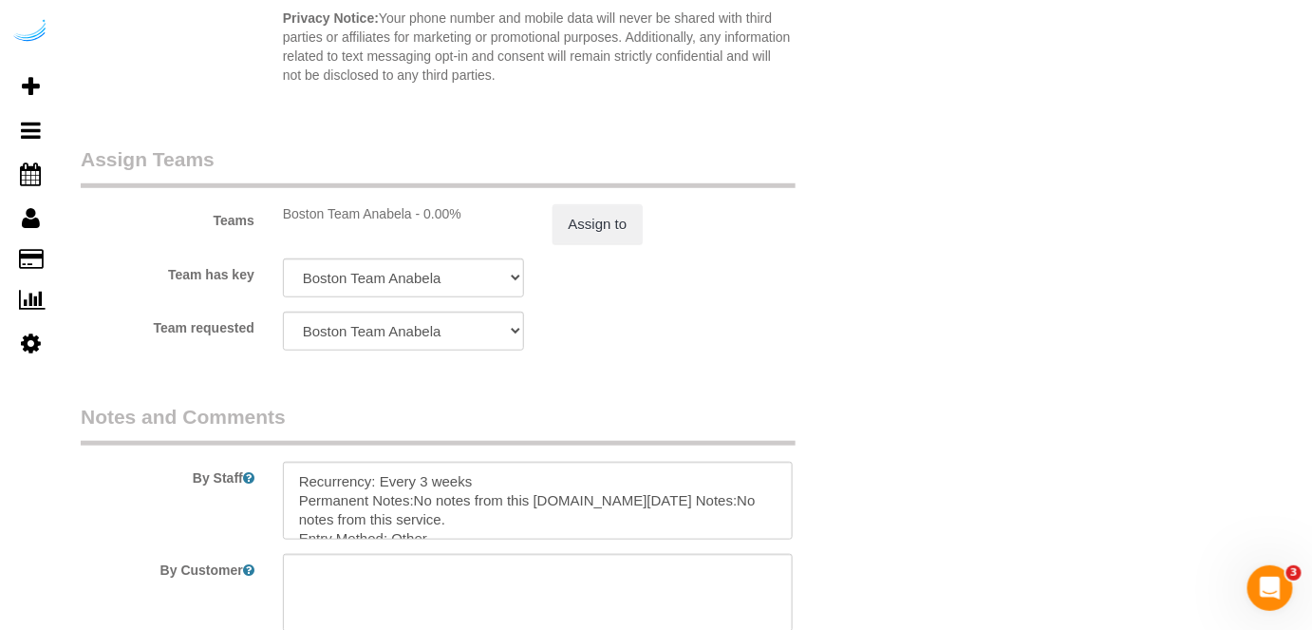
scroll to position [2762, 0]
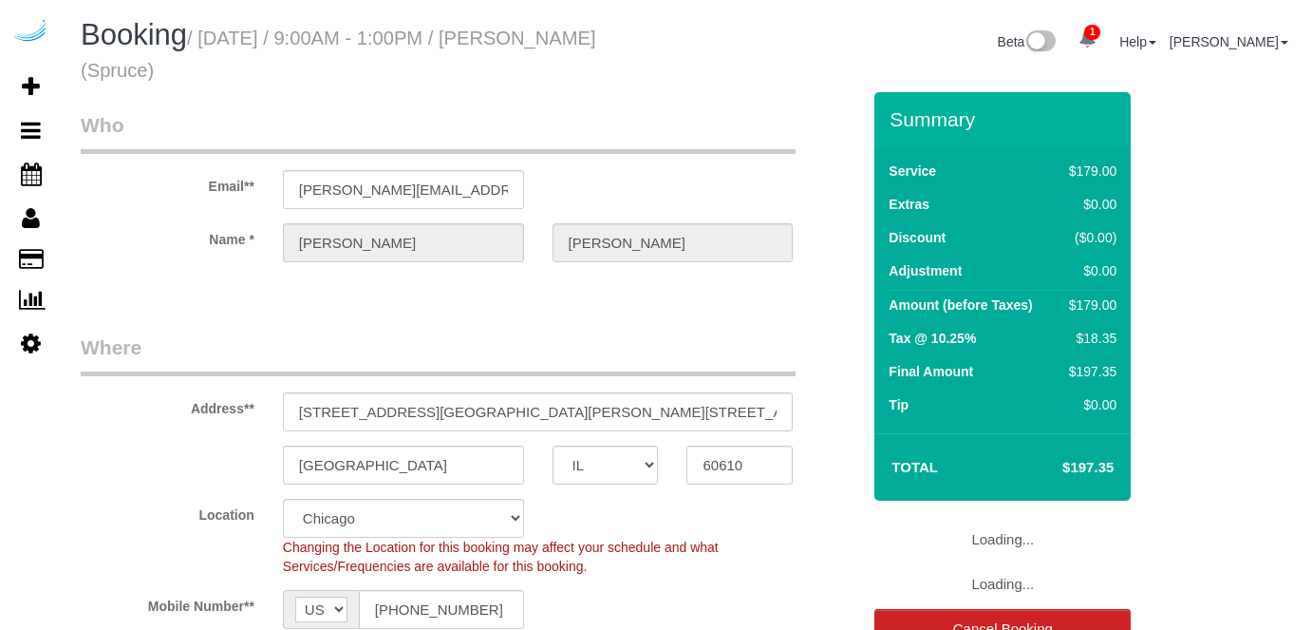
select select "IL"
select select "282"
select select "number:9"
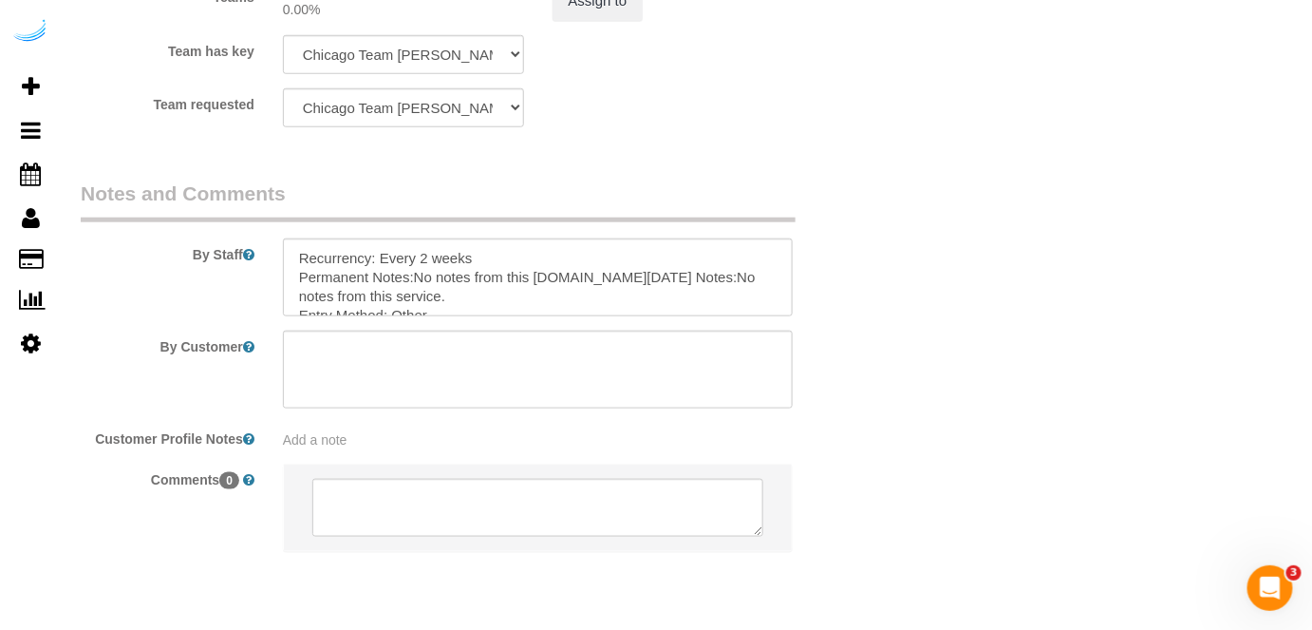
scroll to position [2934, 0]
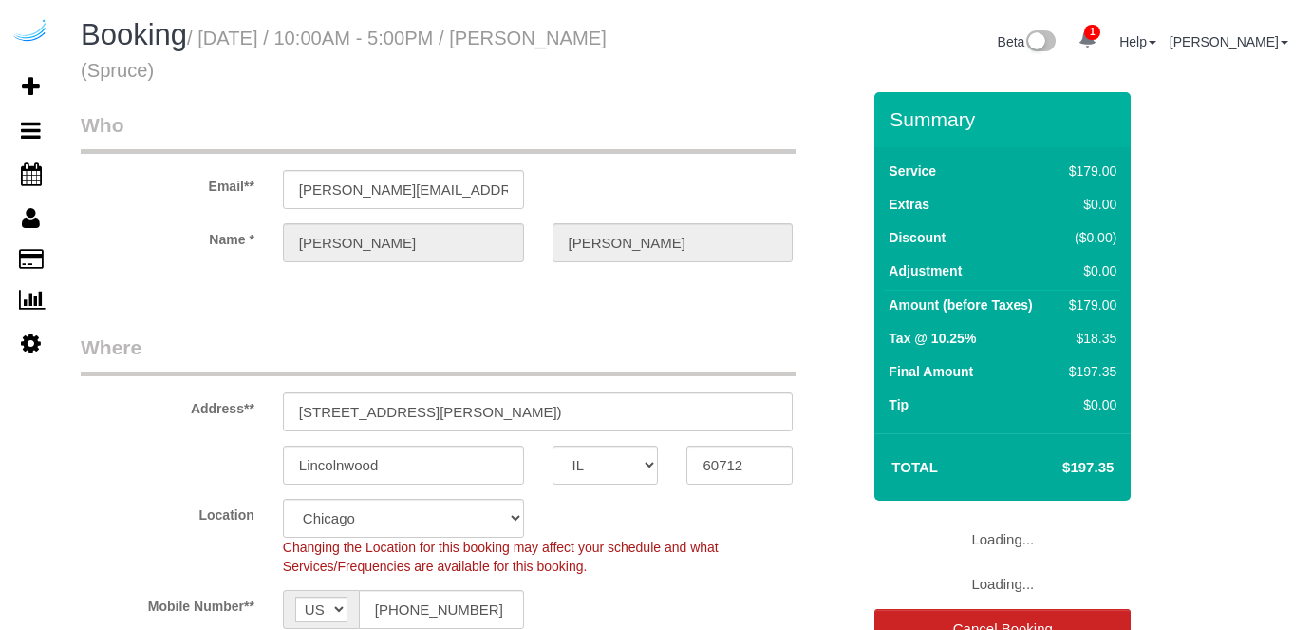
select select "IL"
select select "282"
select select "number:9"
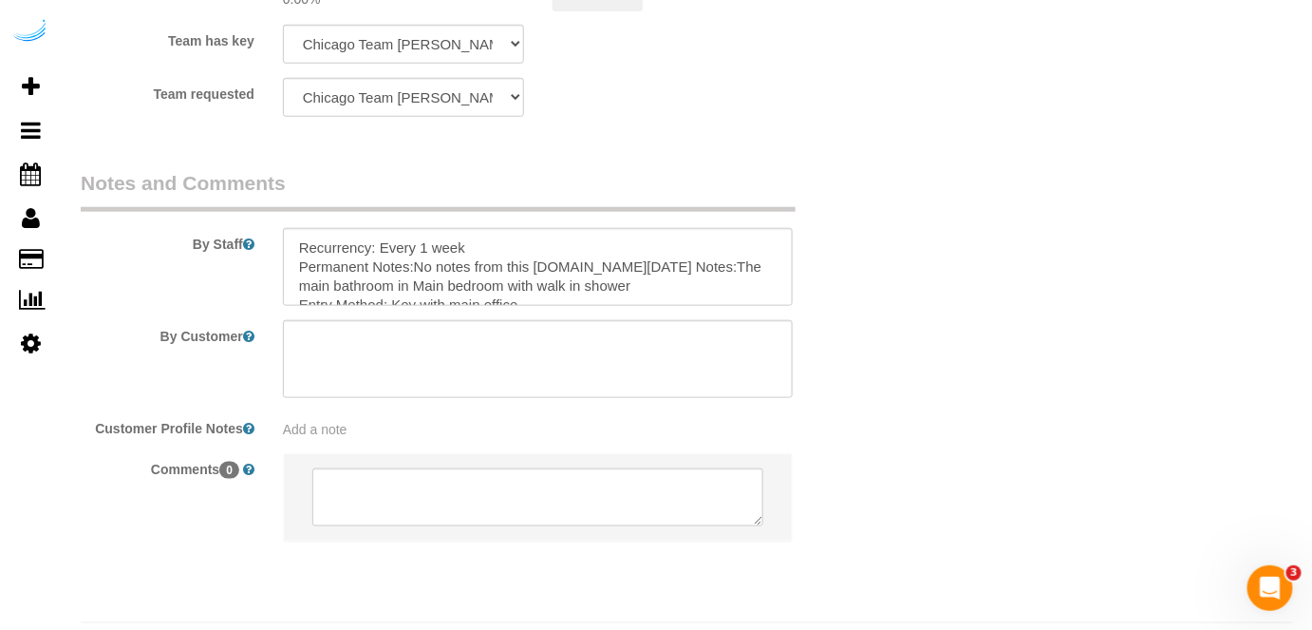
scroll to position [2989, 0]
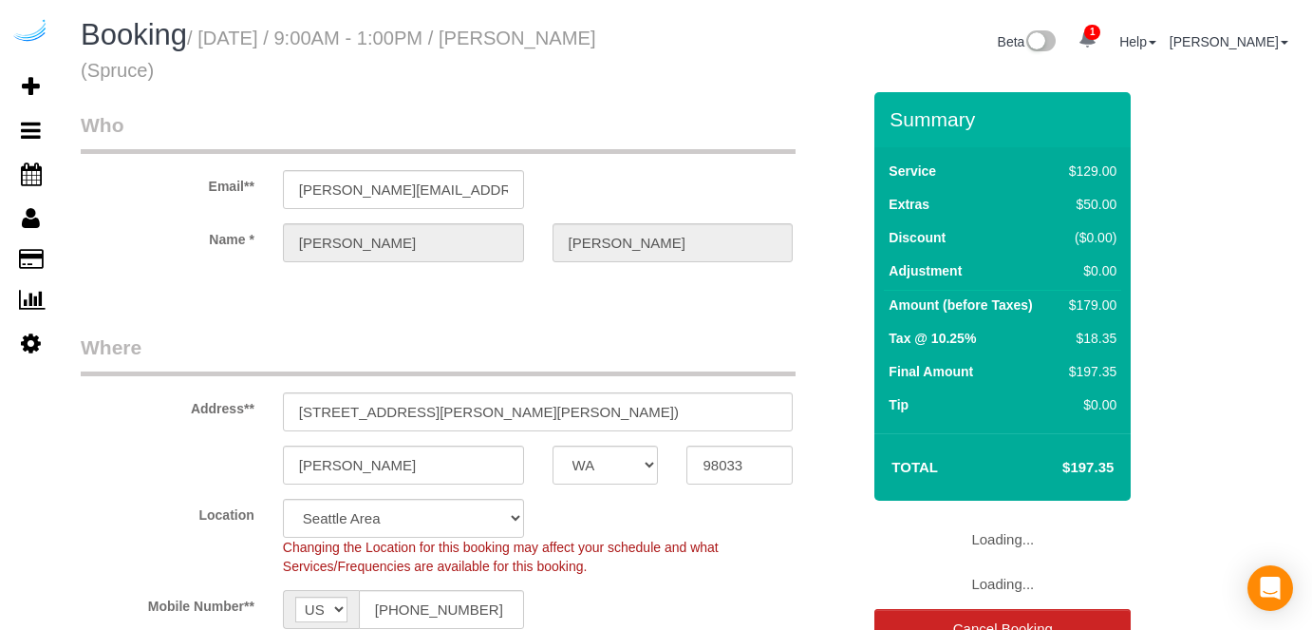
select select "WA"
select select "282"
select select "number:9"
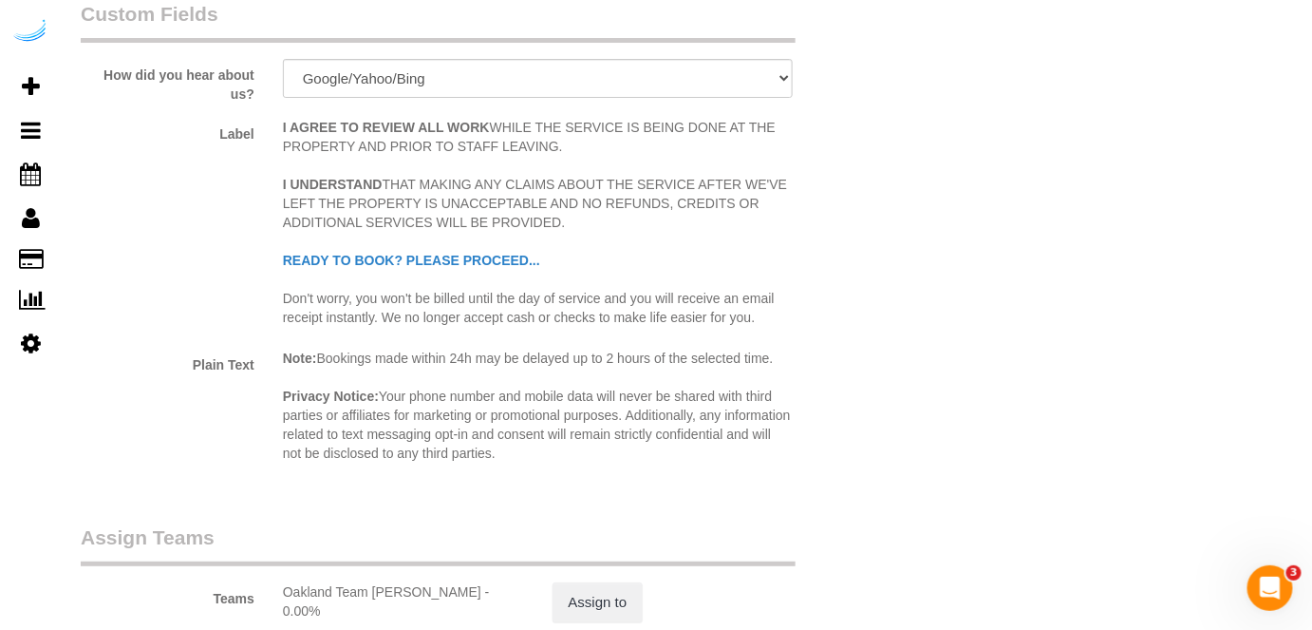
scroll to position [2676, 0]
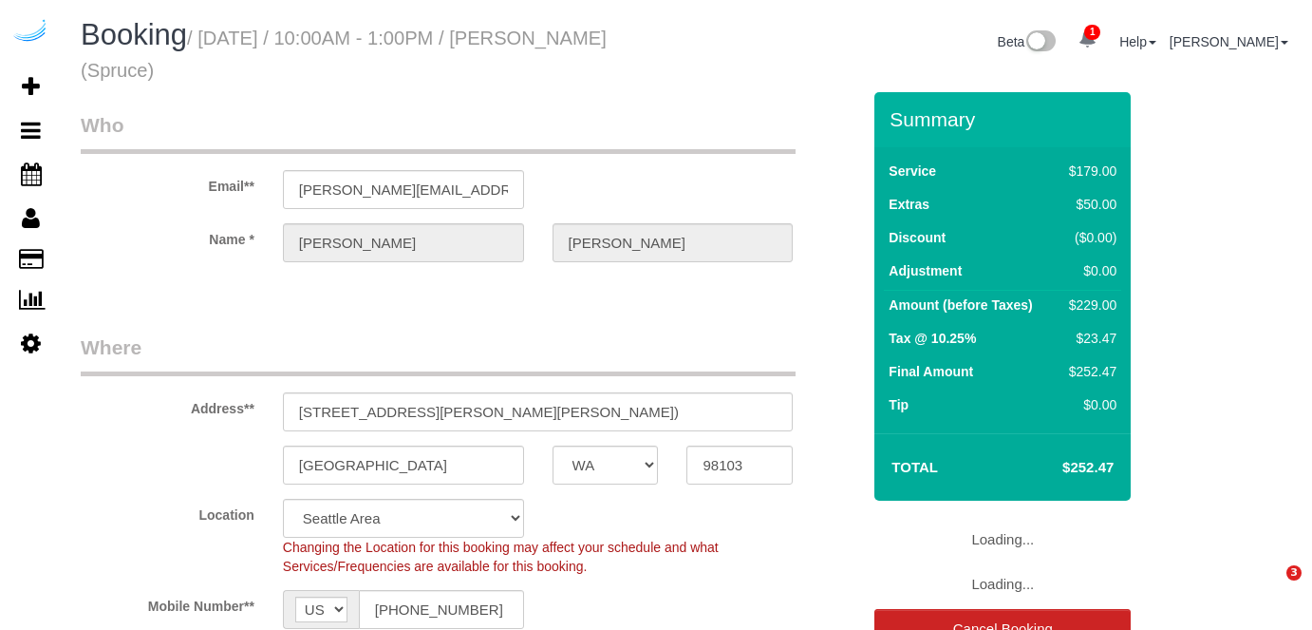
select select "WA"
select select "282"
select select "number:9"
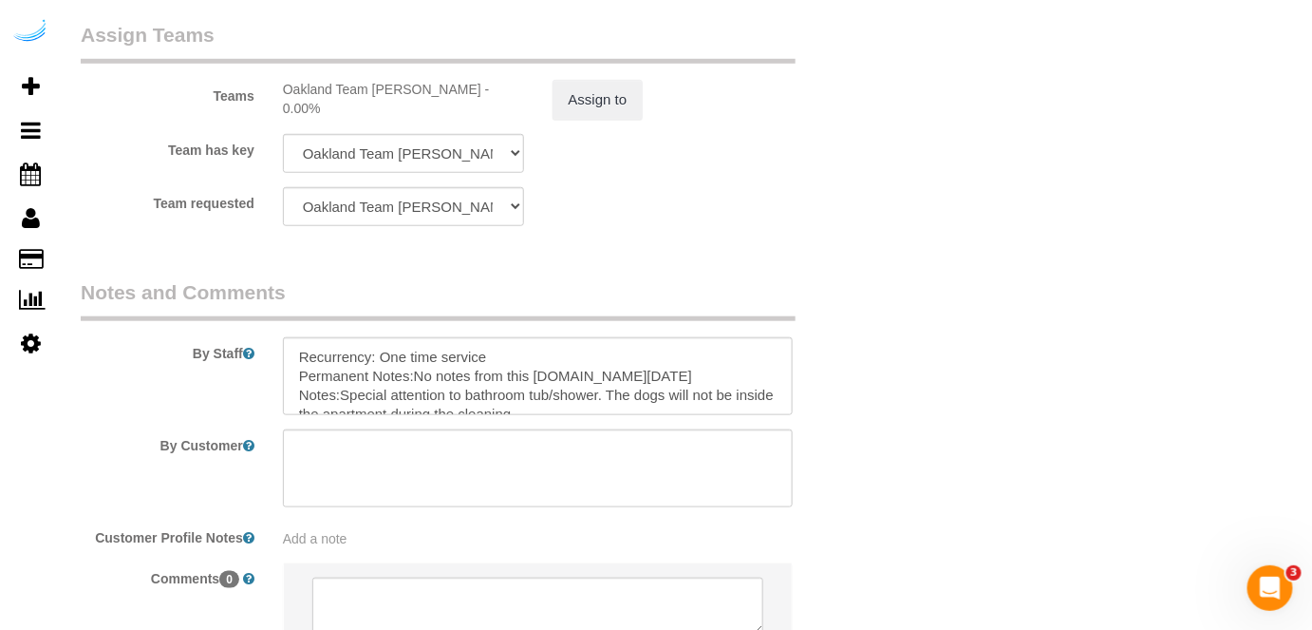
scroll to position [2849, 0]
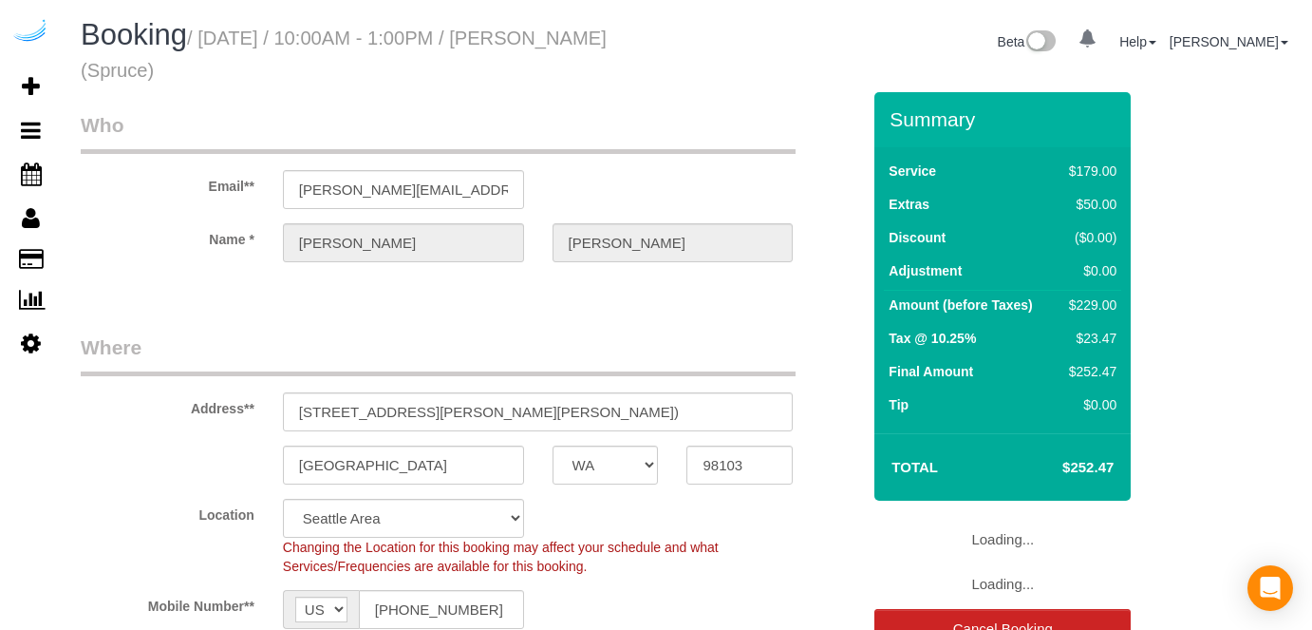
select select "WA"
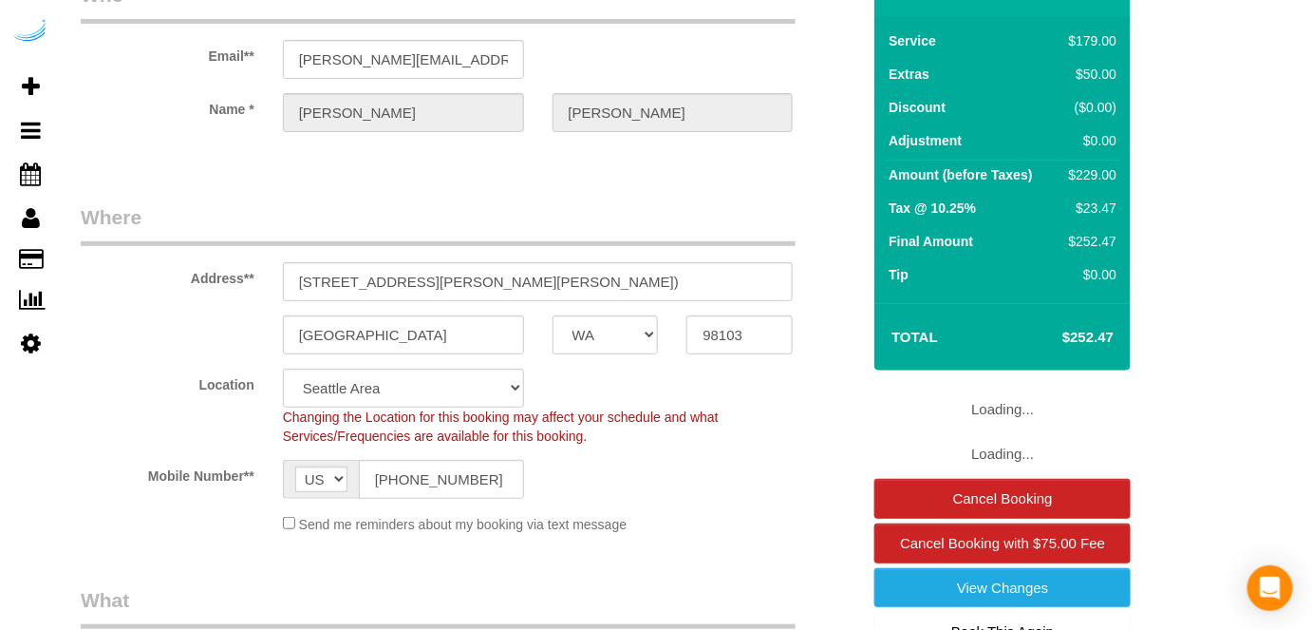
select select "object:788"
select select "282"
select select "number:9"
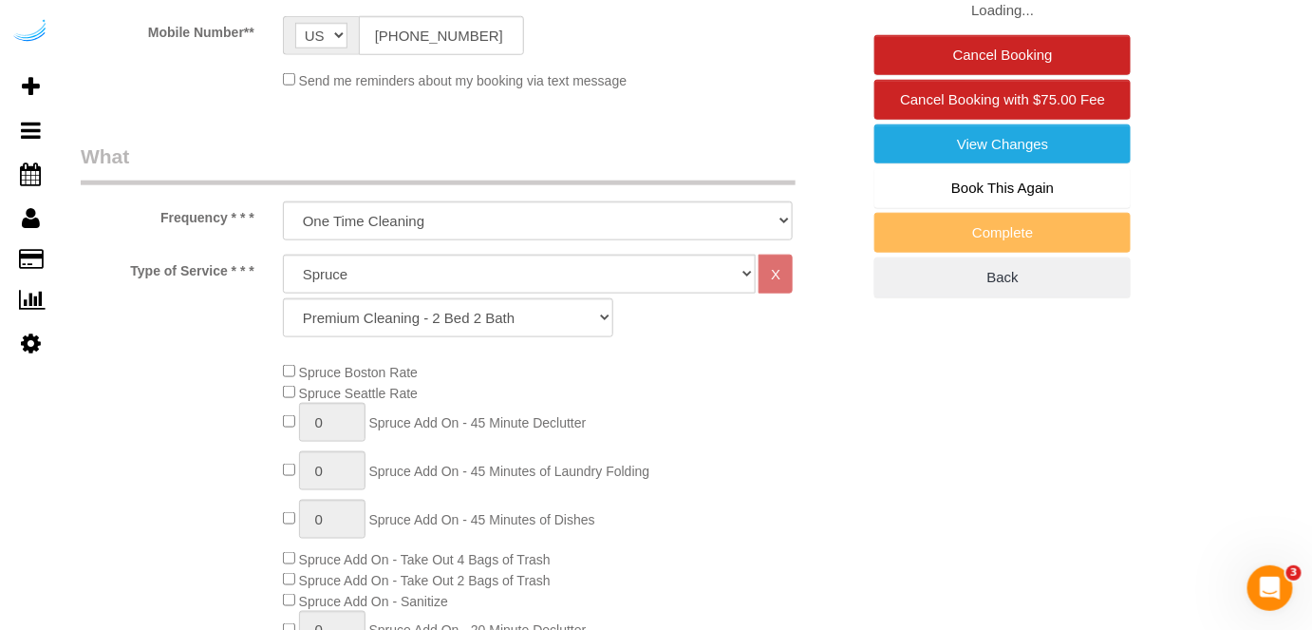
scroll to position [604, 0]
